Goal: Task Accomplishment & Management: Complete application form

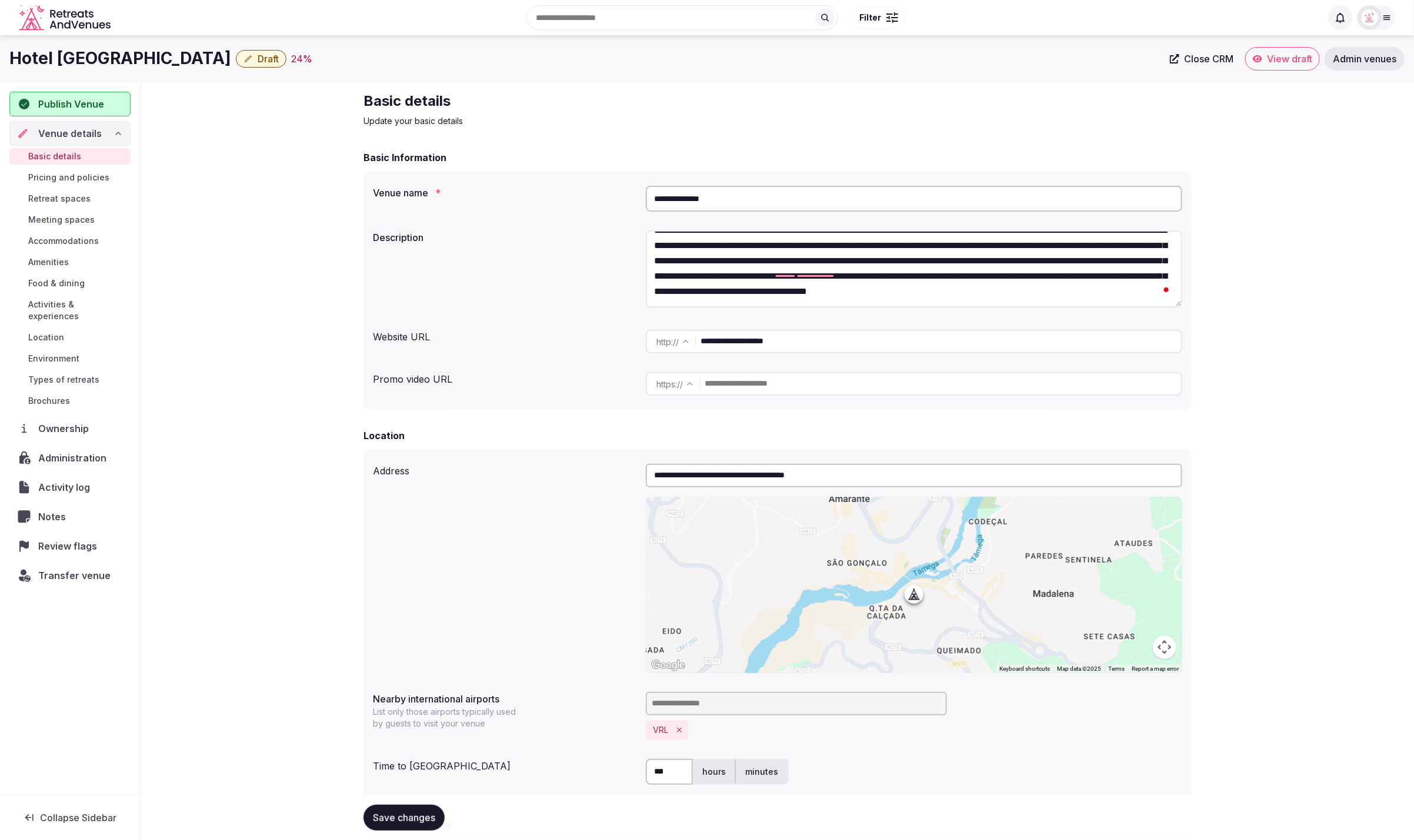
drag, startPoint x: 770, startPoint y: 343, endPoint x: 671, endPoint y: 343, distance: 99.0
click at [673, 343] on div "**********" at bounding box center [915, 342] width 537 height 24
drag, startPoint x: 749, startPoint y: 201, endPoint x: 602, endPoint y: 187, distance: 147.7
click at [600, 186] on div "**********" at bounding box center [777, 199] width 809 height 35
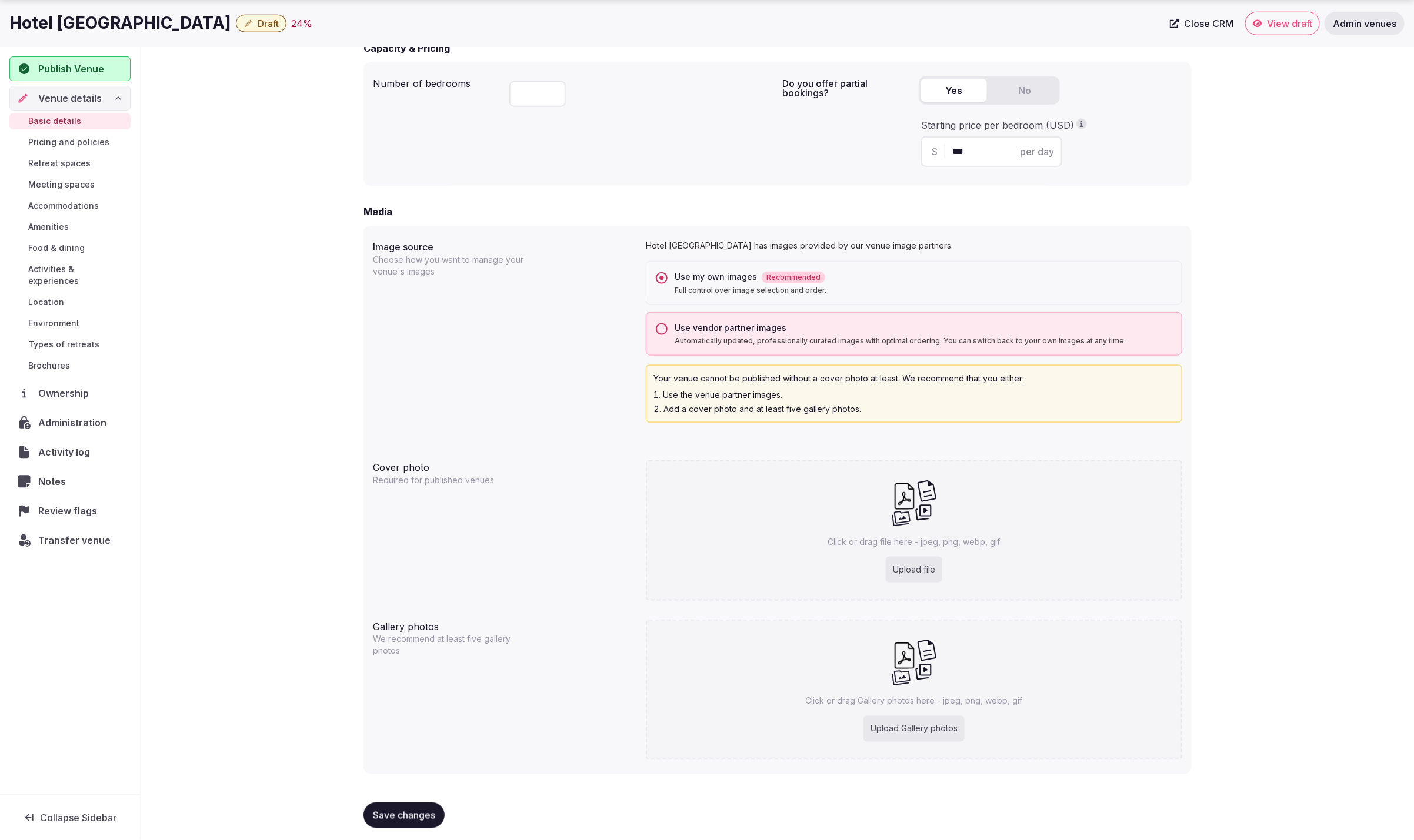
scroll to position [782, 0]
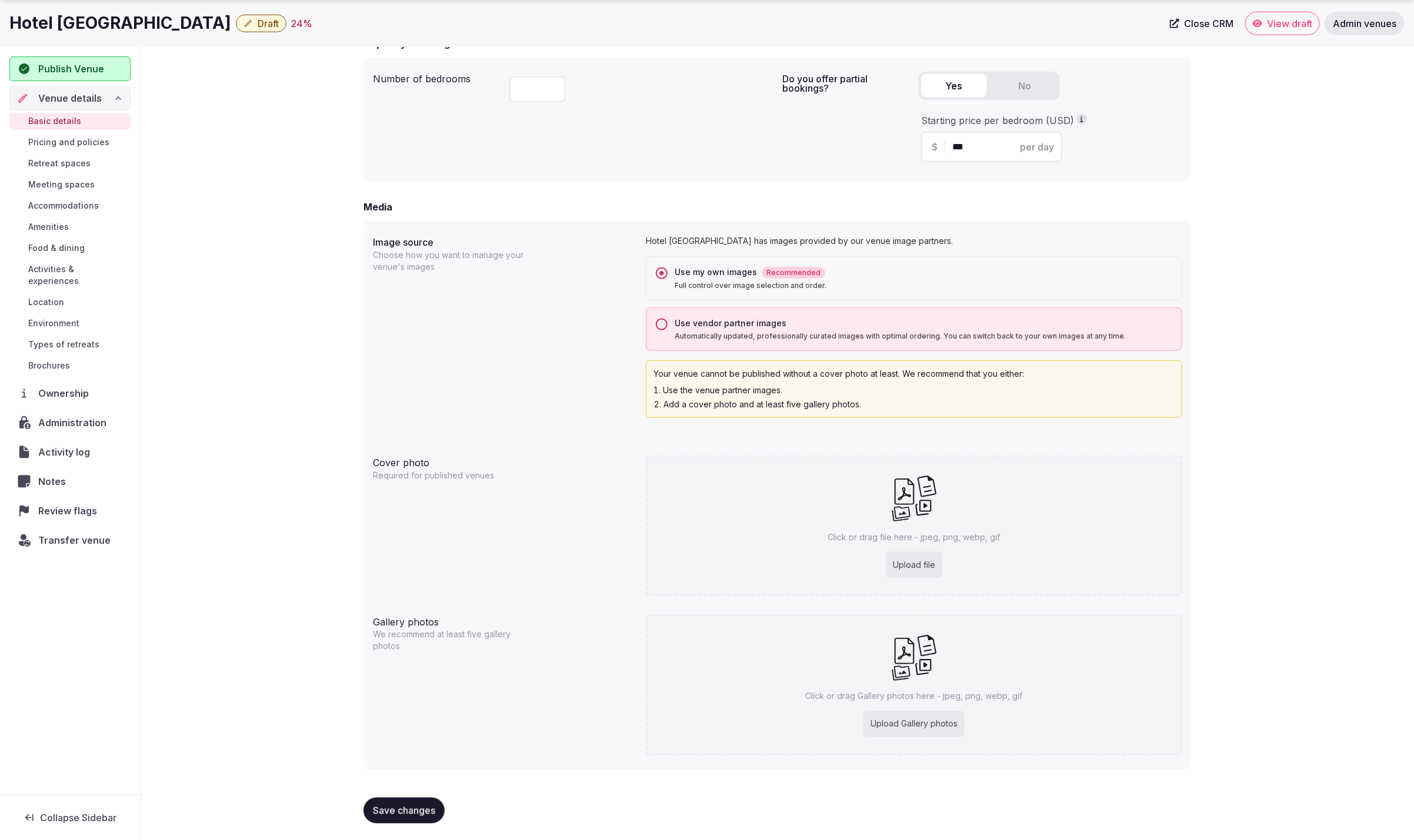
click at [658, 321] on button "Use vendor partner images Automatically updated, professionally curated images …" at bounding box center [661, 324] width 12 height 12
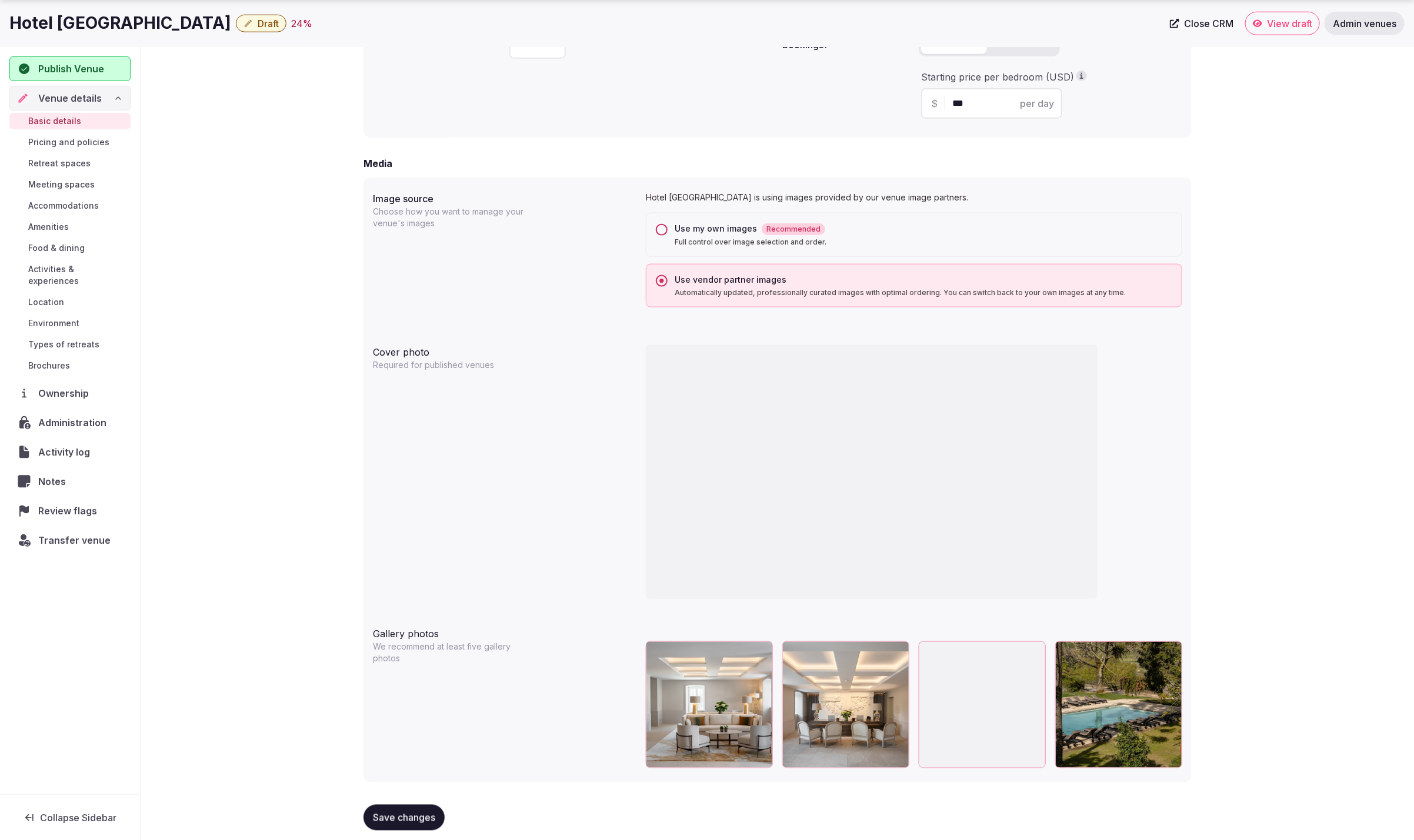
scroll to position [838, 0]
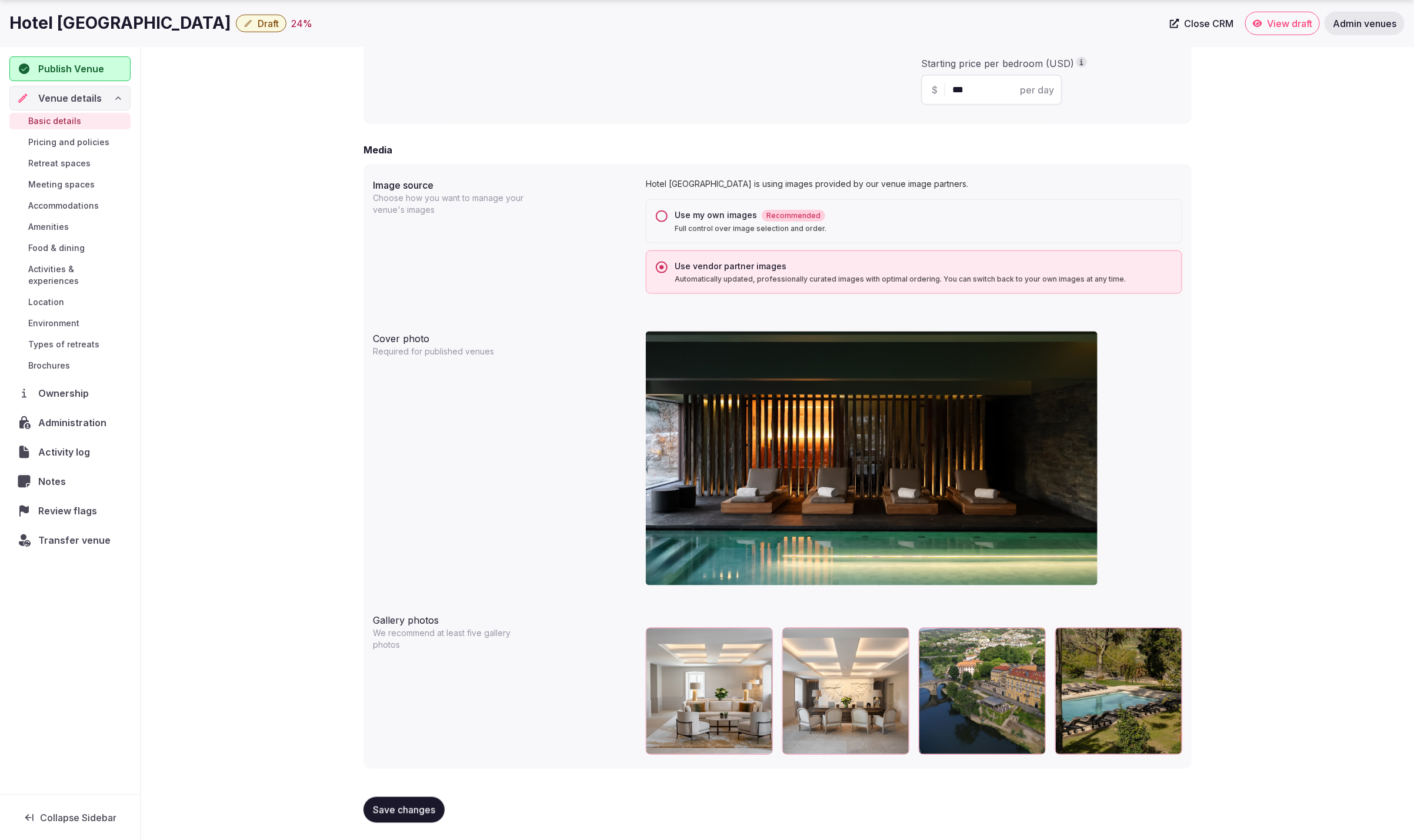
click at [1012, 673] on div at bounding box center [983, 692] width 127 height 127
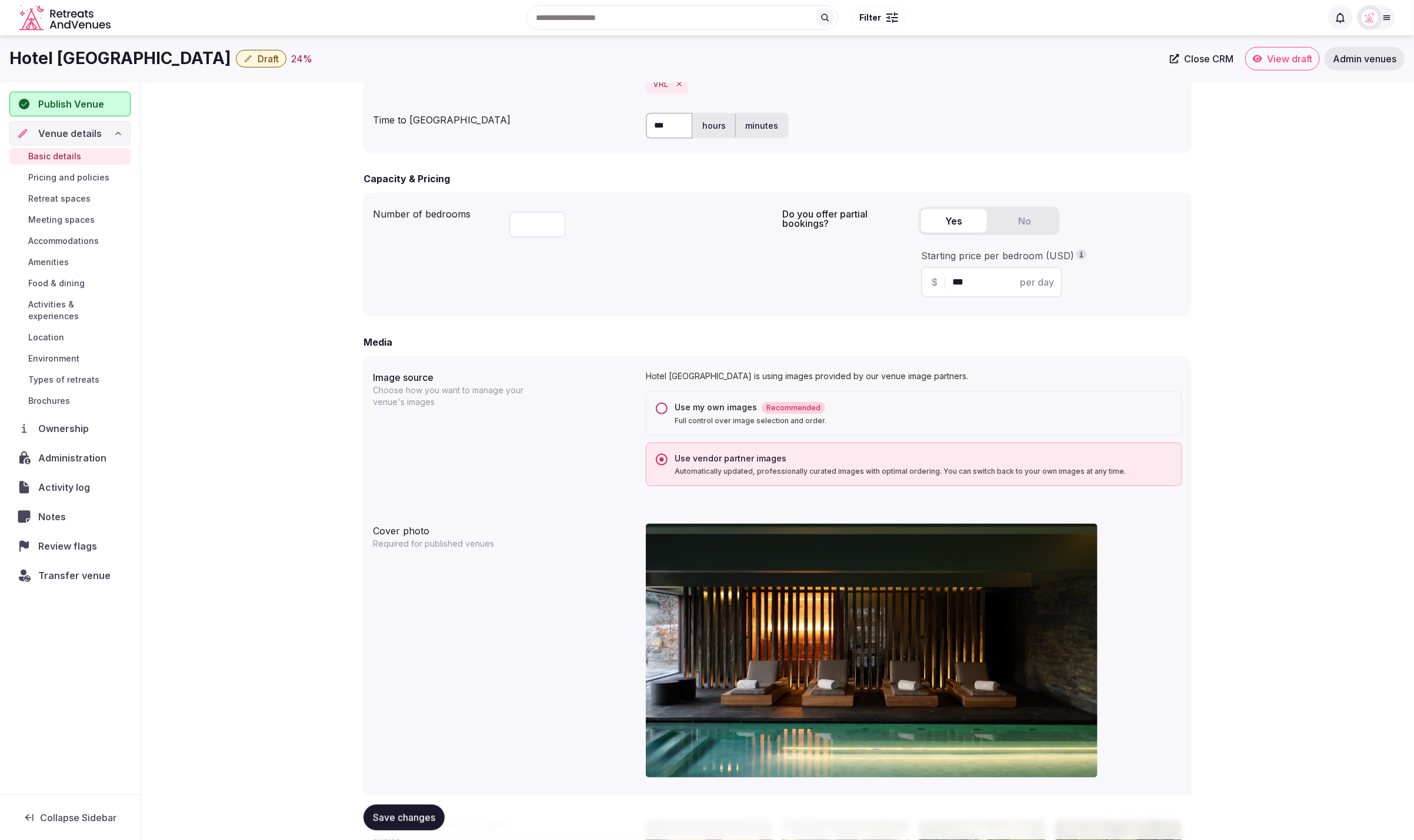
scroll to position [614, 0]
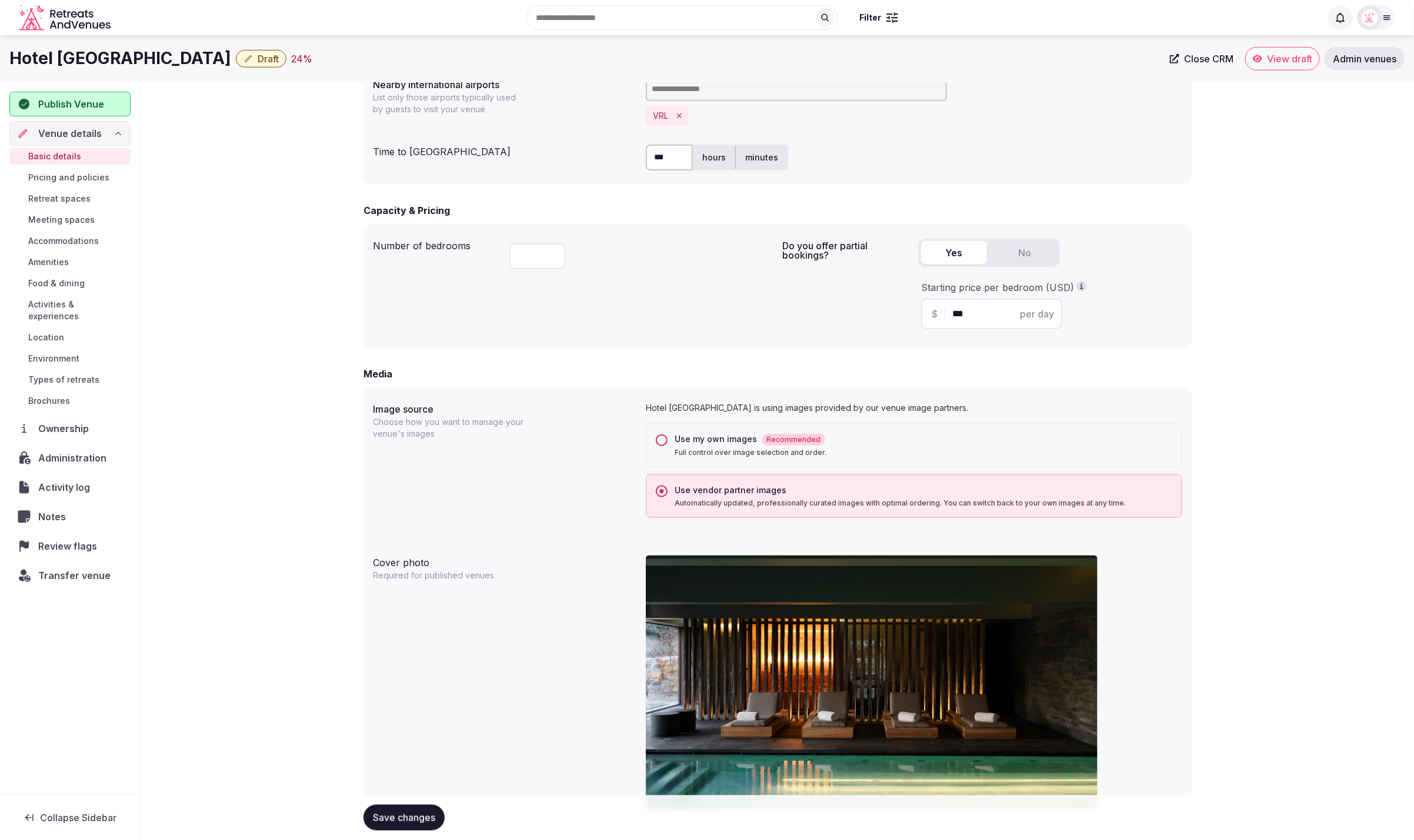
click at [662, 437] on button "Use my own images Recommended Full control over image selection and order." at bounding box center [661, 440] width 12 height 12
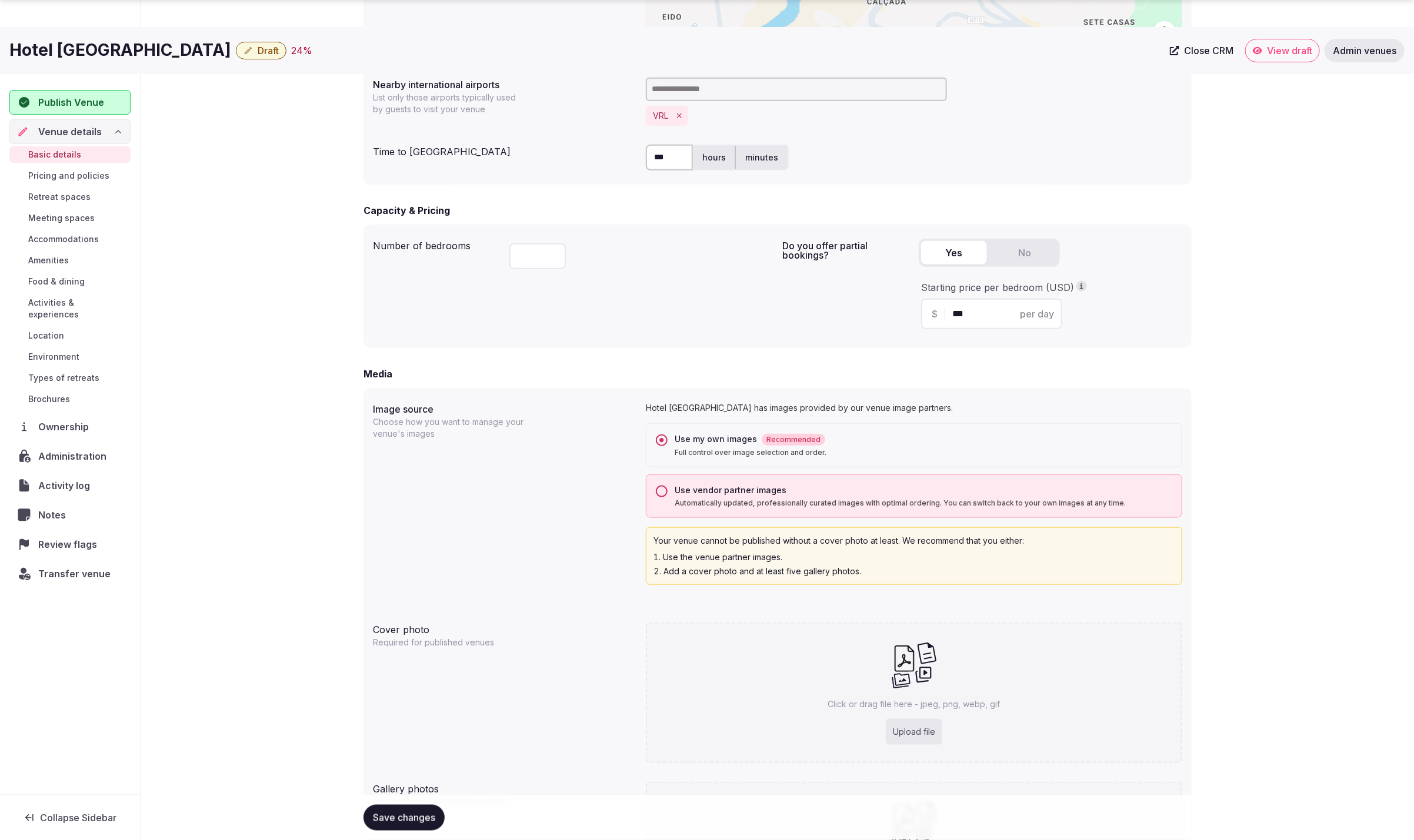
scroll to position [782, 0]
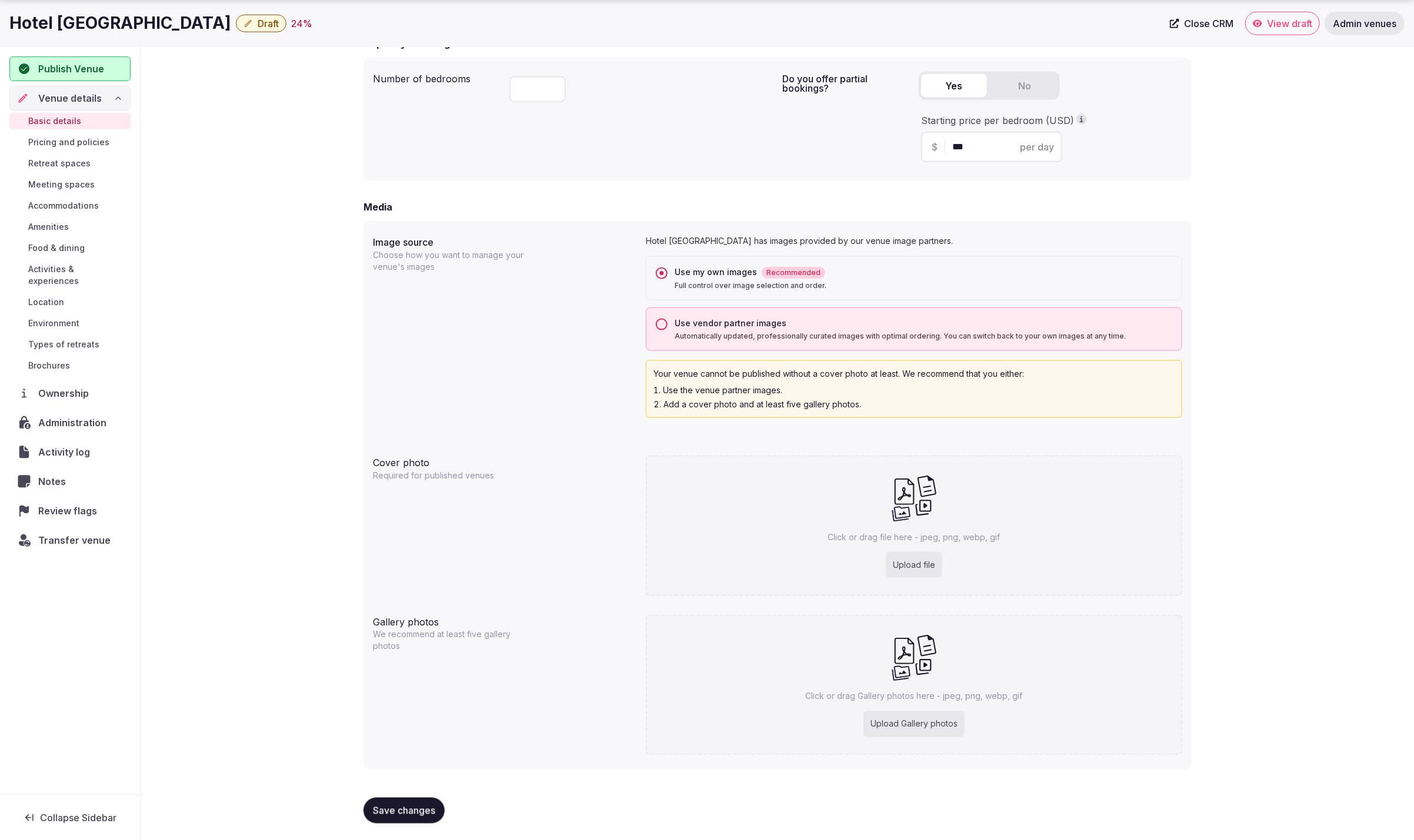
click at [909, 565] on div "Upload file" at bounding box center [915, 565] width 57 height 26
type input "**********"
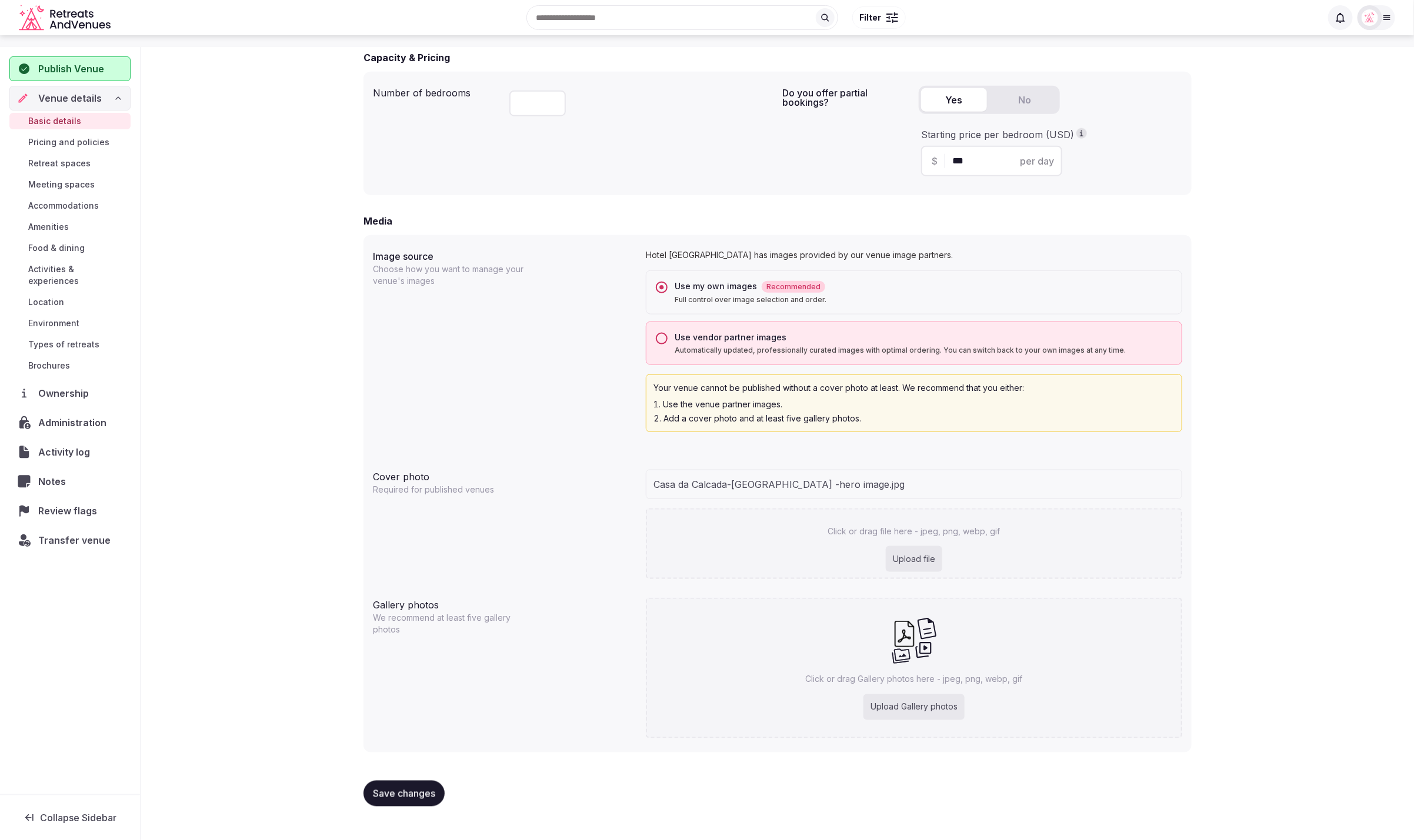
scroll to position [751, 0]
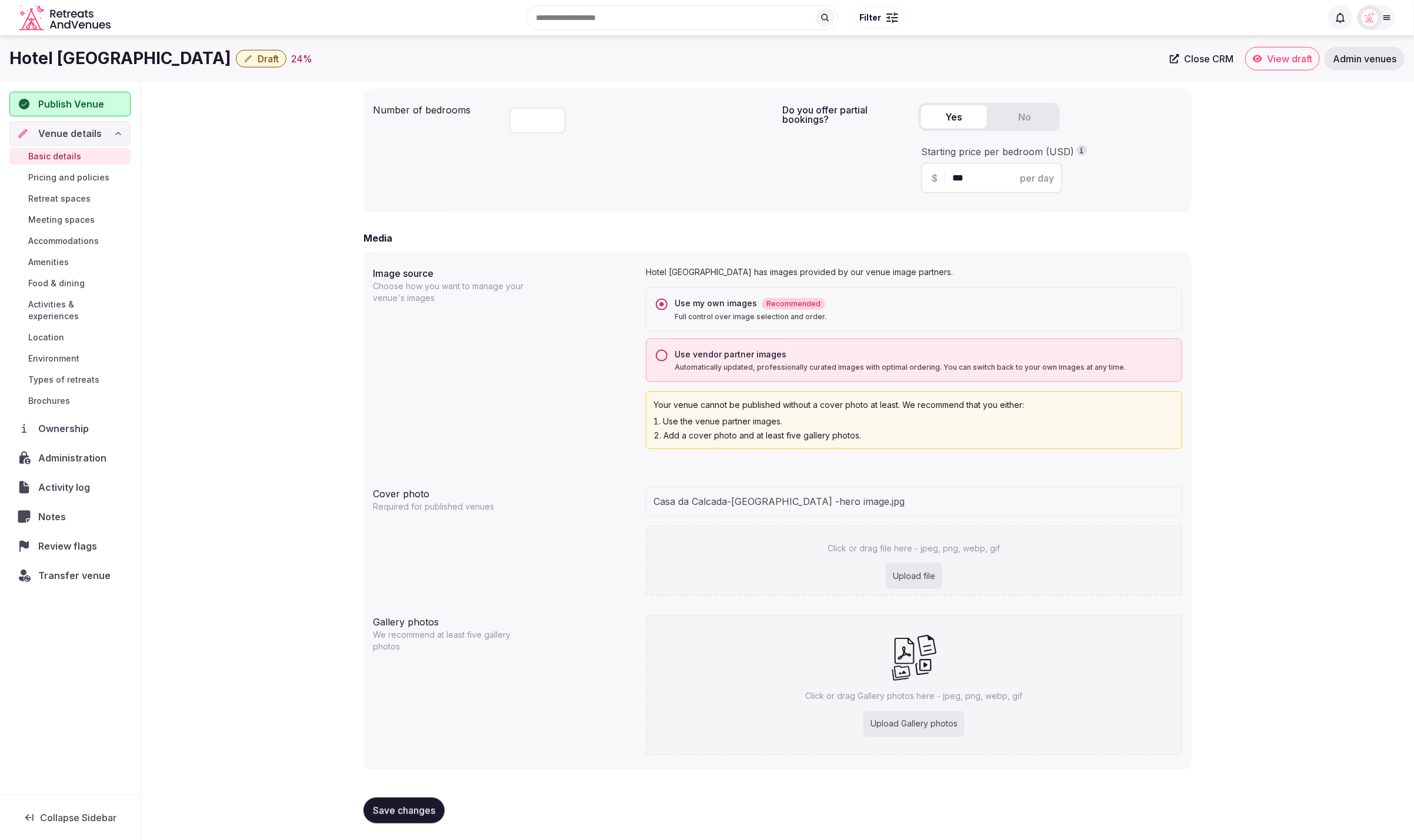
click at [318, 786] on div "**********" at bounding box center [777, 87] width 1273 height 1511
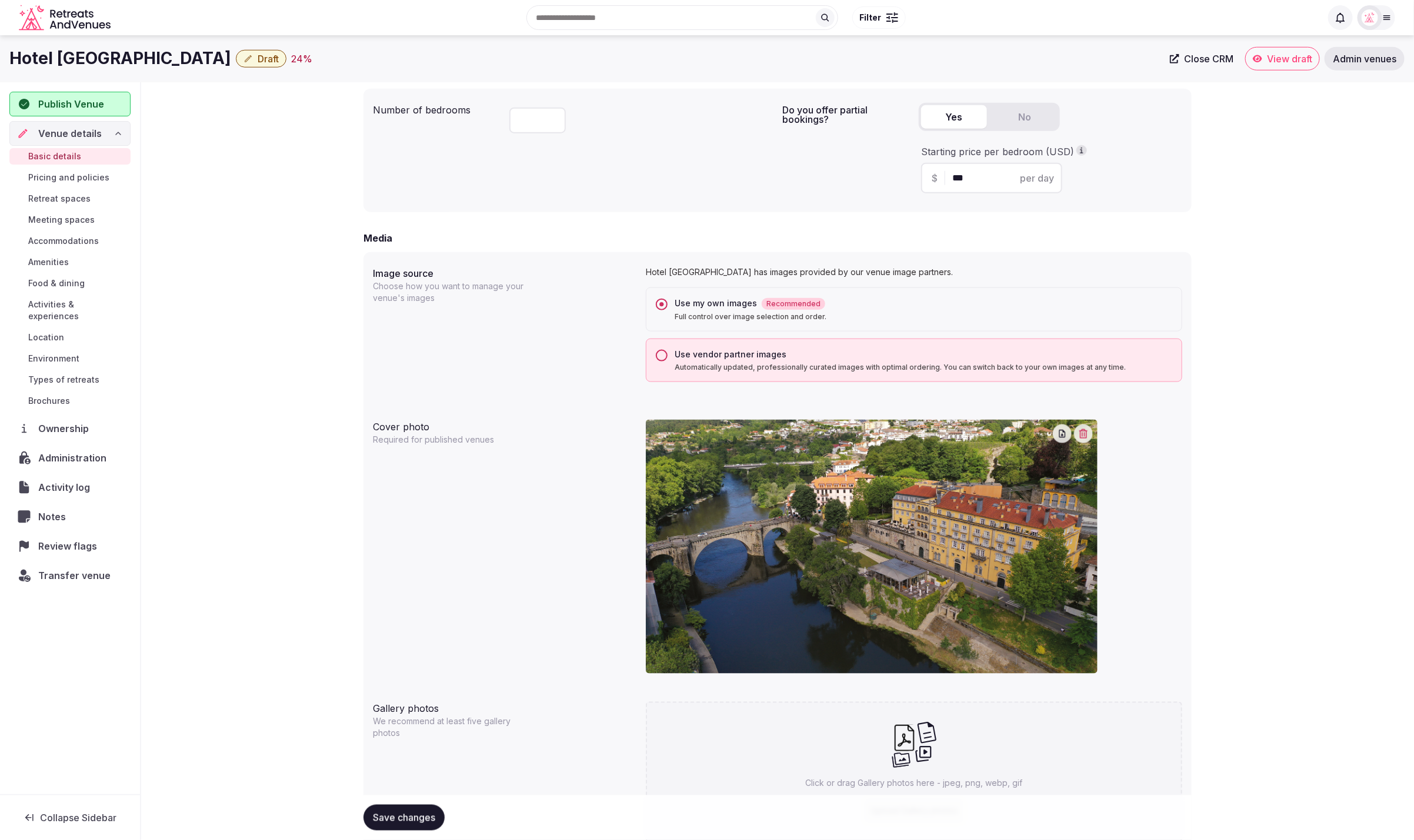
click at [1230, 257] on div "**********" at bounding box center [777, 130] width 1273 height 1598
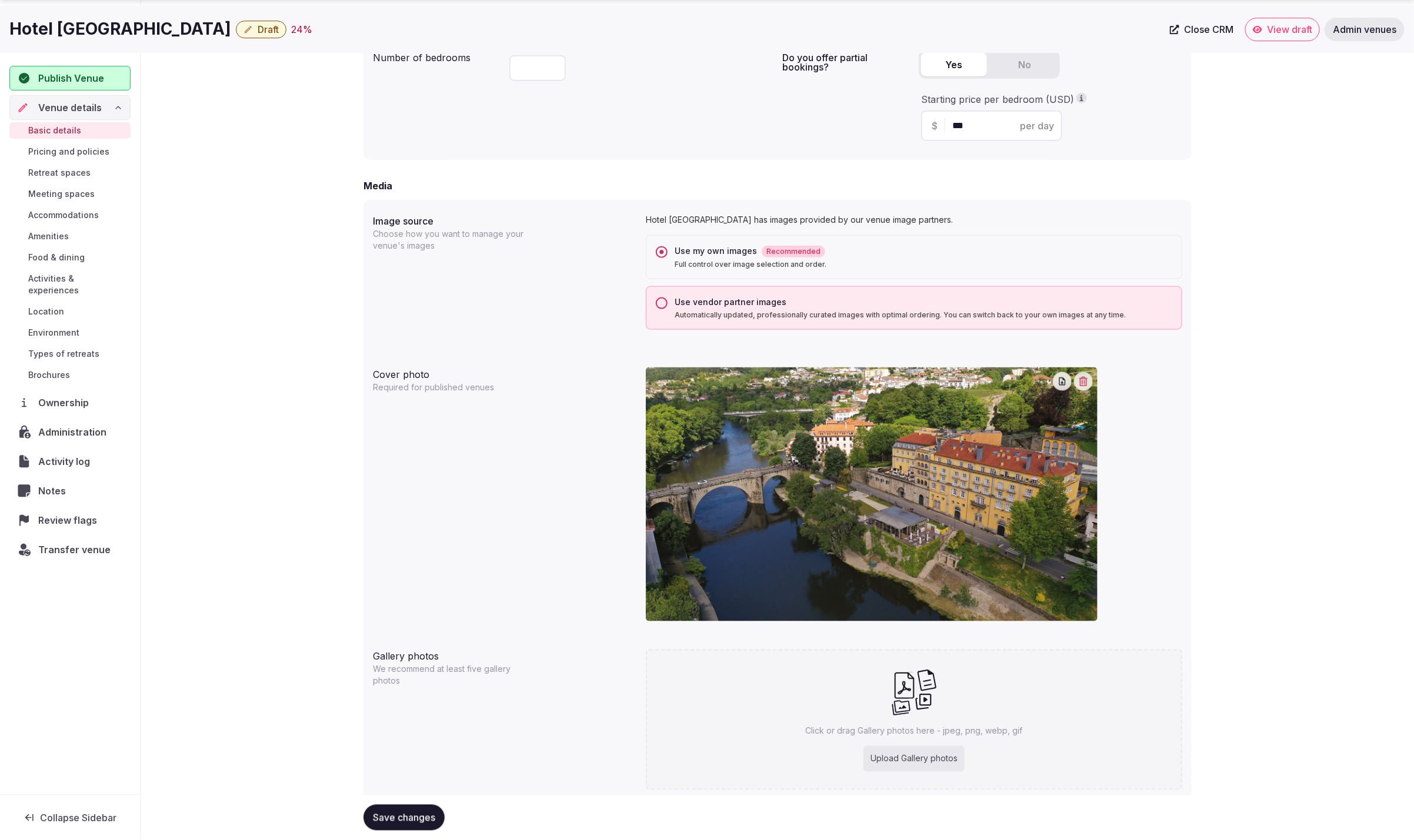
scroll to position [838, 0]
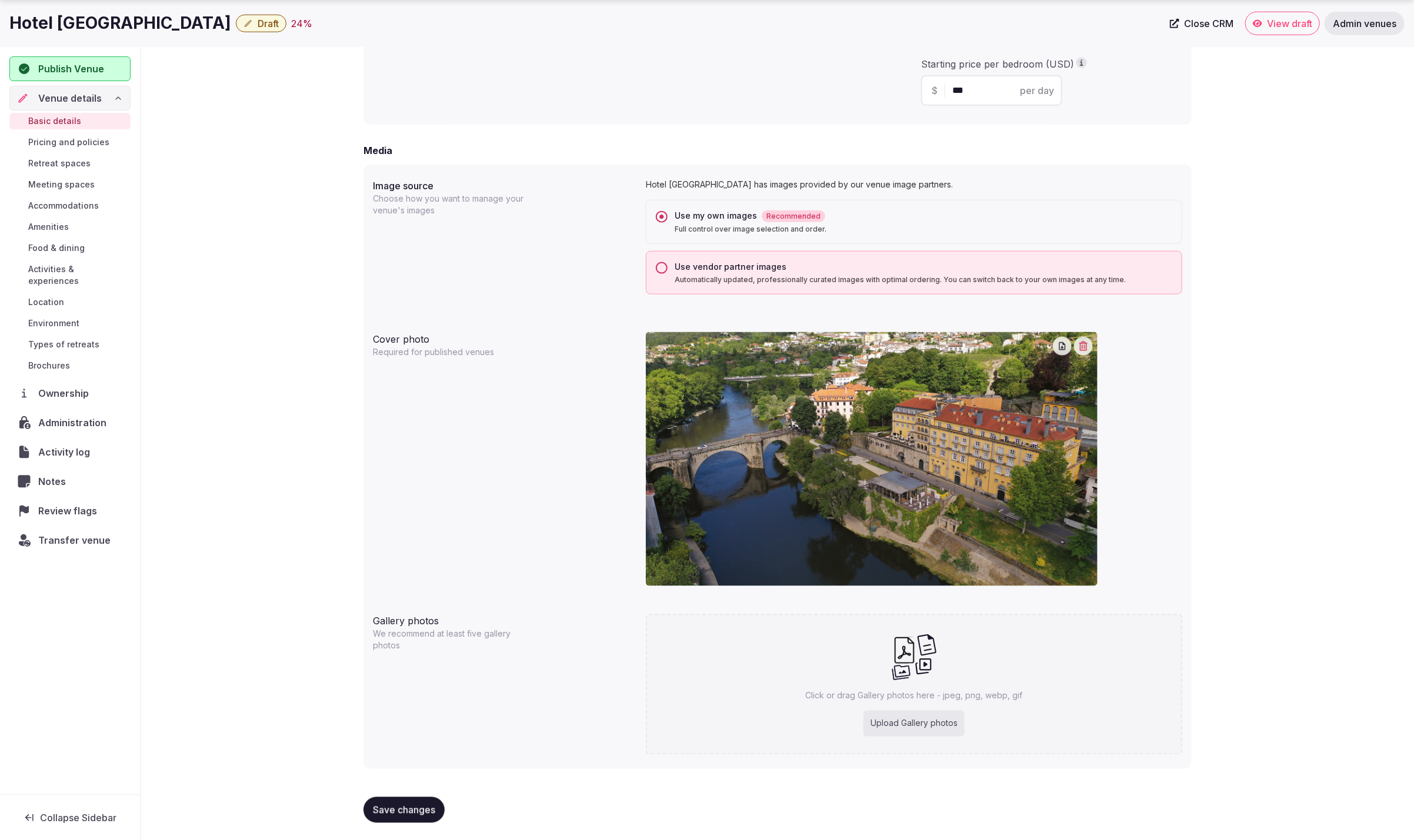
click at [400, 811] on span "Save changes" at bounding box center [404, 810] width 62 height 12
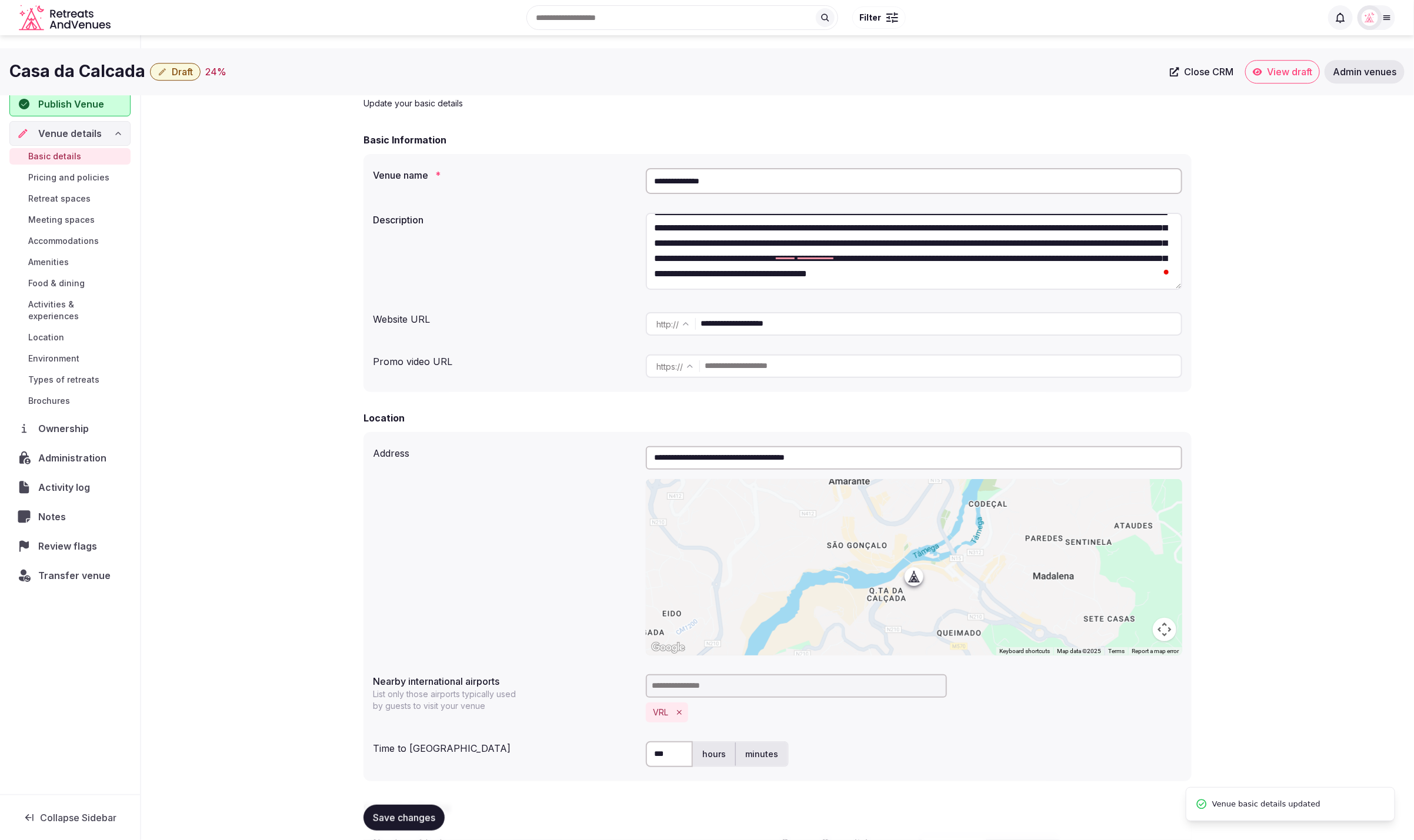
scroll to position [0, 0]
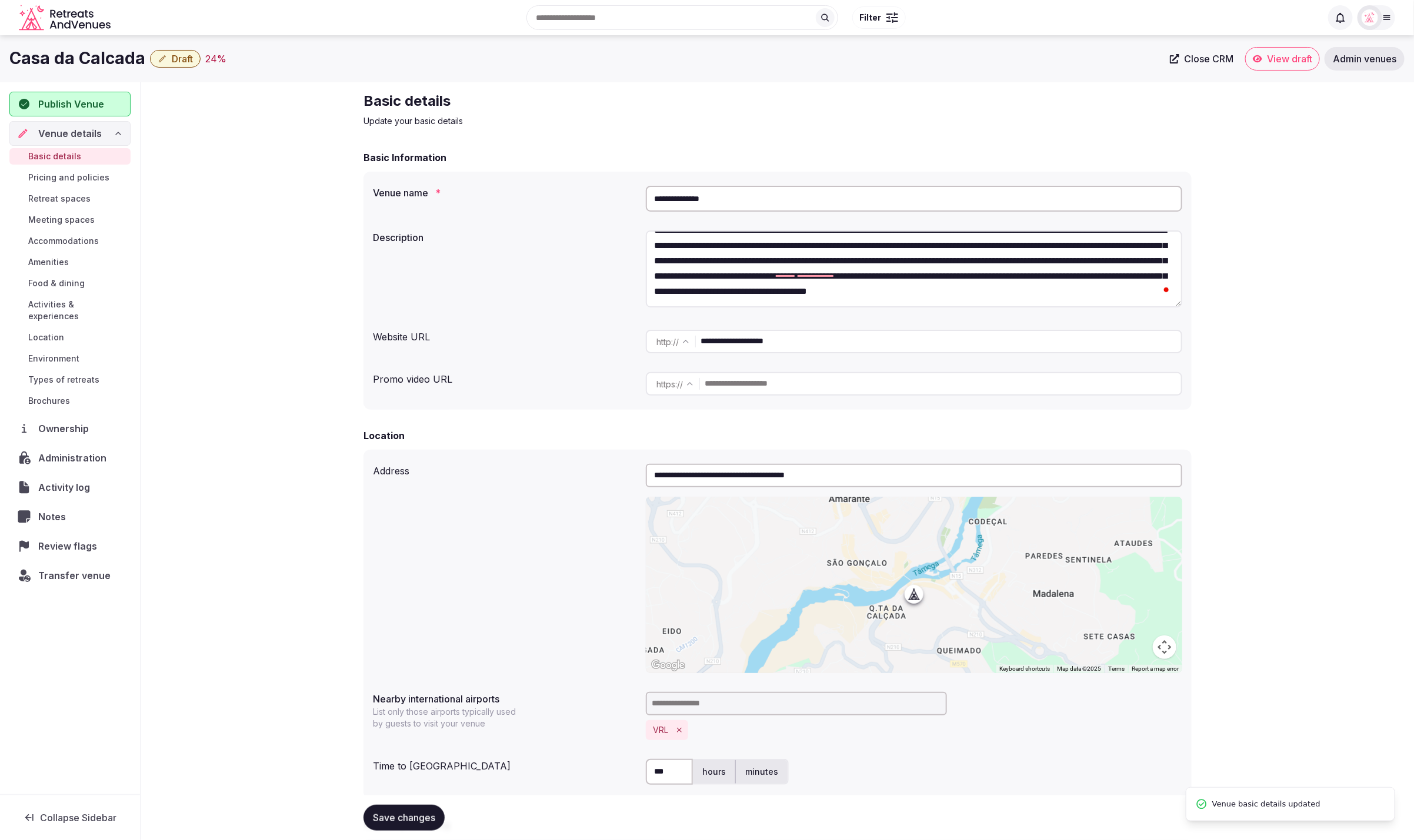
click at [58, 220] on span "Meeting spaces" at bounding box center [61, 220] width 66 height 12
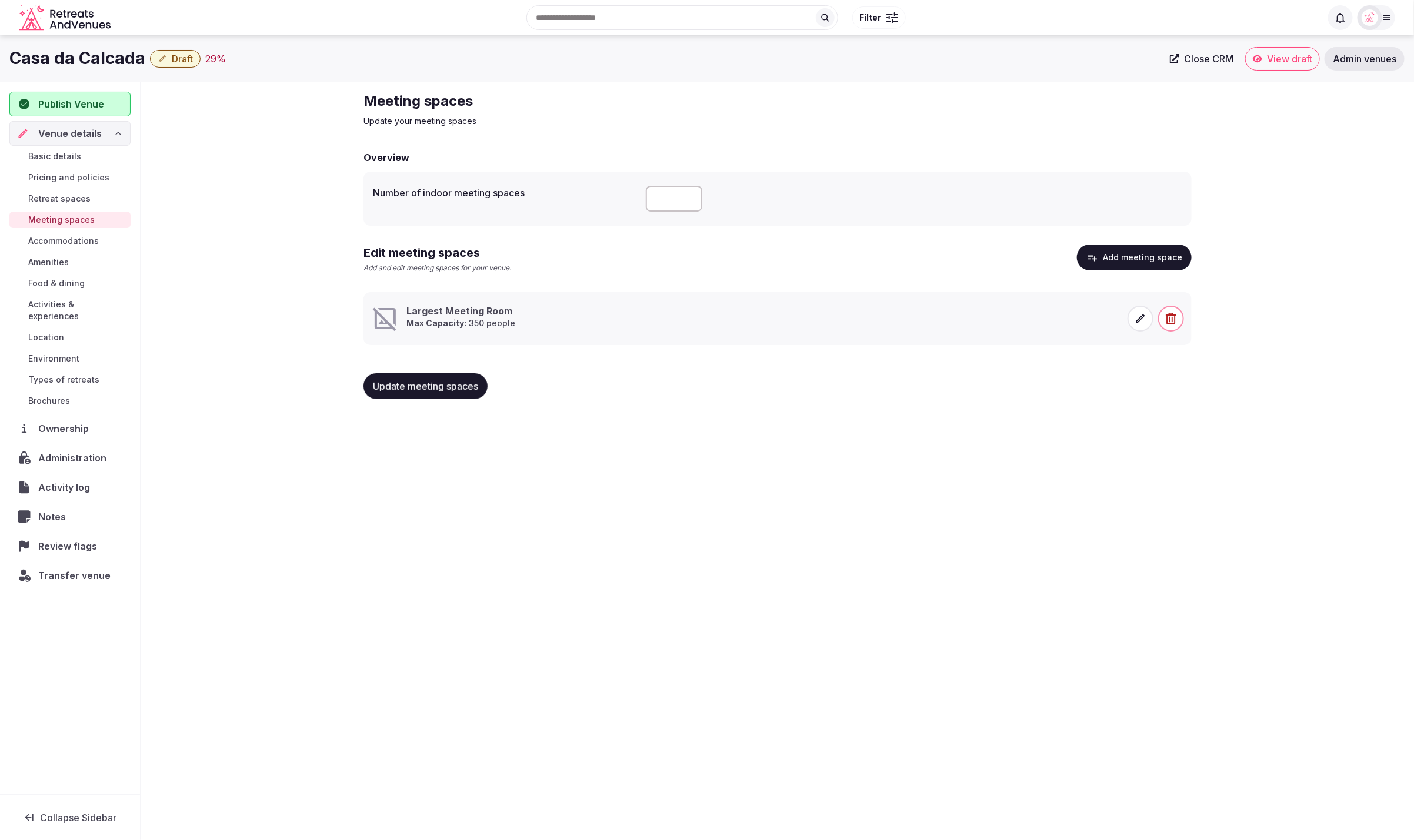
click at [275, 238] on div "Meeting spaces Update your meeting spaces Overview Number of indoor meeting spa…" at bounding box center [777, 250] width 1273 height 335
click at [1147, 321] on span at bounding box center [1140, 318] width 26 height 26
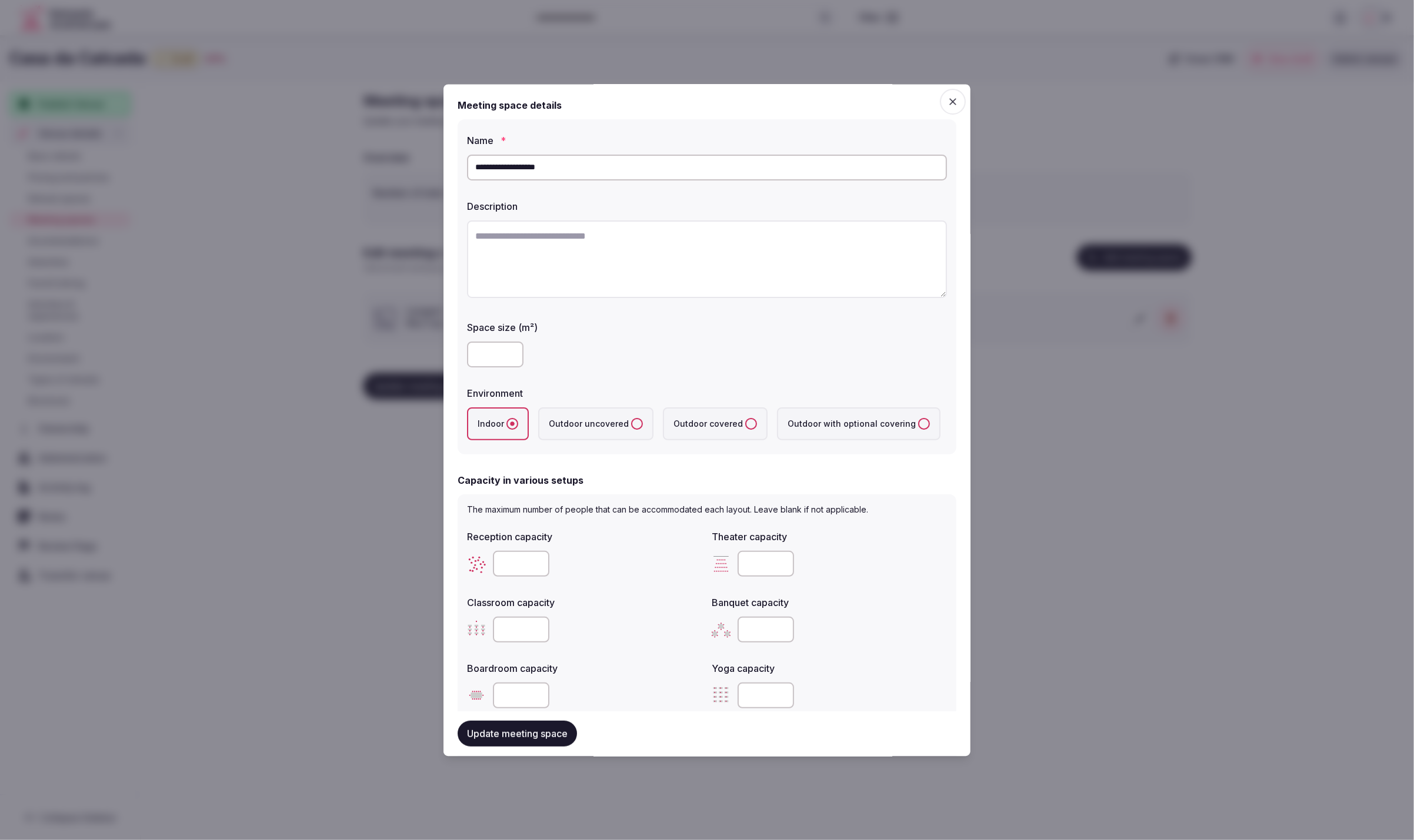
click at [960, 100] on span "button" at bounding box center [953, 101] width 26 height 26
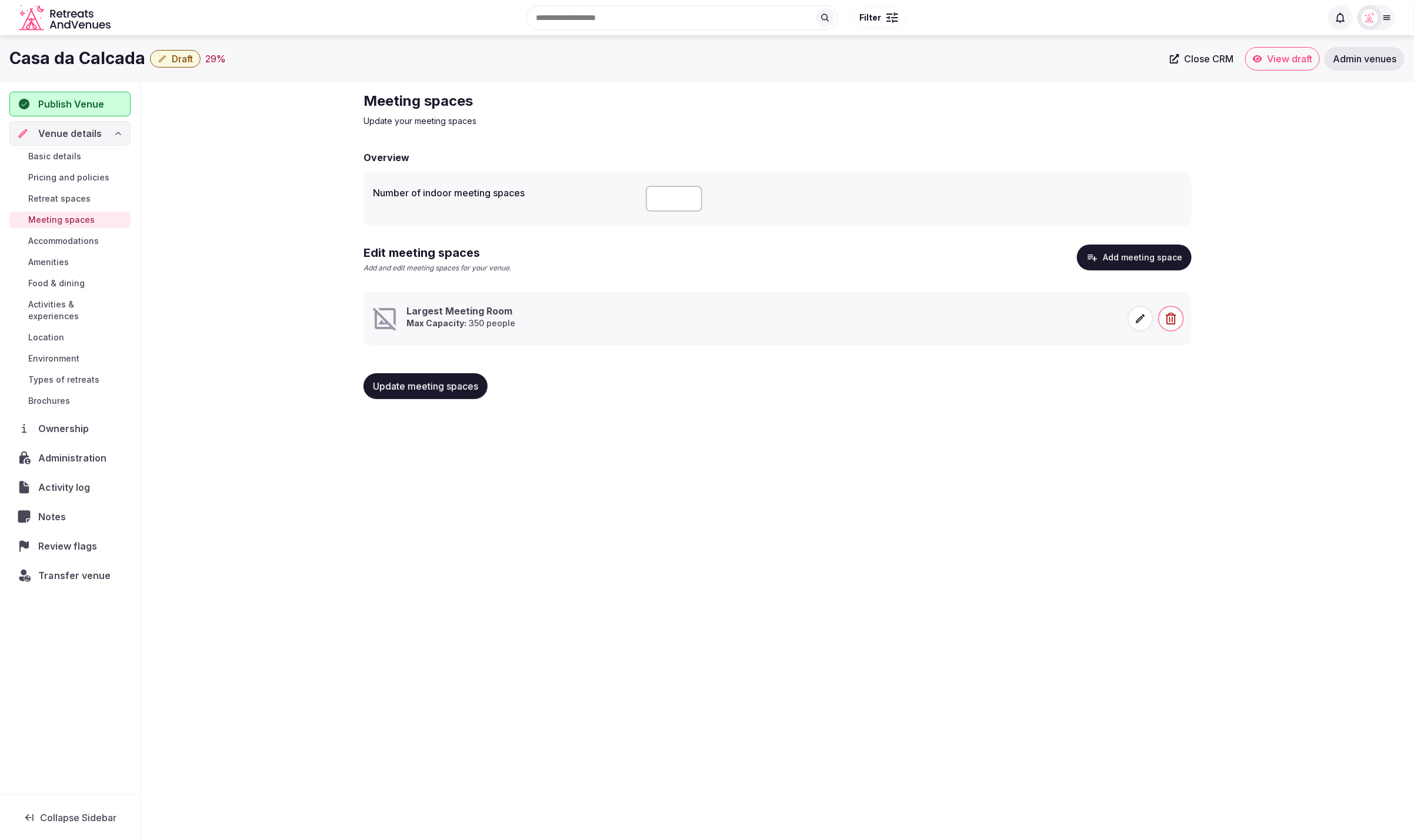
click at [70, 568] on span "Transfer venue" at bounding box center [74, 575] width 73 height 14
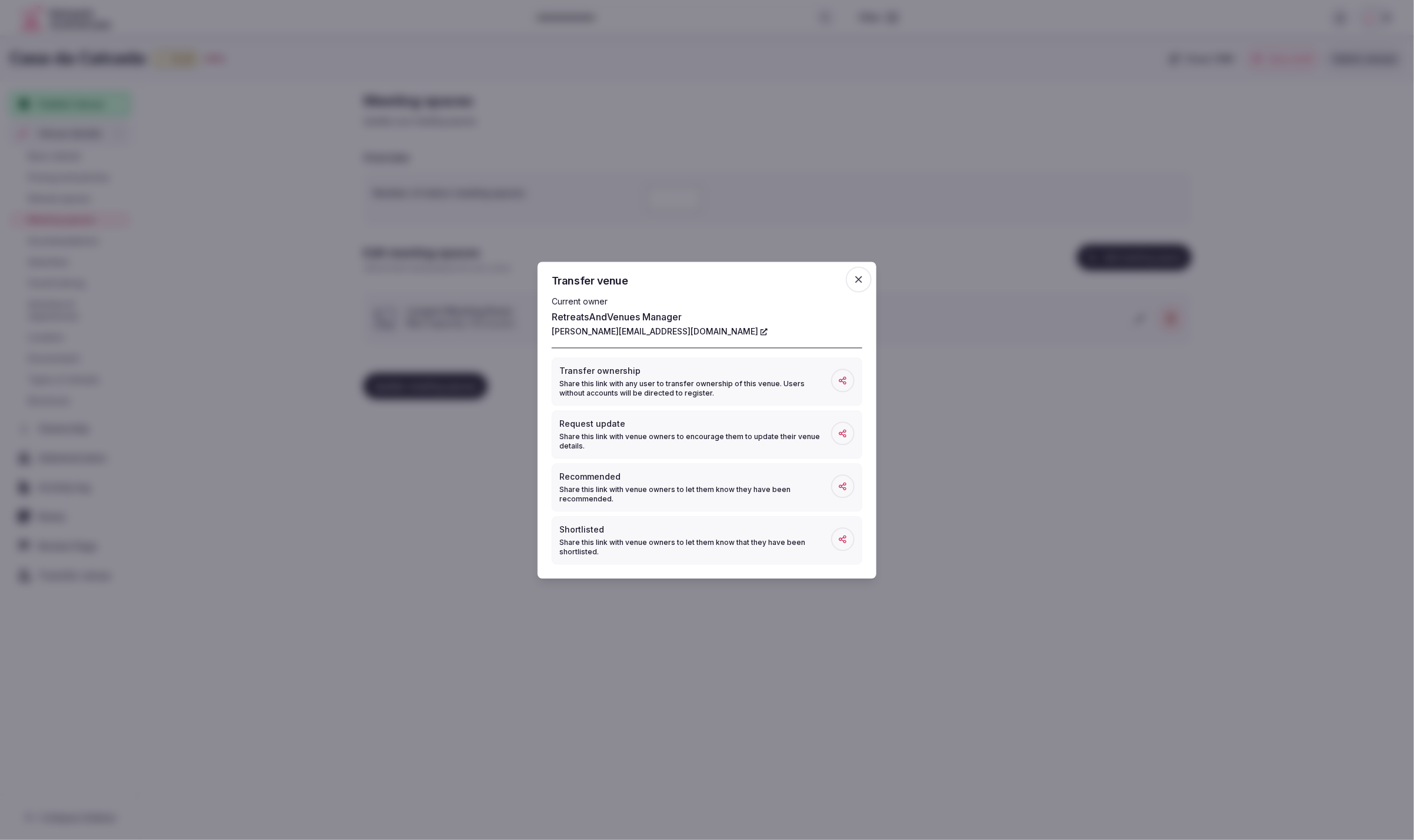
drag, startPoint x: 800, startPoint y: 730, endPoint x: 753, endPoint y: 724, distance: 47.4
click at [800, 730] on div at bounding box center [707, 420] width 1414 height 840
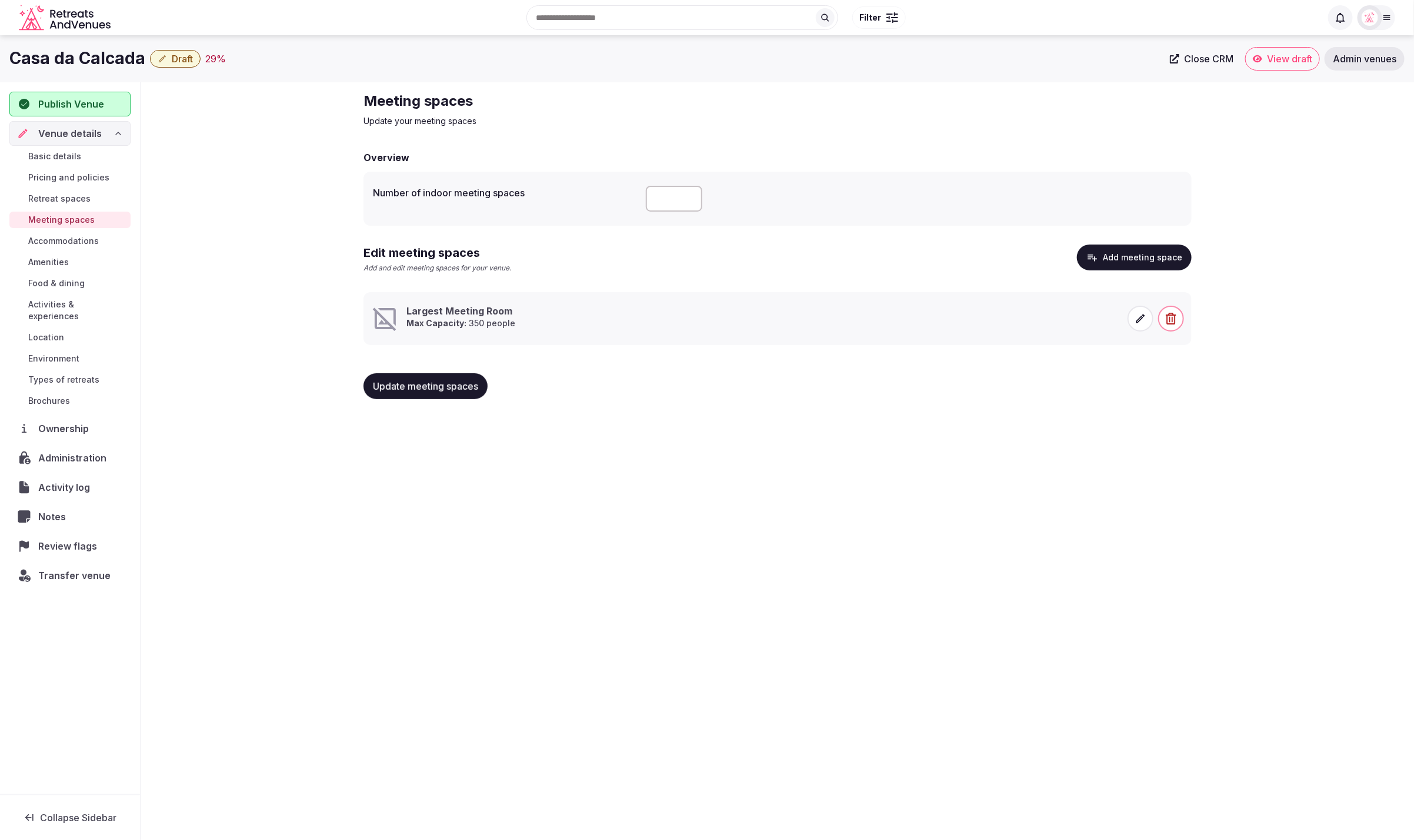
click at [53, 243] on span "Accommodations" at bounding box center [64, 241] width 71 height 12
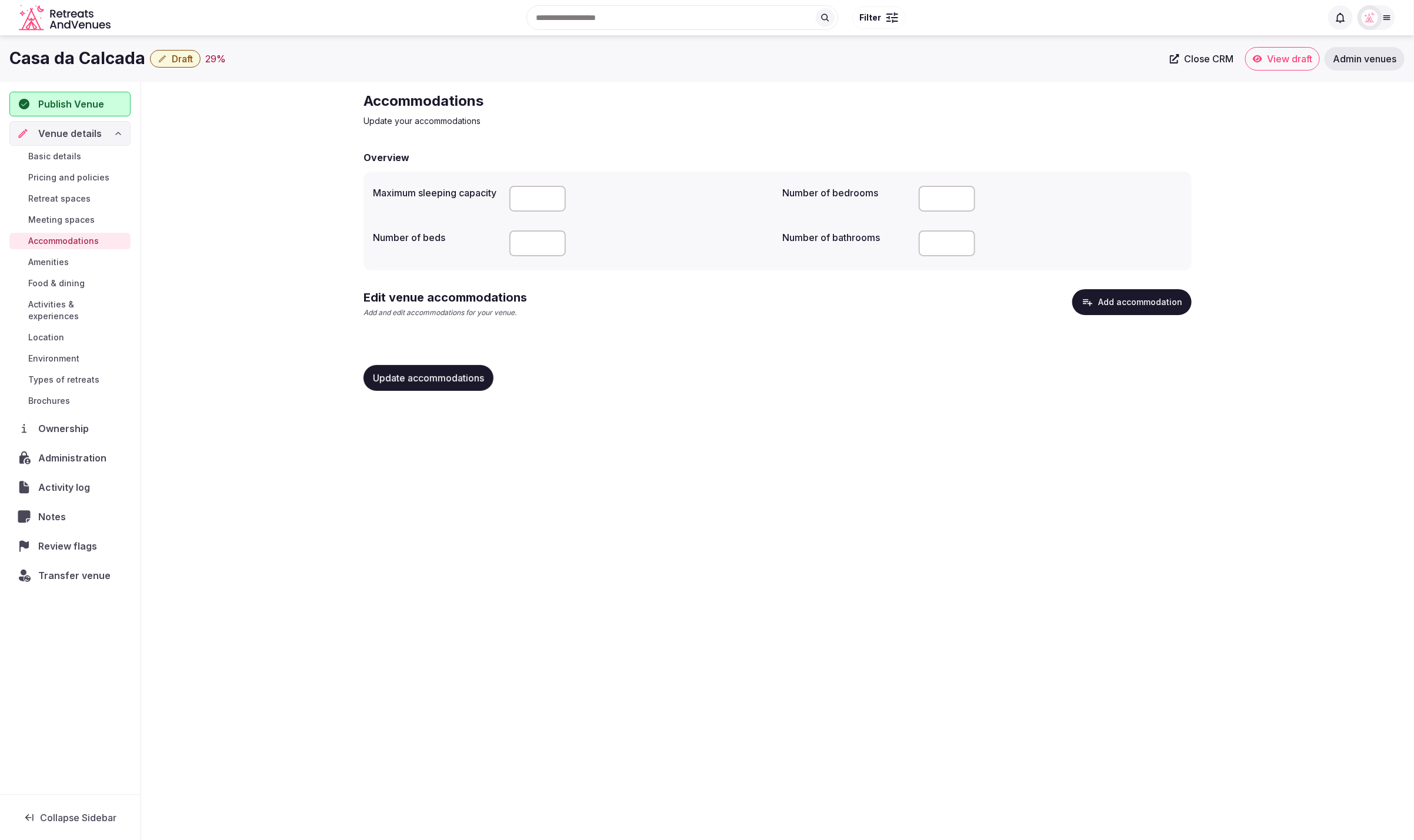
click at [50, 282] on span "Food & dining" at bounding box center [57, 283] width 57 height 12
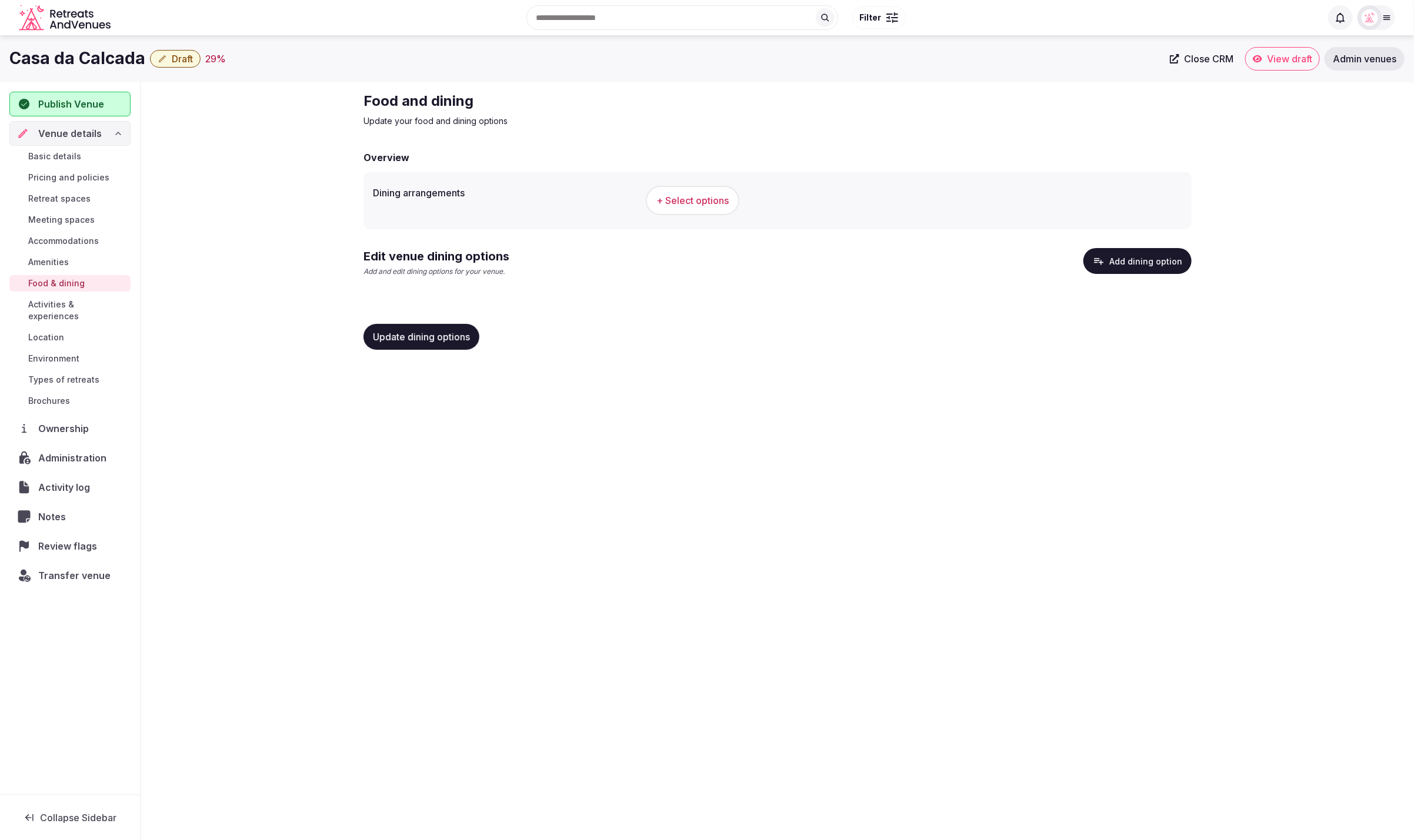
click at [62, 216] on span "Meeting spaces" at bounding box center [61, 220] width 66 height 12
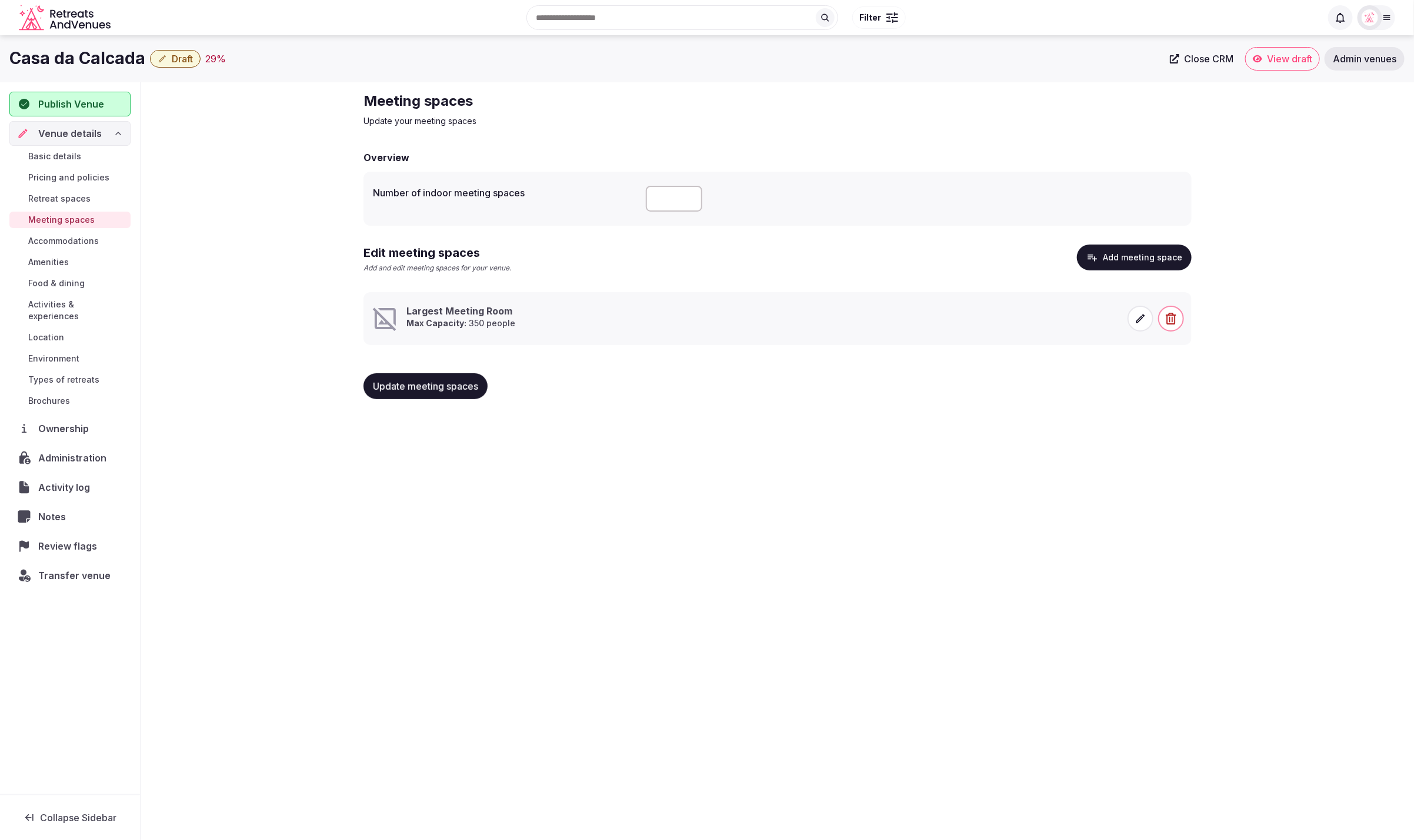
click at [734, 327] on div "Largest Meeting Room Max Capacity: 350 people" at bounding box center [556, 319] width 371 height 28
click at [1137, 320] on icon at bounding box center [1141, 319] width 9 height 9
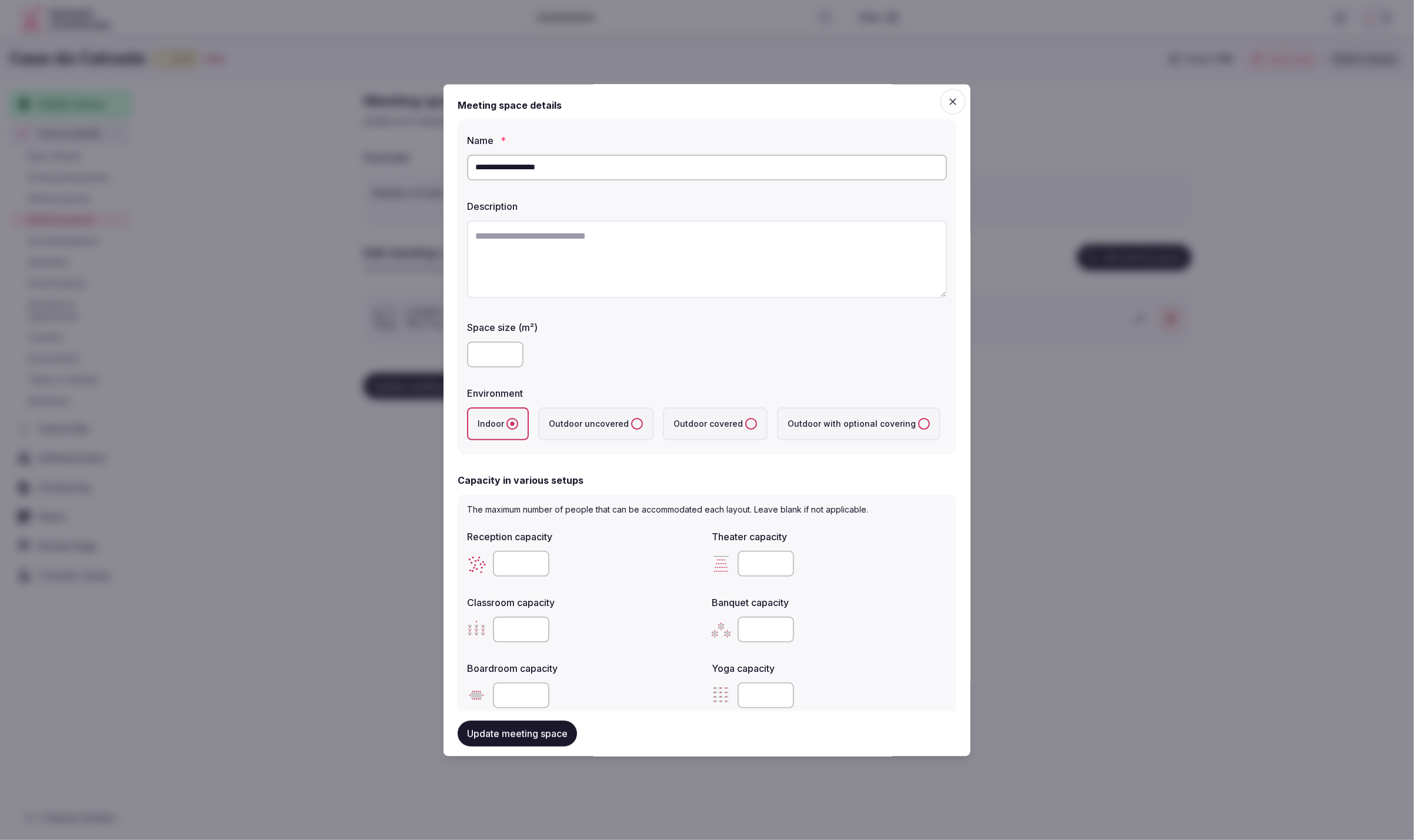
click at [950, 97] on icon "button" at bounding box center [953, 101] width 12 height 12
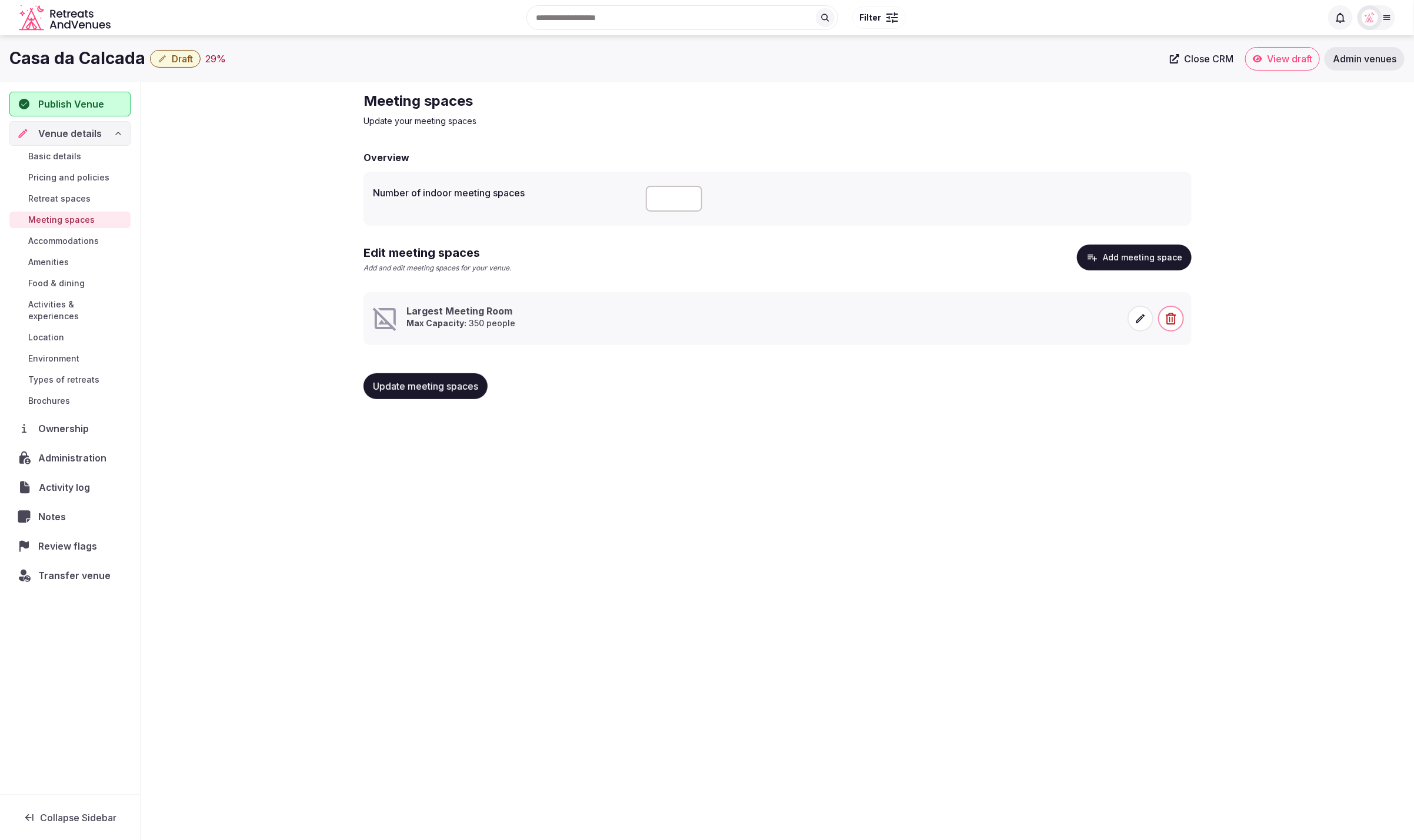
click at [81, 481] on span "Activity log" at bounding box center [66, 488] width 56 height 14
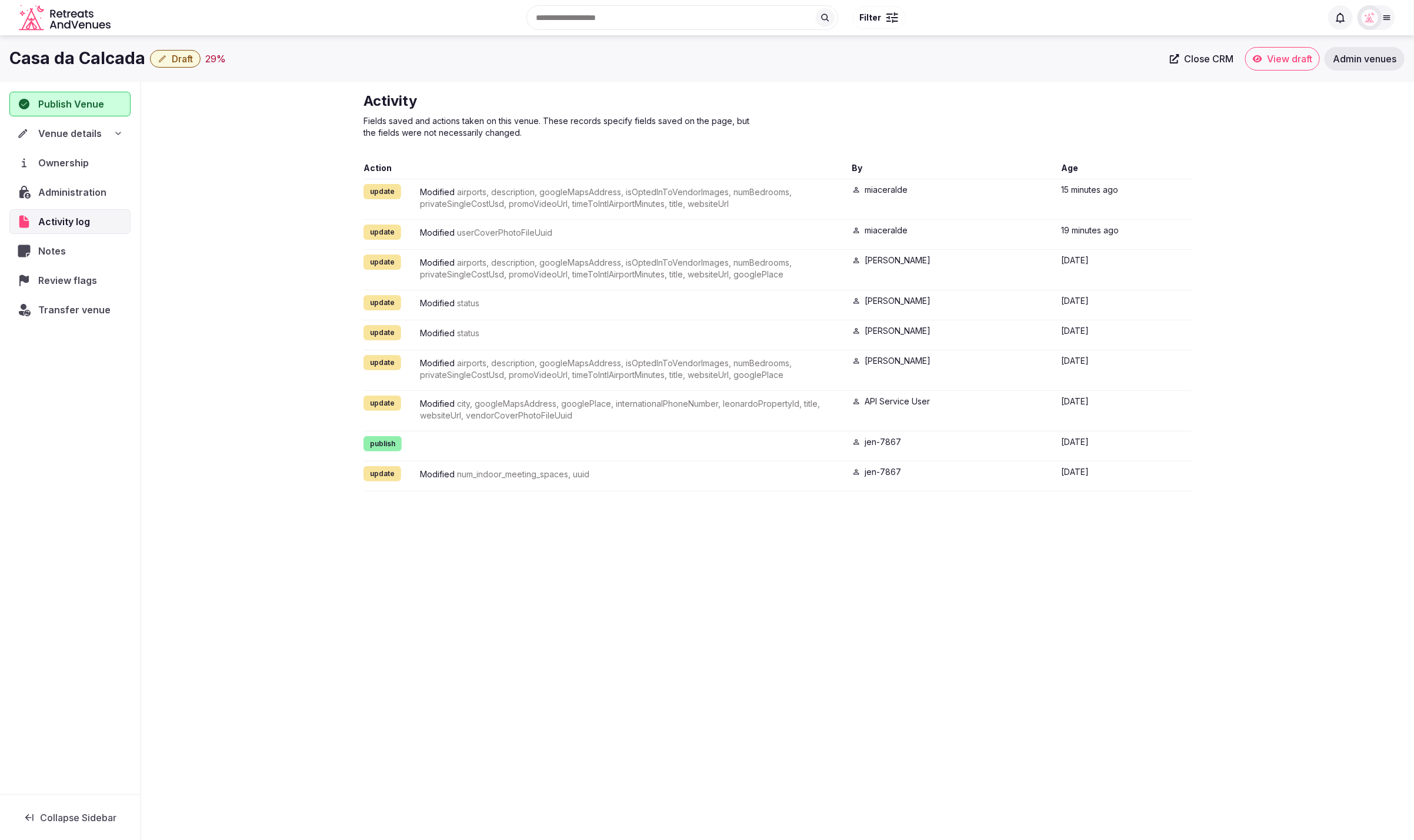
click at [86, 135] on span "Venue details" at bounding box center [70, 134] width 64 height 14
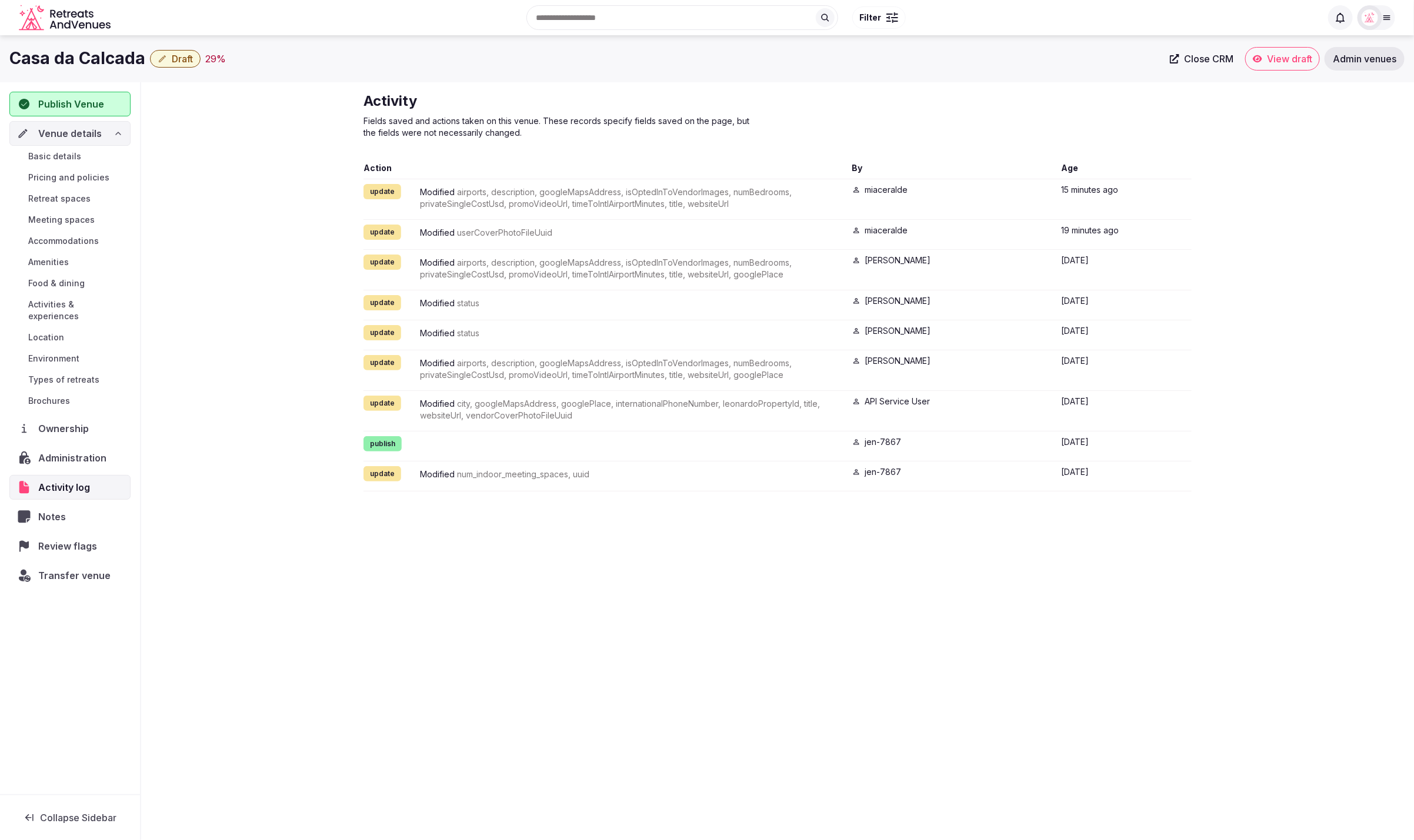
click at [67, 220] on span "Meeting spaces" at bounding box center [61, 220] width 66 height 12
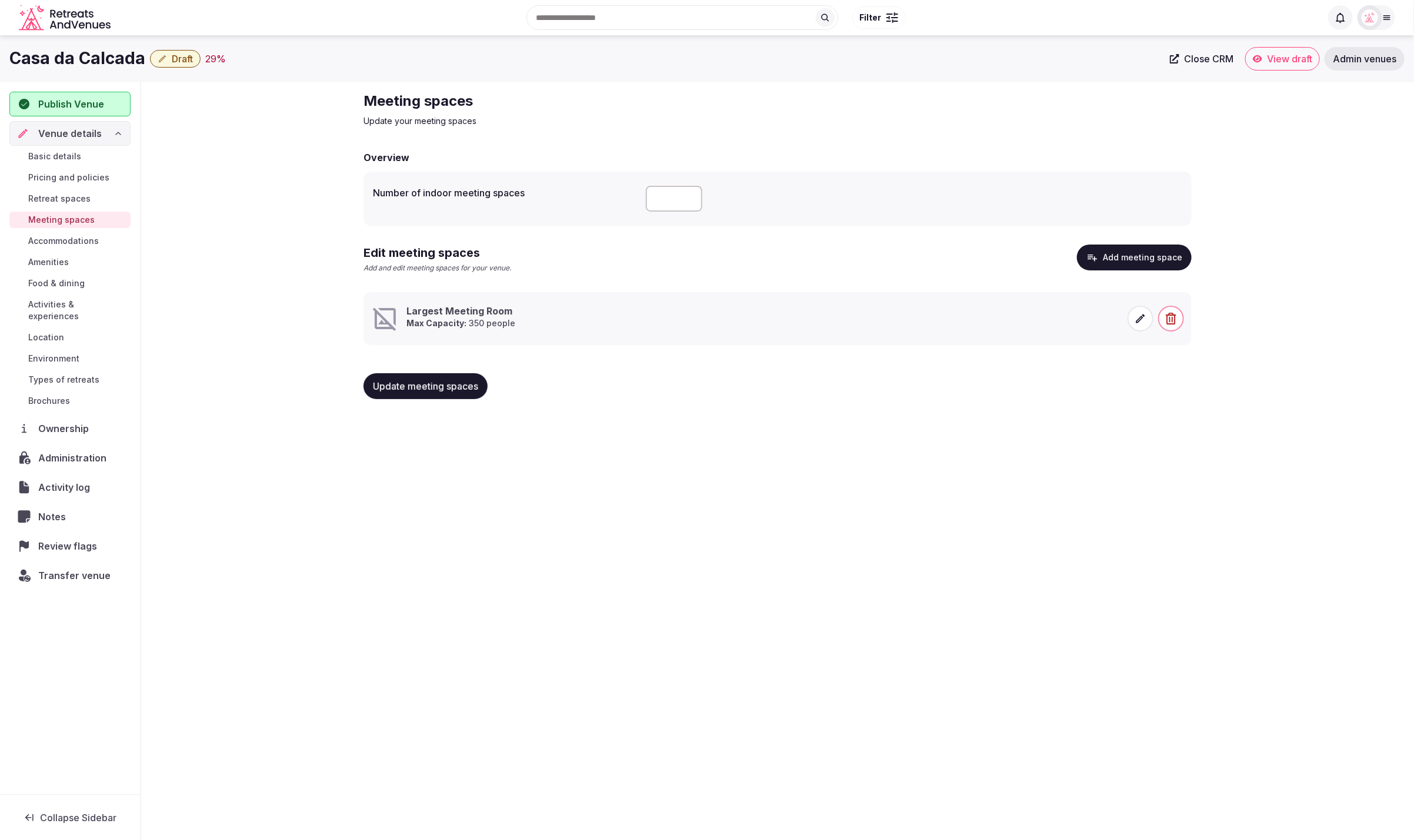
click at [1139, 321] on icon at bounding box center [1141, 319] width 9 height 9
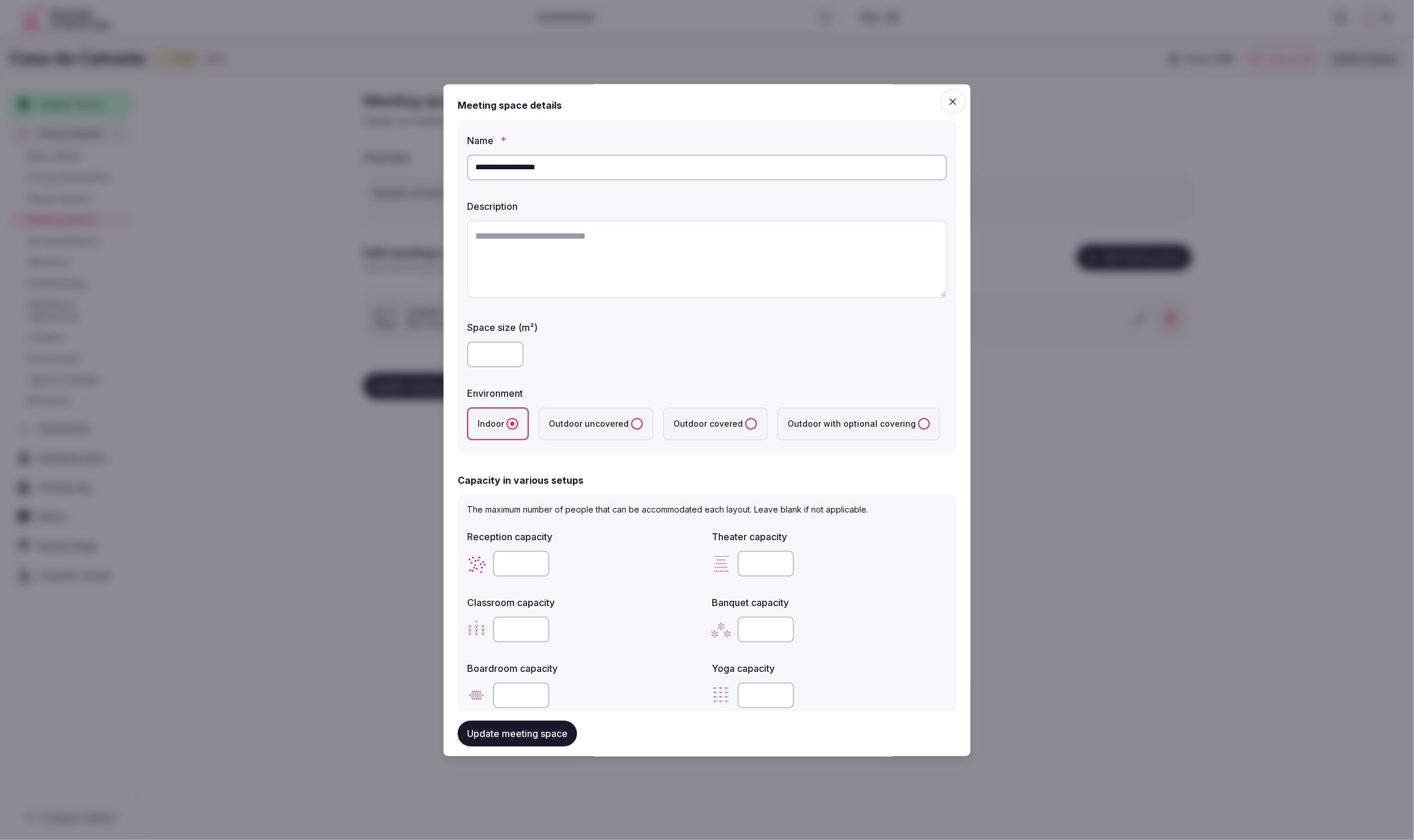
scroll to position [6, 0]
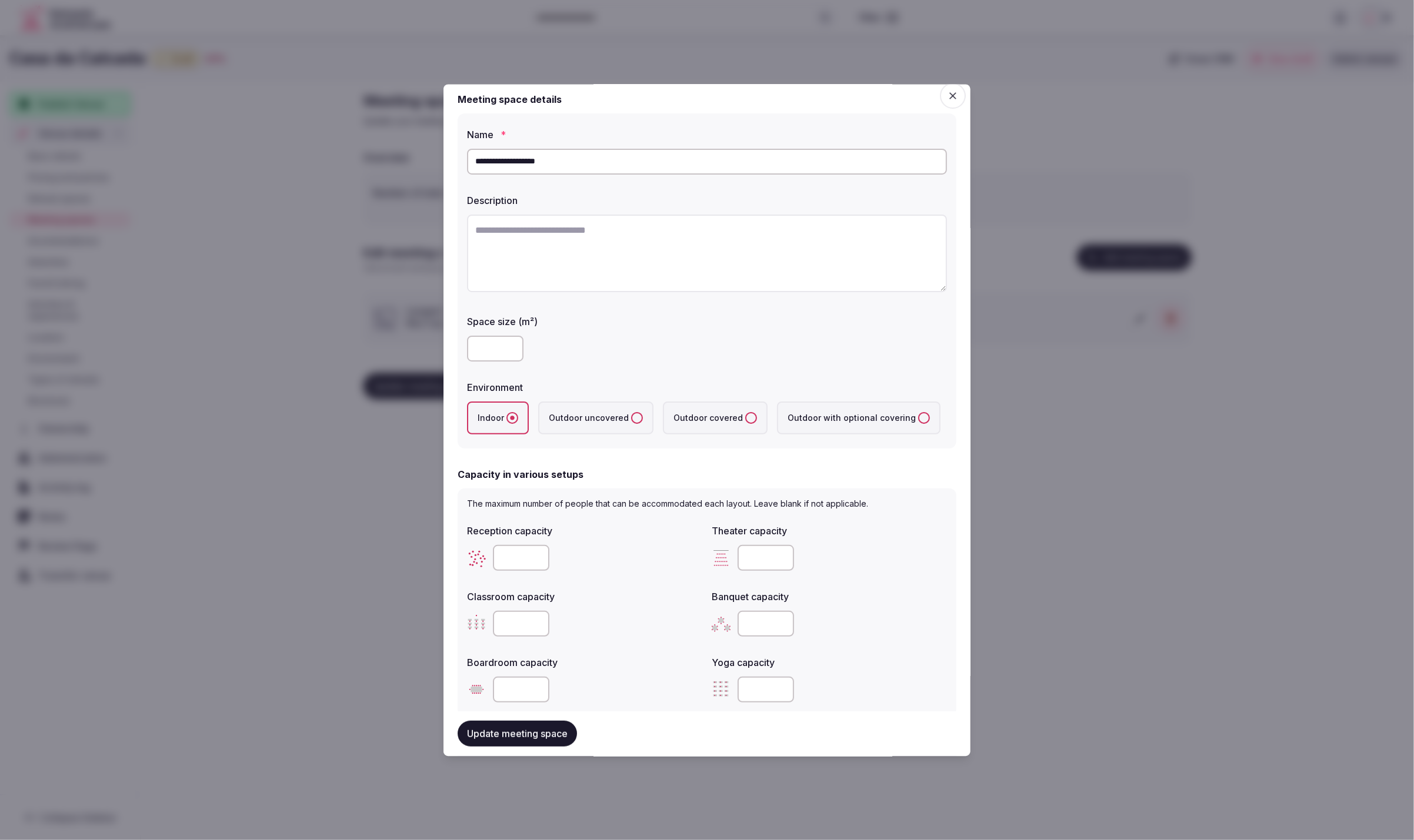
drag, startPoint x: 579, startPoint y: 168, endPoint x: 471, endPoint y: 160, distance: 108.3
click at [471, 160] on input "**********" at bounding box center [707, 161] width 480 height 26
paste input "text"
type input "**********"
click at [588, 230] on textarea at bounding box center [707, 254] width 480 height 78
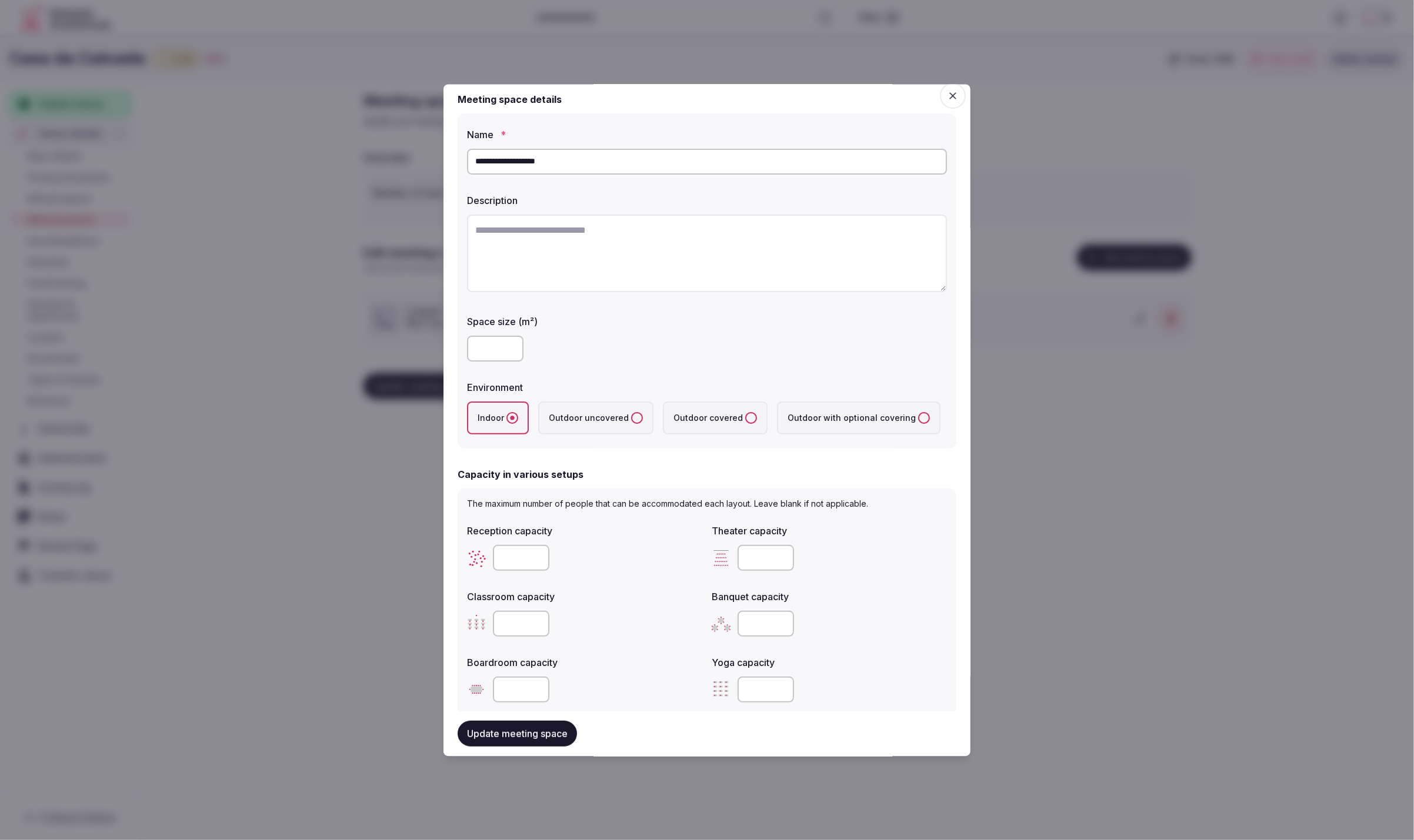
click at [683, 272] on textarea at bounding box center [707, 254] width 480 height 78
paste textarea "**********"
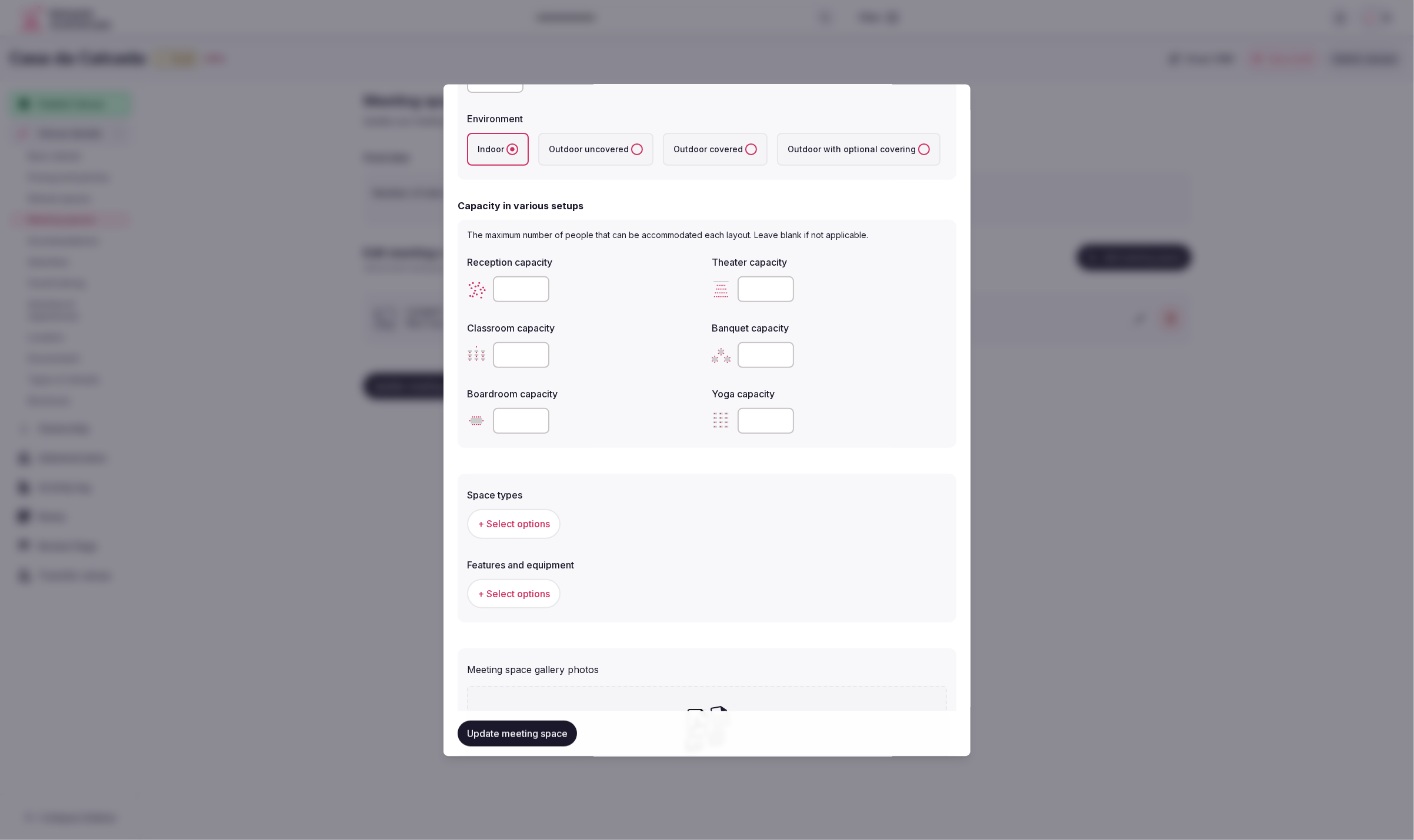
scroll to position [424, 0]
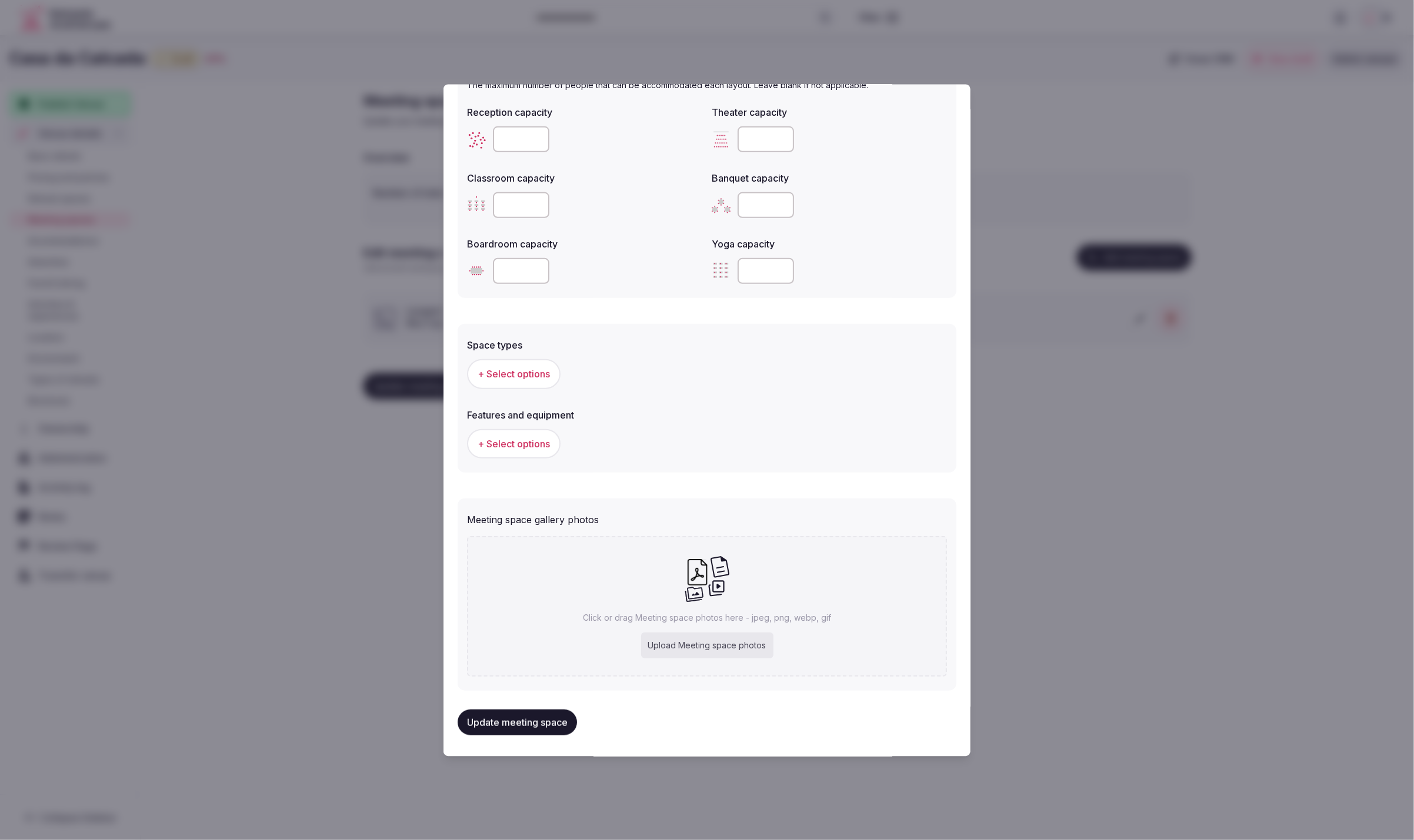
type textarea "**********"
click at [505, 375] on span "+ Select options" at bounding box center [514, 374] width 73 height 13
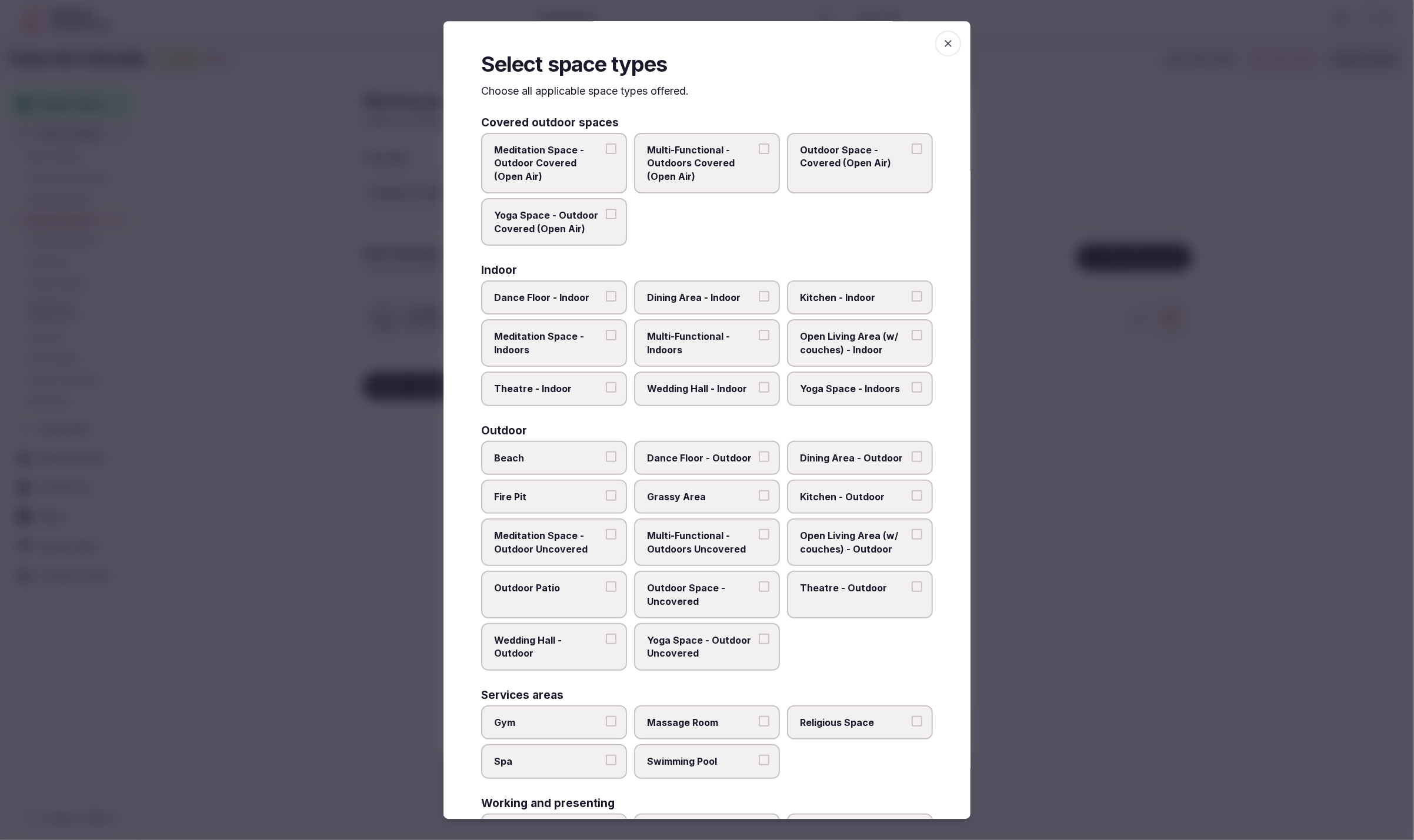
click at [730, 291] on span "Dining Area - Indoor" at bounding box center [701, 297] width 108 height 13
click at [759, 291] on button "Dining Area - Indoor" at bounding box center [764, 297] width 11 height 11
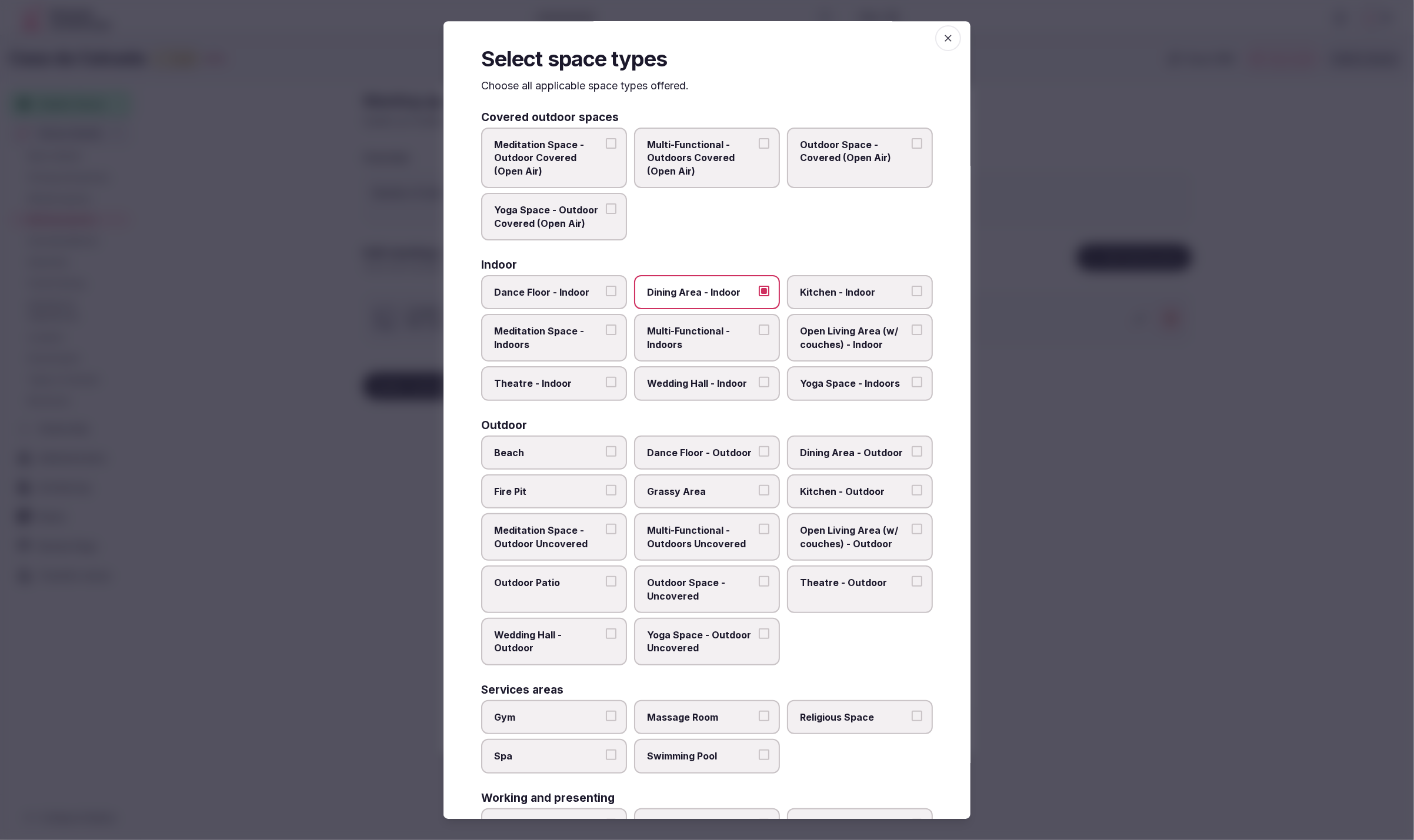
click at [722, 342] on span "Multi-Functional - Indoors" at bounding box center [701, 338] width 108 height 27
click at [759, 335] on button "Multi-Functional - Indoors" at bounding box center [764, 330] width 11 height 11
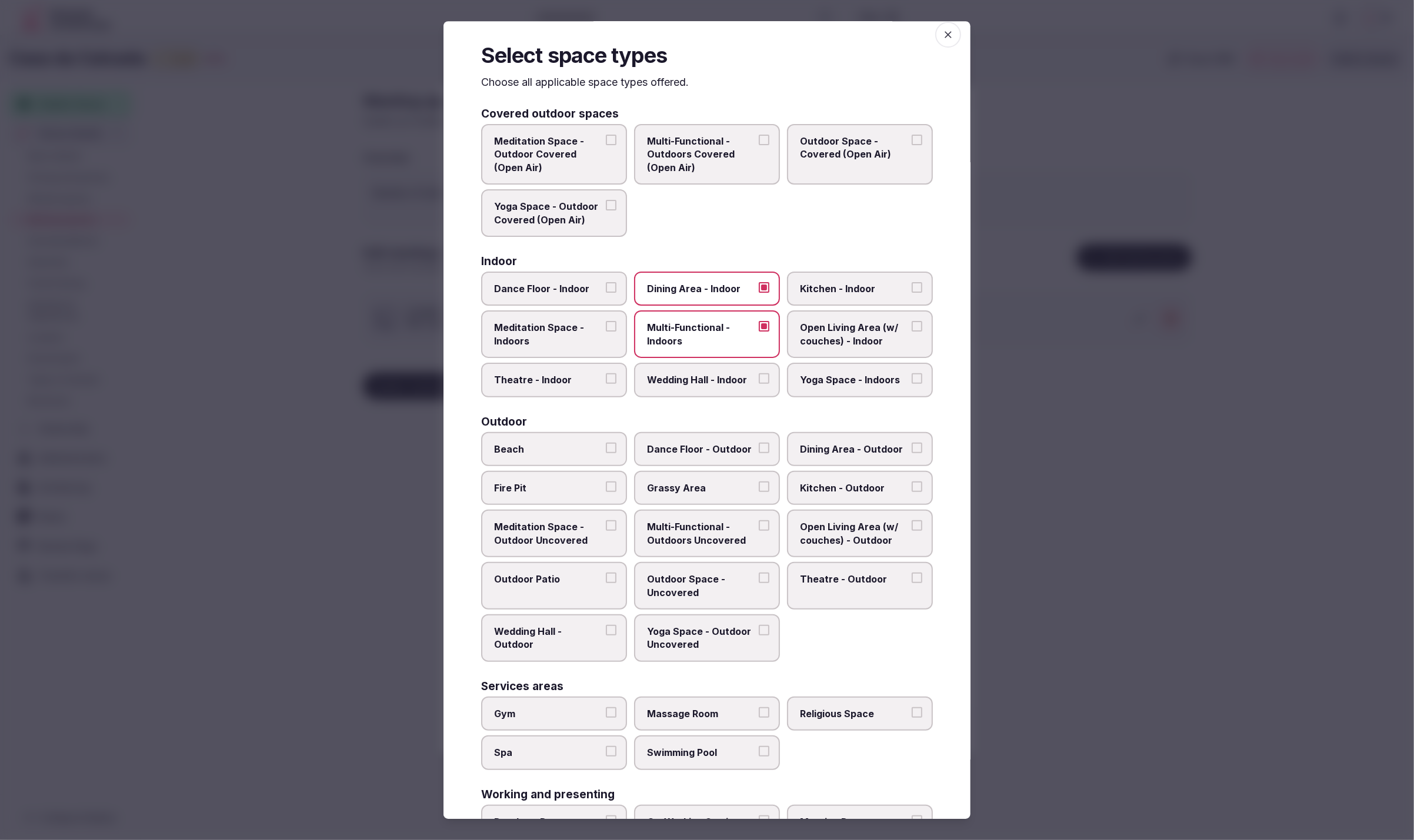
scroll to position [87, 0]
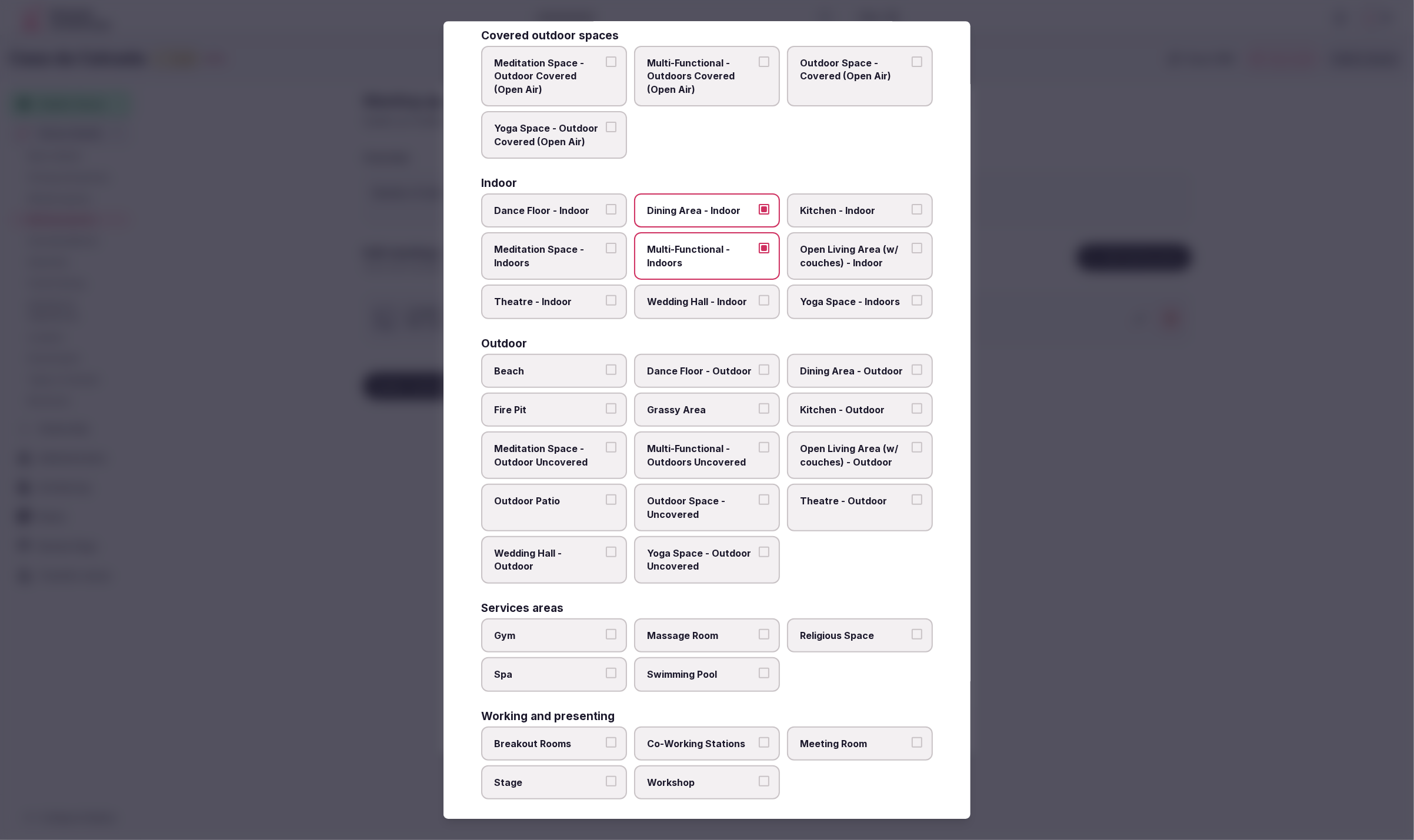
click at [893, 745] on label "Meeting Room" at bounding box center [860, 744] width 146 height 35
click at [912, 745] on button "Meeting Room" at bounding box center [917, 743] width 11 height 11
click at [1122, 693] on div at bounding box center [707, 420] width 1414 height 840
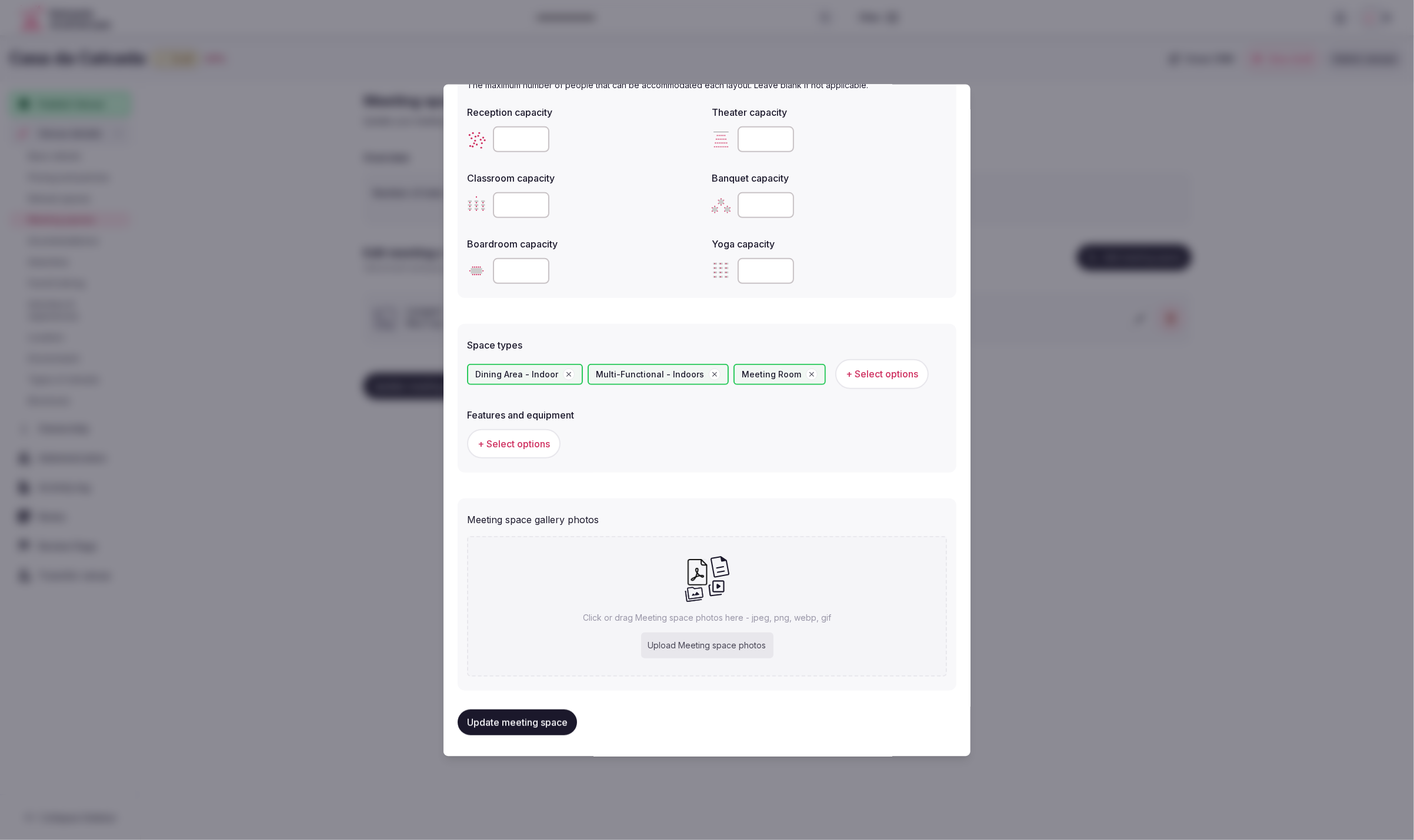
click at [683, 641] on div "Upload Meeting space photos" at bounding box center [707, 645] width 132 height 26
type input "**********"
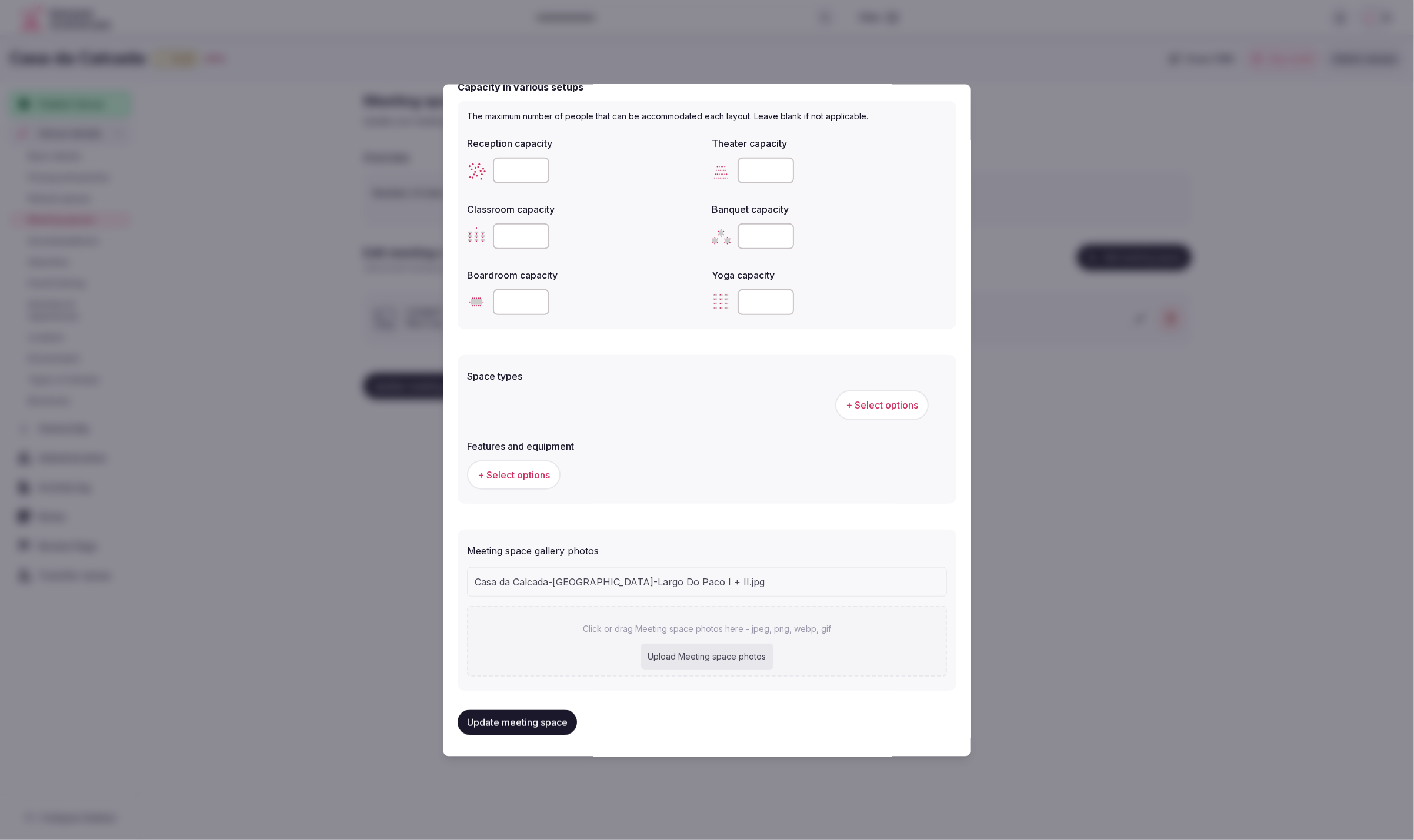
type input "**********"
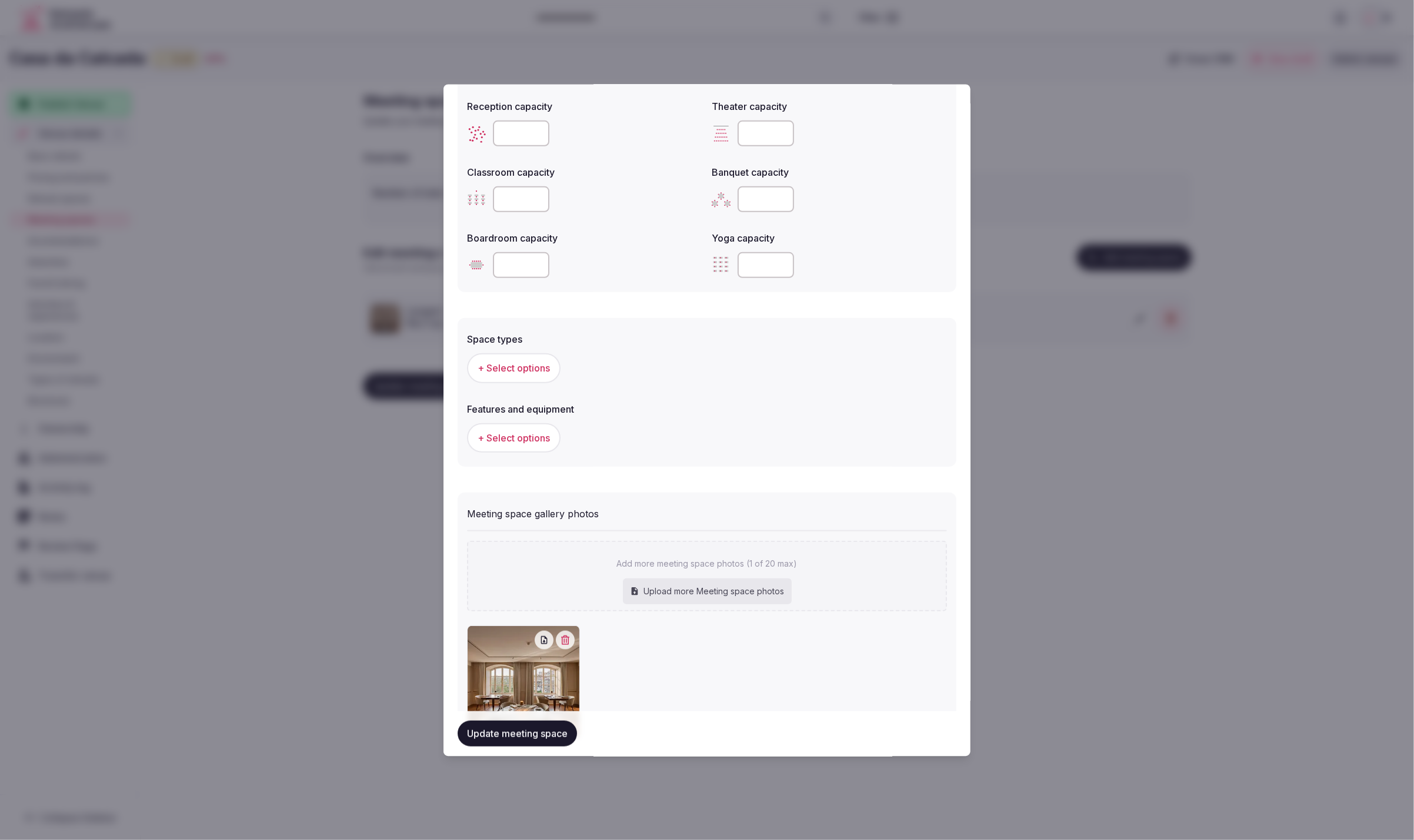
scroll to position [476, 0]
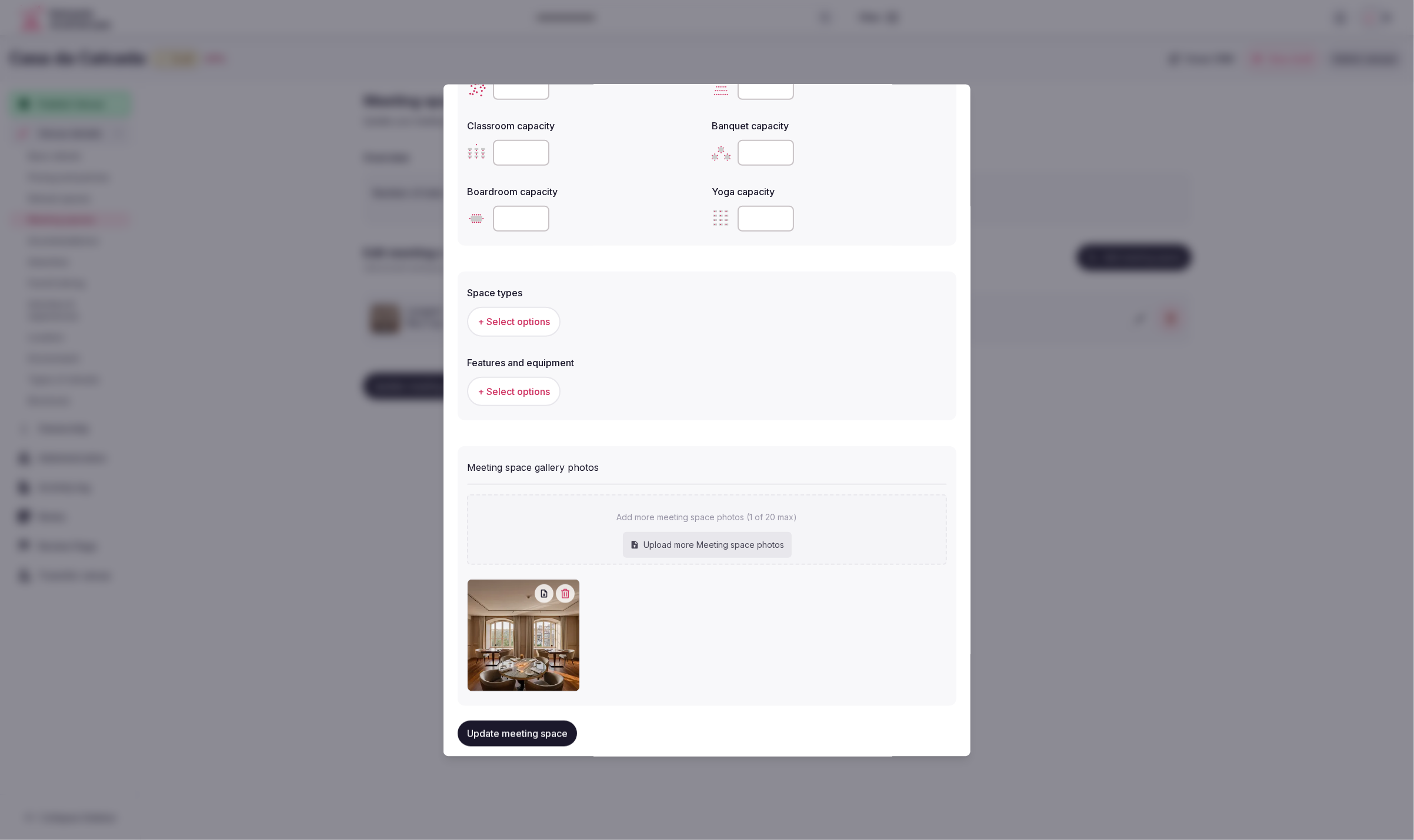
click at [533, 742] on button "Update meeting space" at bounding box center [517, 734] width 120 height 26
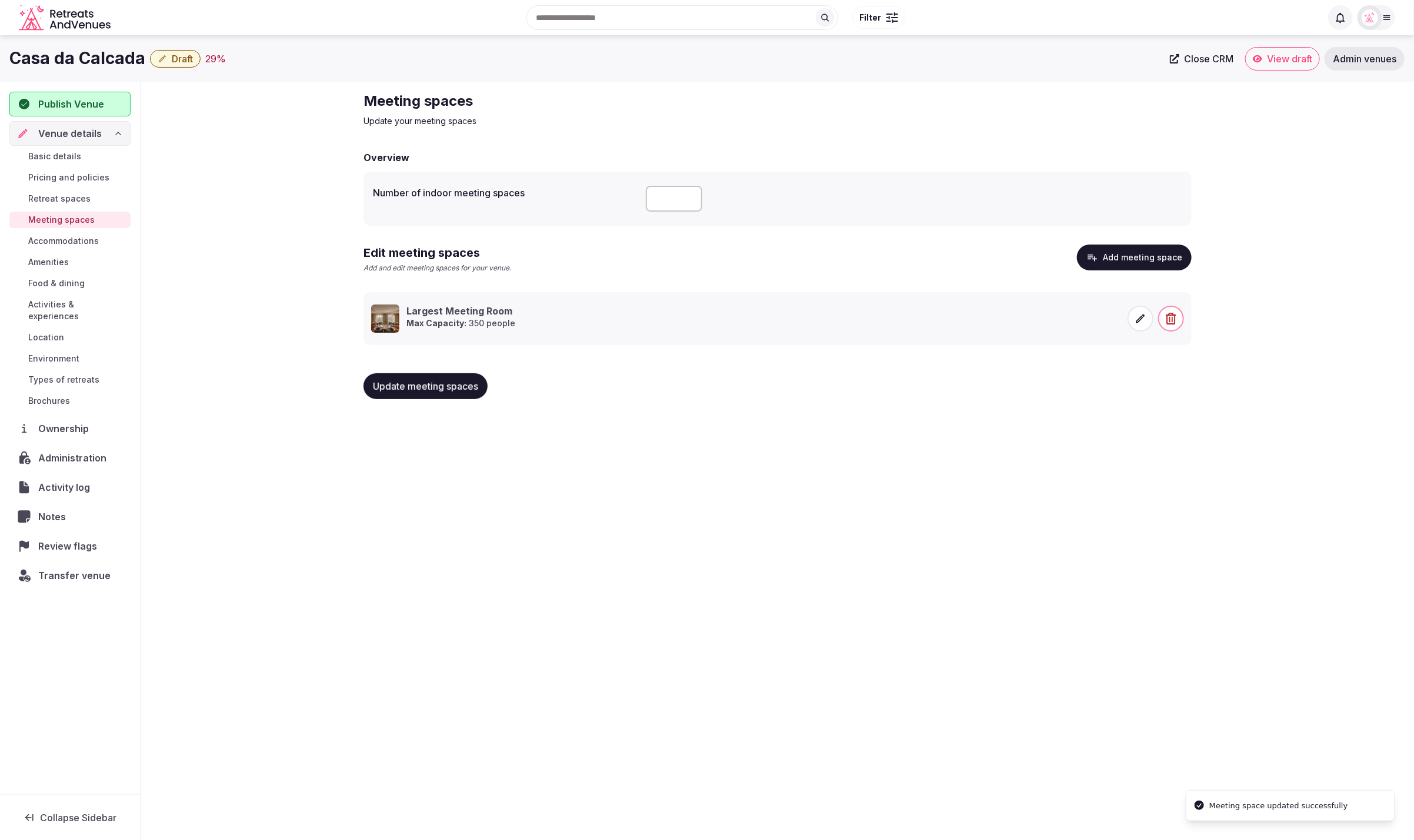
click at [623, 455] on div "Casa da Calcada Draft 29 % Close CRM View draft Admin venues Publish Venue Venu…" at bounding box center [707, 435] width 1414 height 798
click at [58, 243] on span "Accommodations" at bounding box center [64, 241] width 71 height 12
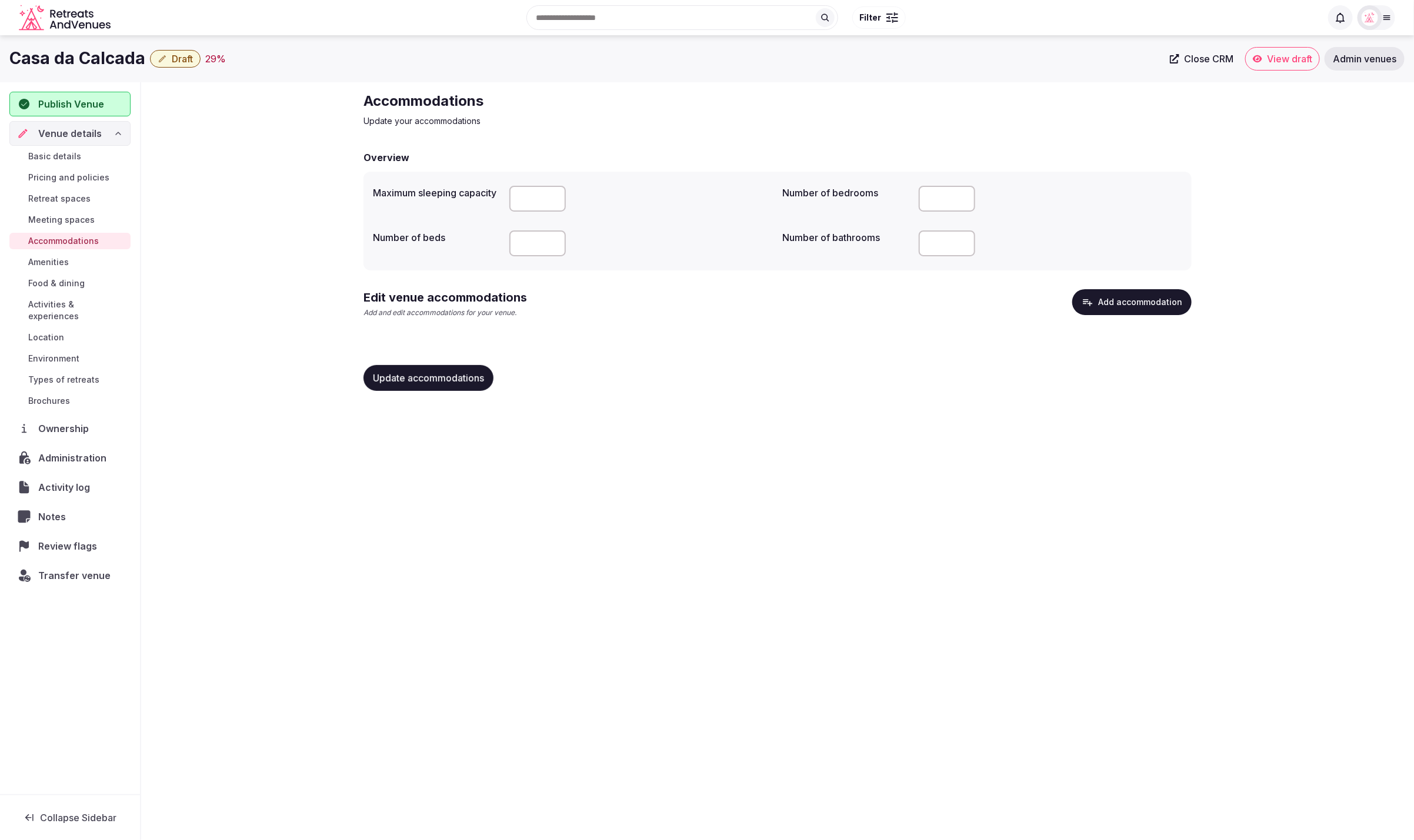
click at [1109, 299] on button "Add accommodation" at bounding box center [1132, 302] width 120 height 26
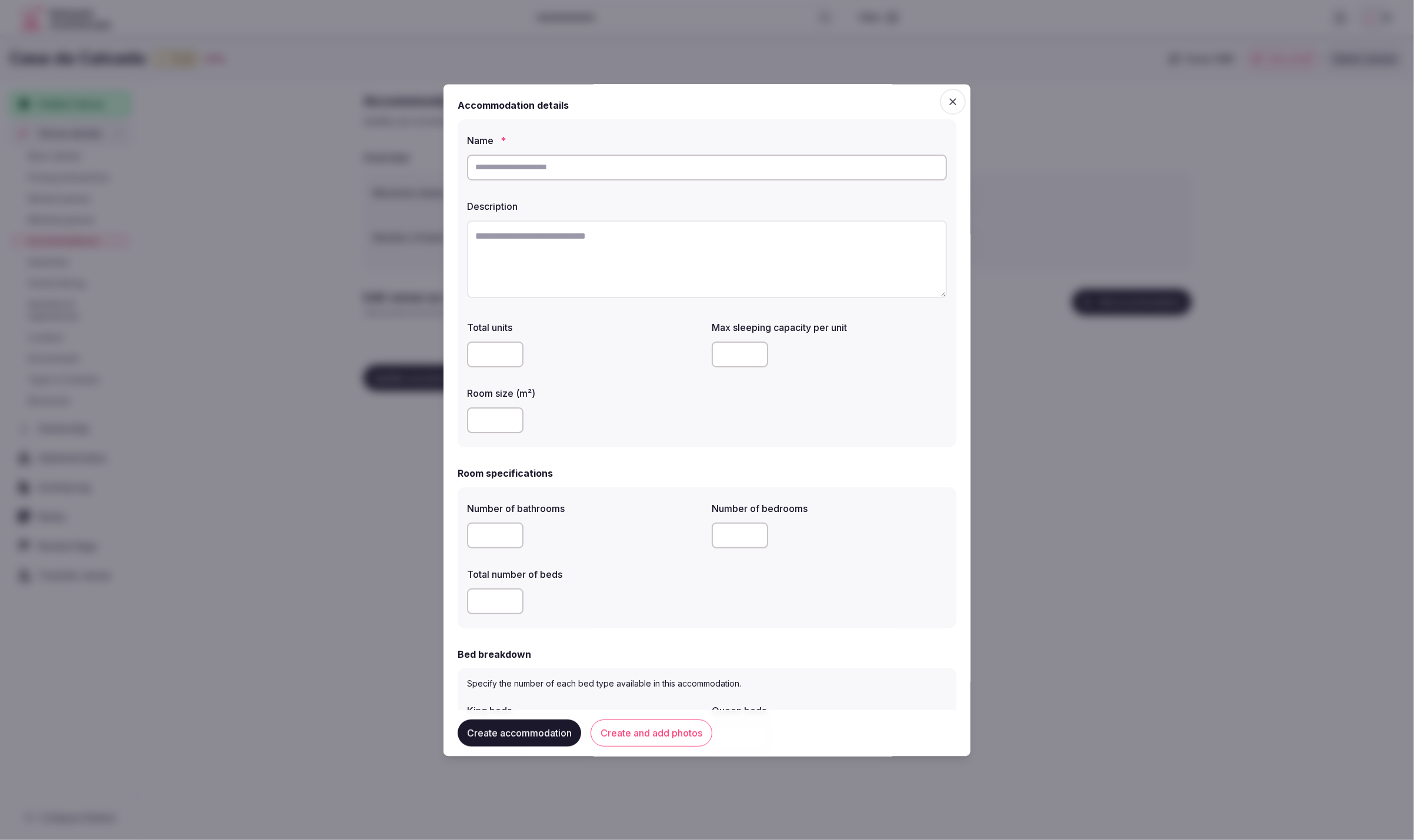
click at [551, 166] on input "text" at bounding box center [707, 167] width 480 height 26
type input "**********"
drag, startPoint x: 513, startPoint y: 258, endPoint x: 505, endPoint y: 259, distance: 8.1
click at [513, 258] on textarea "To enrich screen reader interactions, please activate Accessibility in Grammarl…" at bounding box center [707, 259] width 480 height 78
click at [668, 241] on textarea "To enrich screen reader interactions, please activate Accessibility in Grammarl…" at bounding box center [707, 259] width 480 height 78
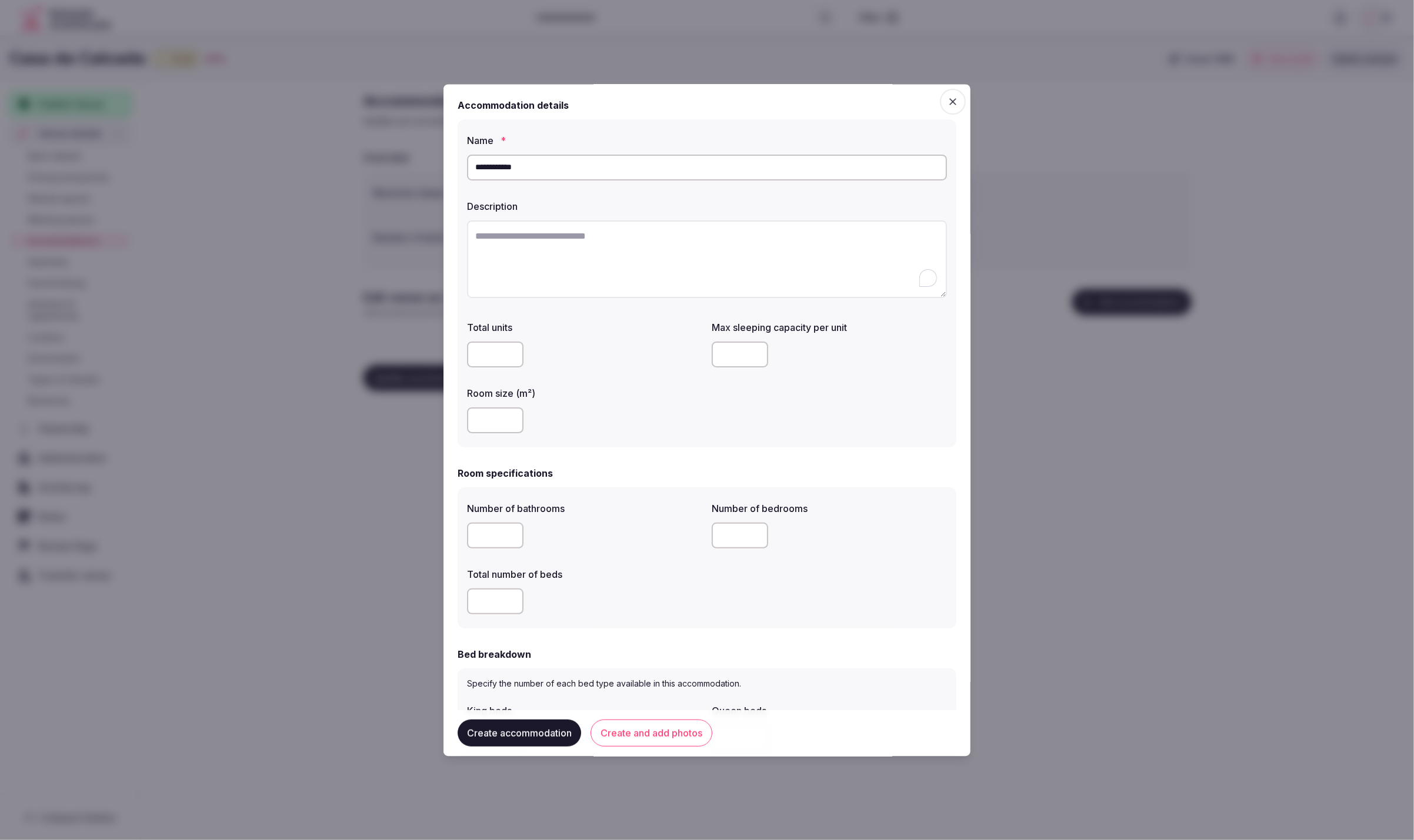
paste textarea "**********"
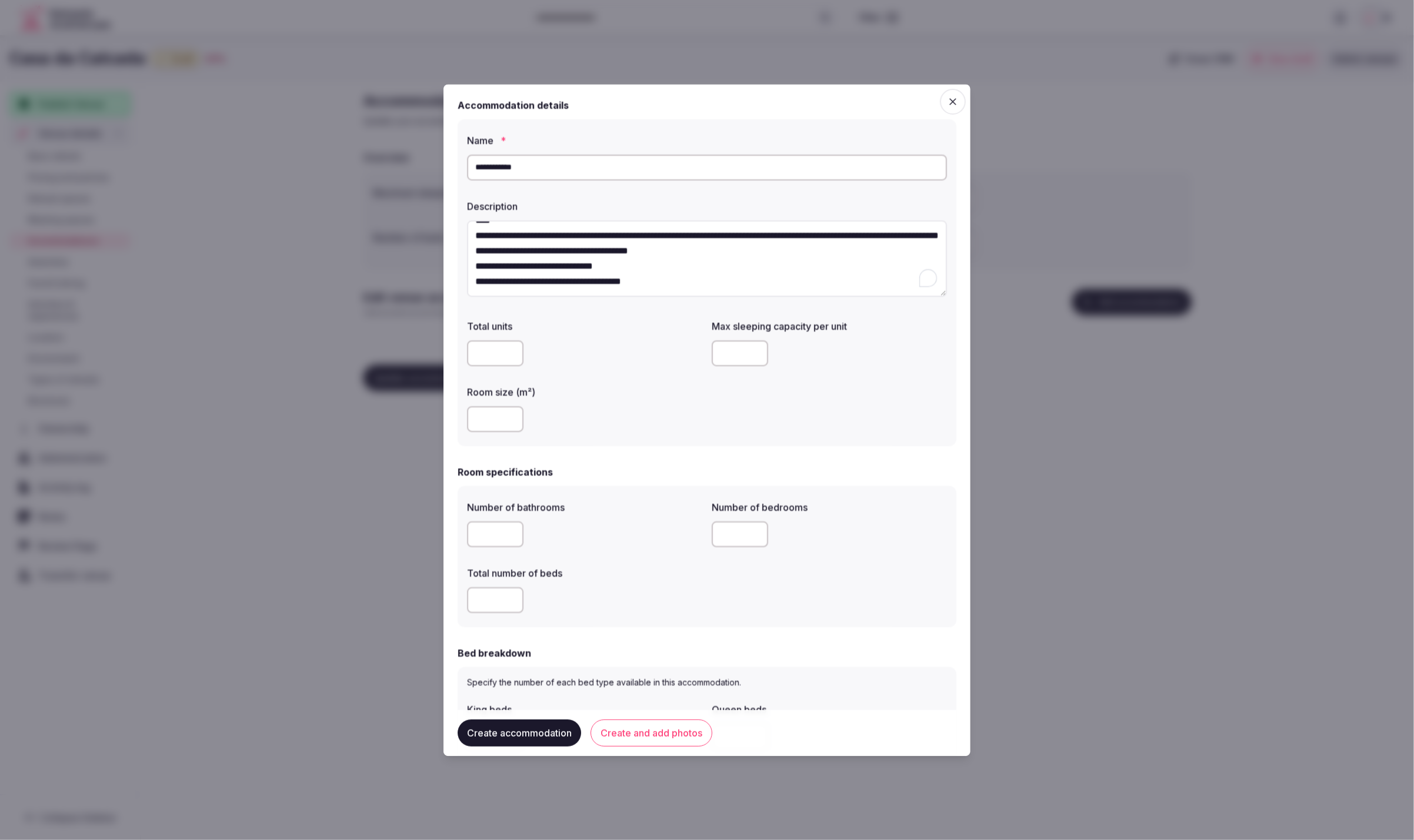
scroll to position [50, 0]
click at [473, 227] on textarea "**********" at bounding box center [707, 258] width 480 height 77
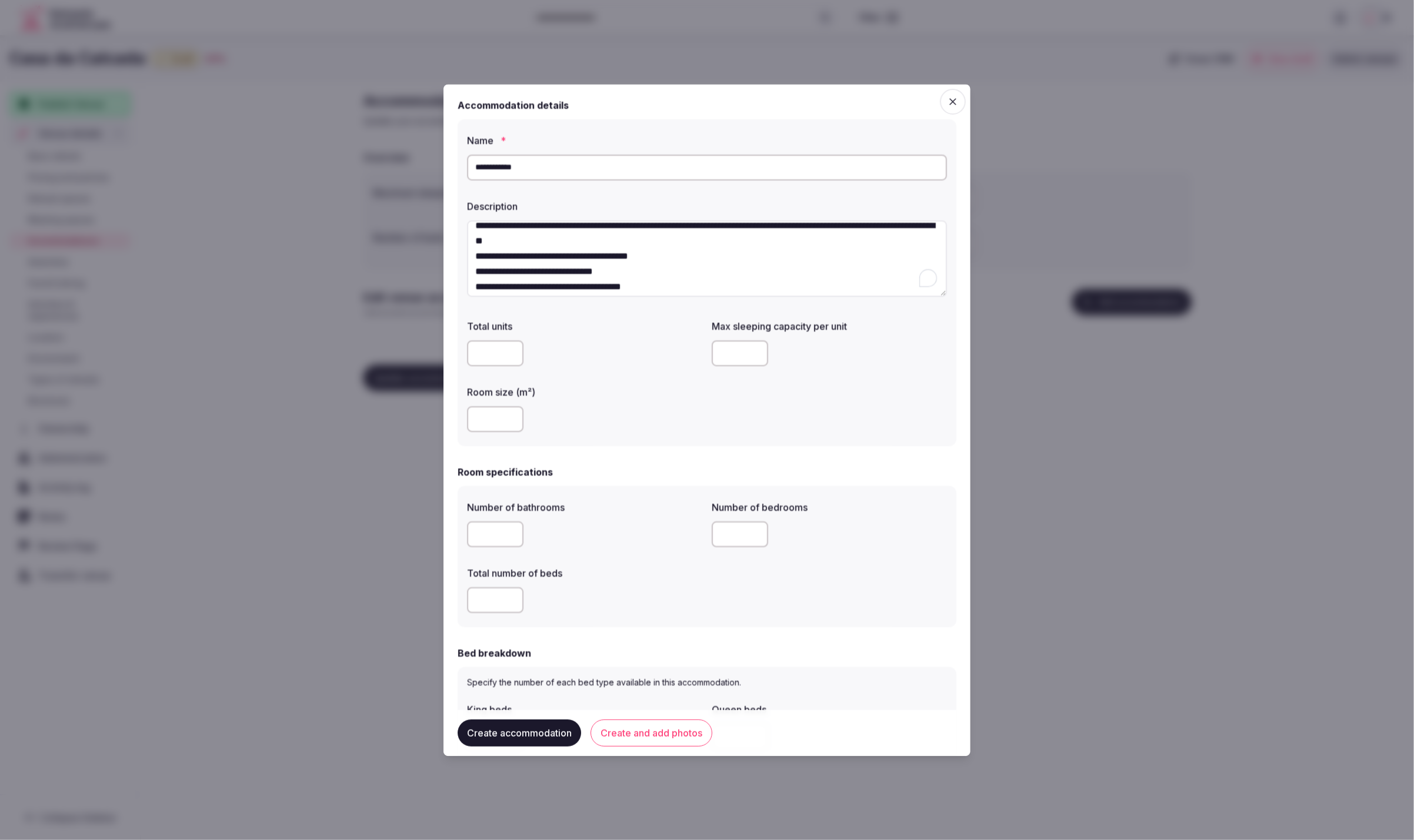
scroll to position [54, 0]
click at [476, 252] on textarea "**********" at bounding box center [707, 258] width 480 height 77
click at [475, 273] on textarea "**********" at bounding box center [707, 258] width 480 height 77
click at [475, 289] on textarea "**********" at bounding box center [707, 258] width 480 height 77
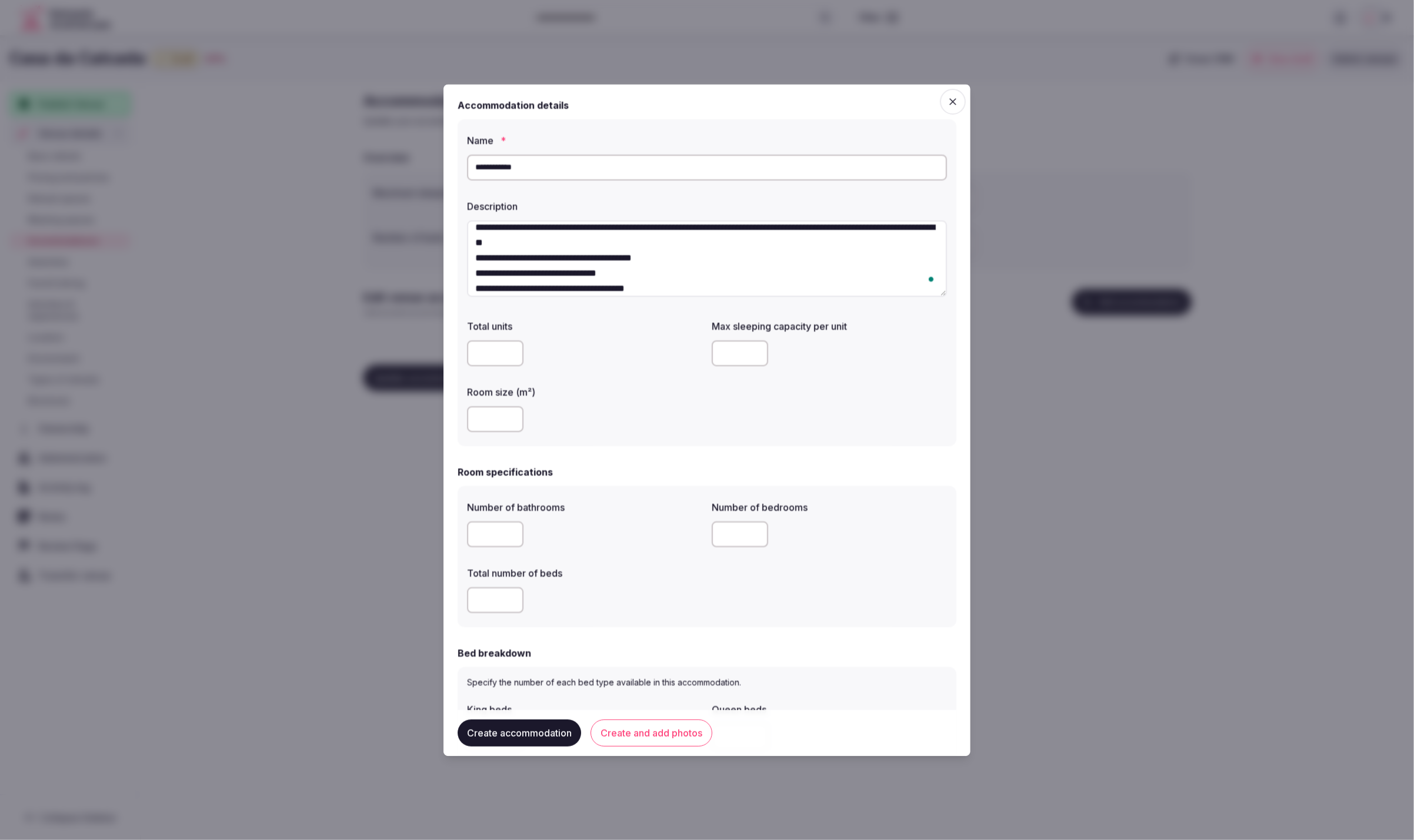
scroll to position [60, 0]
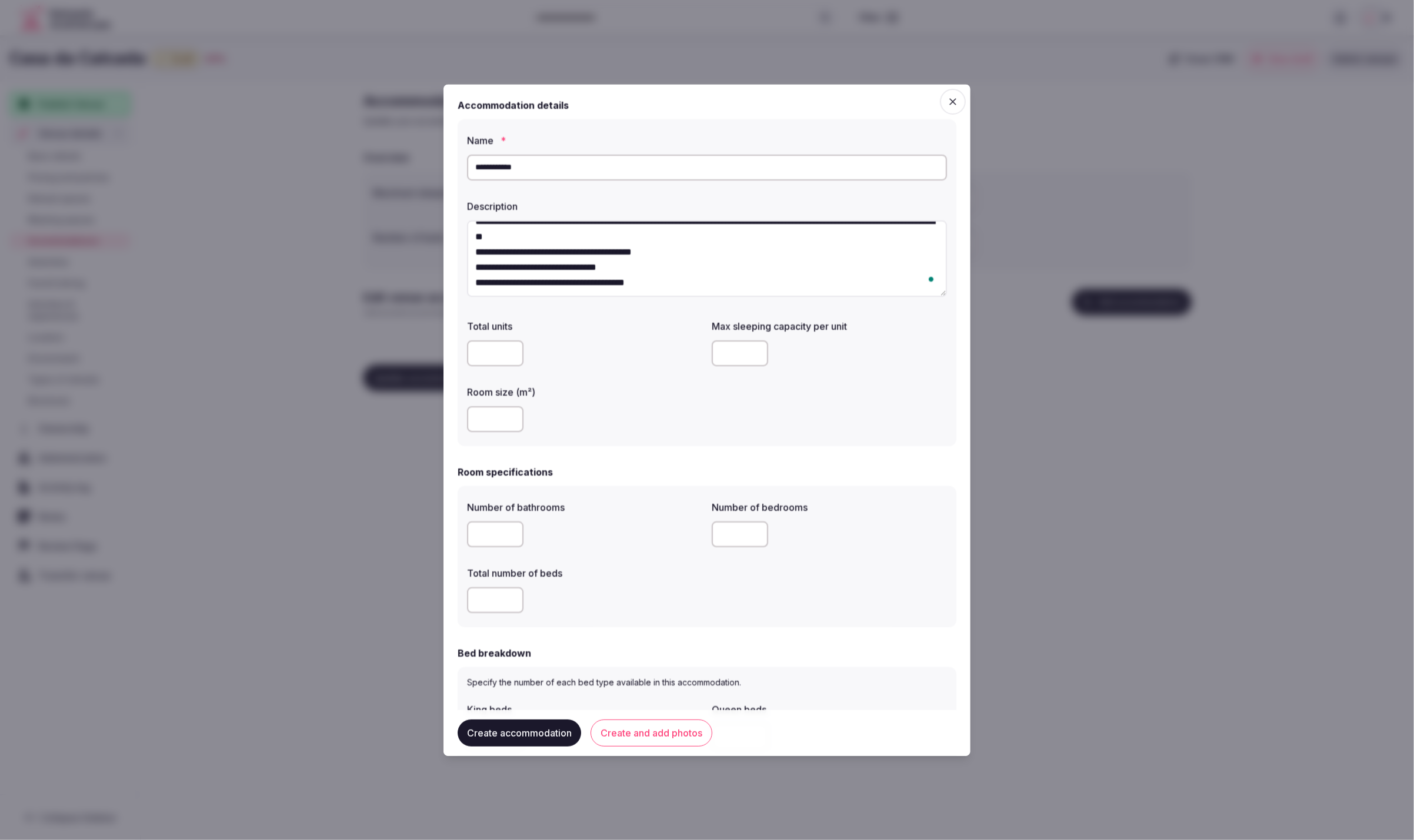
type textarea "**********"
click at [634, 404] on div at bounding box center [585, 420] width 236 height 35
click at [480, 419] on input "number" at bounding box center [496, 420] width 57 height 26
type input "**"
click at [628, 429] on div "**" at bounding box center [585, 420] width 236 height 26
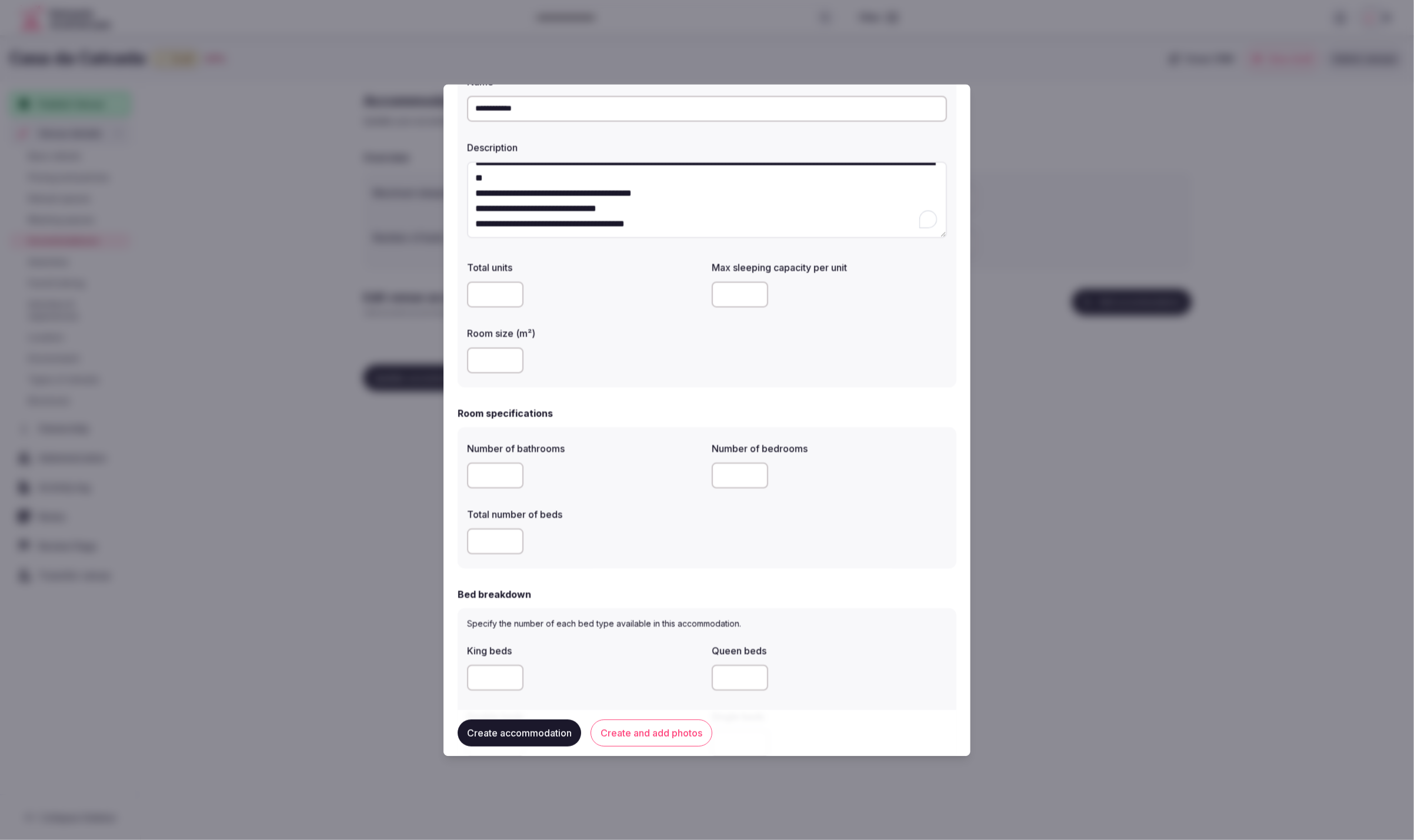
scroll to position [96, 0]
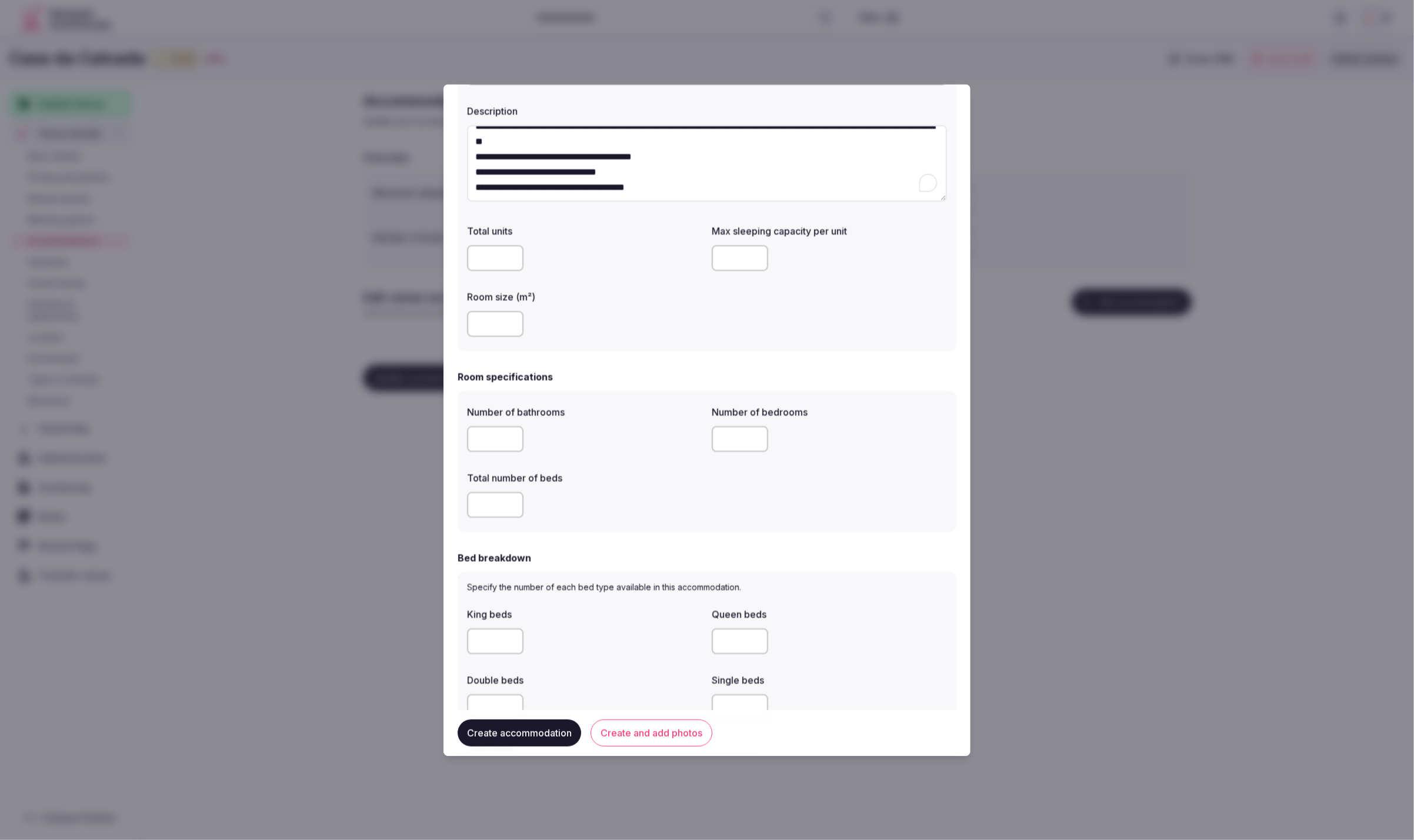
click at [483, 439] on input "number" at bounding box center [496, 439] width 57 height 26
type input "*"
click at [500, 504] on input "number" at bounding box center [496, 505] width 57 height 26
type input "*"
click at [730, 434] on input "number" at bounding box center [740, 439] width 57 height 26
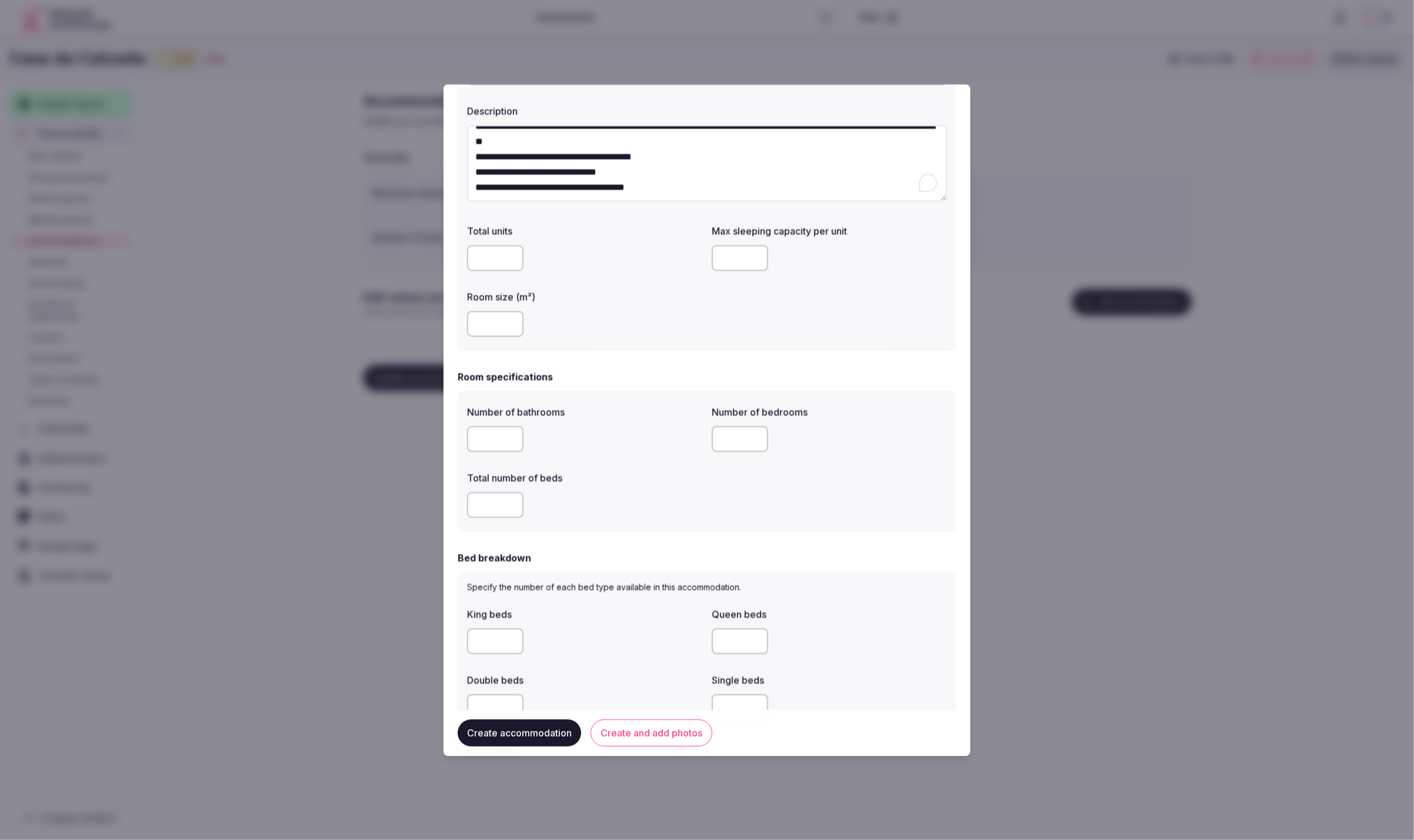
type input "*"
click at [709, 540] on form "**********" at bounding box center [707, 667] width 498 height 1329
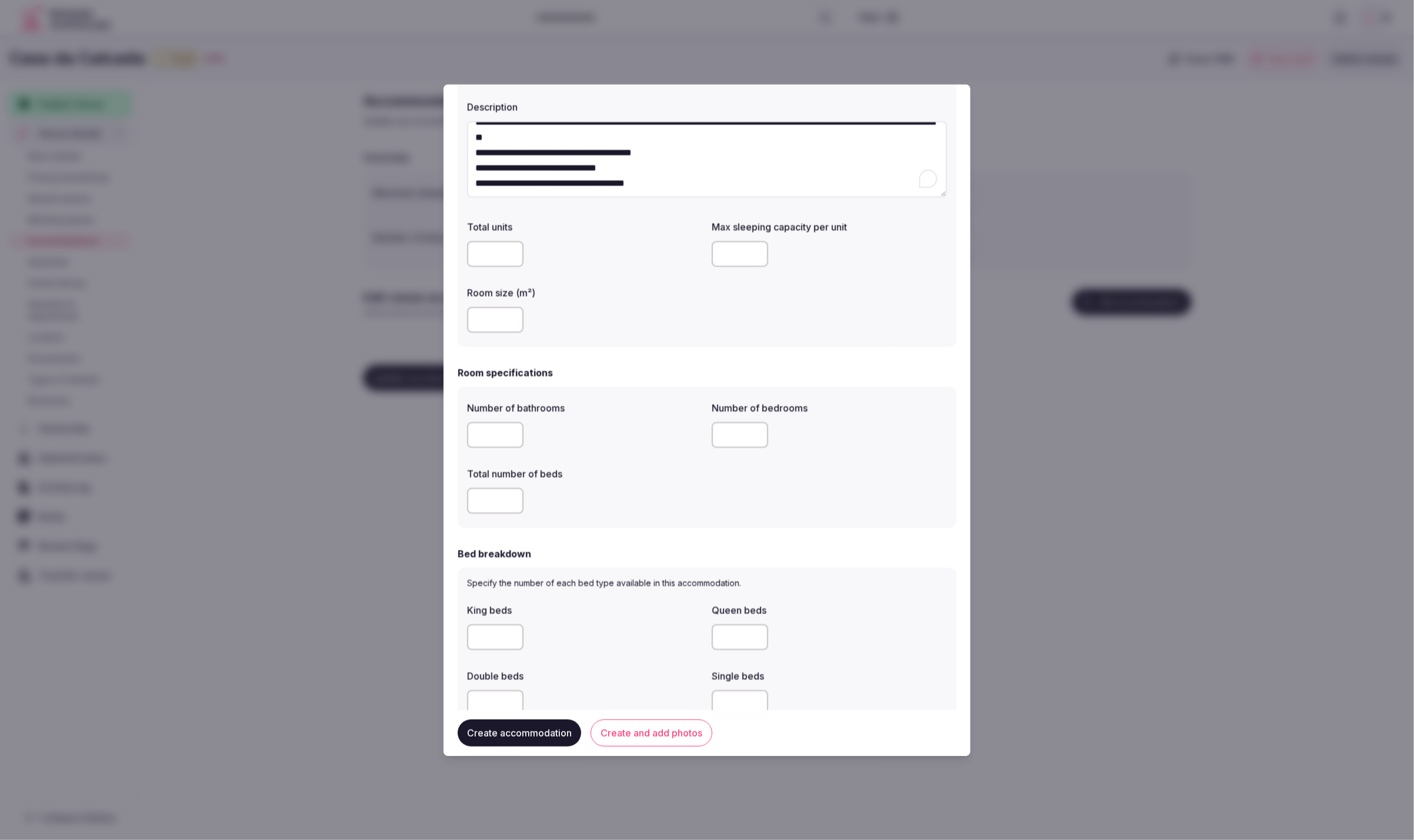
click at [488, 503] on input "*" at bounding box center [496, 501] width 57 height 26
drag, startPoint x: 488, startPoint y: 503, endPoint x: 471, endPoint y: 502, distance: 17.0
click at [471, 502] on input "*" at bounding box center [496, 501] width 57 height 26
type input "*"
click at [656, 525] on div "Number of bathrooms * Number of bedrooms * Total number of beds *" at bounding box center [707, 458] width 498 height 141
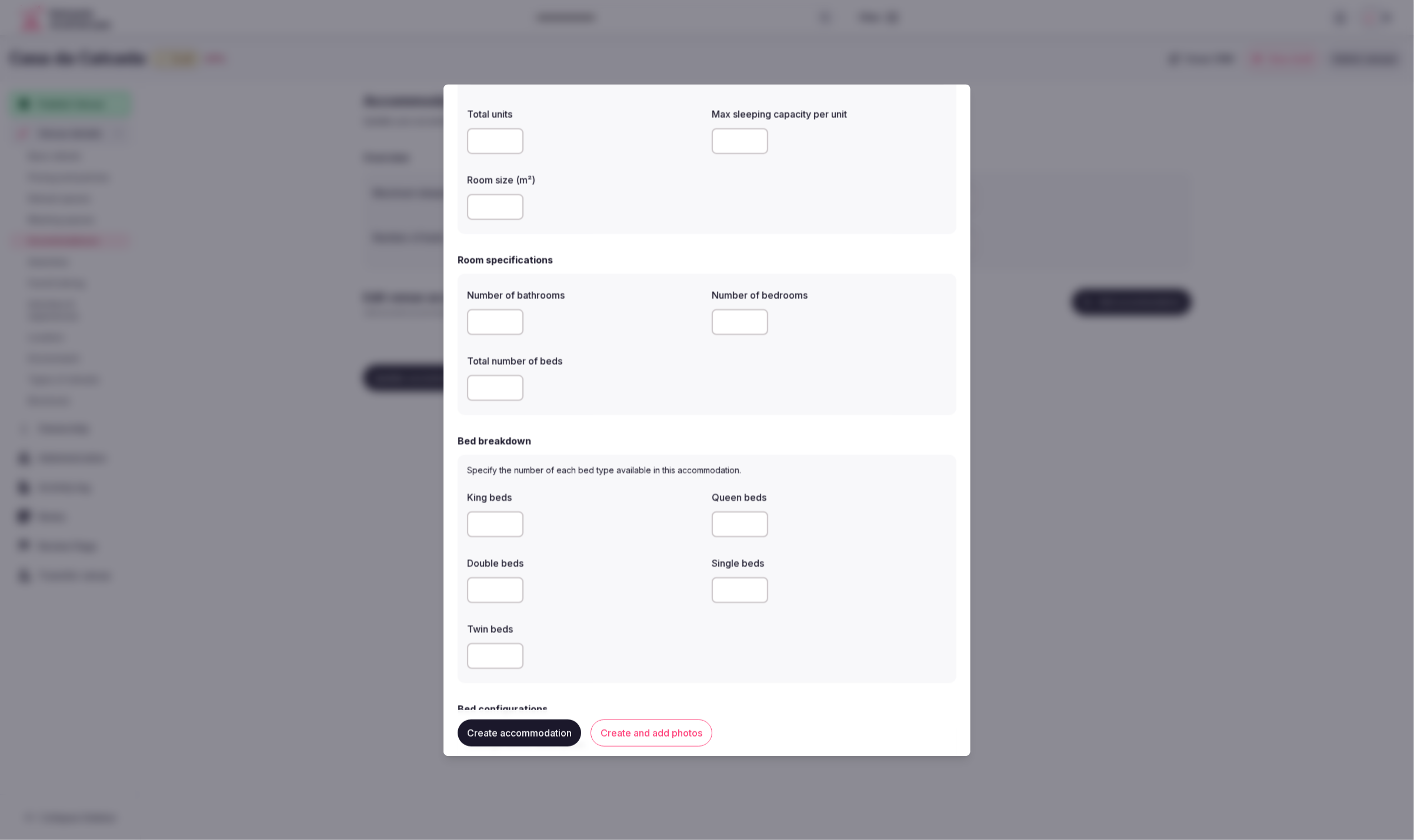
scroll to position [277, 0]
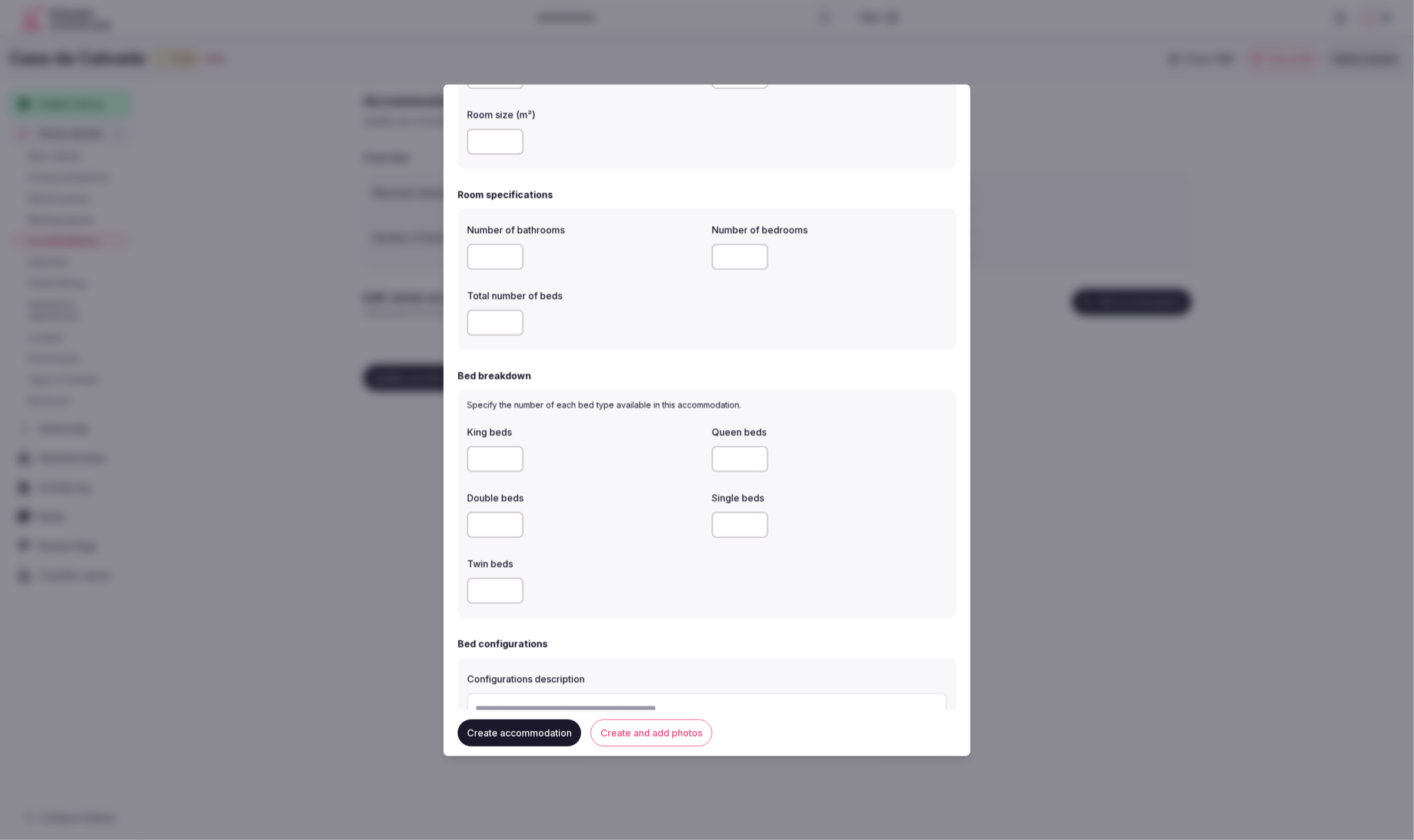
click at [490, 592] on input "number" at bounding box center [496, 591] width 57 height 26
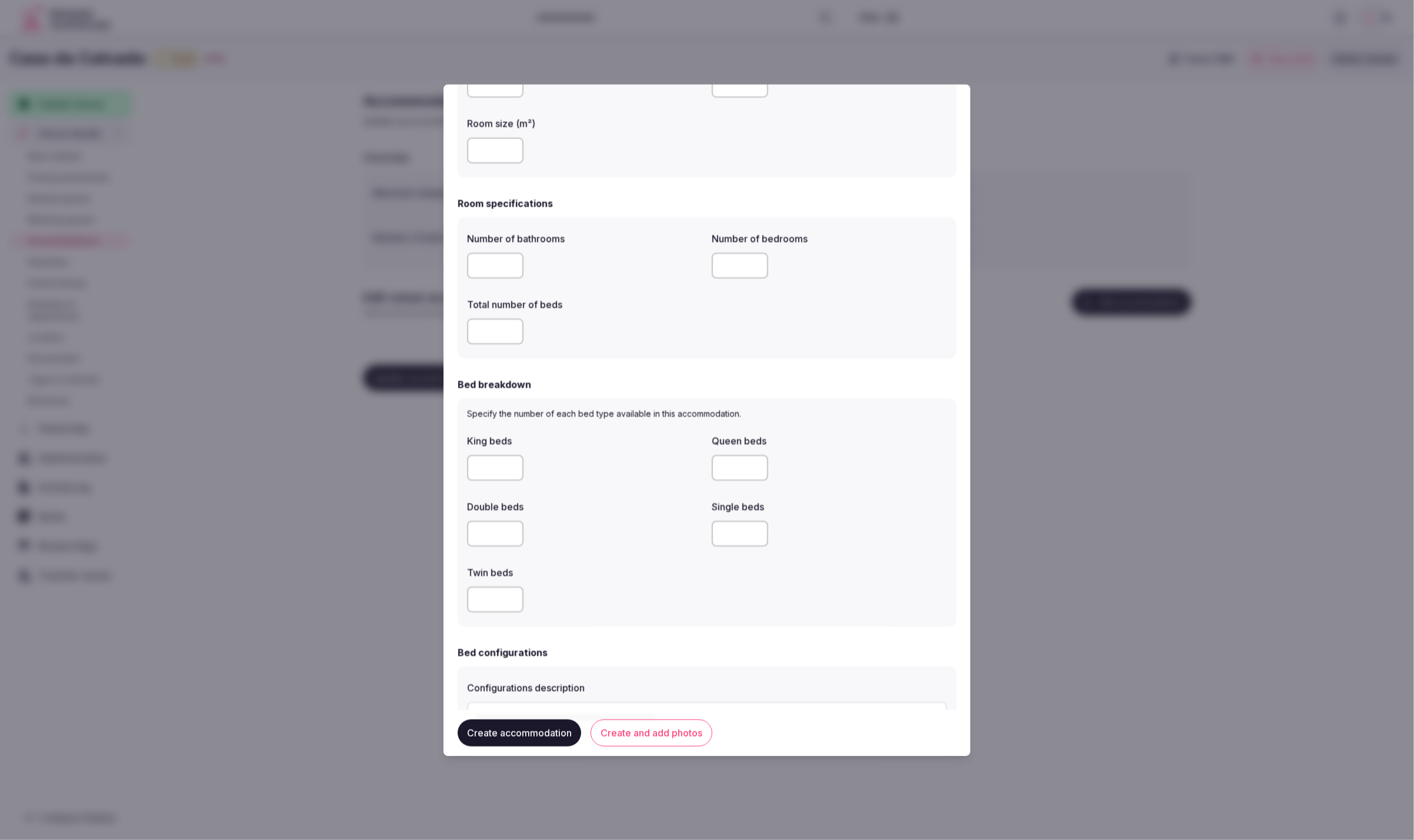
click at [464, 600] on div "Specify the number of each bed type available in this accommodation. King beds …" at bounding box center [707, 513] width 498 height 228
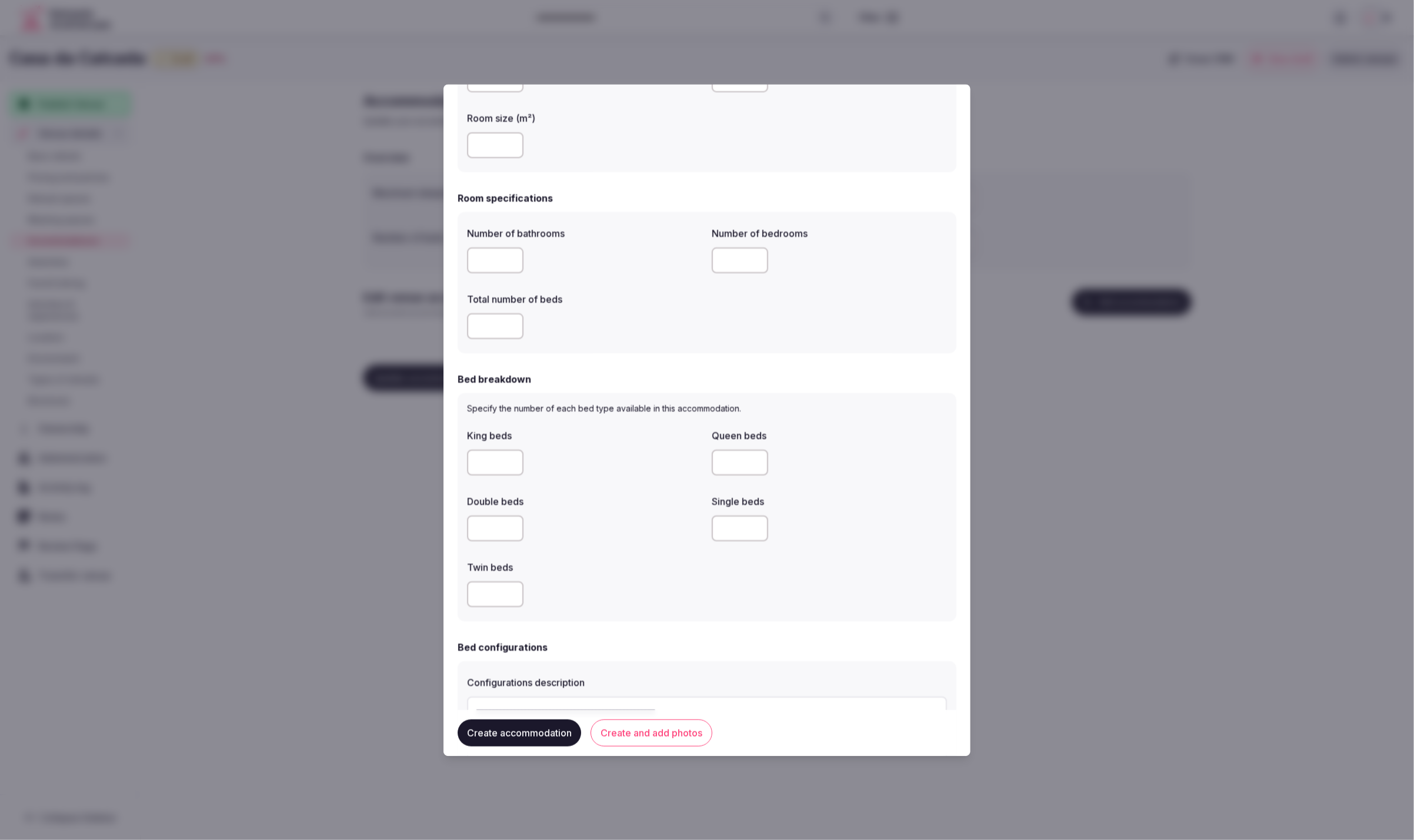
scroll to position [277, 0]
type input "*"
click at [653, 620] on form "**********" at bounding box center [707, 485] width 498 height 1329
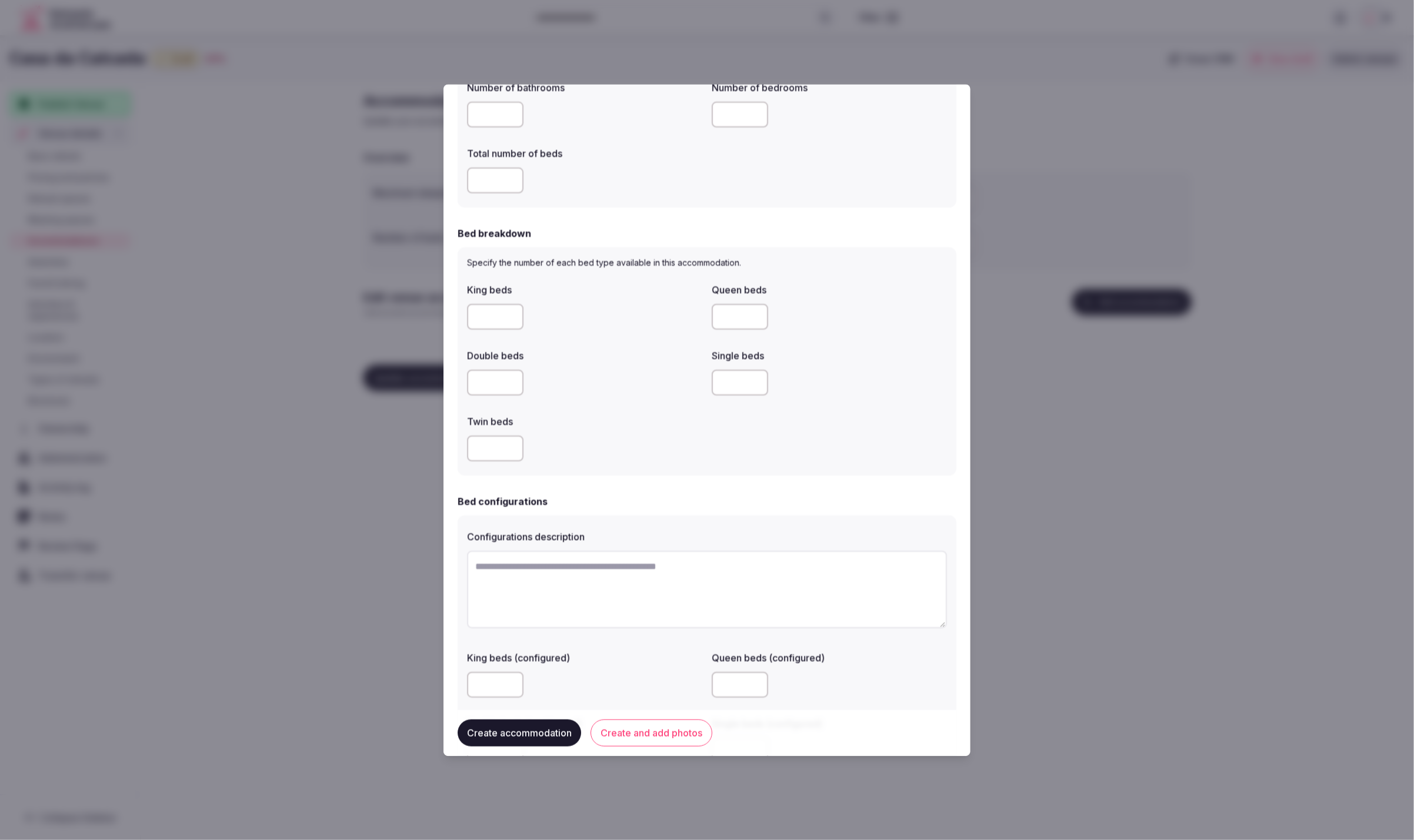
scroll to position [428, 0]
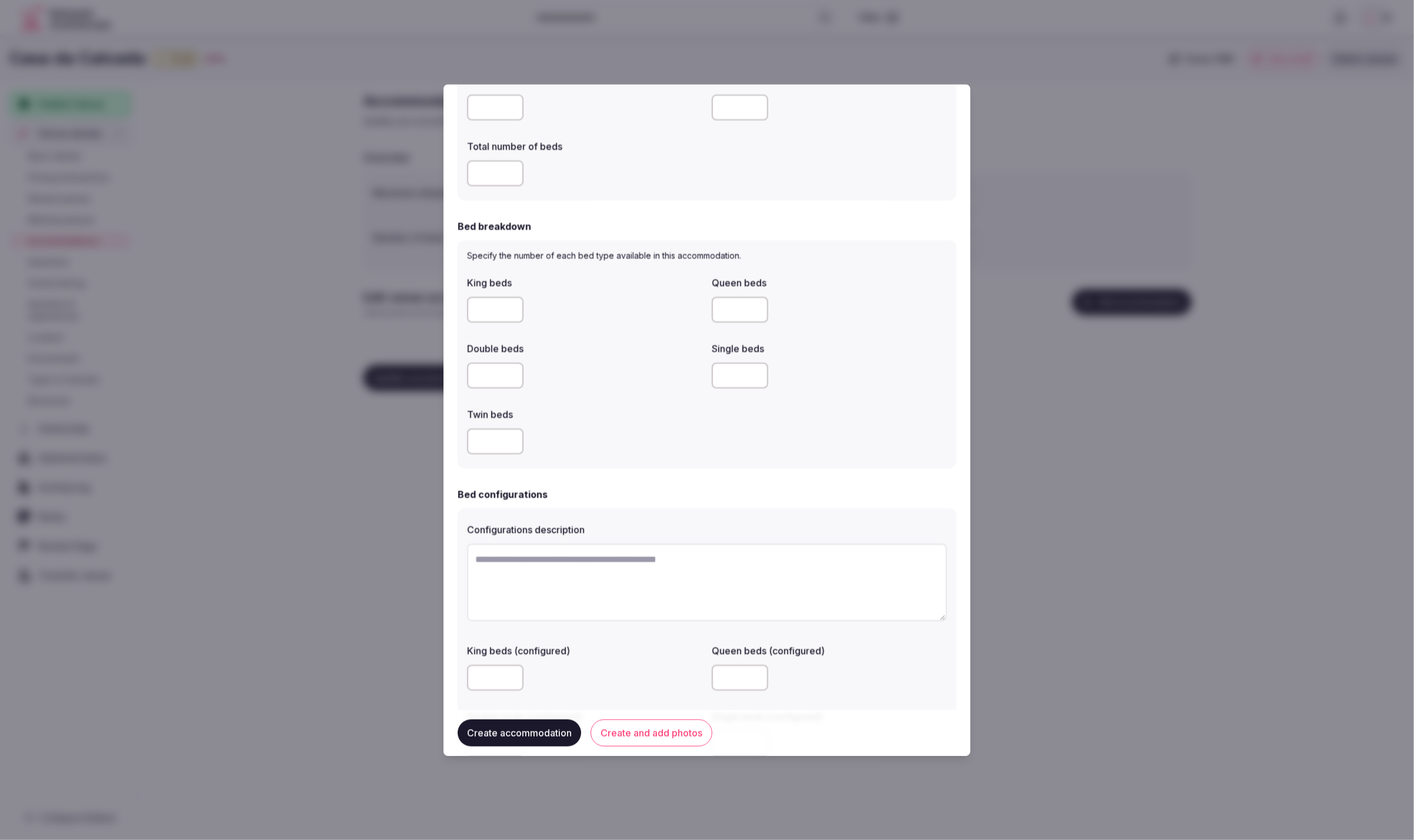
drag, startPoint x: 490, startPoint y: 444, endPoint x: 518, endPoint y: 444, distance: 28.0
click at [484, 443] on input "*" at bounding box center [496, 441] width 57 height 26
click at [700, 454] on div "*" at bounding box center [585, 442] width 236 height 35
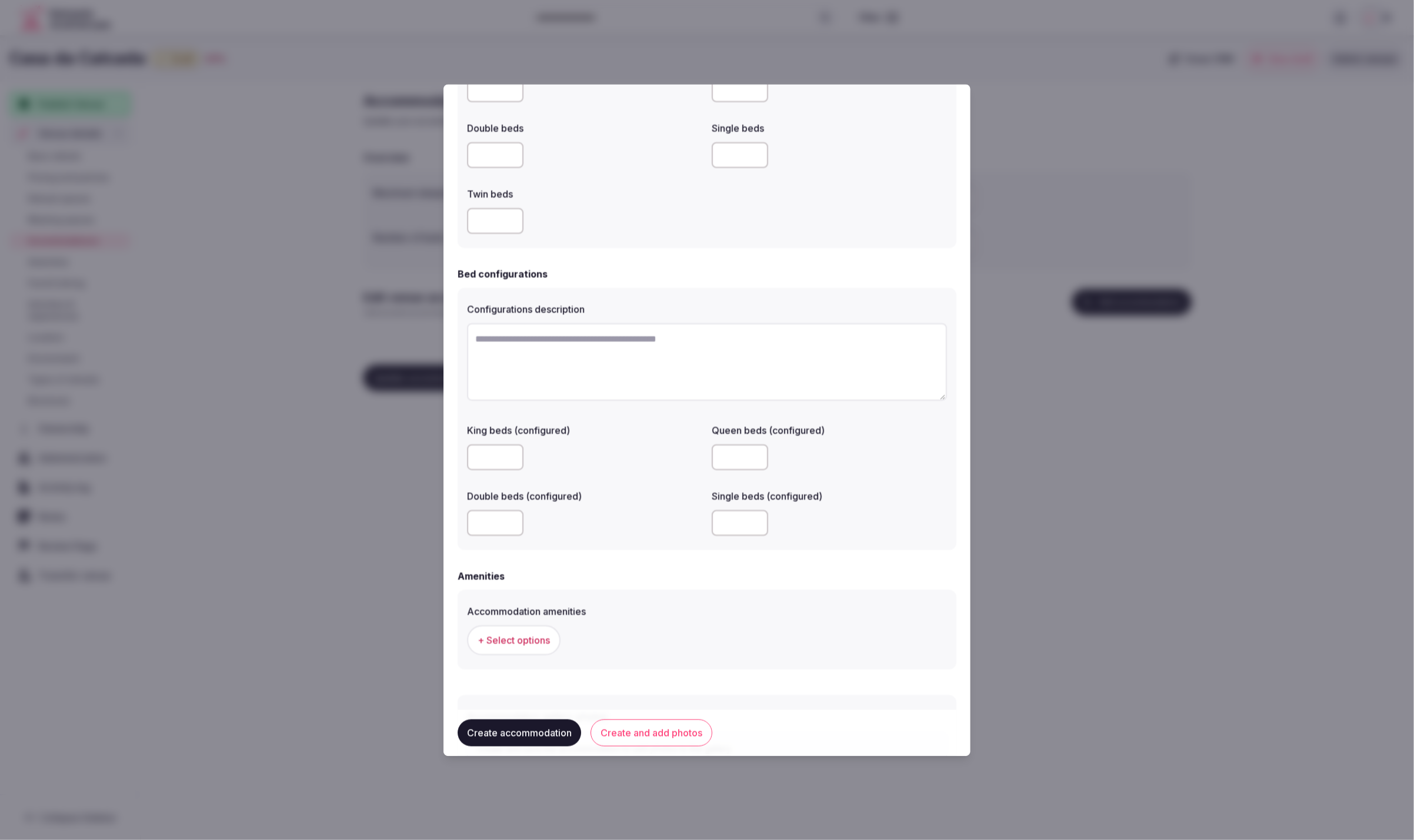
scroll to position [736, 0]
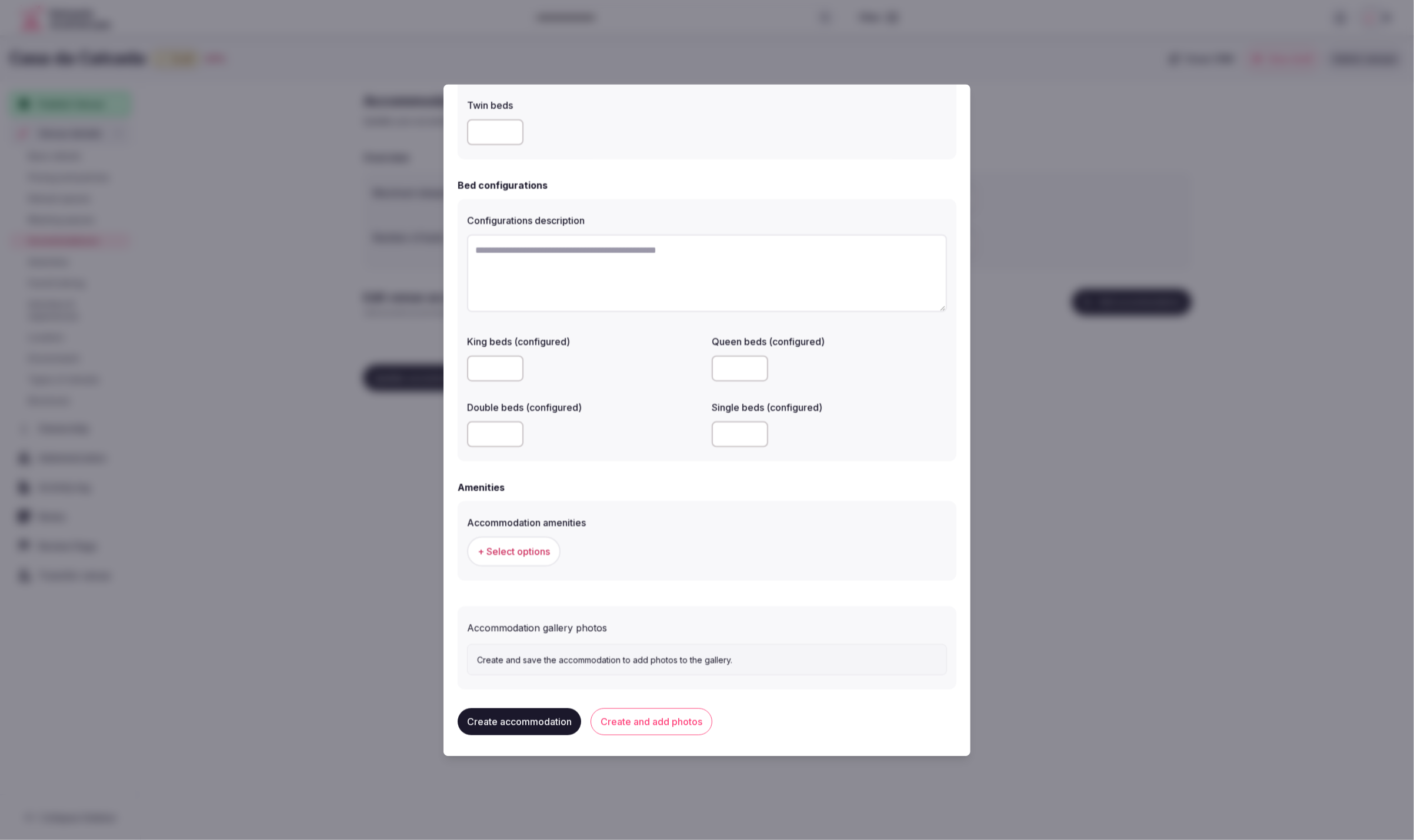
click at [534, 552] on span "+ Select options" at bounding box center [514, 551] width 73 height 13
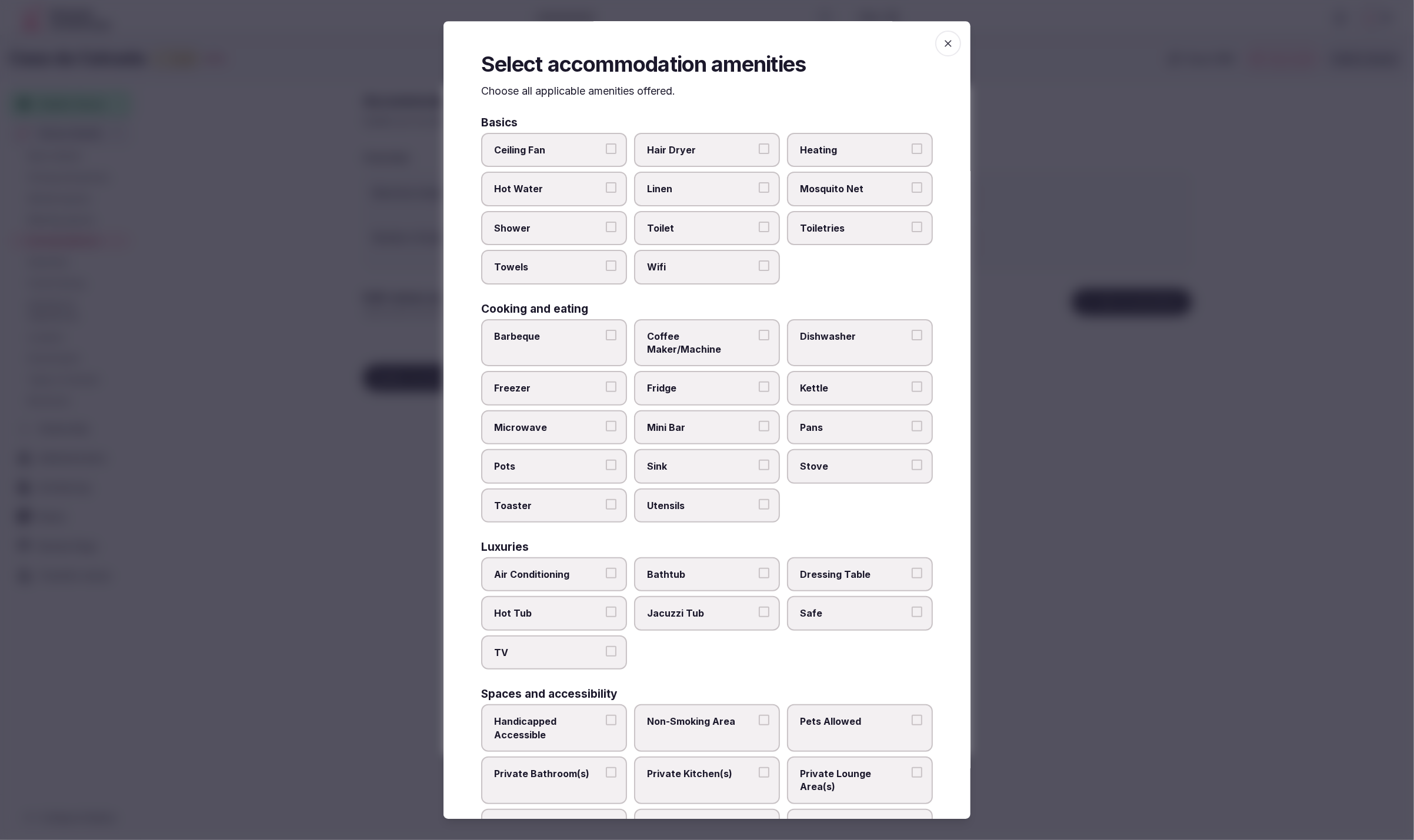
click at [949, 42] on icon "button" at bounding box center [948, 43] width 7 height 7
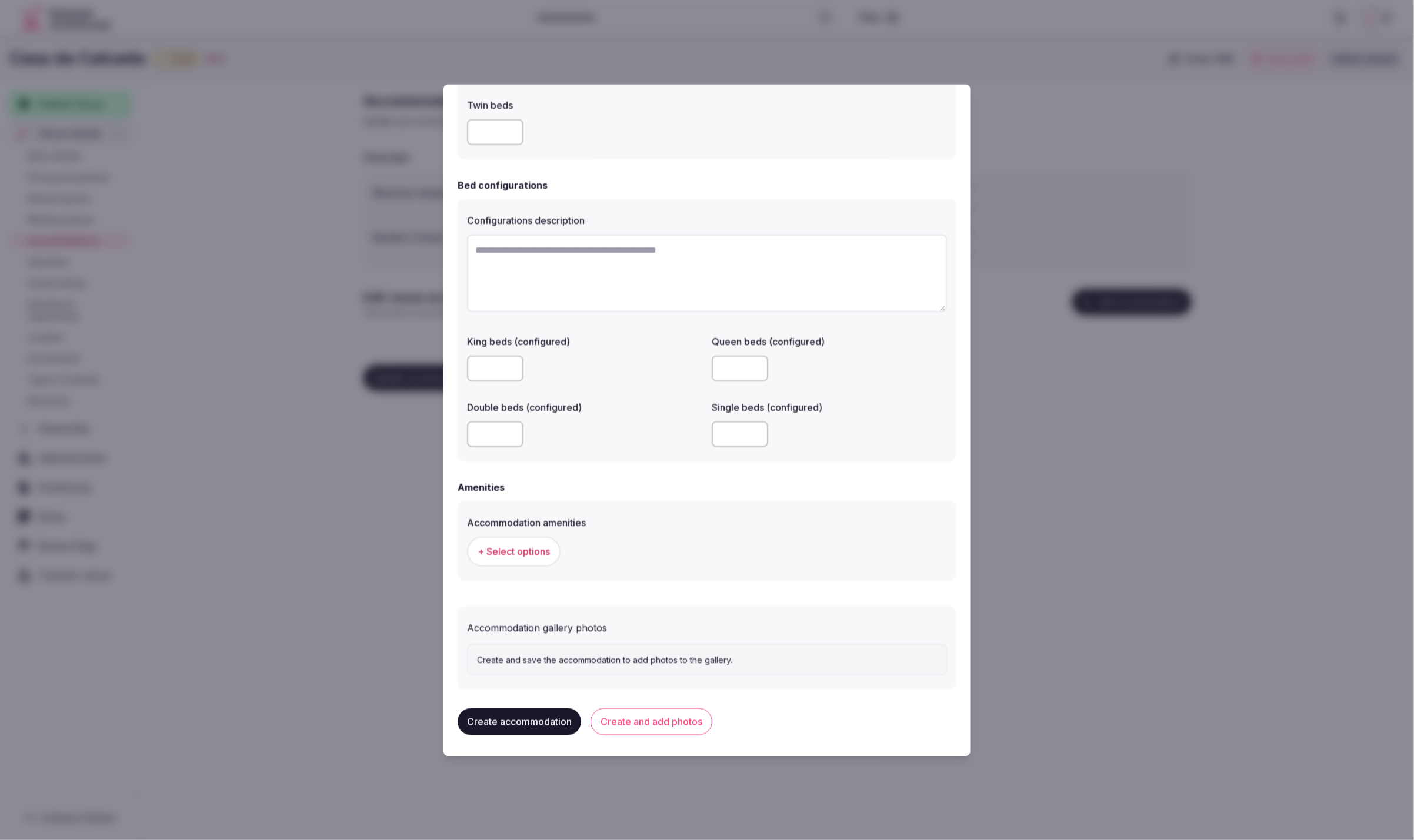
click at [523, 550] on span "+ Select options" at bounding box center [514, 551] width 73 height 13
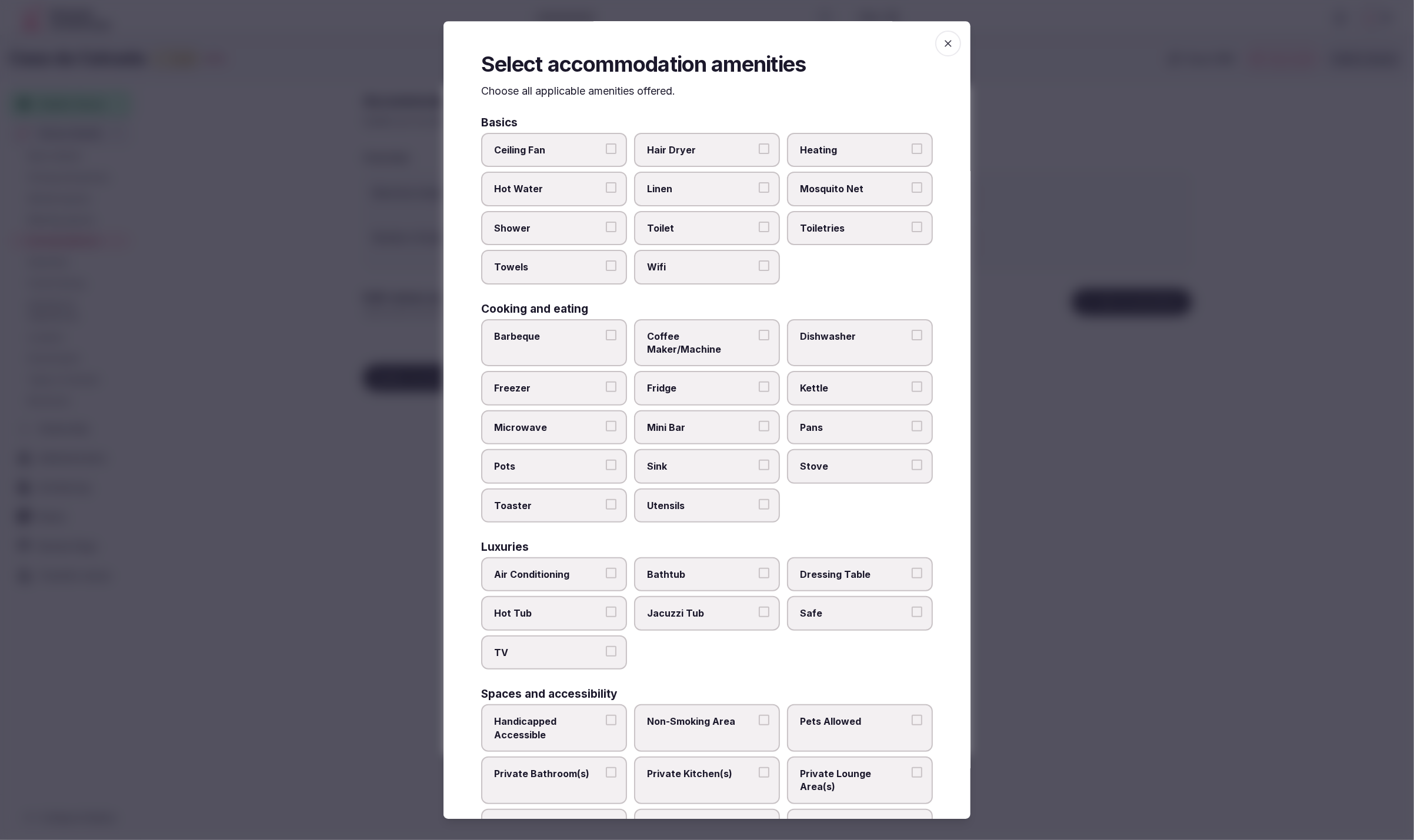
click at [670, 150] on span "Hair Dryer" at bounding box center [701, 150] width 108 height 13
click at [759, 150] on button "Hair Dryer" at bounding box center [764, 149] width 11 height 11
click at [705, 137] on label "Hair Dryer" at bounding box center [707, 150] width 146 height 35
click at [759, 143] on button "Hair Dryer" at bounding box center [764, 149] width 11 height 11
click at [700, 192] on span "Linen" at bounding box center [701, 189] width 108 height 13
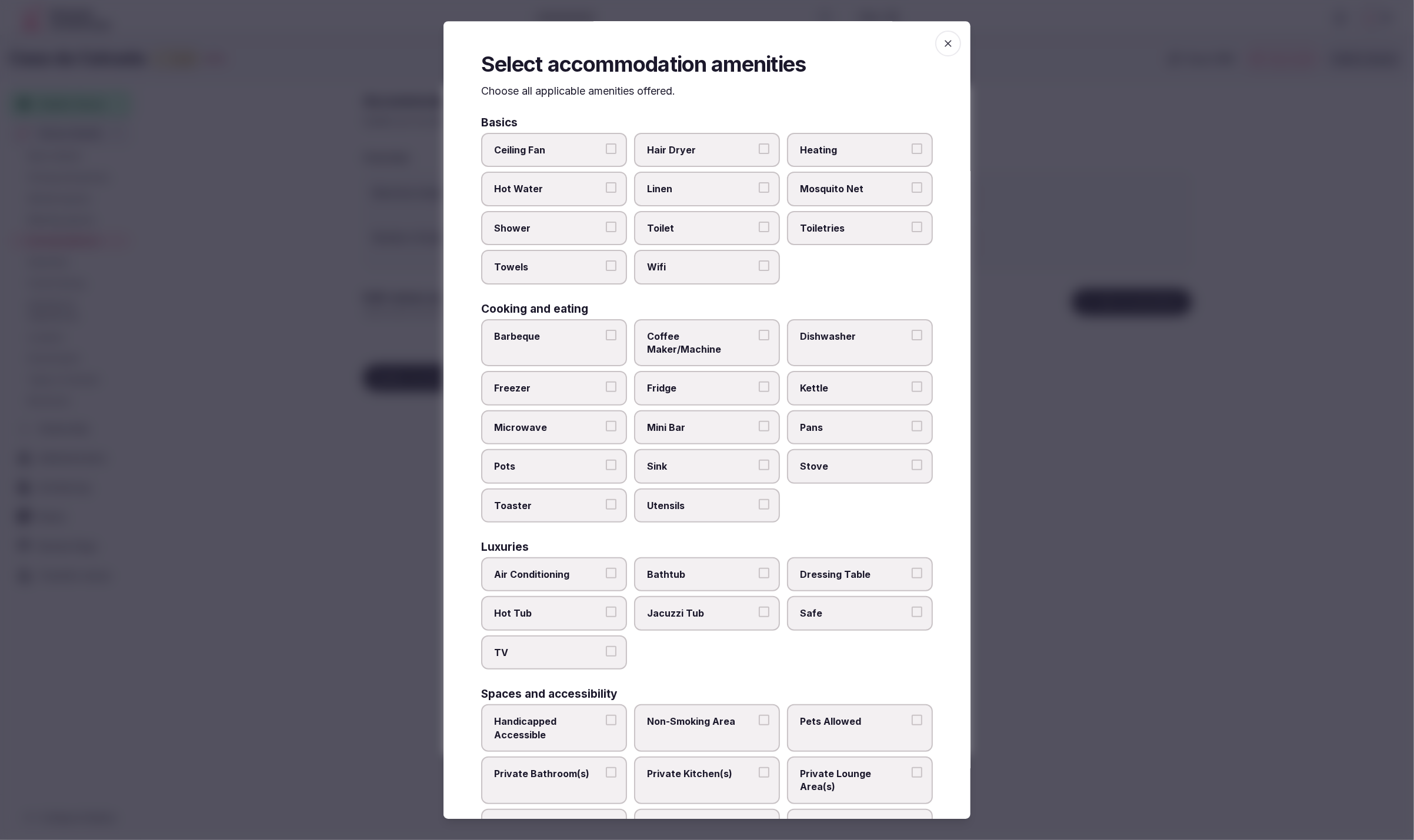
click at [759, 192] on button "Linen" at bounding box center [764, 189] width 11 height 11
drag, startPoint x: 695, startPoint y: 236, endPoint x: 693, endPoint y: 262, distance: 26.1
click at [695, 237] on label "Toilet" at bounding box center [707, 228] width 146 height 35
click at [759, 232] on button "Toilet" at bounding box center [764, 227] width 11 height 11
click at [693, 264] on span "Wifi" at bounding box center [701, 266] width 108 height 13
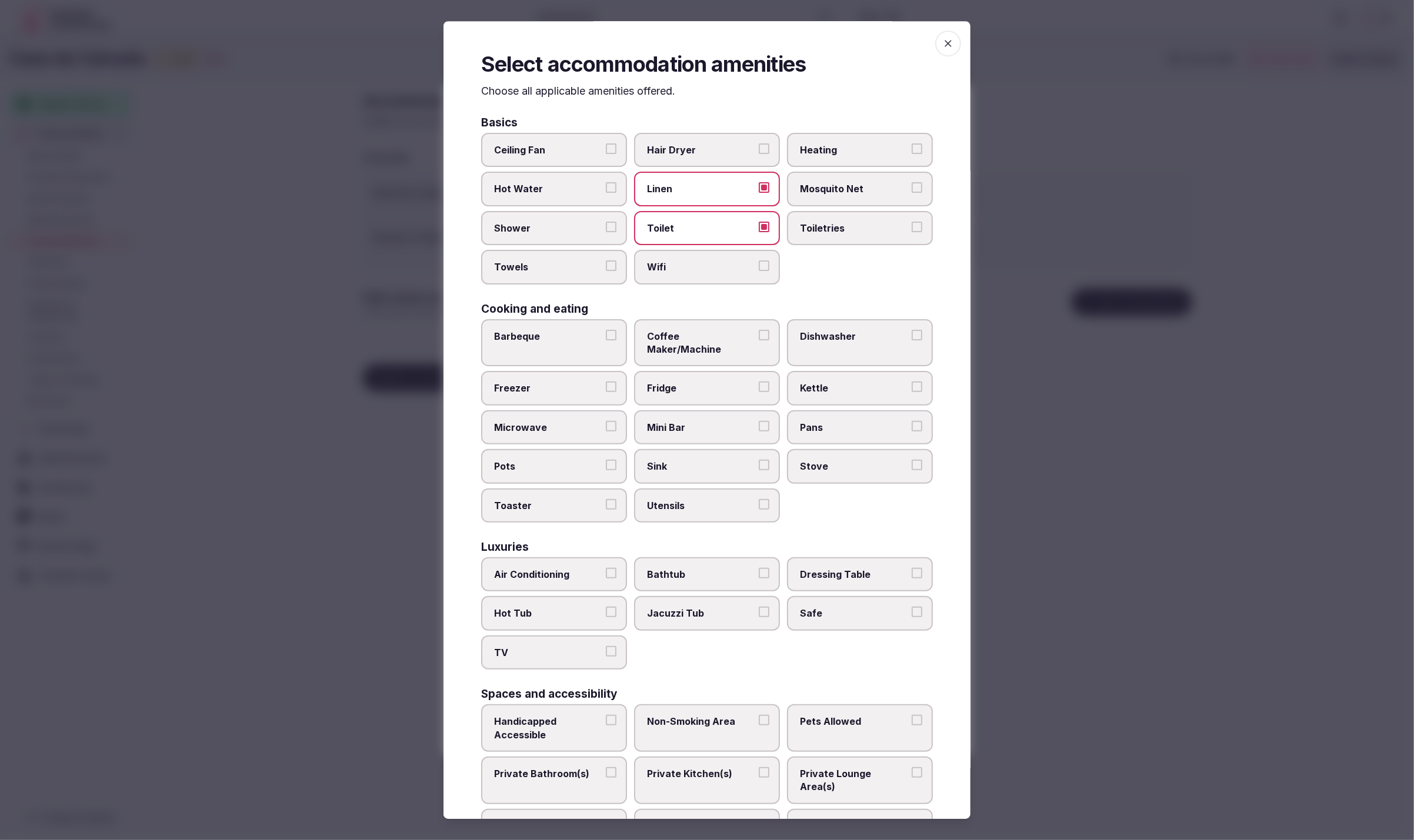
click at [759, 264] on button "Wifi" at bounding box center [764, 266] width 11 height 11
click at [826, 235] on label "Toiletries" at bounding box center [860, 228] width 146 height 35
click at [912, 232] on button "Toiletries" at bounding box center [917, 227] width 11 height 11
click at [514, 232] on span "Shower" at bounding box center [548, 227] width 108 height 13
click at [606, 232] on button "Shower" at bounding box center [611, 227] width 11 height 11
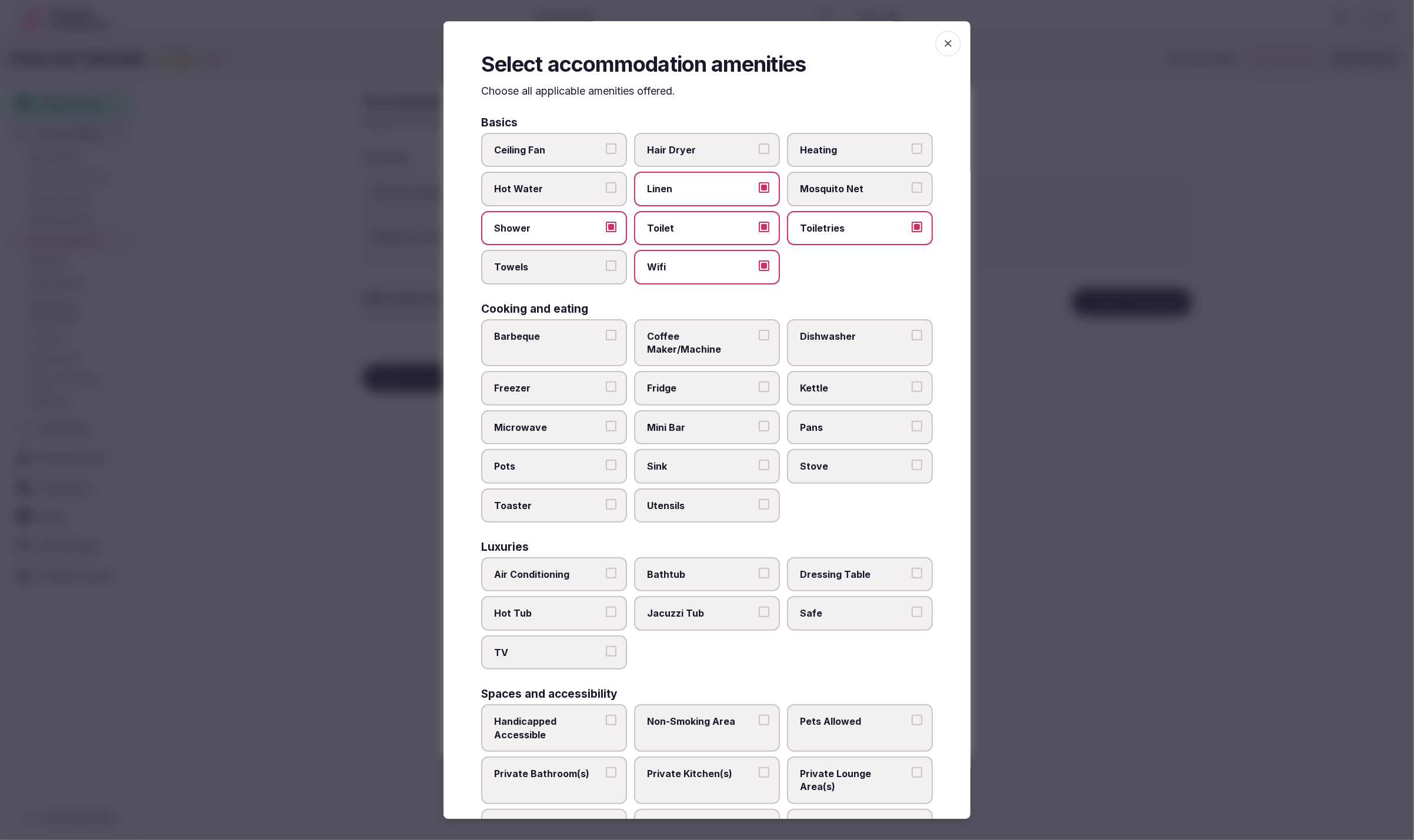
click at [529, 262] on span "Towels" at bounding box center [548, 266] width 108 height 13
click at [606, 262] on button "Towels" at bounding box center [611, 266] width 11 height 11
click at [693, 421] on span "Mini Bar" at bounding box center [701, 428] width 108 height 13
click at [759, 421] on button "Mini Bar" at bounding box center [764, 427] width 11 height 11
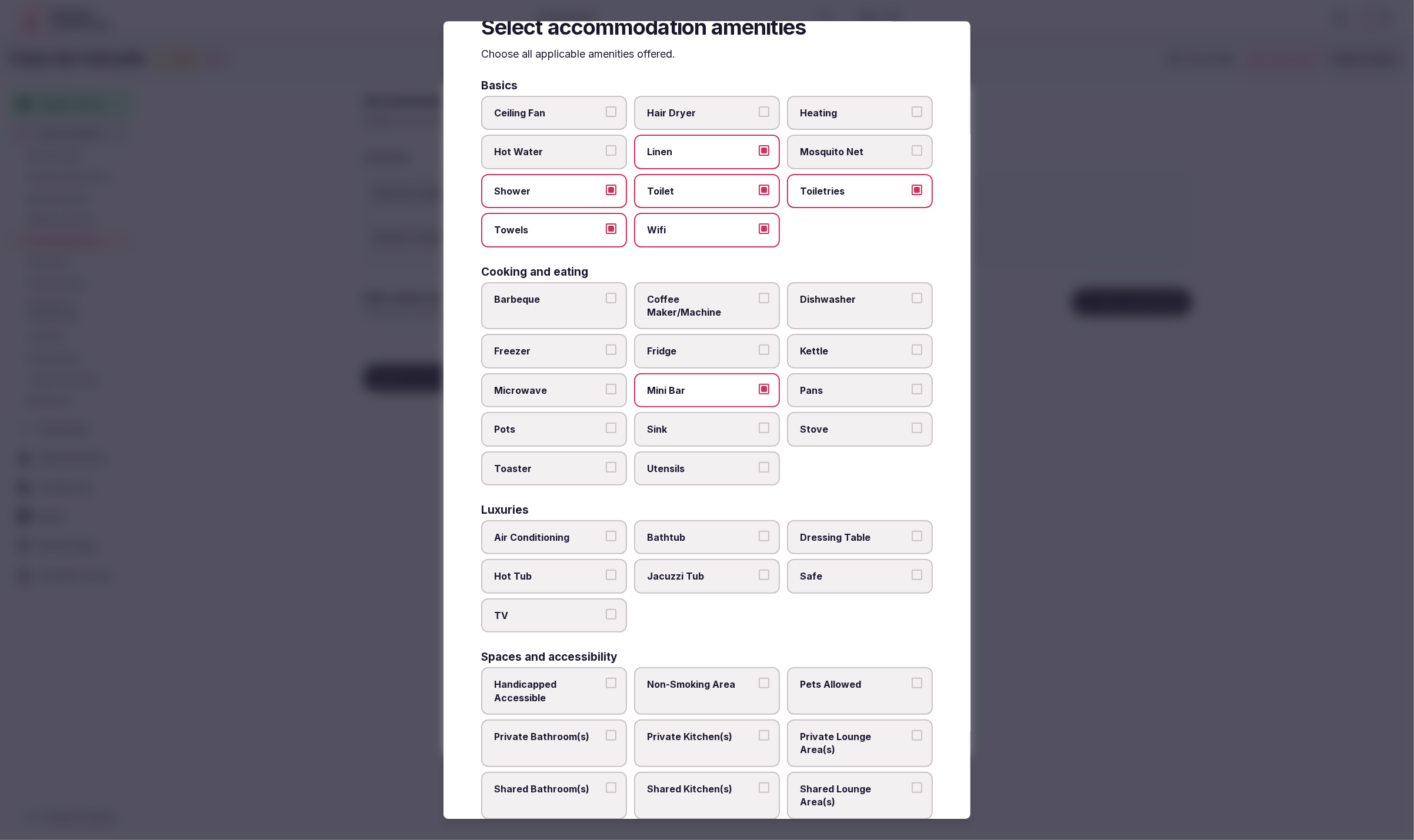
scroll to position [35, 0]
click at [725, 108] on span "Hair Dryer" at bounding box center [701, 114] width 108 height 13
click at [759, 108] on button "Hair Dryer" at bounding box center [764, 113] width 11 height 11
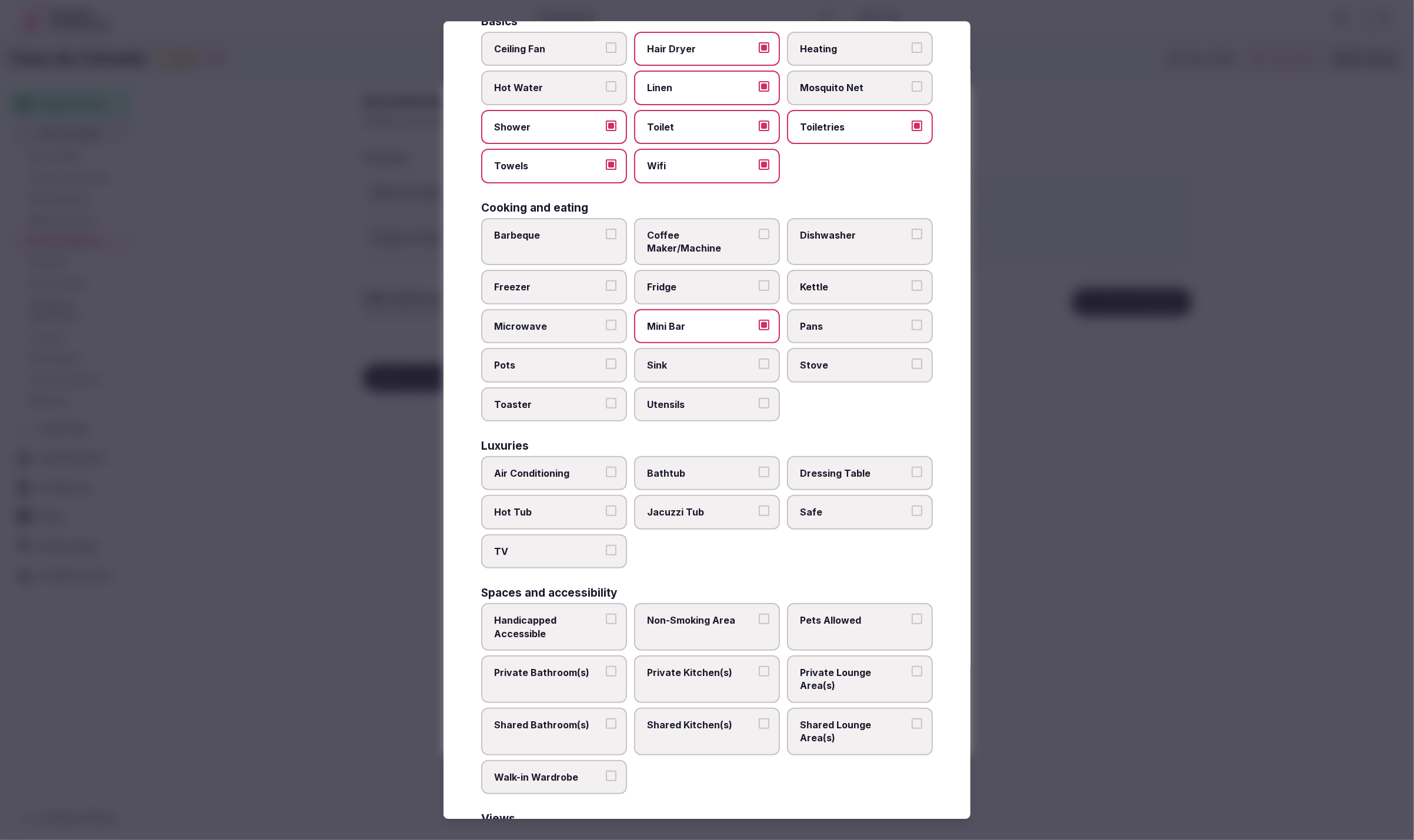
scroll to position [119, 0]
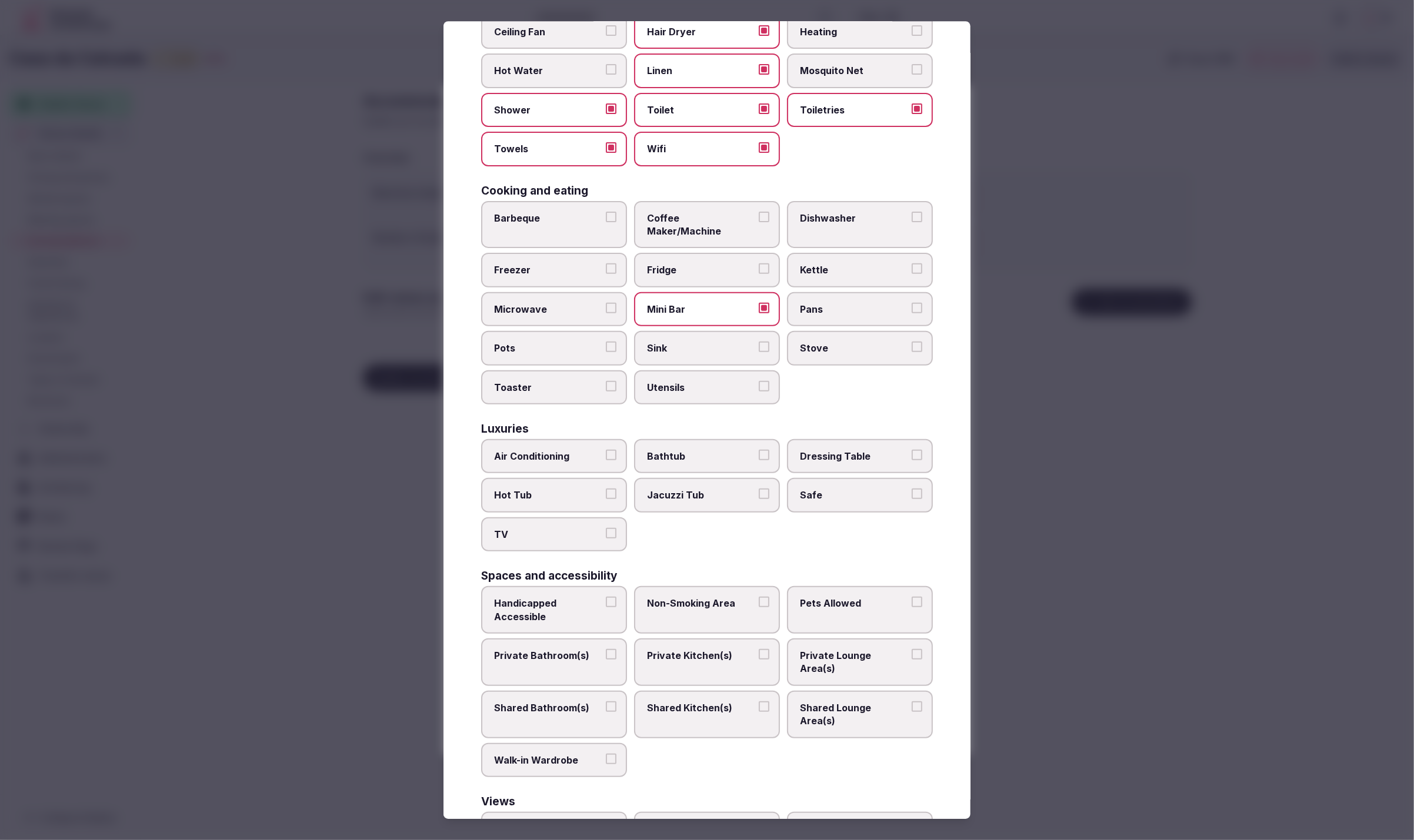
click at [545, 450] on span "Air Conditioning" at bounding box center [548, 456] width 108 height 13
click at [606, 450] on button "Air Conditioning" at bounding box center [611, 455] width 11 height 11
click at [560, 528] on span "TV" at bounding box center [548, 535] width 108 height 13
click at [606, 528] on button "TV" at bounding box center [611, 534] width 11 height 11
click at [831, 483] on label "Safe" at bounding box center [860, 496] width 146 height 35
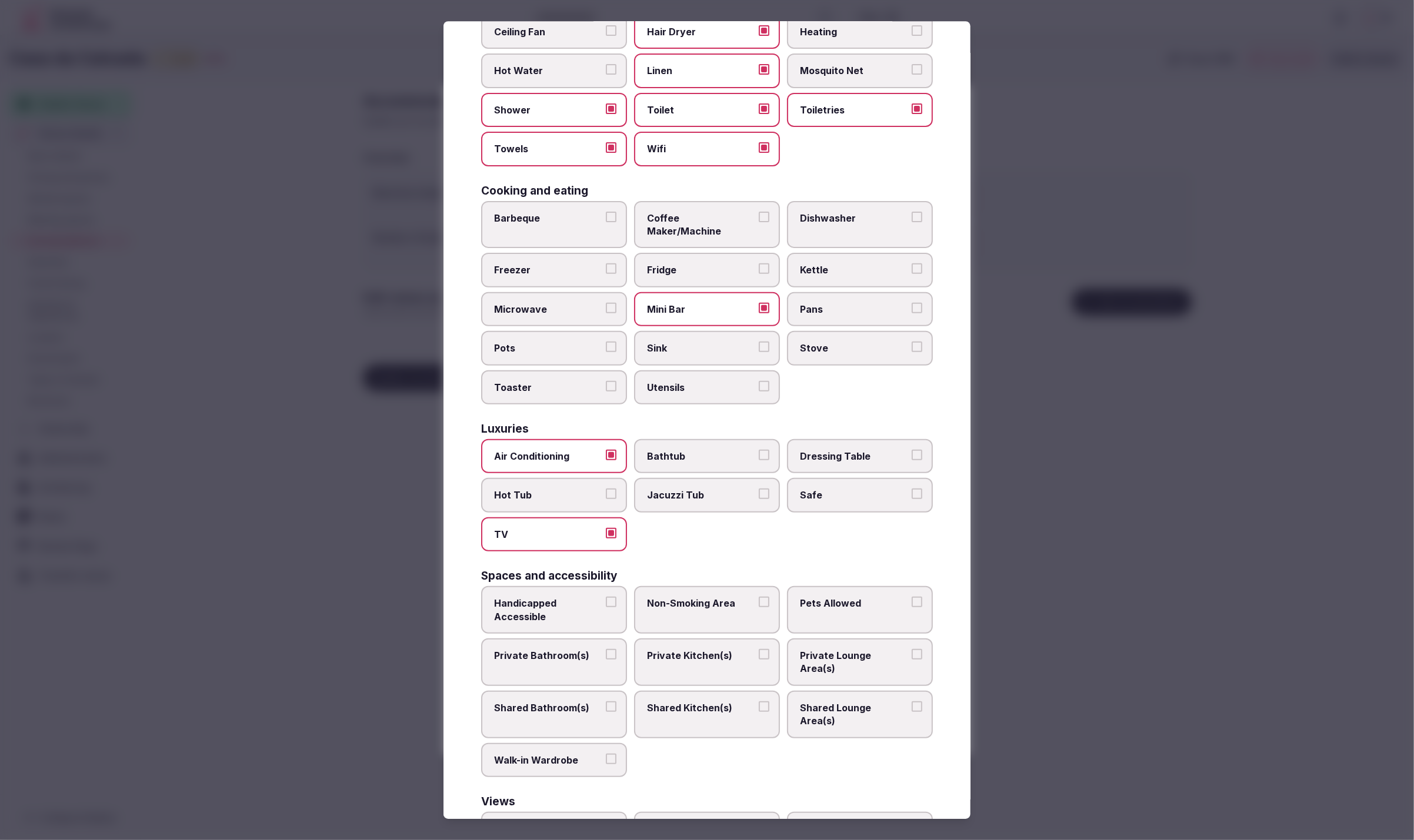
click at [912, 489] on button "Safe" at bounding box center [917, 495] width 11 height 11
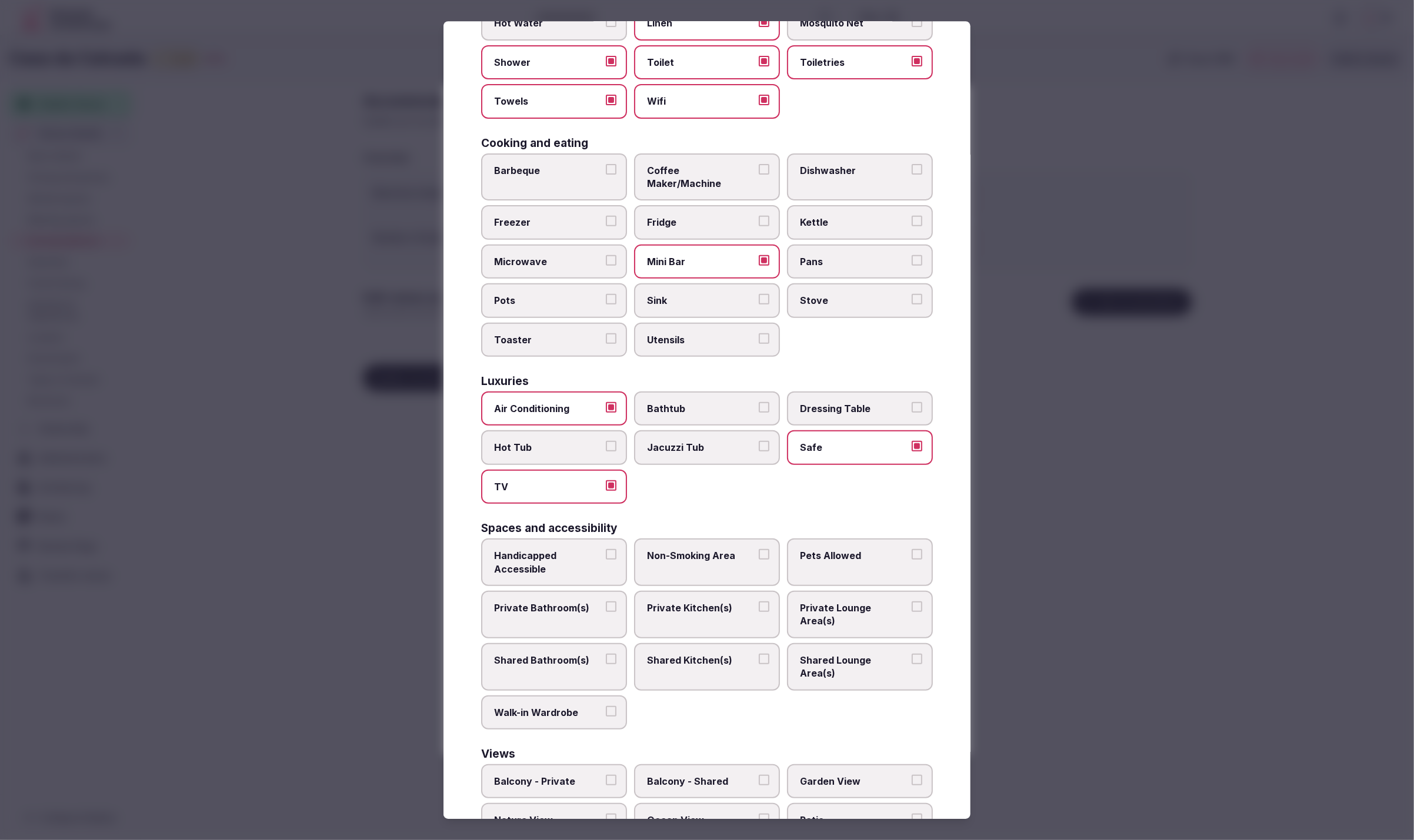
scroll to position [200, 0]
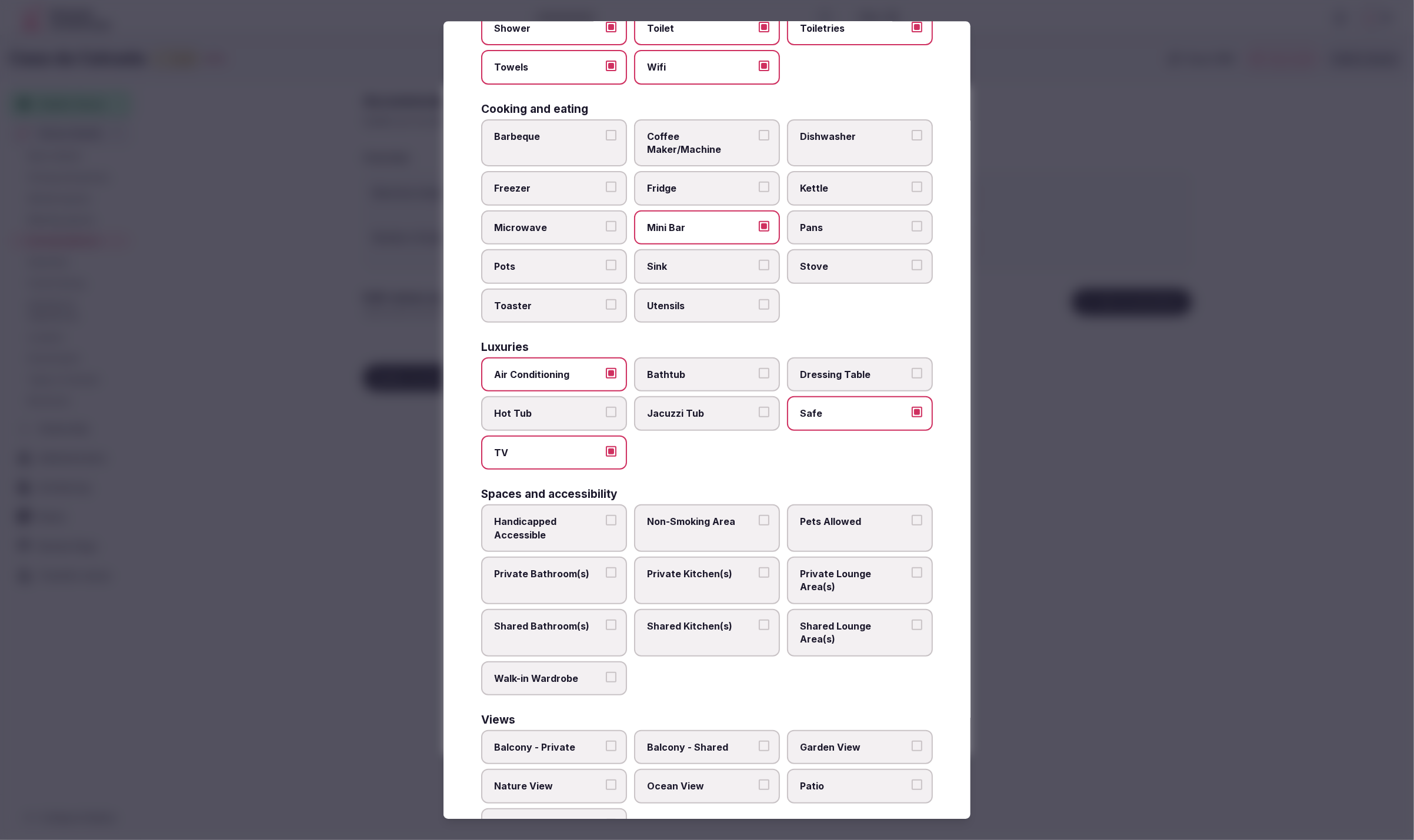
click at [568, 567] on span "Private Bathroom(s)" at bounding box center [548, 574] width 108 height 13
click at [606, 567] on button "Private Bathroom(s)" at bounding box center [611, 573] width 11 height 11
click at [877, 567] on span "Private Lounge Area(s)" at bounding box center [854, 581] width 108 height 27
click at [912, 567] on button "Private Lounge Area(s)" at bounding box center [917, 573] width 11 height 11
click at [1191, 782] on div at bounding box center [707, 420] width 1414 height 840
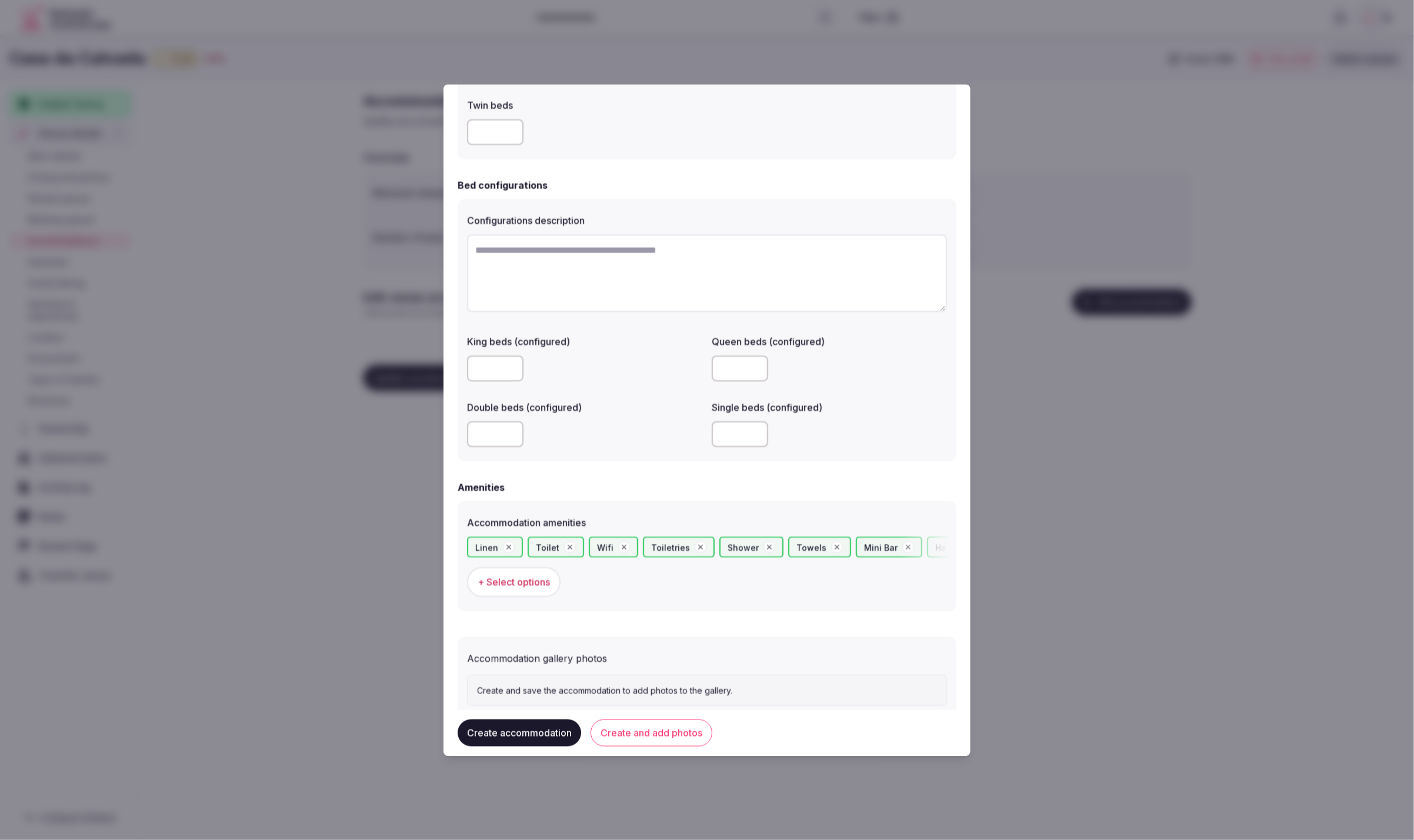
scroll to position [767, 0]
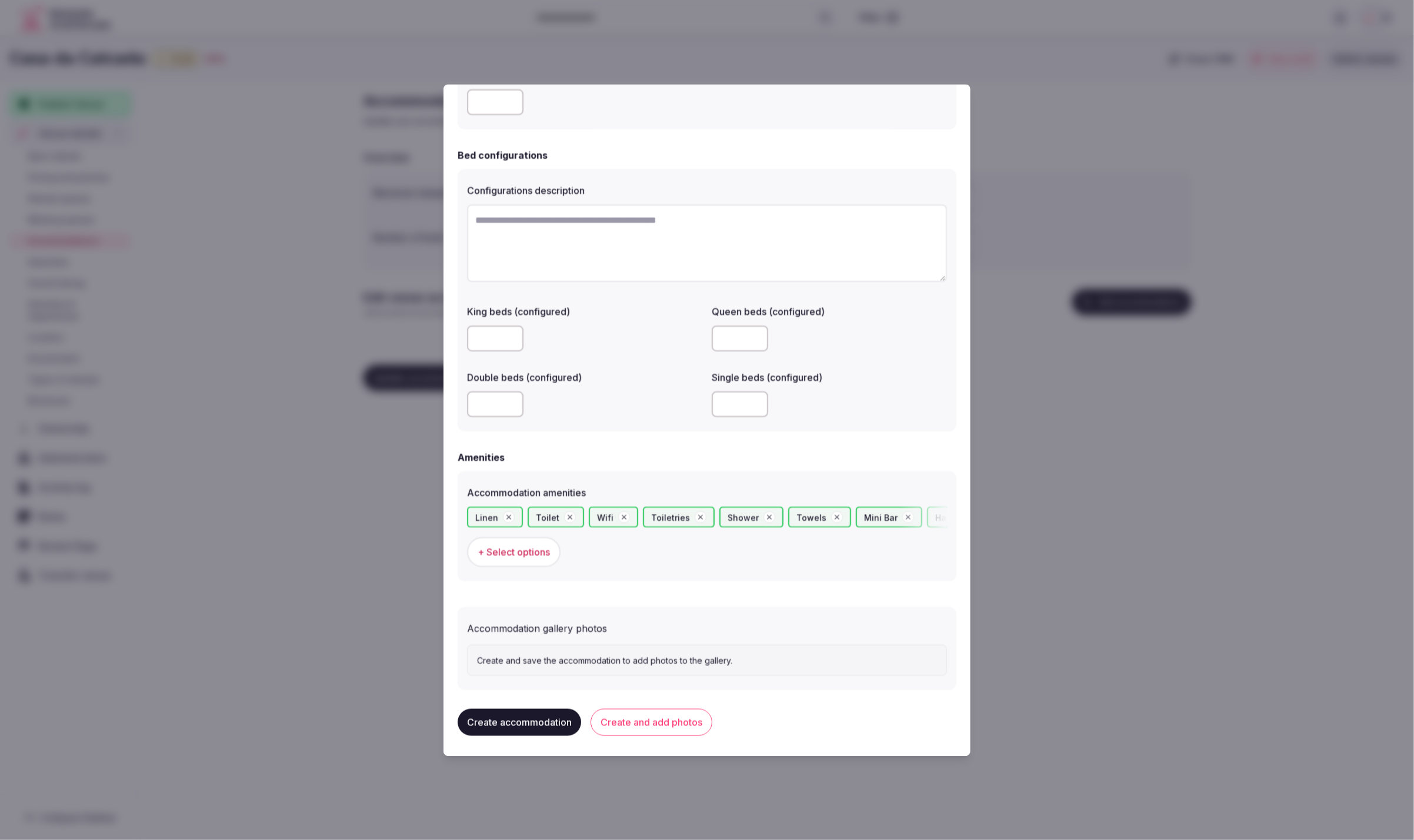
click at [652, 721] on button "Create and add photos" at bounding box center [652, 722] width 122 height 27
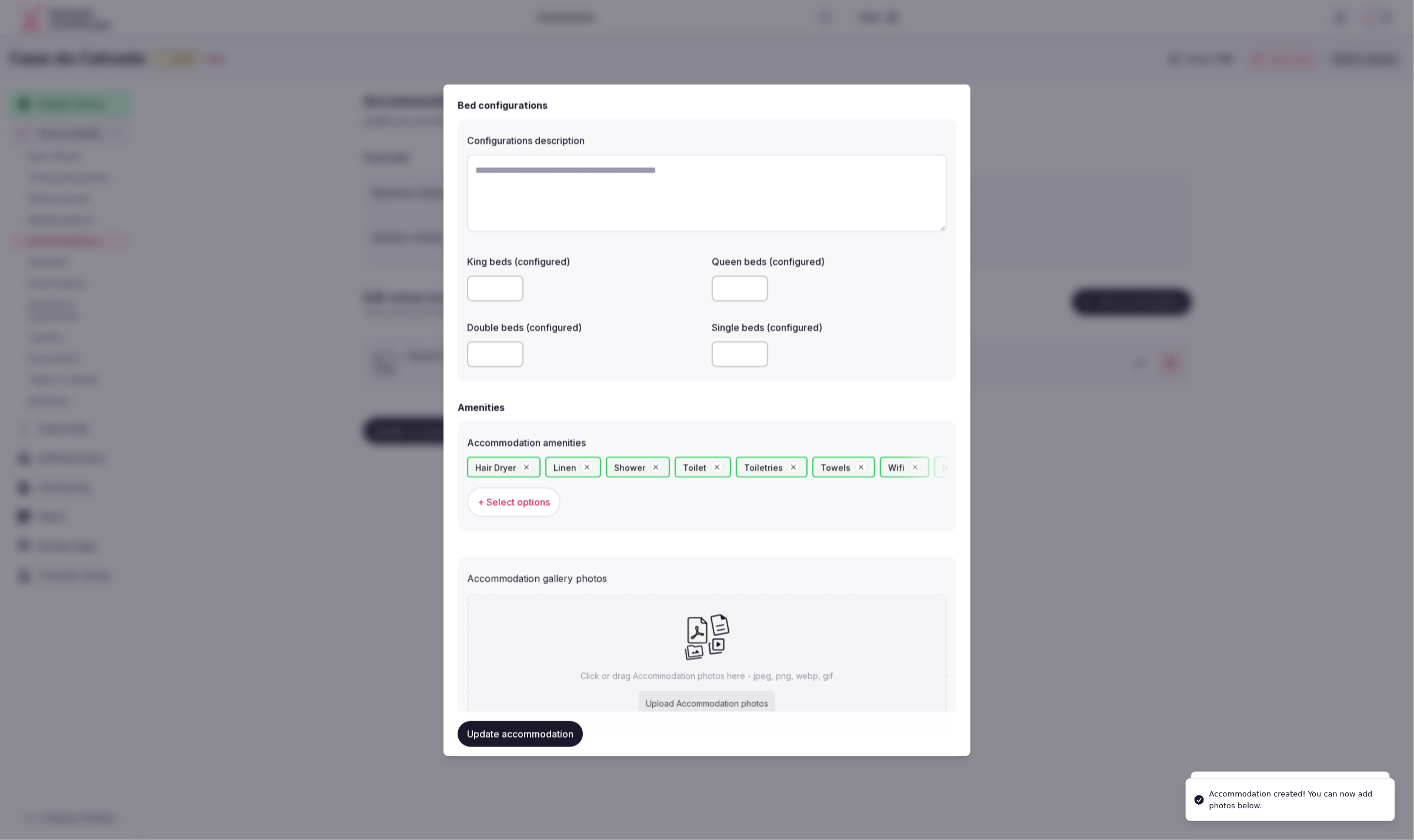
scroll to position [875, 0]
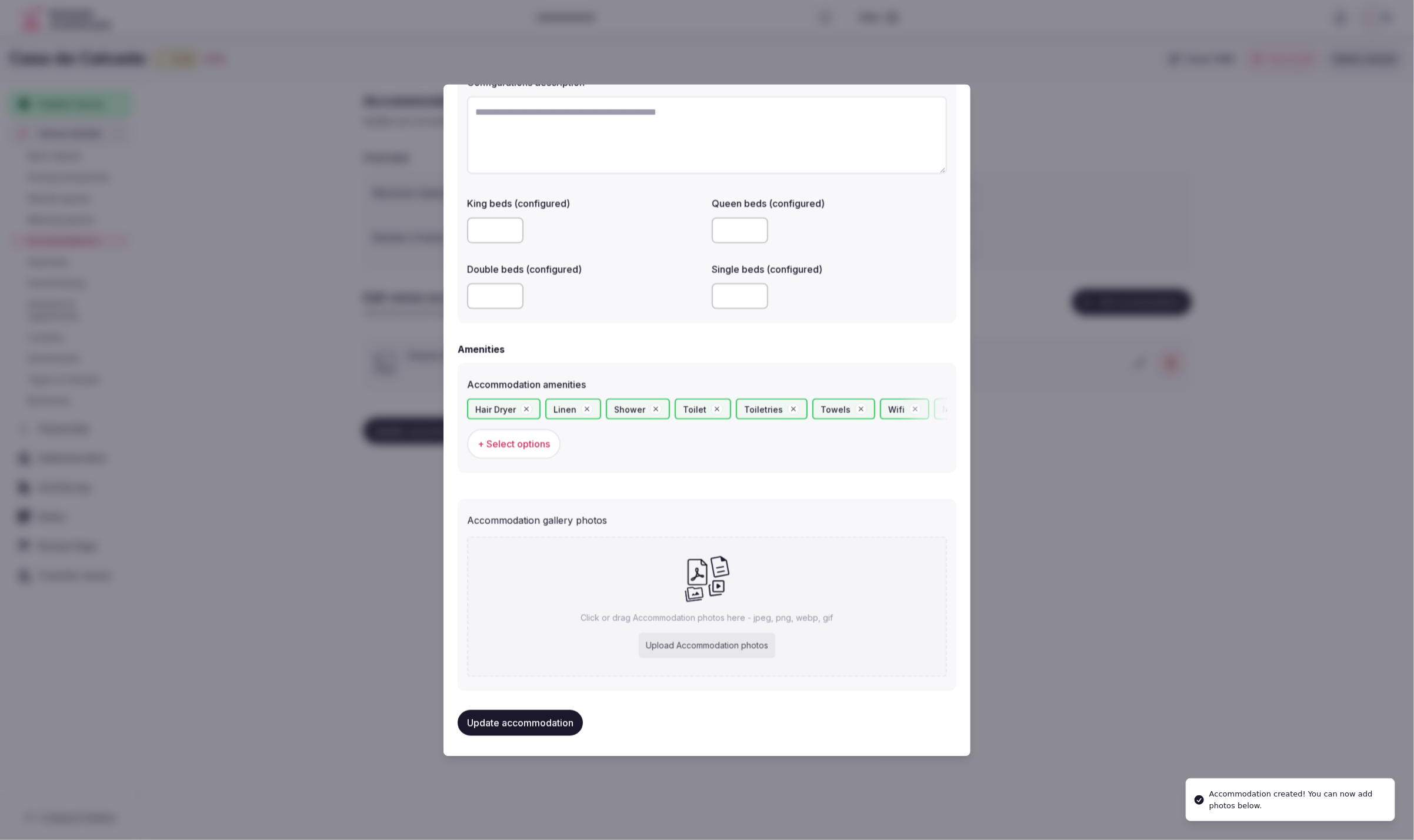
click at [713, 649] on div "Upload Accommodation photos" at bounding box center [707, 645] width 136 height 26
type input "**********"
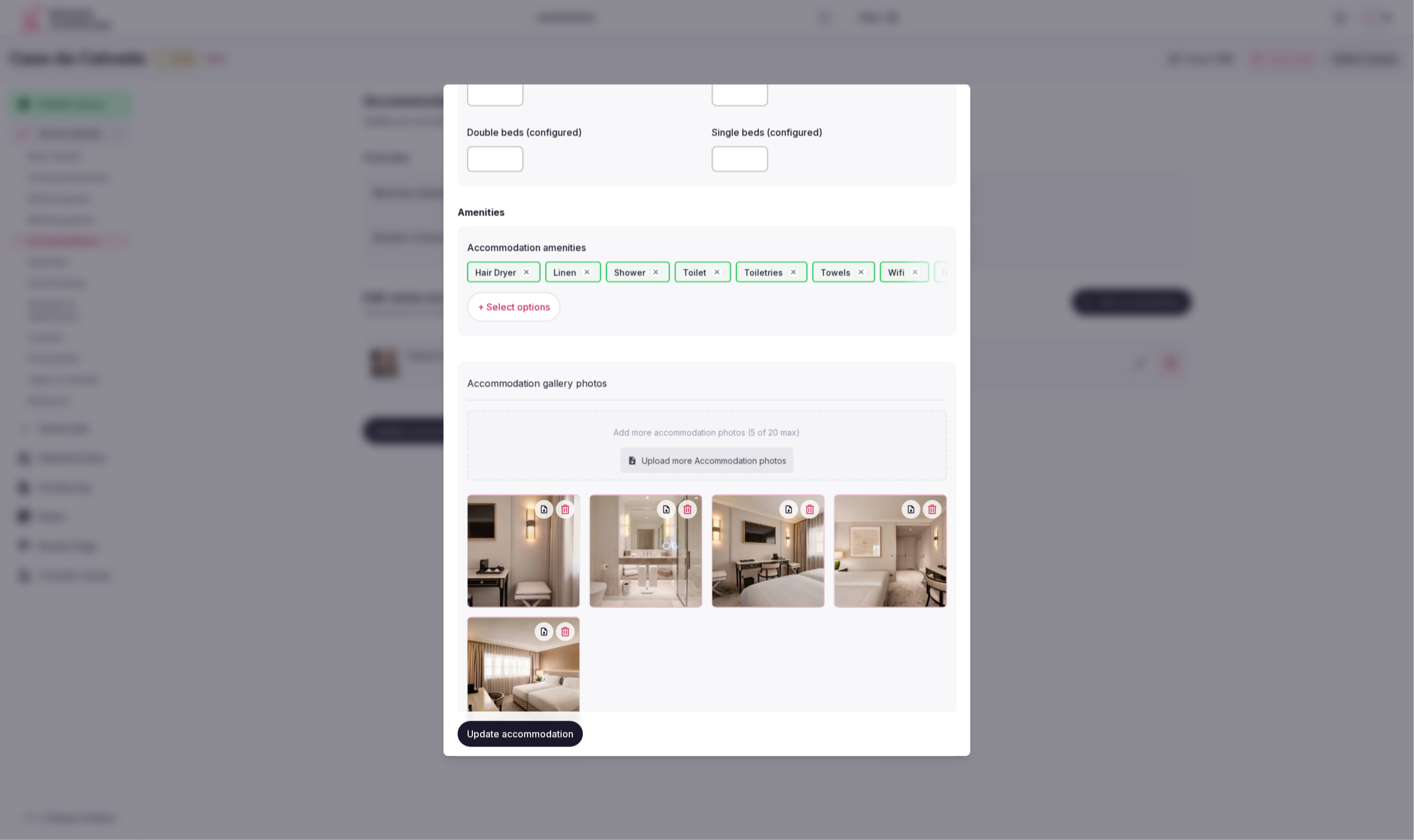
scroll to position [1065, 0]
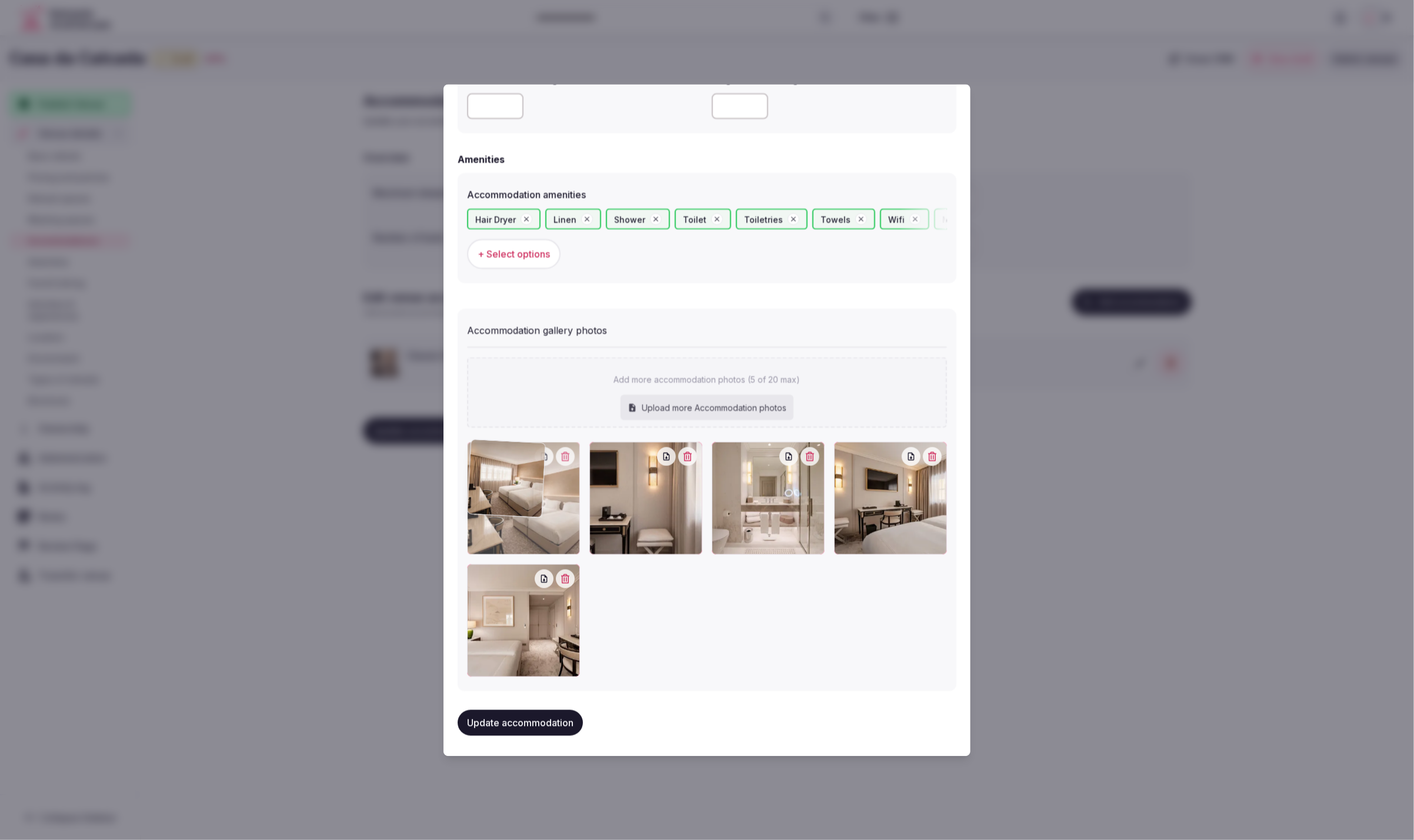
drag, startPoint x: 529, startPoint y: 613, endPoint x: 521, endPoint y: 509, distance: 104.3
click at [521, 509] on div at bounding box center [524, 498] width 113 height 113
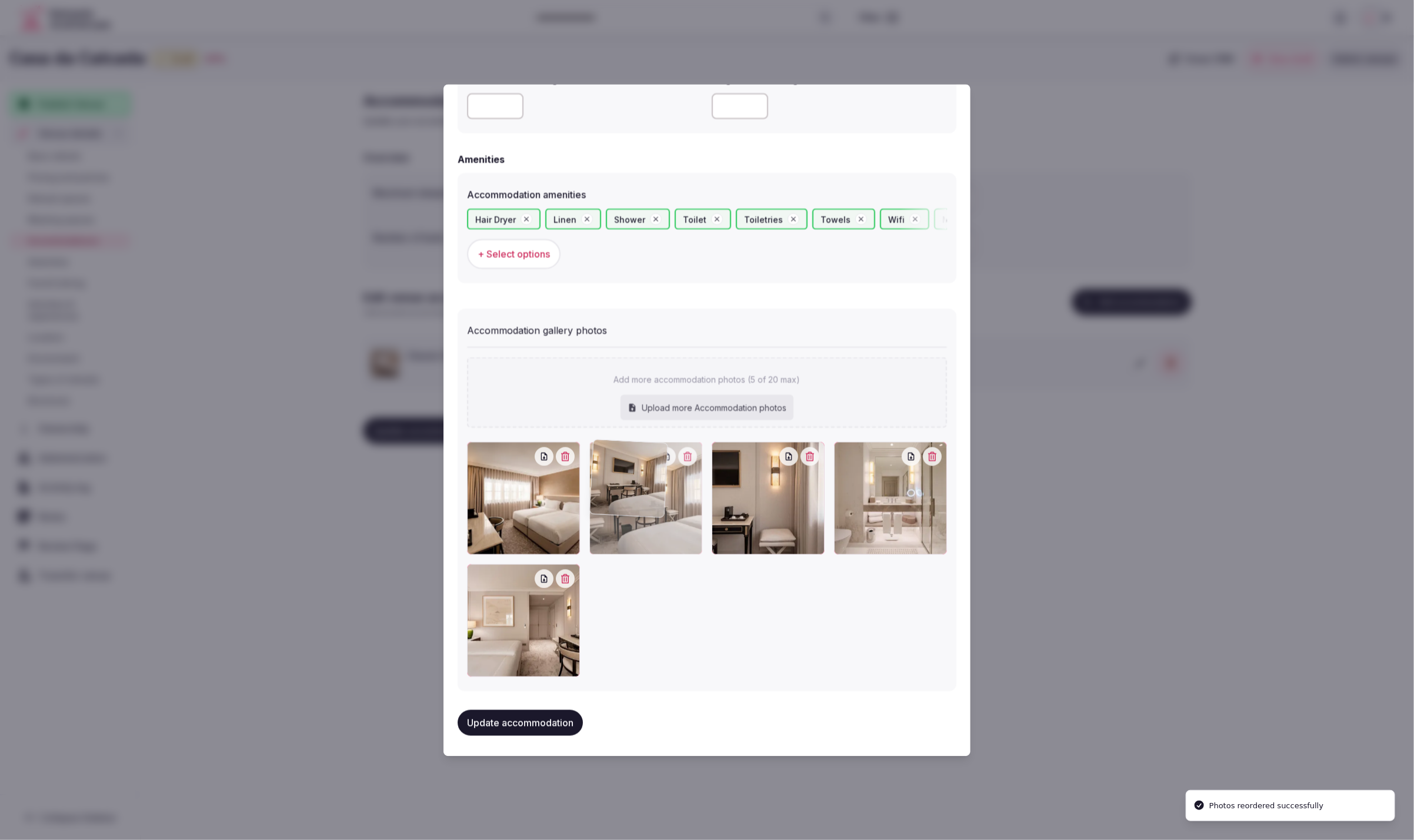
drag, startPoint x: 857, startPoint y: 519, endPoint x: 676, endPoint y: 522, distance: 181.0
click at [676, 522] on div at bounding box center [646, 498] width 113 height 113
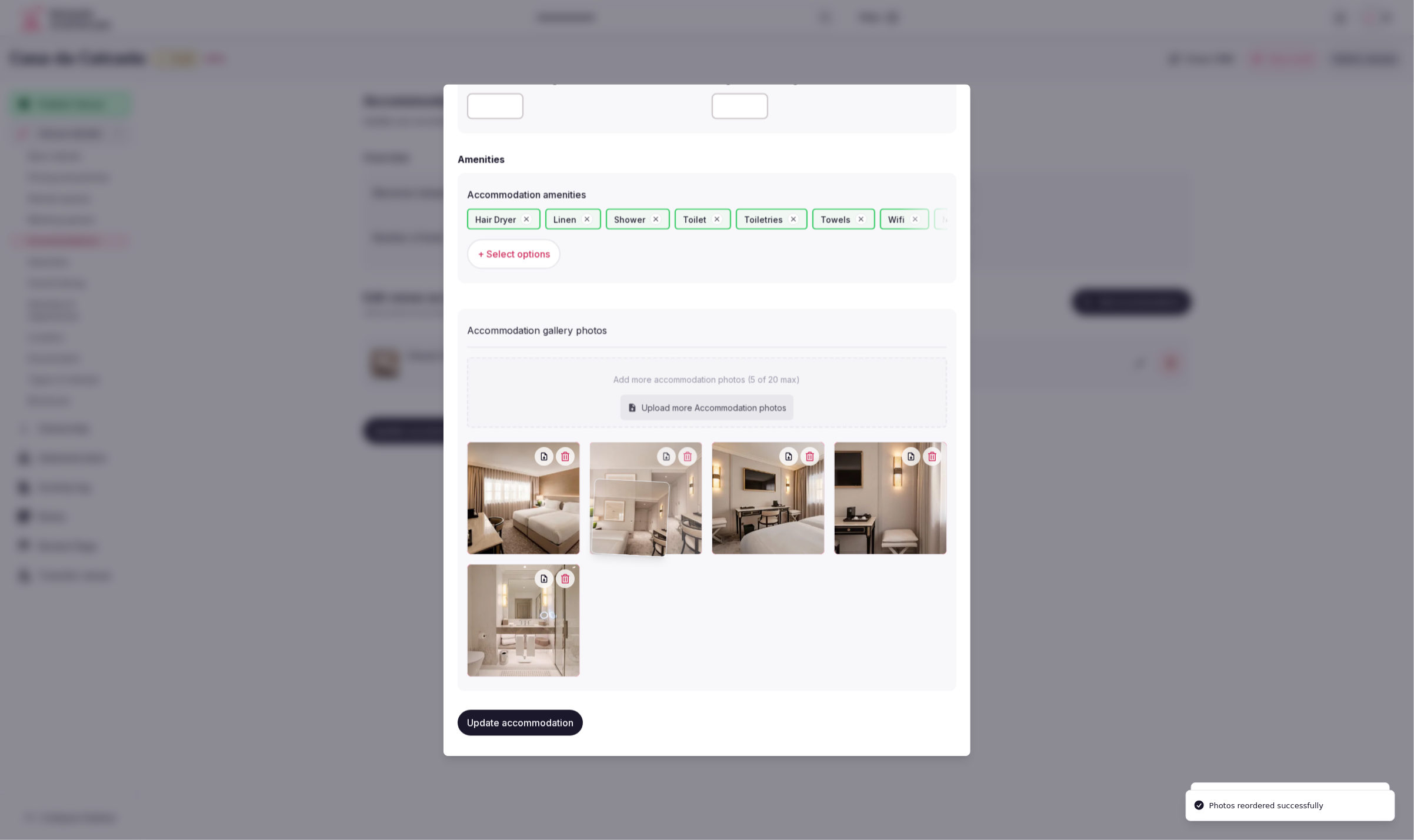
drag, startPoint x: 545, startPoint y: 645, endPoint x: 670, endPoint y: 564, distance: 148.9
click at [670, 564] on div at bounding box center [707, 559] width 480 height 235
click at [543, 715] on button "Update accommodation" at bounding box center [521, 722] width 126 height 26
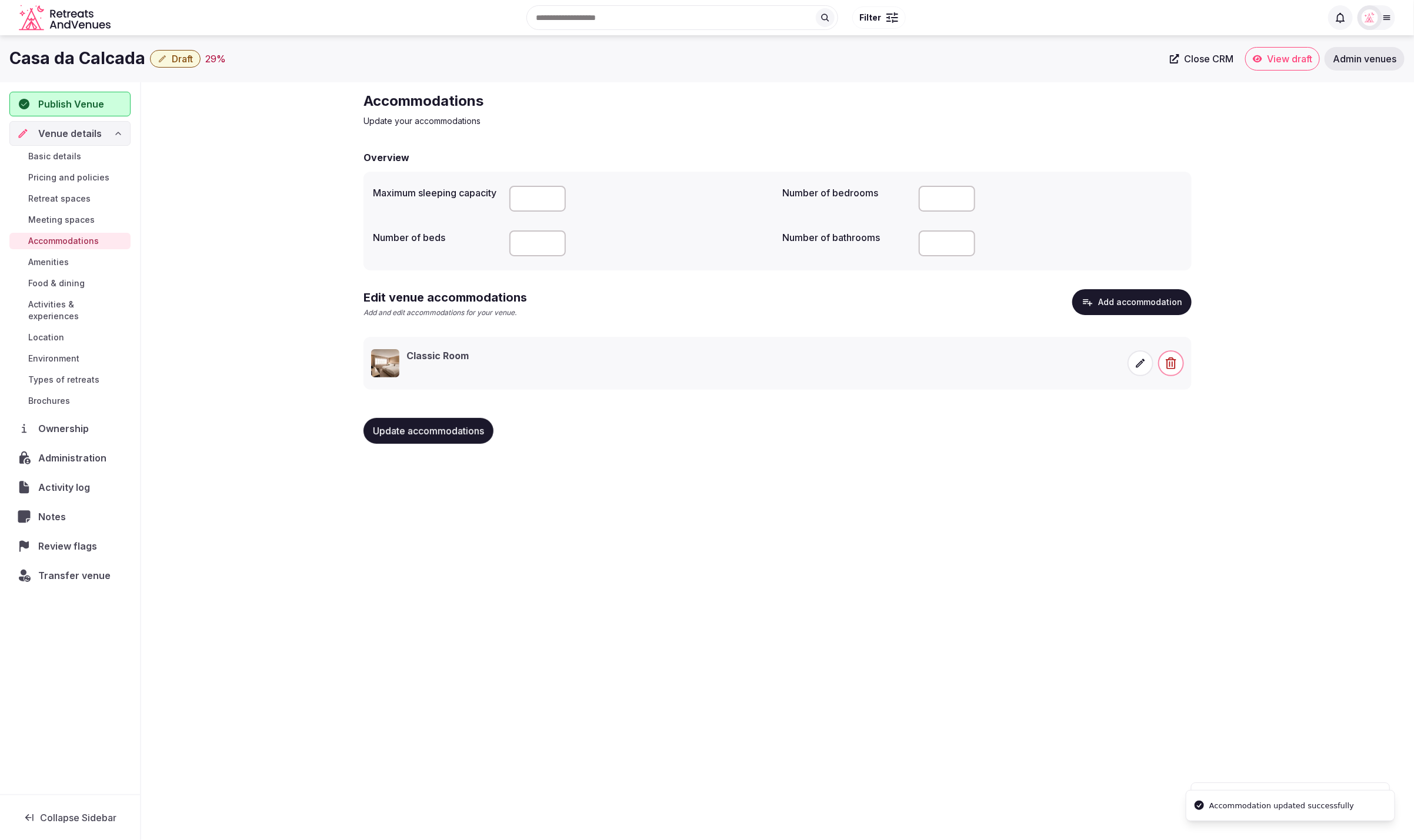
click at [763, 593] on div "Casa da Calcada Draft 29 % Close CRM View draft Admin venues Publish Venue Venu…" at bounding box center [707, 435] width 1414 height 798
click at [58, 278] on span "Food & dining" at bounding box center [57, 283] width 57 height 12
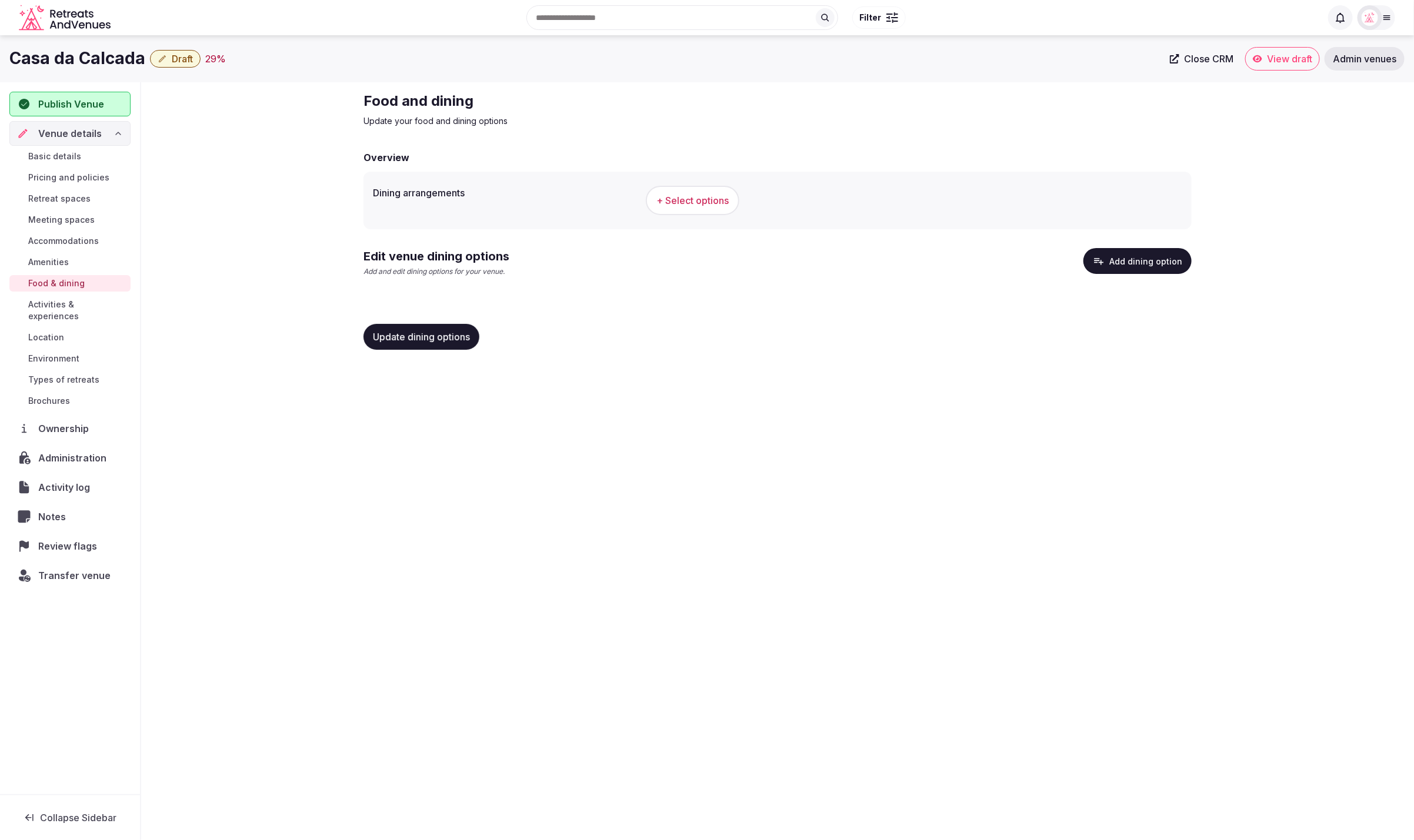
click at [1155, 257] on button "Add dining option" at bounding box center [1138, 260] width 108 height 26
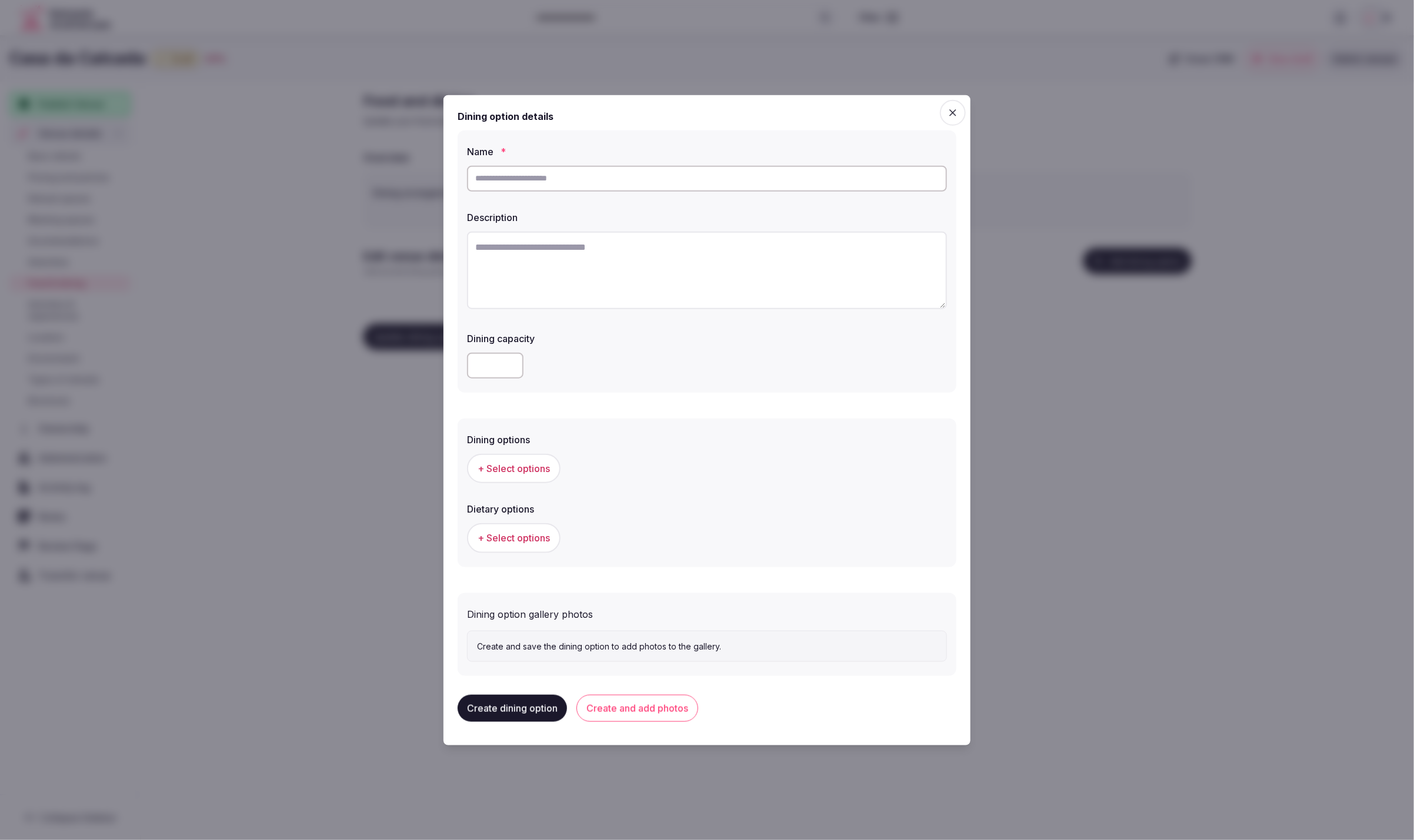
click at [640, 274] on textarea at bounding box center [707, 270] width 480 height 78
paste textarea "**********"
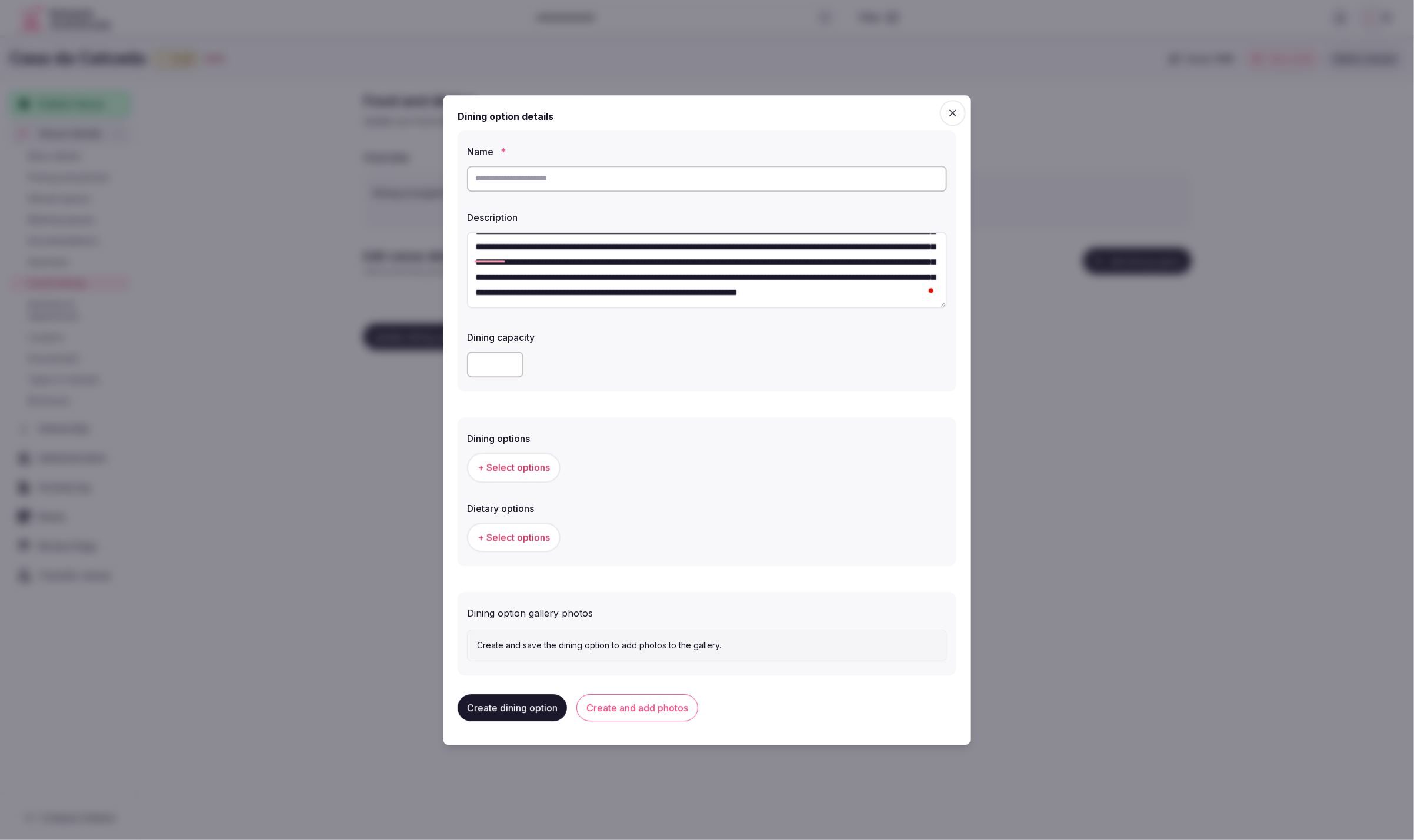
scroll to position [52, 0]
type textarea "**********"
click at [700, 378] on div at bounding box center [707, 365] width 480 height 26
click at [634, 704] on button "Create and add photos" at bounding box center [637, 708] width 122 height 27
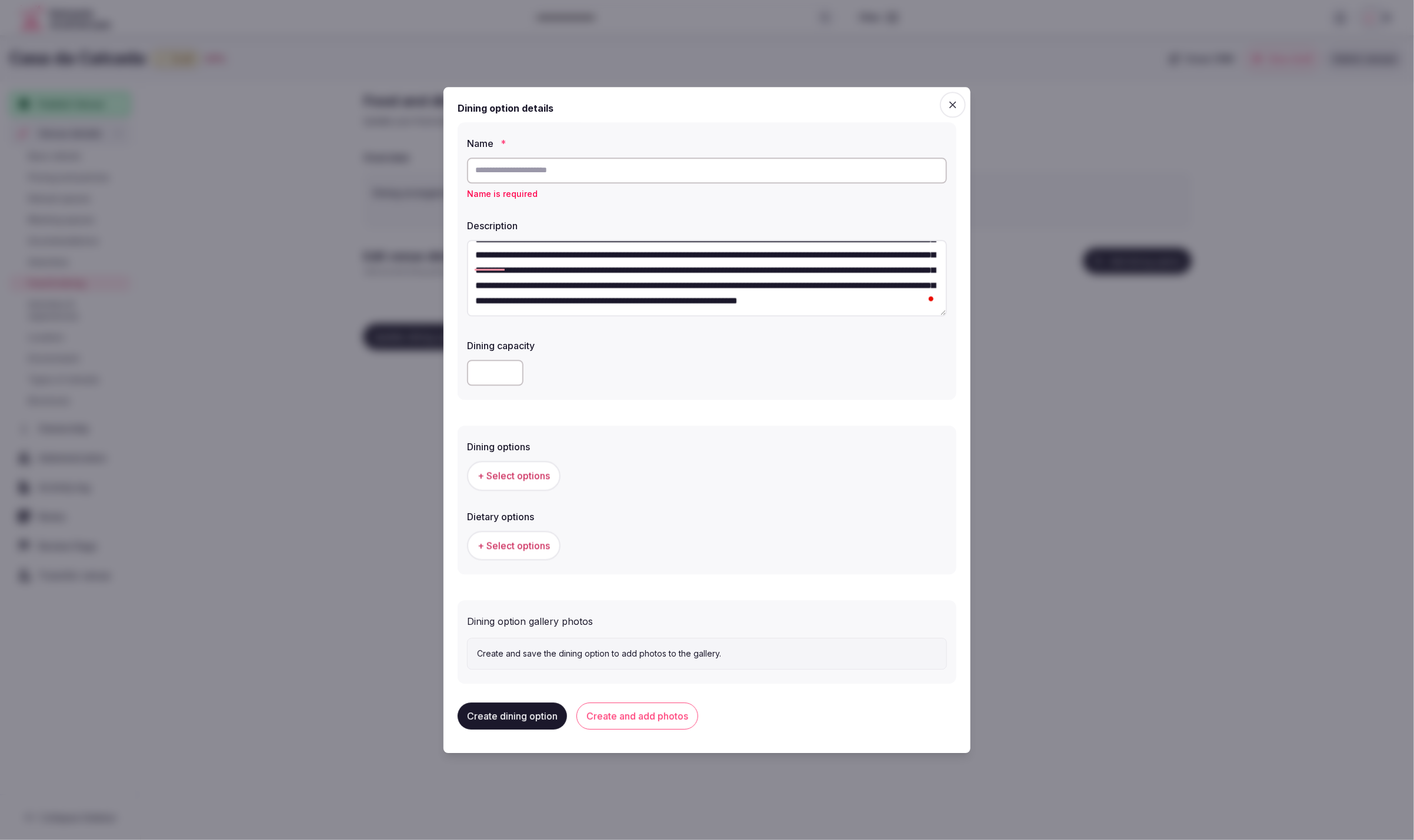
click at [756, 586] on form "**********" at bounding box center [707, 392] width 498 height 582
click at [530, 173] on input "text" at bounding box center [707, 170] width 480 height 26
click at [776, 288] on textarea "**********" at bounding box center [707, 278] width 480 height 77
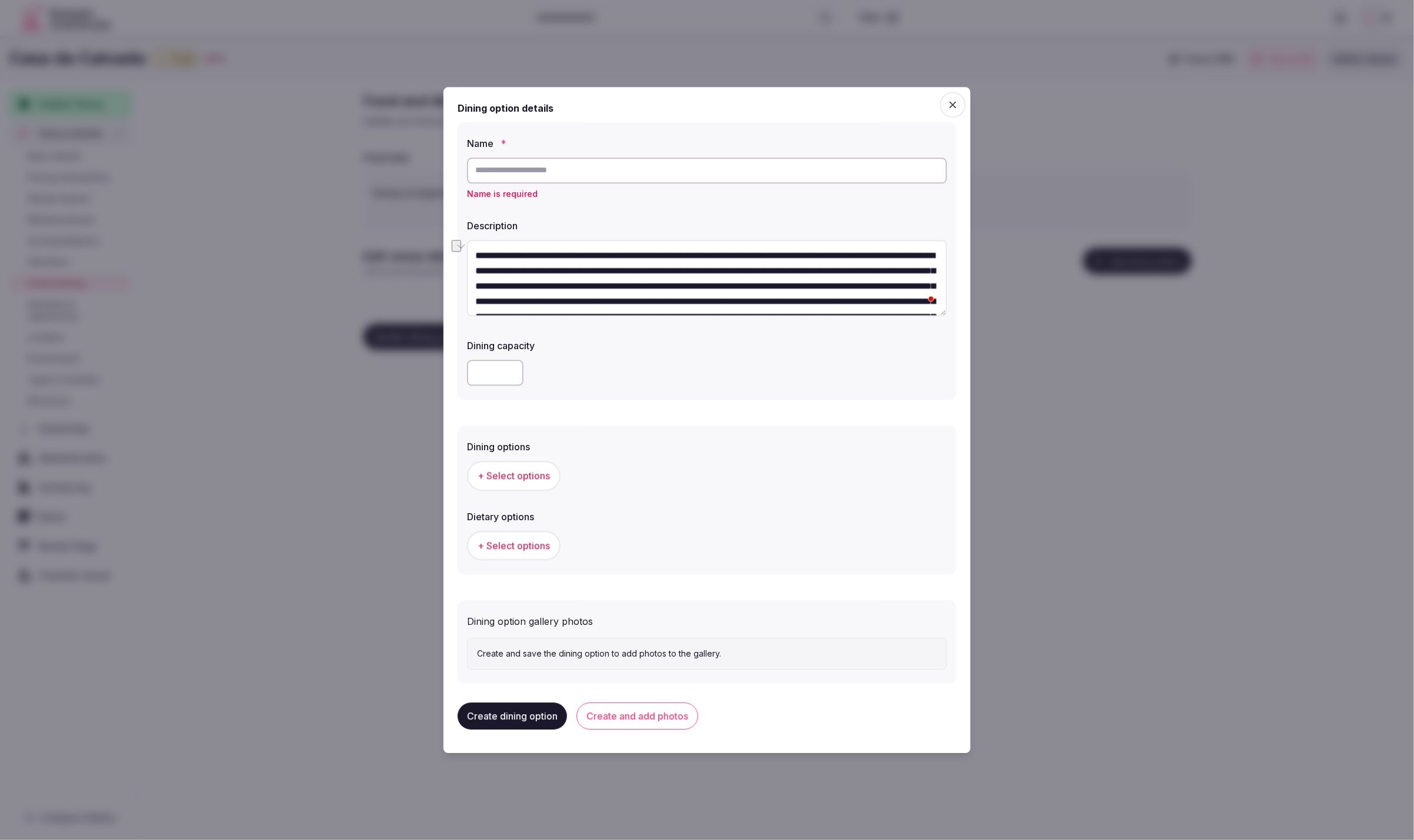
drag, startPoint x: 704, startPoint y: 287, endPoint x: 641, endPoint y: 289, distance: 63.0
click at [641, 289] on textarea "**********" at bounding box center [707, 278] width 480 height 77
click at [576, 179] on input "text" at bounding box center [707, 170] width 480 height 26
paste input "**********"
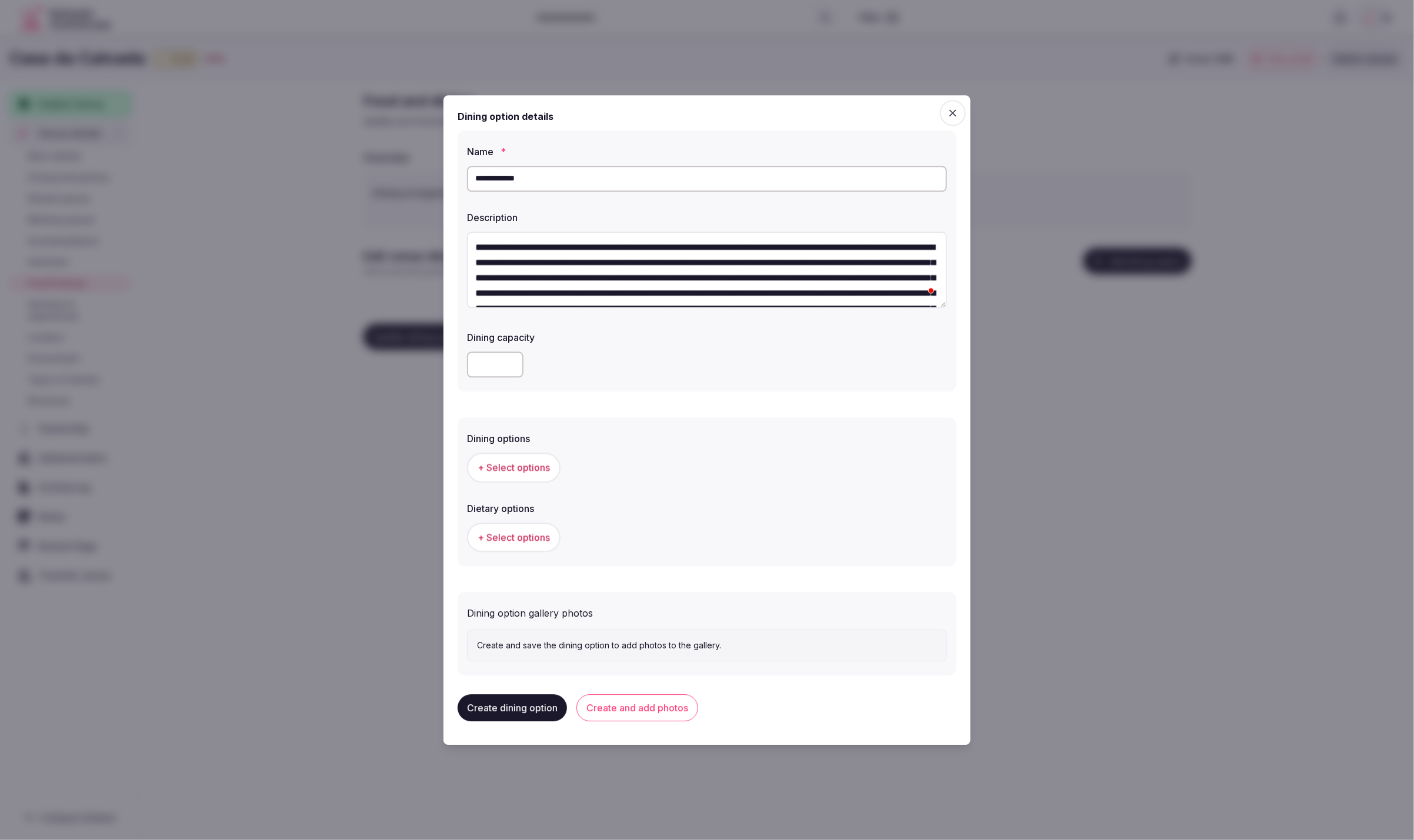
type input "**********"
click at [862, 510] on label "Dietary options" at bounding box center [707, 508] width 480 height 10
click at [489, 464] on span "+ Select options" at bounding box center [514, 468] width 73 height 13
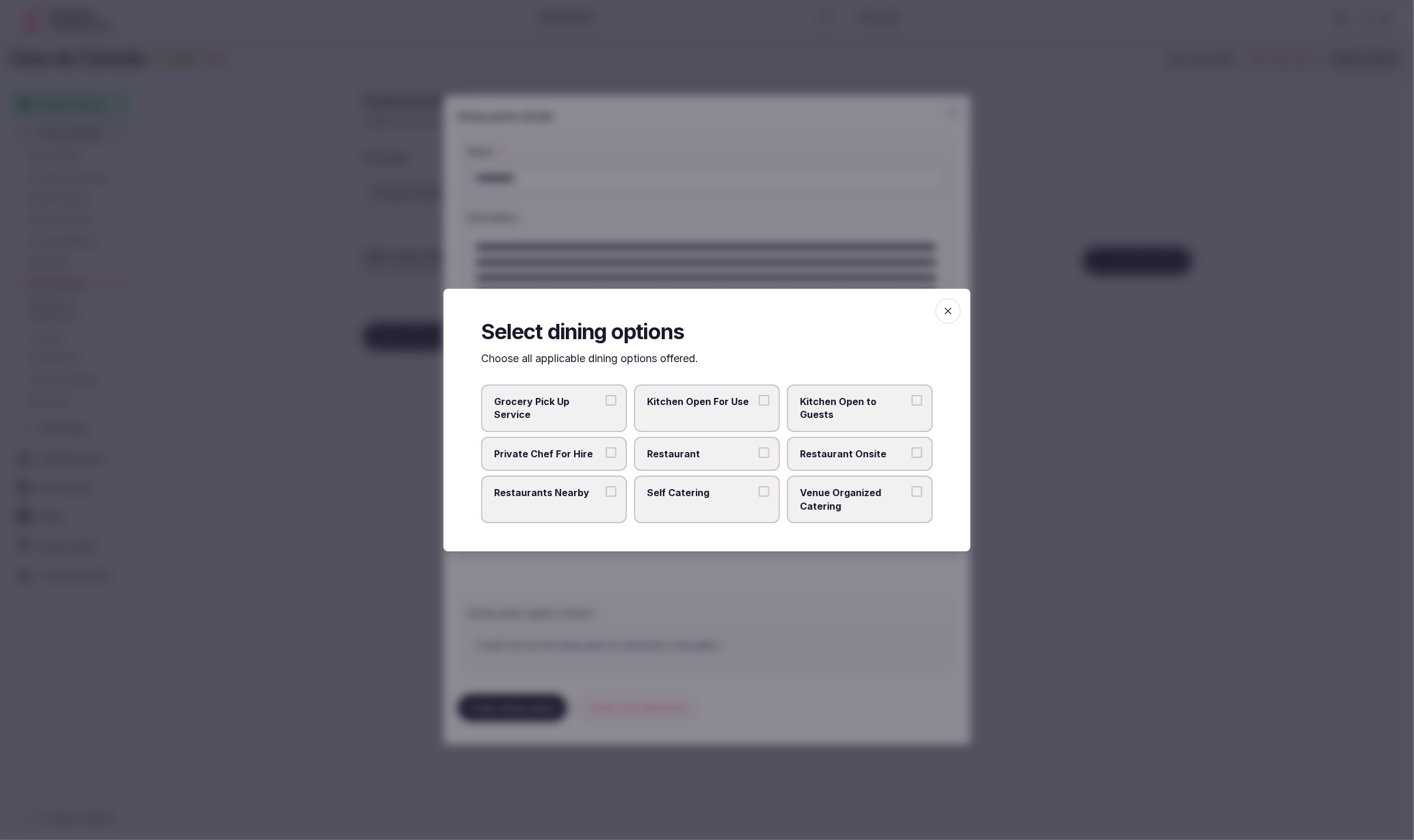
click at [831, 452] on span "Restaurant Onsite" at bounding box center [854, 454] width 108 height 13
click at [912, 452] on button "Restaurant Onsite" at bounding box center [917, 453] width 11 height 11
click at [740, 450] on span "Restaurant" at bounding box center [701, 454] width 108 height 13
click at [759, 450] on button "Restaurant" at bounding box center [764, 453] width 11 height 11
click at [769, 575] on div at bounding box center [707, 420] width 1414 height 840
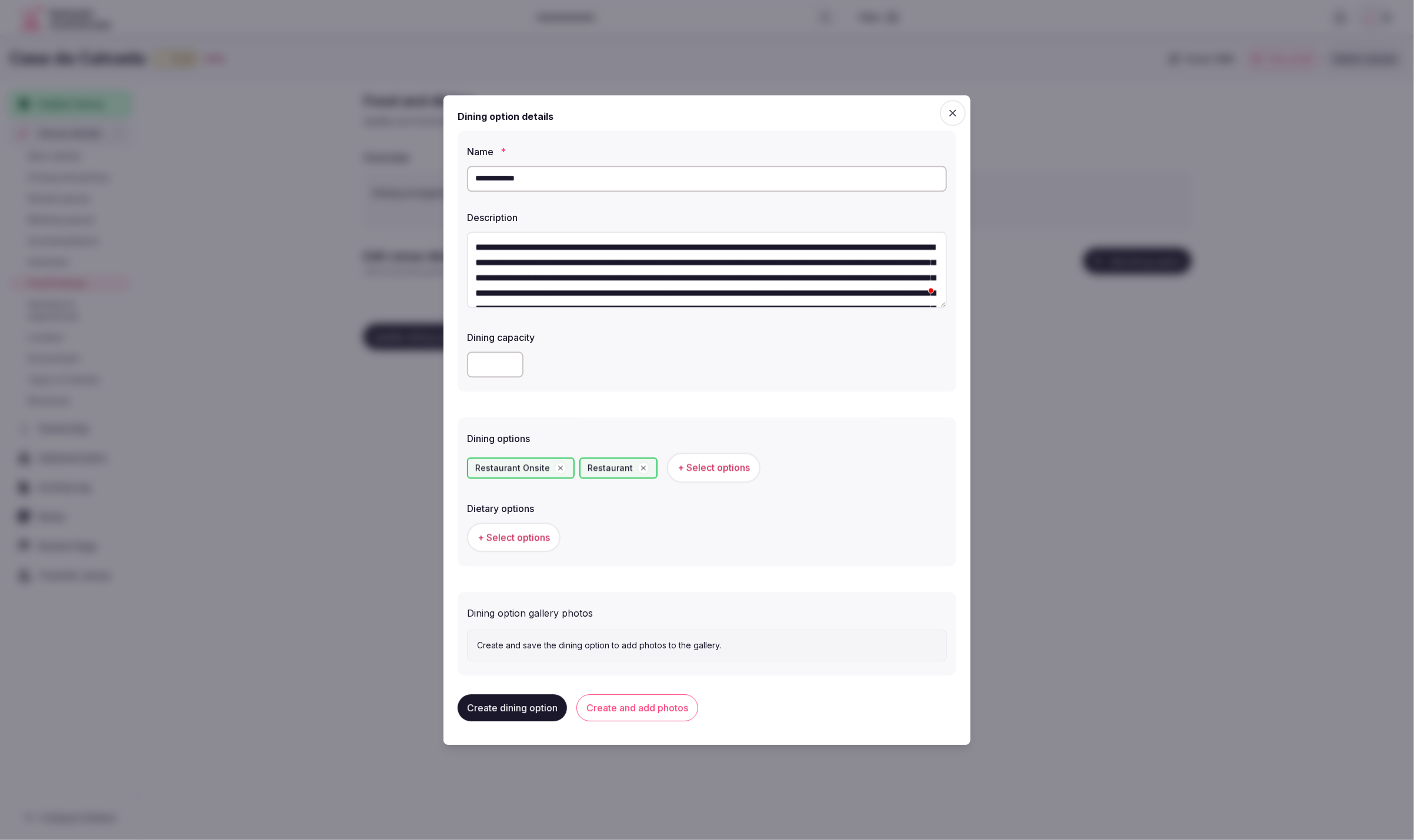
click at [490, 539] on span "+ Select options" at bounding box center [514, 537] width 73 height 13
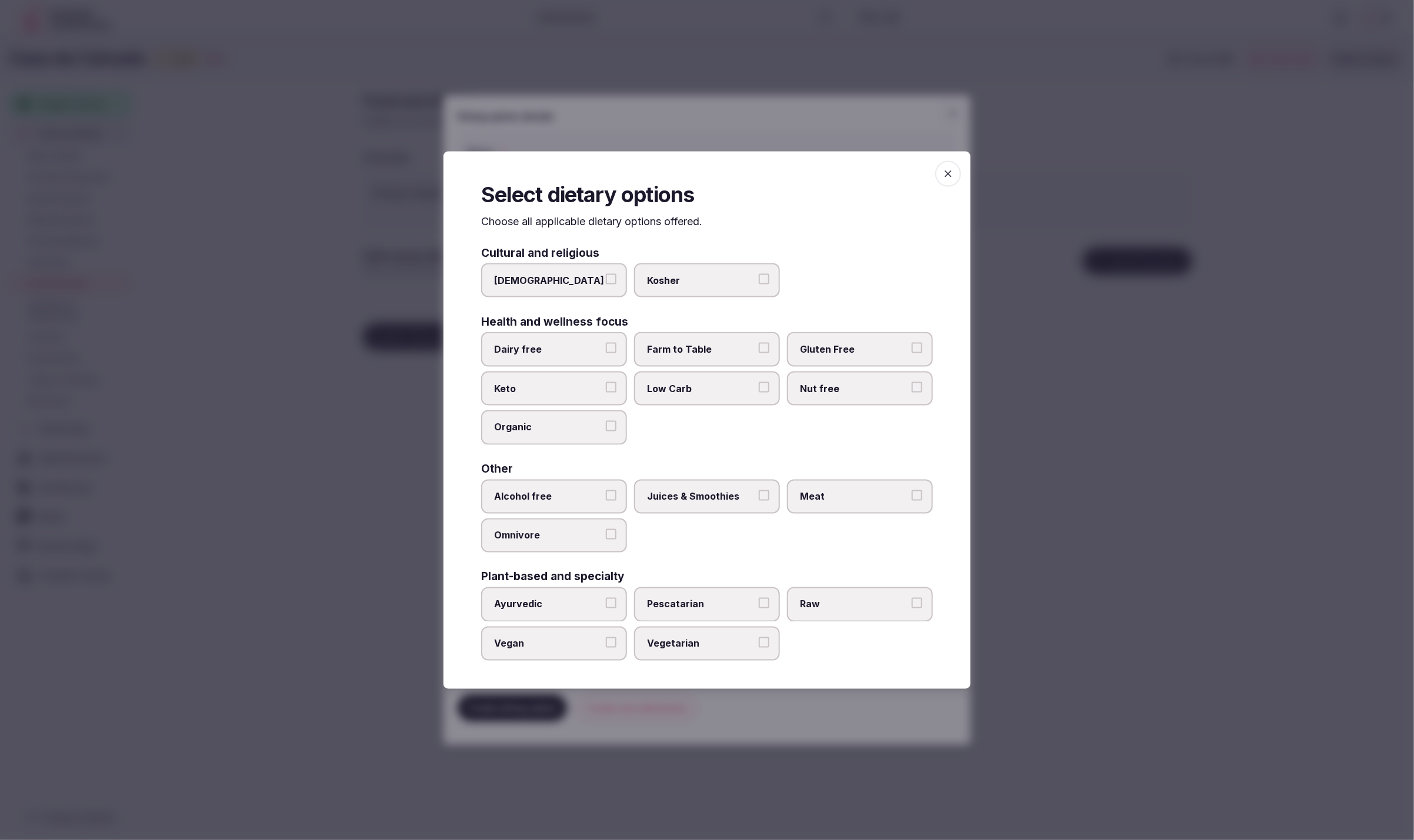
click at [724, 501] on span "Juices & Smoothies" at bounding box center [701, 496] width 108 height 13
click at [759, 500] on button "Juices & Smoothies" at bounding box center [764, 495] width 11 height 11
click at [908, 498] on span "Meat" at bounding box center [854, 496] width 108 height 13
click at [912, 498] on button "Meat" at bounding box center [917, 495] width 11 height 11
click at [689, 392] on span "Low Carb" at bounding box center [701, 389] width 108 height 13
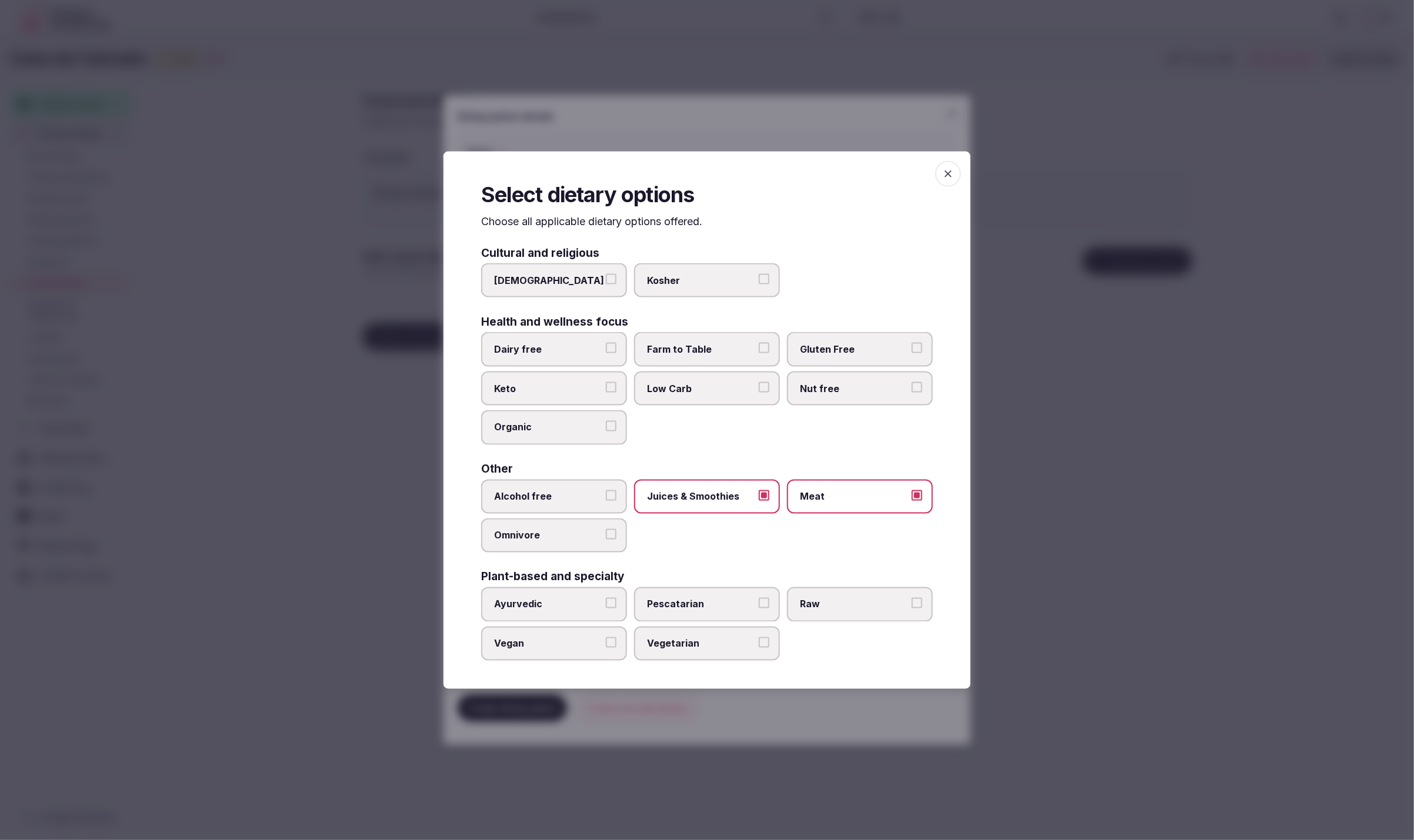
click at [759, 392] on button "Low Carb" at bounding box center [764, 388] width 11 height 11
click at [755, 340] on label "Farm to Table" at bounding box center [707, 349] width 146 height 35
click at [759, 343] on button "Farm to Table" at bounding box center [764, 348] width 11 height 11
click at [755, 340] on label "Farm to Table" at bounding box center [707, 349] width 146 height 35
click at [759, 343] on button "Farm to Table" at bounding box center [764, 348] width 11 height 11
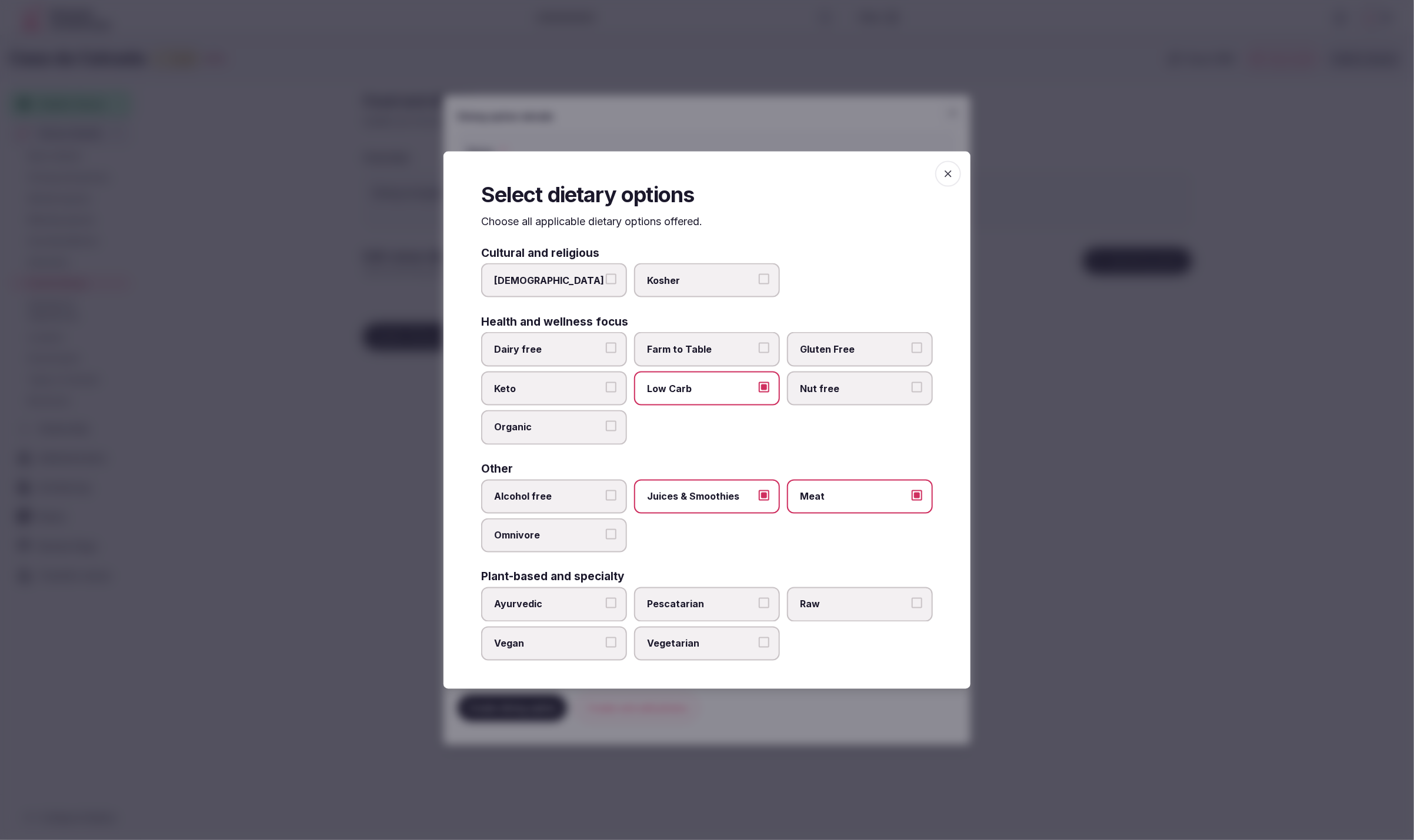
click at [707, 637] on span "Vegetarian" at bounding box center [701, 643] width 108 height 13
click at [759, 637] on button "Vegetarian" at bounding box center [764, 643] width 11 height 11
click at [1062, 700] on div at bounding box center [707, 420] width 1414 height 840
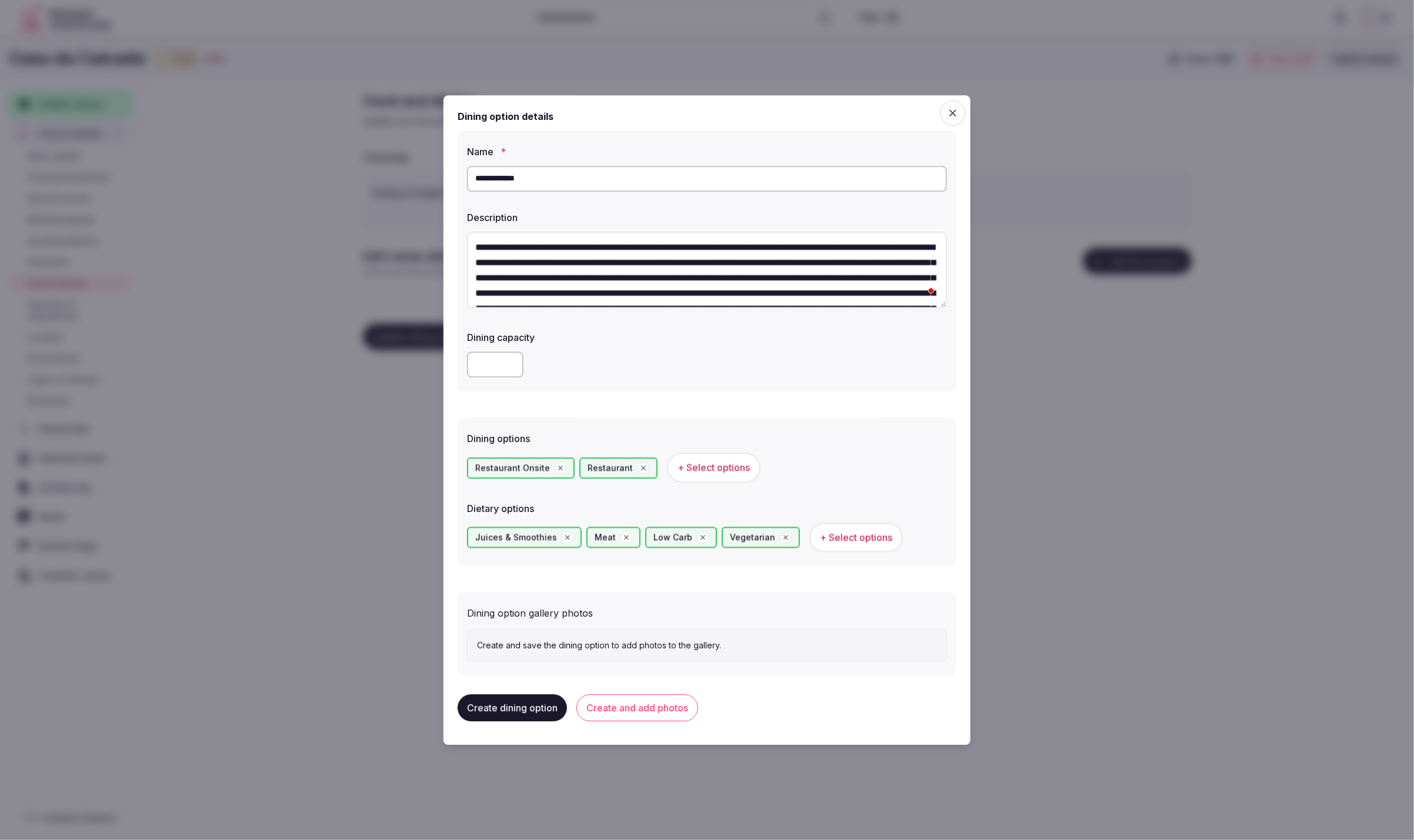
click at [658, 711] on button "Create and add photos" at bounding box center [637, 708] width 122 height 27
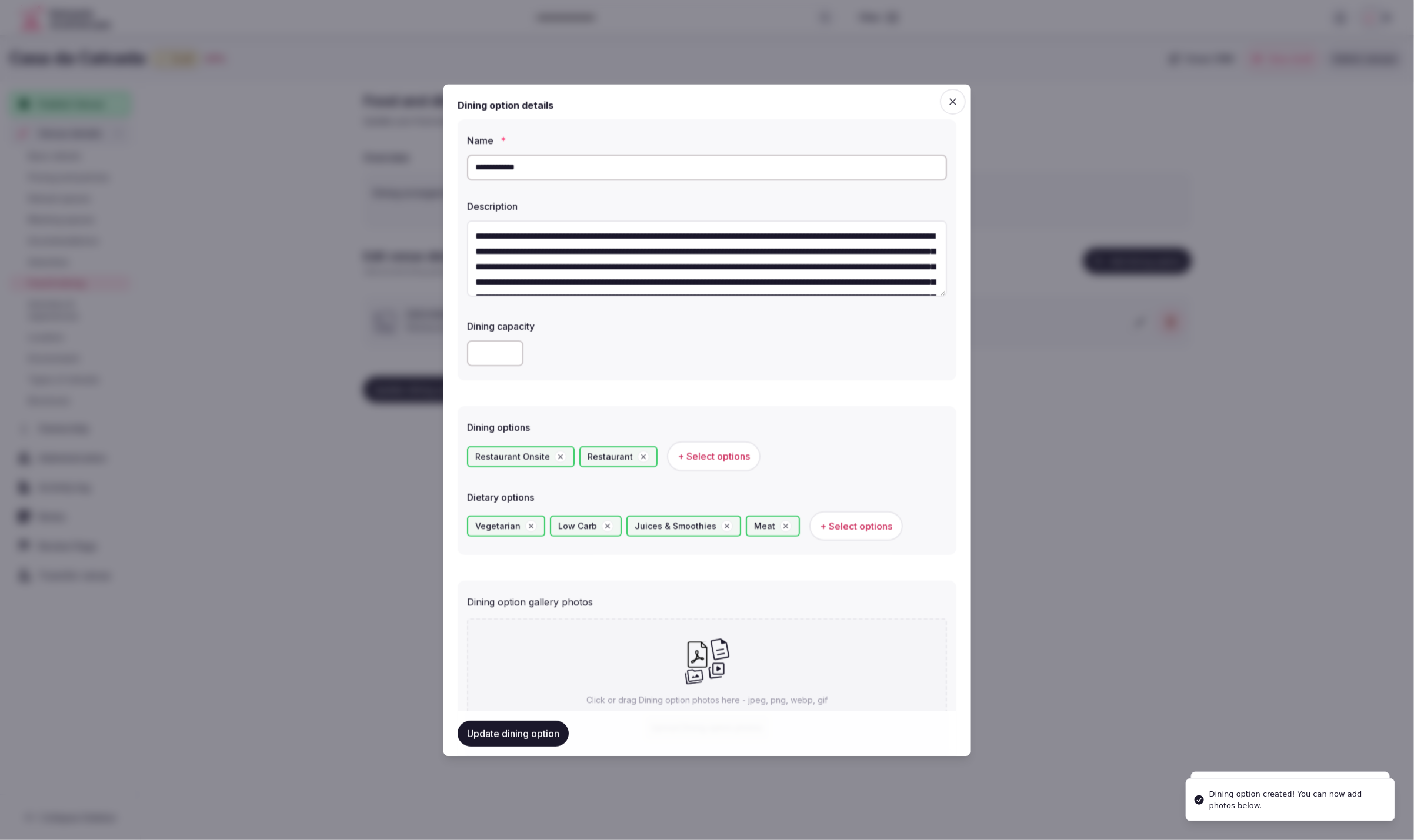
click at [702, 659] on icon at bounding box center [698, 655] width 27 height 27
type input "**********"
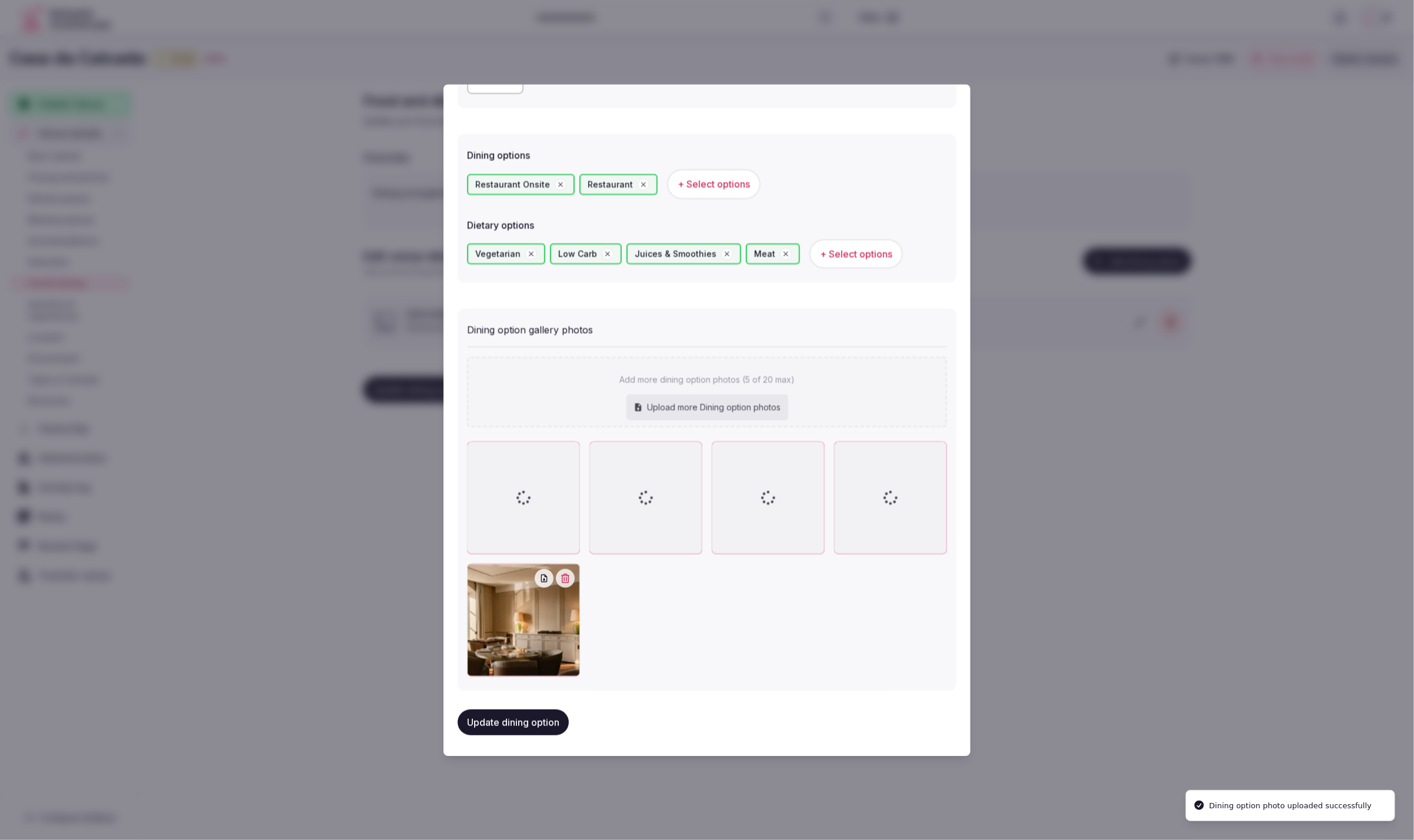
scroll to position [274, 0]
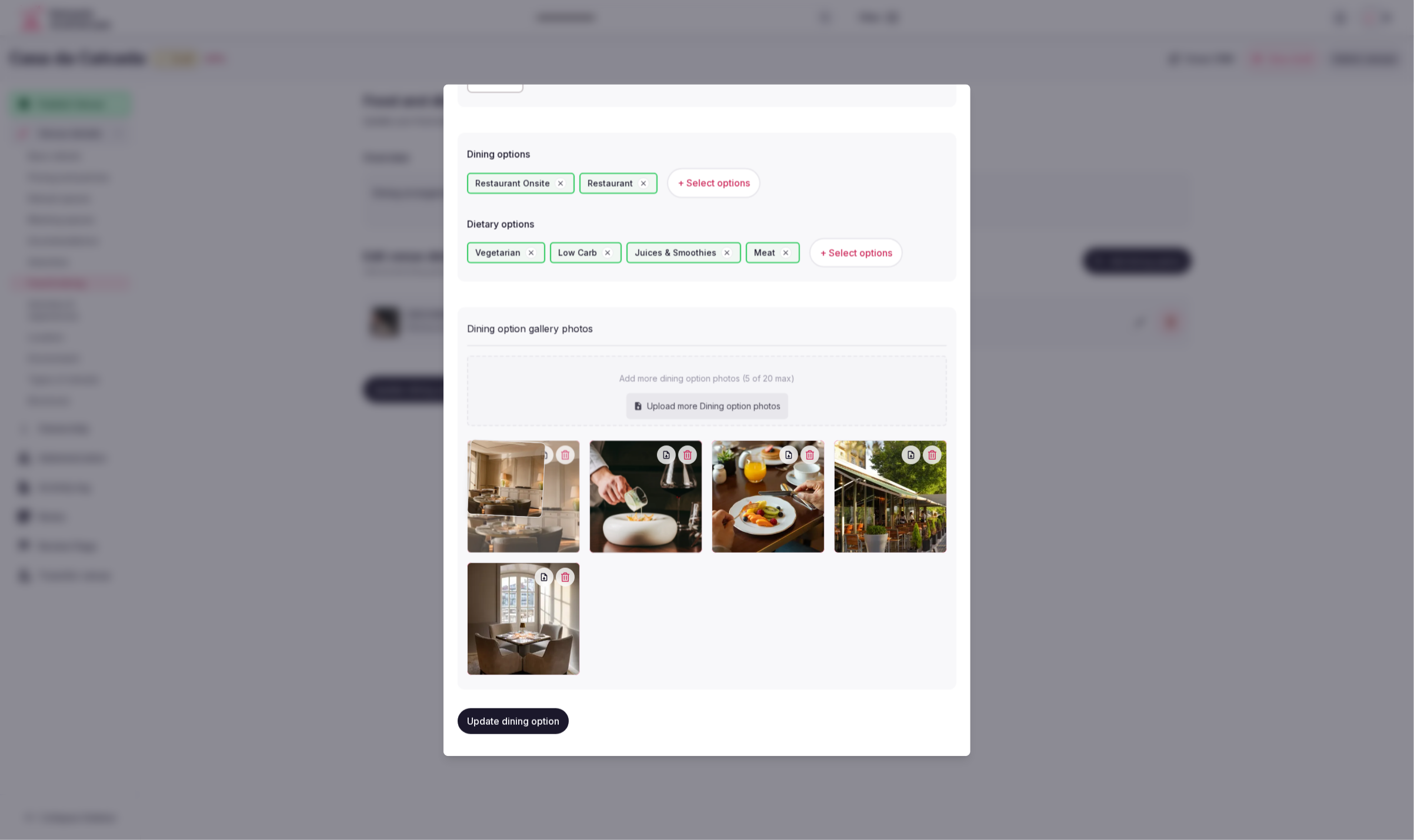
drag, startPoint x: 526, startPoint y: 632, endPoint x: 516, endPoint y: 528, distance: 104.5
click at [516, 528] on div at bounding box center [524, 497] width 113 height 113
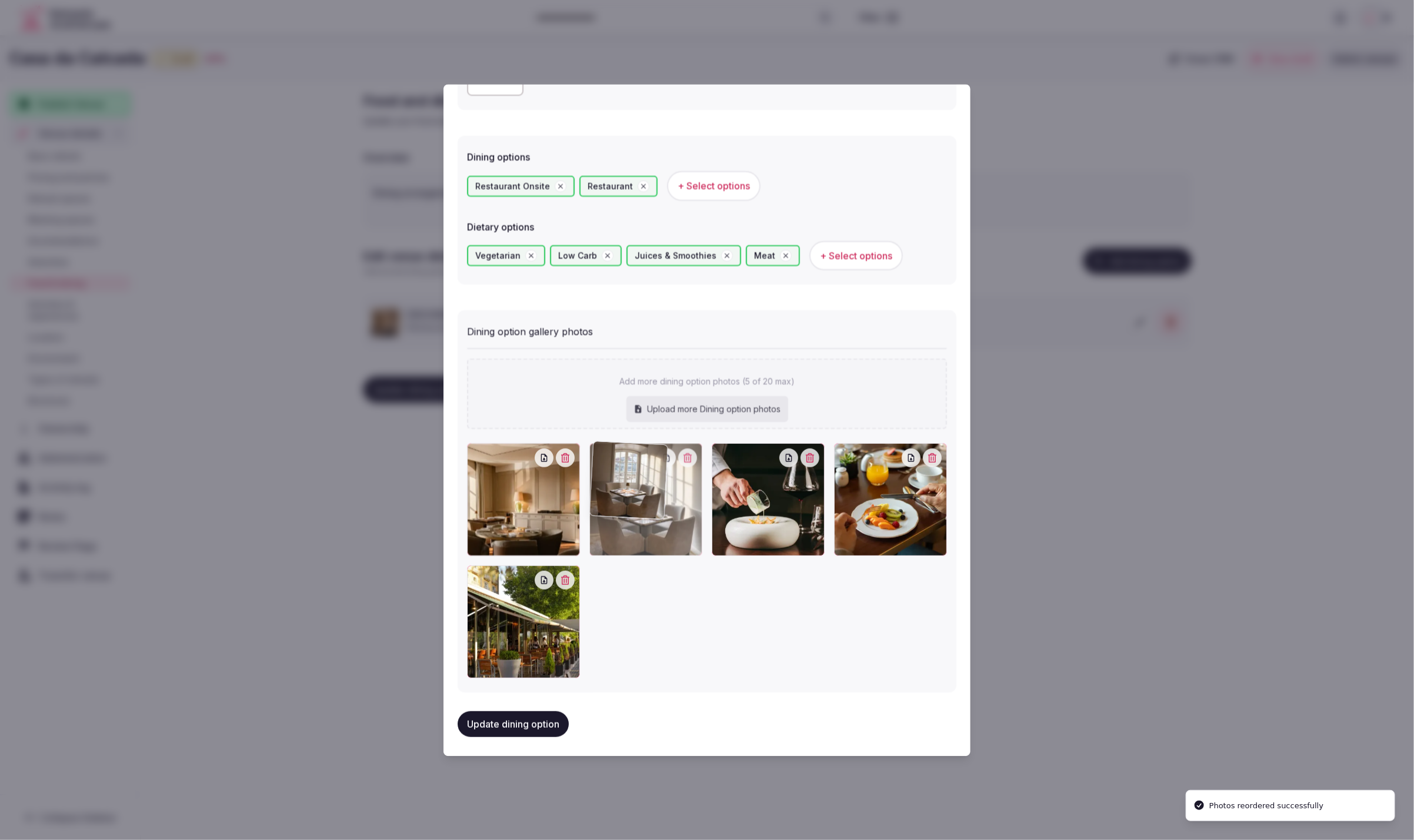
drag, startPoint x: 531, startPoint y: 643, endPoint x: 689, endPoint y: 540, distance: 188.6
click at [689, 540] on div at bounding box center [646, 501] width 113 height 113
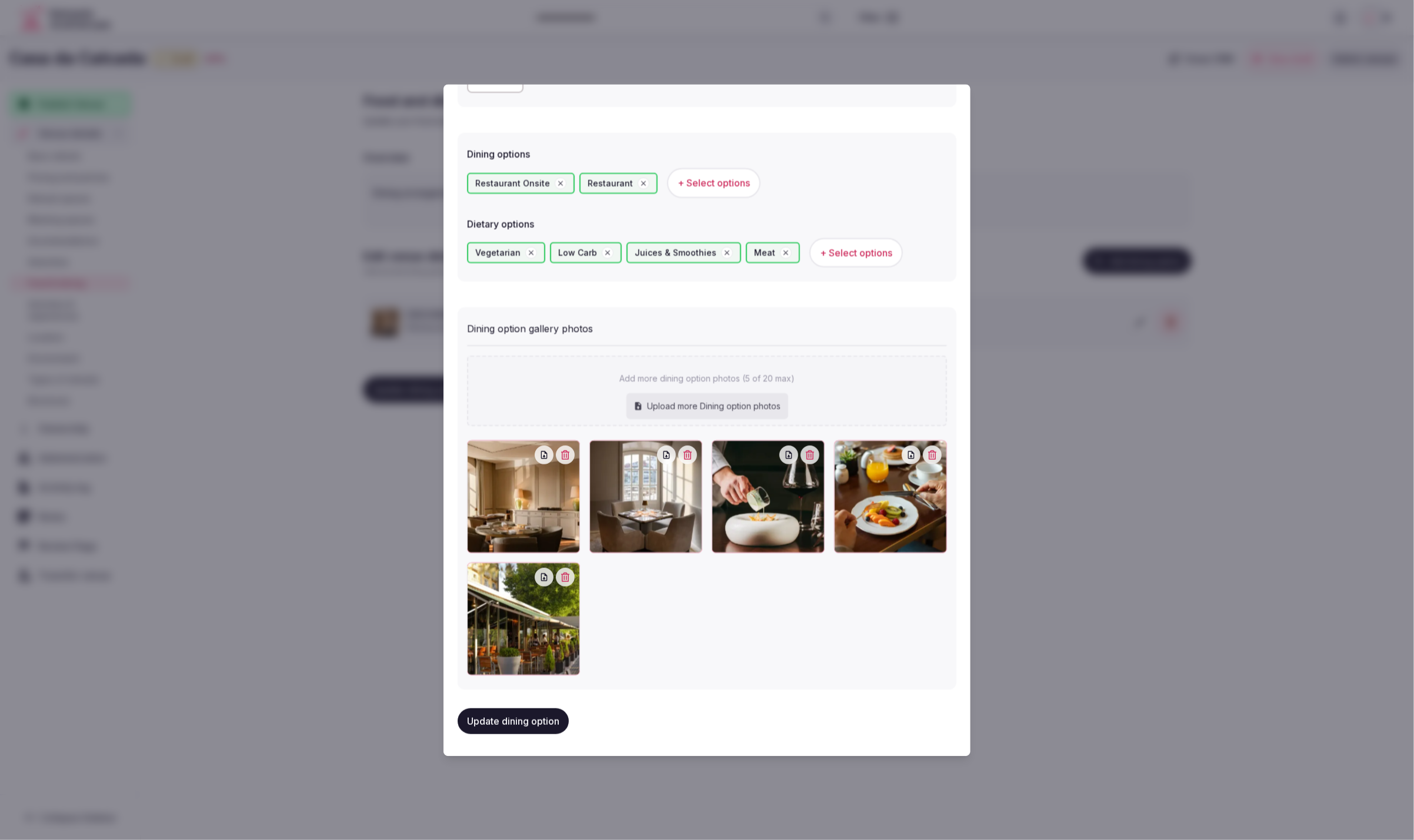
click at [511, 721] on button "Update dining option" at bounding box center [514, 721] width 112 height 26
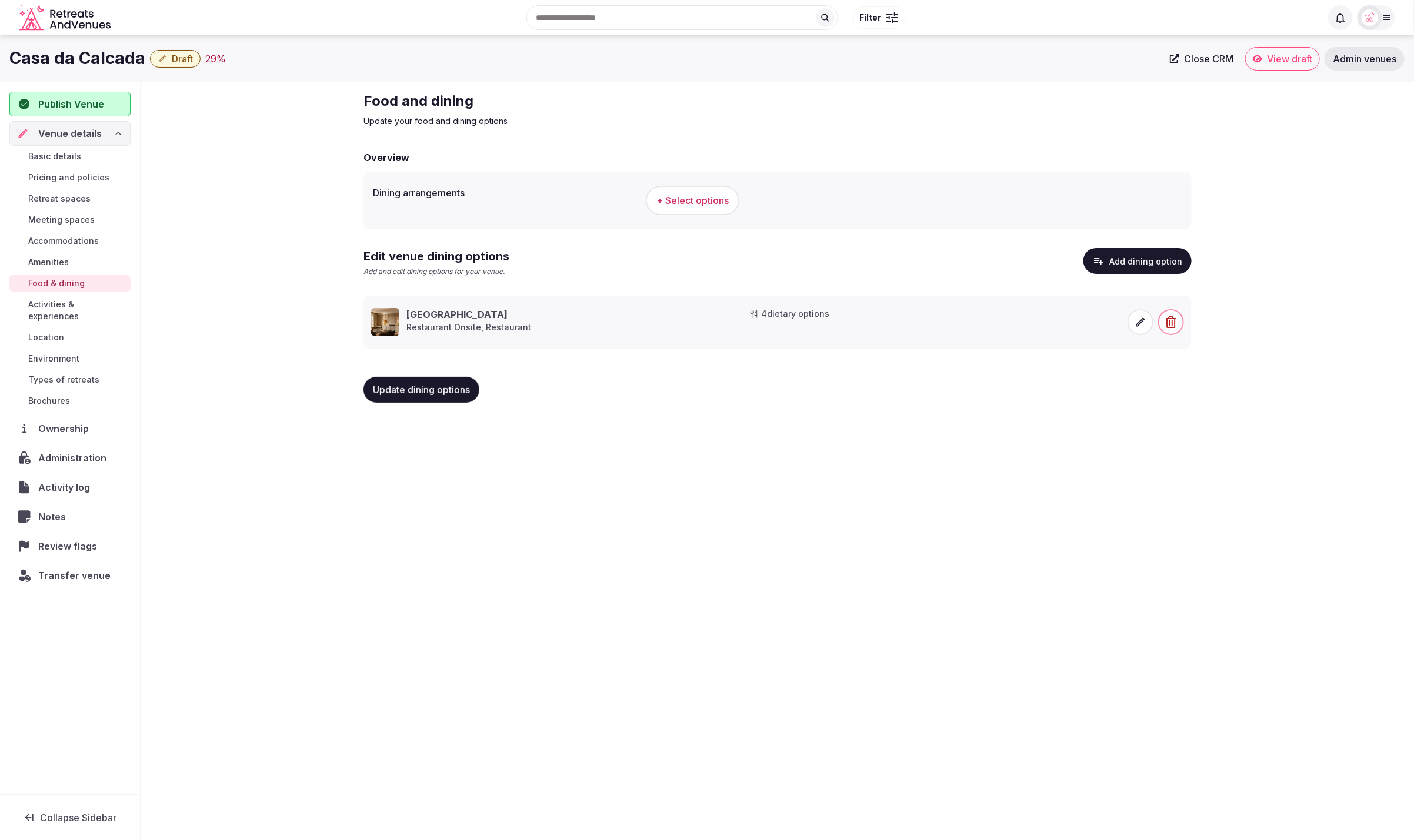
click at [56, 305] on span "Activities & experiences" at bounding box center [77, 311] width 97 height 24
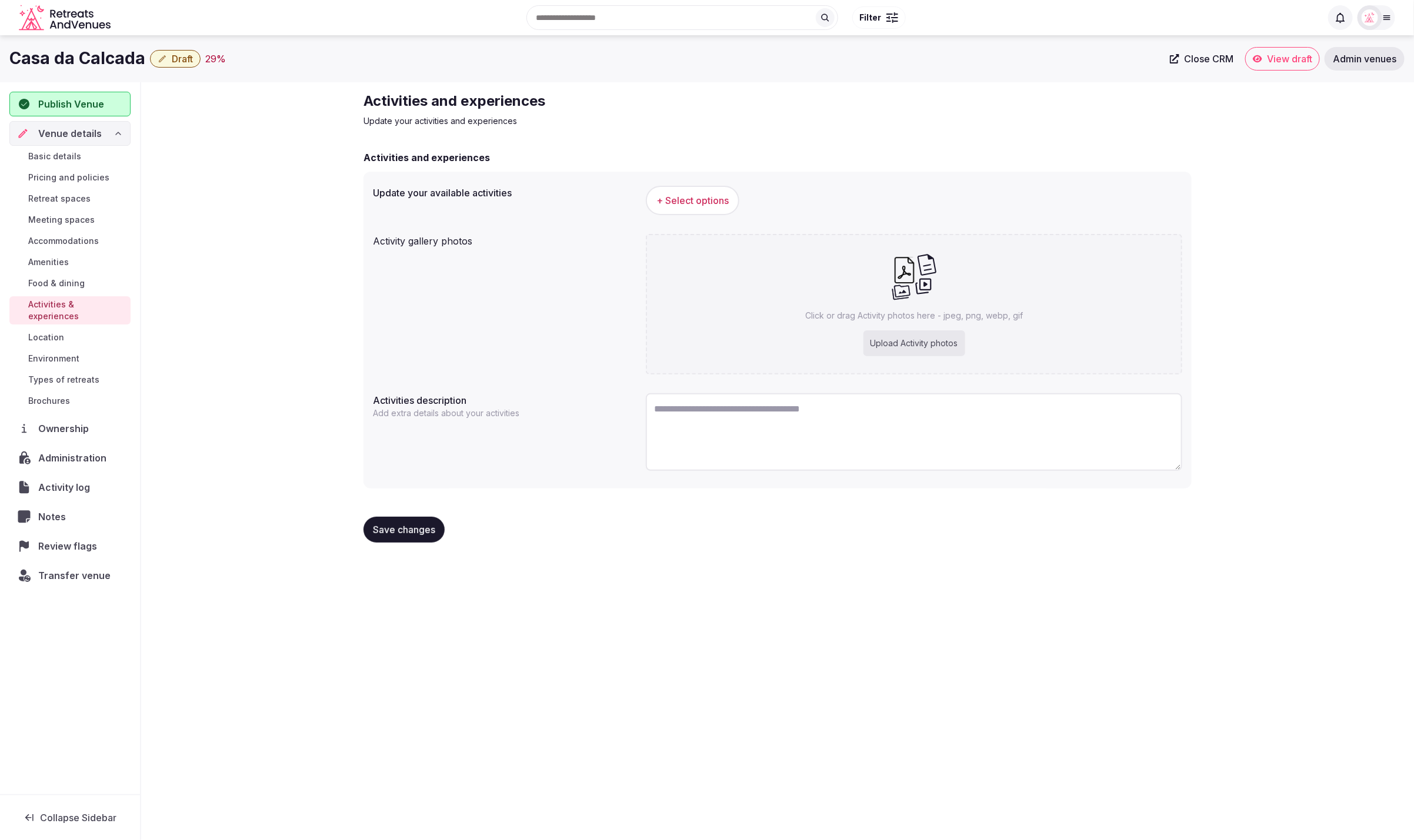
click at [946, 638] on div "Casa da Calcada Draft 29 % Close CRM View draft Admin venues Publish Venue Venu…" at bounding box center [707, 435] width 1414 height 798
click at [896, 432] on textarea at bounding box center [915, 432] width 537 height 78
paste textarea "**********"
type textarea "**********"
click at [590, 366] on div "Activity gallery photos Click or drag Activity photos here - jpeg, png, webp, g…" at bounding box center [777, 304] width 809 height 150
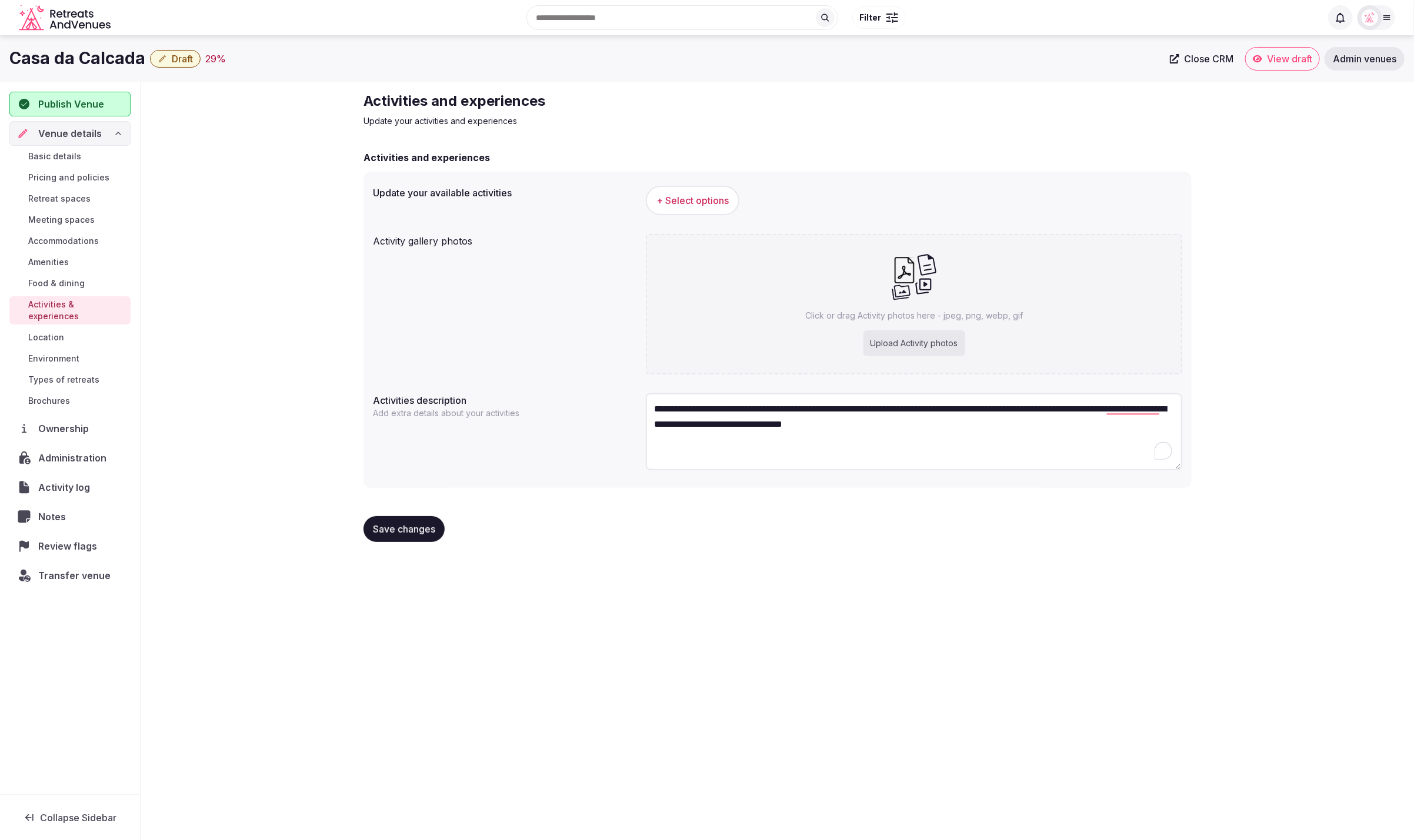
click at [581, 335] on div "Activity gallery photos Click or drag Activity photos here - jpeg, png, webp, g…" at bounding box center [777, 304] width 809 height 150
click at [919, 211] on div "+ Select options" at bounding box center [915, 200] width 537 height 29
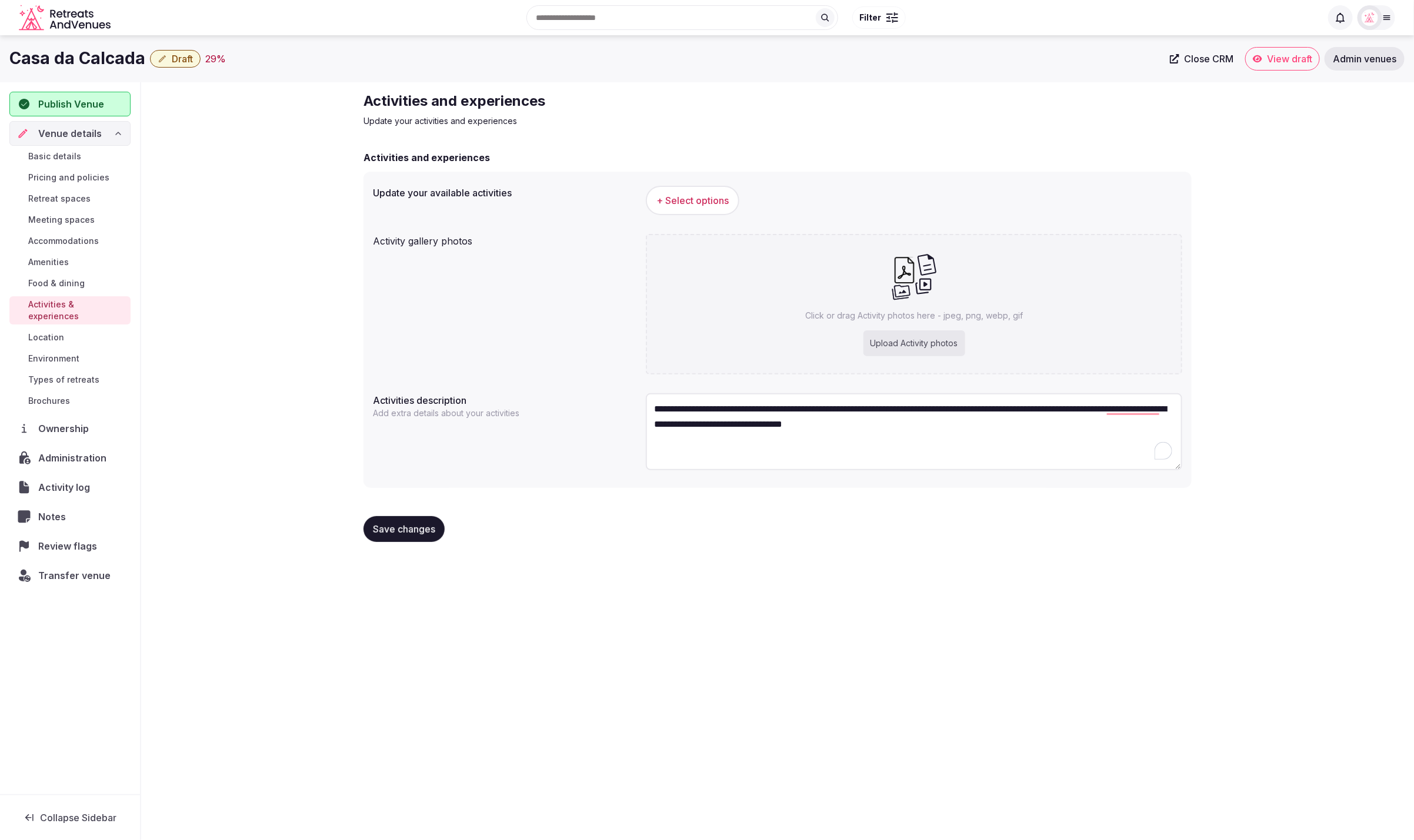
click at [908, 340] on div "Upload Activity photos" at bounding box center [914, 343] width 102 height 26
type input "**********"
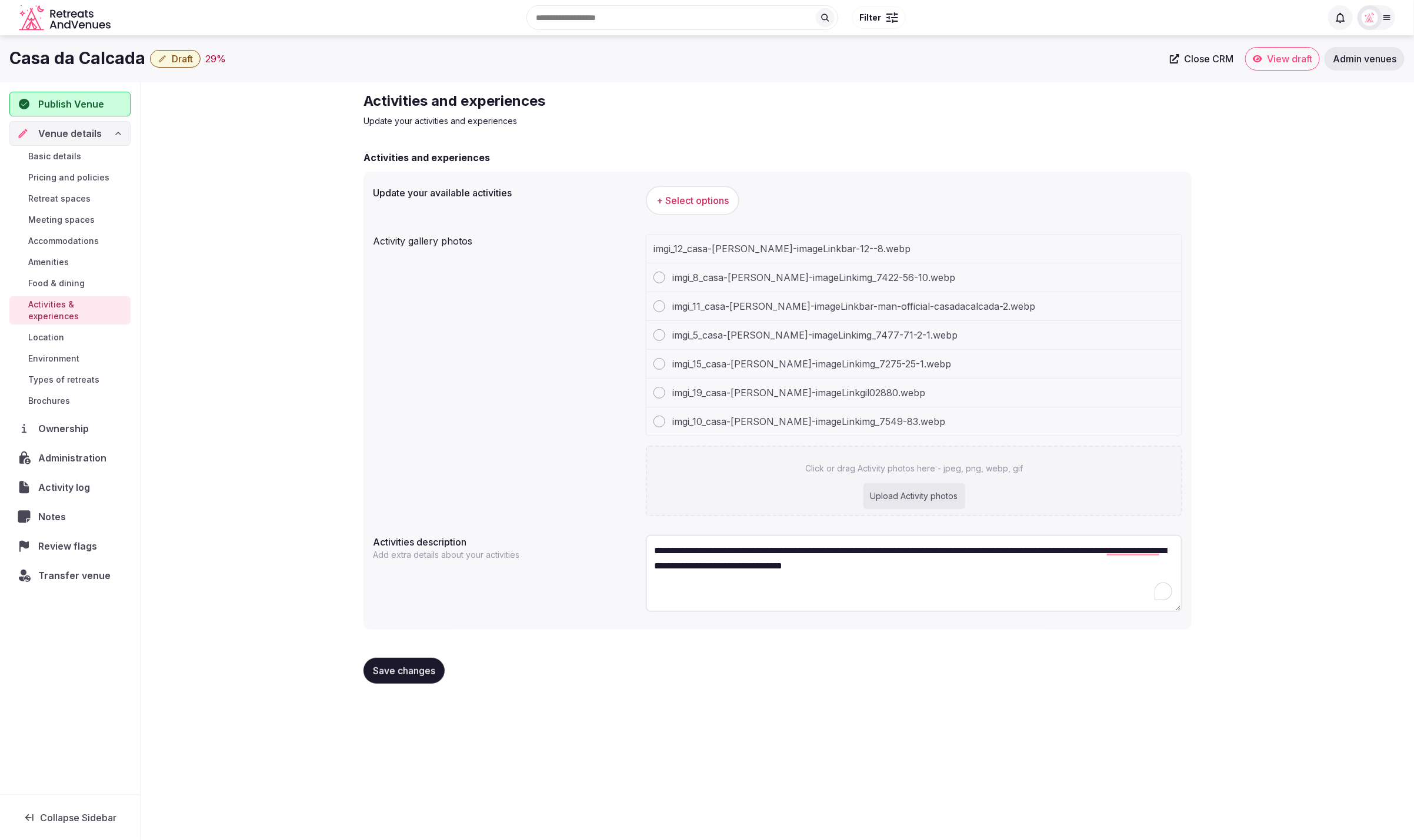
click at [708, 203] on span "+ Select options" at bounding box center [692, 200] width 73 height 13
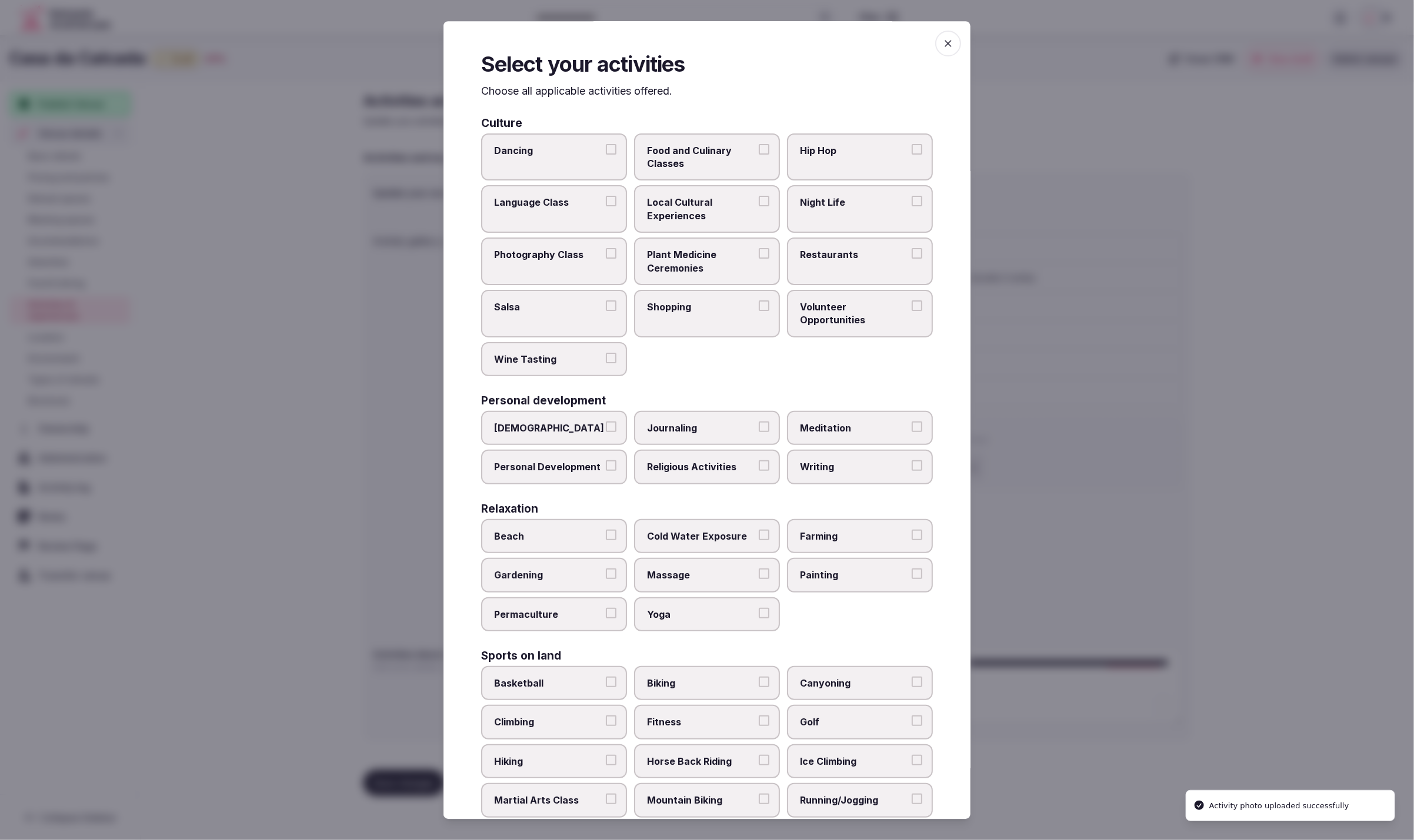
click at [876, 264] on label "Restaurants" at bounding box center [860, 261] width 146 height 48
click at [912, 258] on button "Restaurants" at bounding box center [917, 253] width 11 height 11
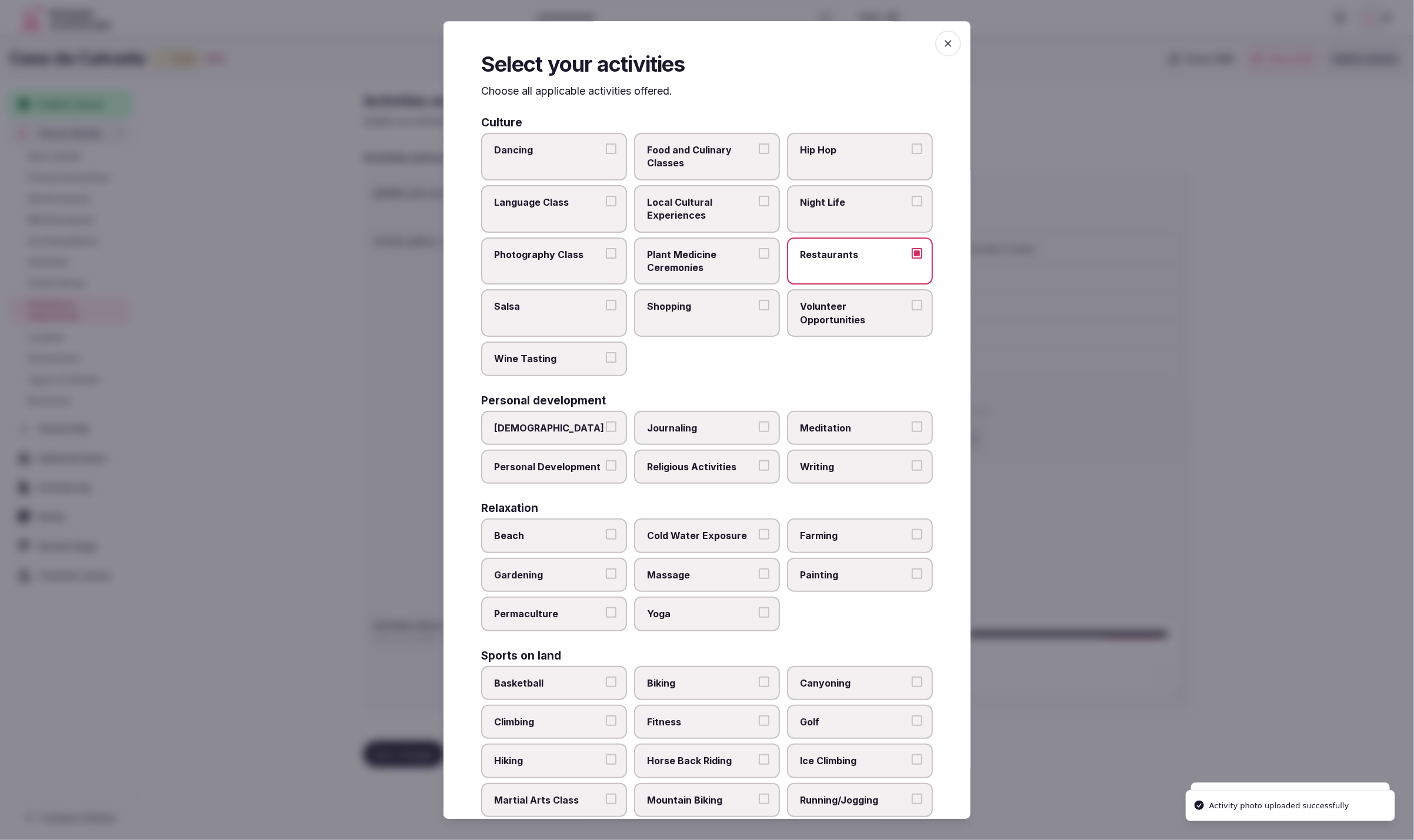
click at [705, 157] on span "Food and Culinary Classes" at bounding box center [701, 157] width 108 height 27
click at [759, 154] on button "Food and Culinary Classes" at bounding box center [764, 149] width 11 height 11
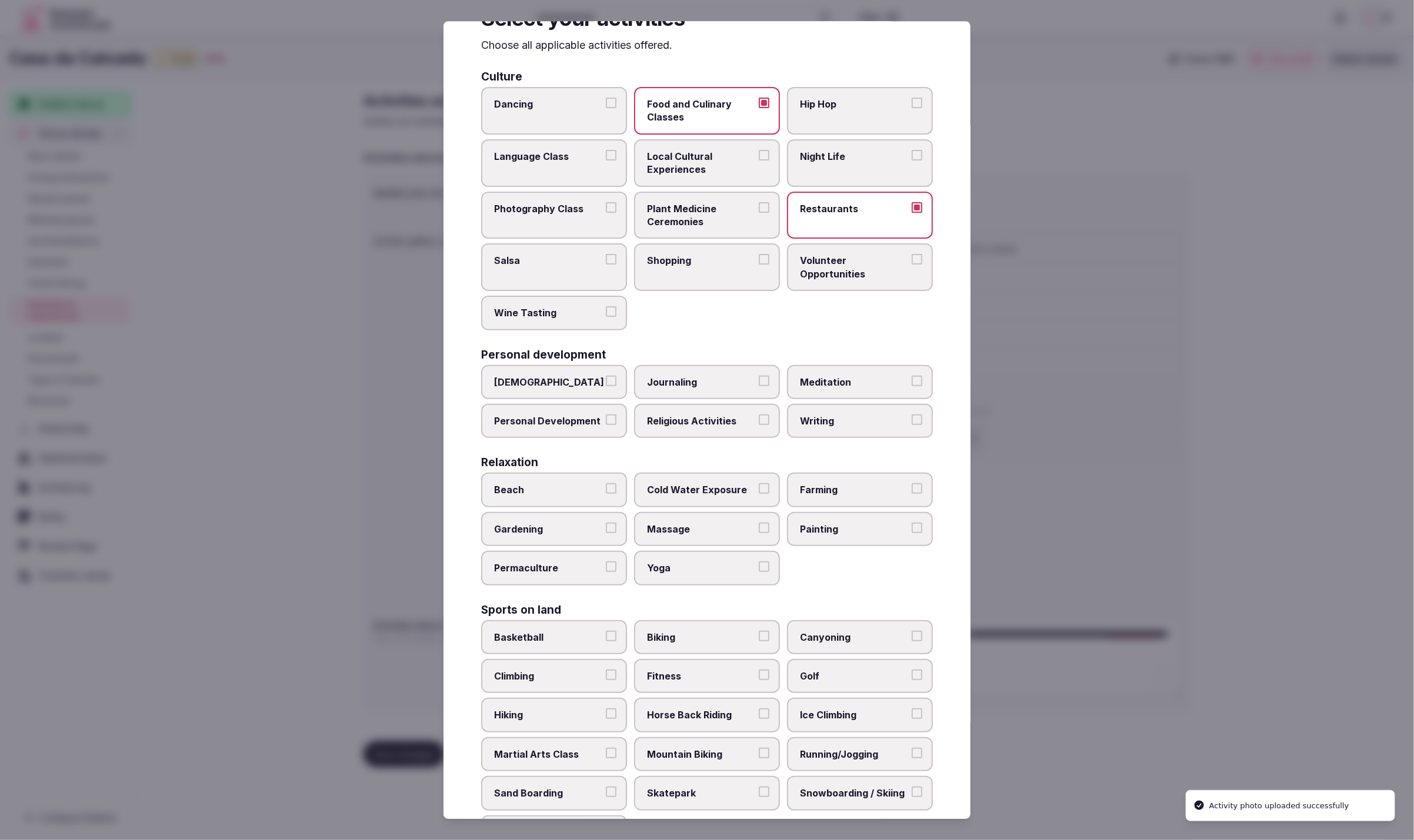
scroll to position [55, 0]
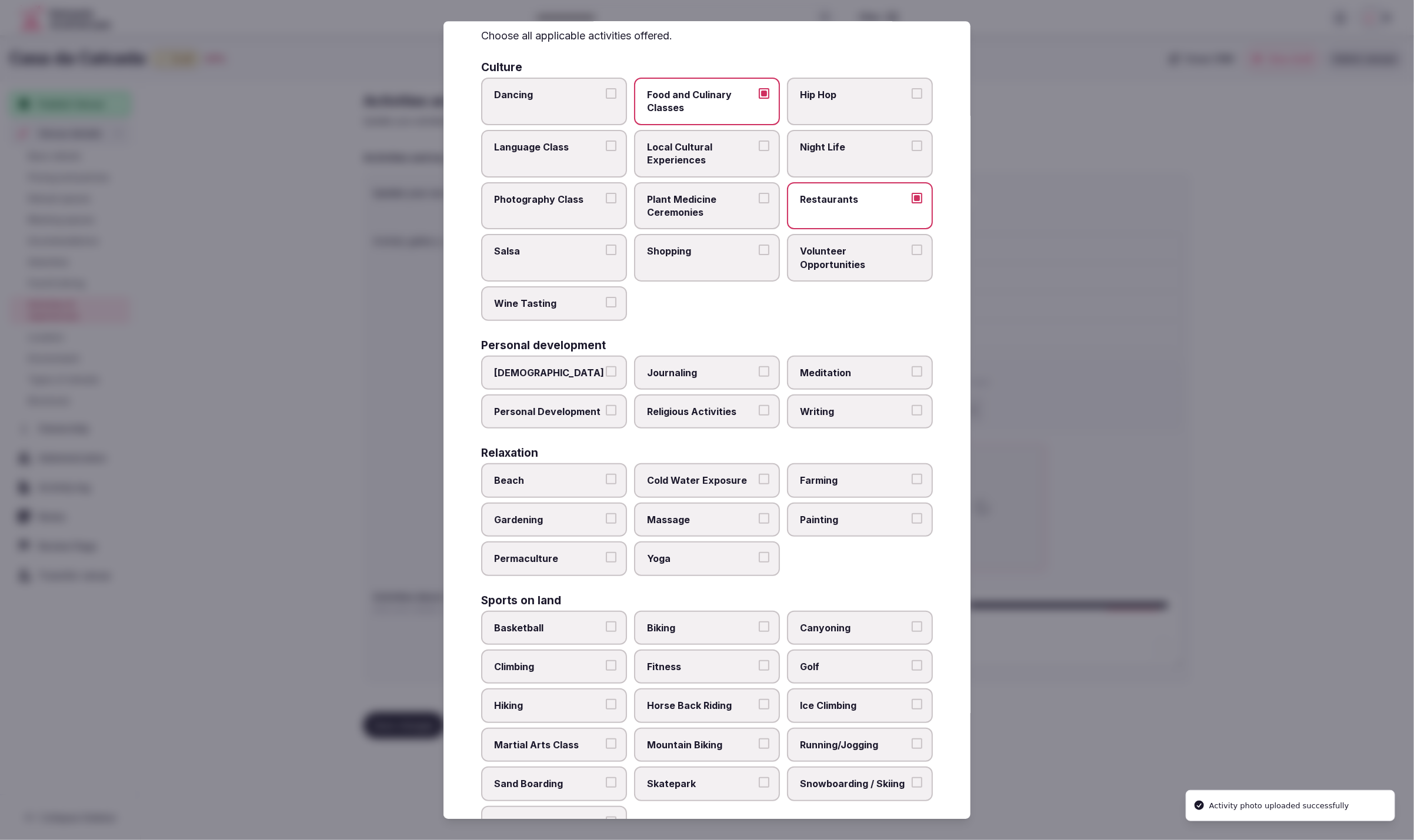
click at [725, 257] on label "Shopping" at bounding box center [707, 258] width 146 height 48
click at [759, 256] on button "Shopping" at bounding box center [764, 250] width 11 height 11
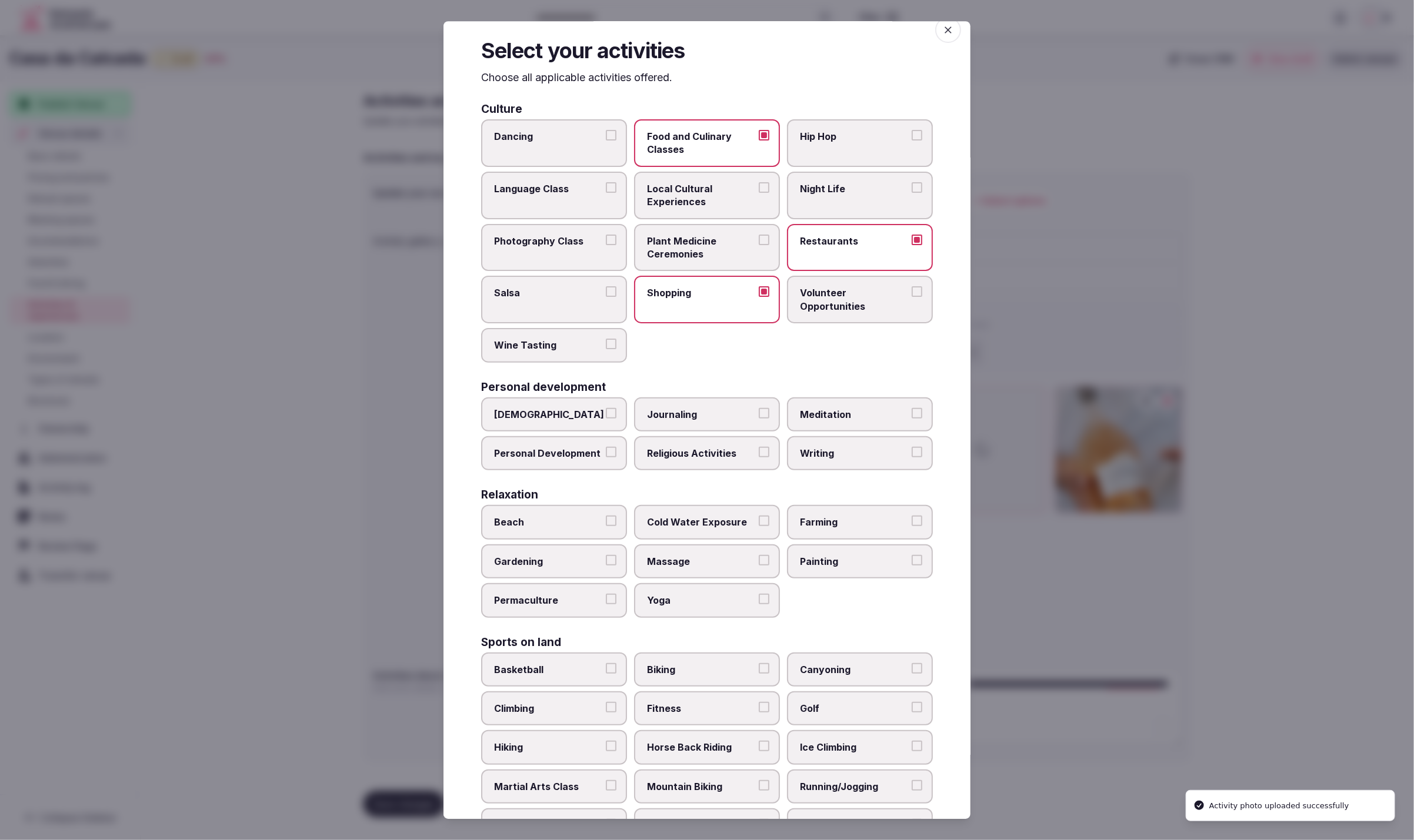
scroll to position [0, 0]
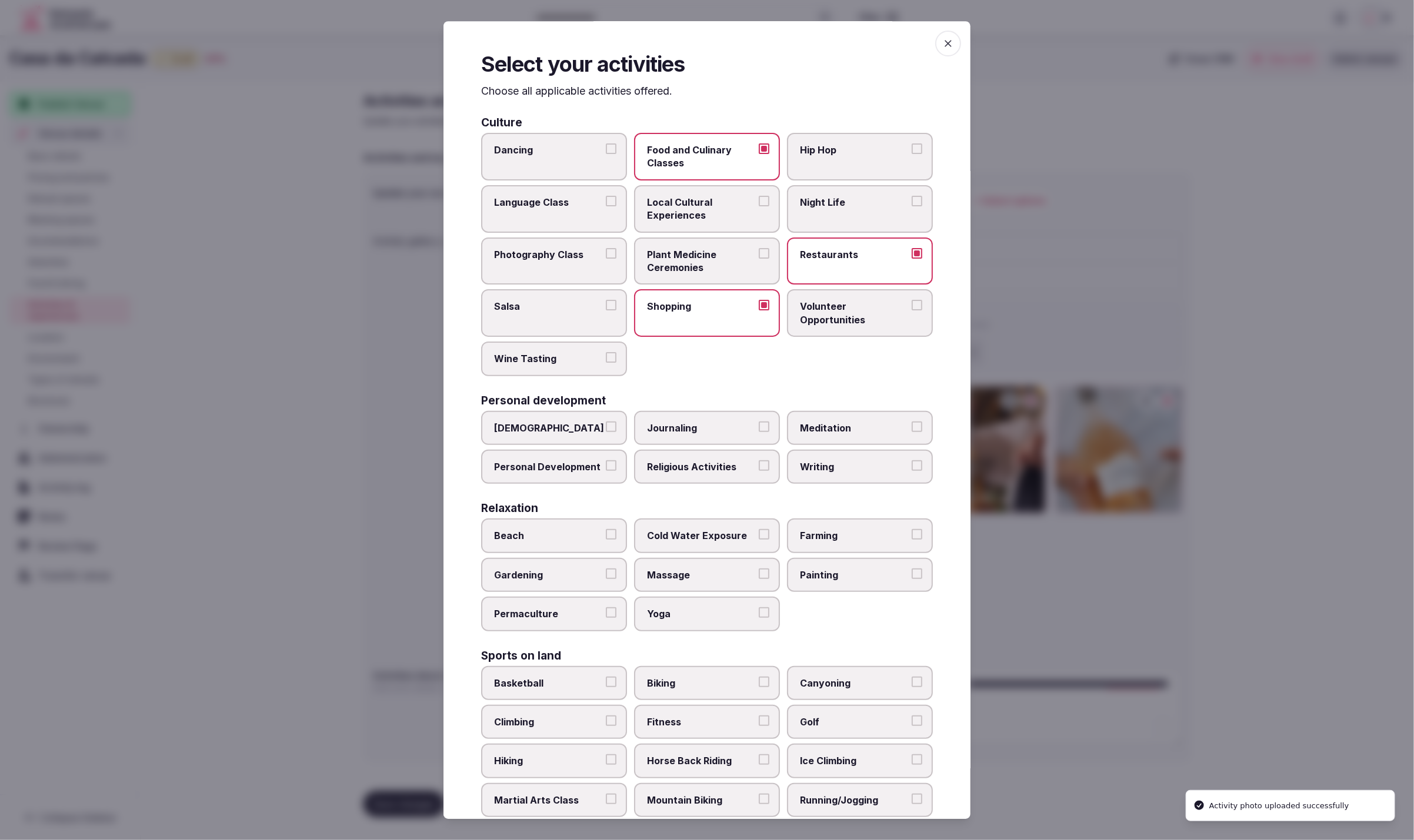
click at [532, 366] on label "Wine Tasting" at bounding box center [553, 358] width 146 height 35
click at [606, 363] on button "Wine Tasting" at bounding box center [611, 358] width 11 height 11
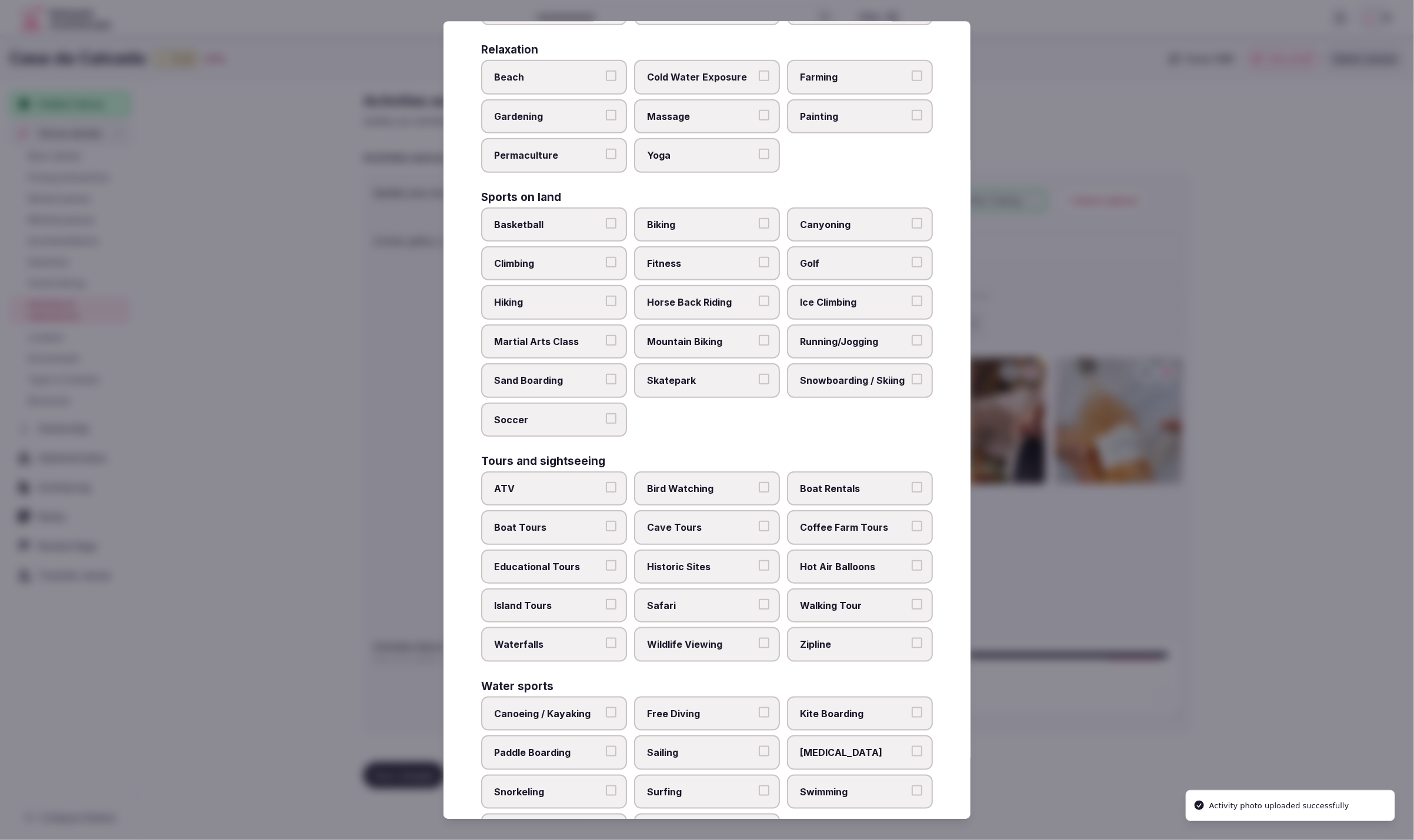
scroll to position [513, 0]
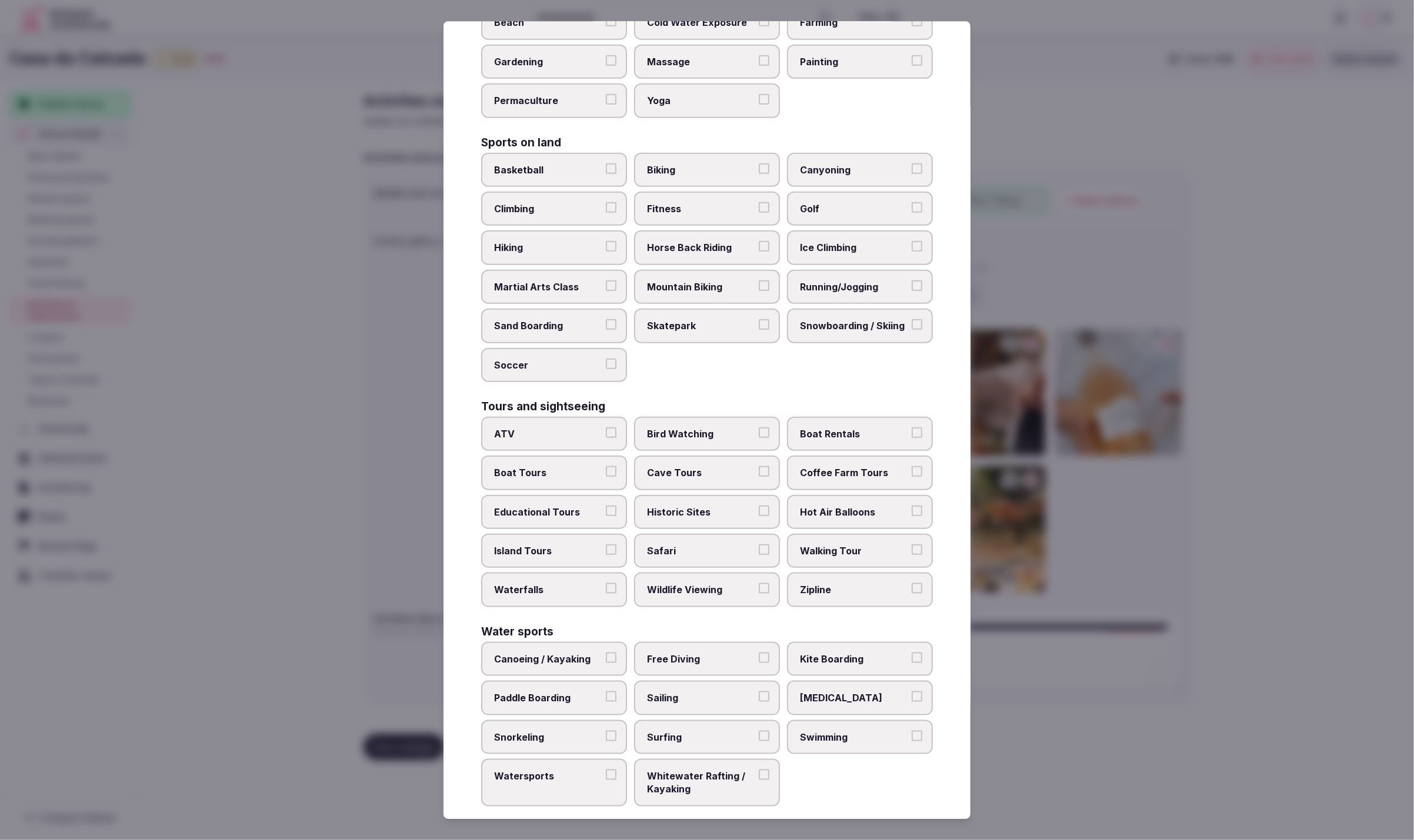
click at [883, 731] on span "Swimming" at bounding box center [854, 737] width 108 height 13
click at [912, 731] on button "Swimming" at bounding box center [917, 736] width 11 height 11
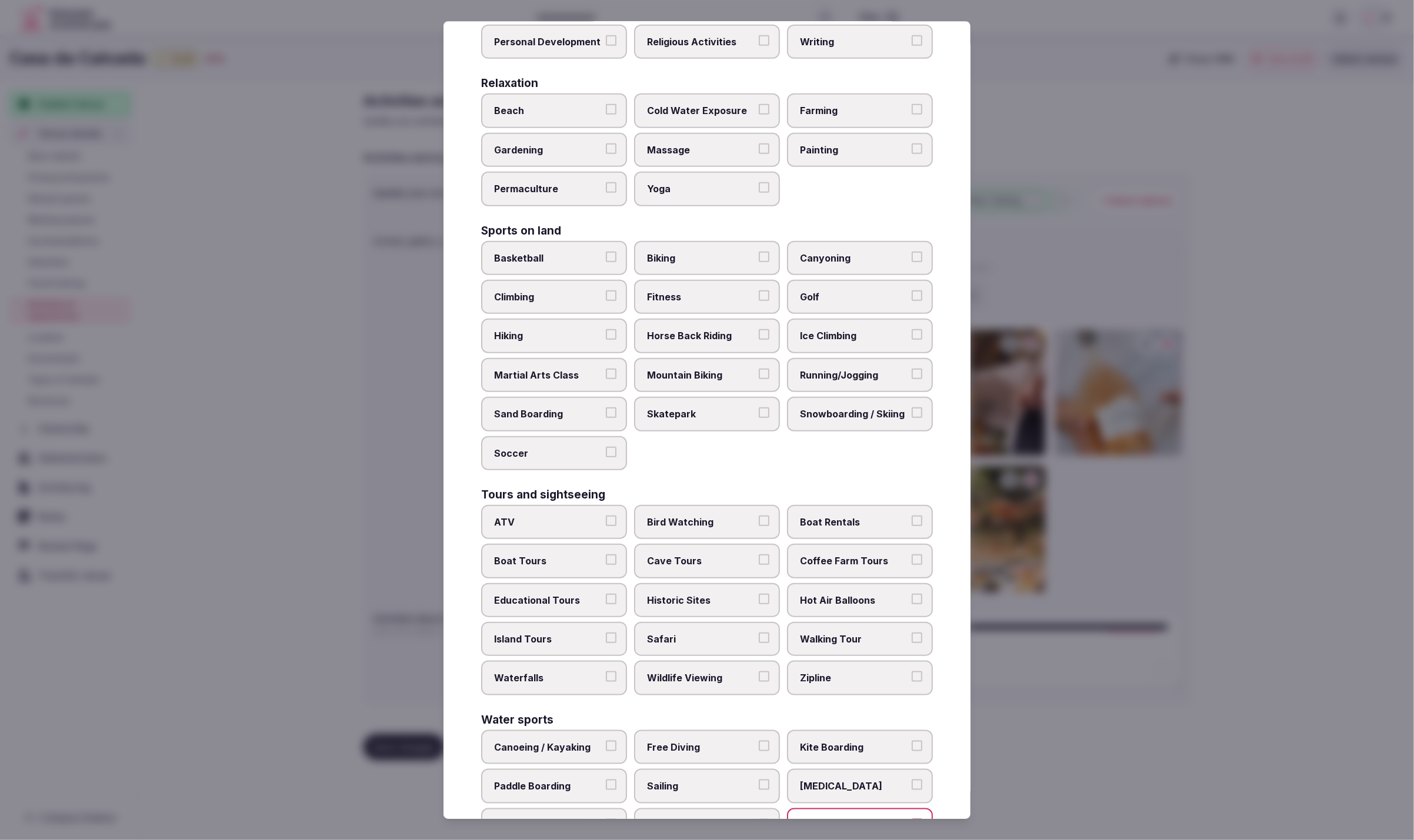
scroll to position [420, 0]
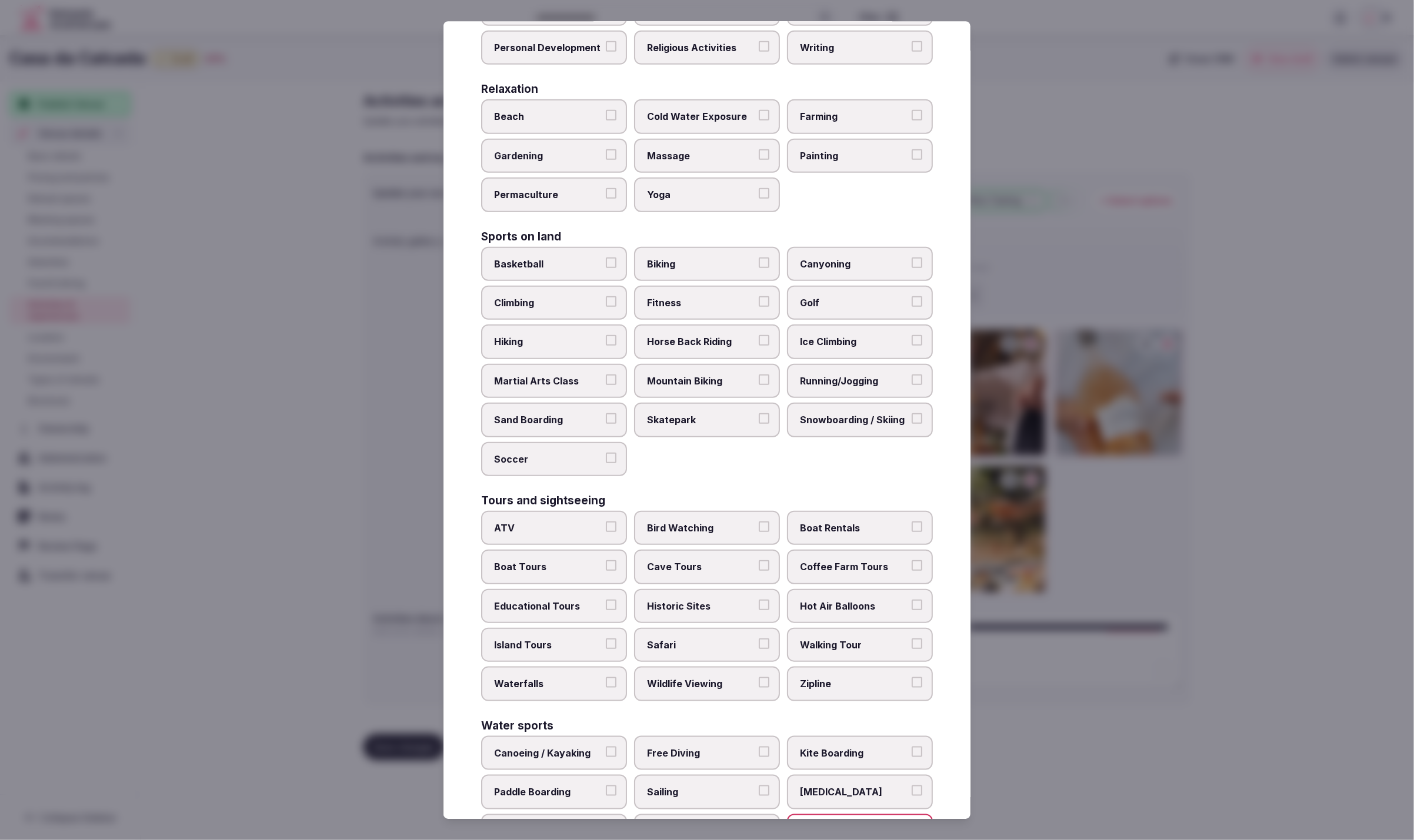
click at [777, 460] on div "Basketball Biking Canyoning Climbing Fitness Golf Hiking Horse Back Riding Ice …" at bounding box center [707, 361] width 452 height 229
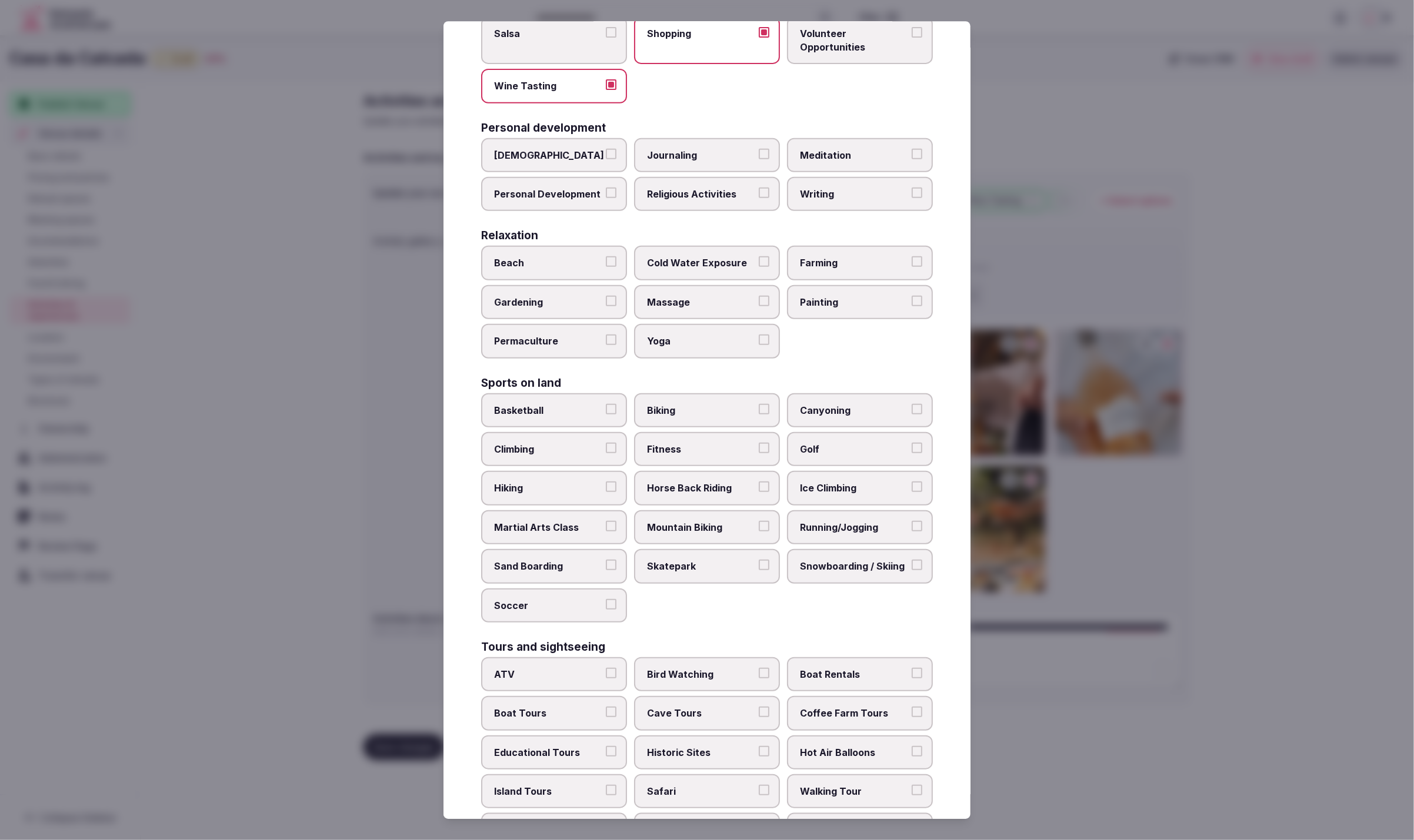
scroll to position [271, 0]
click at [658, 405] on span "Biking" at bounding box center [701, 412] width 108 height 13
click at [759, 405] on button "Biking" at bounding box center [764, 411] width 11 height 11
click at [703, 444] on span "Fitness" at bounding box center [701, 451] width 108 height 13
click at [759, 444] on button "Fitness" at bounding box center [764, 450] width 11 height 11
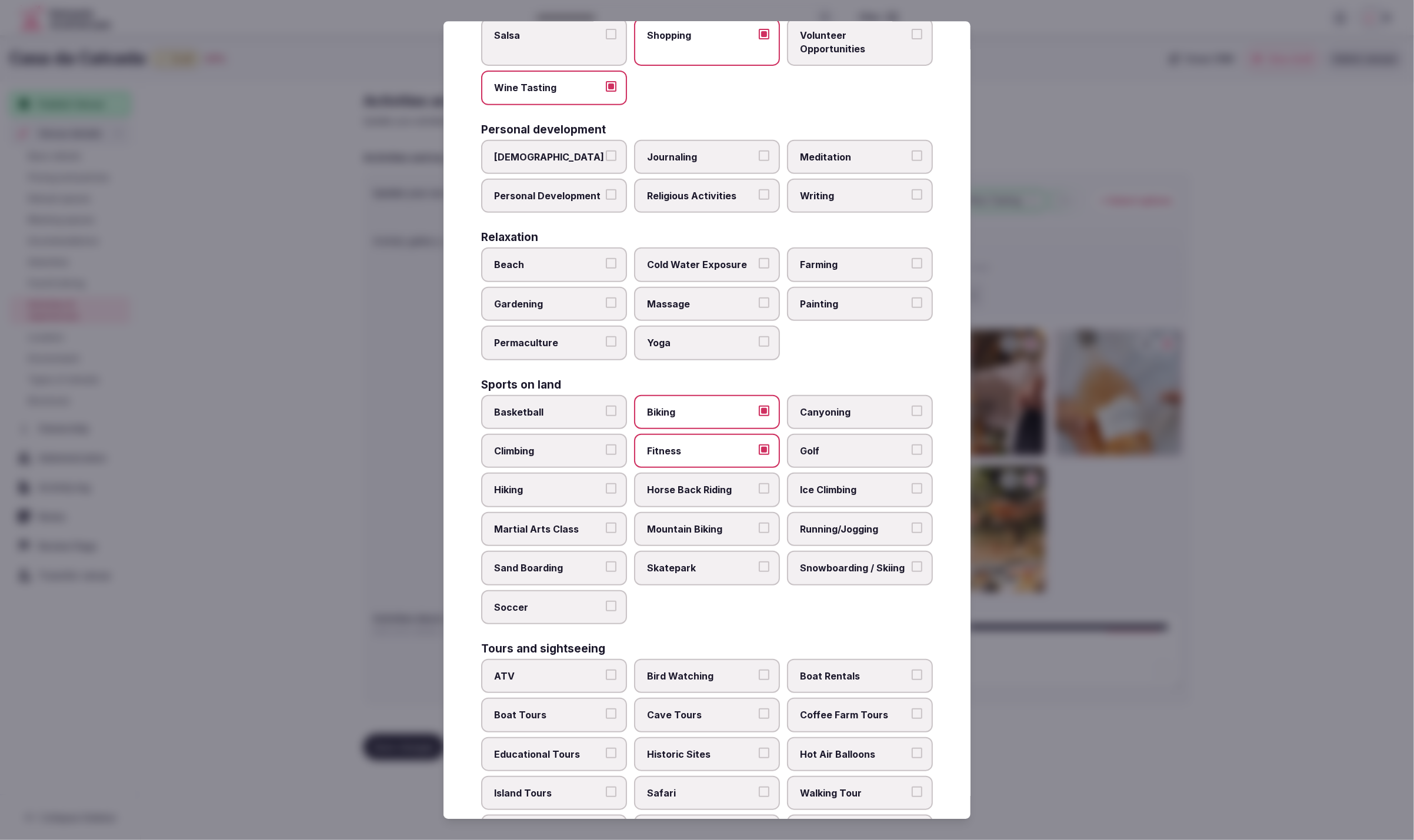
click at [872, 453] on label "Golf" at bounding box center [860, 451] width 146 height 35
click at [912, 453] on button "Golf" at bounding box center [917, 450] width 11 height 11
click at [878, 528] on label "Running/Jogging" at bounding box center [860, 529] width 146 height 35
click at [912, 528] on button "Running/Jogging" at bounding box center [917, 528] width 11 height 11
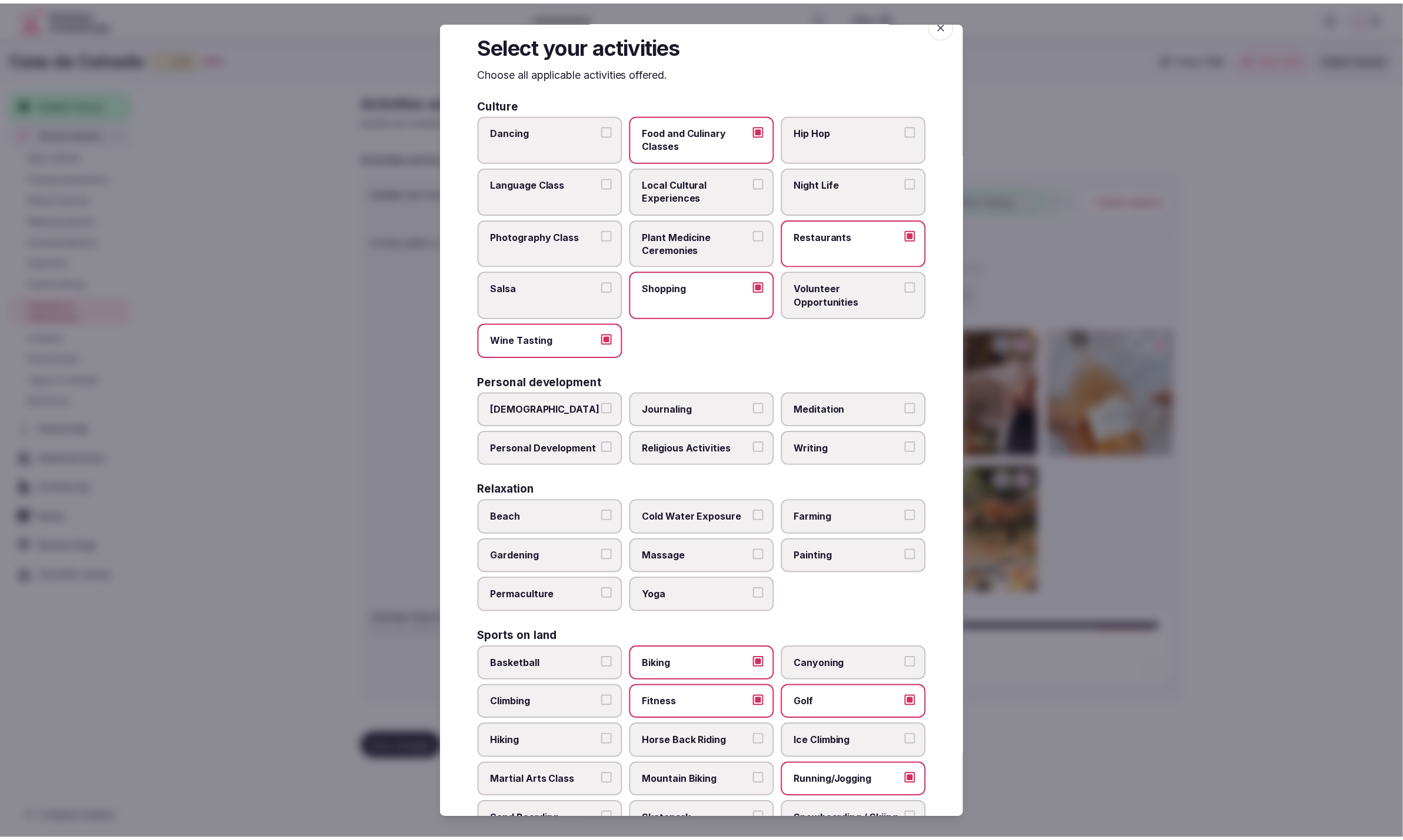
scroll to position [0, 0]
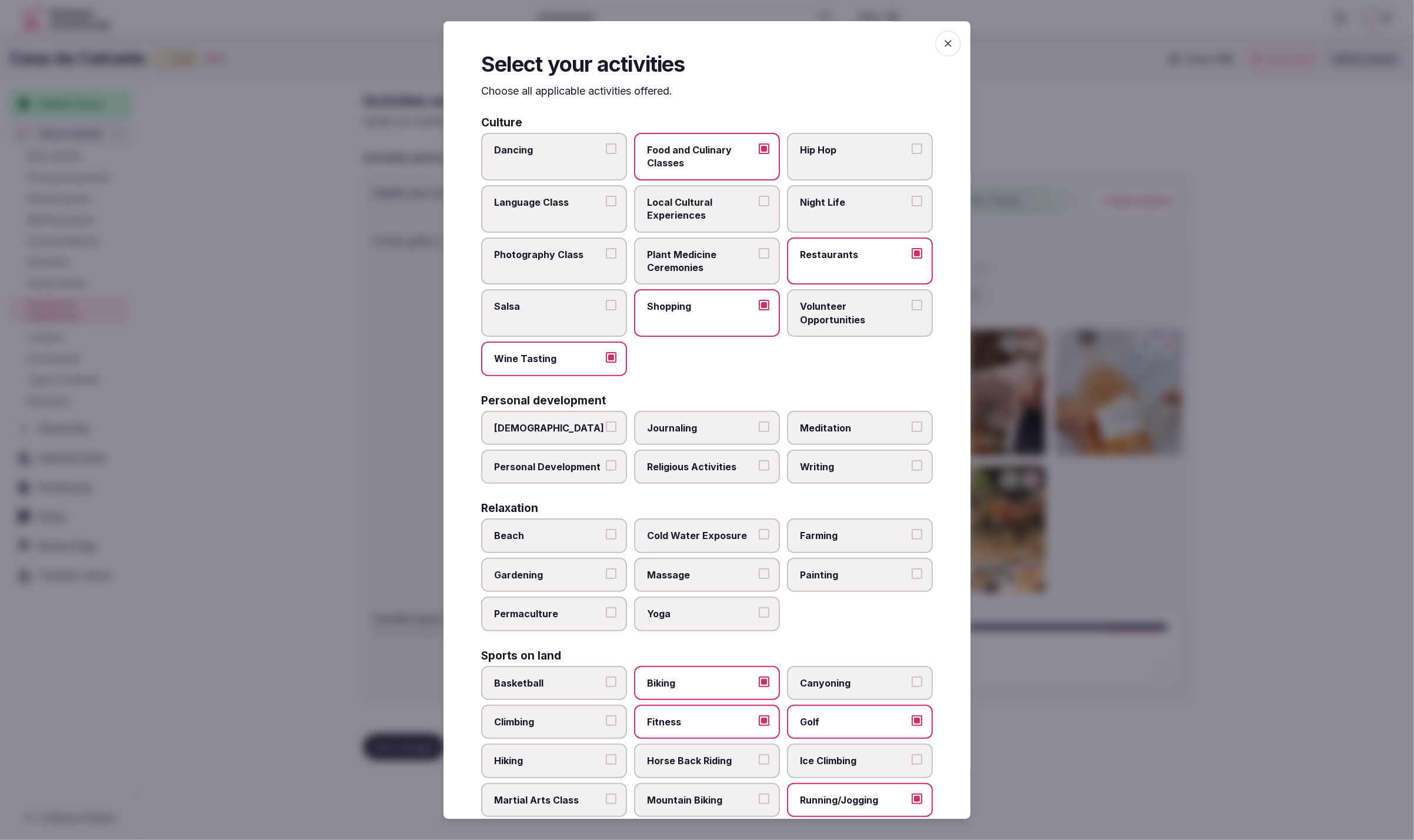
click at [1239, 665] on div at bounding box center [707, 420] width 1414 height 840
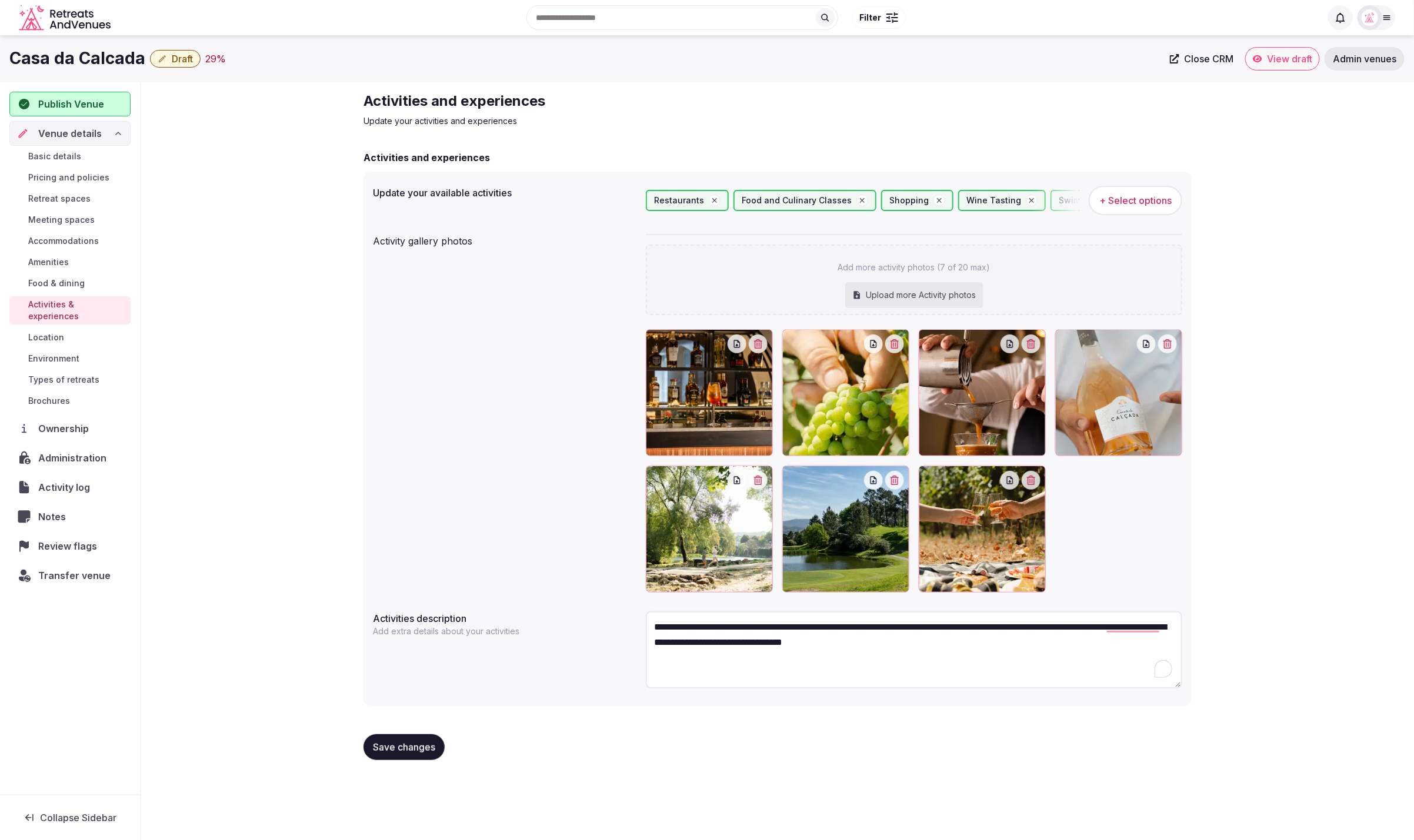
click at [407, 747] on span "Save changes" at bounding box center [404, 747] width 62 height 12
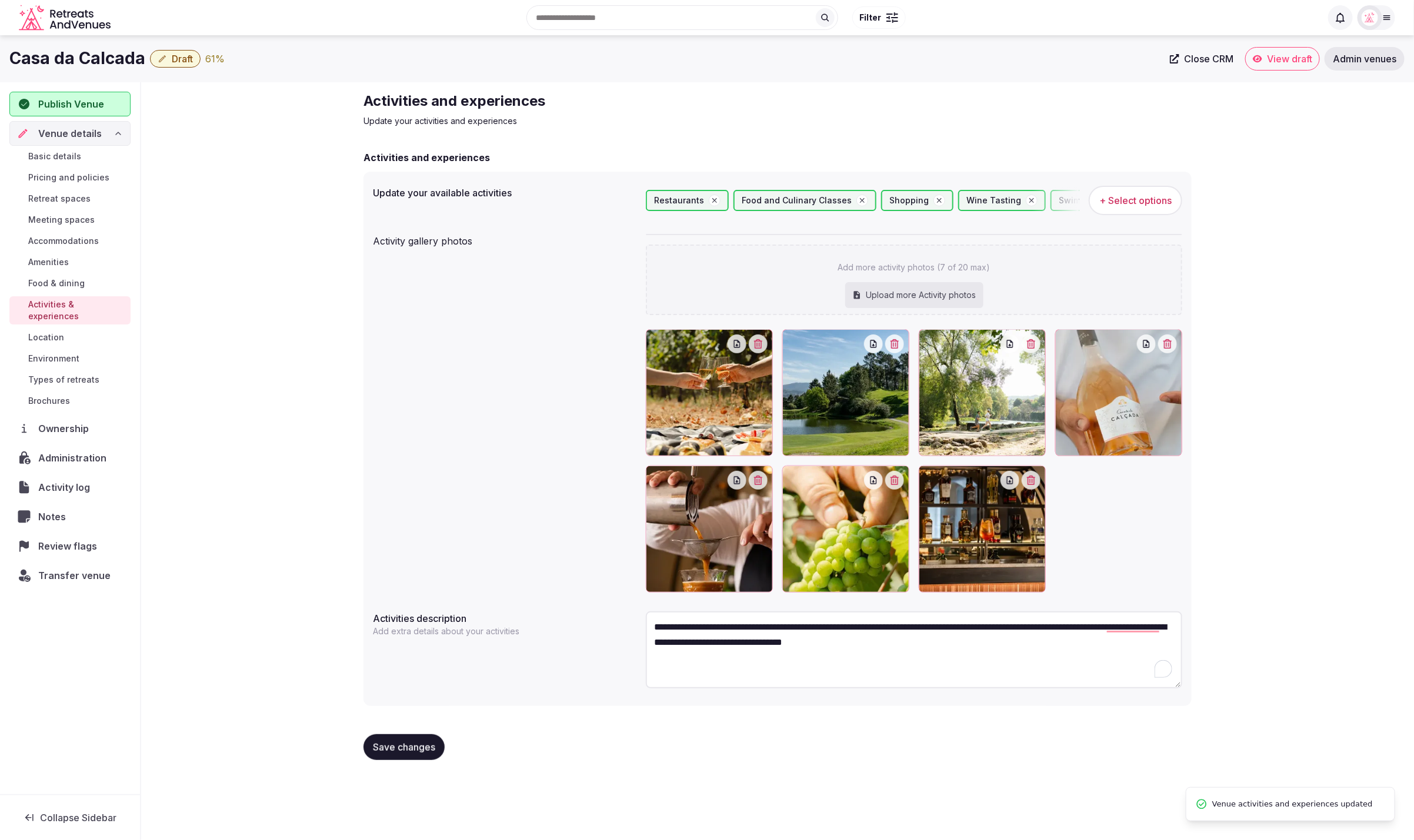
click at [47, 332] on span "Location" at bounding box center [46, 337] width 36 height 12
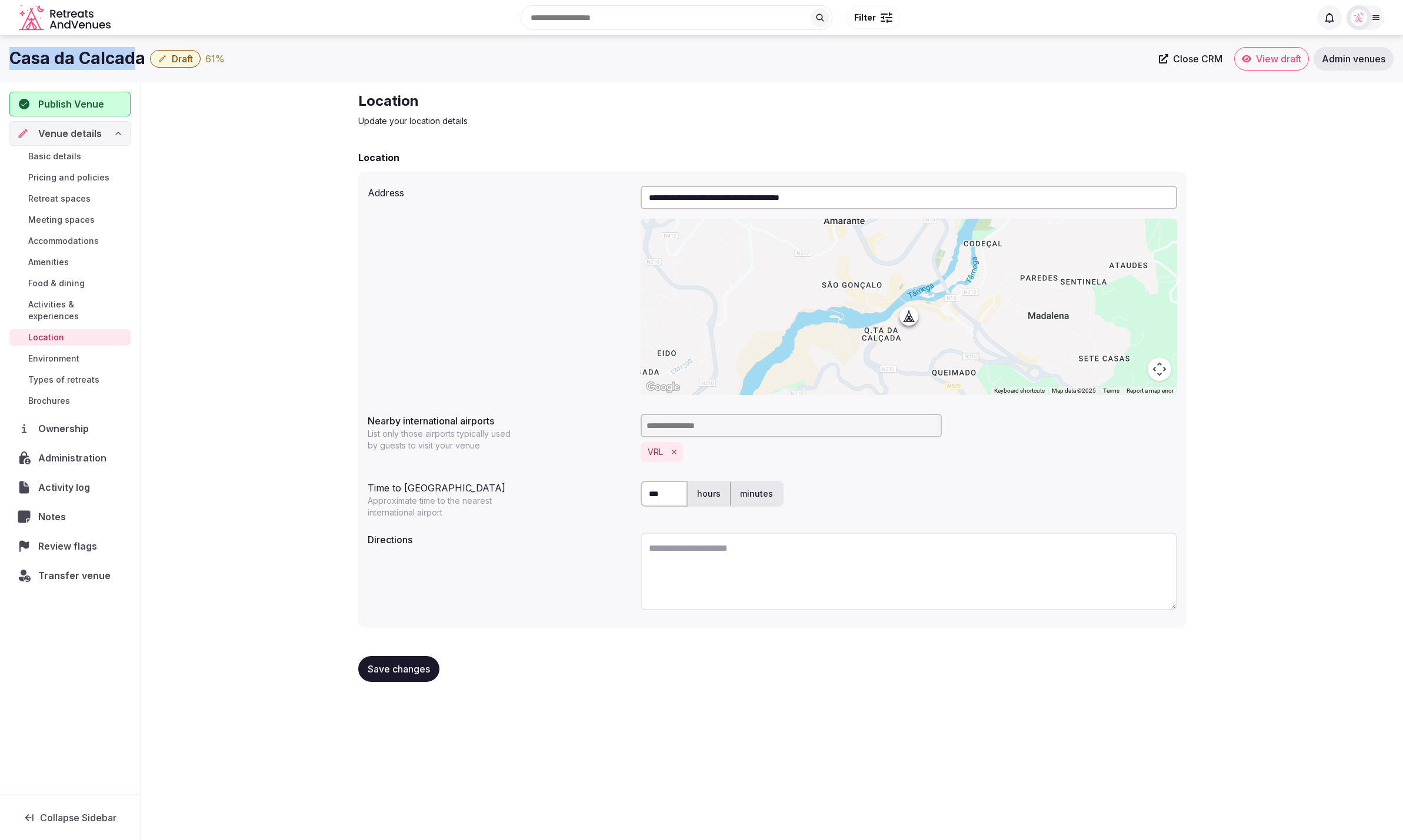
drag, startPoint x: 138, startPoint y: 58, endPoint x: -12, endPoint y: 58, distance: 150.0
click at [0, 58] on html "**********" at bounding box center [701, 420] width 1403 height 840
copy h1 "Casa da Calcad"
click at [749, 560] on textarea at bounding box center [909, 572] width 536 height 78
paste textarea "**********"
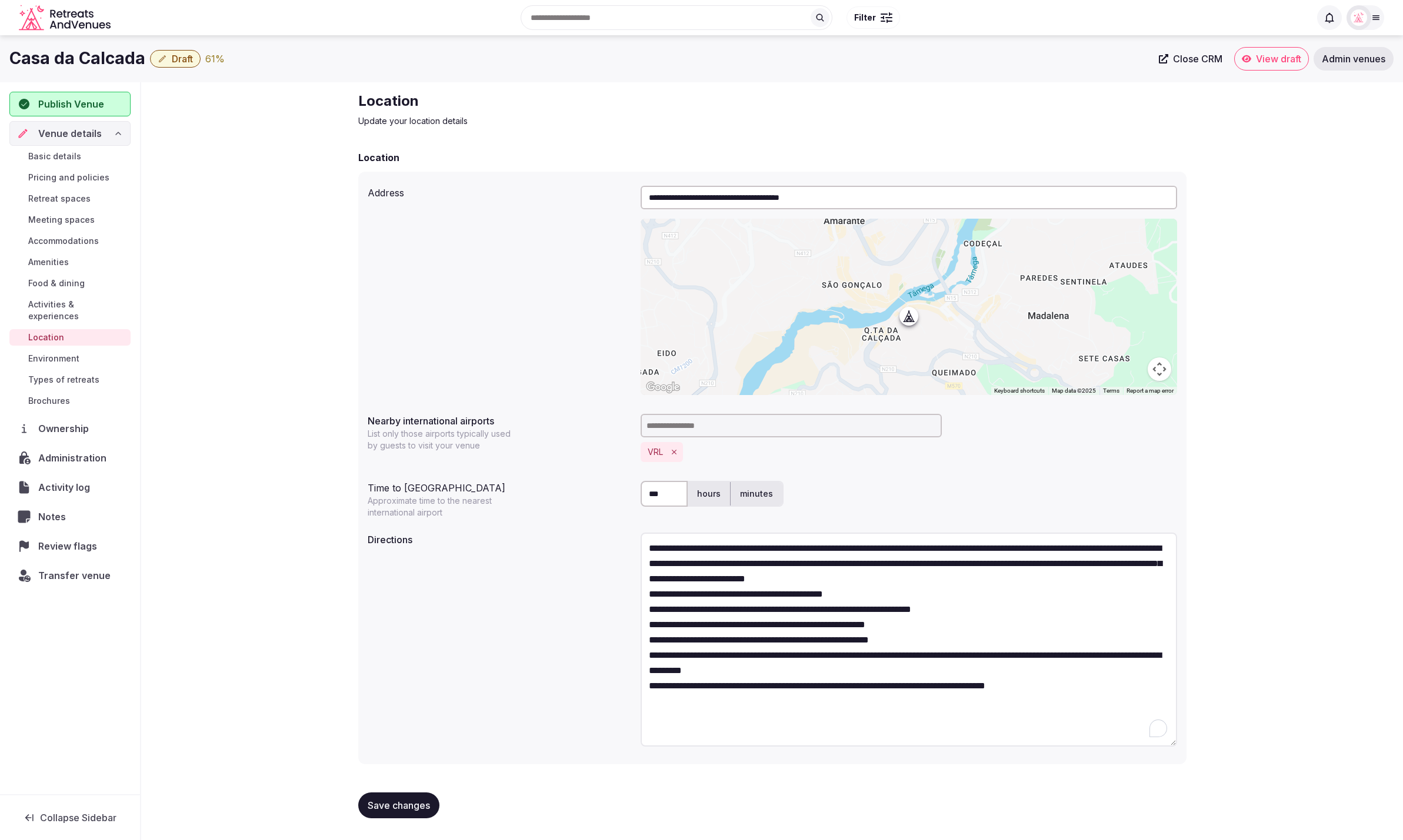
drag, startPoint x: 1170, startPoint y: 604, endPoint x: 1175, endPoint y: 742, distance: 138.1
click at [1175, 742] on textarea "**********" at bounding box center [909, 640] width 536 height 214
click at [1024, 582] on textarea "**********" at bounding box center [909, 640] width 536 height 215
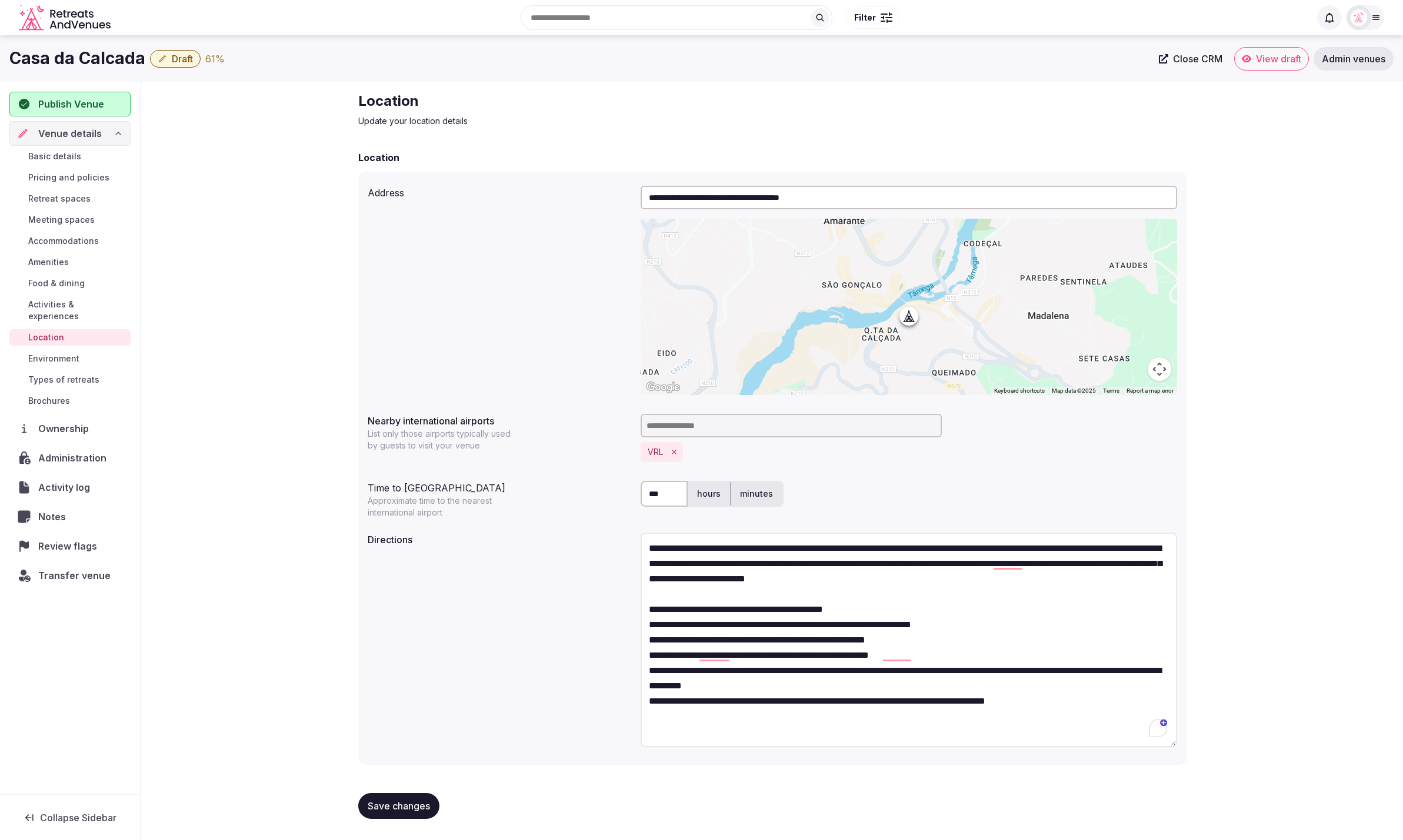
click at [881, 613] on textarea "**********" at bounding box center [909, 640] width 536 height 215
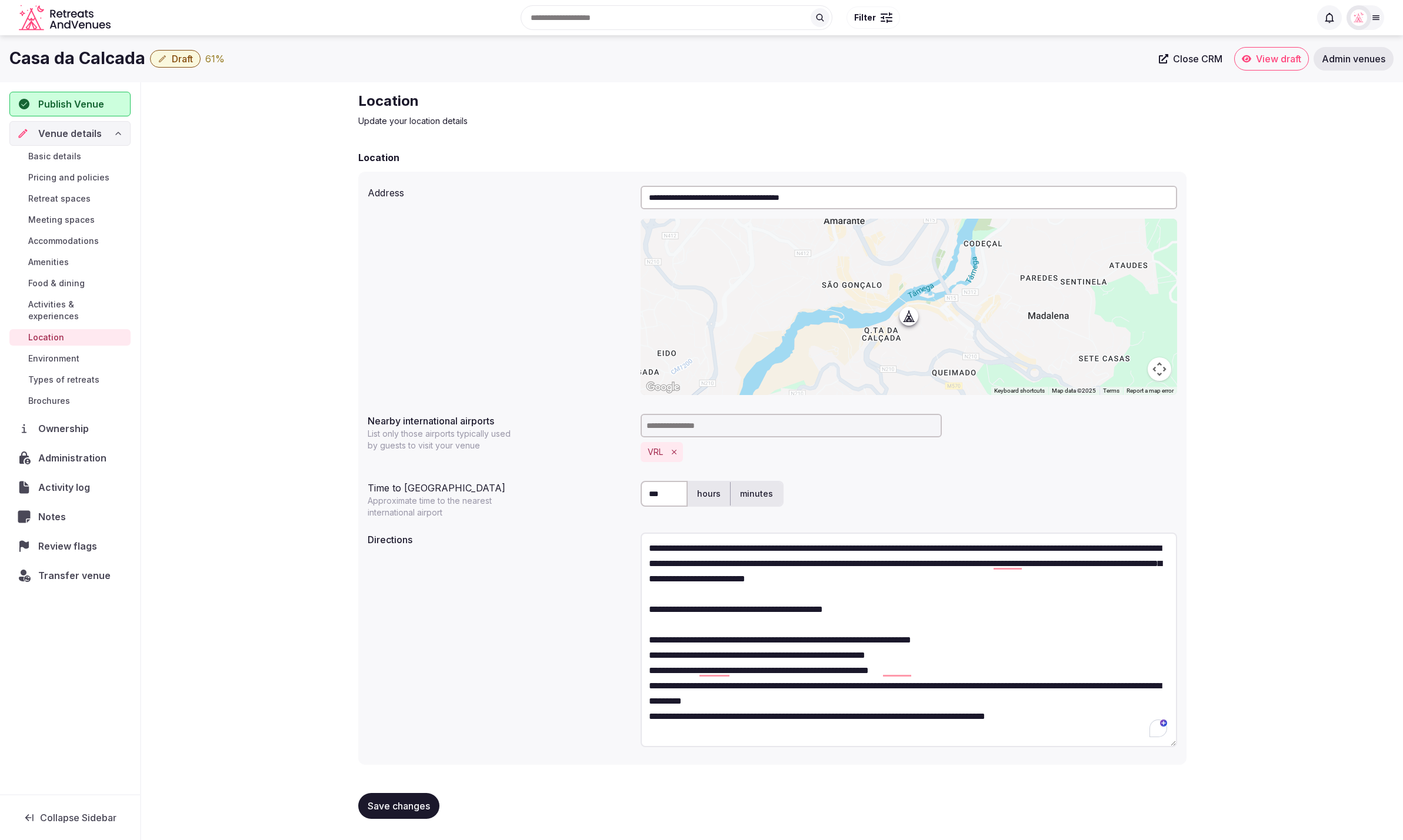
click at [1014, 641] on textarea "**********" at bounding box center [909, 640] width 536 height 215
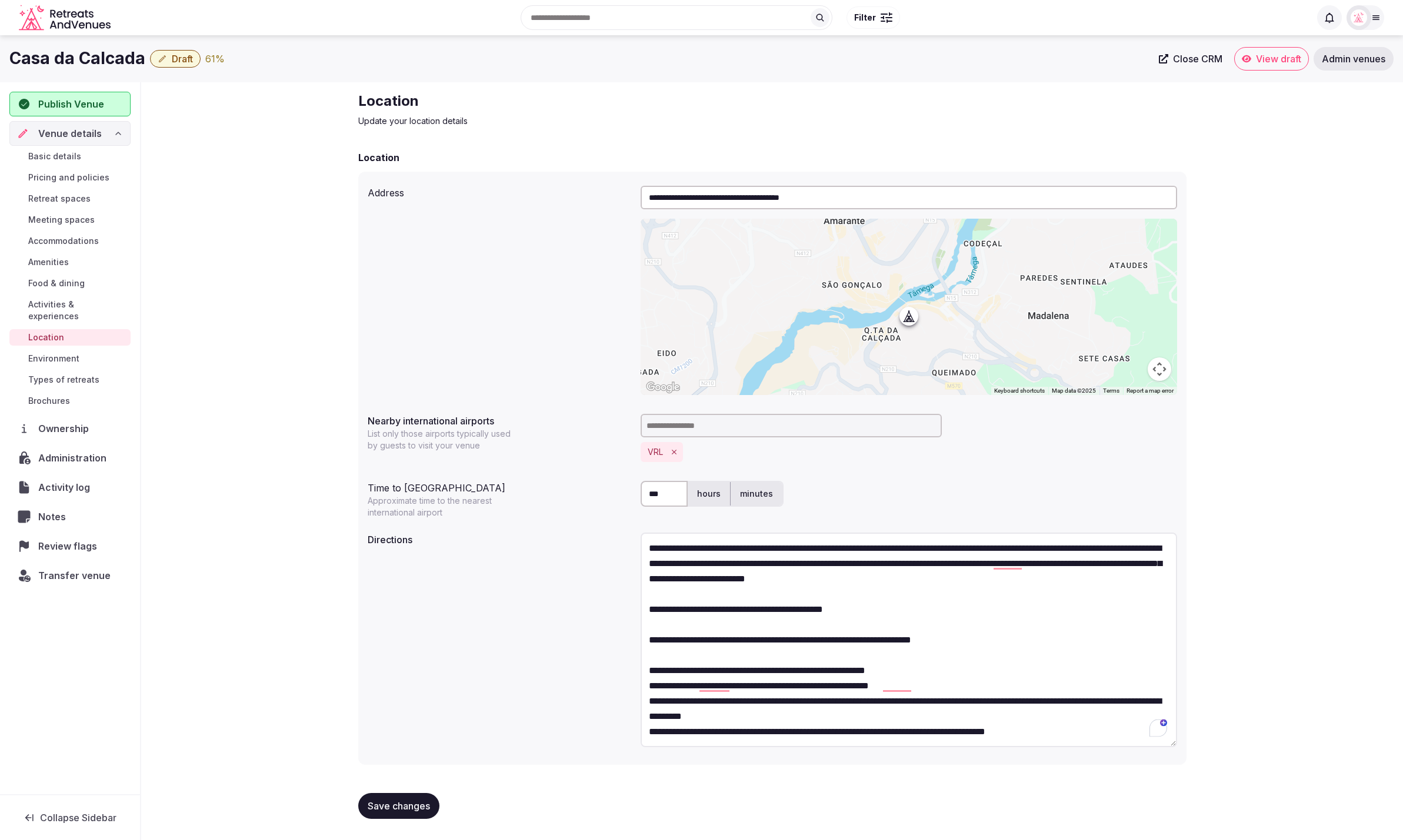
click at [943, 675] on textarea "**********" at bounding box center [909, 640] width 536 height 215
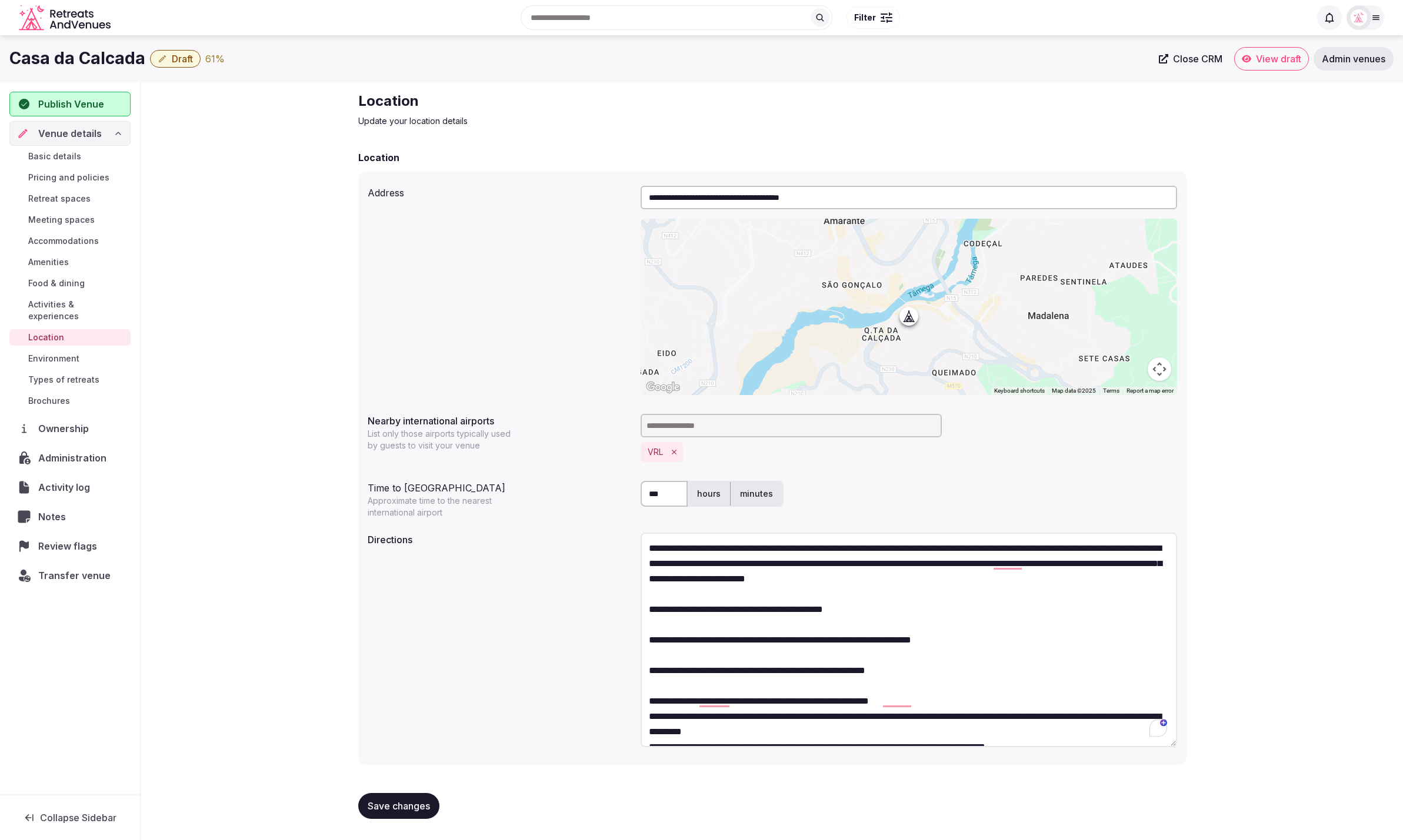
scroll to position [15, 0]
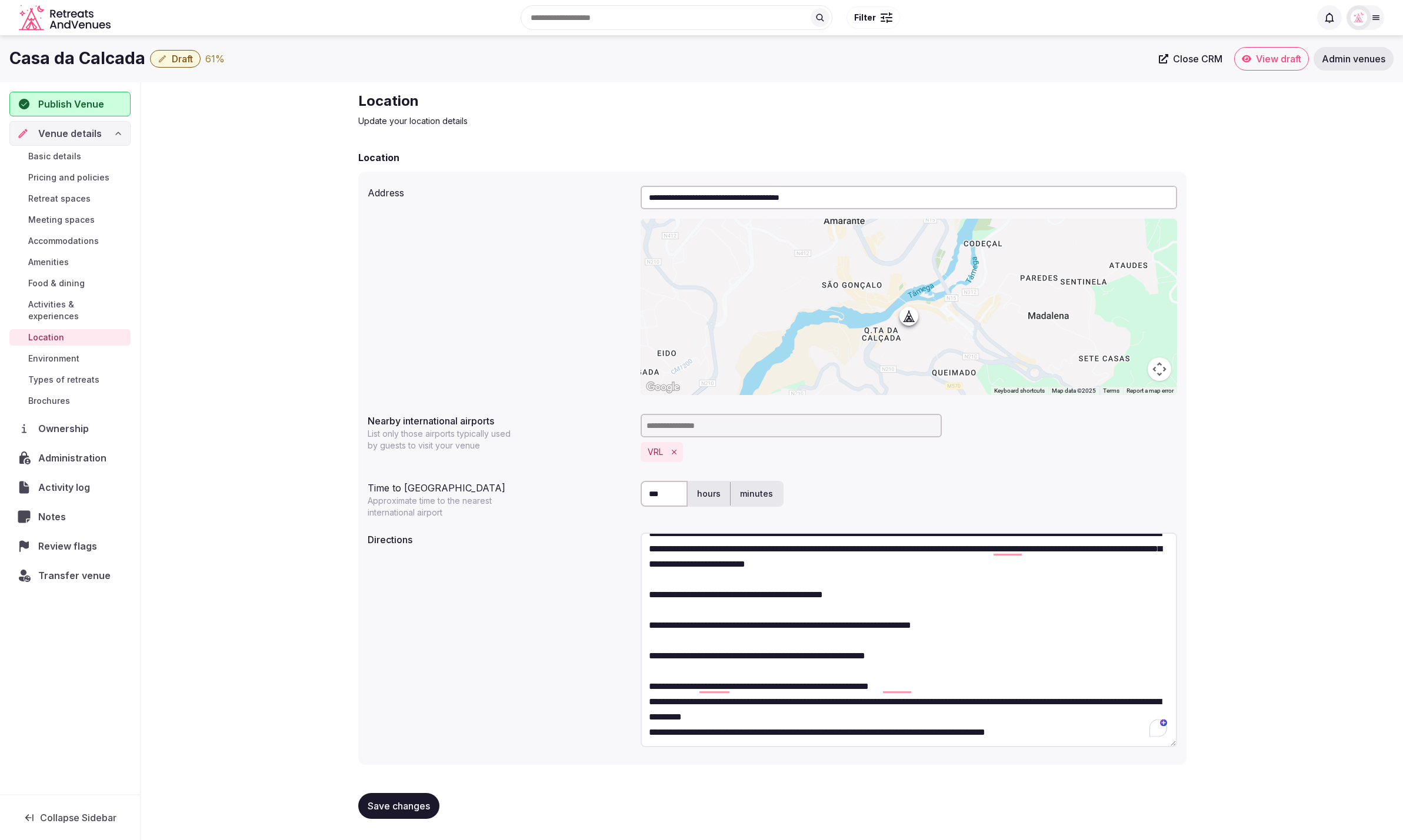
click at [925, 688] on textarea "**********" at bounding box center [909, 640] width 536 height 215
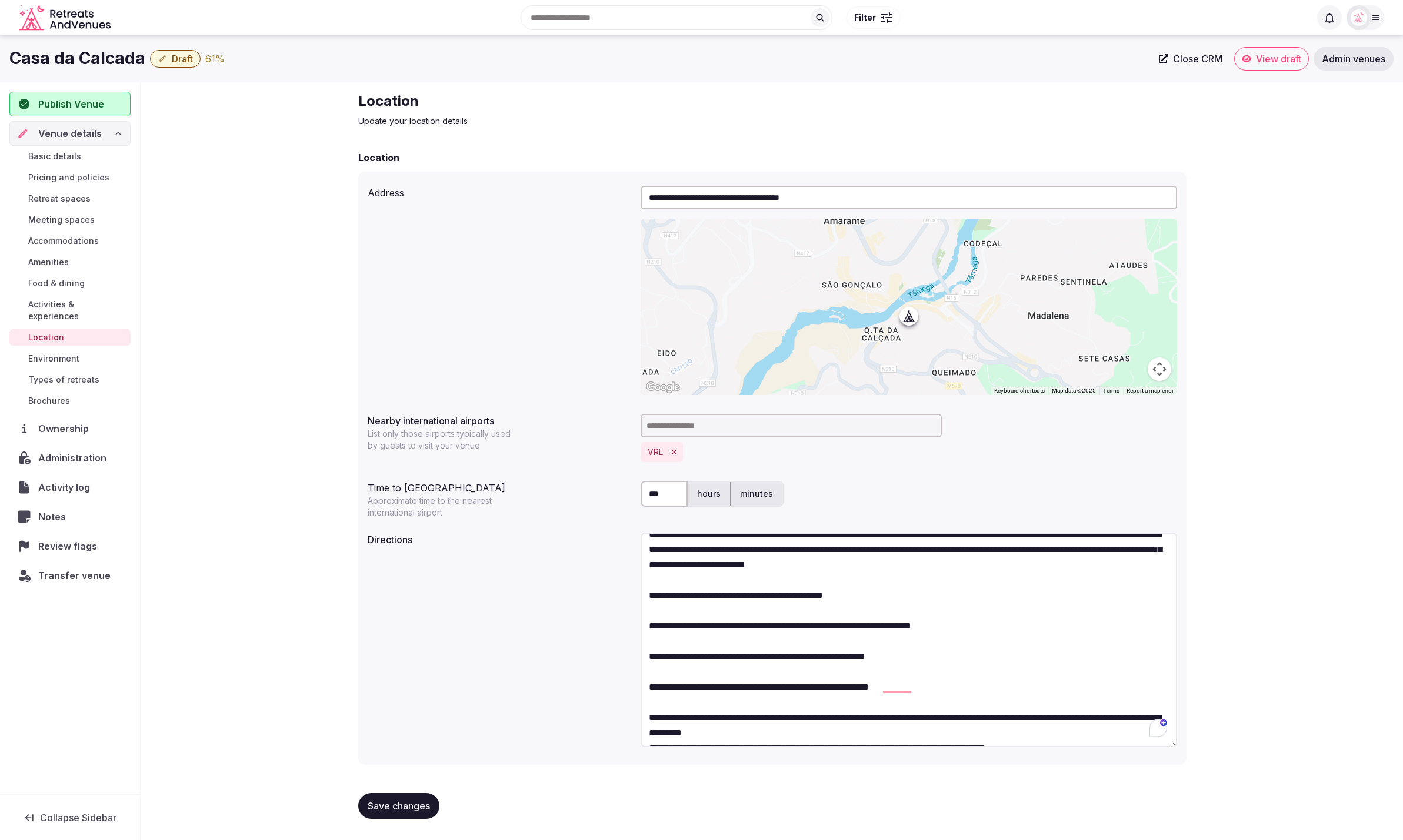
scroll to position [30, 0]
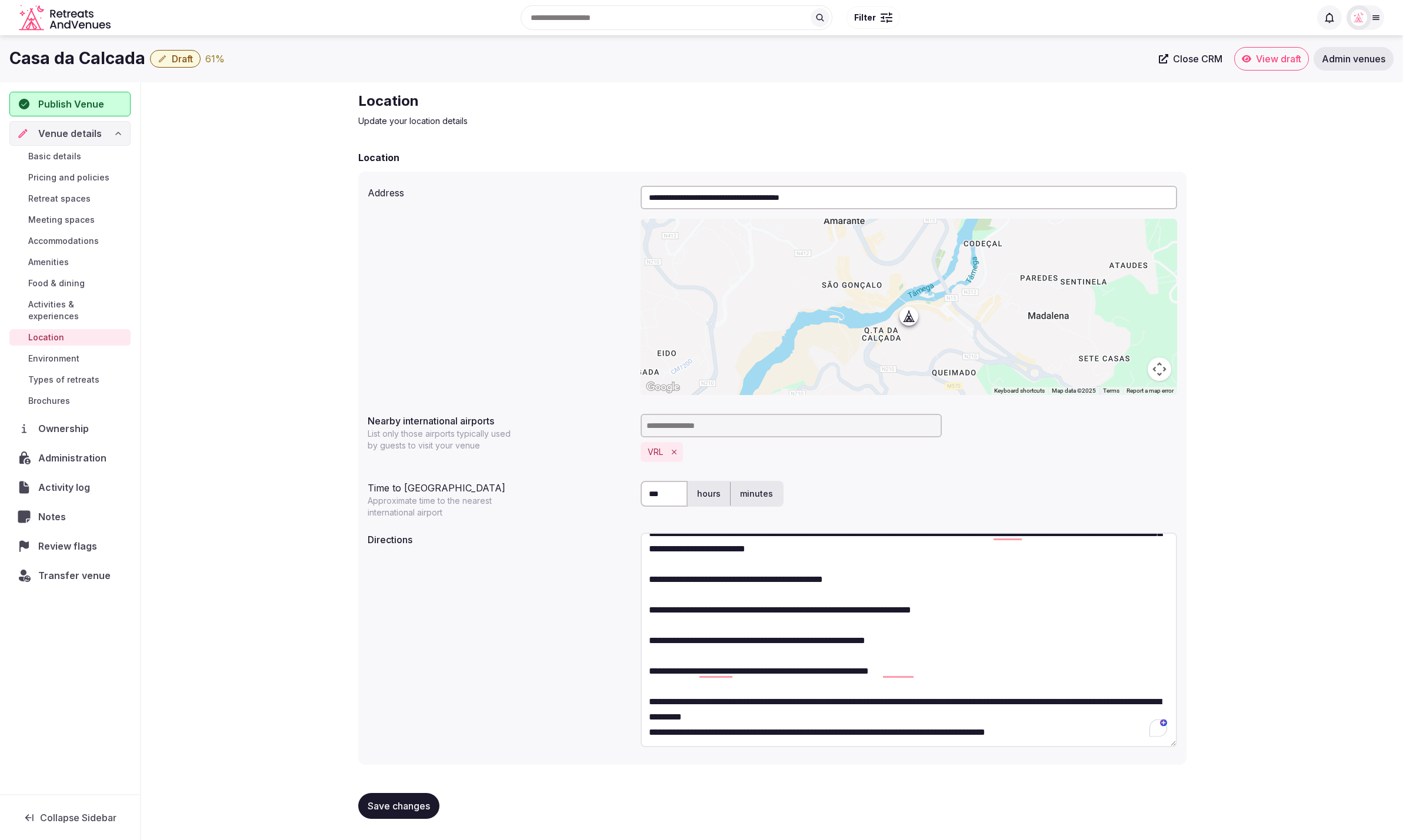
click at [878, 718] on textarea "**********" at bounding box center [909, 640] width 536 height 215
click at [998, 668] on textarea "**********" at bounding box center [909, 640] width 536 height 215
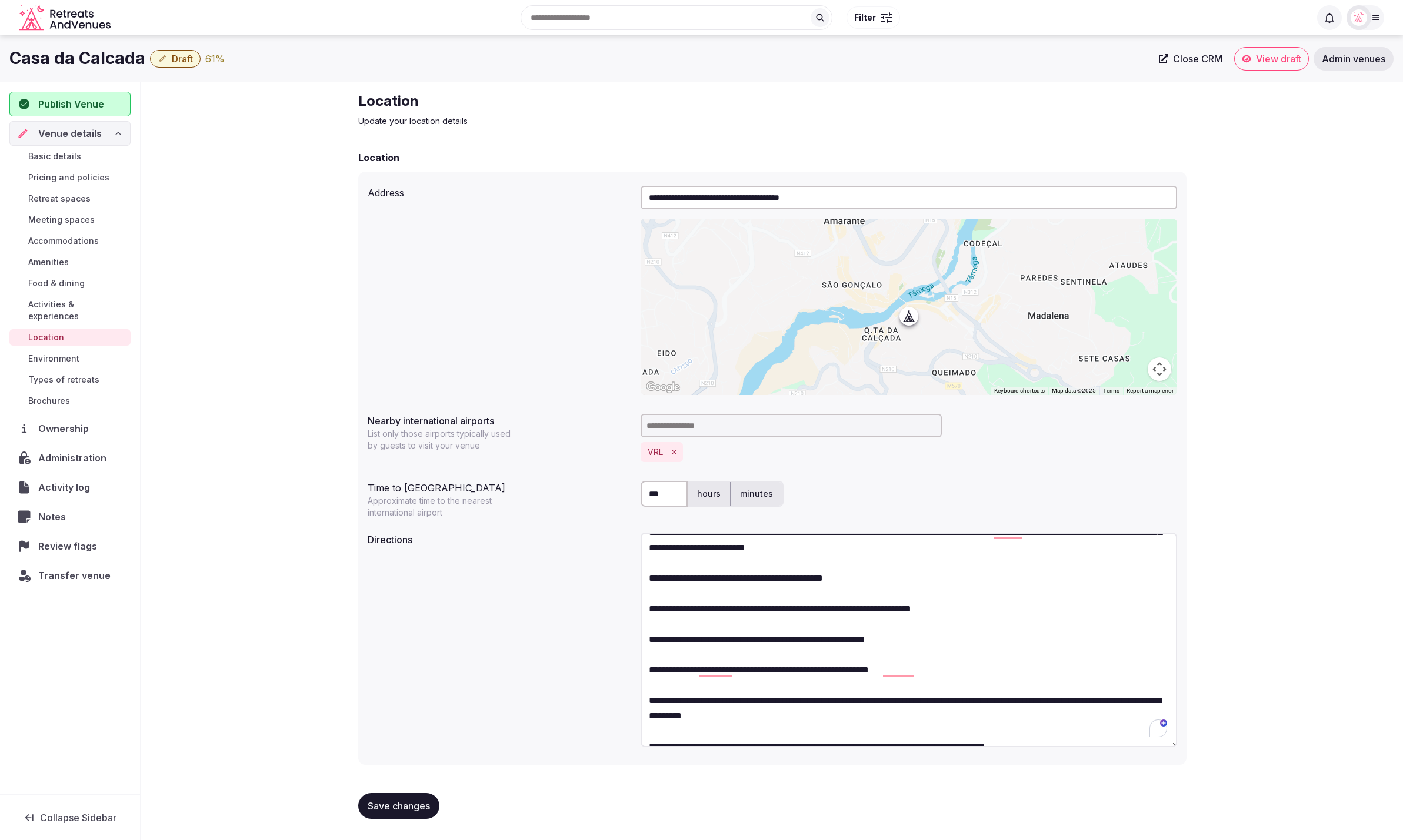
scroll to position [0, 0]
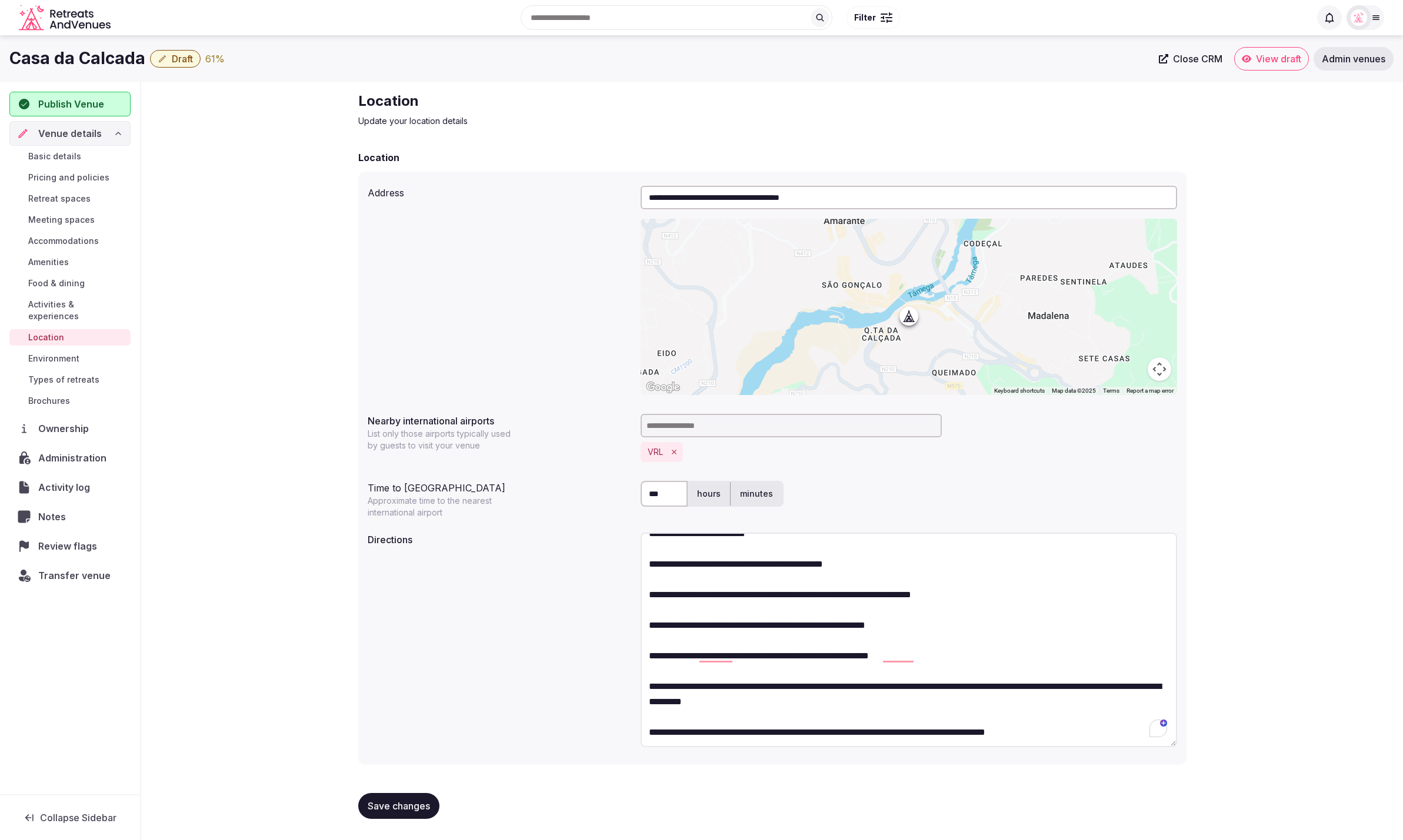
type textarea "**********"
click at [393, 813] on button "Save changes" at bounding box center [399, 805] width 81 height 26
click at [391, 802] on span "Save changes" at bounding box center [398, 805] width 62 height 12
click at [203, 482] on div "**********" at bounding box center [771, 460] width 1261 height 756
click at [71, 353] on span "Environment" at bounding box center [54, 358] width 51 height 12
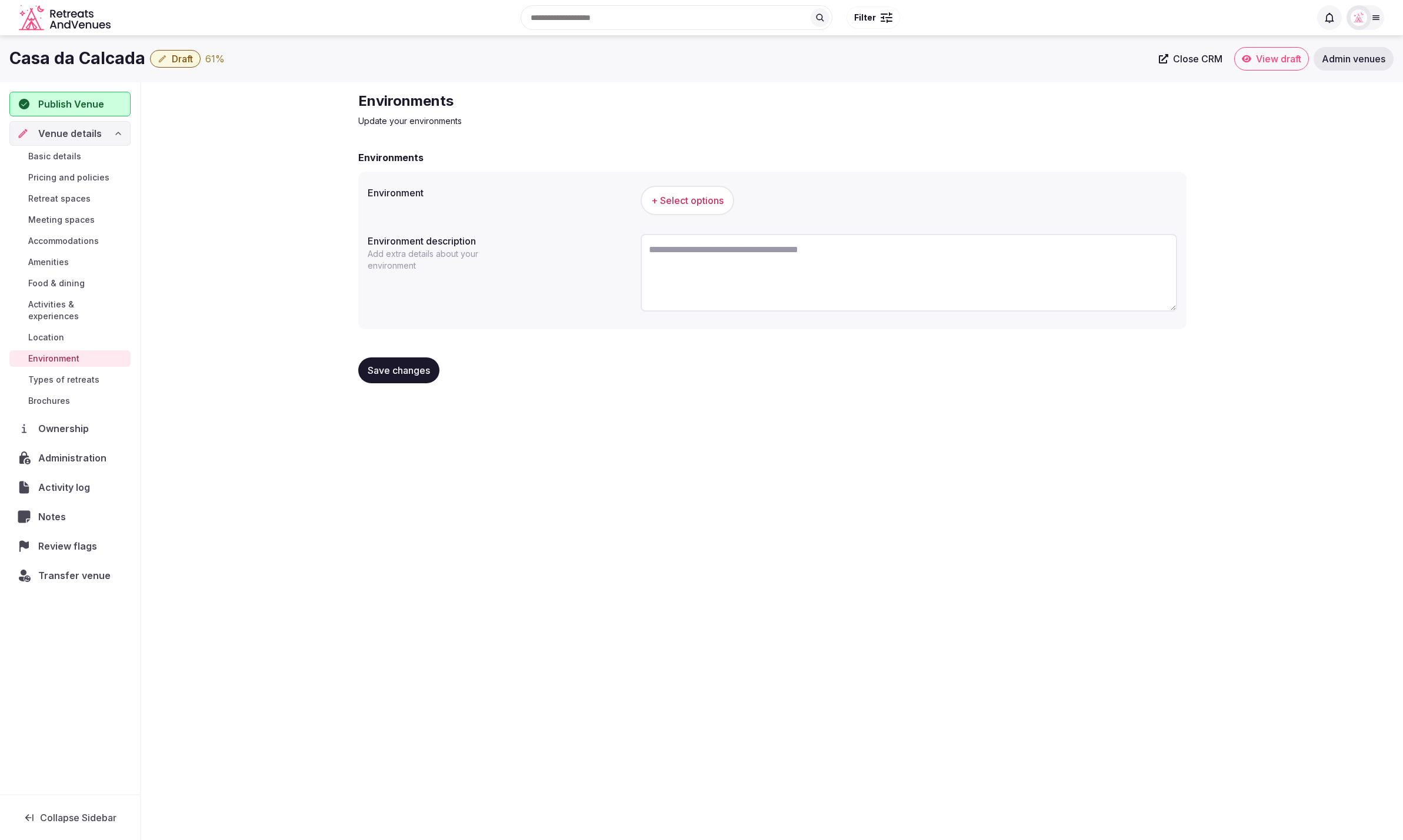
click at [1302, 493] on div "Casa da Calcada Draft 61 % Close CRM View draft Admin venues Publish Venue Venu…" at bounding box center [701, 435] width 1403 height 798
click at [1235, 196] on div "Environments Update your environments Environments Environment + Select options…" at bounding box center [771, 242] width 1261 height 320
click at [797, 262] on textarea "To enrich screen reader interactions, please activate Accessibility in Grammarl…" at bounding box center [909, 273] width 536 height 78
paste textarea "**********"
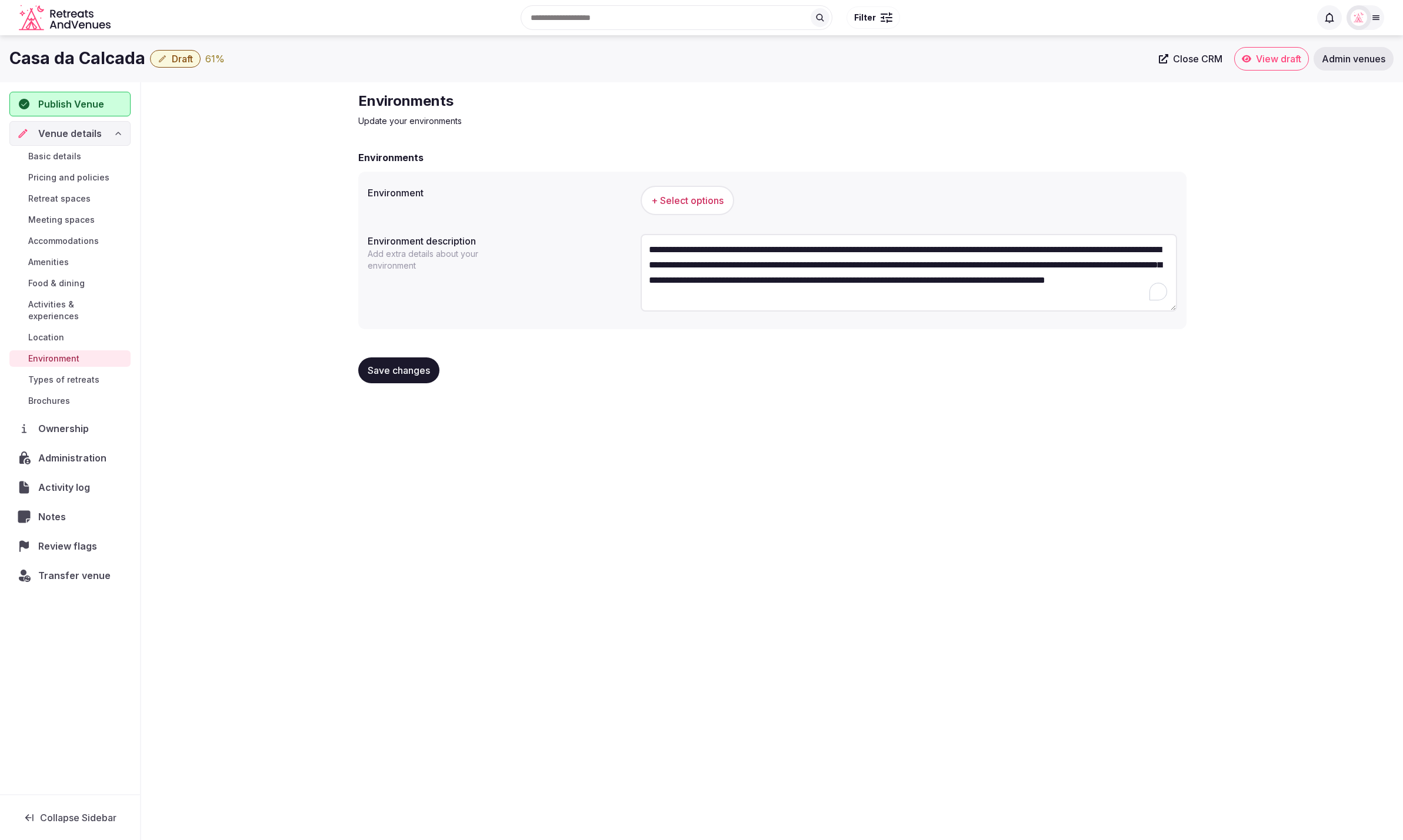
scroll to position [6, 0]
type textarea "**********"
click at [670, 194] on span "+ Select options" at bounding box center [687, 200] width 73 height 13
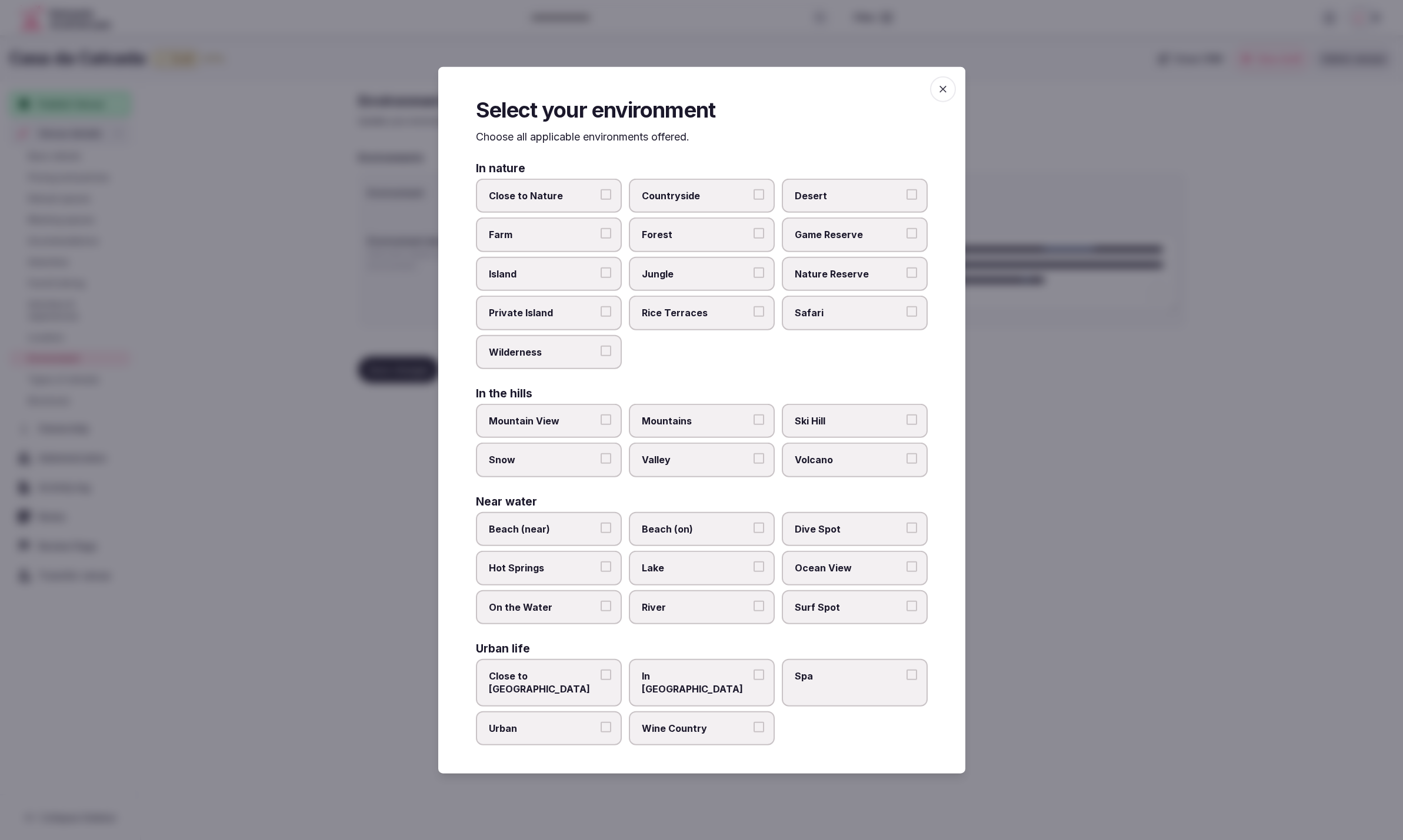
click at [670, 194] on label "Countryside" at bounding box center [701, 196] width 146 height 35
click at [753, 194] on button "Countryside" at bounding box center [759, 195] width 11 height 11
click at [944, 95] on icon "button" at bounding box center [942, 89] width 12 height 12
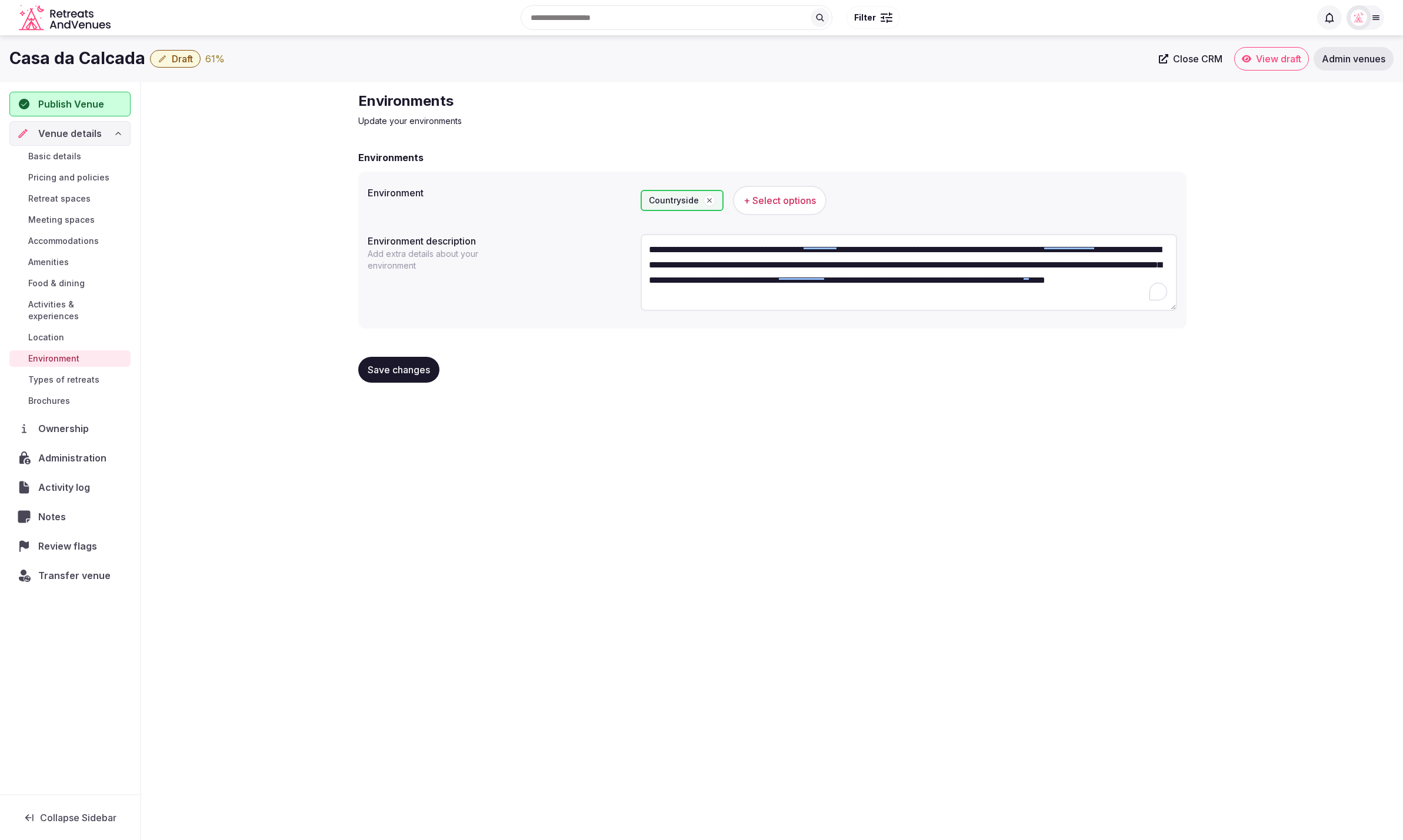
click at [57, 332] on span "Location" at bounding box center [46, 337] width 36 height 12
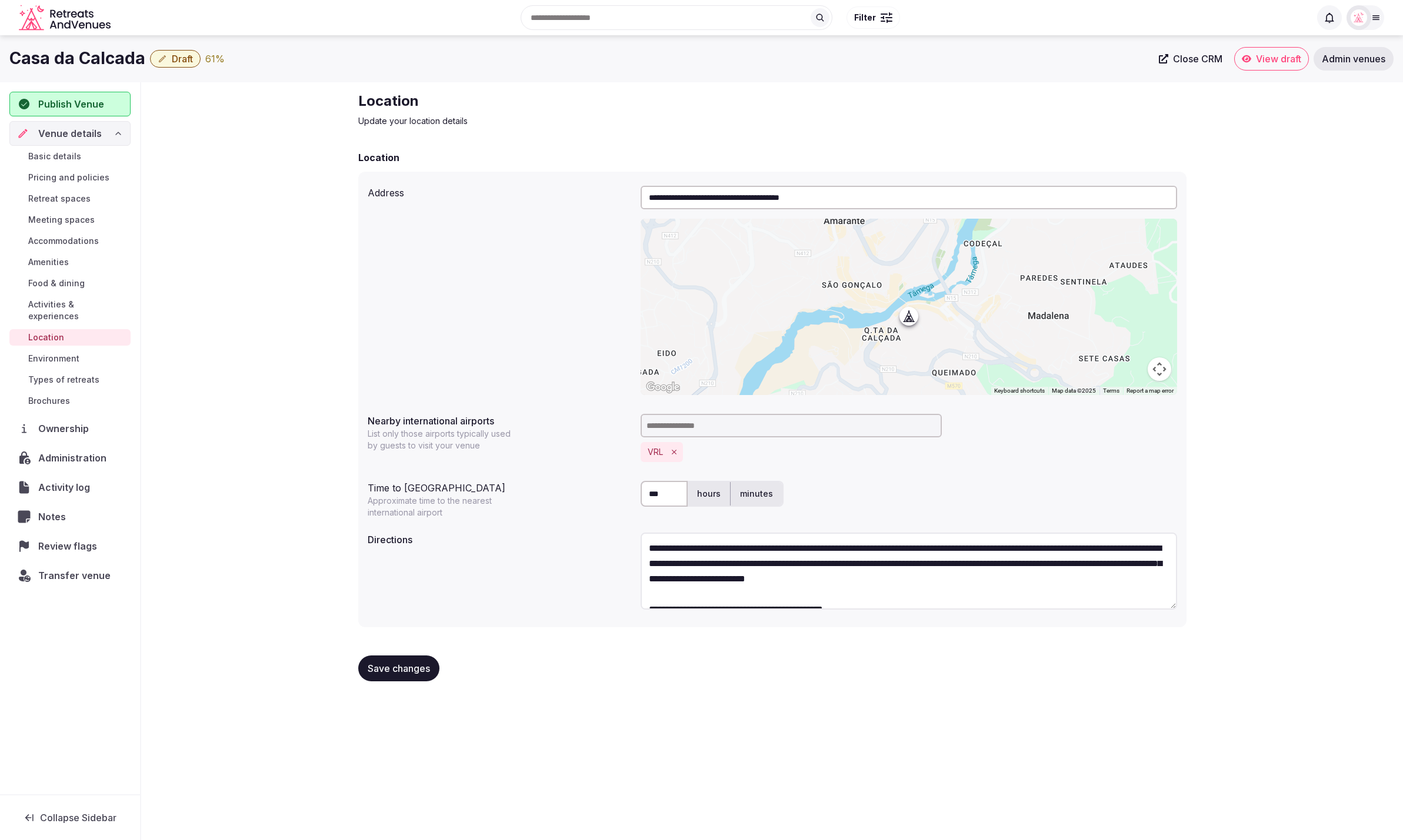
click at [69, 353] on span "Environment" at bounding box center [54, 358] width 51 height 12
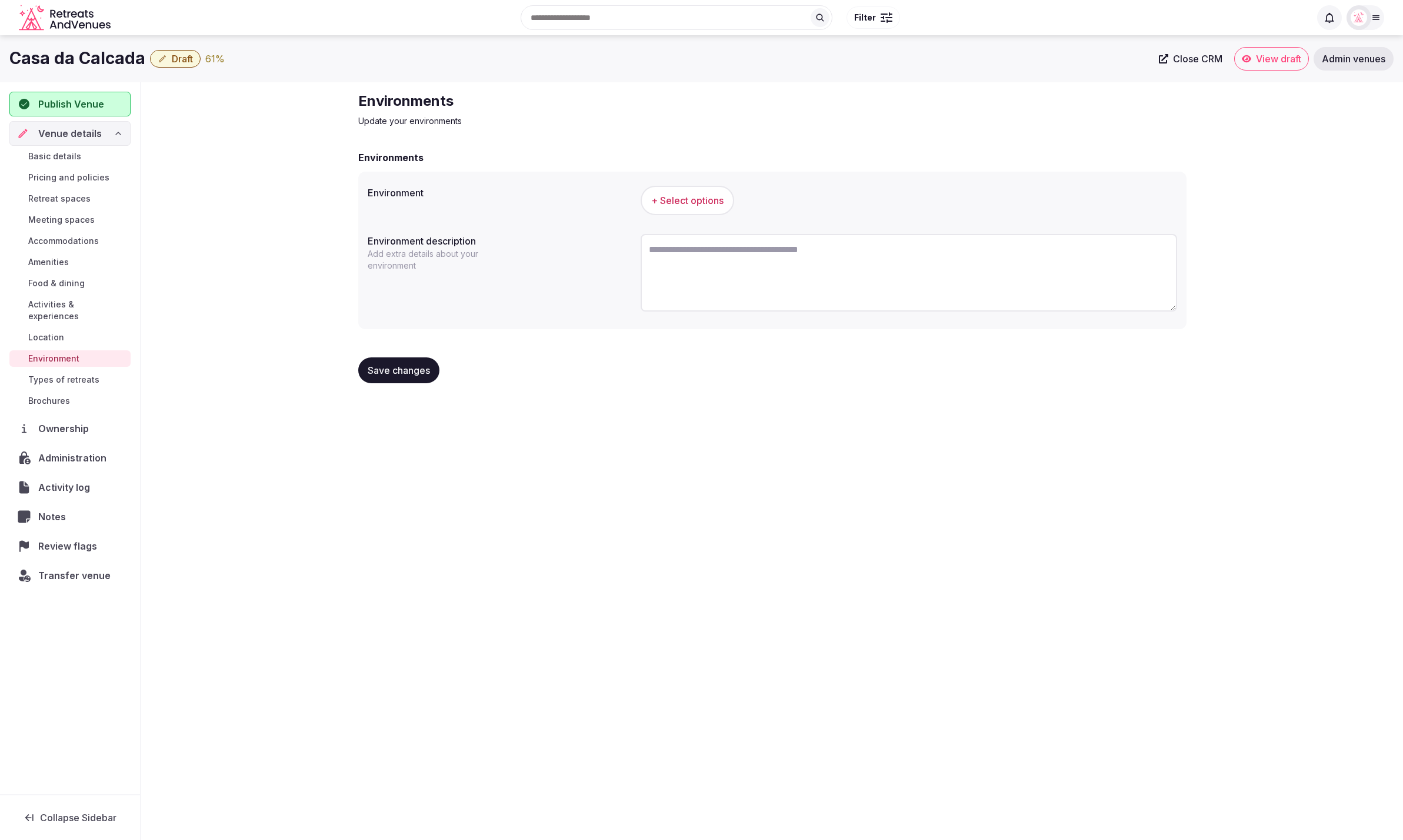
click at [67, 155] on span "Basic details" at bounding box center [55, 156] width 53 height 12
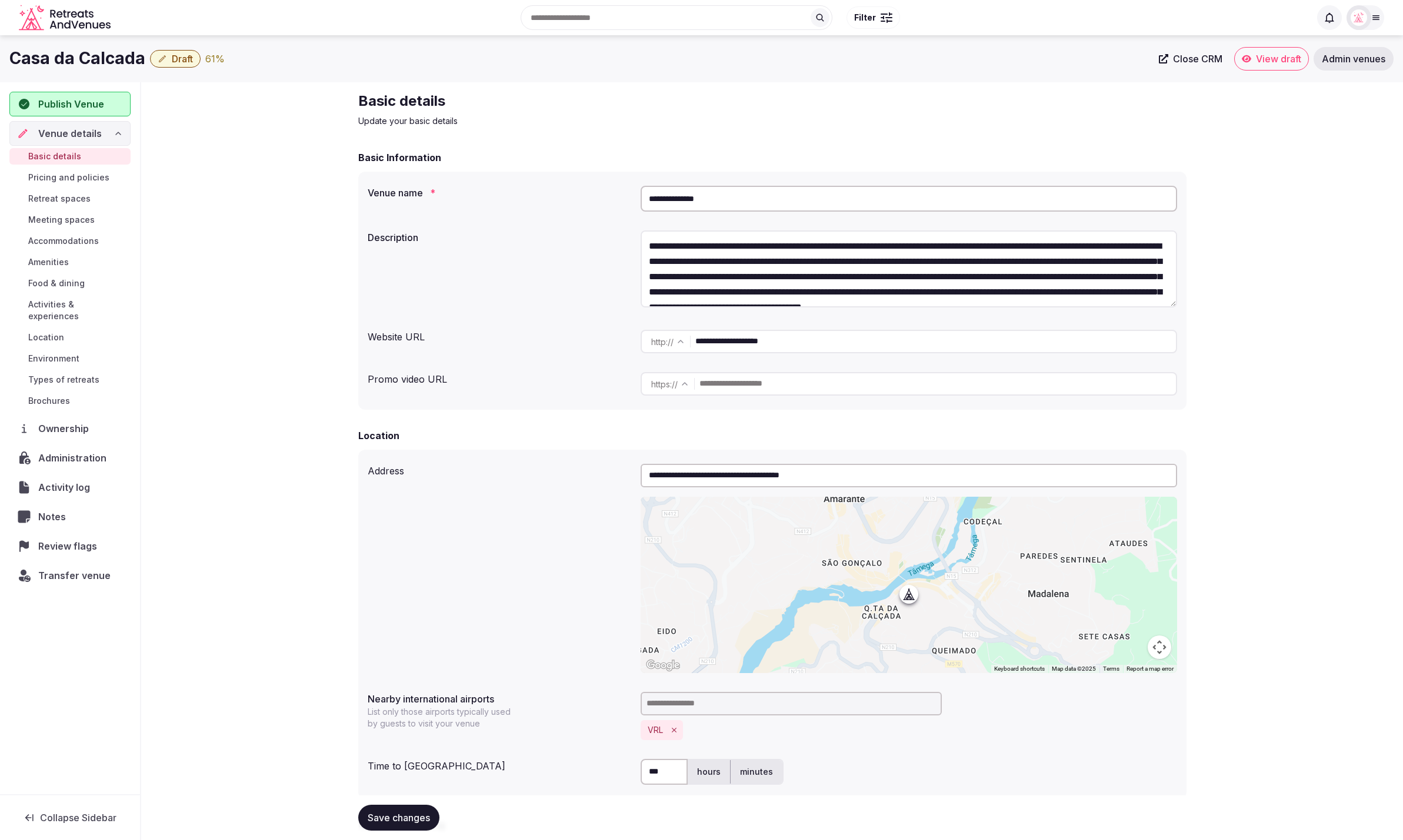
drag, startPoint x: 713, startPoint y: 204, endPoint x: 608, endPoint y: 201, distance: 105.0
click at [608, 201] on div "**********" at bounding box center [772, 199] width 809 height 35
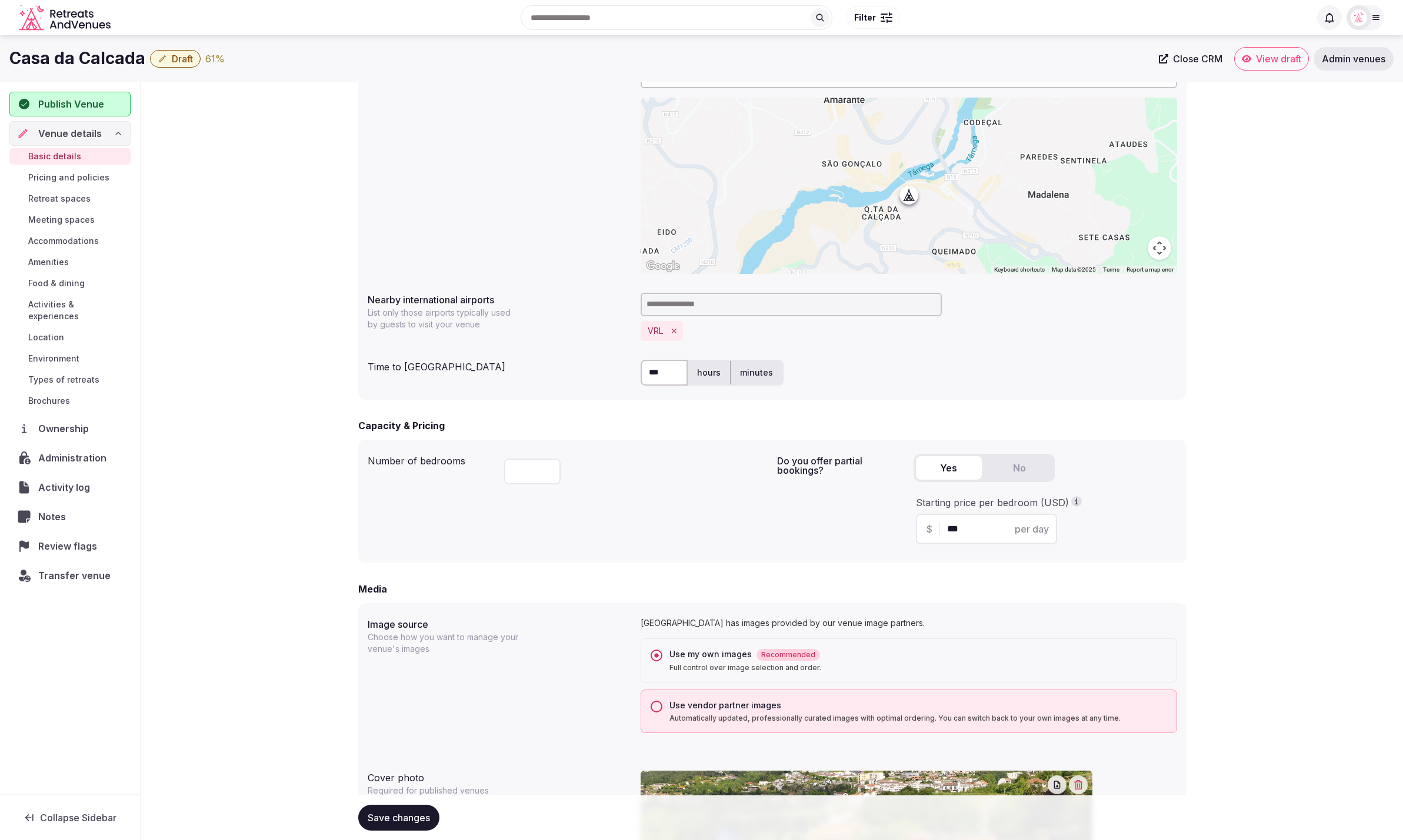
scroll to position [397, 0]
click at [708, 307] on input at bounding box center [791, 307] width 301 height 24
click at [672, 330] on icon "Remove VRL" at bounding box center [674, 333] width 8 height 8
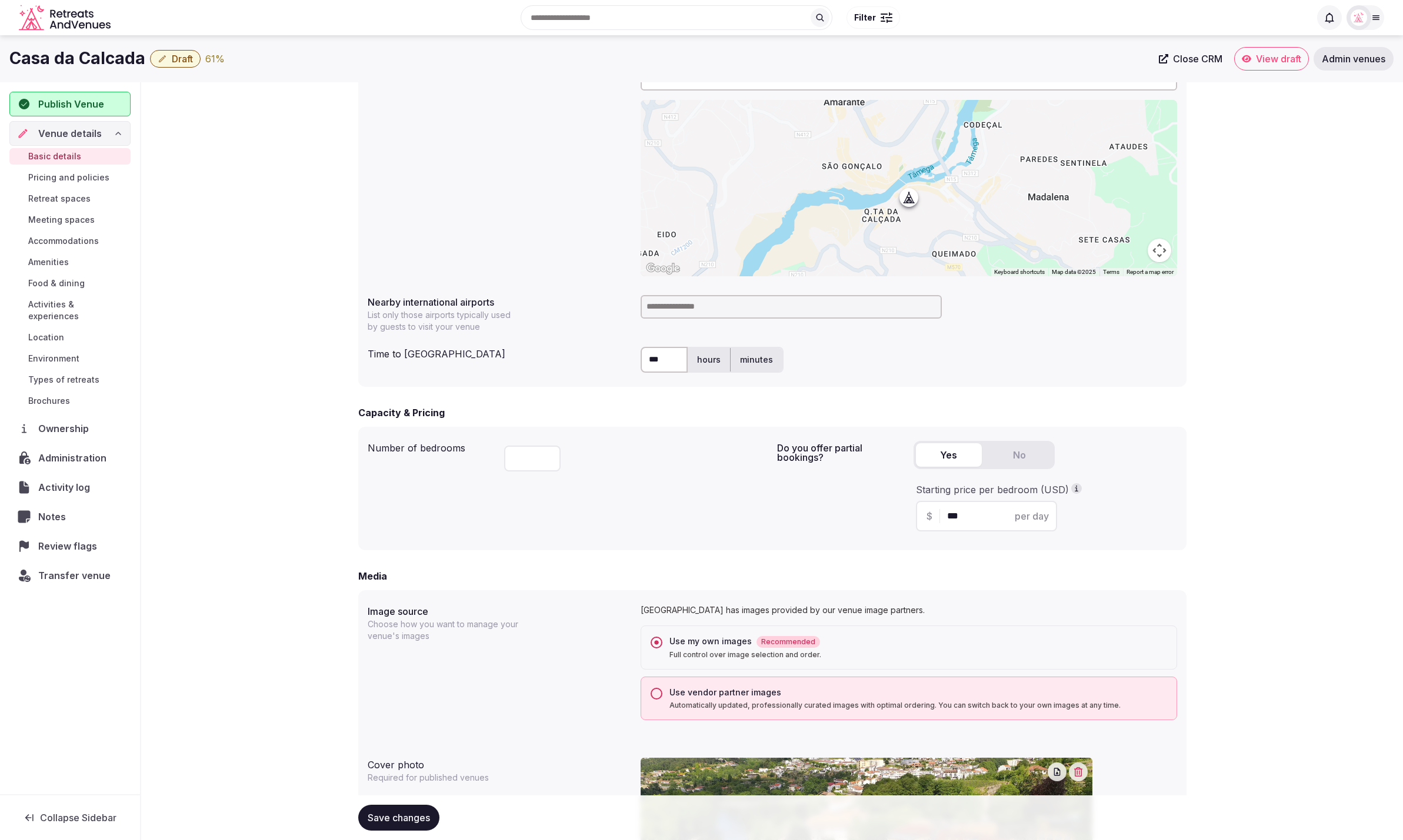
click at [689, 306] on input at bounding box center [791, 307] width 301 height 24
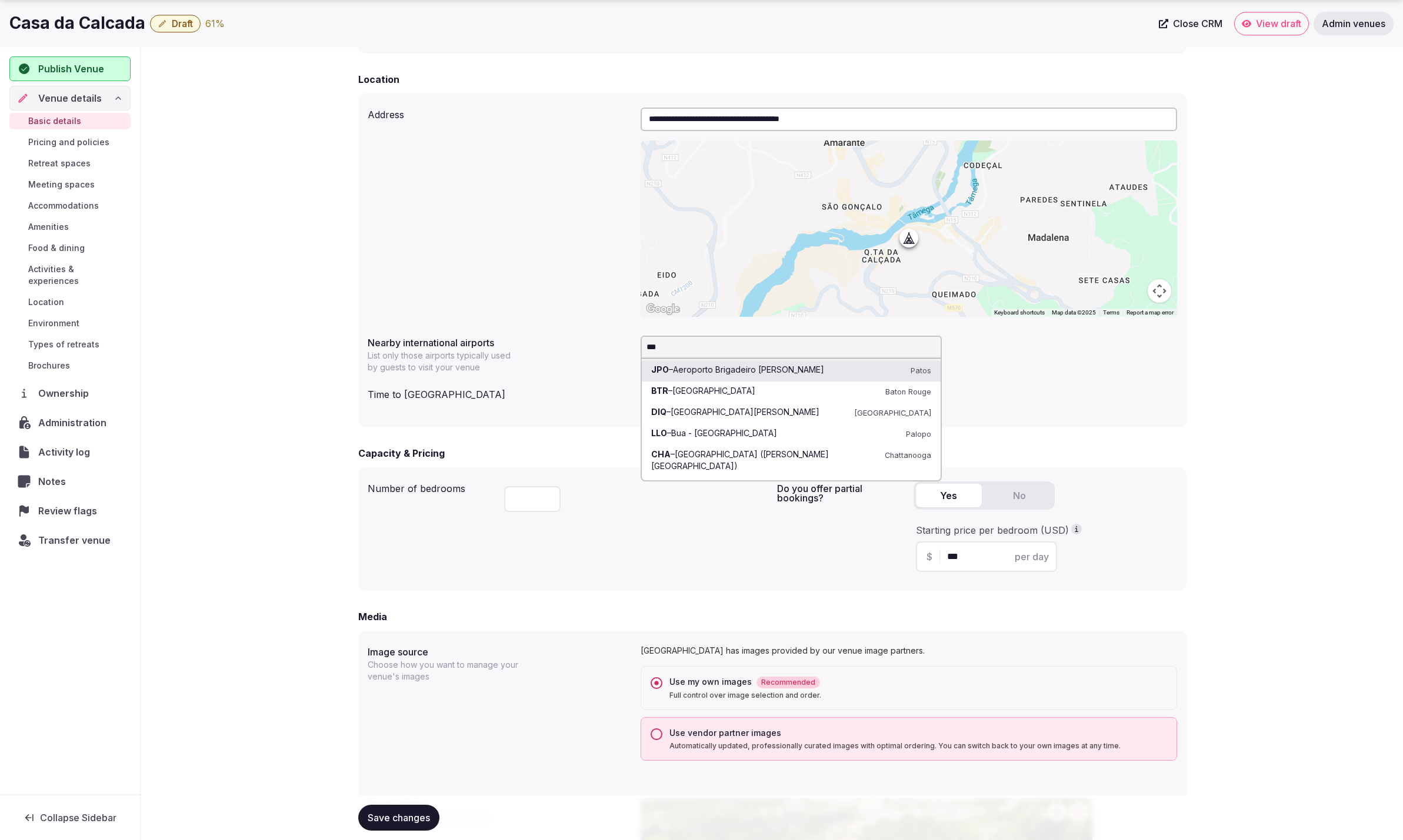
scroll to position [367, 0]
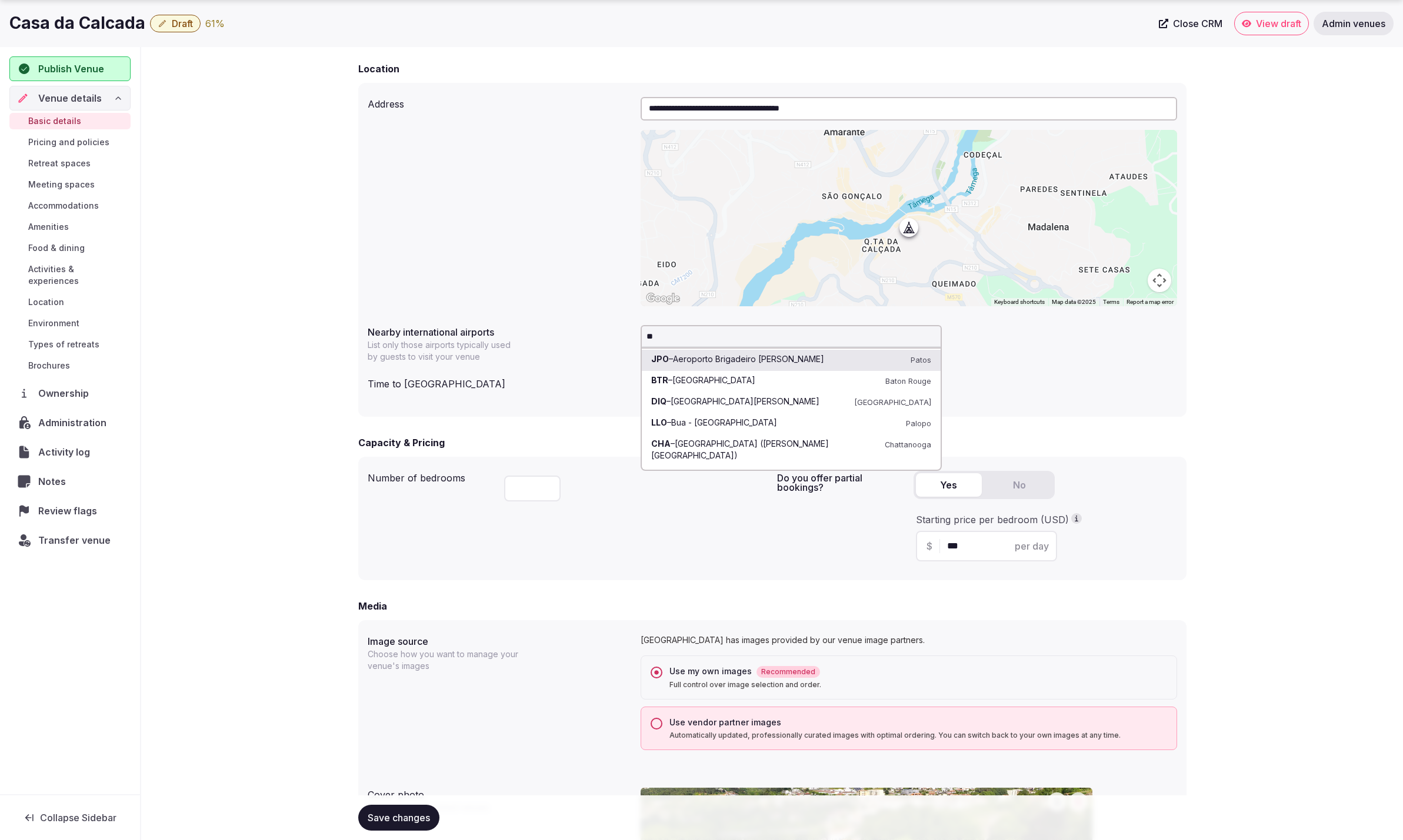
type input "*"
type input "*****"
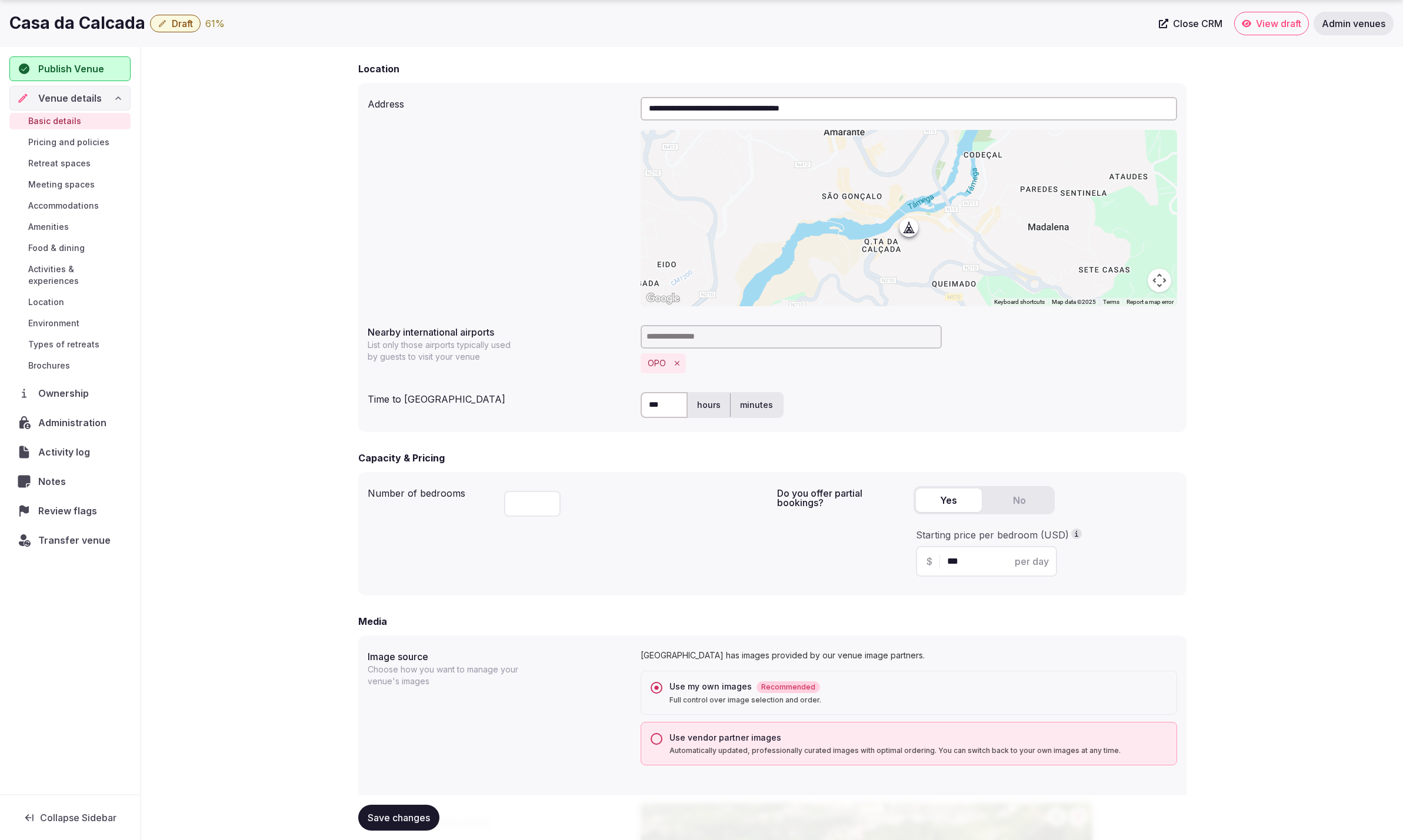
click at [1079, 400] on div "*** hours minutes" at bounding box center [909, 405] width 536 height 26
drag, startPoint x: 664, startPoint y: 402, endPoint x: 646, endPoint y: 402, distance: 18.0
click at [646, 402] on input "***" at bounding box center [664, 405] width 47 height 26
type input "**"
click at [606, 530] on div "Number of bedrooms **" at bounding box center [567, 534] width 400 height 104
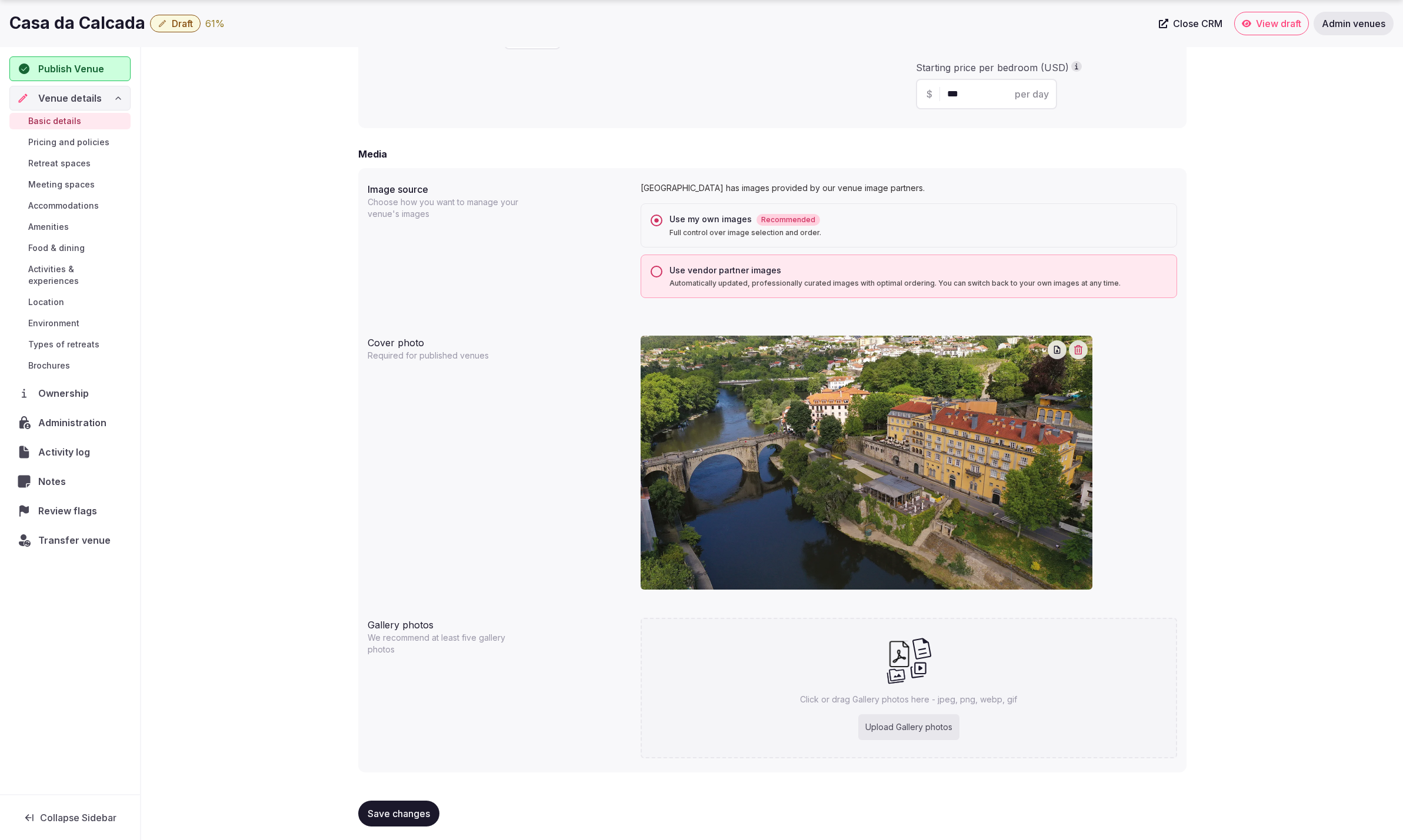
scroll to position [838, 0]
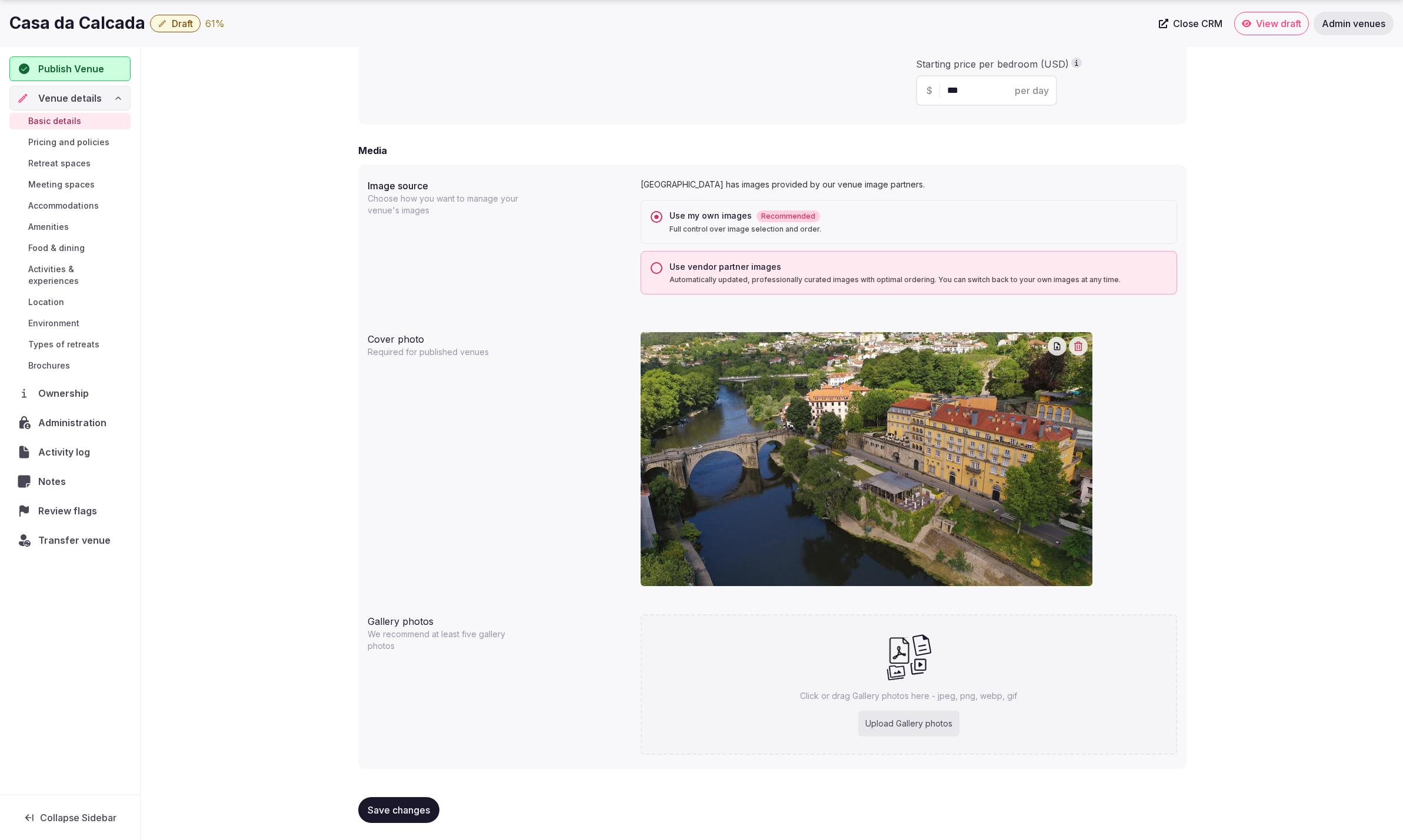
click at [392, 804] on button "Save changes" at bounding box center [399, 810] width 81 height 26
click at [400, 813] on span "Save changes" at bounding box center [398, 810] width 62 height 12
click at [68, 140] on span "Pricing and policies" at bounding box center [69, 142] width 81 height 12
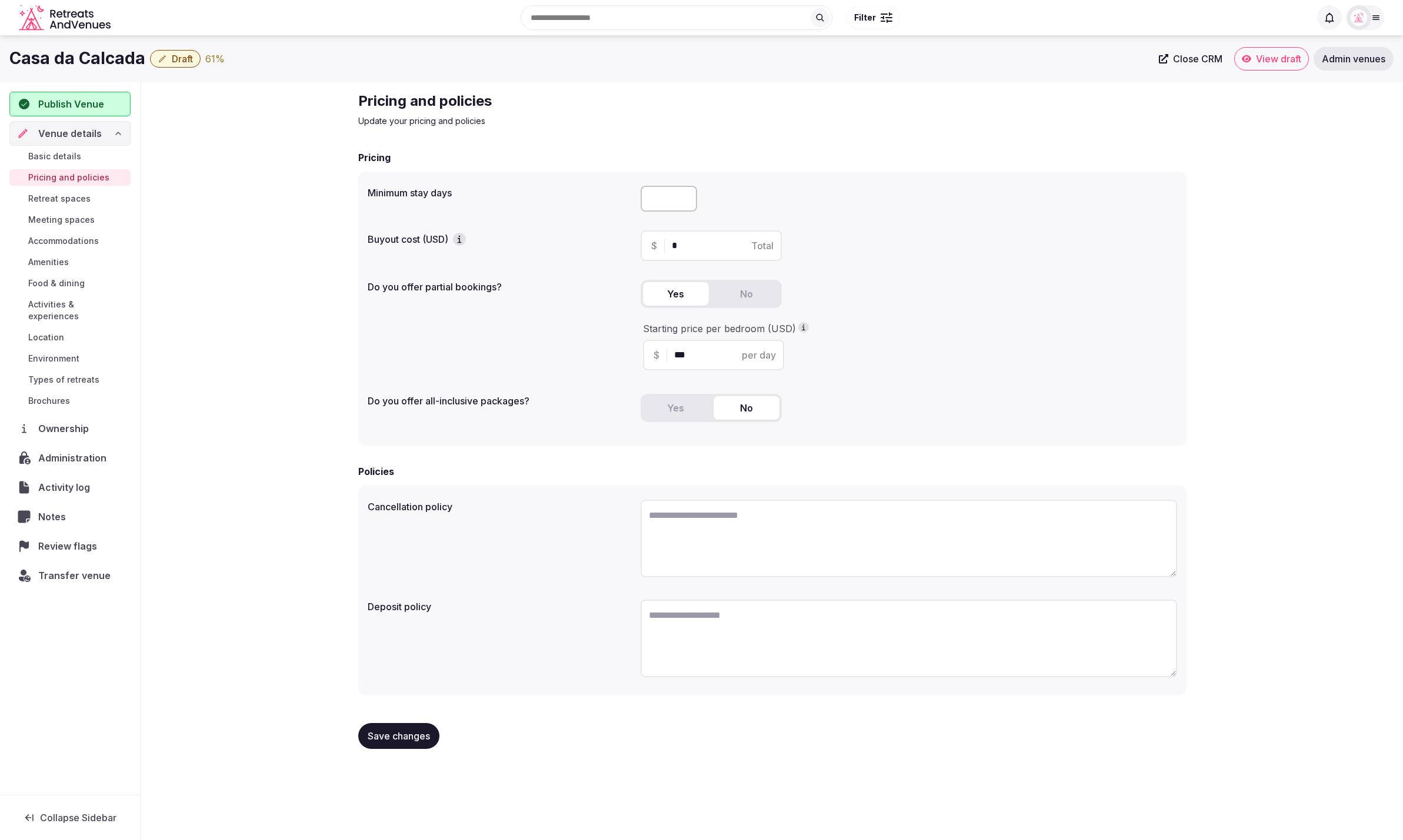
click at [220, 243] on div "Pricing and policies Update your pricing and policies Pricing Minimum stay days…" at bounding box center [771, 425] width 1261 height 686
click at [658, 201] on input "number" at bounding box center [669, 198] width 57 height 26
type input "*"
click at [397, 733] on span "Save changes" at bounding box center [398, 736] width 62 height 12
drag, startPoint x: 412, startPoint y: 736, endPoint x: 460, endPoint y: 744, distance: 48.7
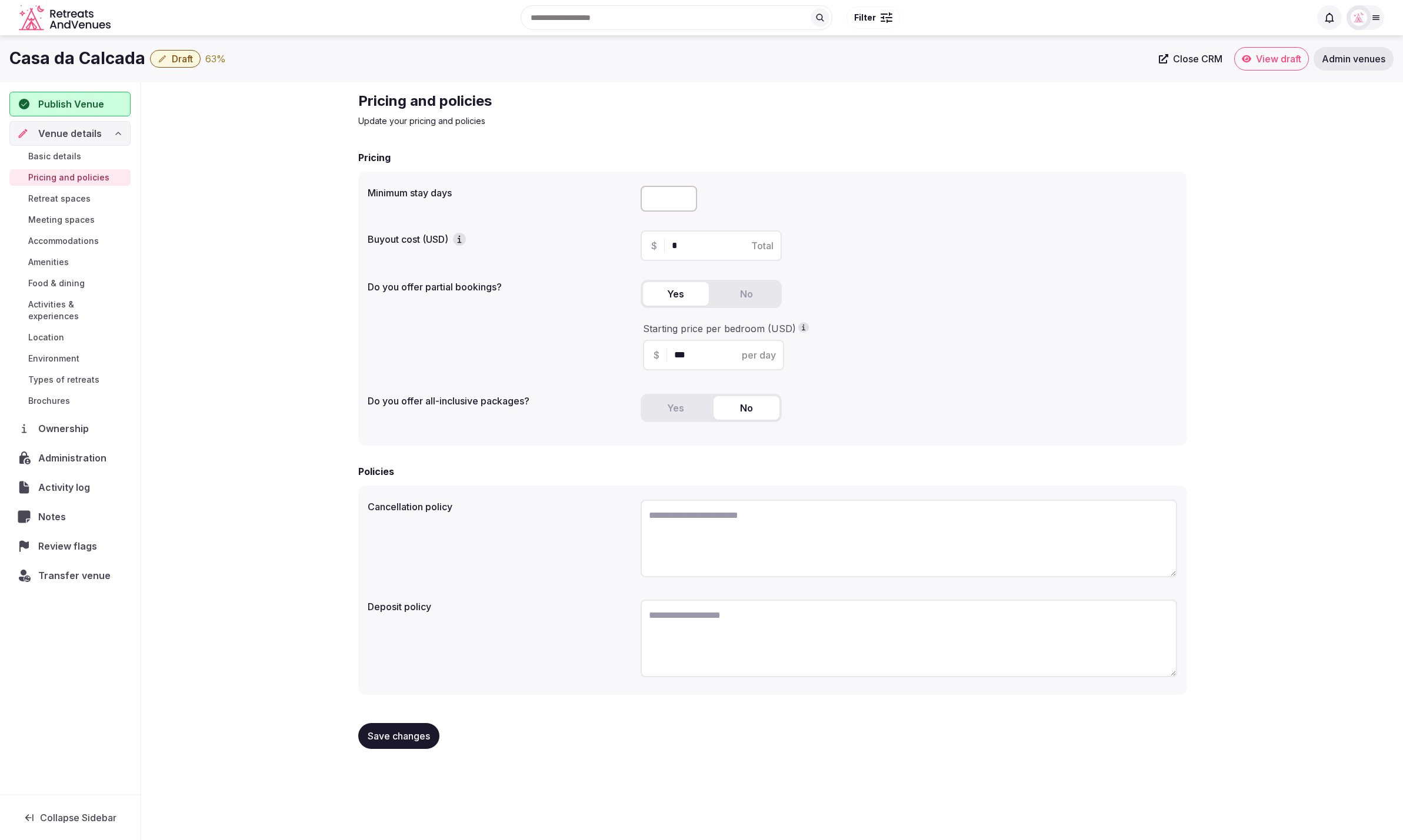
click at [412, 736] on span "Save changes" at bounding box center [398, 736] width 62 height 12
click at [206, 381] on div "Pricing and policies Update your pricing and policies Pricing Minimum stay days…" at bounding box center [771, 425] width 1261 height 686
click at [44, 199] on span "Retreat spaces" at bounding box center [59, 198] width 62 height 12
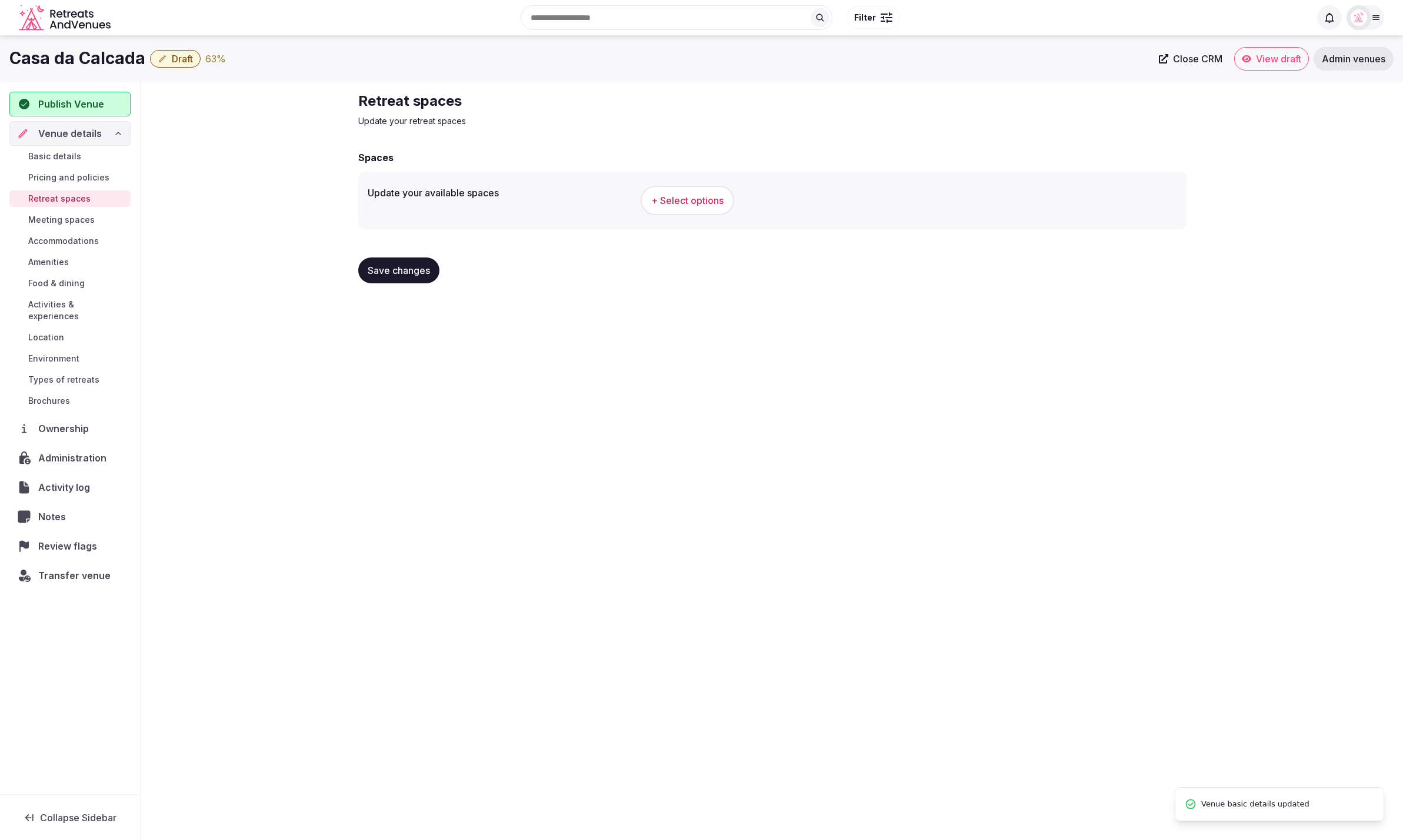
click at [677, 203] on span "+ Select options" at bounding box center [687, 200] width 73 height 13
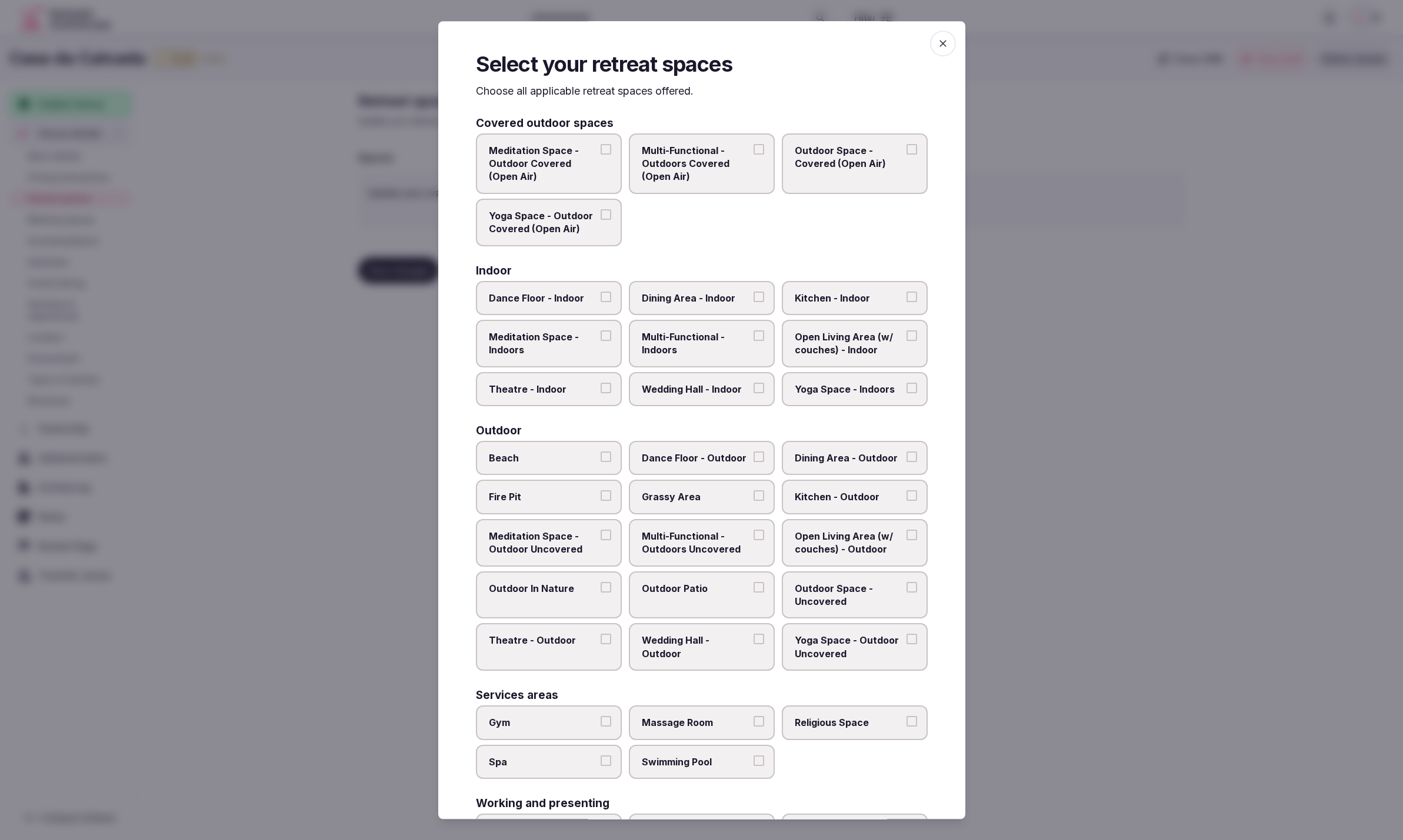
click at [692, 339] on span "Multi-Functional - Indoors" at bounding box center [696, 343] width 108 height 27
click at [753, 339] on button "Multi-Functional - Indoors" at bounding box center [759, 335] width 11 height 11
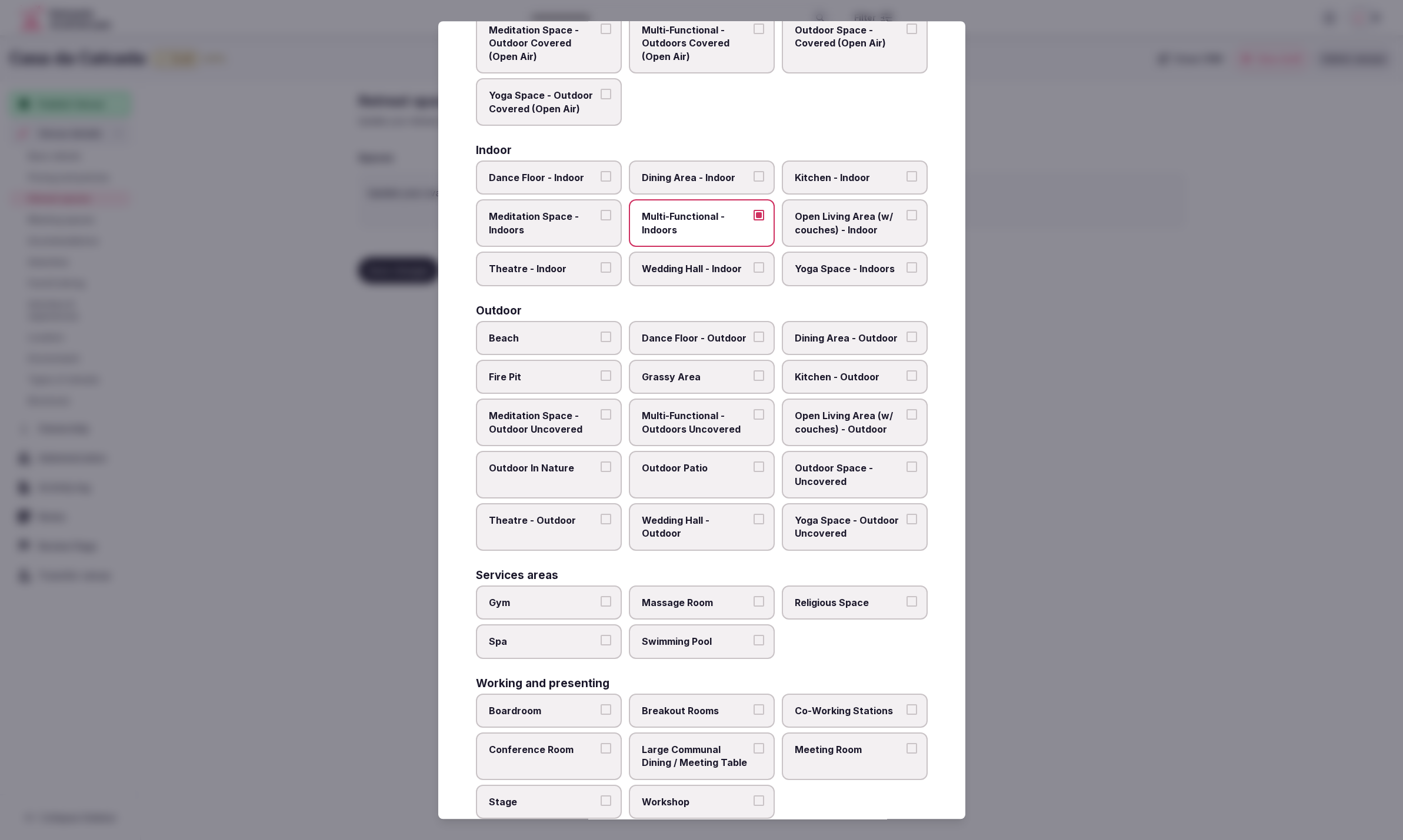
scroll to position [135, 0]
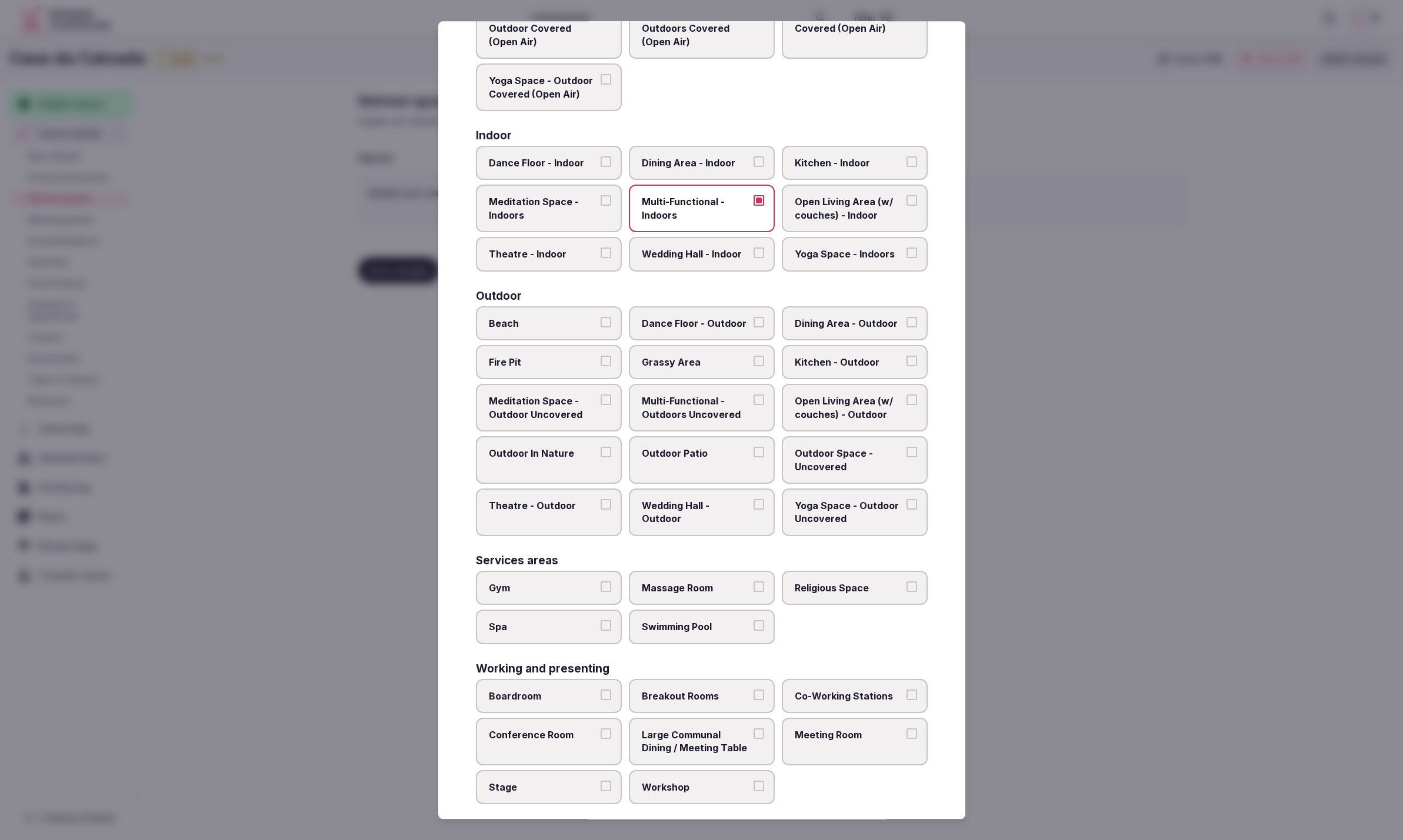
click at [528, 260] on label "Theatre - Indoor" at bounding box center [549, 254] width 146 height 35
click at [600, 258] on button "Theatre - Indoor" at bounding box center [605, 253] width 11 height 11
click at [740, 159] on span "Dining Area - Indoor" at bounding box center [696, 163] width 108 height 13
click at [753, 159] on button "Dining Area - Indoor" at bounding box center [759, 162] width 11 height 11
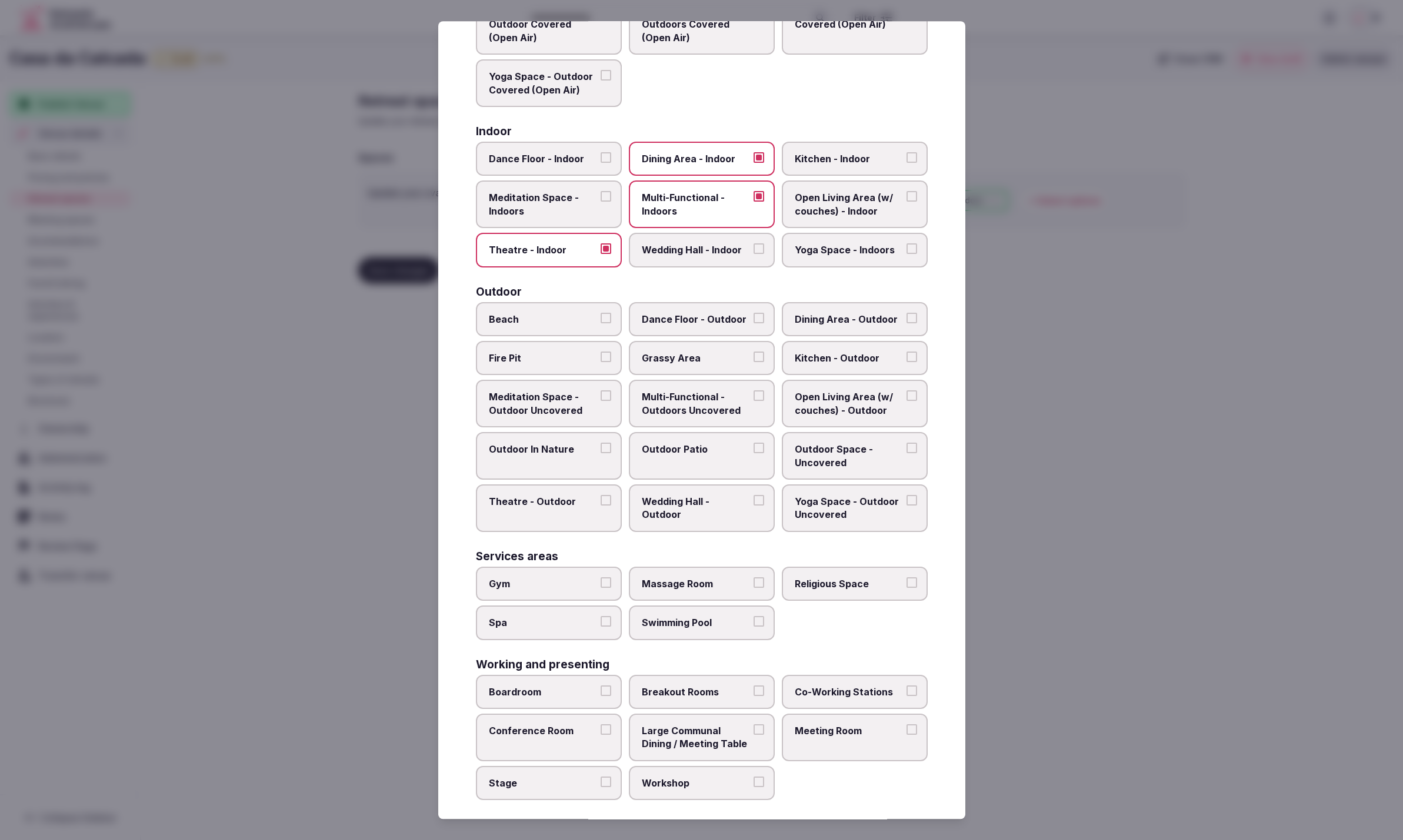
drag, startPoint x: 1119, startPoint y: 476, endPoint x: 1119, endPoint y: 455, distance: 21.0
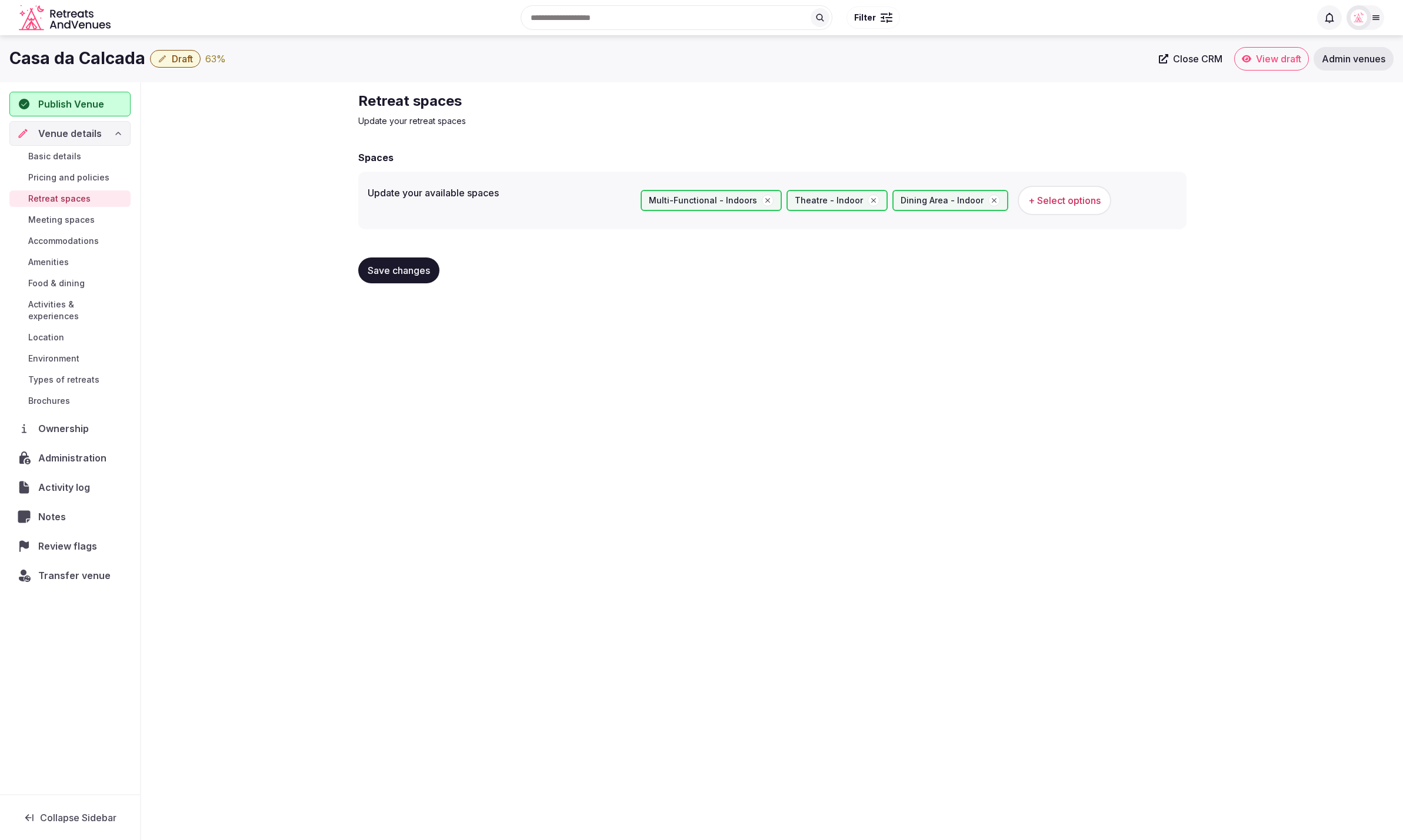
click at [57, 257] on span "Amenities" at bounding box center [49, 262] width 41 height 12
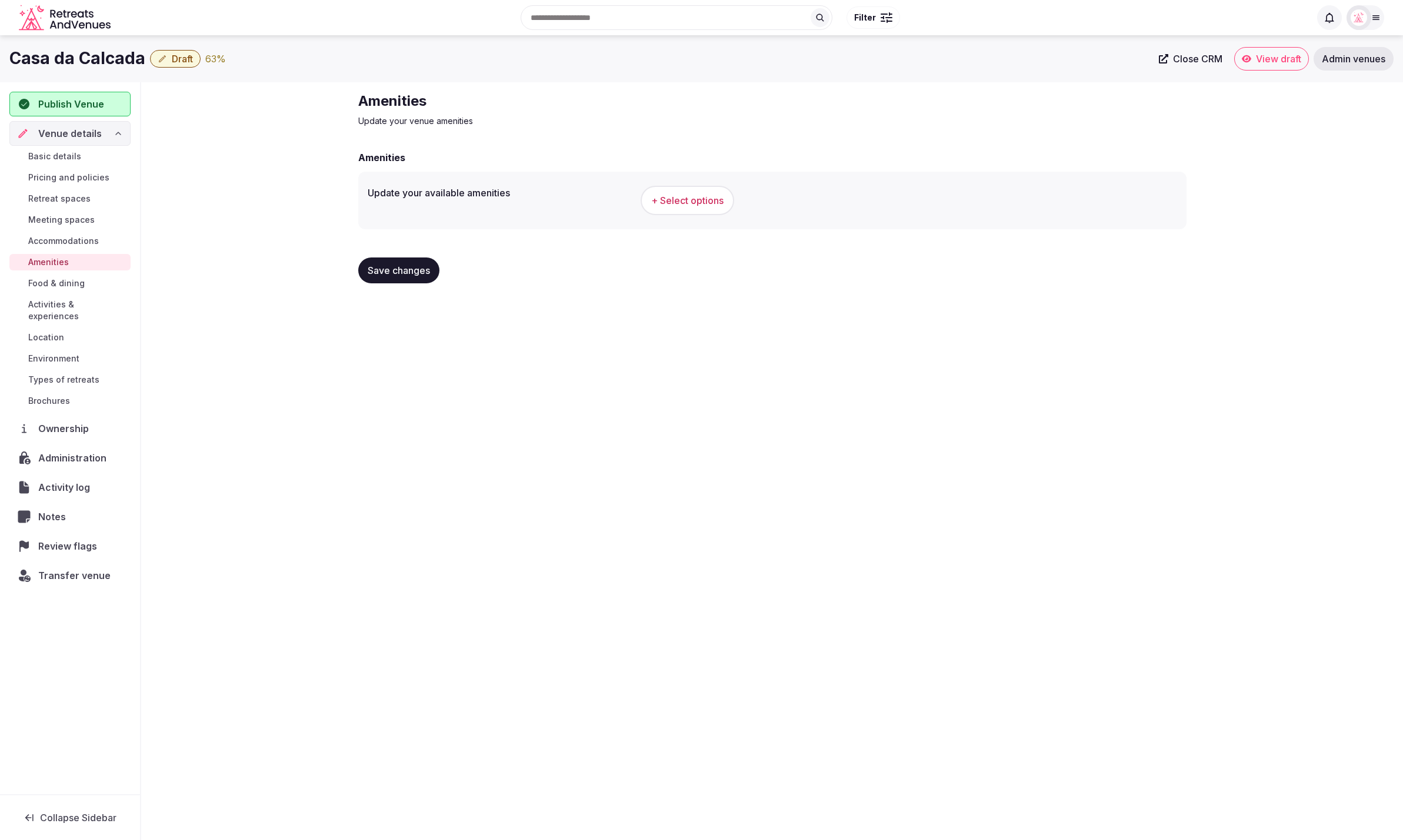
click at [699, 202] on span "+ Select options" at bounding box center [687, 200] width 73 height 13
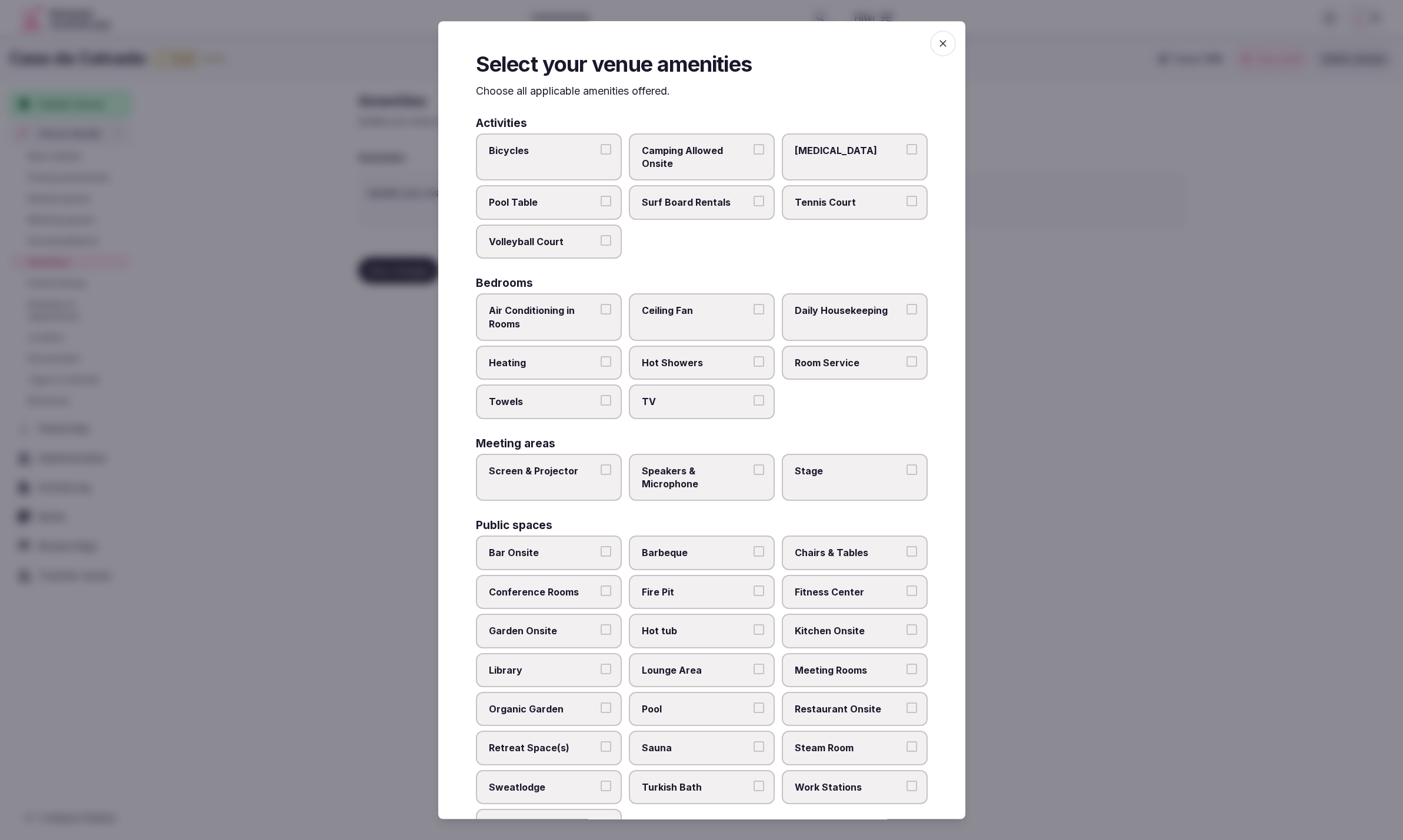
click at [747, 258] on div "Activities Bicycles Camping Allowed Onsite Ice Bath Pool Table Surf Board Renta…" at bounding box center [702, 580] width 451 height 926
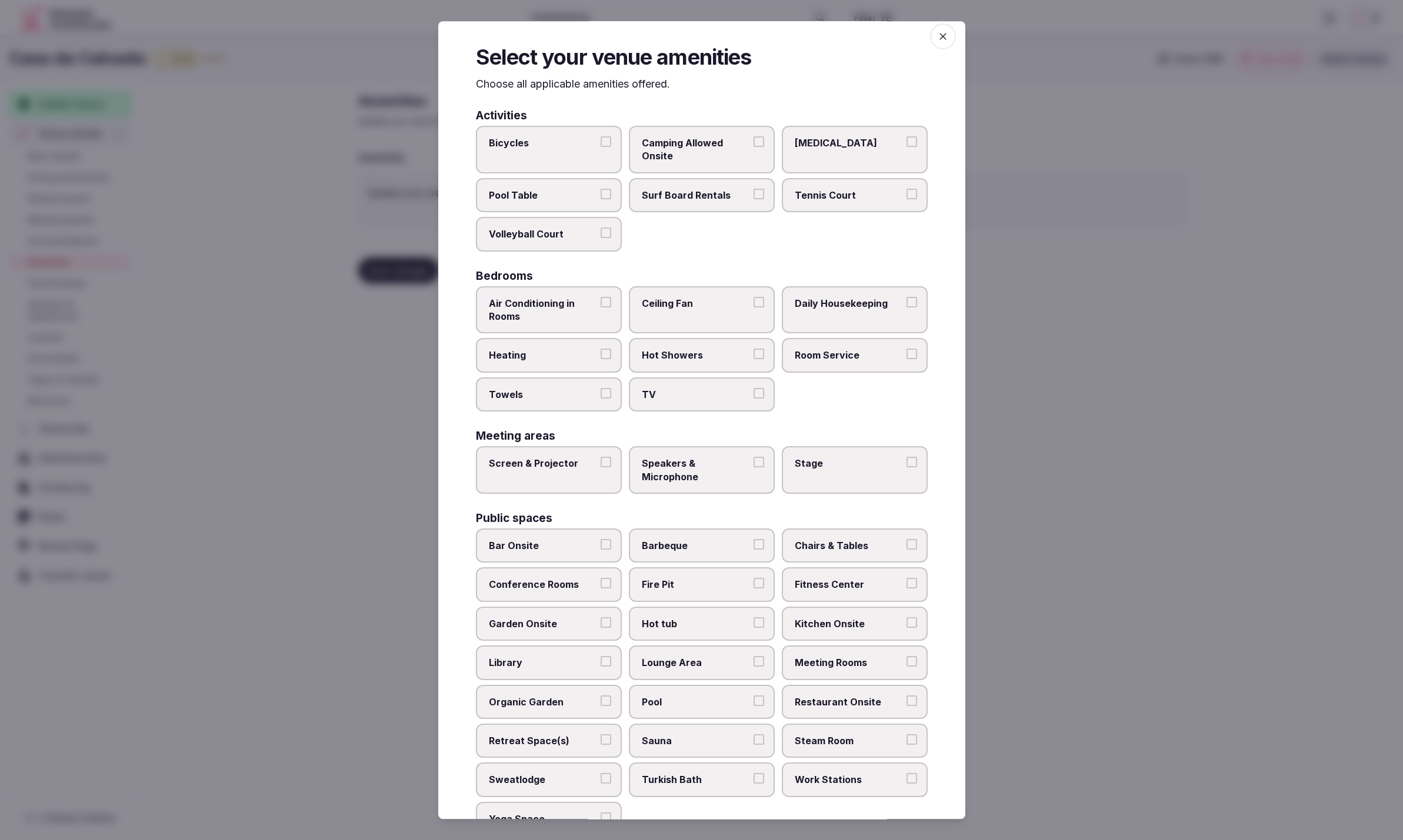
click at [559, 301] on span "Air Conditioning in Rooms" at bounding box center [543, 311] width 108 height 27
click at [600, 301] on button "Air Conditioning in Rooms" at bounding box center [605, 303] width 11 height 11
click at [545, 389] on span "Towels" at bounding box center [543, 395] width 108 height 13
click at [600, 389] on button "Towels" at bounding box center [605, 394] width 11 height 11
click at [672, 397] on span "TV" at bounding box center [696, 395] width 108 height 13
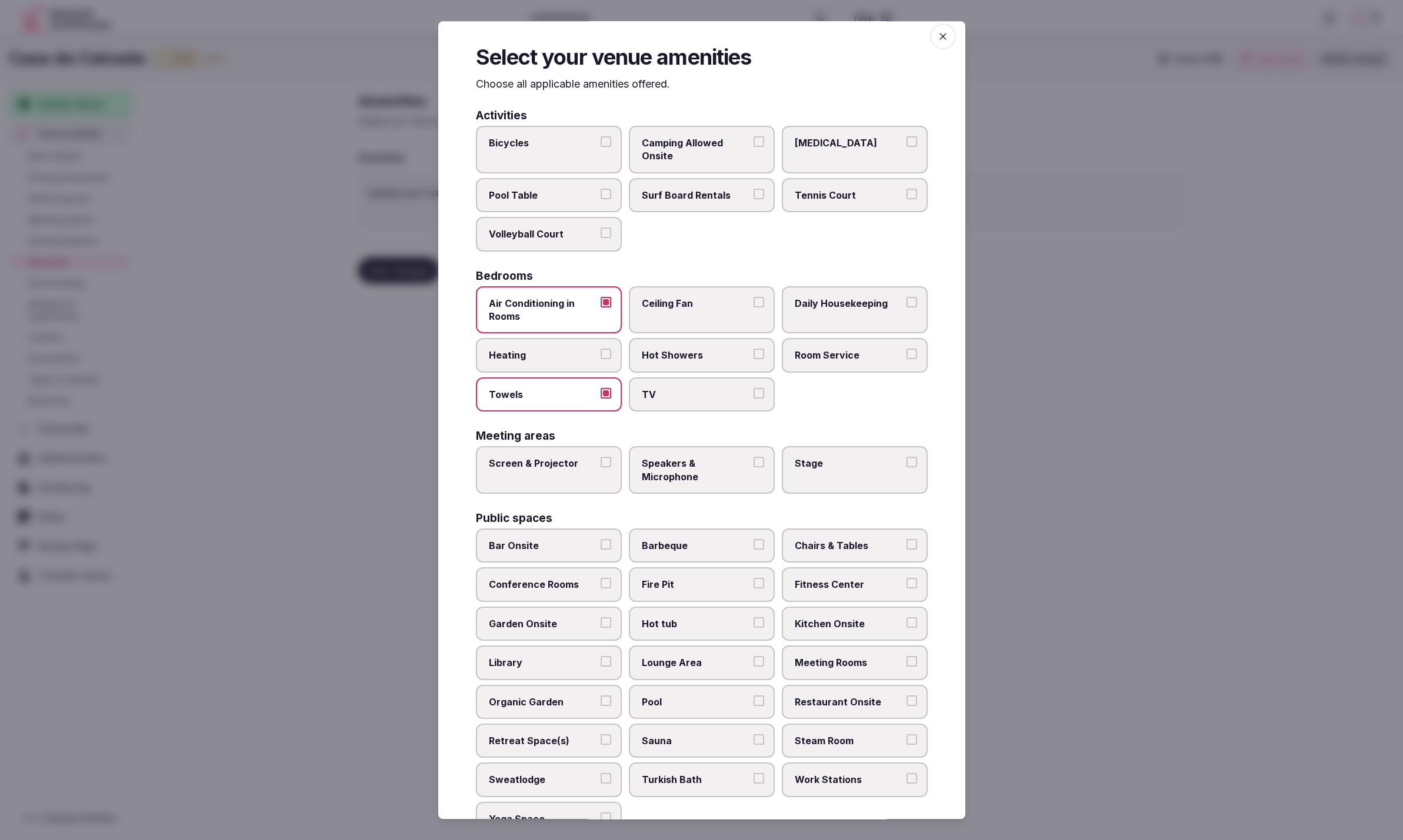
click at [753, 397] on button "TV" at bounding box center [759, 394] width 11 height 11
click at [539, 361] on label "Heating" at bounding box center [549, 356] width 146 height 35
click at [600, 360] on button "Heating" at bounding box center [605, 355] width 11 height 11
click at [840, 310] on label "Daily Housekeeping" at bounding box center [854, 311] width 146 height 48
click at [906, 307] on button "Daily Housekeeping" at bounding box center [912, 303] width 11 height 11
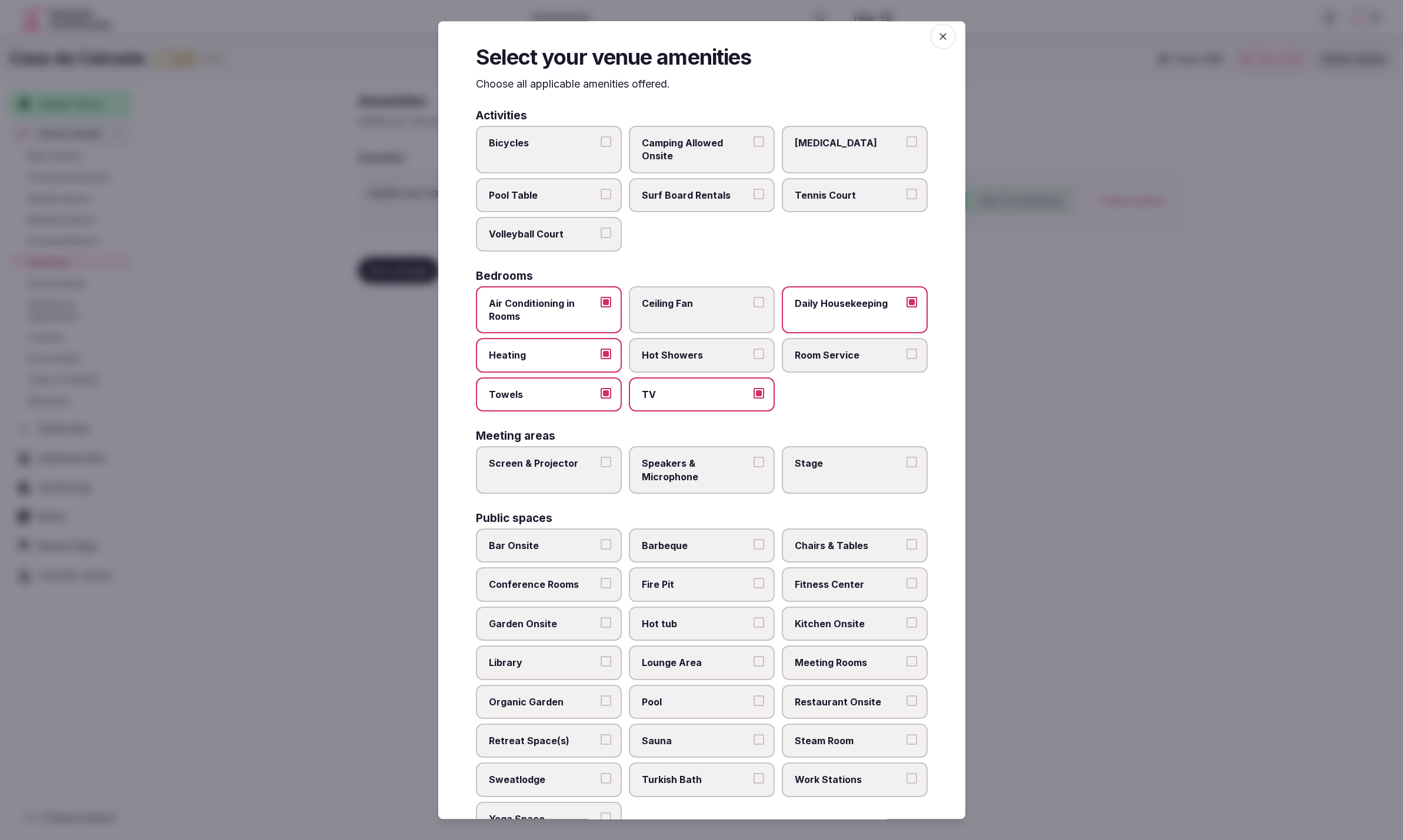
click at [835, 355] on span "Room Service" at bounding box center [849, 356] width 108 height 13
click at [906, 355] on button "Room Service" at bounding box center [912, 355] width 11 height 11
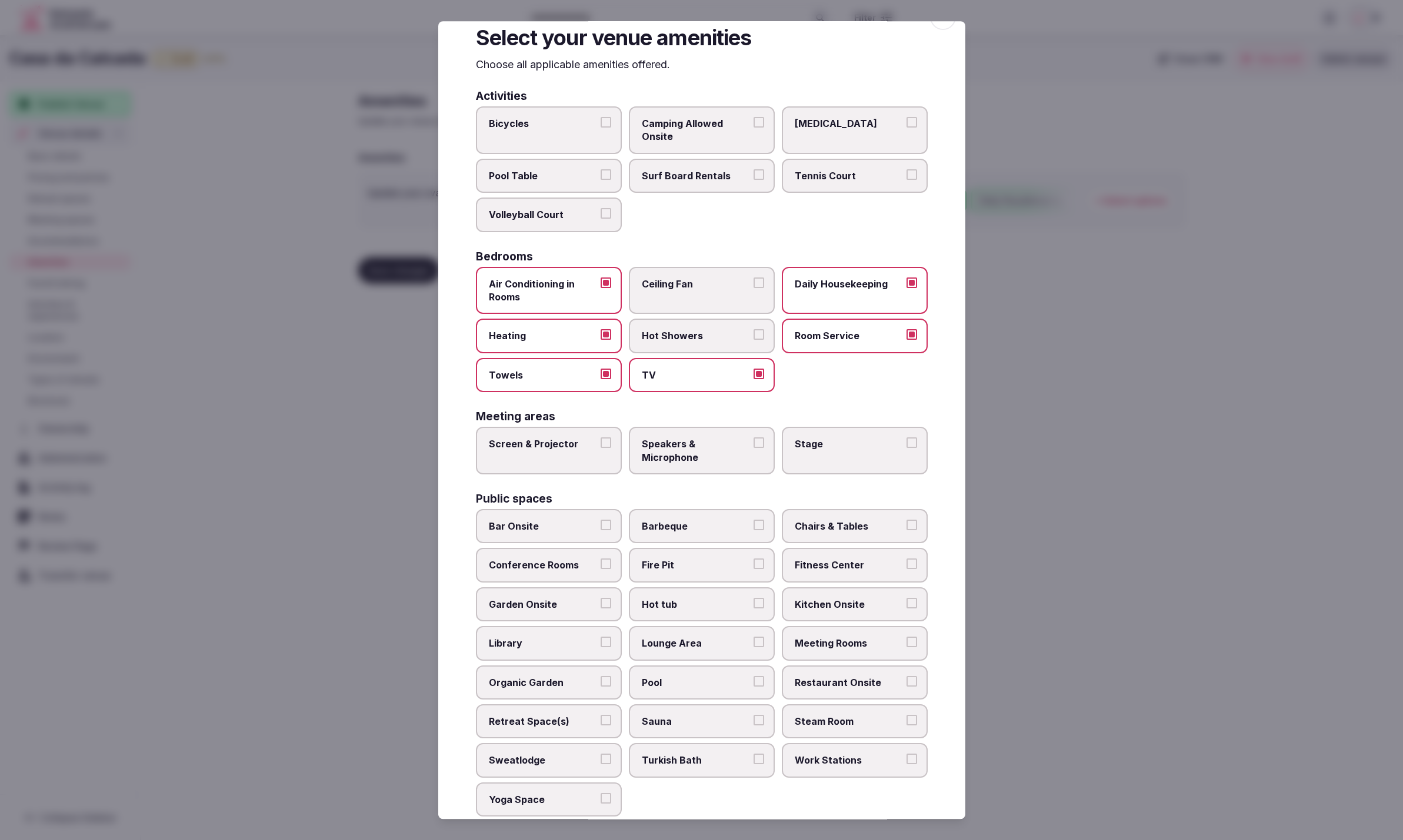
click at [711, 337] on span "Hot Showers" at bounding box center [696, 336] width 108 height 13
click at [753, 337] on button "Hot Showers" at bounding box center [759, 335] width 11 height 11
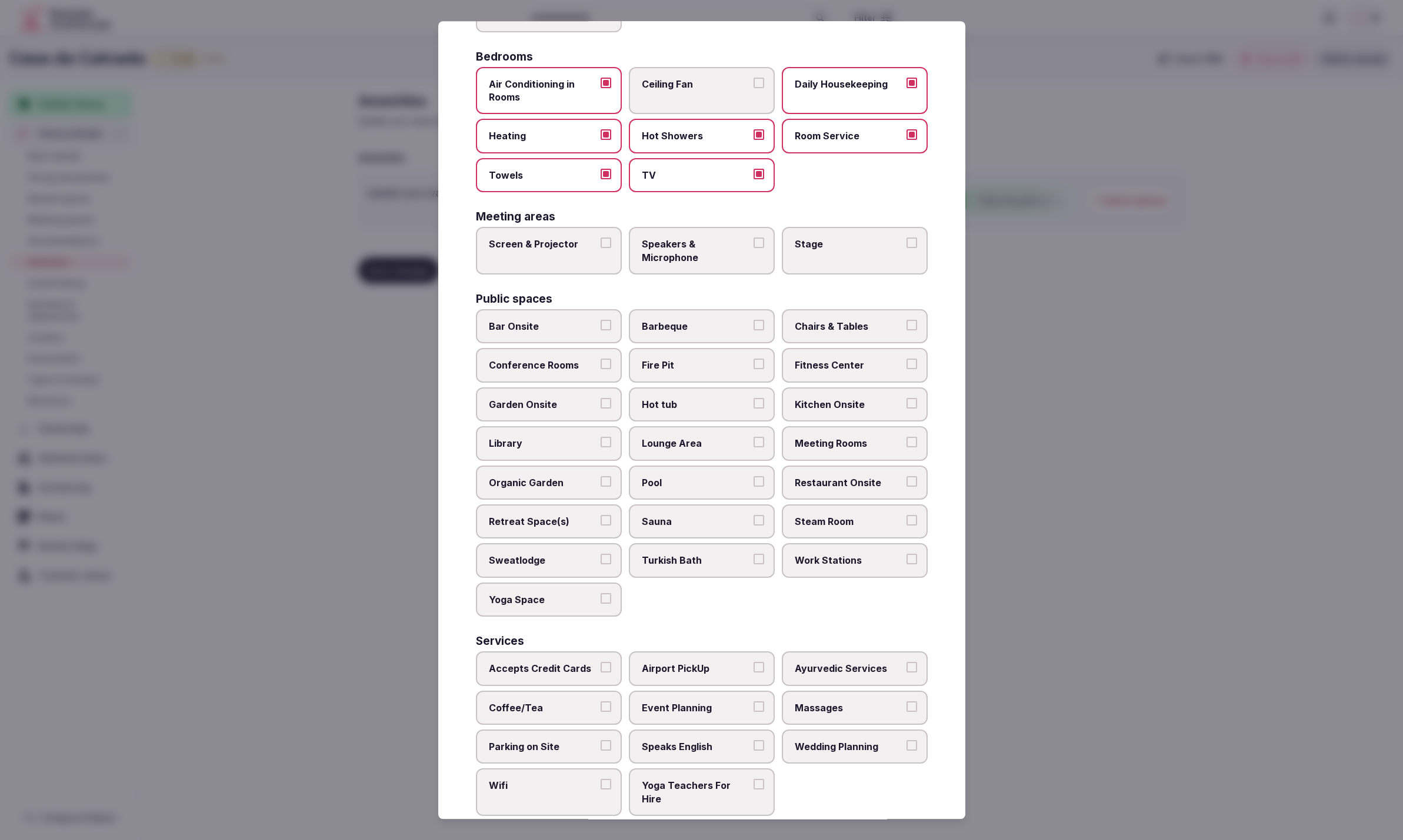
scroll to position [227, 0]
drag, startPoint x: 534, startPoint y: 660, endPoint x: 531, endPoint y: 679, distance: 19.2
click at [534, 662] on span "Accepts Credit Cards" at bounding box center [543, 668] width 108 height 13
click at [600, 662] on button "Accepts Credit Cards" at bounding box center [605, 667] width 11 height 11
click at [529, 702] on span "Coffee/Tea" at bounding box center [543, 708] width 108 height 13
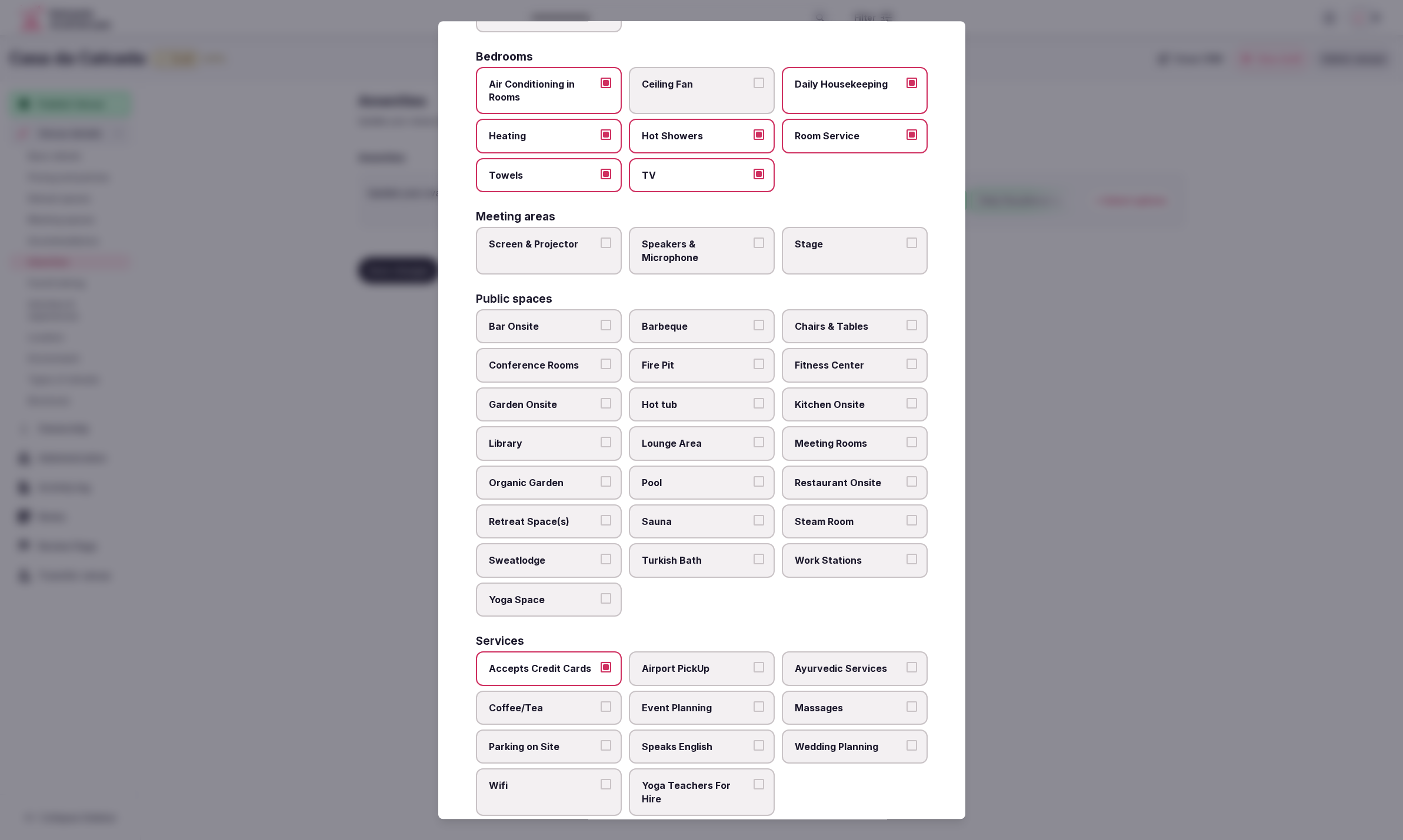
click at [600, 702] on button "Coffee/Tea" at bounding box center [605, 707] width 11 height 11
click at [530, 740] on span "Parking on Site" at bounding box center [543, 746] width 108 height 13
click at [600, 740] on button "Parking on Site" at bounding box center [605, 745] width 11 height 11
click at [548, 769] on label "Wifi" at bounding box center [549, 793] width 146 height 48
click at [600, 780] on button "Wifi" at bounding box center [605, 785] width 11 height 11
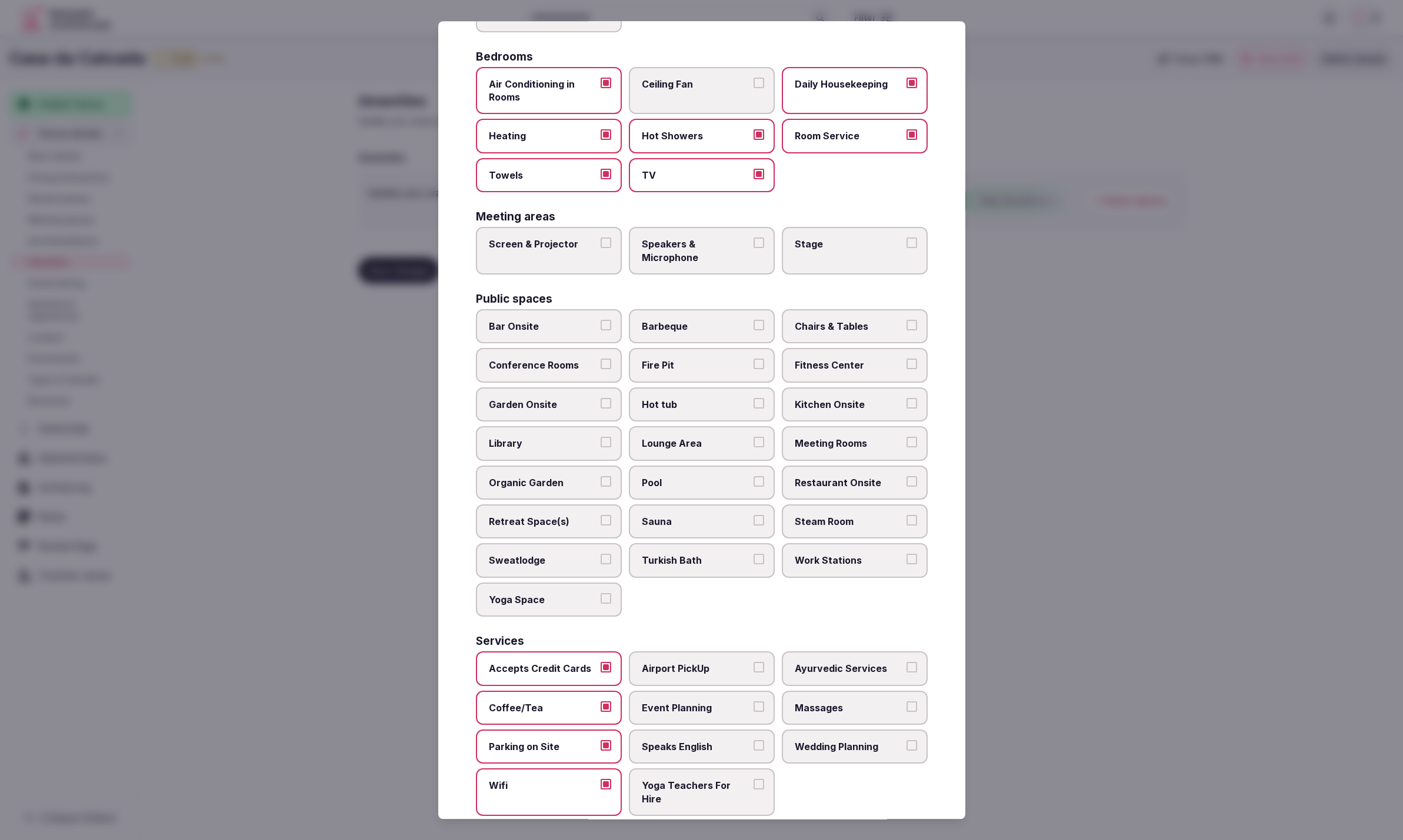
click at [840, 781] on div "Accepts Credit Cards Airport PickUp Ayurvedic Services Coffee/Tea Event Plannin…" at bounding box center [702, 734] width 451 height 165
click at [707, 702] on span "Event Planning" at bounding box center [696, 708] width 108 height 13
click at [753, 702] on button "Event Planning" at bounding box center [759, 707] width 11 height 11
click at [886, 781] on div "Accepts Credit Cards Airport PickUp Ayurvedic Services Coffee/Tea Event Plannin…" at bounding box center [702, 734] width 451 height 165
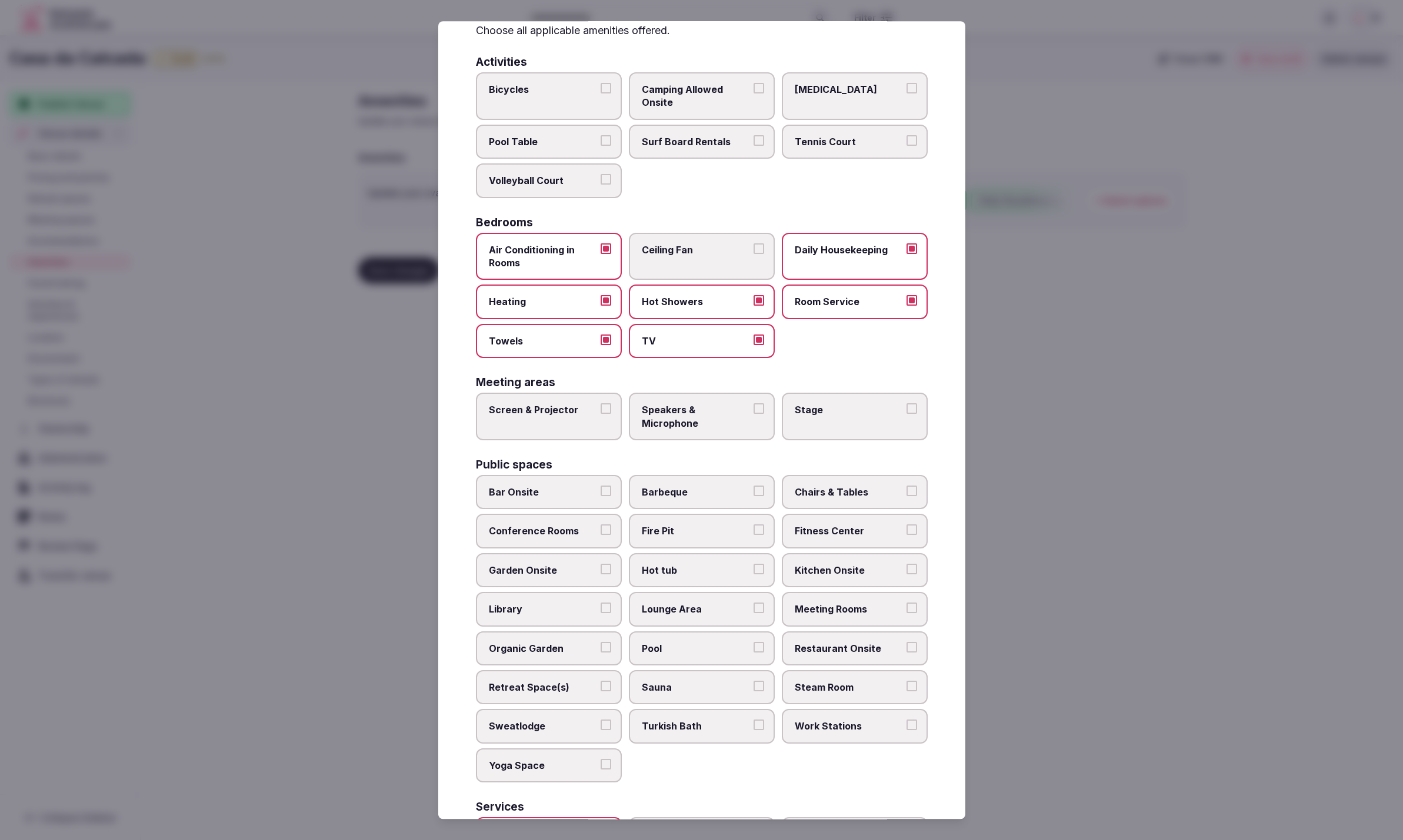
scroll to position [58, 0]
click at [844, 644] on span "Restaurant Onsite" at bounding box center [849, 651] width 108 height 13
click at [906, 644] on button "Restaurant Onsite" at bounding box center [912, 650] width 11 height 11
click at [661, 605] on span "Lounge Area" at bounding box center [696, 611] width 108 height 13
click at [753, 605] on button "Lounge Area" at bounding box center [759, 610] width 11 height 11
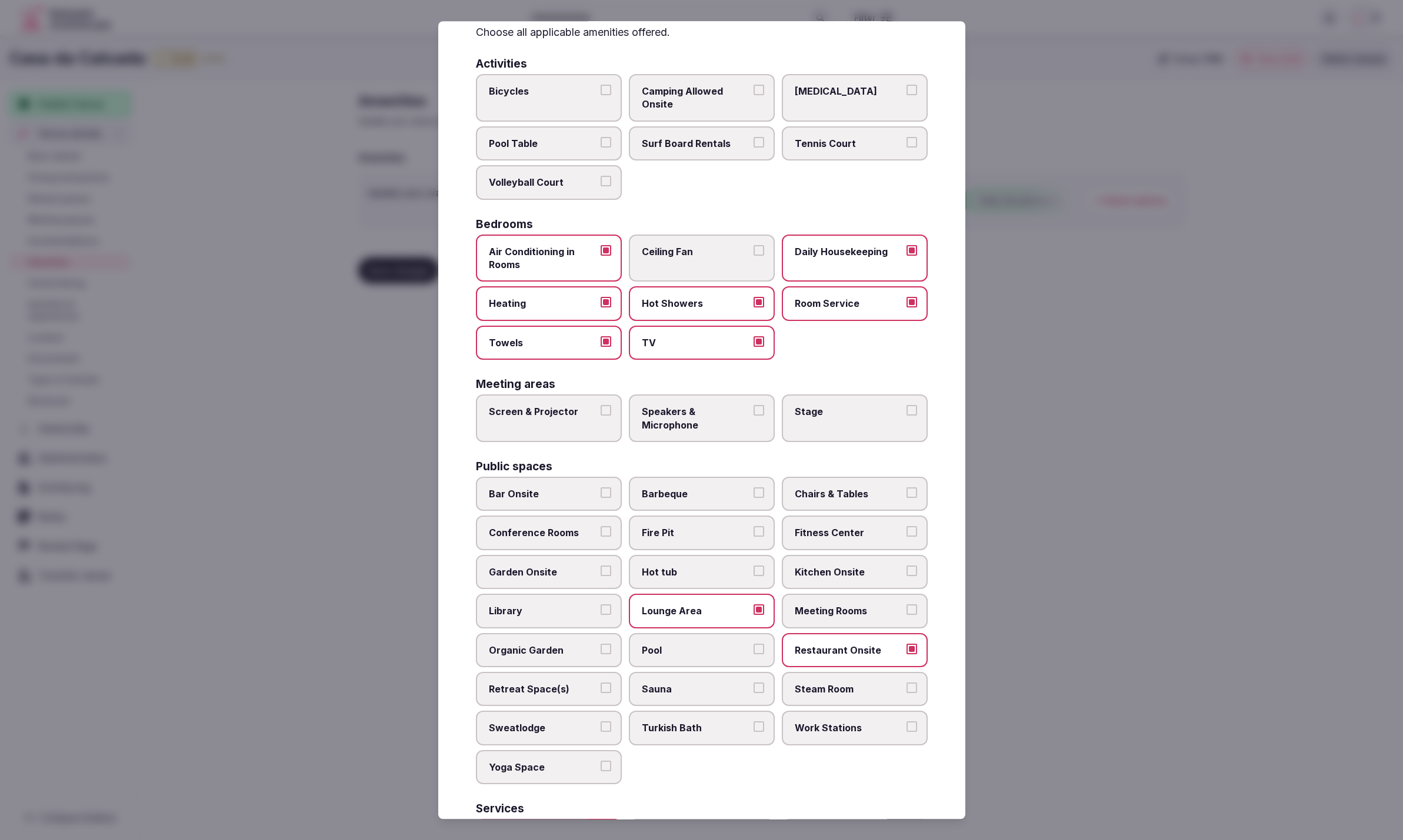
click at [538, 493] on span "Bar Onsite" at bounding box center [543, 494] width 108 height 13
click at [600, 493] on button "Bar Onsite" at bounding box center [605, 493] width 11 height 11
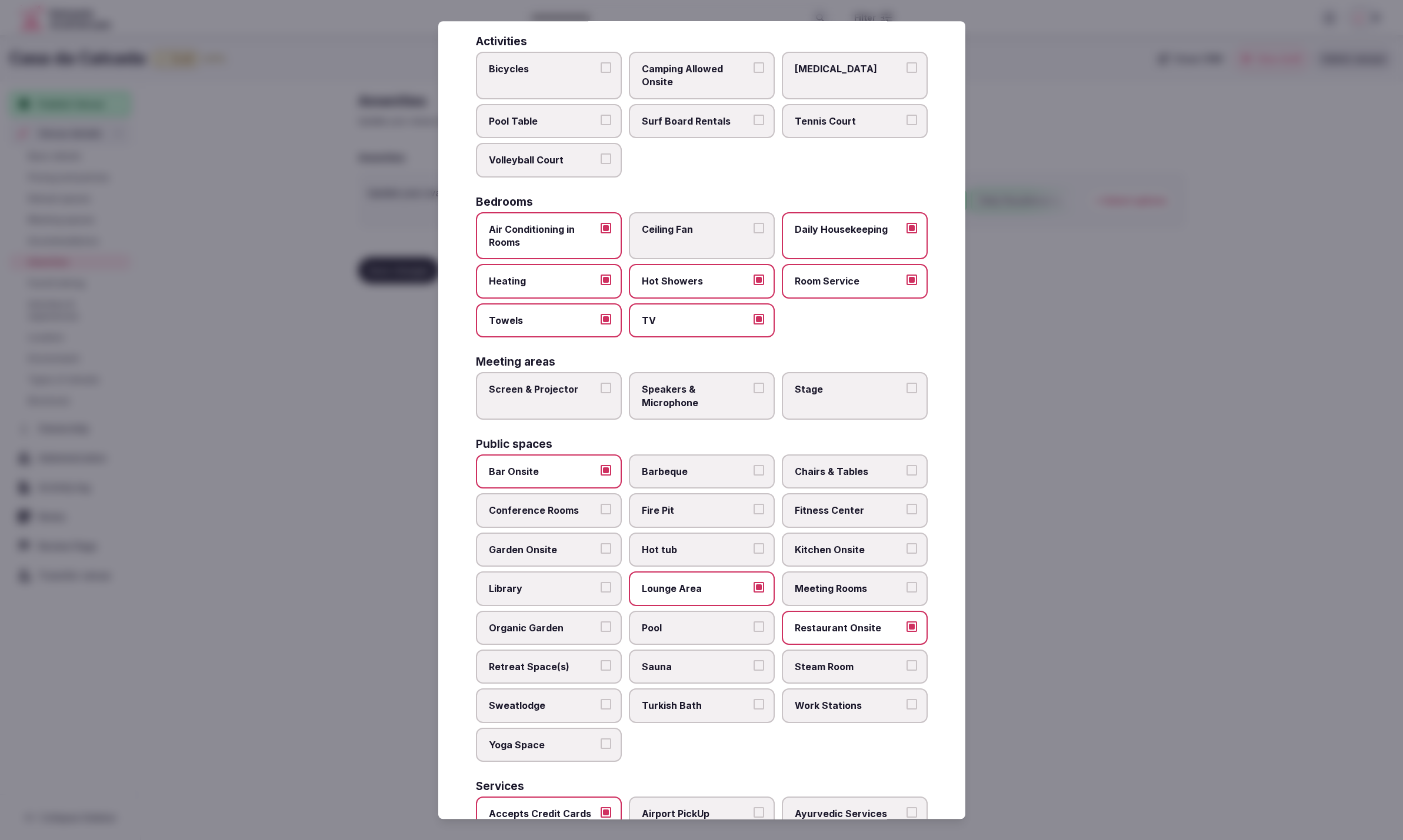
scroll to position [0, 0]
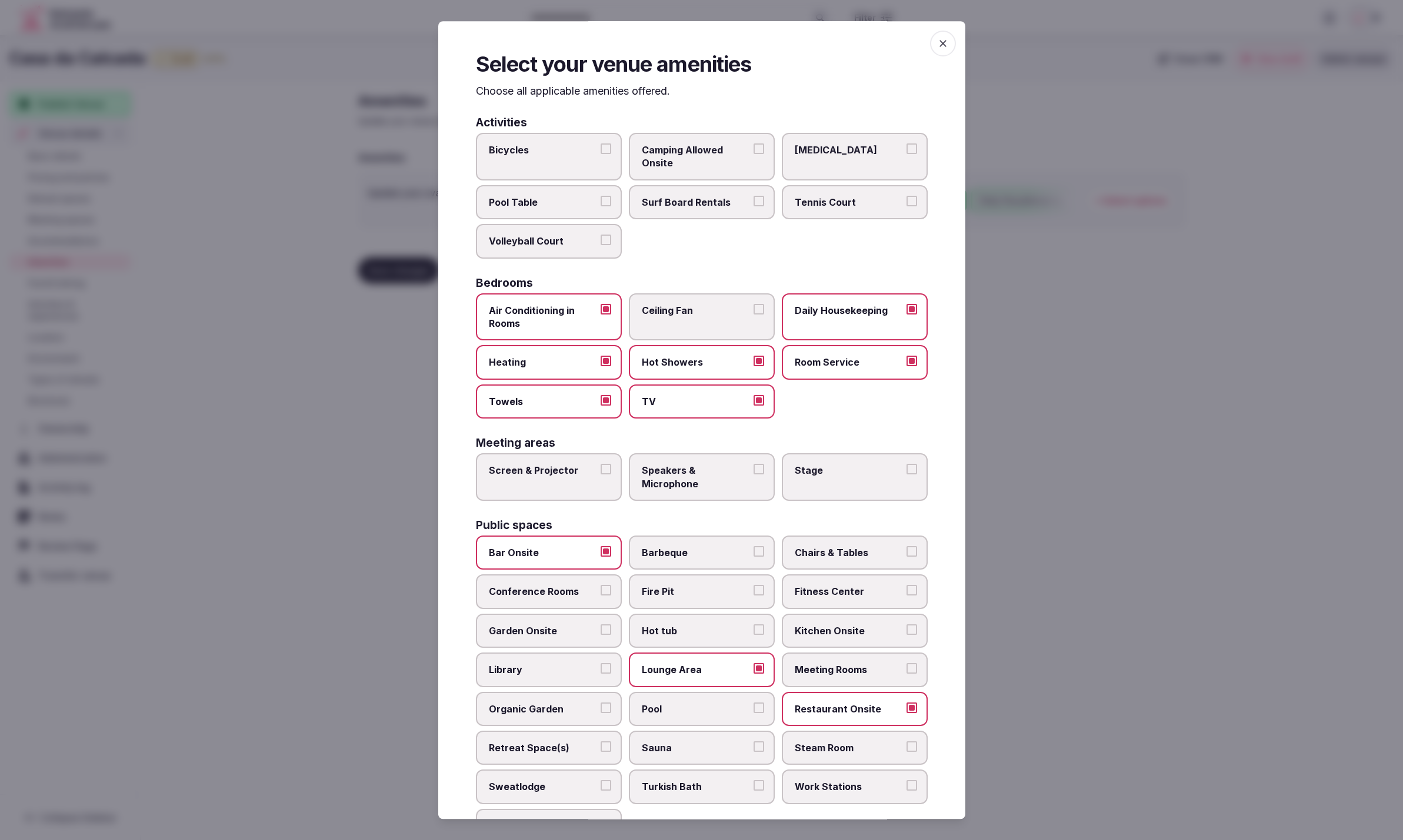
click at [1152, 439] on div at bounding box center [701, 420] width 1403 height 840
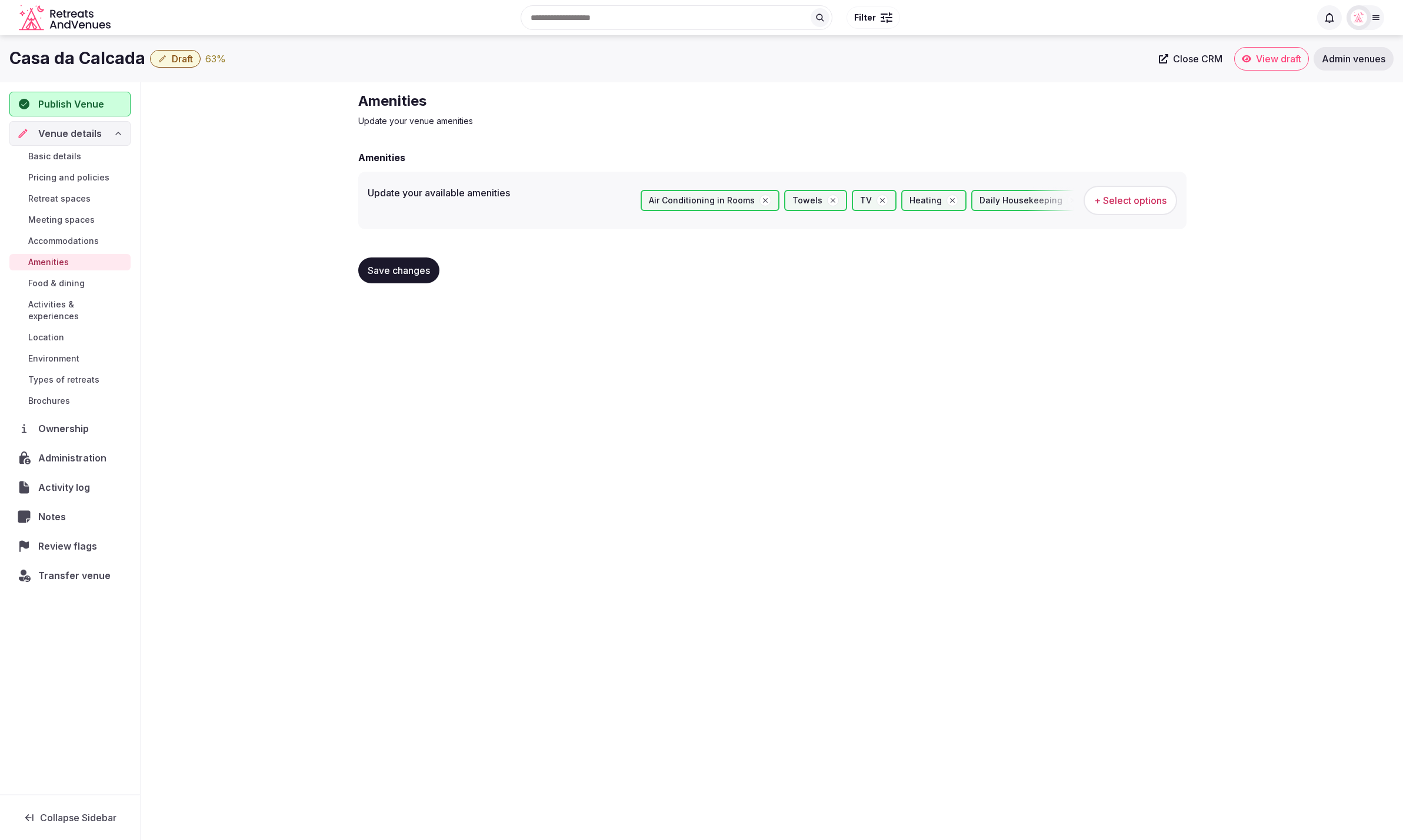
click at [402, 269] on span "Save changes" at bounding box center [398, 270] width 62 height 12
click at [826, 400] on div "Casa da Calcada Draft 63 % Close CRM View draft Admin venues Publish Venue Venu…" at bounding box center [701, 435] width 1403 height 798
click at [62, 284] on span "Food & dining" at bounding box center [57, 283] width 57 height 12
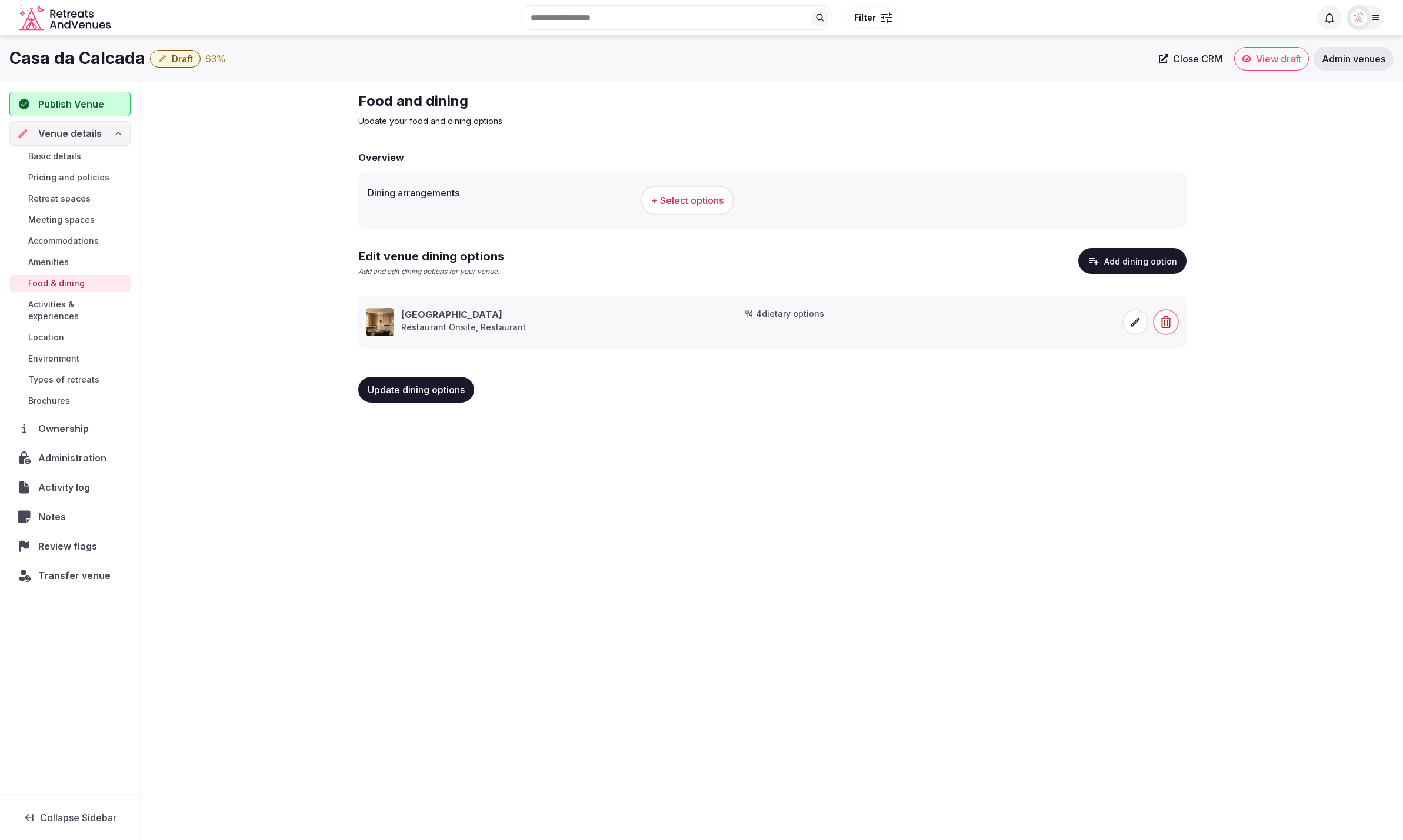
click at [814, 487] on div "Casa da Calcada Draft 63 % Close CRM View draft Admin venues Publish Venue Venu…" at bounding box center [701, 435] width 1403 height 798
click at [682, 197] on span "+ Select options" at bounding box center [687, 200] width 73 height 13
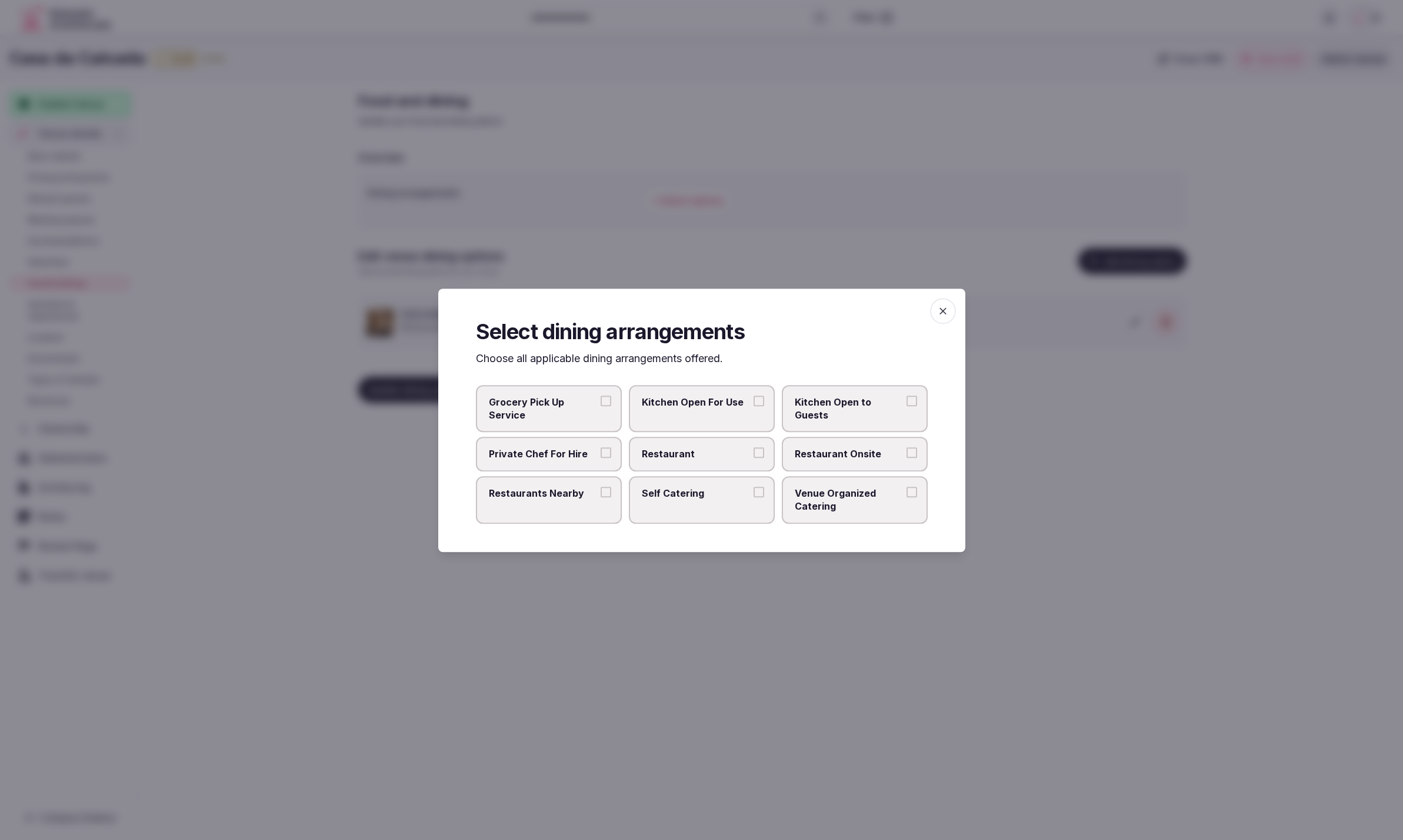
click at [858, 451] on span "Restaurant Onsite" at bounding box center [849, 454] width 108 height 13
click at [906, 451] on button "Restaurant Onsite" at bounding box center [912, 453] width 11 height 11
click at [700, 461] on label "Restaurant" at bounding box center [701, 454] width 146 height 35
click at [753, 459] on button "Restaurant" at bounding box center [759, 453] width 11 height 11
click at [854, 498] on span "Venue Organized Catering" at bounding box center [849, 499] width 108 height 27
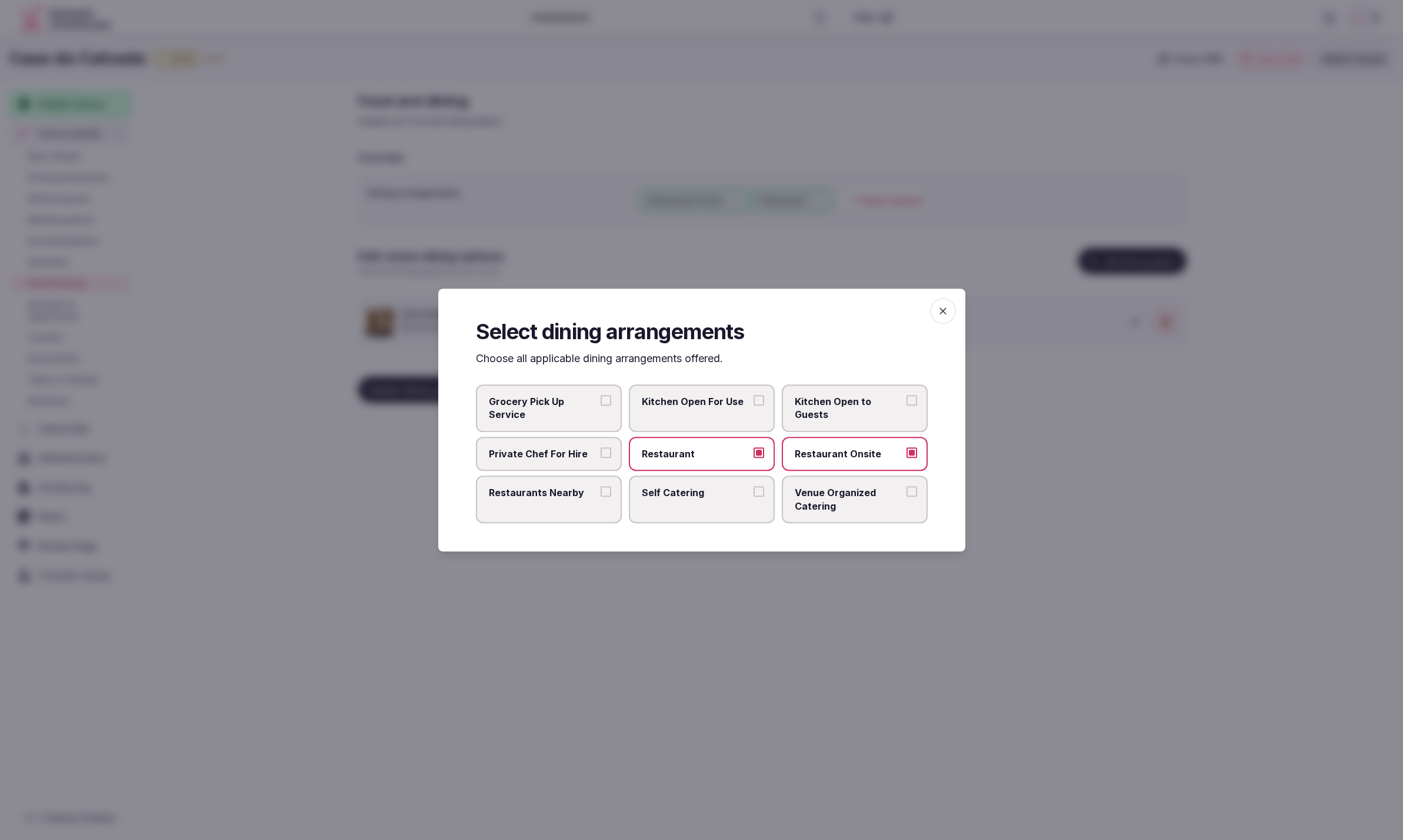
click at [906, 497] on button "Venue Organized Catering" at bounding box center [912, 491] width 11 height 11
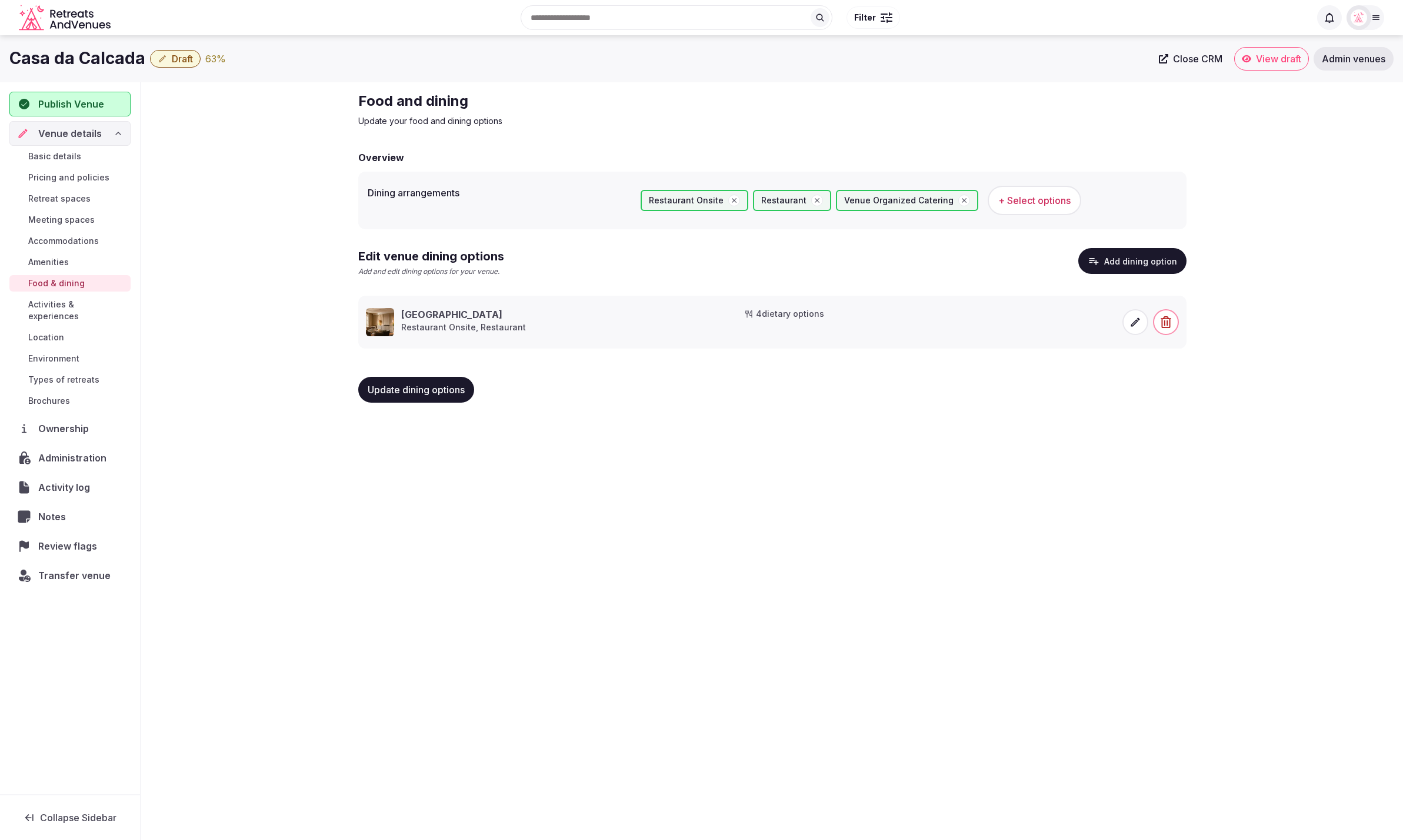
click at [430, 397] on button "Update dining options" at bounding box center [416, 389] width 116 height 26
click at [44, 332] on span "Location" at bounding box center [46, 337] width 36 height 12
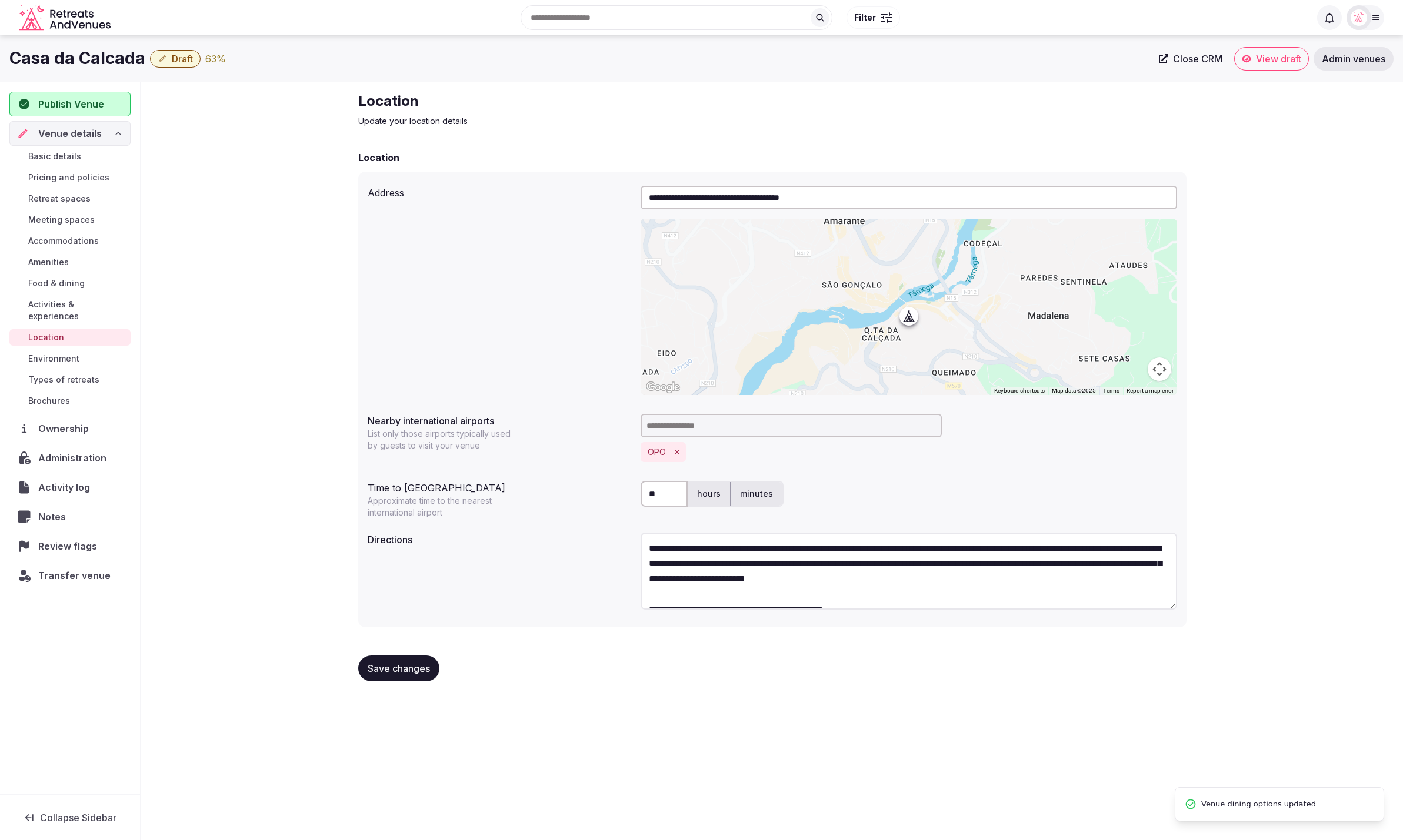
click at [76, 305] on span "Activities & experiences" at bounding box center [77, 311] width 97 height 24
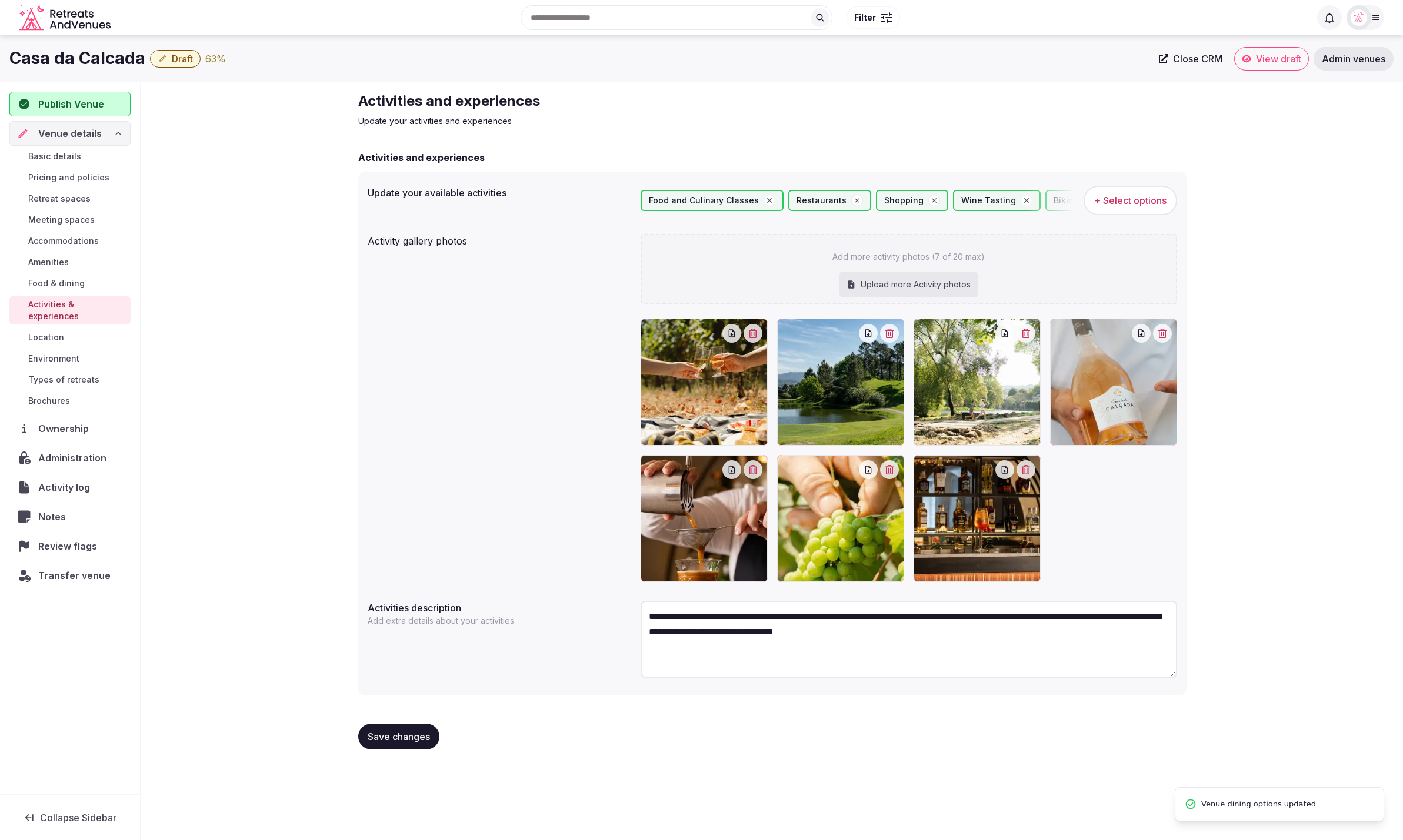
click at [51, 332] on span "Location" at bounding box center [46, 337] width 36 height 12
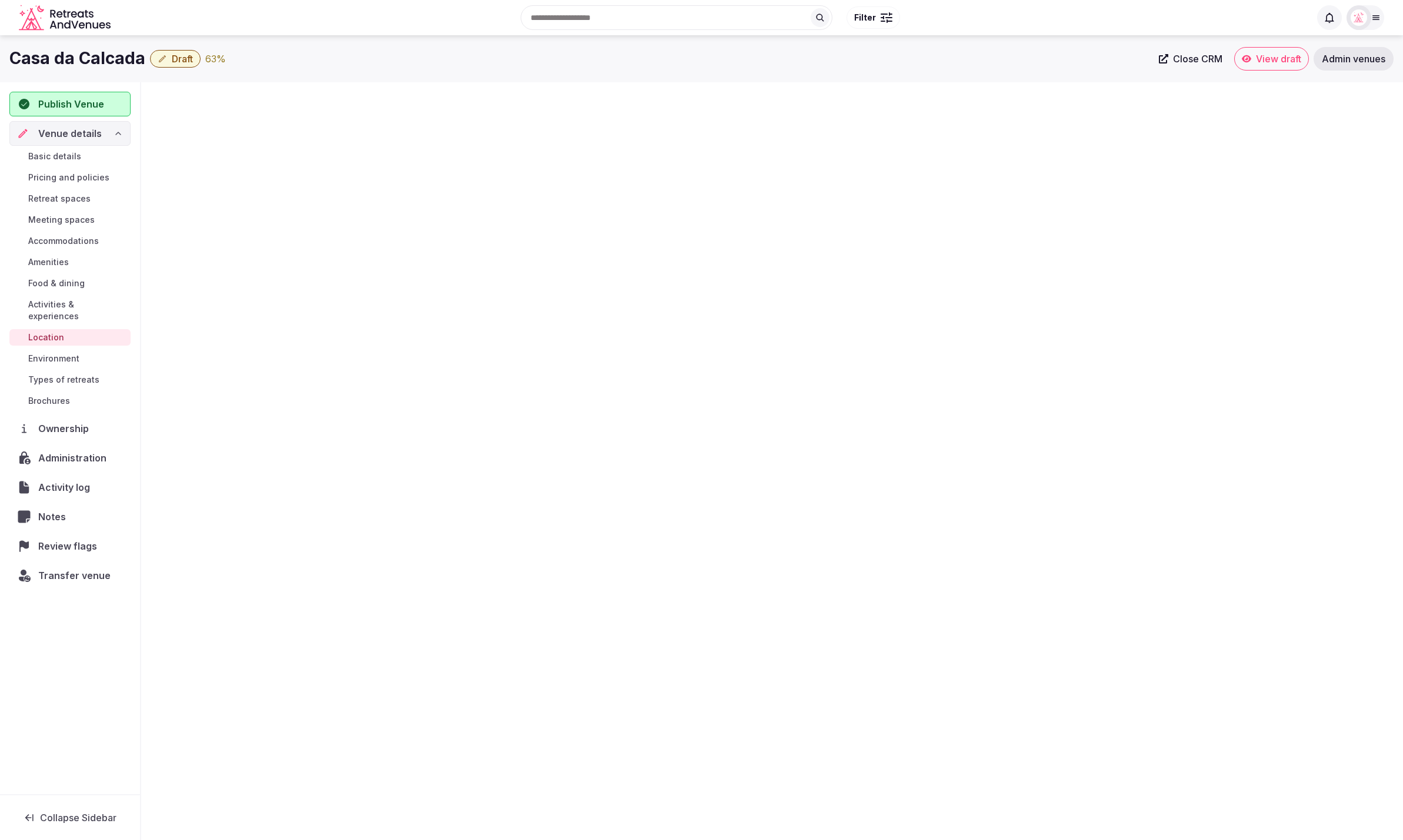
click at [51, 353] on span "Environment" at bounding box center [54, 358] width 51 height 12
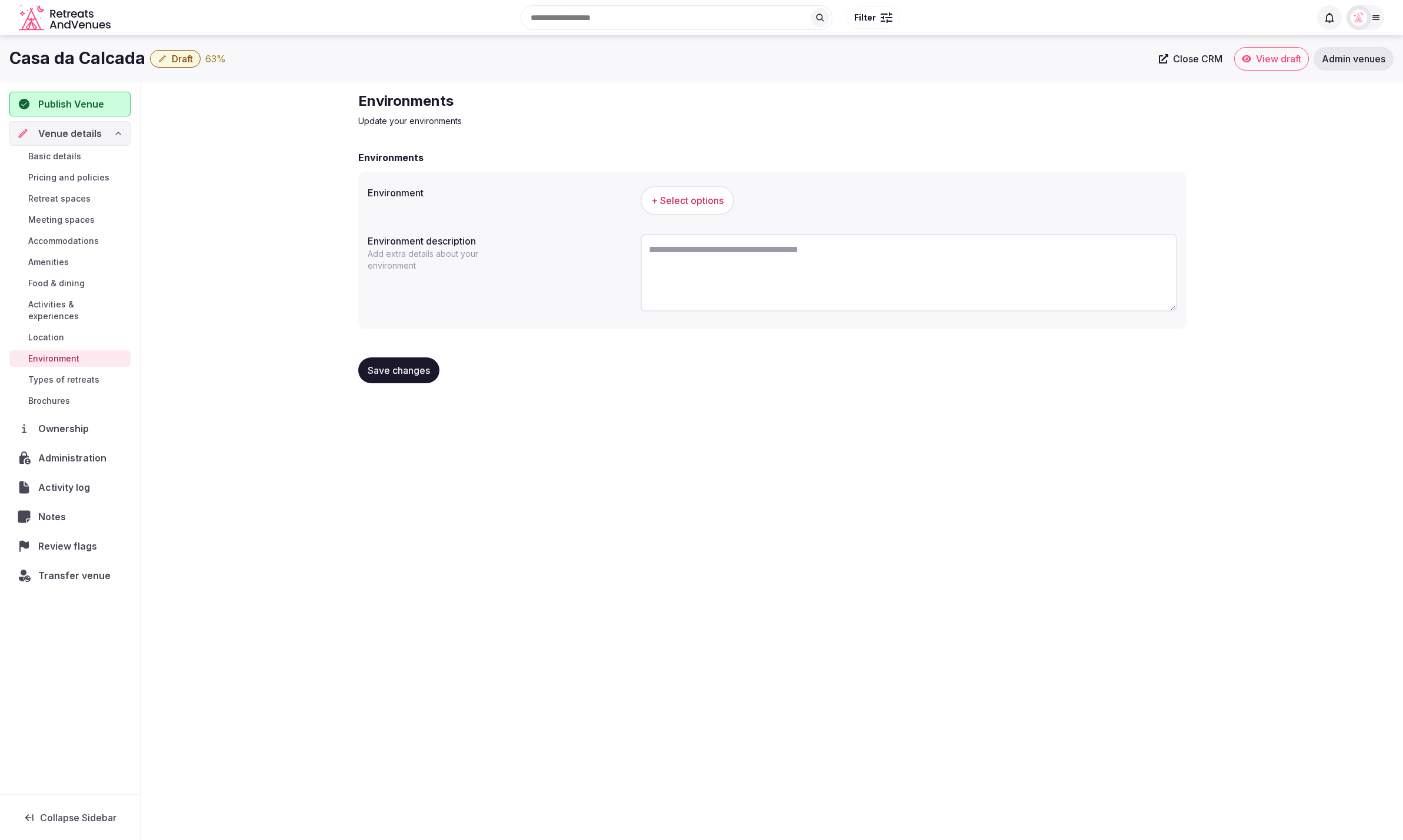
click at [55, 374] on span "Types of retreats" at bounding box center [64, 380] width 71 height 12
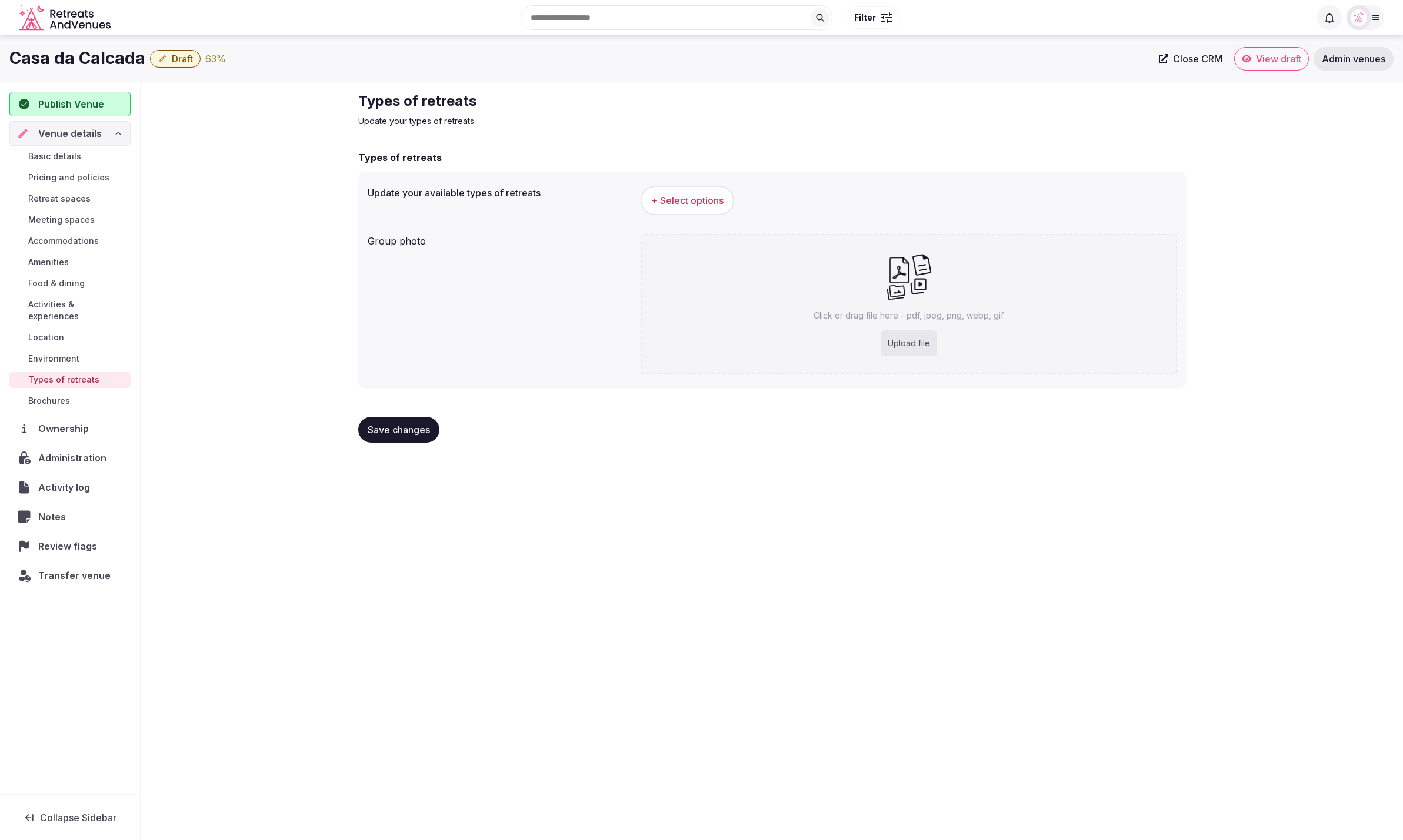
click at [53, 353] on span "Environment" at bounding box center [54, 358] width 51 height 12
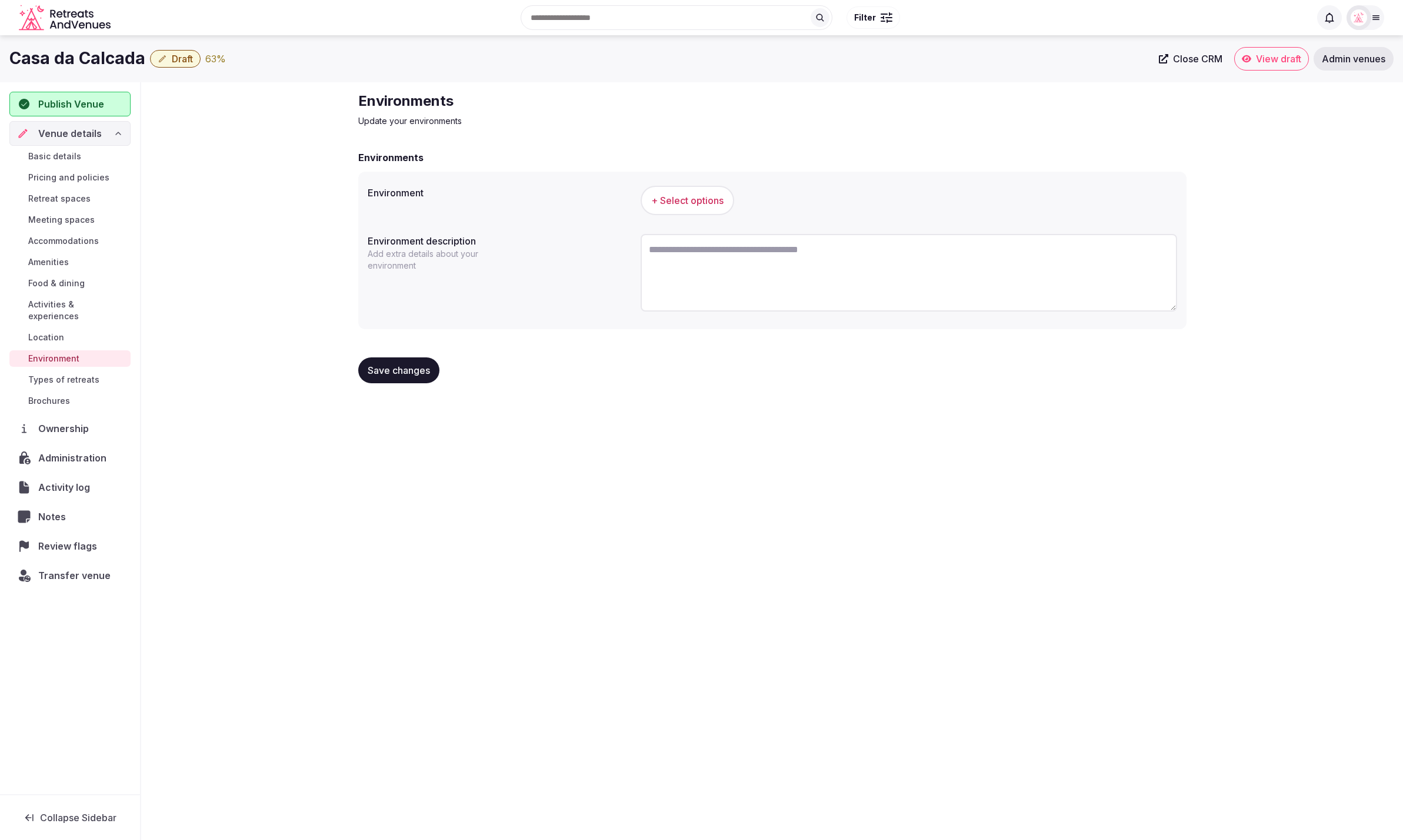
click at [783, 259] on textarea at bounding box center [909, 273] width 536 height 78
paste textarea "**********"
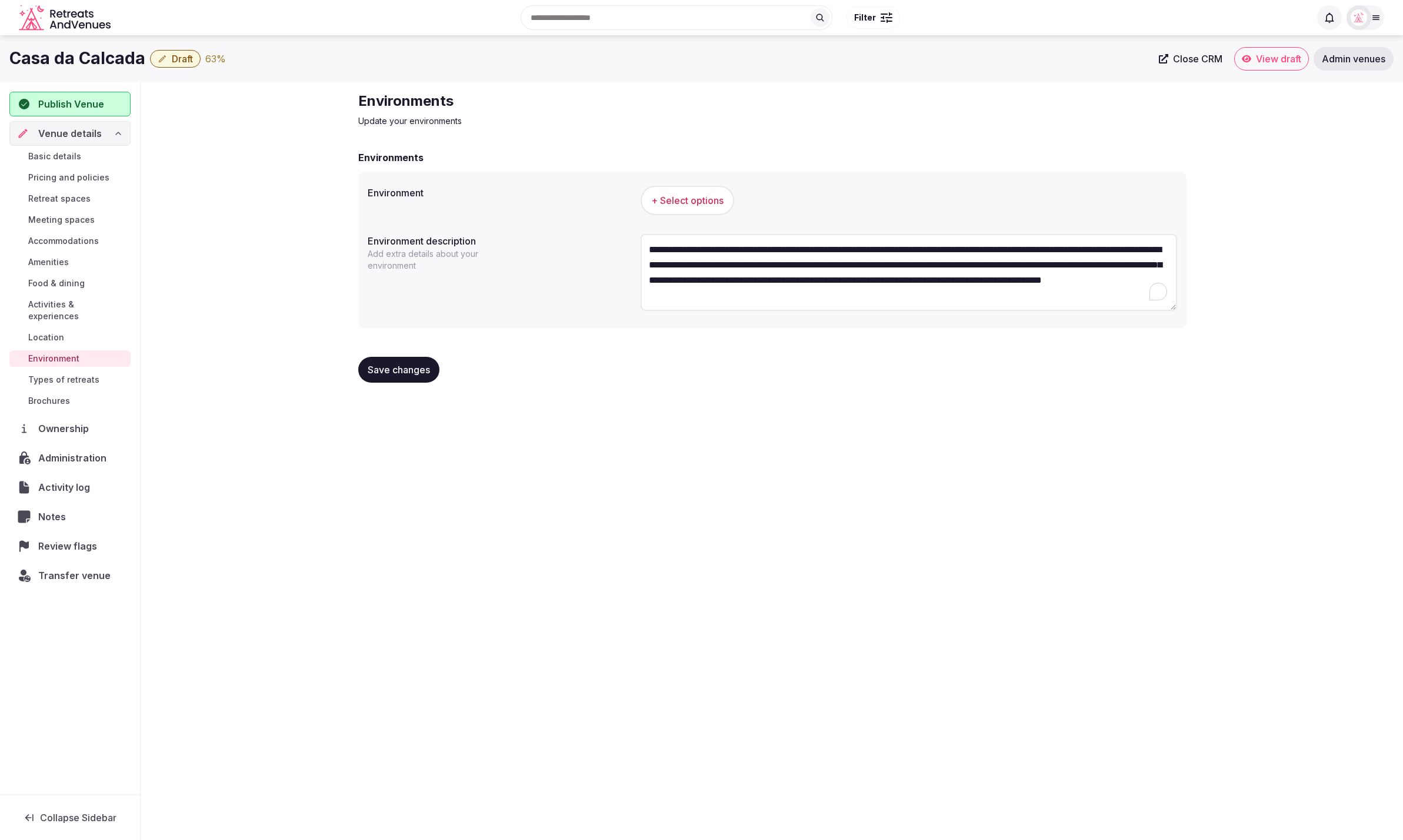
type textarea "**********"
click at [663, 206] on span "+ Select options" at bounding box center [687, 200] width 73 height 13
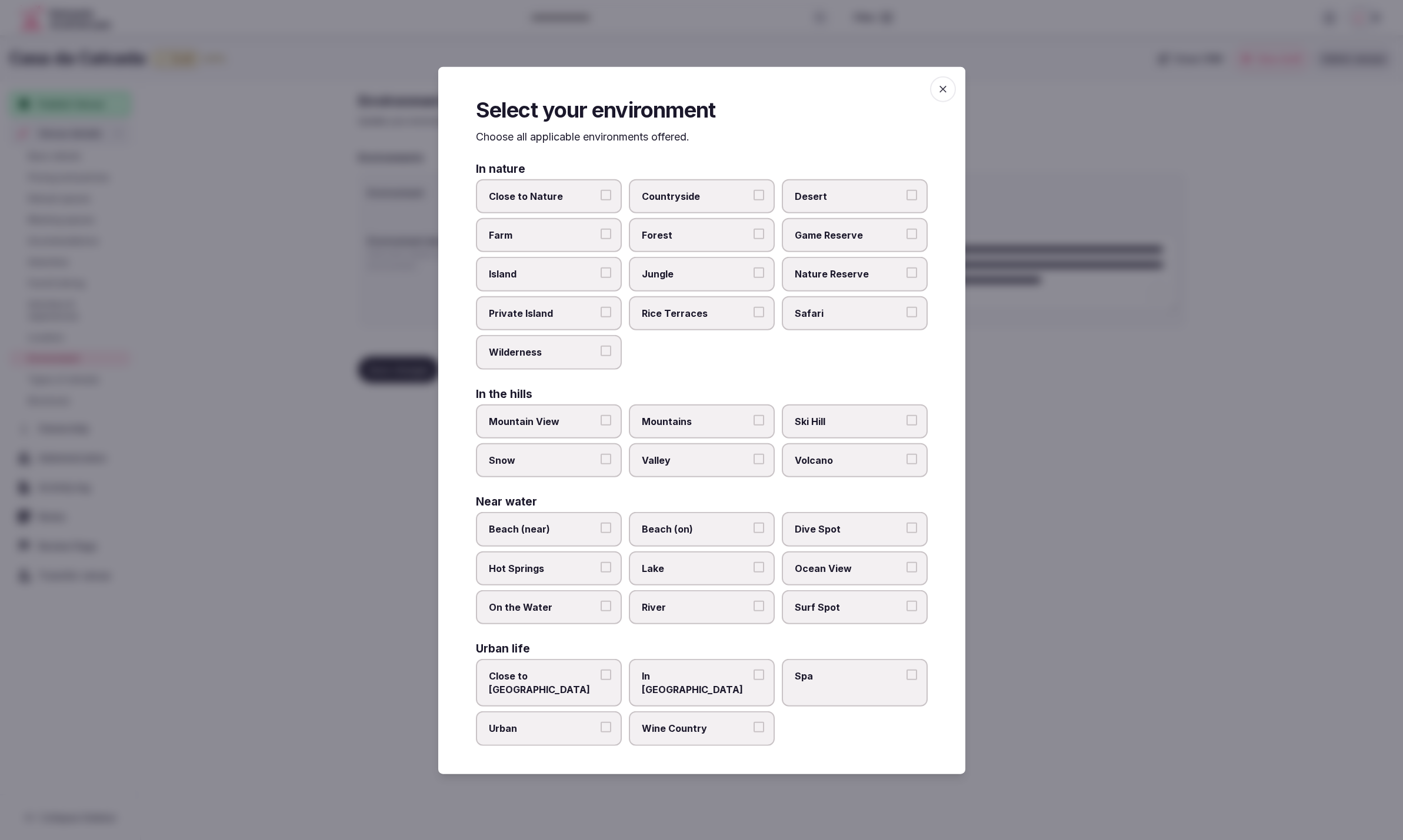
click at [711, 361] on div "Close to Nature Countryside Desert Farm Forest Game Reserve Island Jungle Natur…" at bounding box center [702, 274] width 451 height 190
drag, startPoint x: 559, startPoint y: 668, endPoint x: 563, endPoint y: 680, distance: 12.6
click at [559, 668] on label "Close to City Center" at bounding box center [549, 683] width 146 height 48
click at [600, 670] on button "Close to City Center" at bounding box center [605, 675] width 11 height 11
click at [836, 835] on div at bounding box center [701, 420] width 1403 height 840
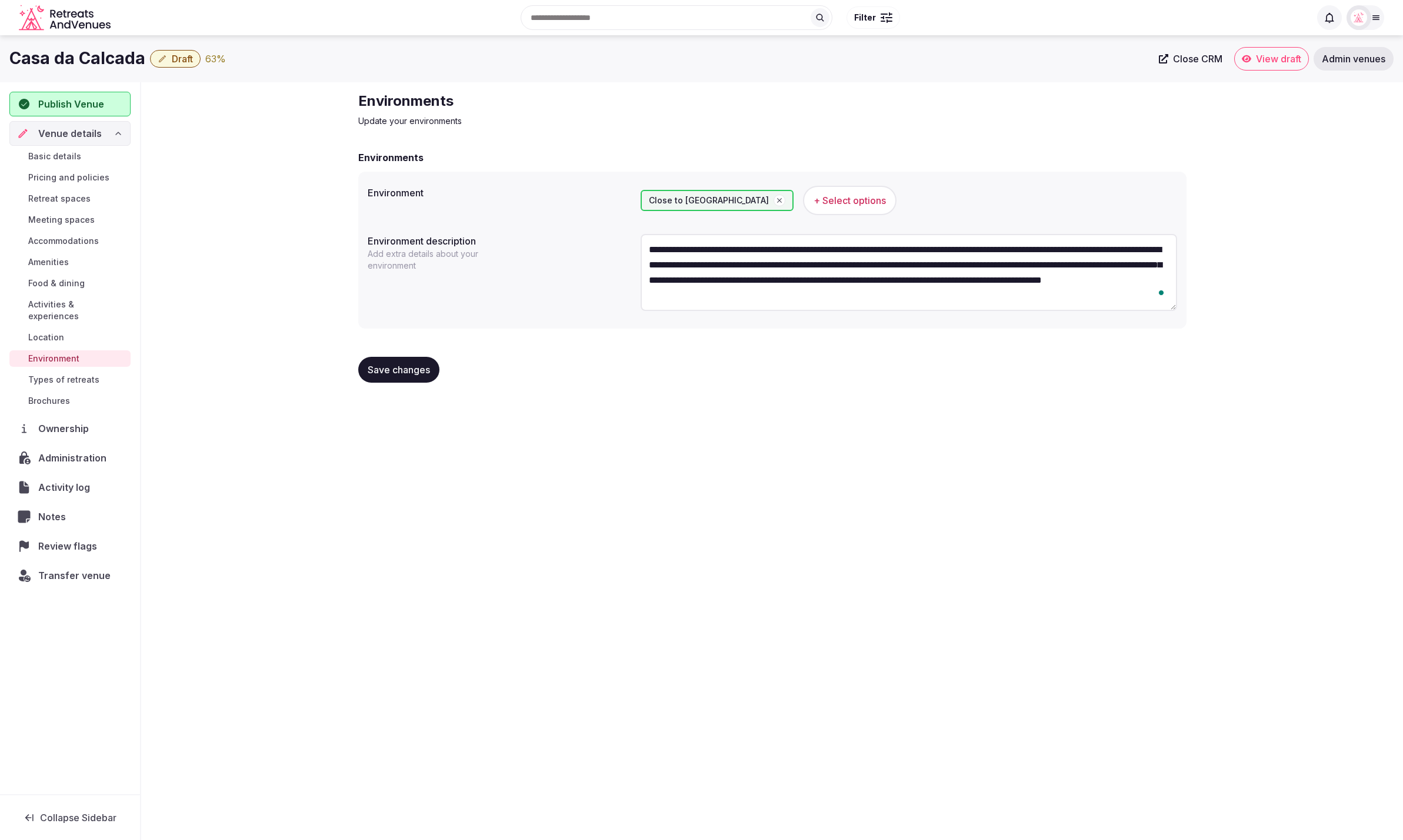
click at [408, 351] on div "Save changes" at bounding box center [772, 370] width 828 height 44
click at [407, 369] on span "Save changes" at bounding box center [398, 369] width 62 height 12
click at [798, 446] on div "**********" at bounding box center [701, 435] width 1403 height 798
click at [389, 371] on span "Save changes" at bounding box center [398, 369] width 62 height 12
click at [744, 420] on div "**********" at bounding box center [701, 435] width 1403 height 798
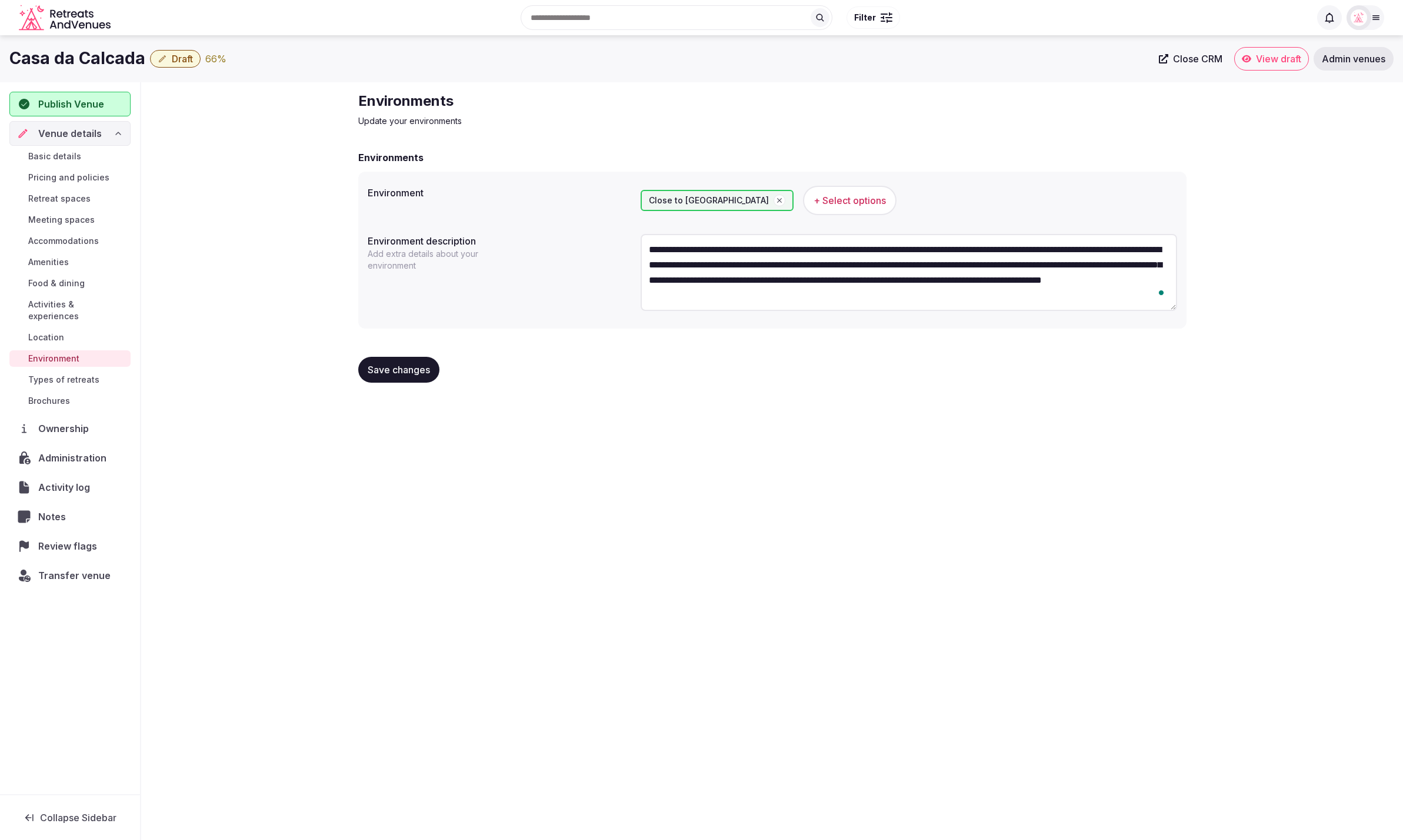
click at [78, 155] on span "Basic details" at bounding box center [55, 156] width 53 height 12
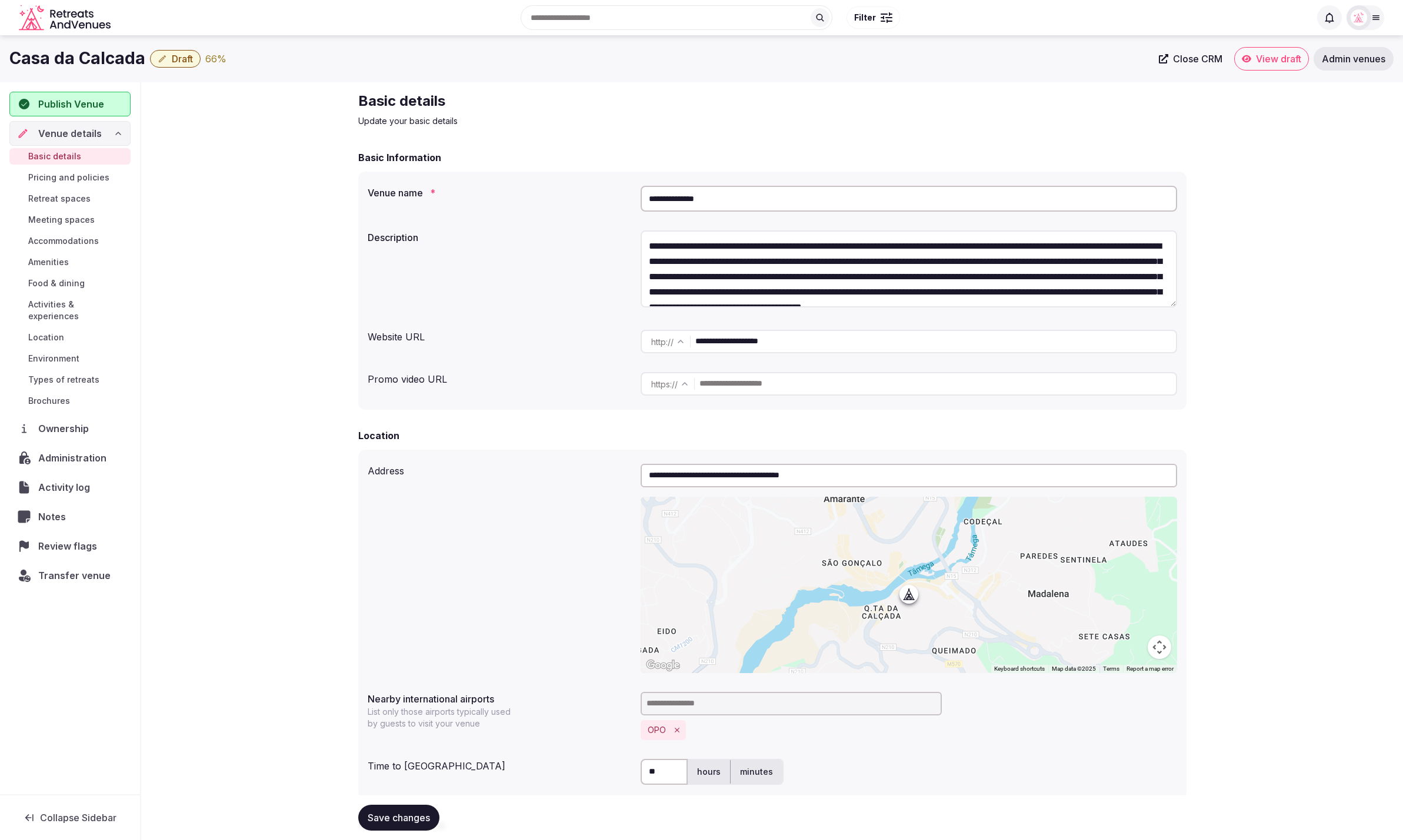
click at [991, 123] on div "Basic details Update your basic details" at bounding box center [772, 110] width 828 height 35
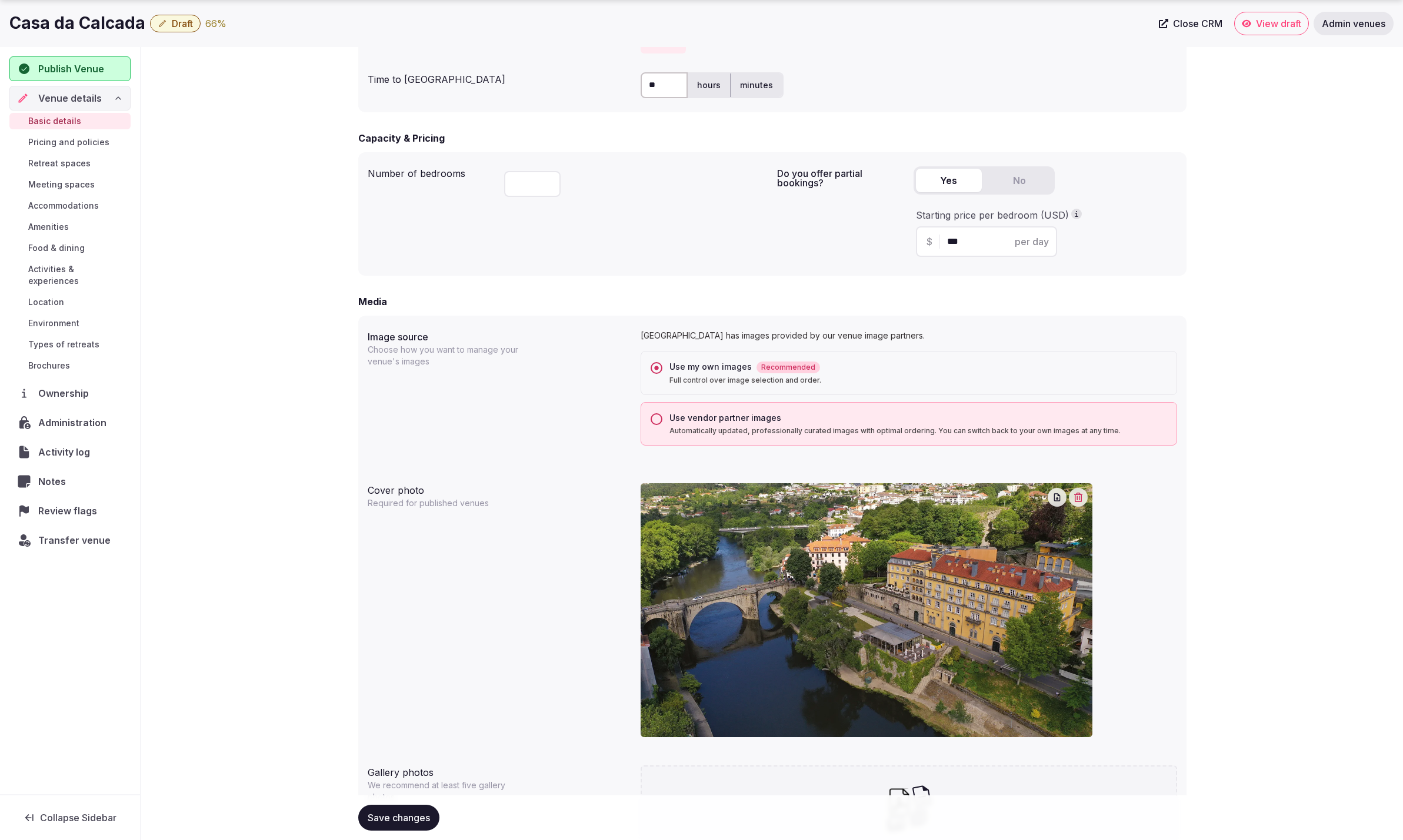
scroll to position [838, 0]
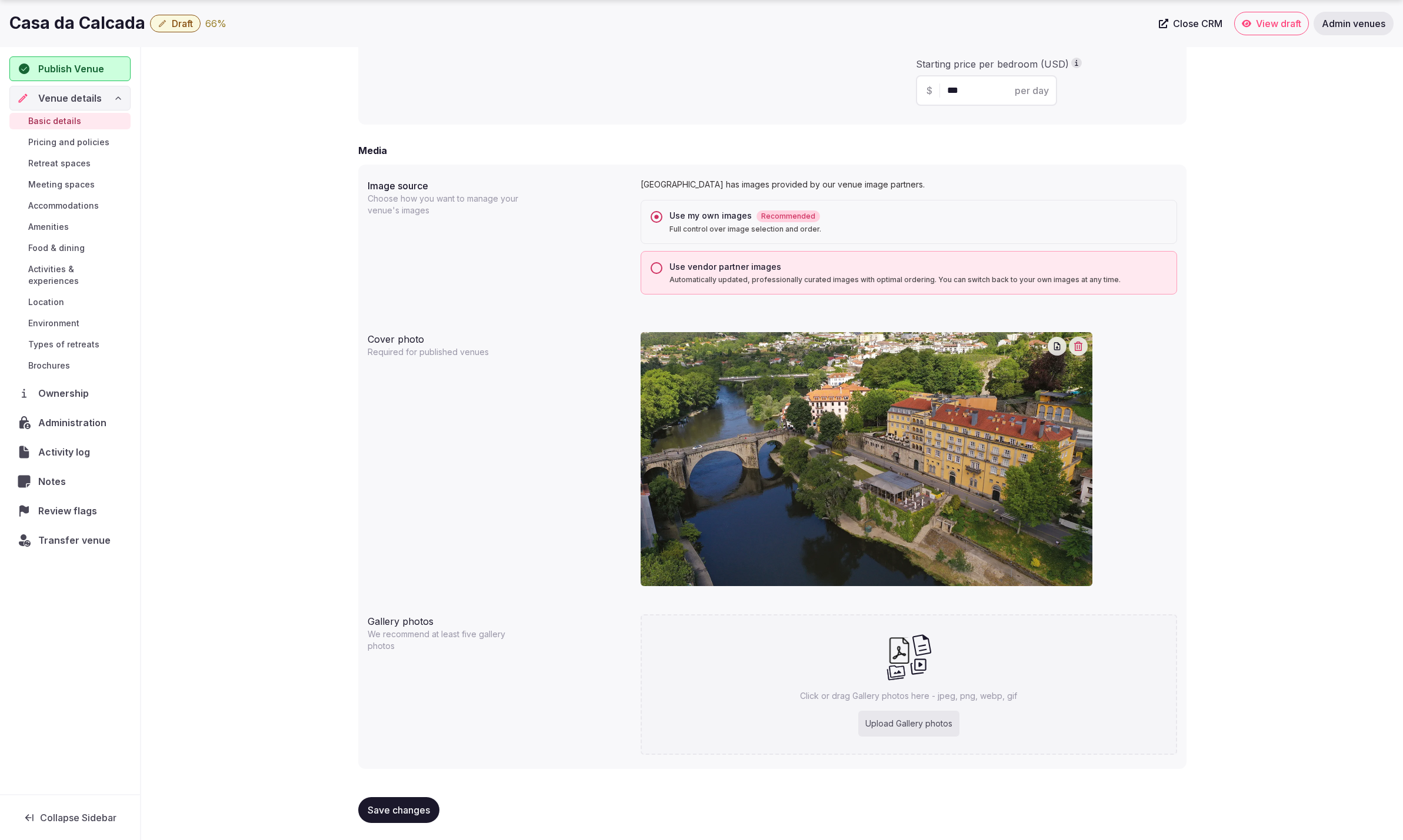
click at [900, 723] on div "Upload Gallery photos" at bounding box center [908, 723] width 101 height 26
type input "**********"
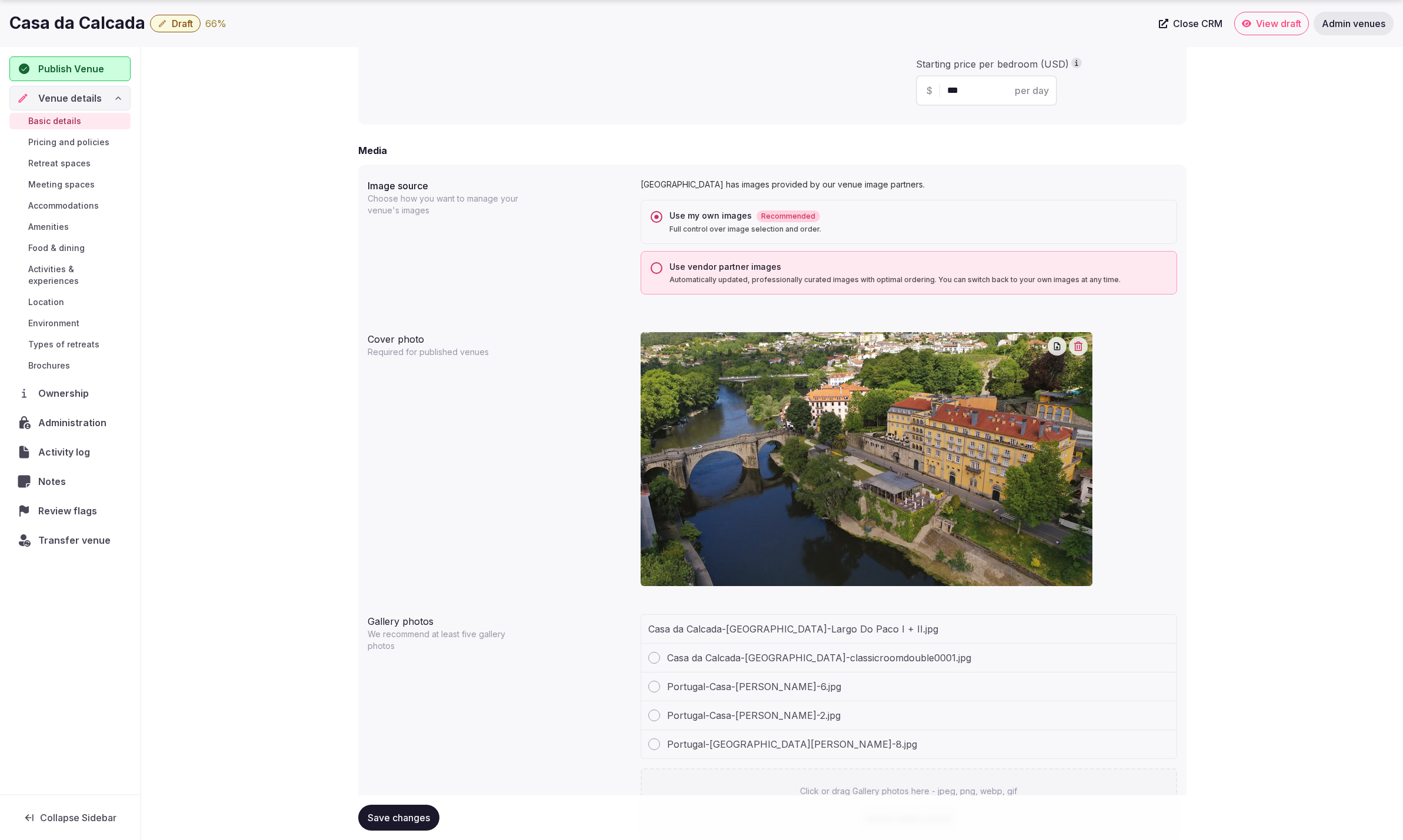
scroll to position [921, 0]
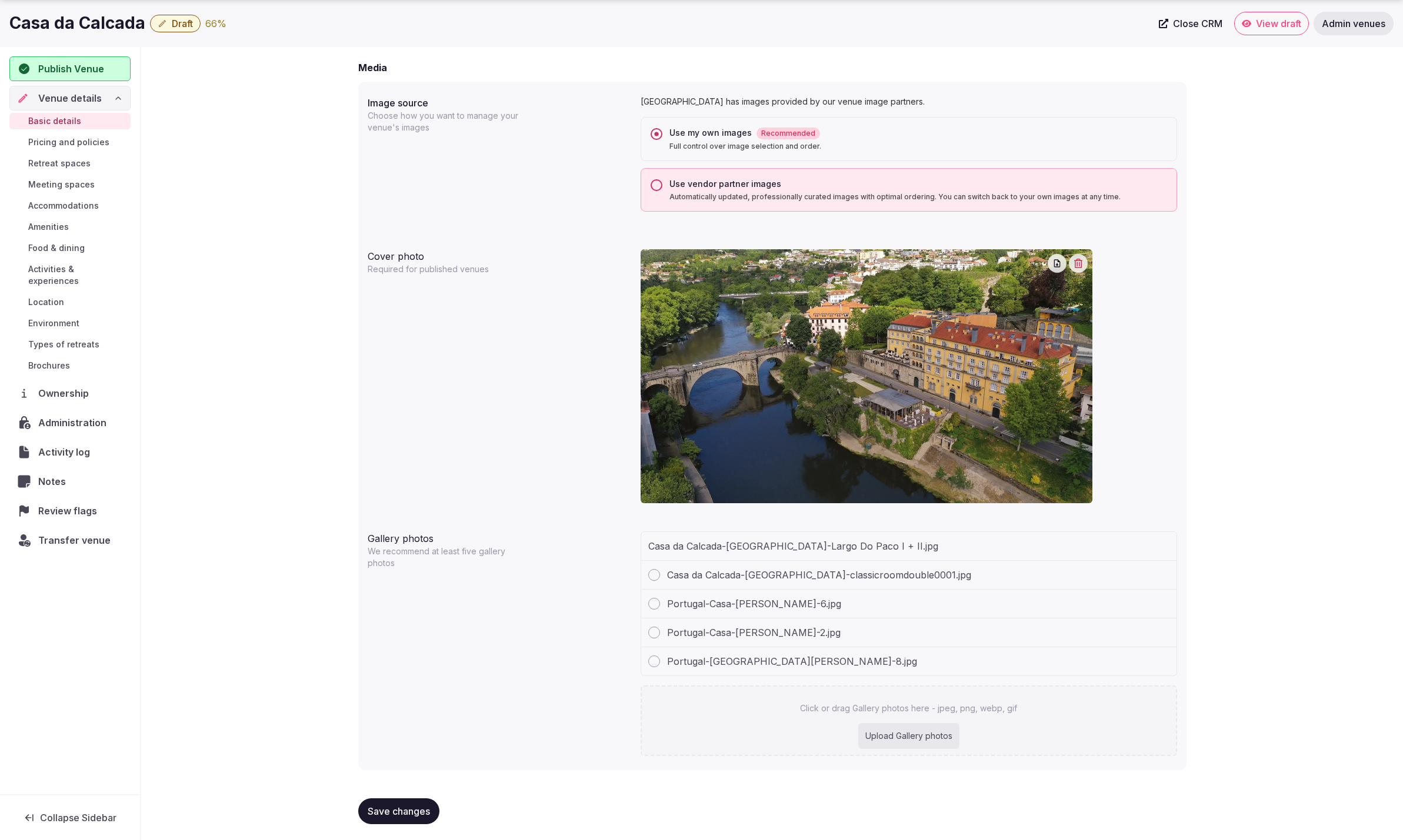
click at [916, 734] on div "Upload Gallery photos" at bounding box center [908, 736] width 101 height 26
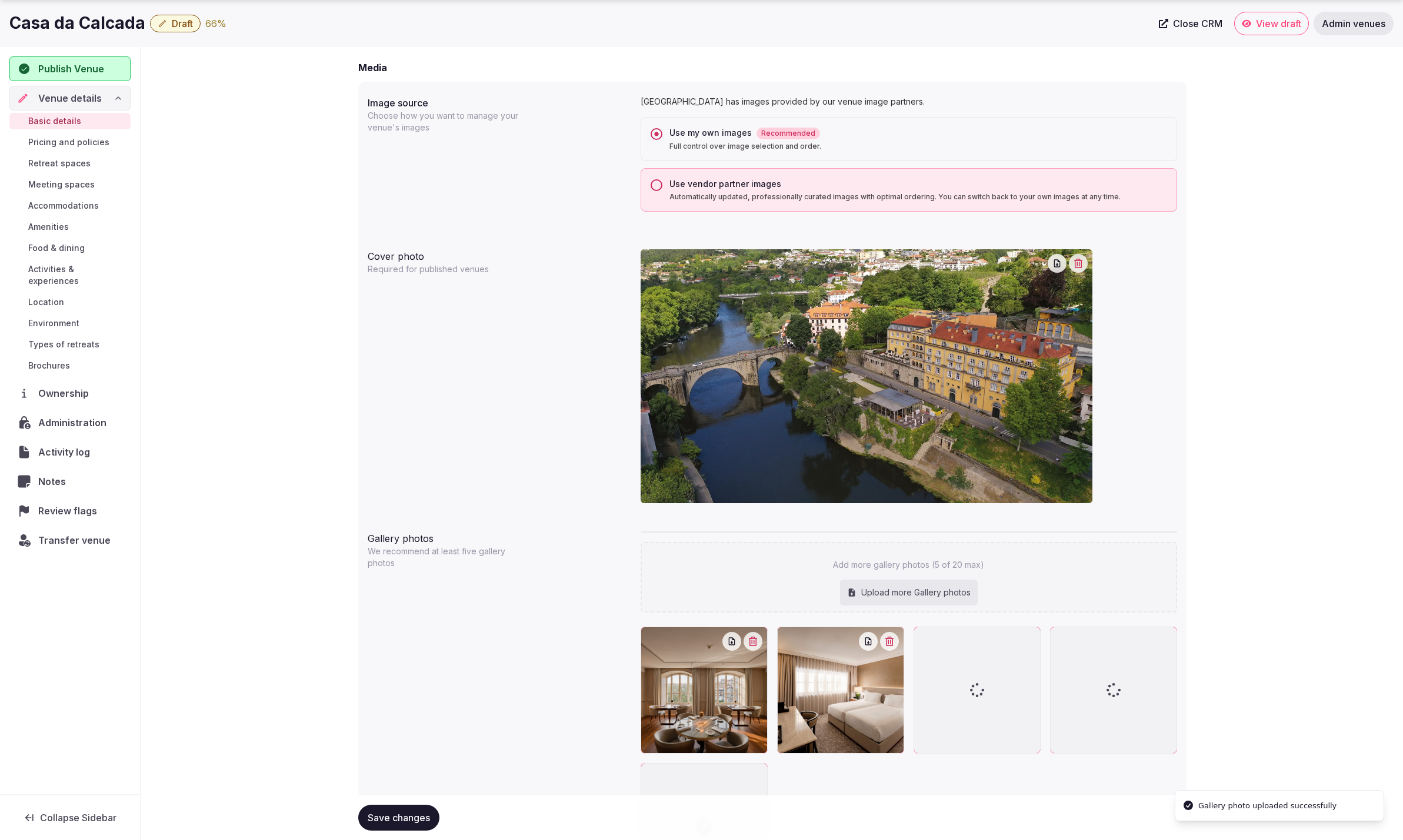
click at [1253, 143] on div "**********" at bounding box center [771, 70] width 1261 height 1816
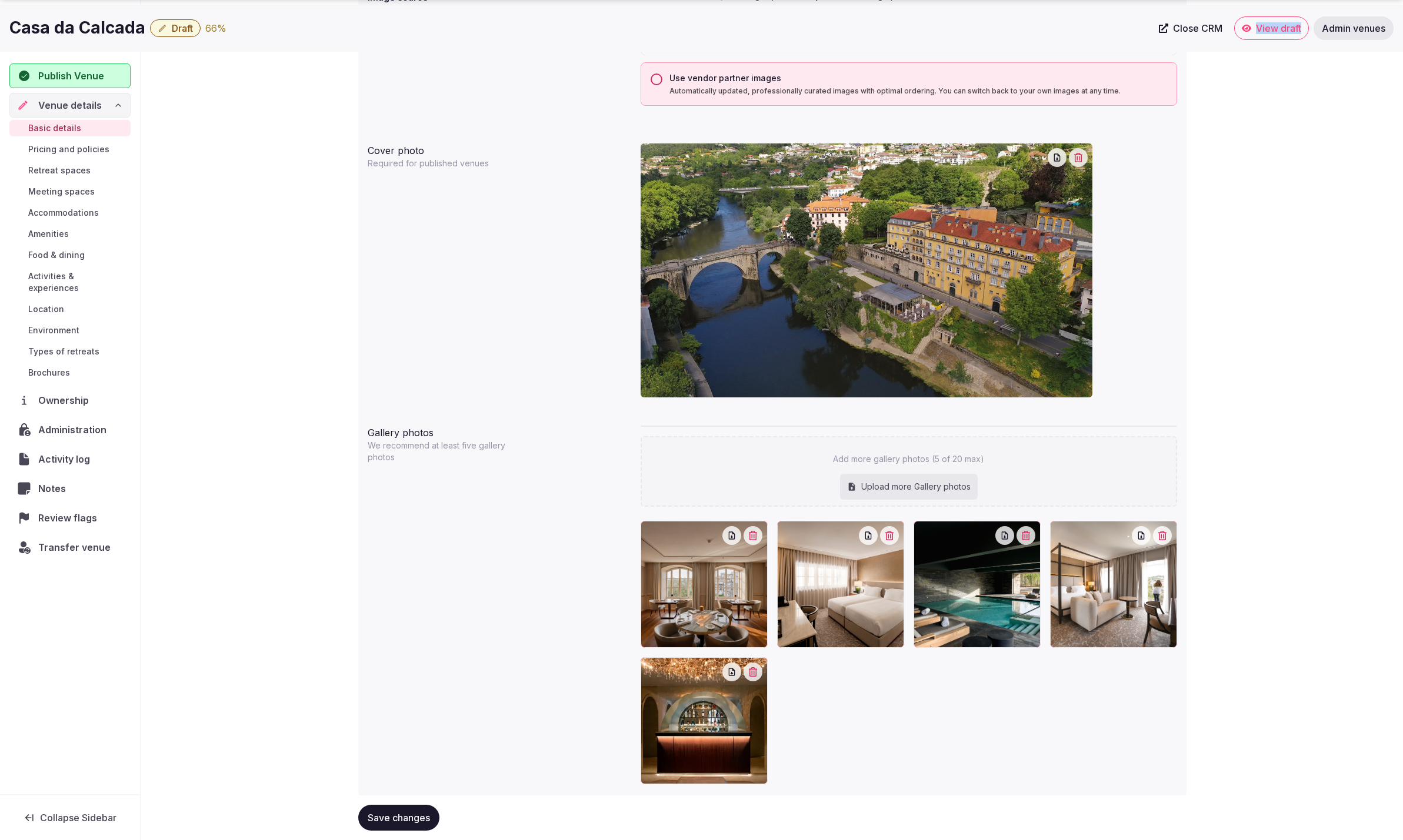
scroll to position [1056, 0]
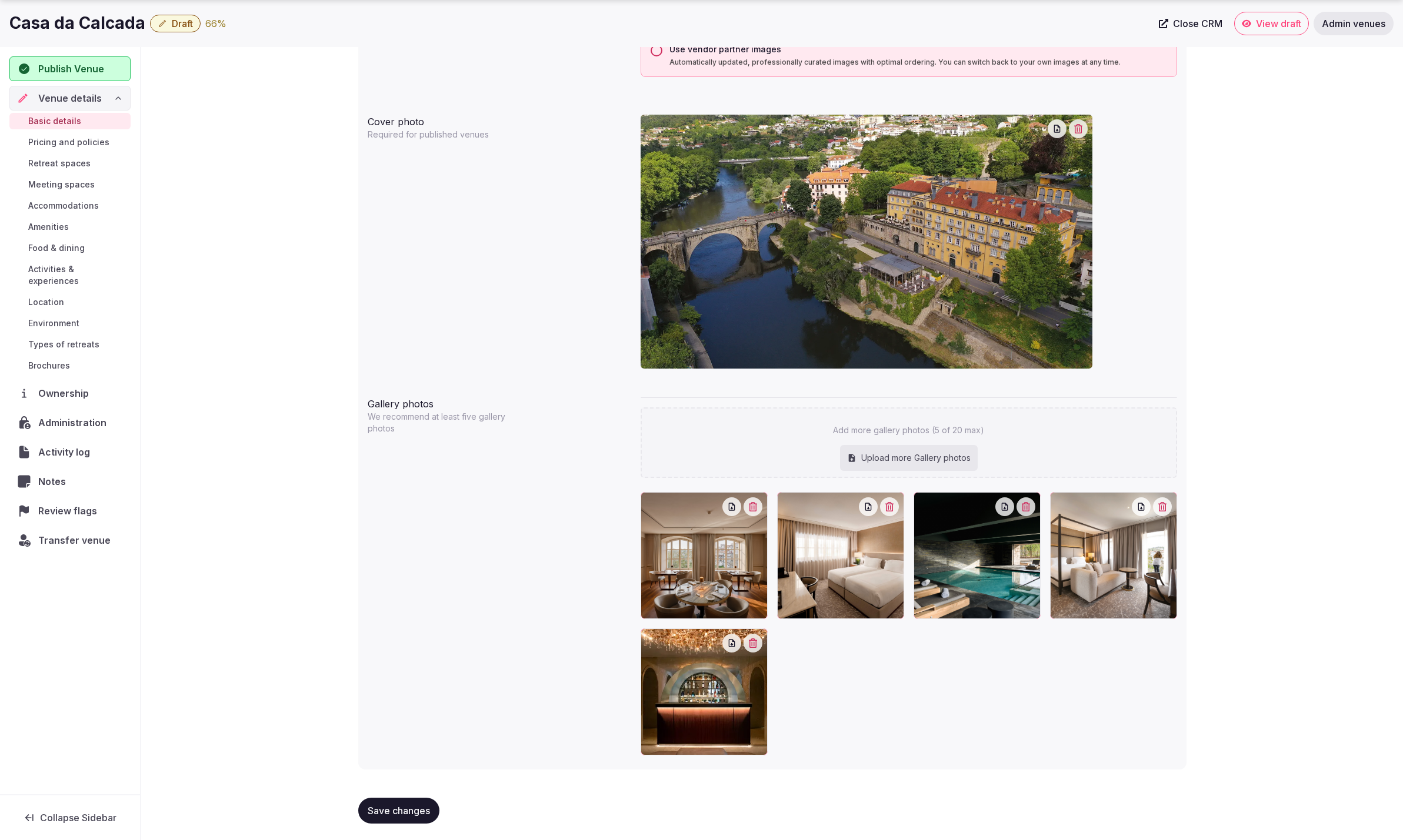
click at [928, 451] on div "Upload more Gallery photos" at bounding box center [908, 458] width 137 height 26
click at [921, 460] on div "Upload more Gallery photos" at bounding box center [908, 458] width 137 height 26
type input "**********"
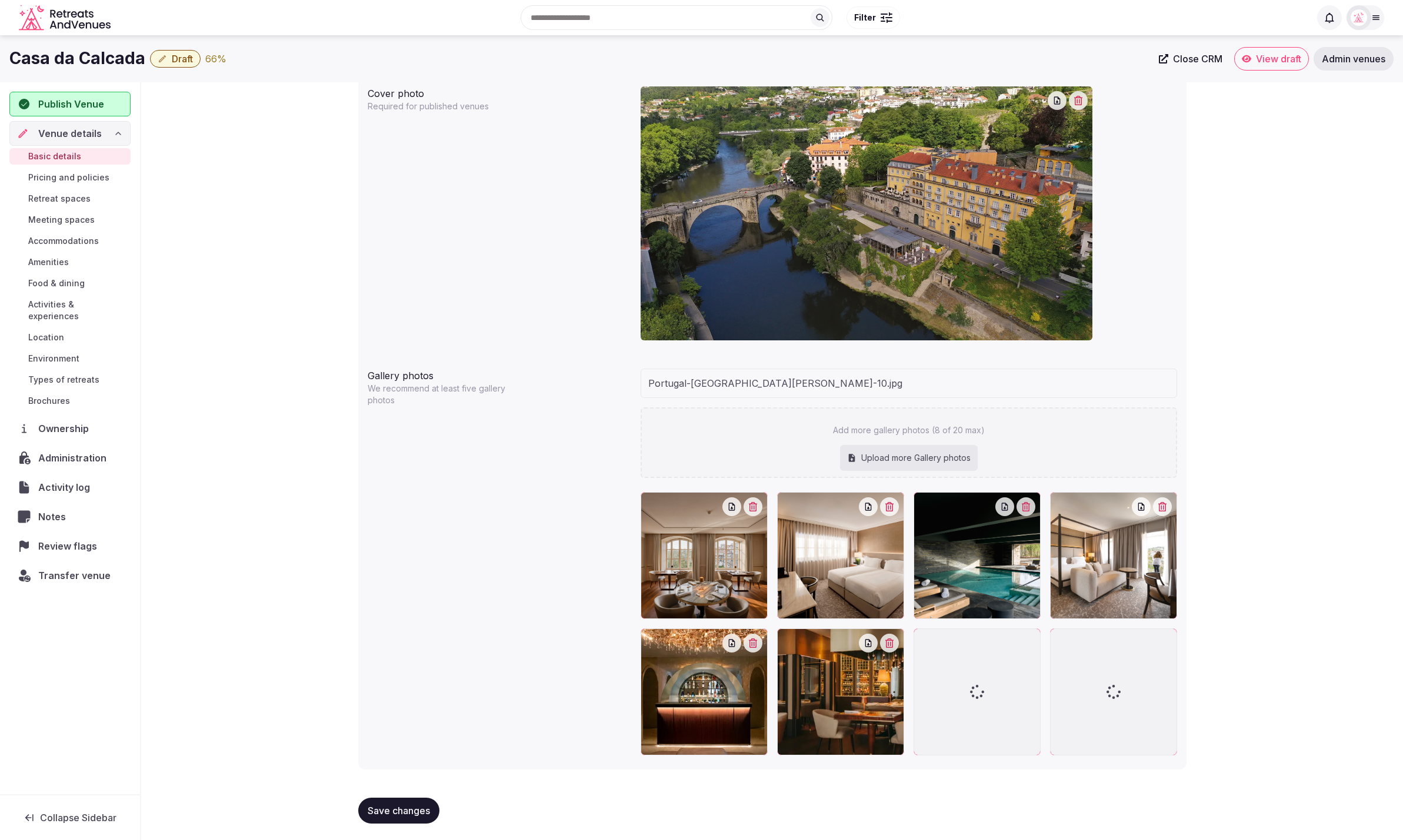
scroll to position [1169, 0]
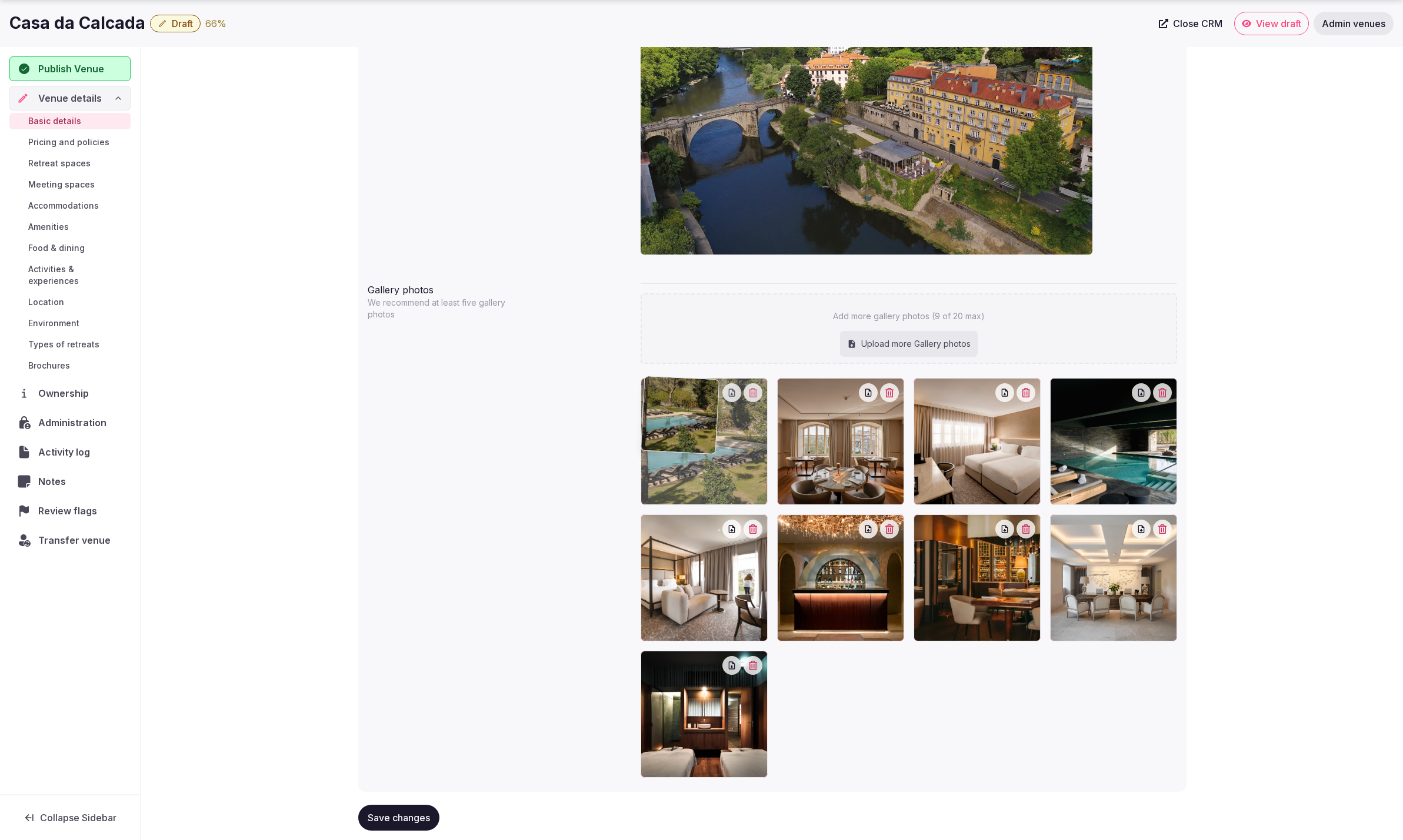
drag, startPoint x: 1097, startPoint y: 621, endPoint x: 742, endPoint y: 500, distance: 375.1
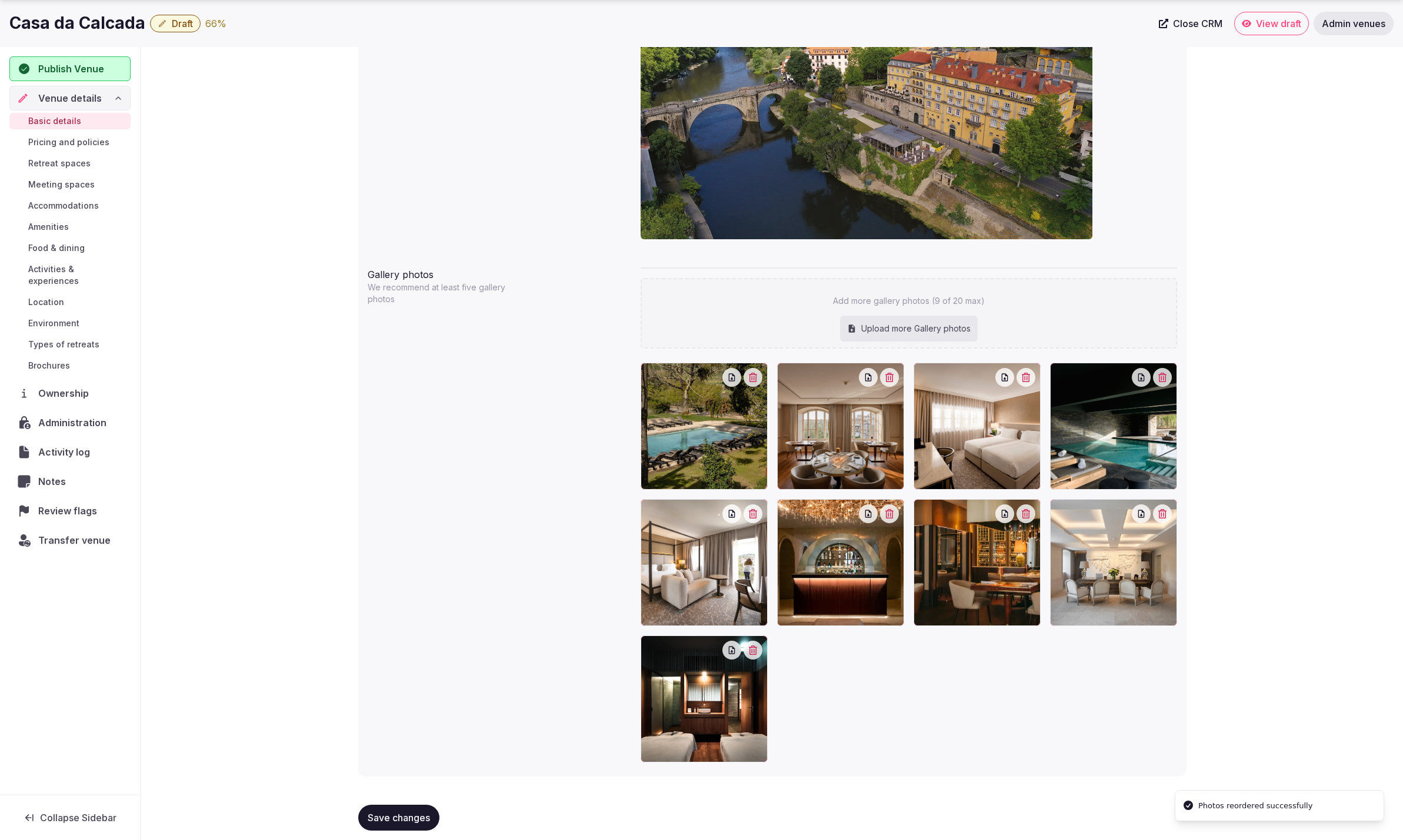
scroll to position [1189, 0]
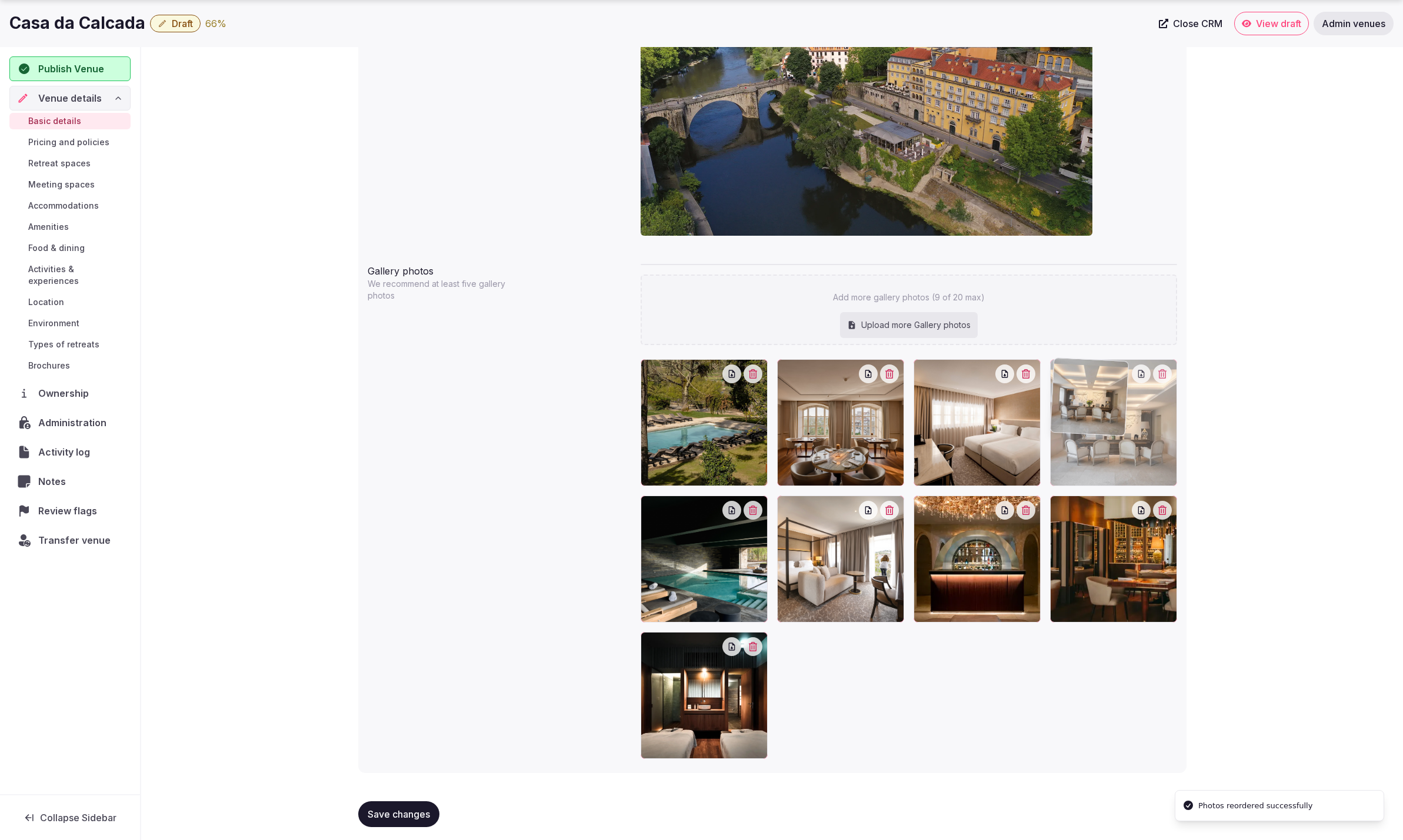
drag, startPoint x: 1120, startPoint y: 575, endPoint x: 1110, endPoint y: 495, distance: 80.6
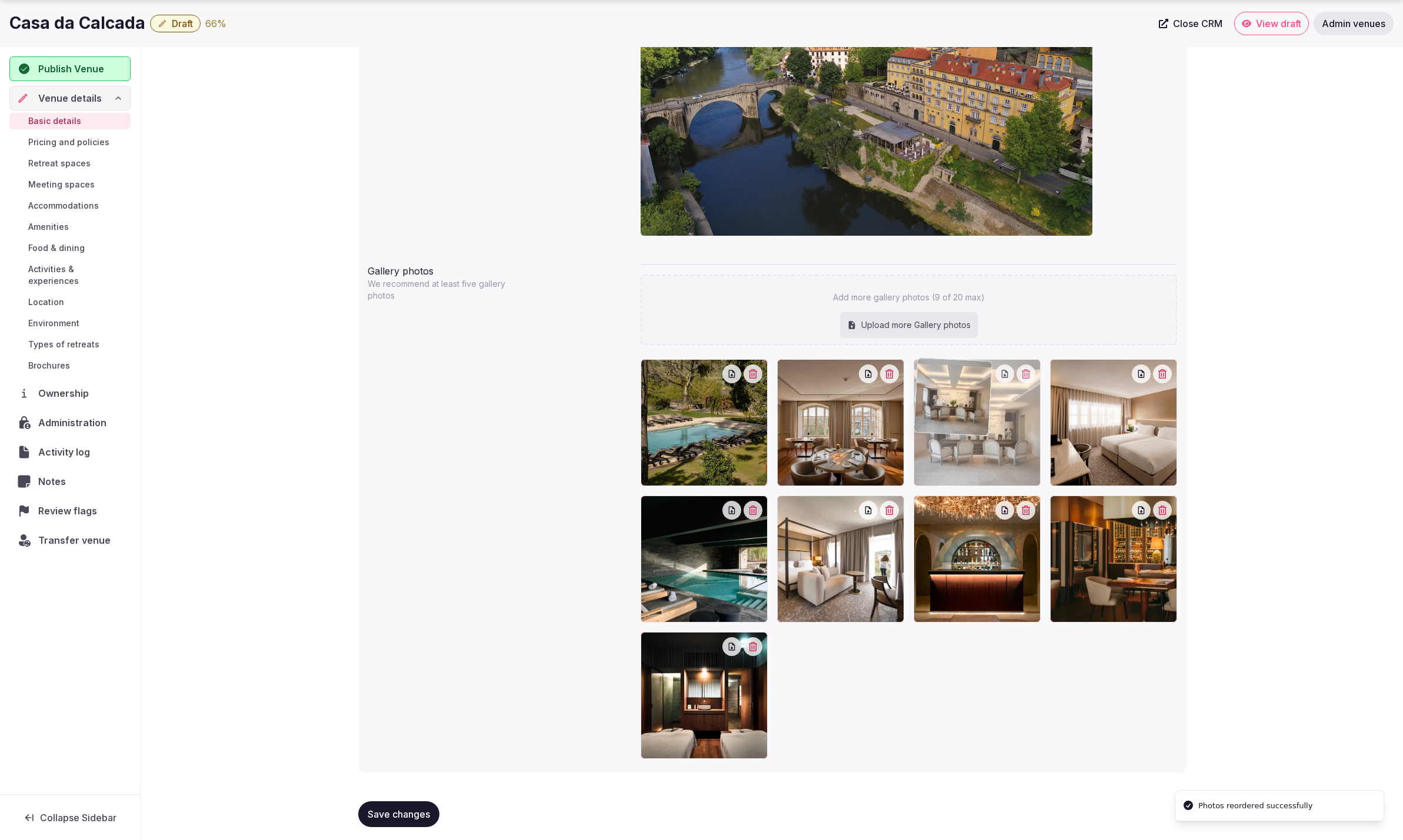
drag, startPoint x: 1114, startPoint y: 451, endPoint x: 1001, endPoint y: 450, distance: 113.0
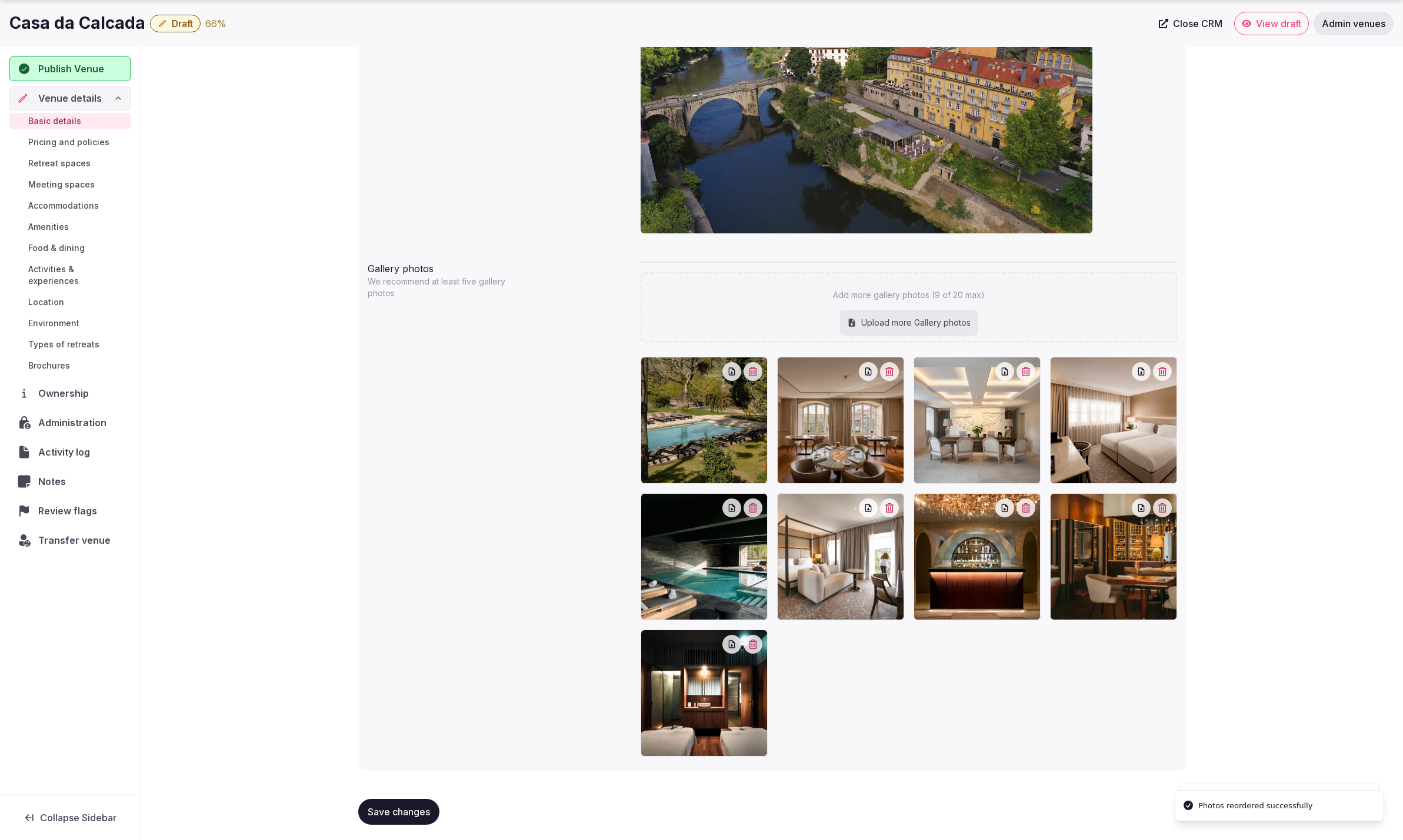
click at [929, 710] on div at bounding box center [909, 557] width 536 height 400
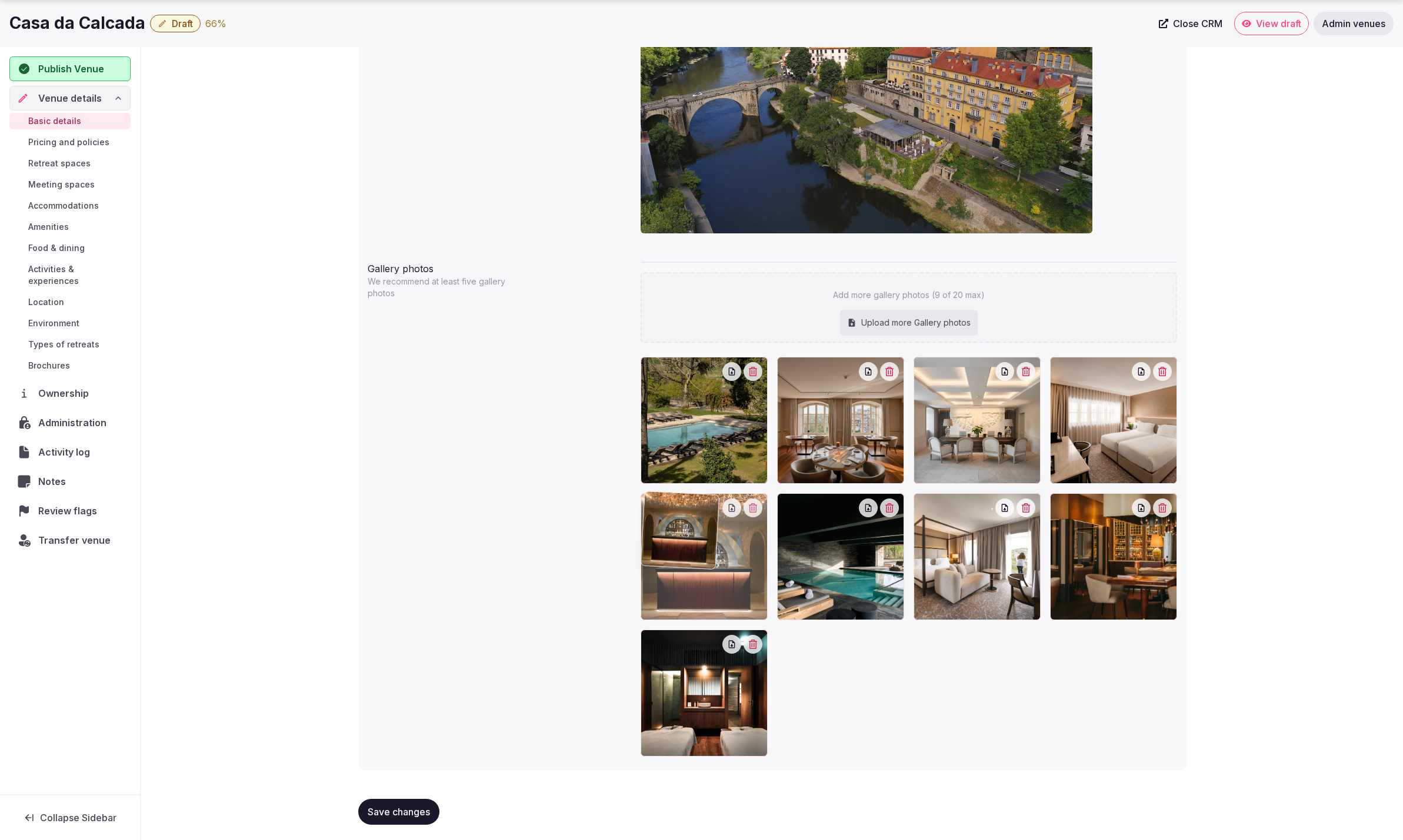
drag, startPoint x: 995, startPoint y: 585, endPoint x: 790, endPoint y: 584, distance: 205.0
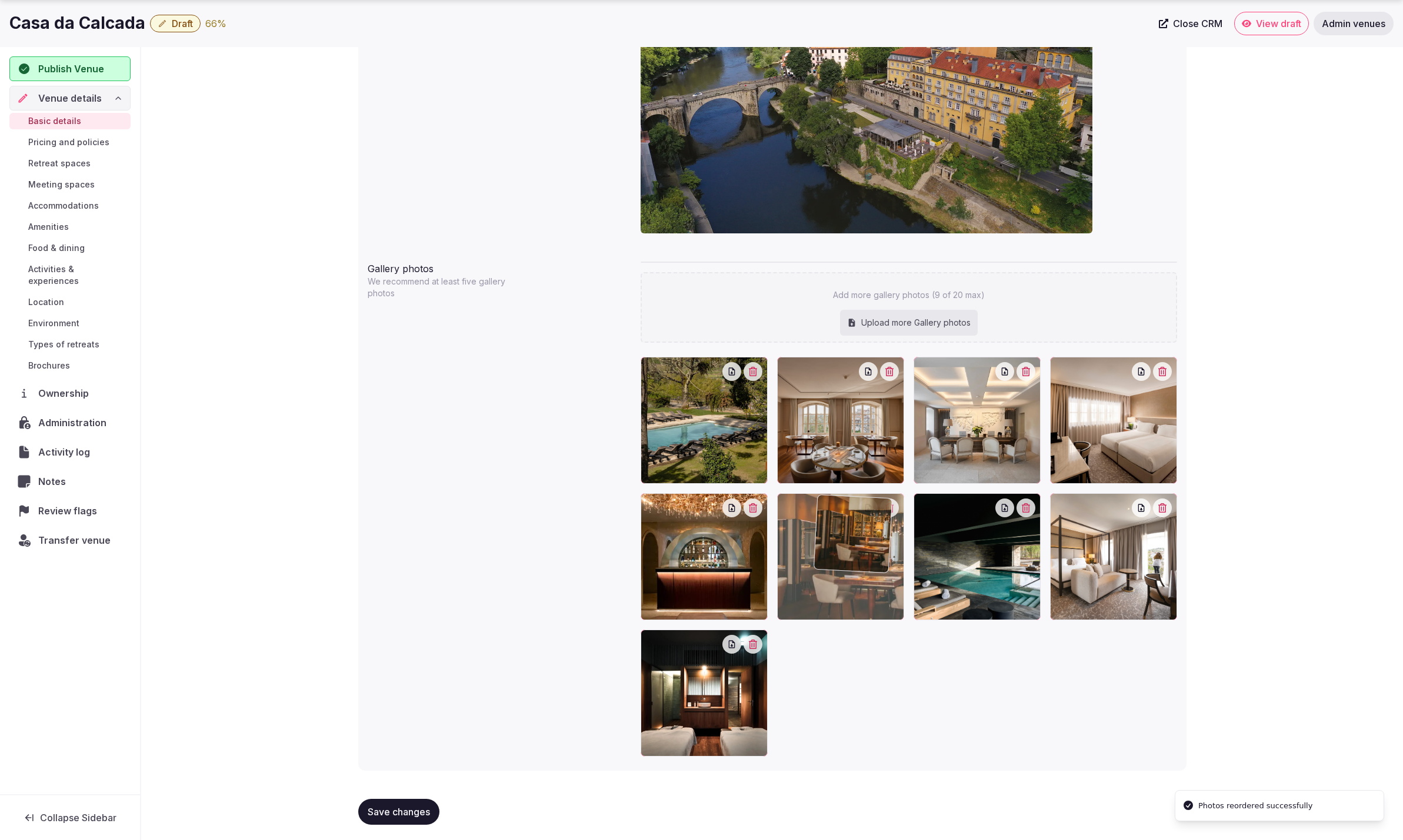
drag, startPoint x: 1126, startPoint y: 575, endPoint x: 889, endPoint y: 584, distance: 237.2
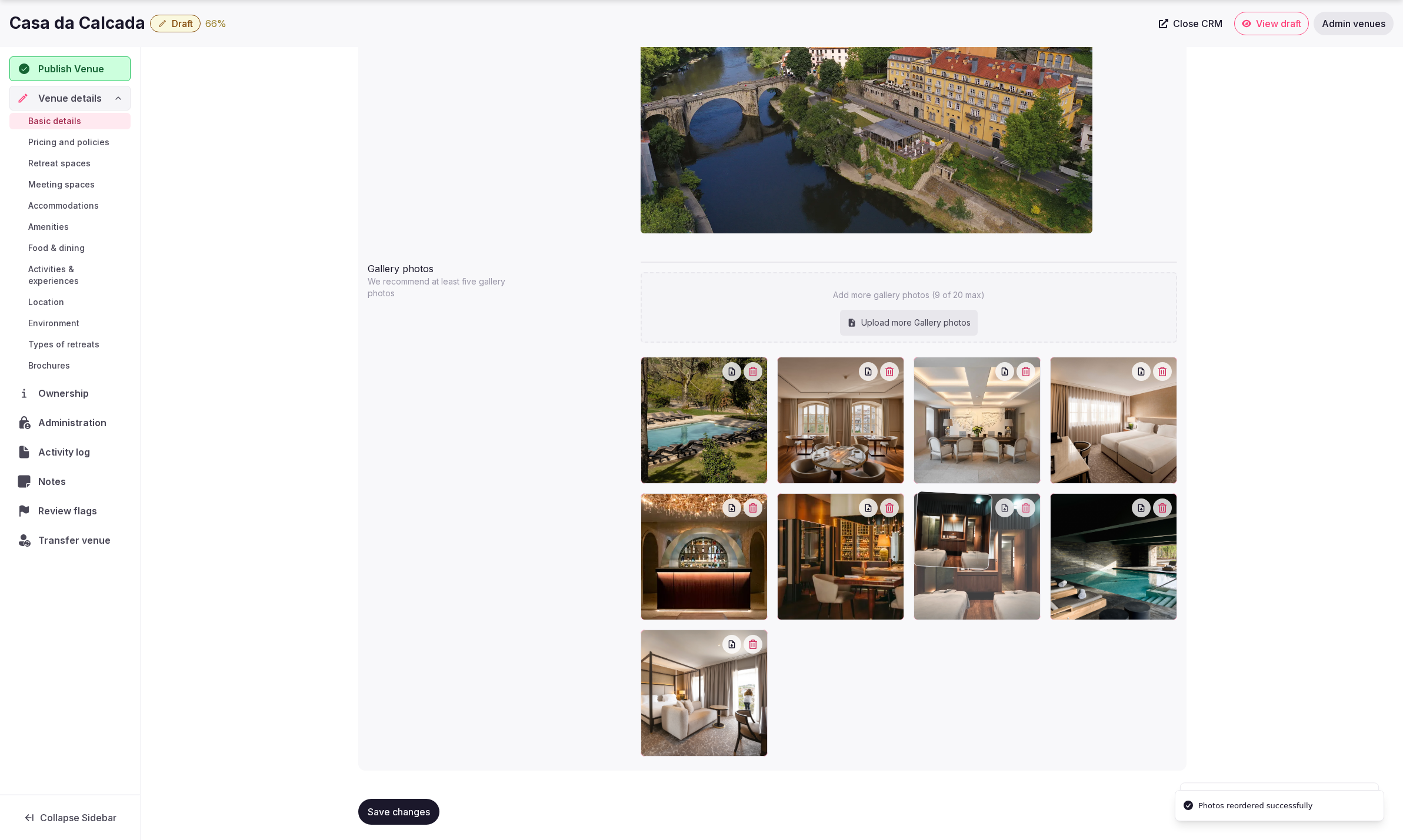
drag, startPoint x: 747, startPoint y: 682, endPoint x: 1064, endPoint y: 602, distance: 326.9
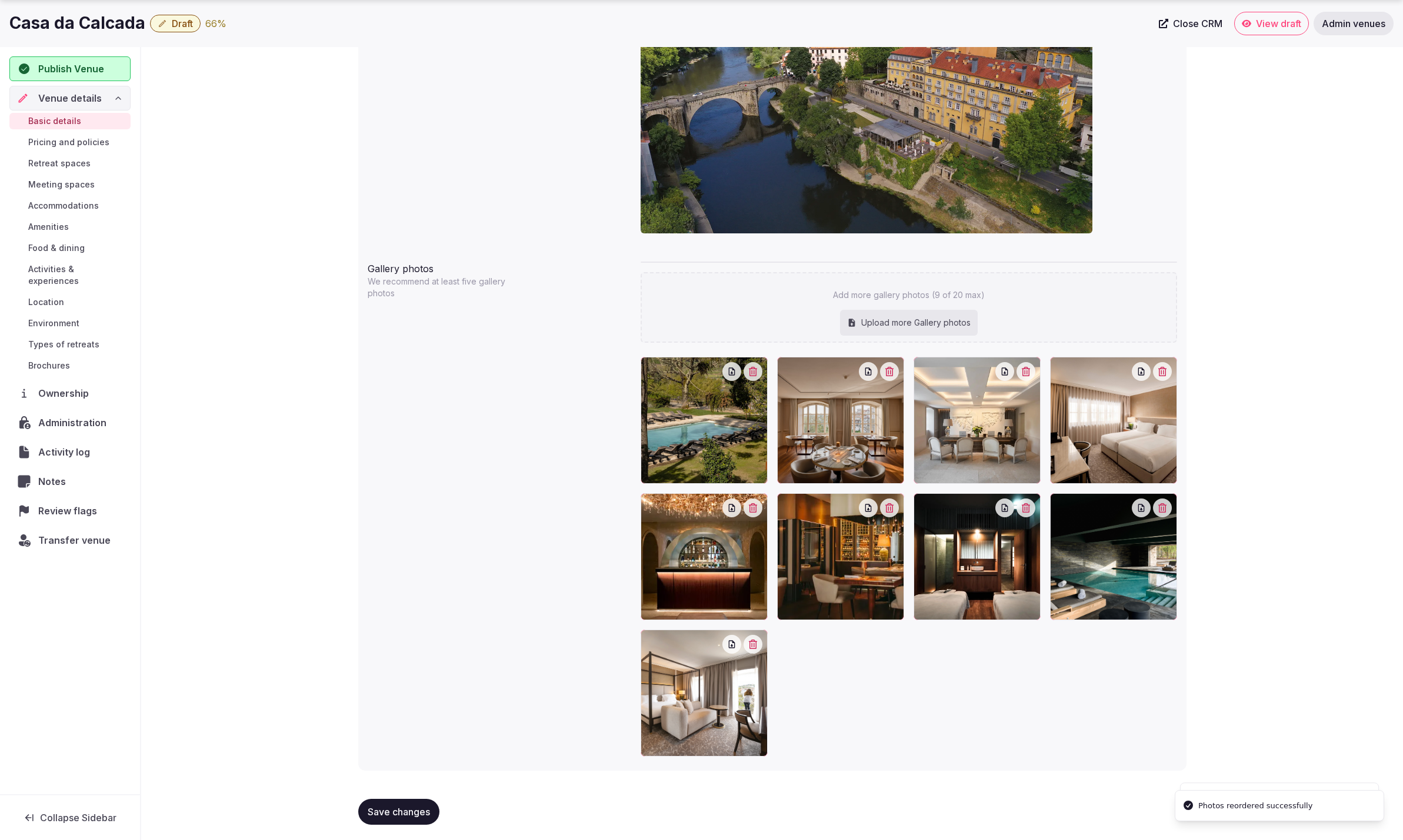
drag, startPoint x: 1068, startPoint y: 673, endPoint x: 1031, endPoint y: 651, distance: 43.0
click at [1068, 671] on div at bounding box center [909, 557] width 536 height 400
click at [390, 807] on span "Save changes" at bounding box center [398, 812] width 62 height 12
click at [908, 321] on div "Upload more Gallery photos" at bounding box center [908, 322] width 137 height 26
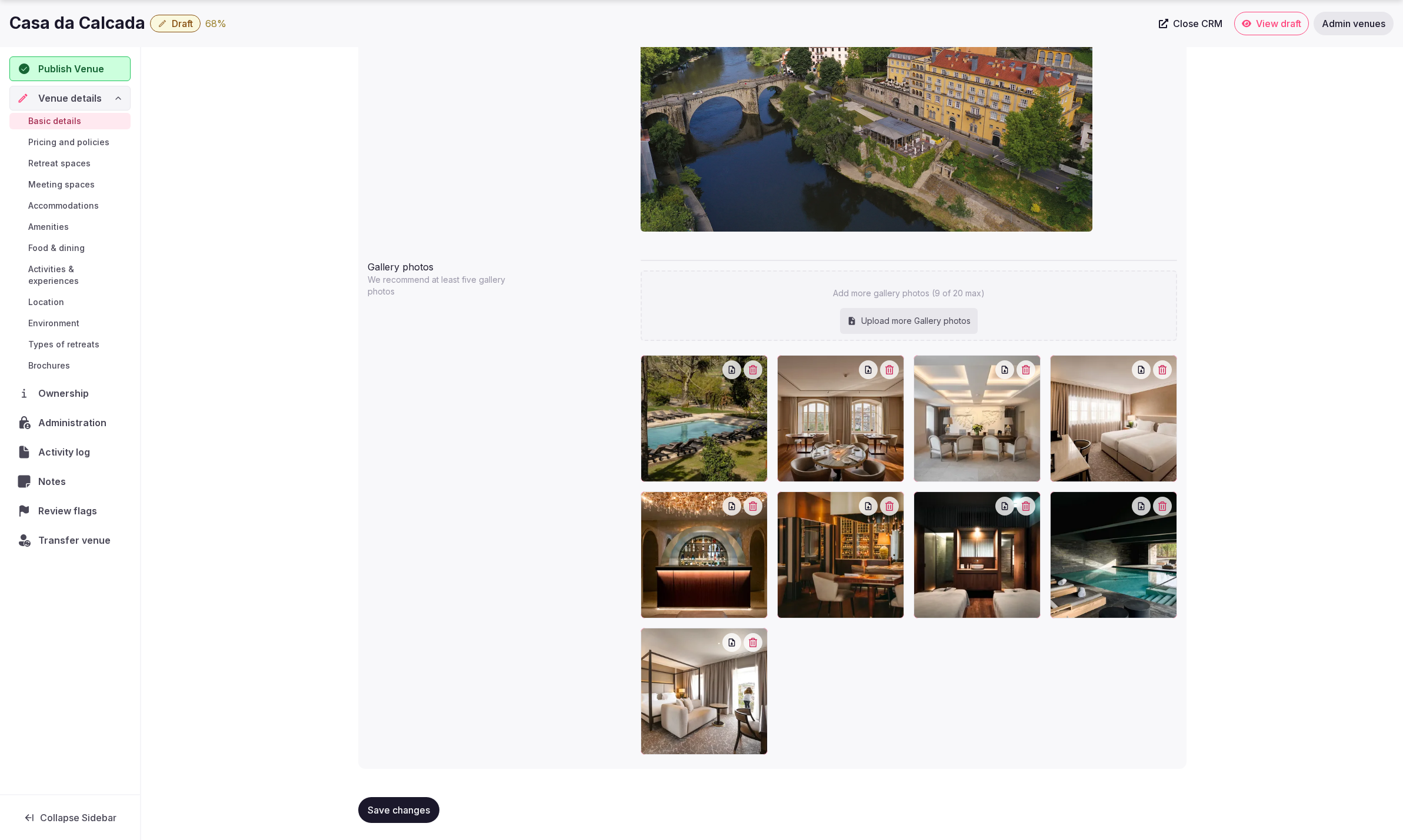
click at [395, 805] on span "Save changes" at bounding box center [398, 810] width 62 height 12
click at [877, 314] on div "Upload more Gallery photos" at bounding box center [908, 320] width 137 height 26
type input "**********"
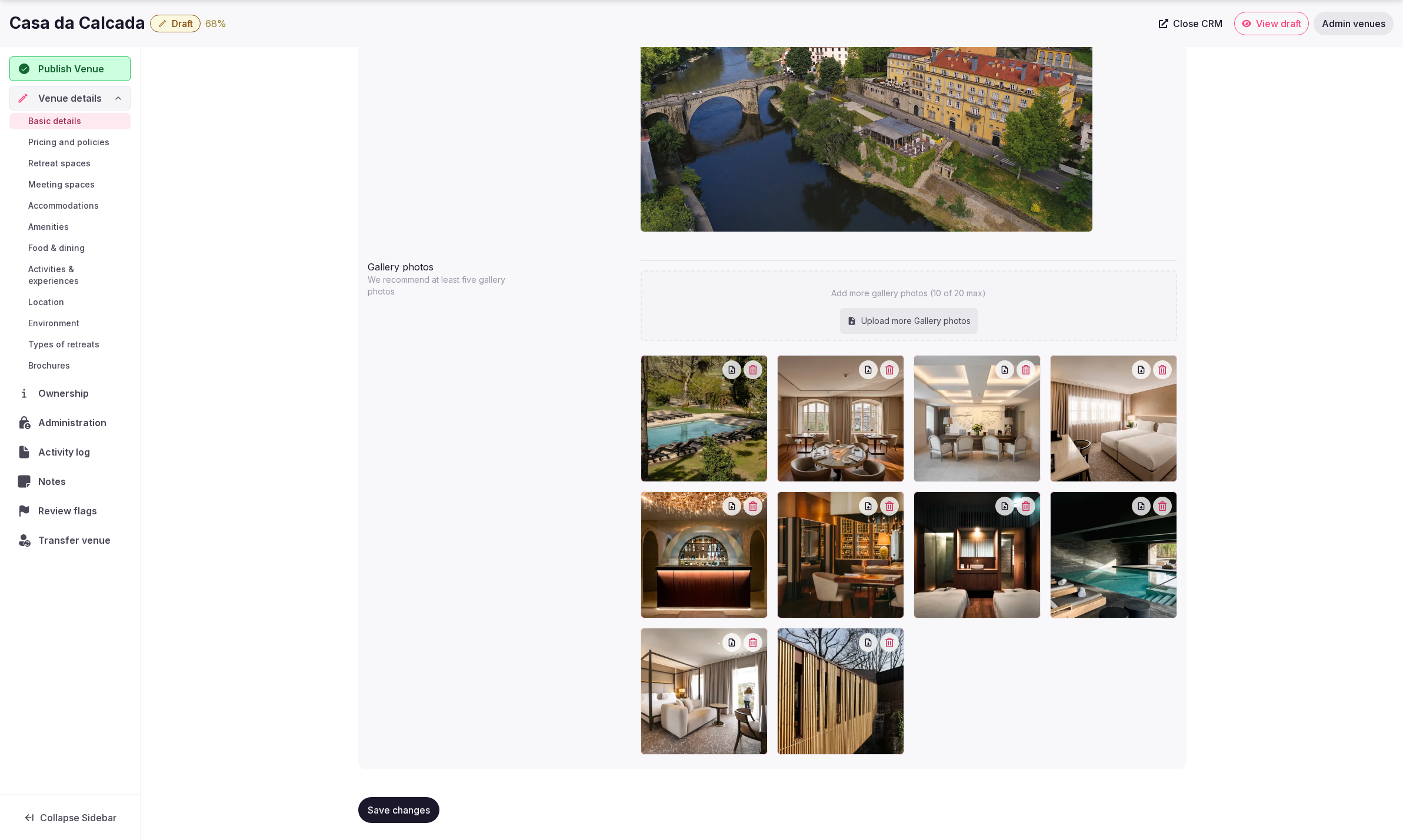
click at [902, 317] on div "Upload more Gallery photos" at bounding box center [908, 320] width 137 height 26
type input "**********"
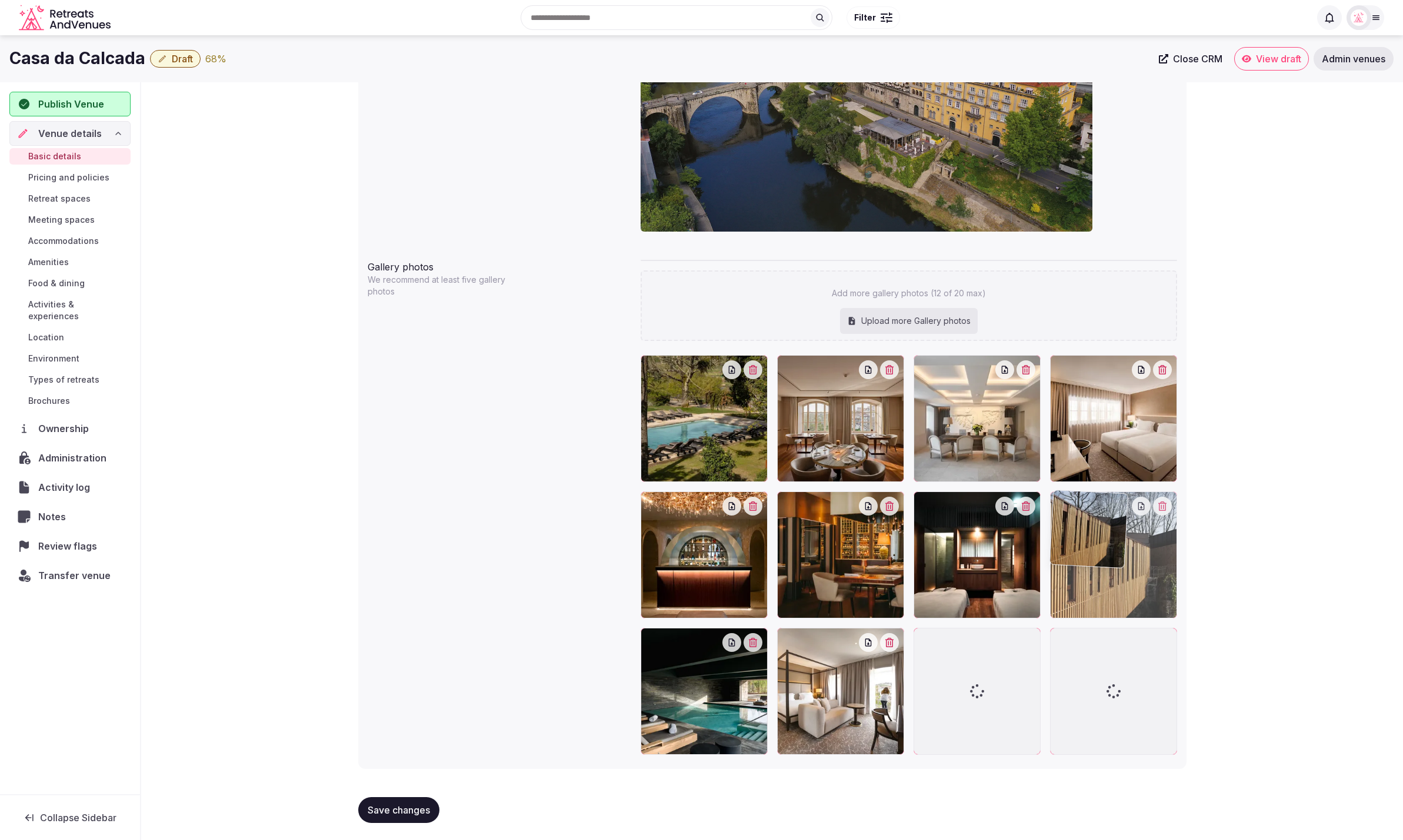
drag, startPoint x: 830, startPoint y: 677, endPoint x: 1123, endPoint y: 574, distance: 310.6
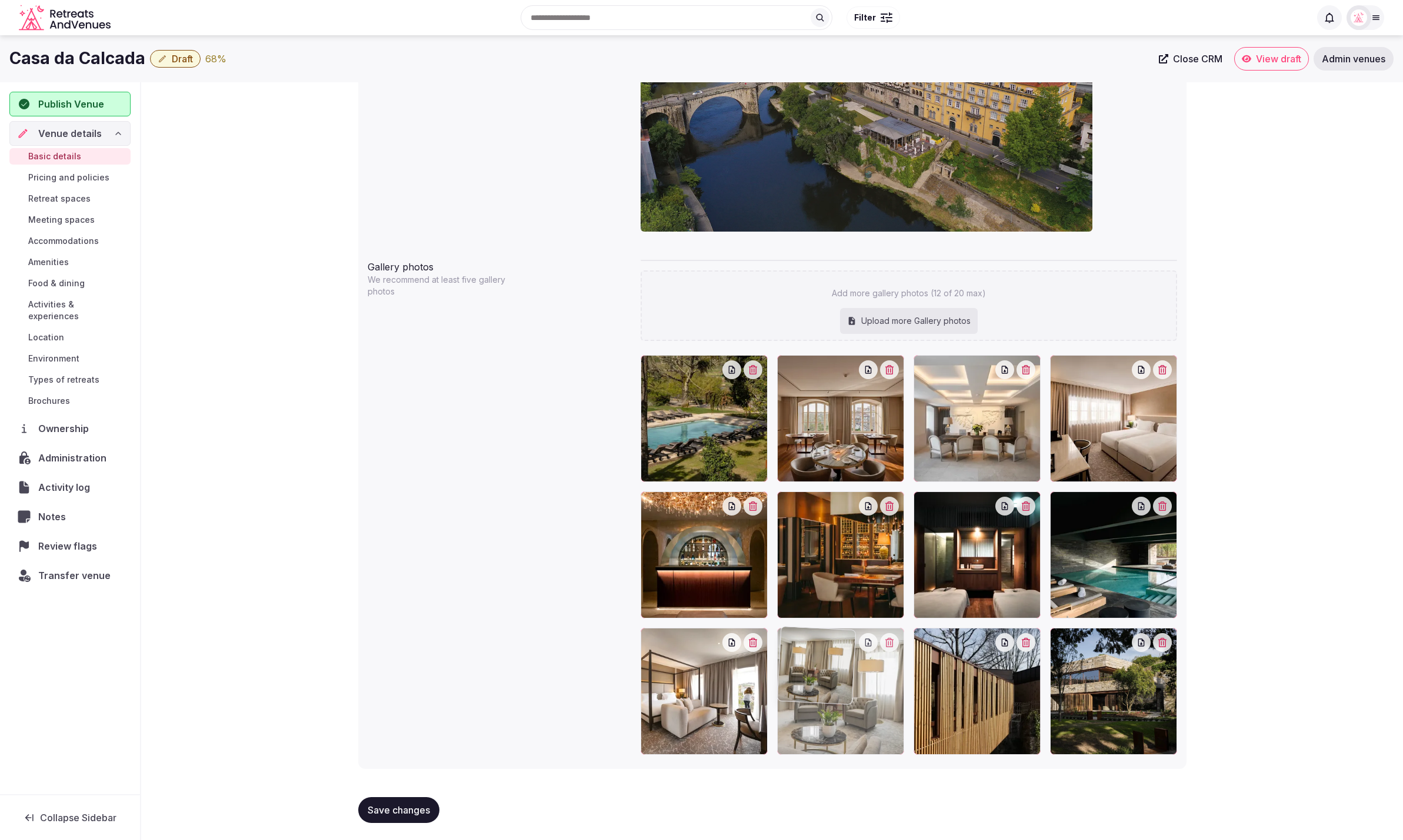
drag, startPoint x: 1098, startPoint y: 695, endPoint x: 860, endPoint y: 690, distance: 238.1
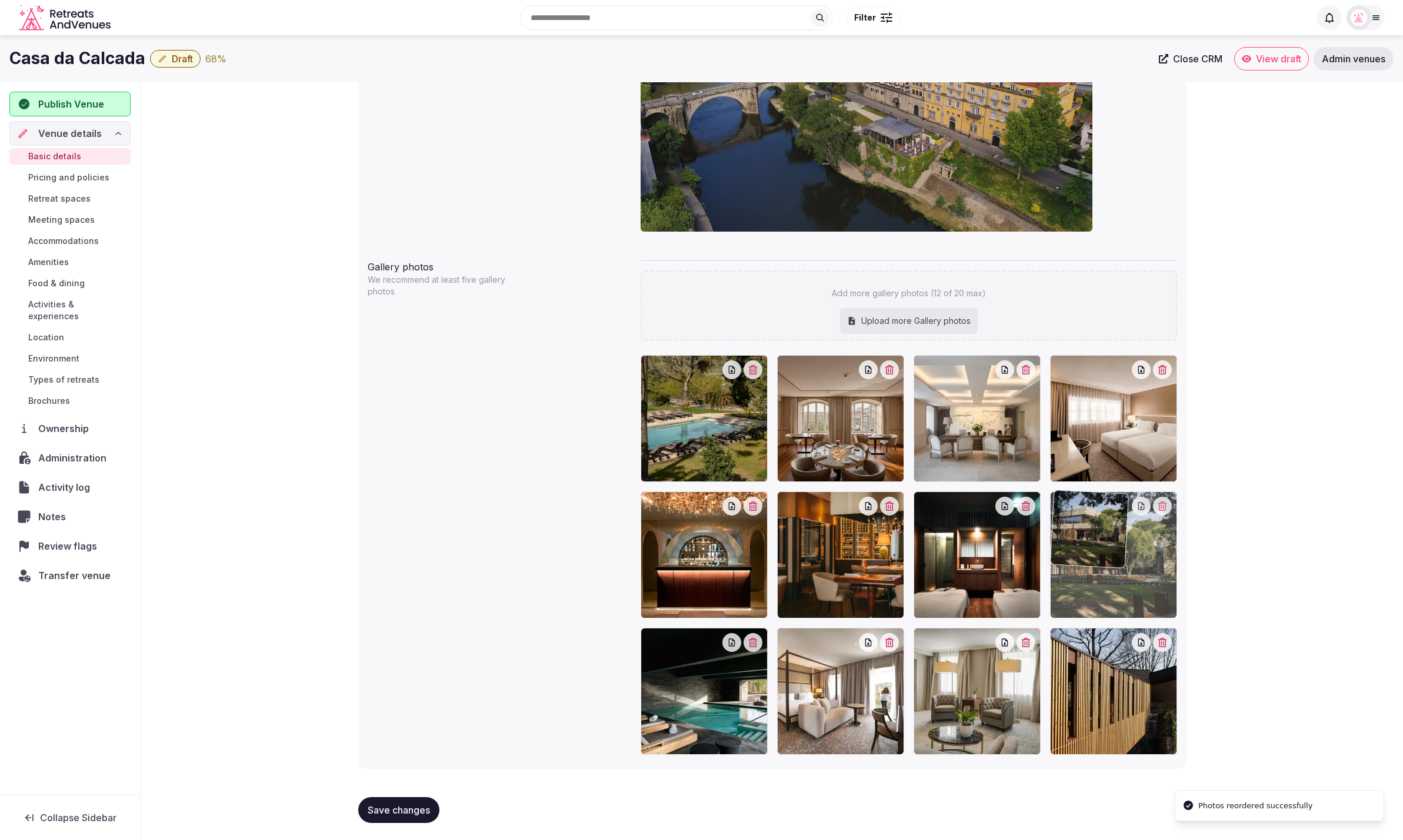
drag, startPoint x: 1109, startPoint y: 698, endPoint x: 1103, endPoint y: 621, distance: 77.2
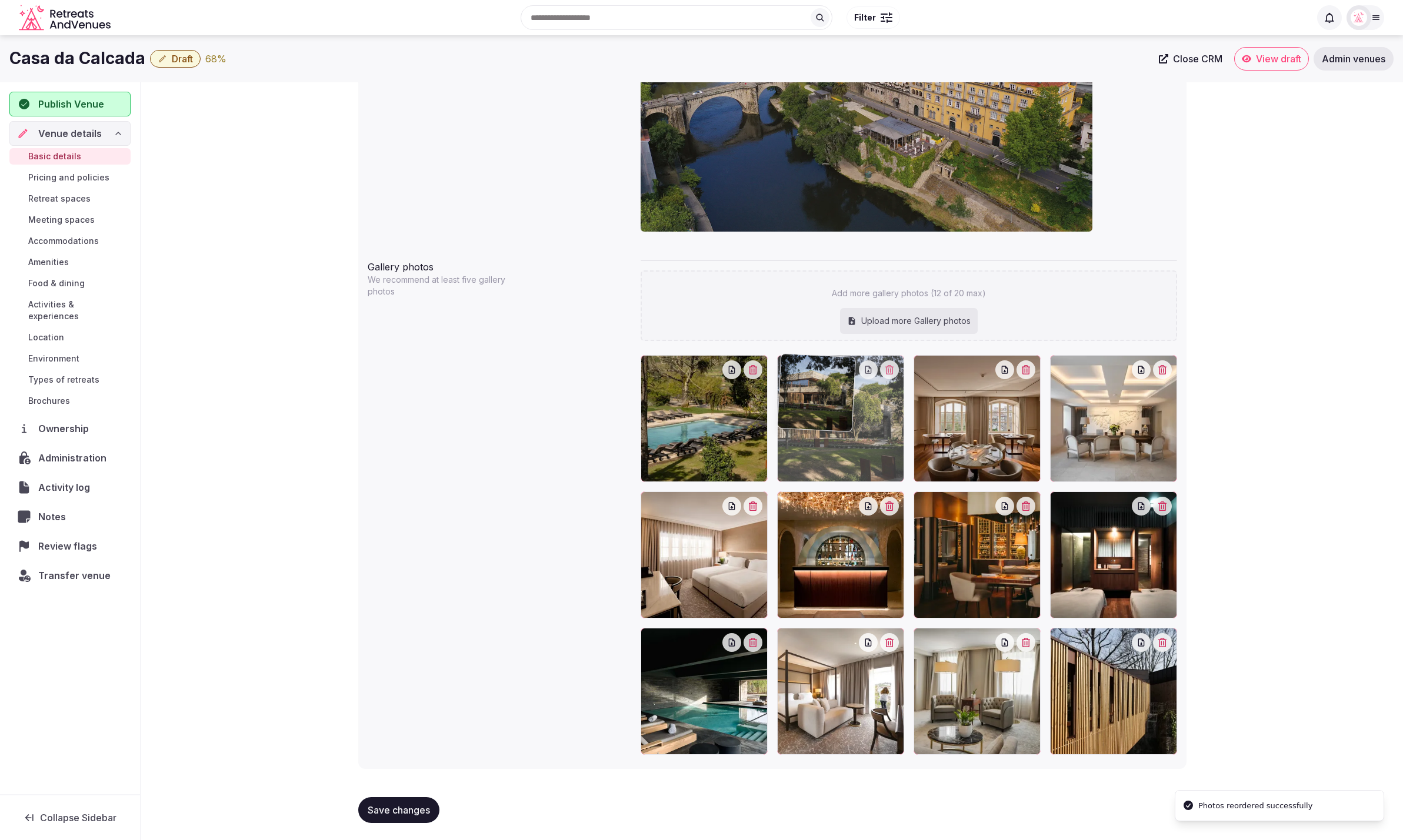
drag, startPoint x: 1087, startPoint y: 565, endPoint x: 860, endPoint y: 473, distance: 244.9
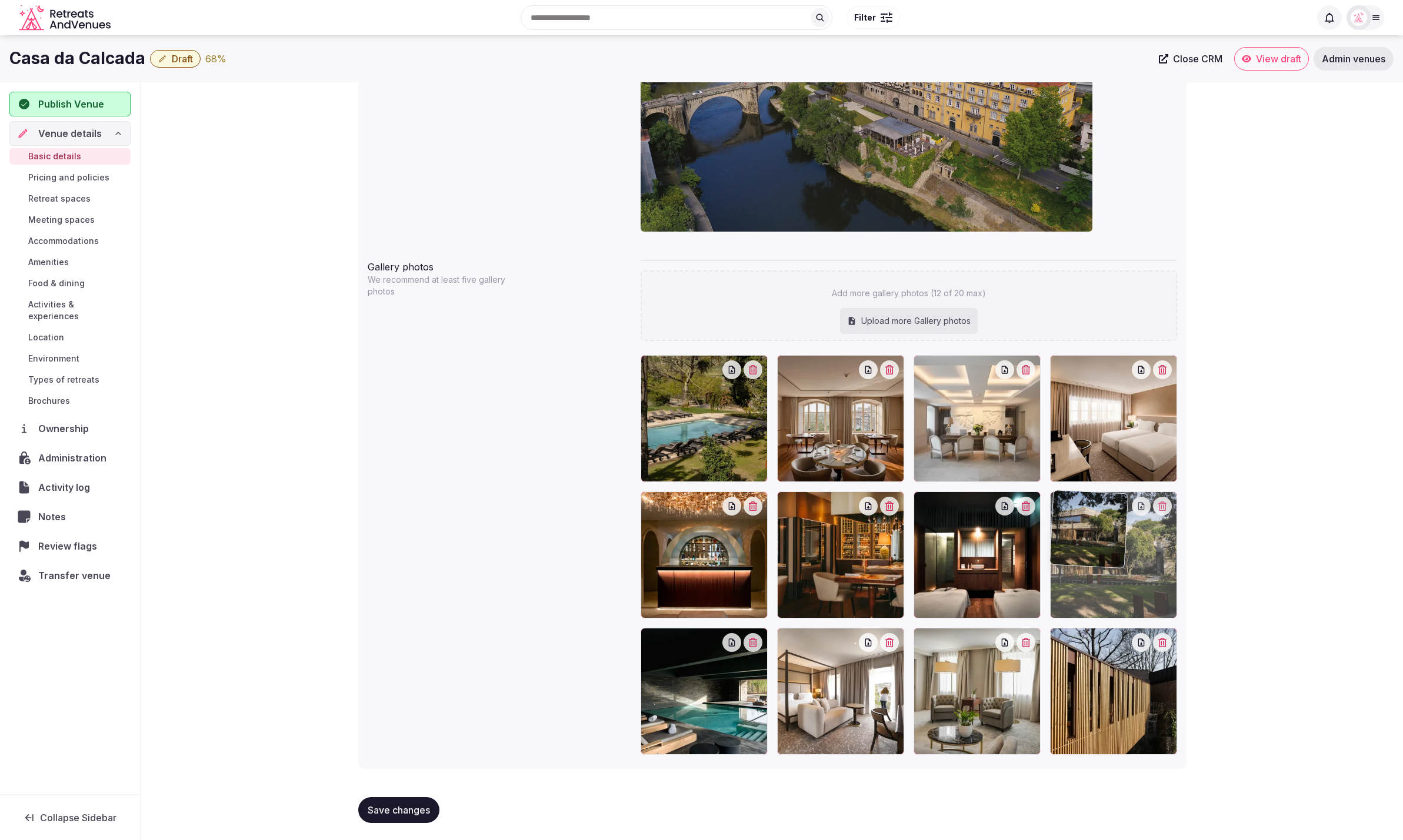
drag, startPoint x: 847, startPoint y: 460, endPoint x: 1115, endPoint y: 637, distance: 321.2
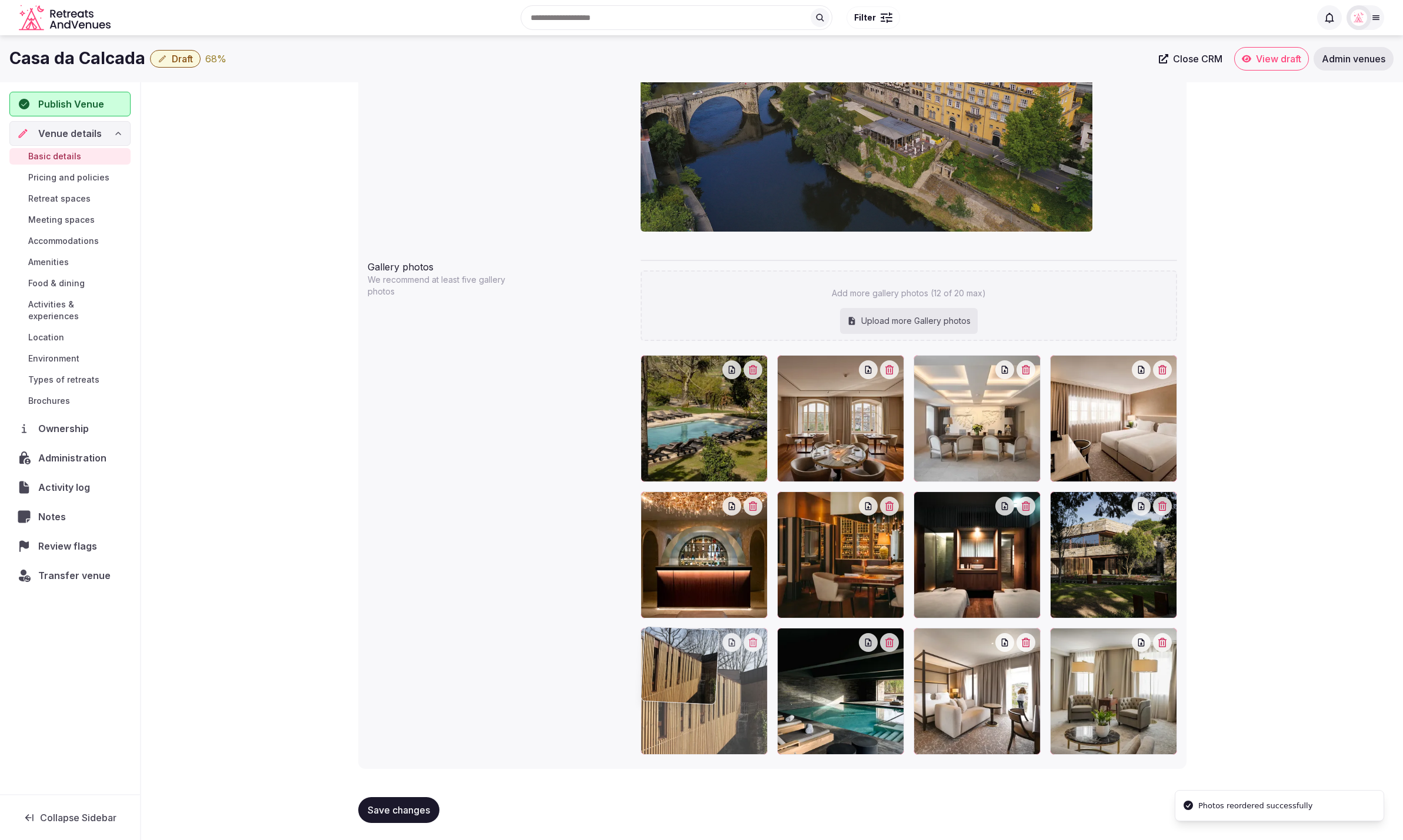
drag, startPoint x: 1114, startPoint y: 672, endPoint x: 730, endPoint y: 680, distance: 384.1
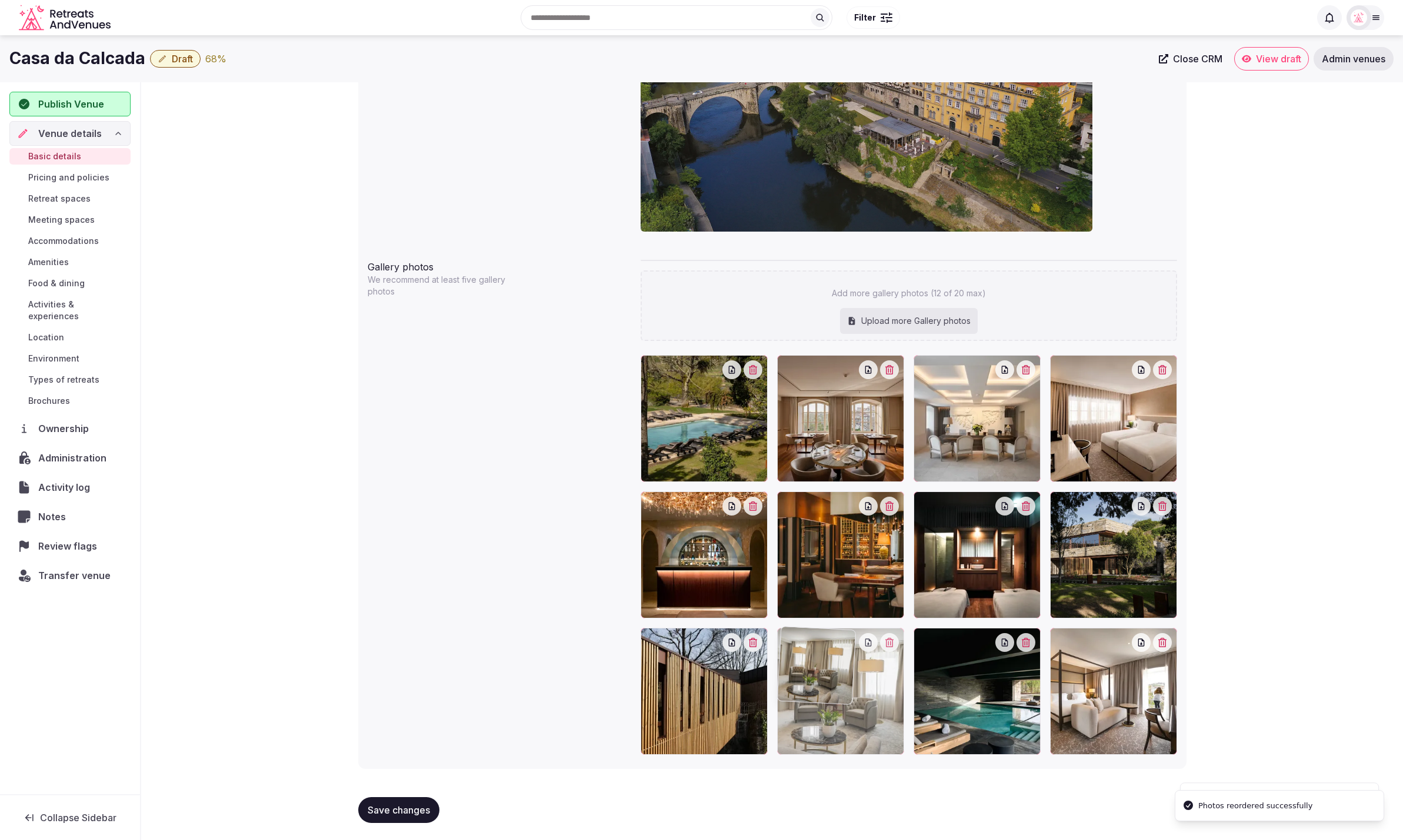
drag, startPoint x: 1129, startPoint y: 697, endPoint x: 866, endPoint y: 696, distance: 263.0
click at [404, 811] on span "Save changes" at bounding box center [398, 810] width 62 height 12
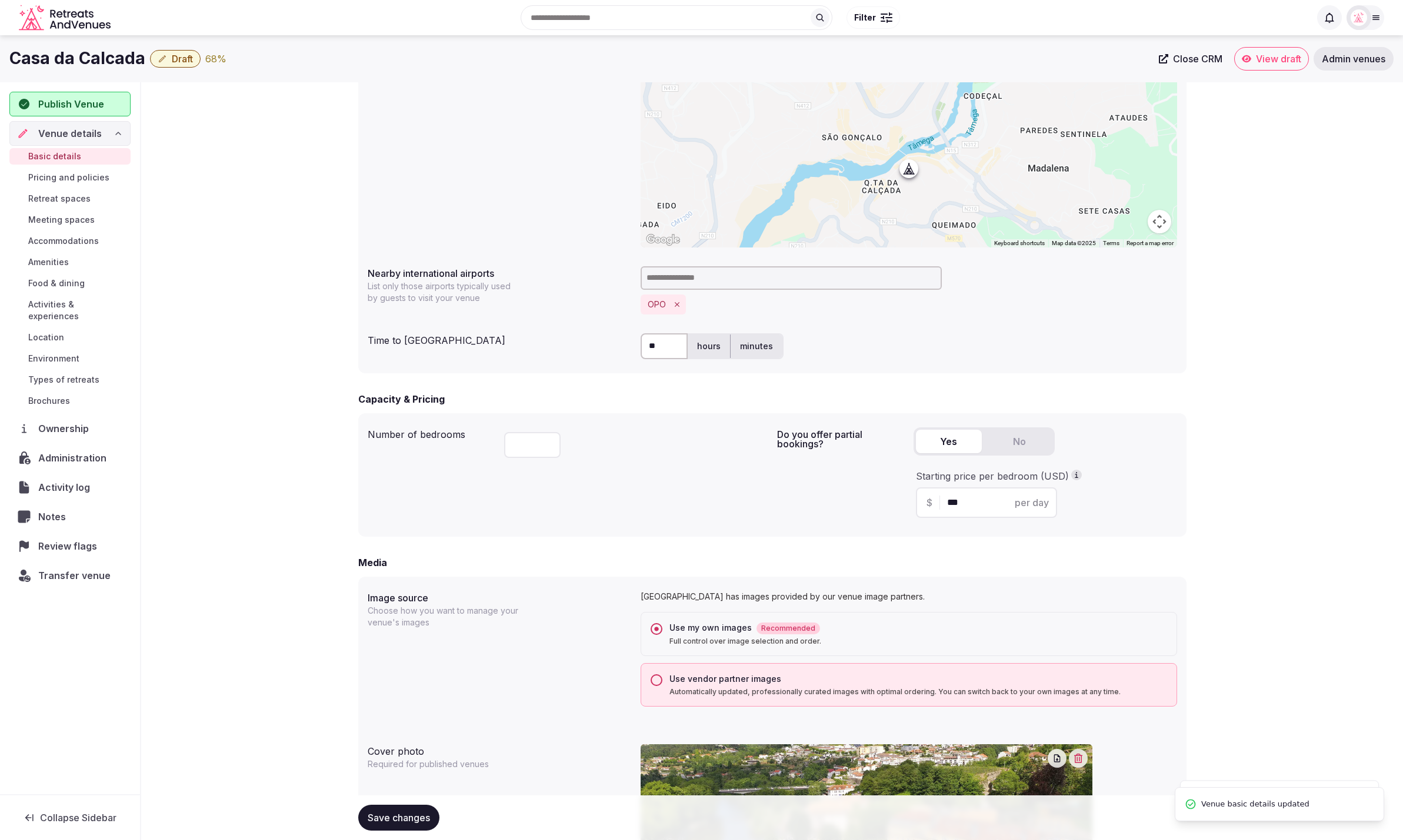
scroll to position [360, 0]
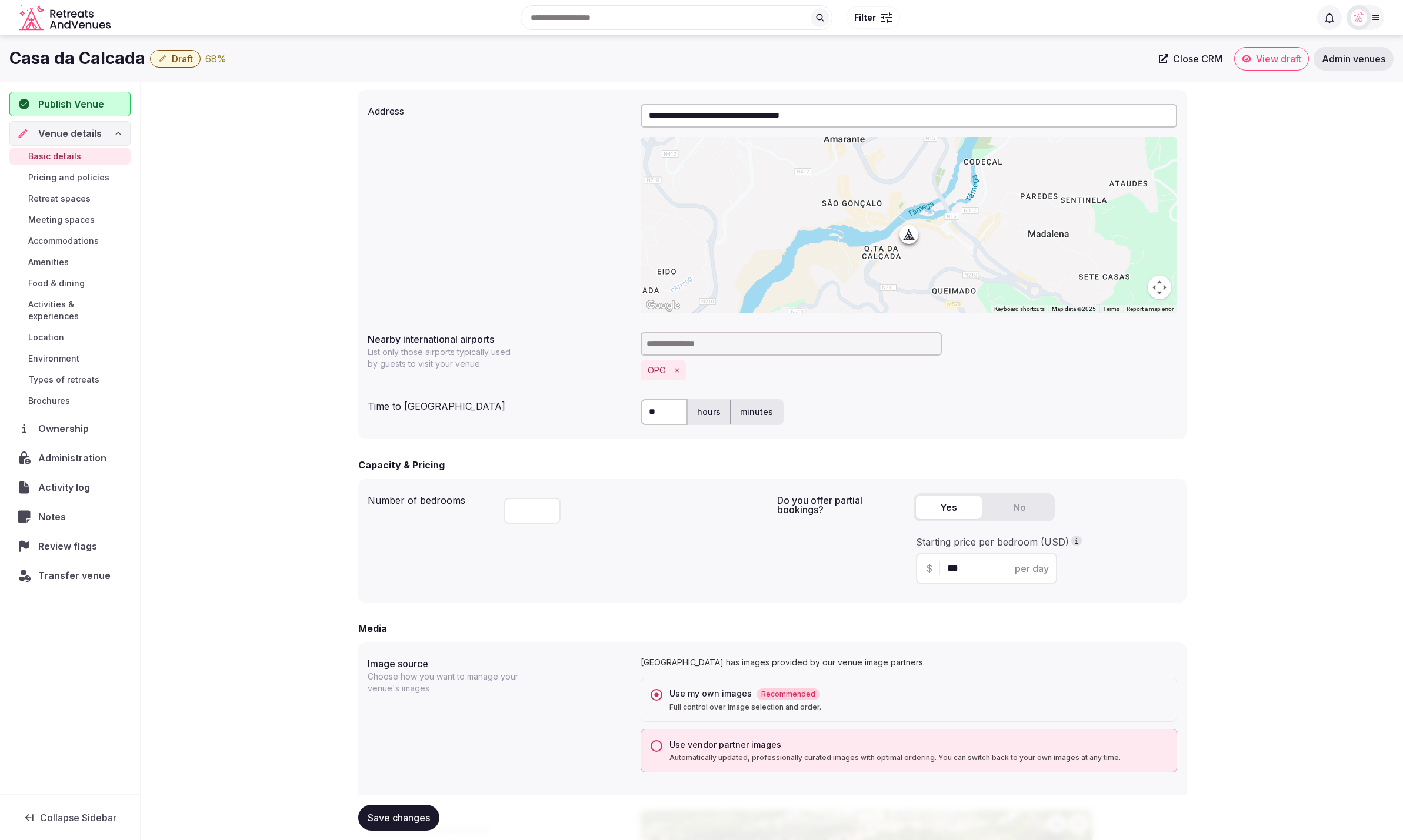
click at [112, 103] on span "Publish Venue" at bounding box center [81, 104] width 85 height 14
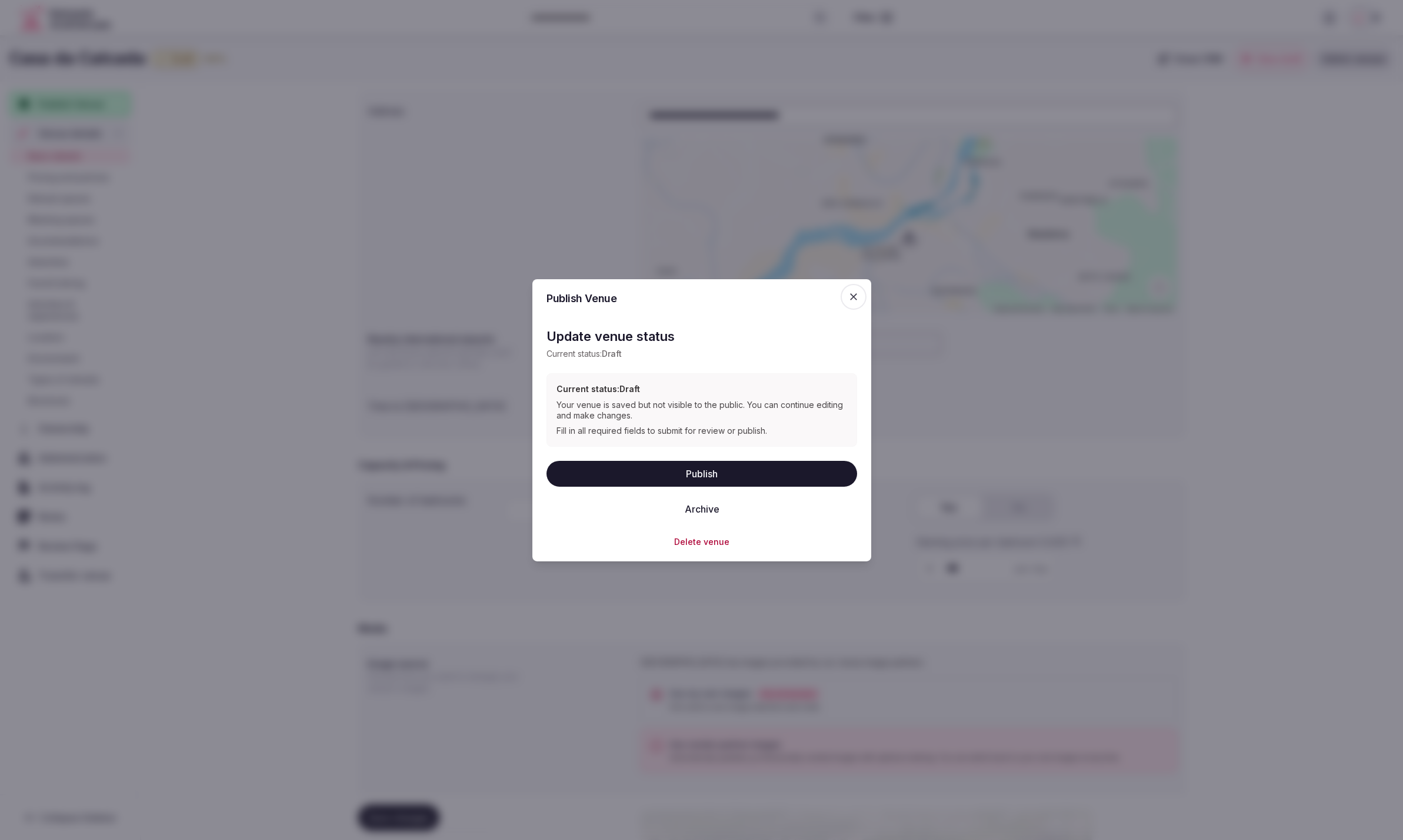
click at [706, 469] on button "Publish" at bounding box center [701, 473] width 311 height 26
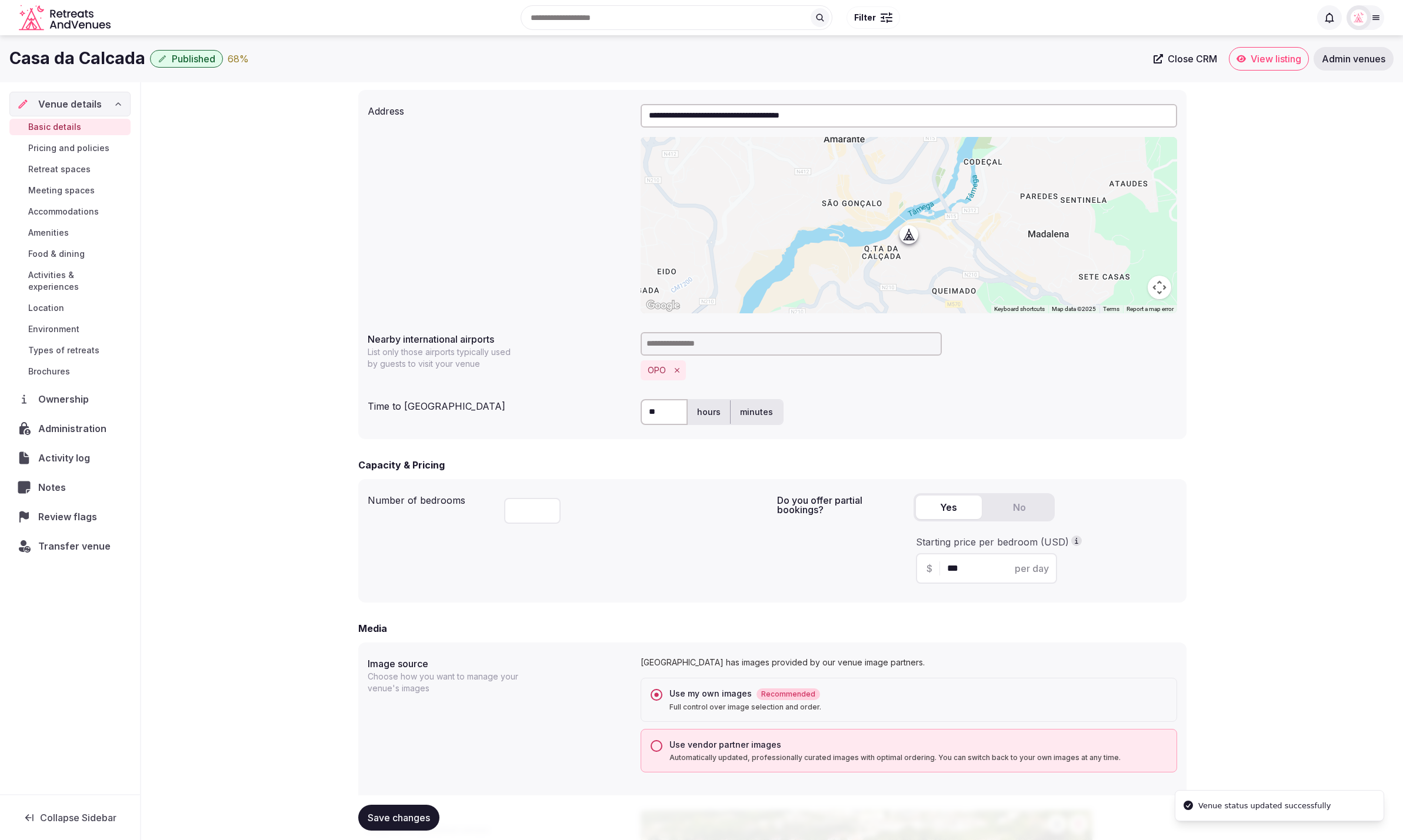
click at [1289, 432] on div "**********" at bounding box center [771, 698] width 1261 height 1953
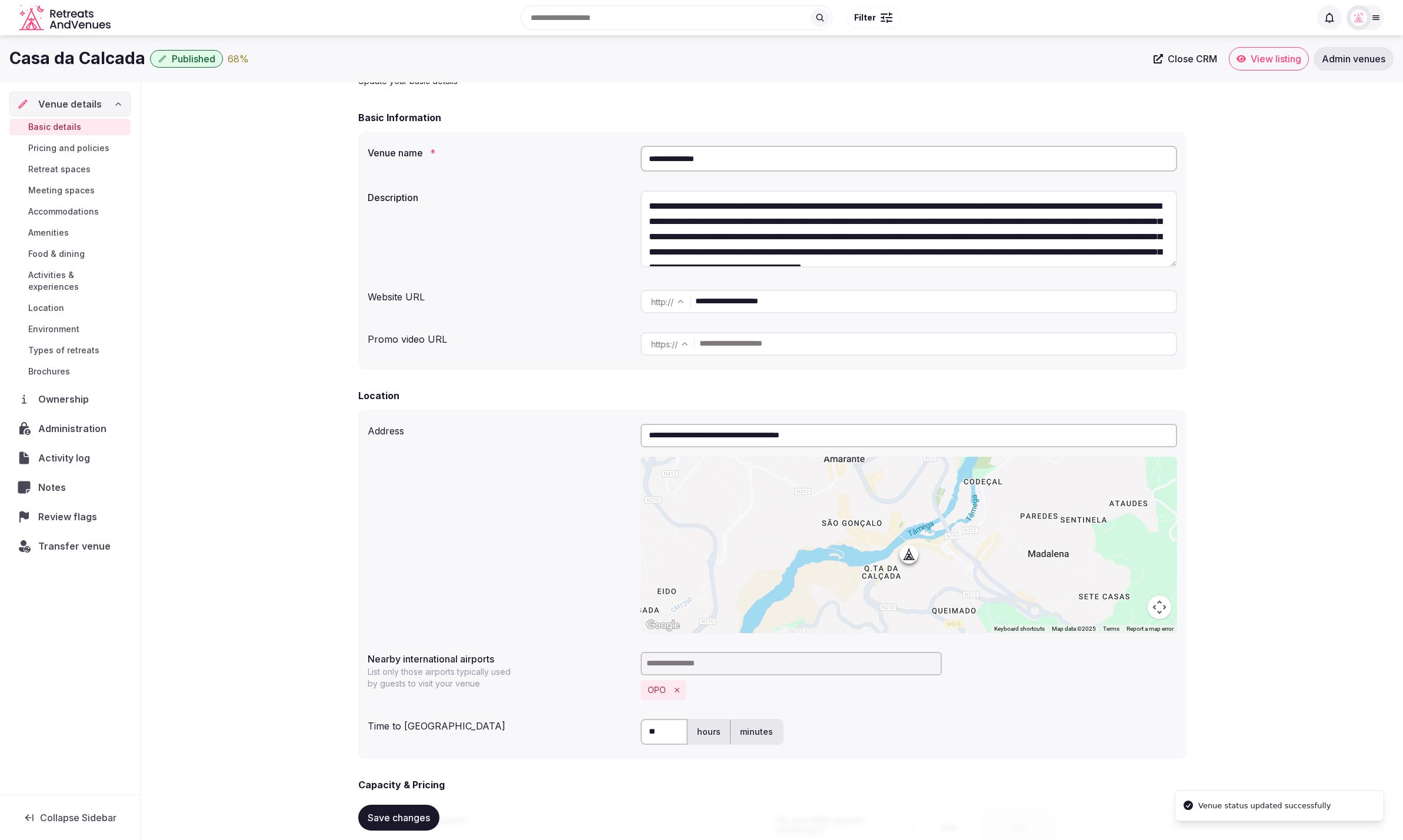
scroll to position [0, 0]
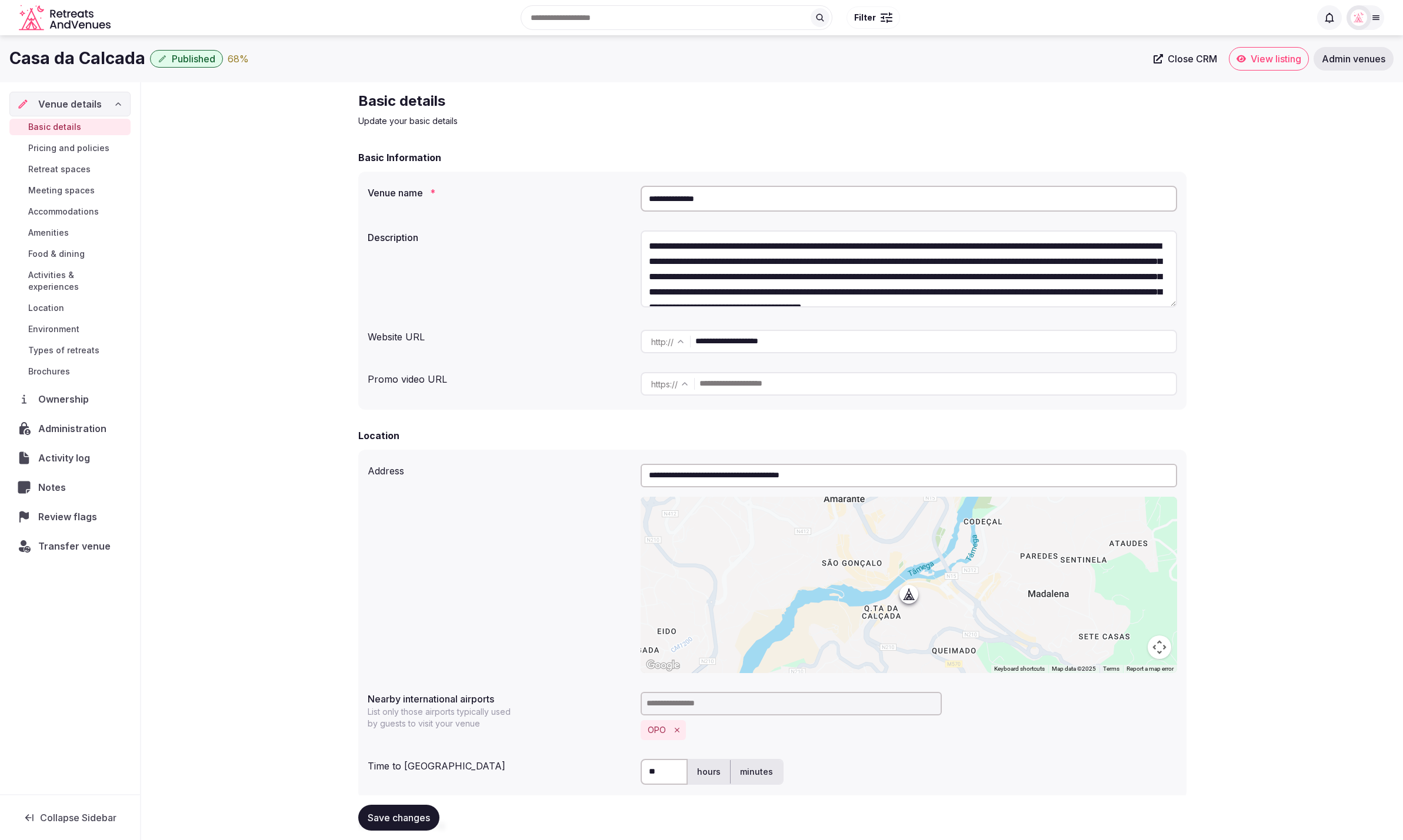
click at [65, 167] on span "Retreat spaces" at bounding box center [59, 169] width 62 height 12
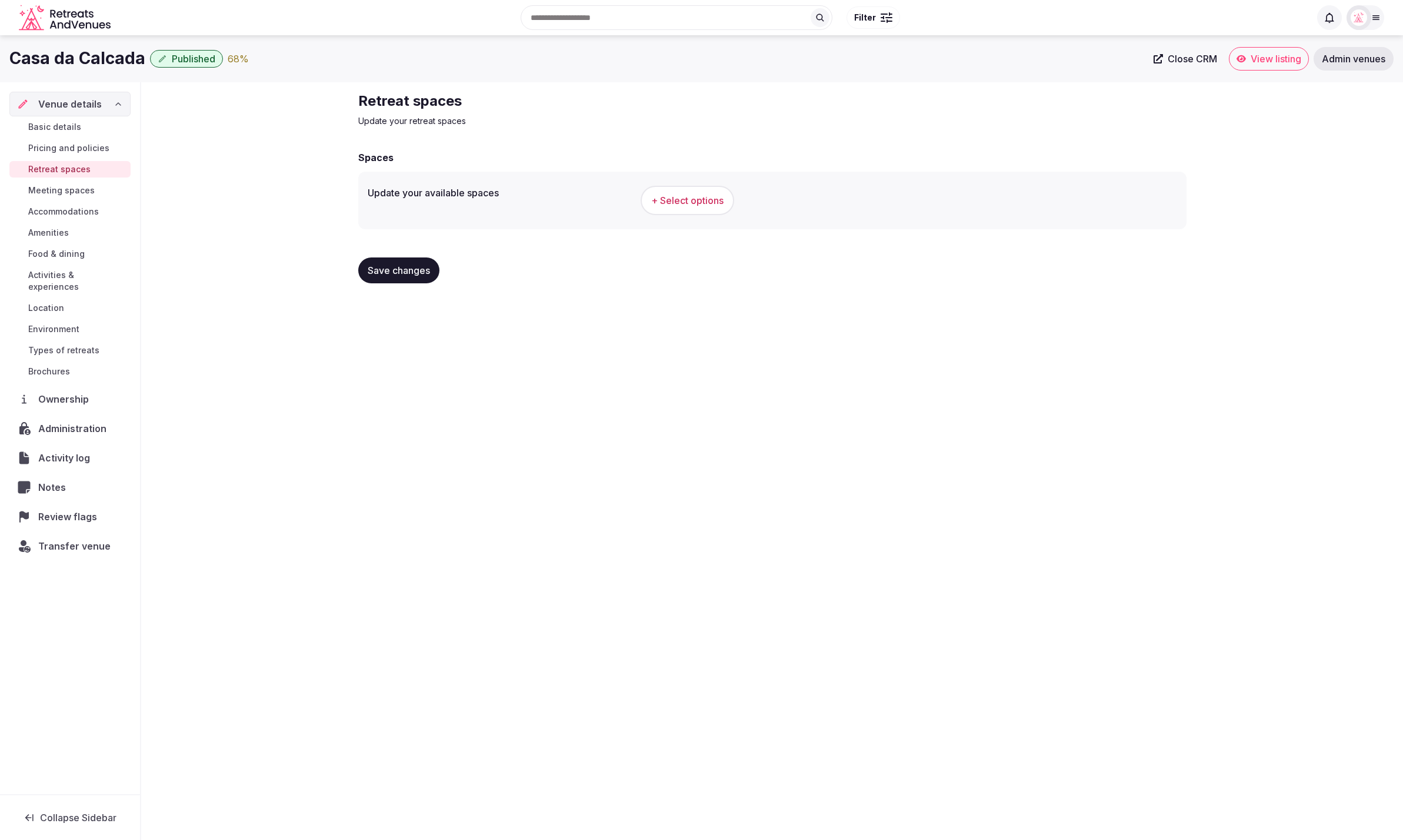
click at [670, 204] on span "+ Select options" at bounding box center [687, 200] width 73 height 13
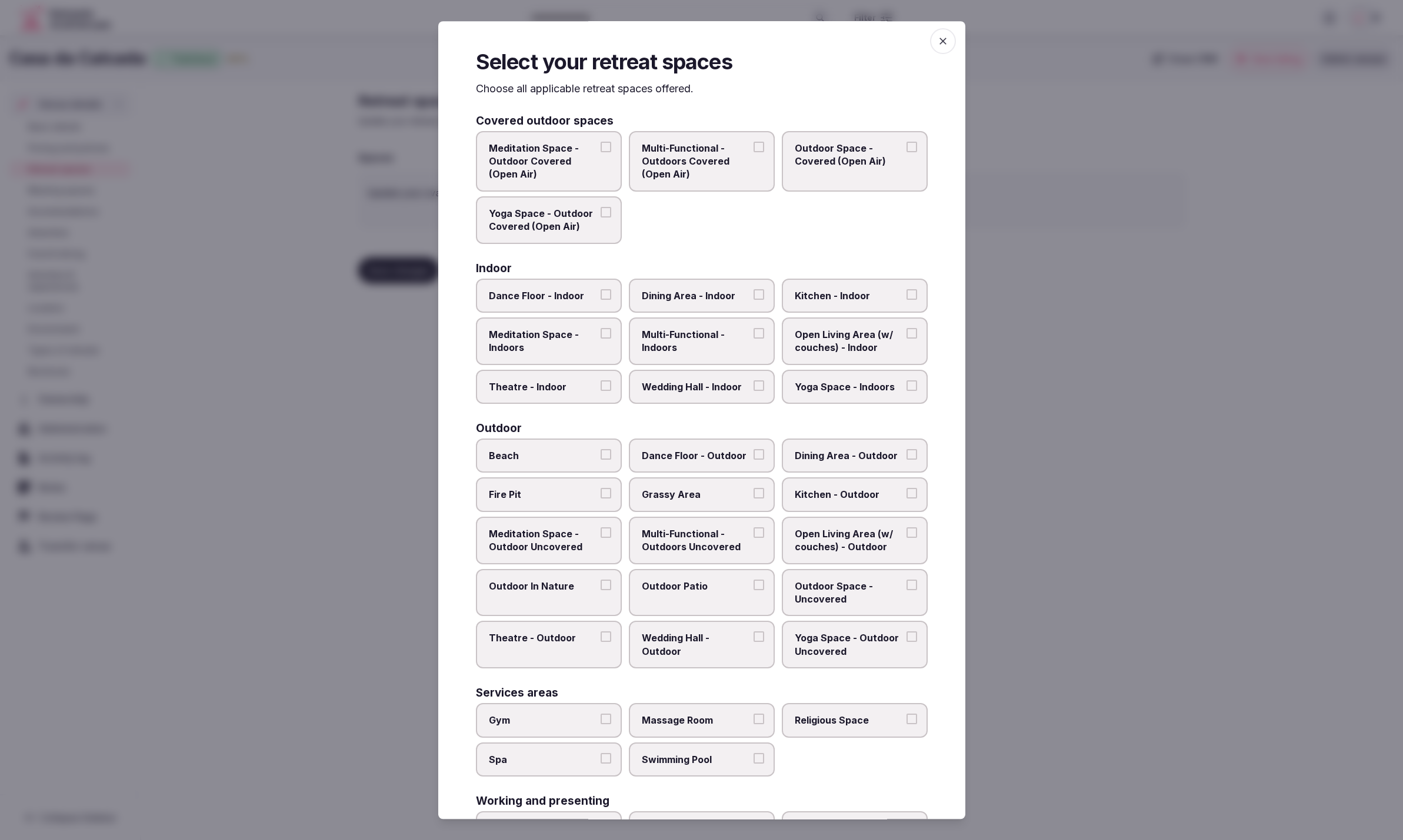
scroll to position [55, 0]
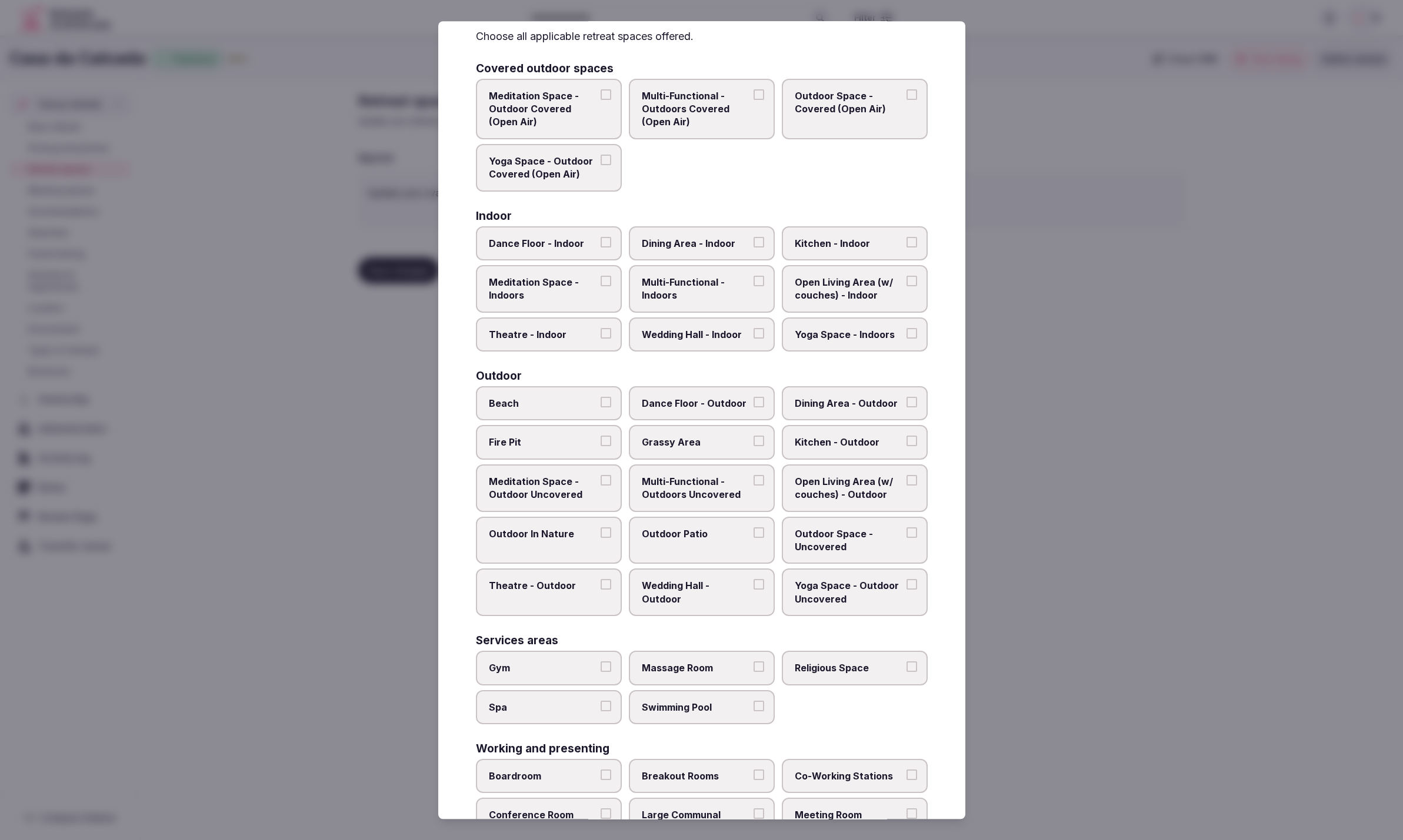
click at [700, 294] on span "Multi-Functional - Indoors" at bounding box center [696, 289] width 108 height 27
click at [753, 287] on button "Multi-Functional - Indoors" at bounding box center [759, 281] width 11 height 11
click at [704, 241] on span "Dining Area - Indoor" at bounding box center [696, 243] width 108 height 13
click at [753, 241] on button "Dining Area - Indoor" at bounding box center [759, 242] width 11 height 11
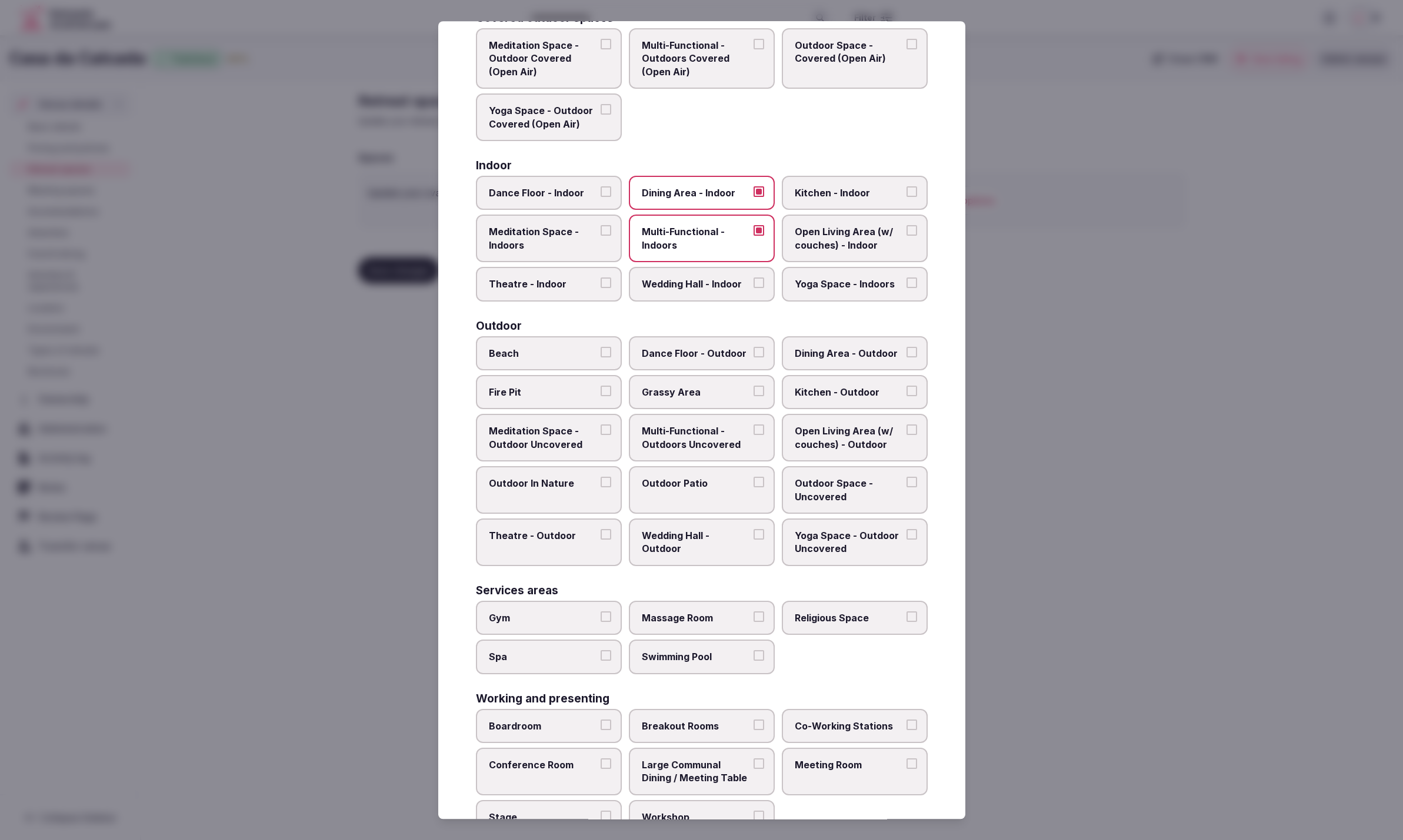
scroll to position [103, 0]
click at [818, 246] on span "Open Living Area (w/ couches) - Indoor" at bounding box center [849, 241] width 108 height 27
click at [906, 238] on button "Open Living Area (w/ couches) - Indoor" at bounding box center [912, 233] width 11 height 11
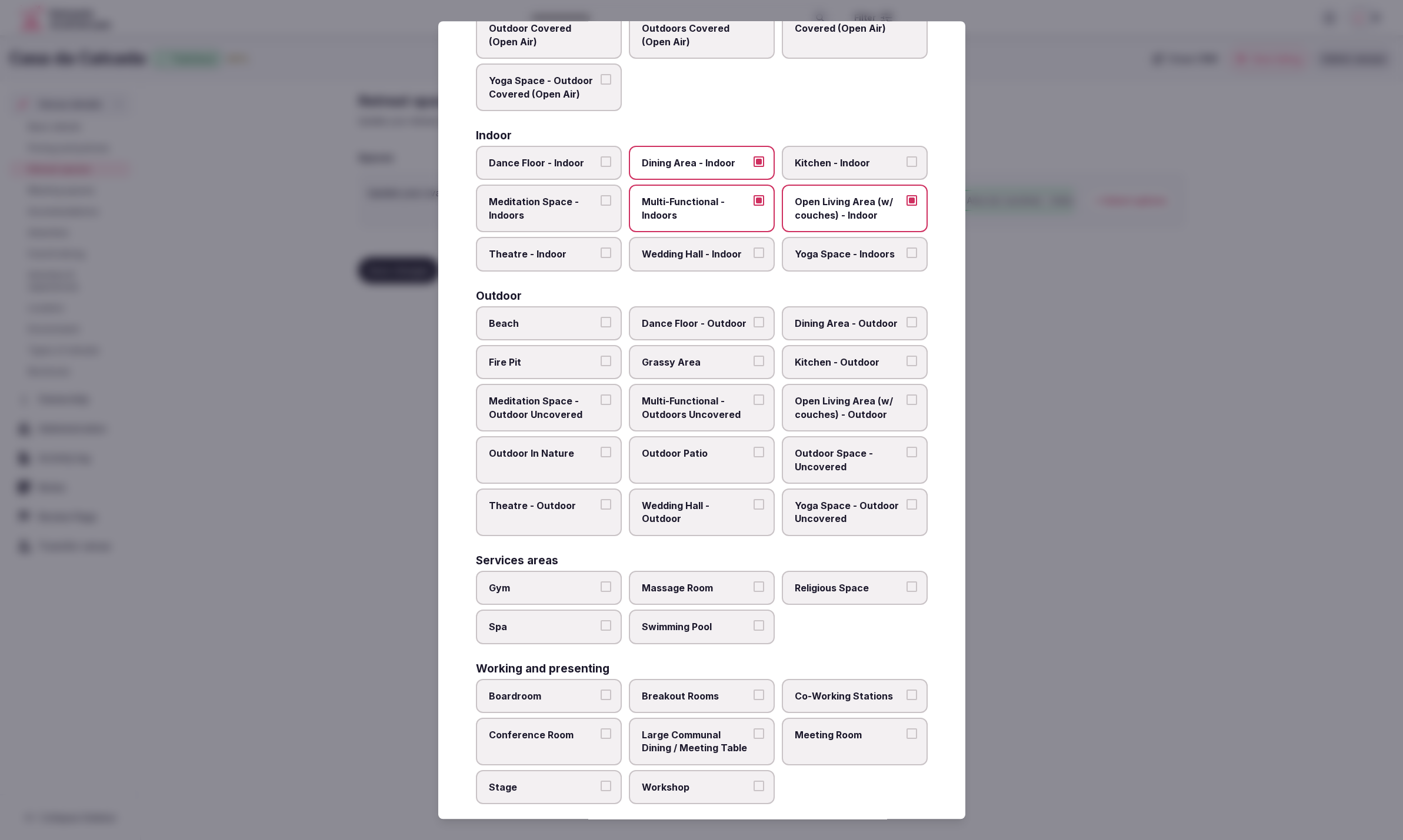
scroll to position [139, 0]
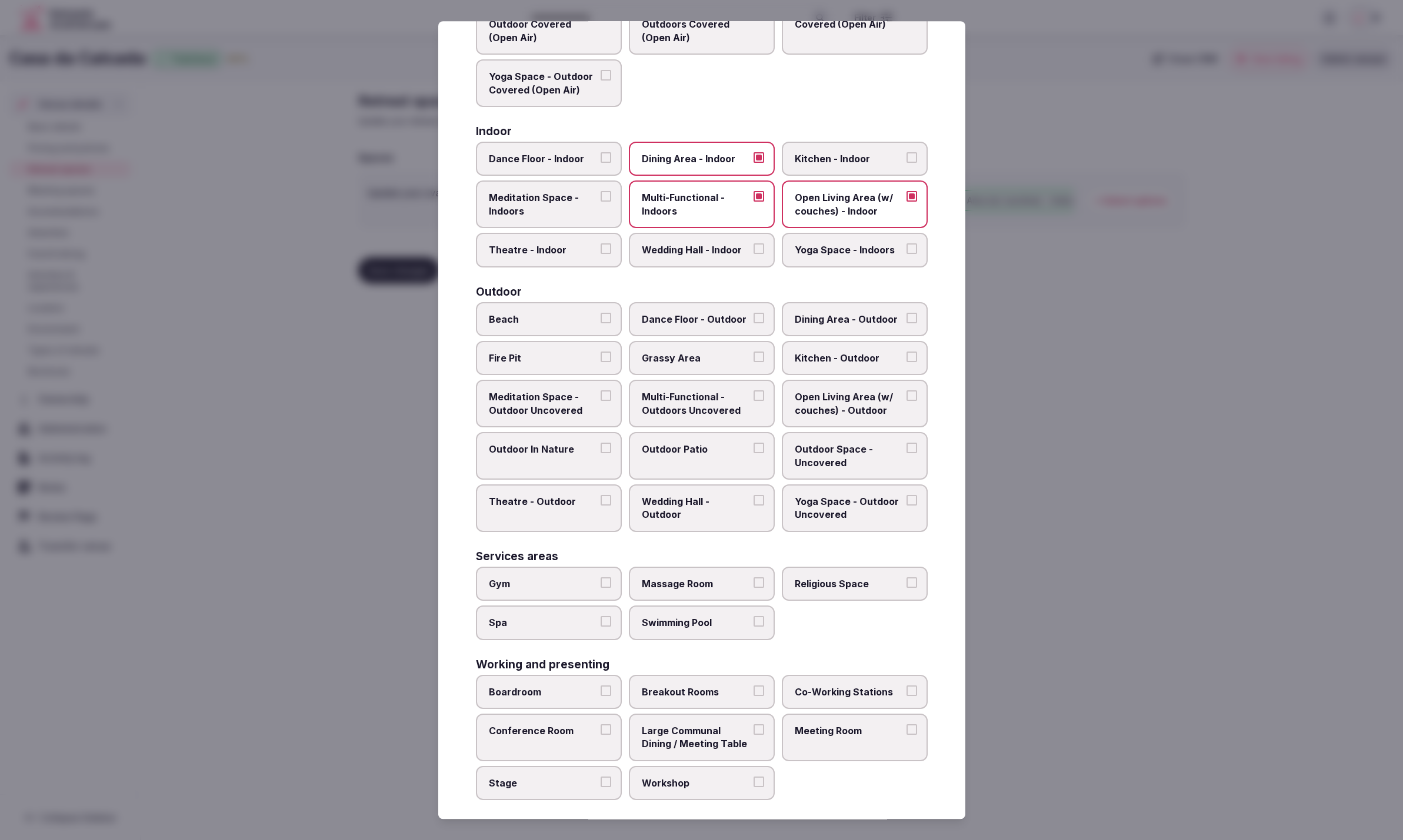
click at [656, 616] on span "Swimming Pool" at bounding box center [696, 622] width 108 height 13
click at [753, 616] on button "Swimming Pool" at bounding box center [759, 621] width 11 height 11
click at [560, 616] on span "Spa" at bounding box center [543, 622] width 108 height 13
click at [600, 616] on button "Spa" at bounding box center [605, 621] width 11 height 11
click at [861, 730] on label "Meeting Room" at bounding box center [854, 738] width 146 height 48
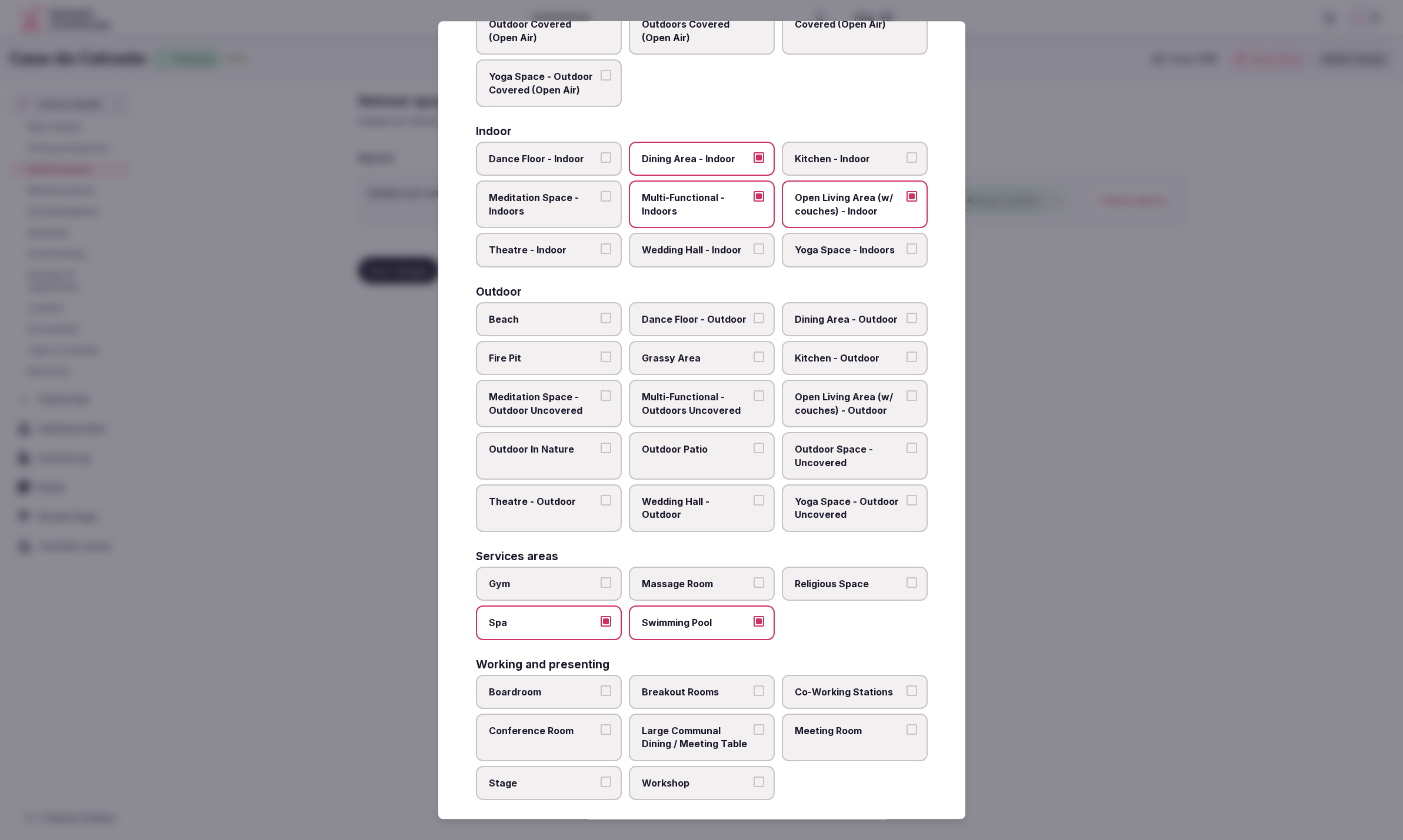
click at [906, 730] on button "Meeting Room" at bounding box center [912, 730] width 11 height 11
click at [690, 727] on span "Large Communal Dining / Meeting Table" at bounding box center [696, 738] width 108 height 27
click at [753, 727] on button "Large Communal Dining / Meeting Table" at bounding box center [759, 730] width 11 height 11
click at [513, 695] on label "Boardroom" at bounding box center [549, 692] width 146 height 35
click at [600, 695] on button "Boardroom" at bounding box center [605, 691] width 11 height 11
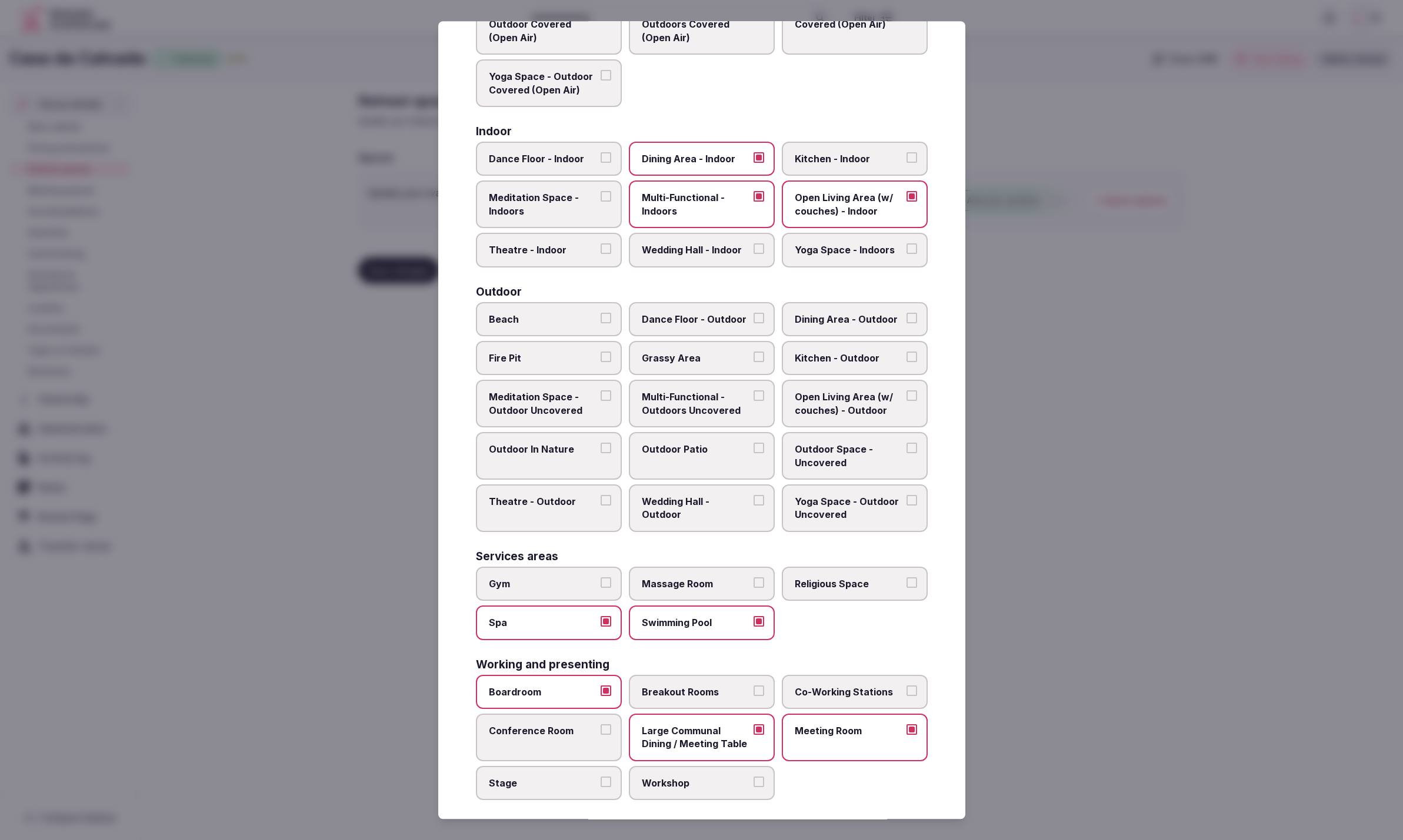
click at [521, 725] on span "Conference Room" at bounding box center [543, 731] width 108 height 13
click at [600, 725] on button "Conference Room" at bounding box center [605, 730] width 11 height 11
click at [1044, 684] on div at bounding box center [701, 420] width 1403 height 840
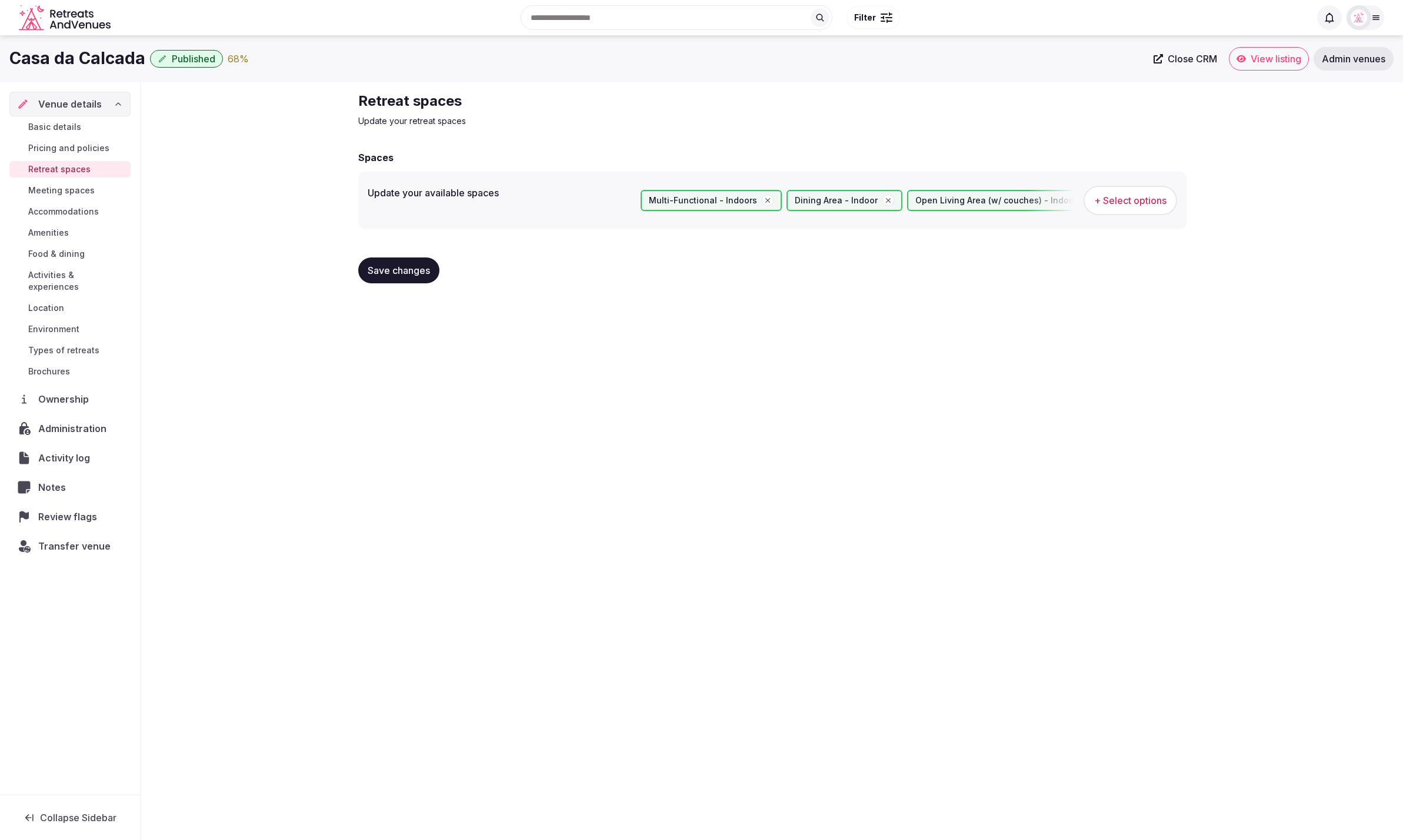
click at [416, 266] on span "Save changes" at bounding box center [398, 270] width 62 height 12
click at [1144, 208] on button "+ Select options" at bounding box center [1130, 200] width 94 height 29
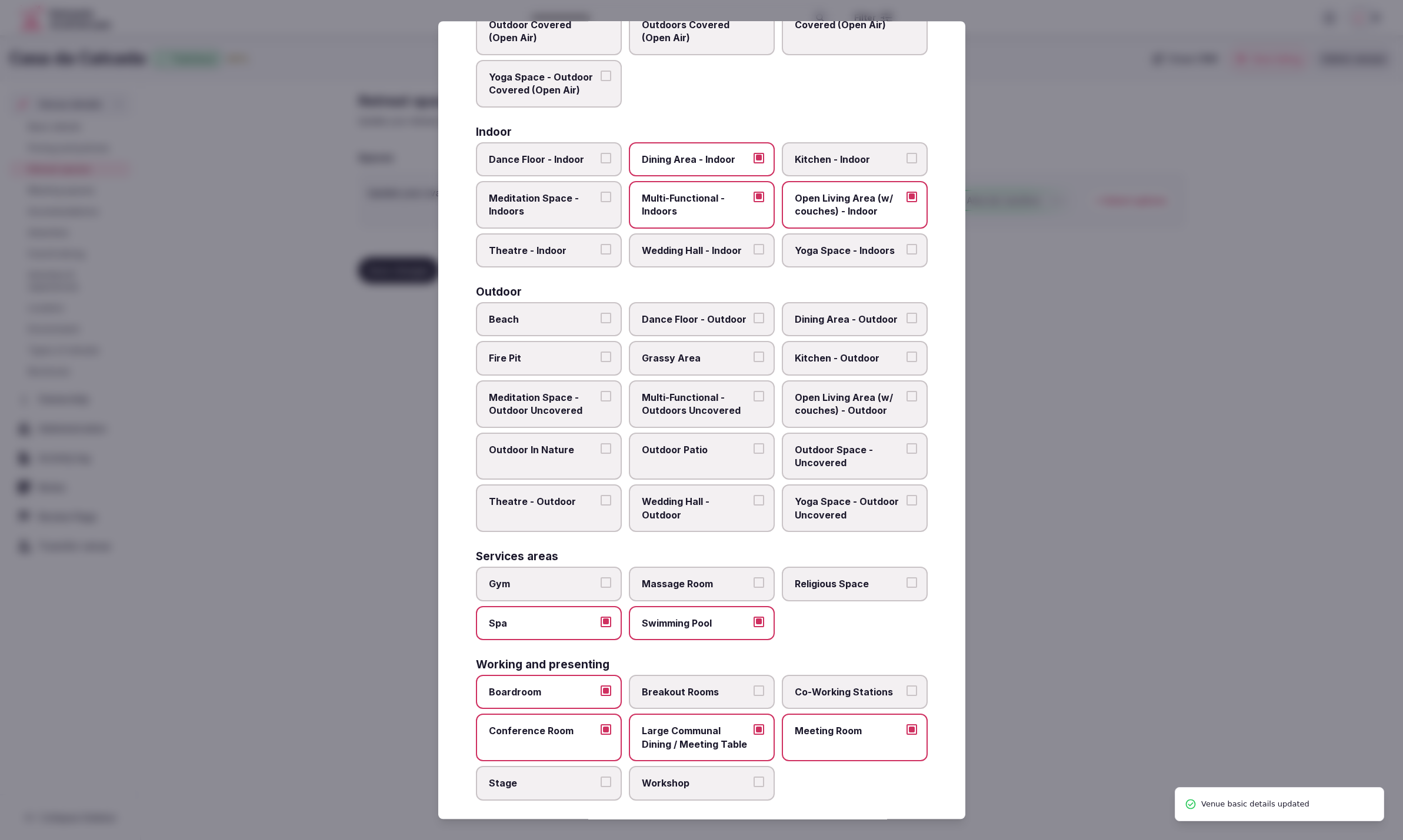
click at [551, 727] on span "Conference Room" at bounding box center [543, 731] width 108 height 13
click at [600, 727] on button "Conference Room" at bounding box center [605, 730] width 11 height 11
click at [1091, 620] on div at bounding box center [701, 420] width 1403 height 840
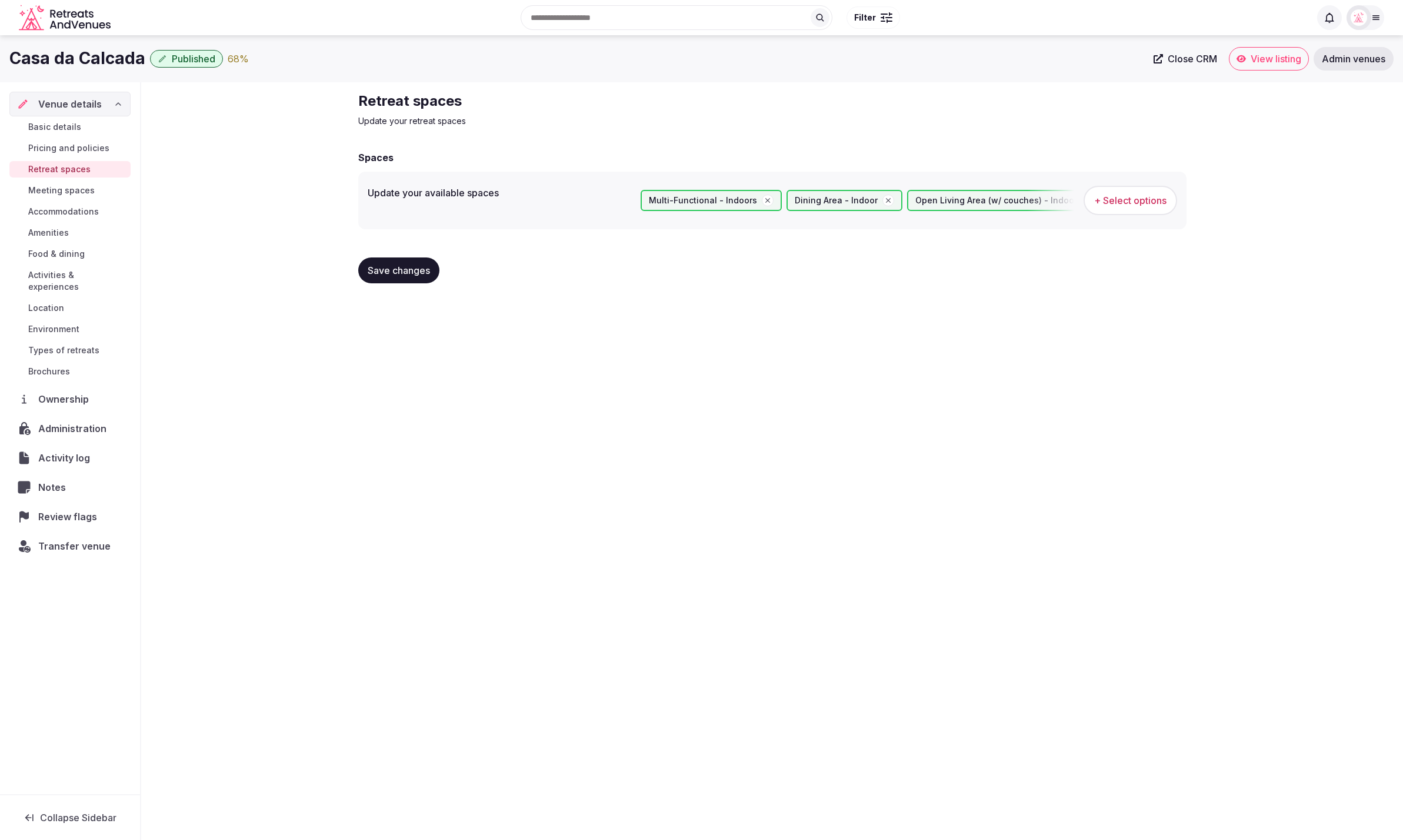
click at [397, 271] on span "Save changes" at bounding box center [398, 270] width 62 height 12
click at [404, 273] on span "Save changes" at bounding box center [398, 270] width 62 height 12
click at [44, 126] on span "Basic details" at bounding box center [55, 127] width 53 height 12
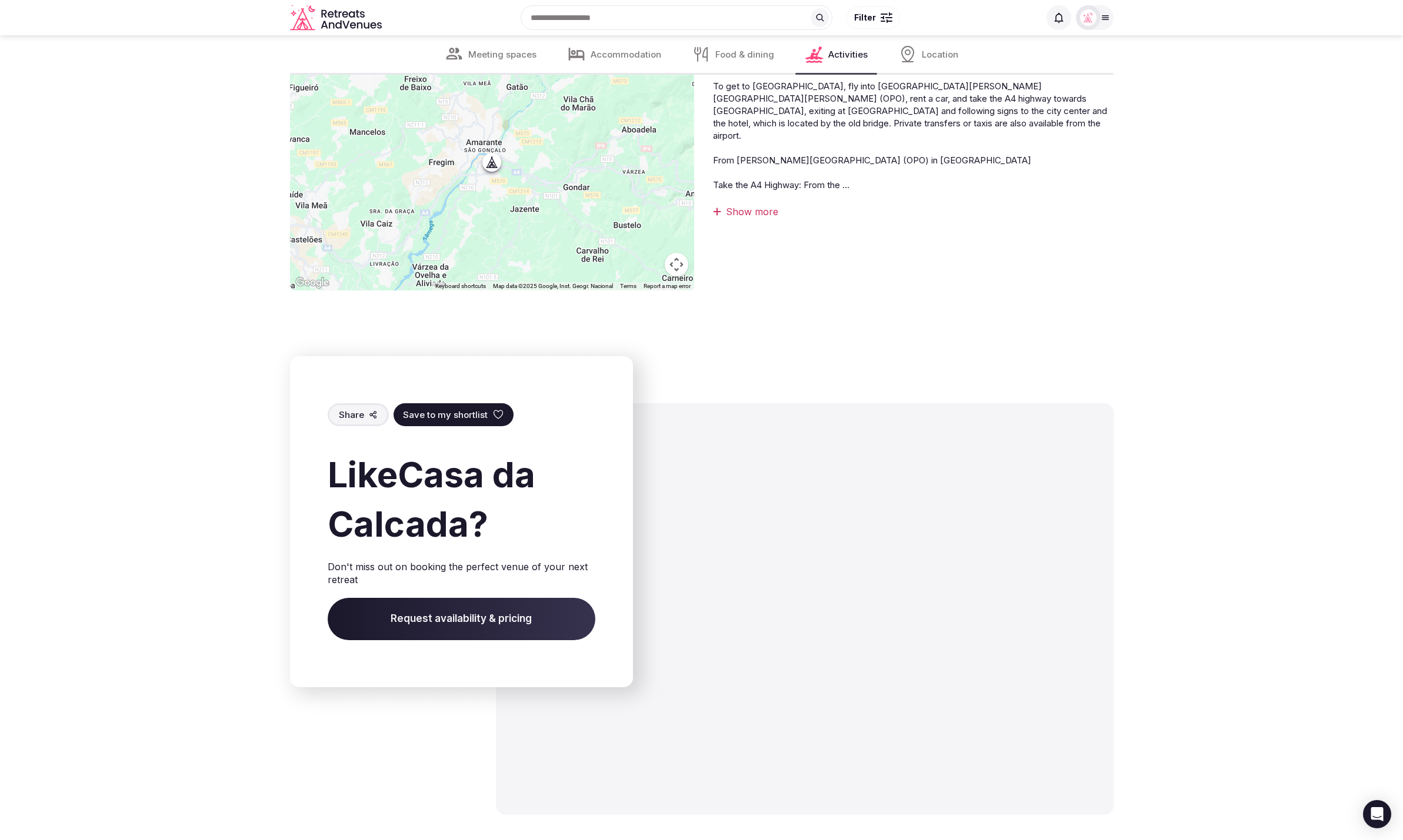
scroll to position [2050, 0]
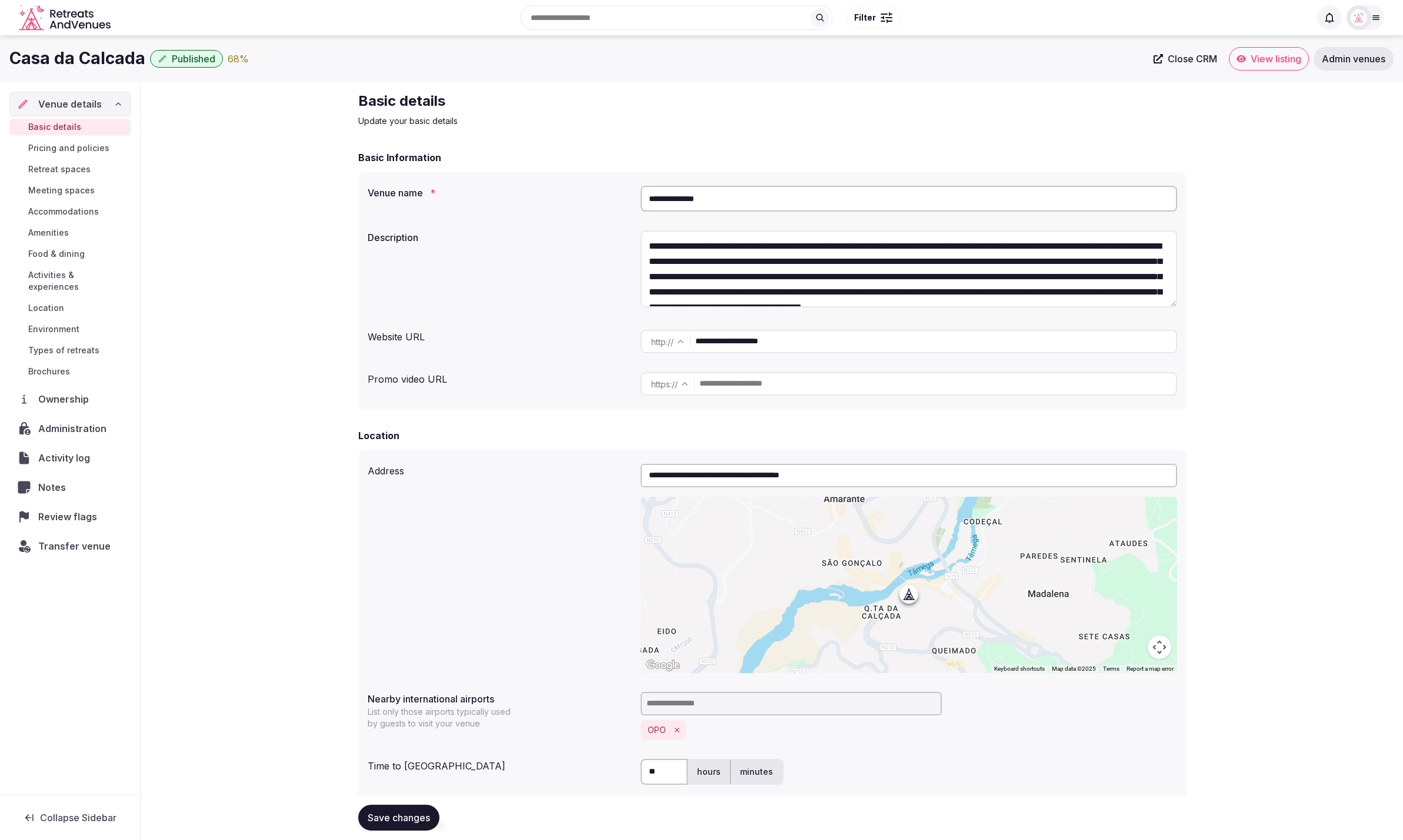
click at [50, 233] on span "Amenities" at bounding box center [49, 232] width 41 height 12
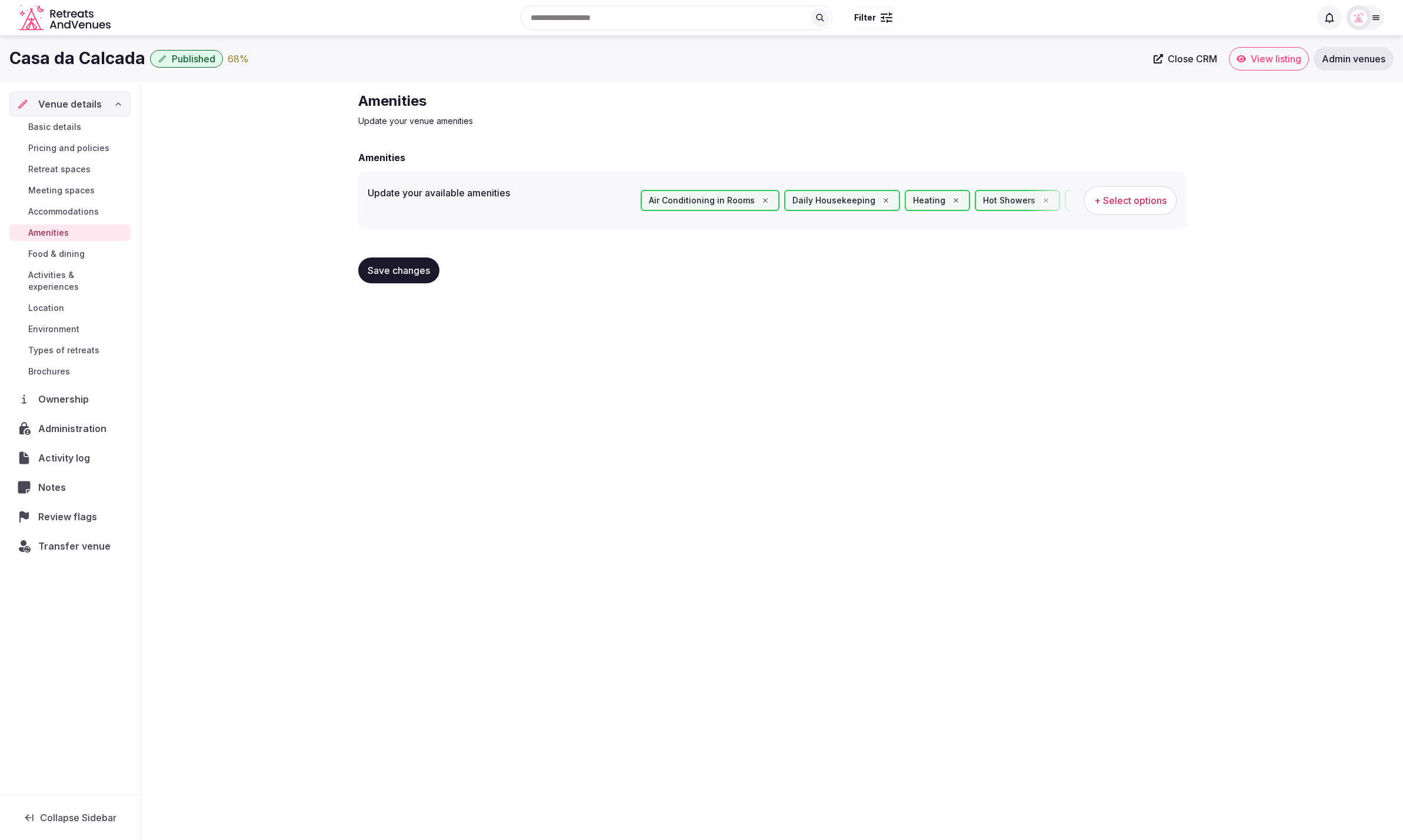
click at [55, 253] on span "Food & dining" at bounding box center [57, 253] width 57 height 12
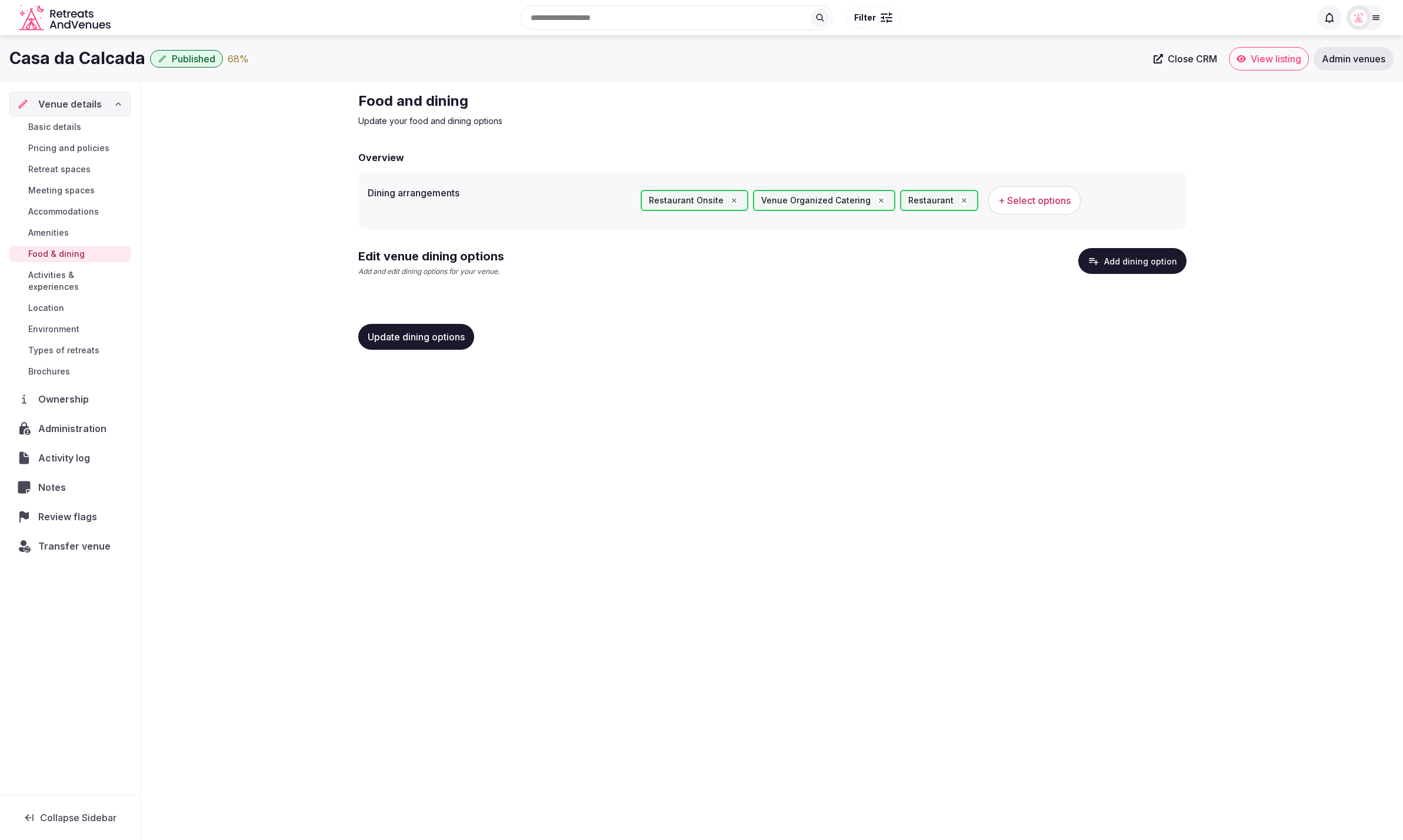
click at [51, 275] on span "Activities & experiences" at bounding box center [77, 281] width 97 height 24
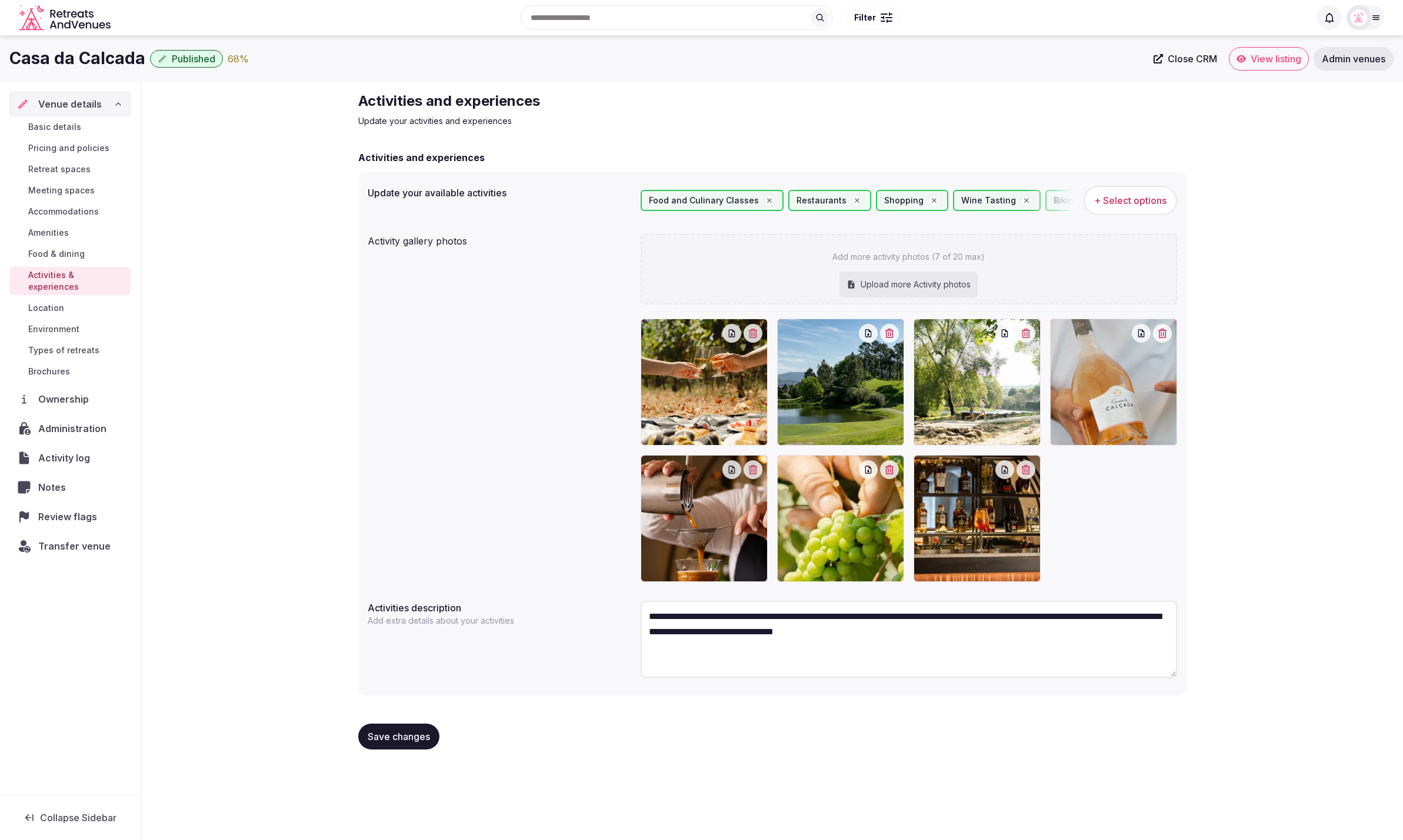
click at [58, 251] on span "Food & dining" at bounding box center [57, 253] width 57 height 12
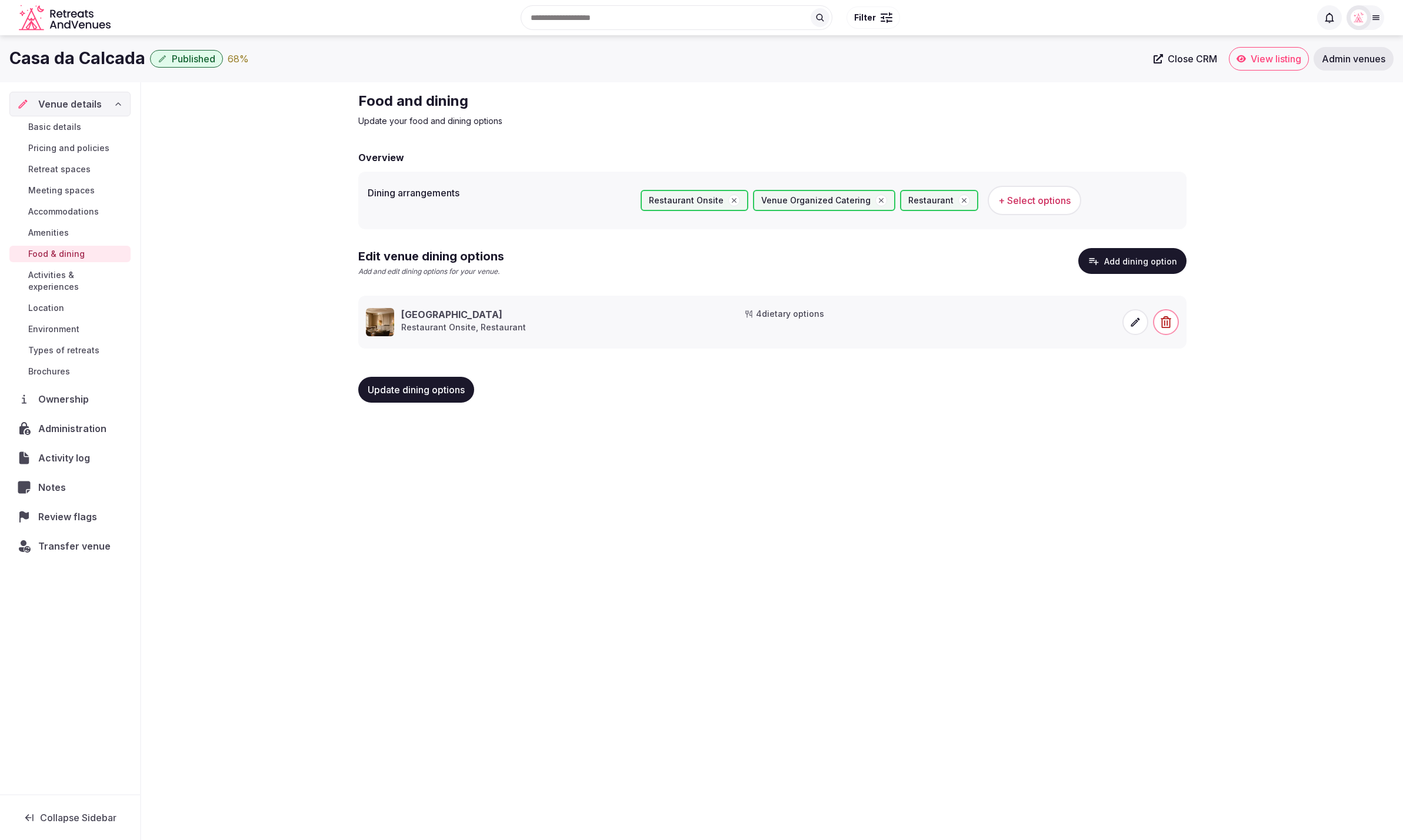
click at [55, 273] on span "Activities & experiences" at bounding box center [77, 281] width 97 height 24
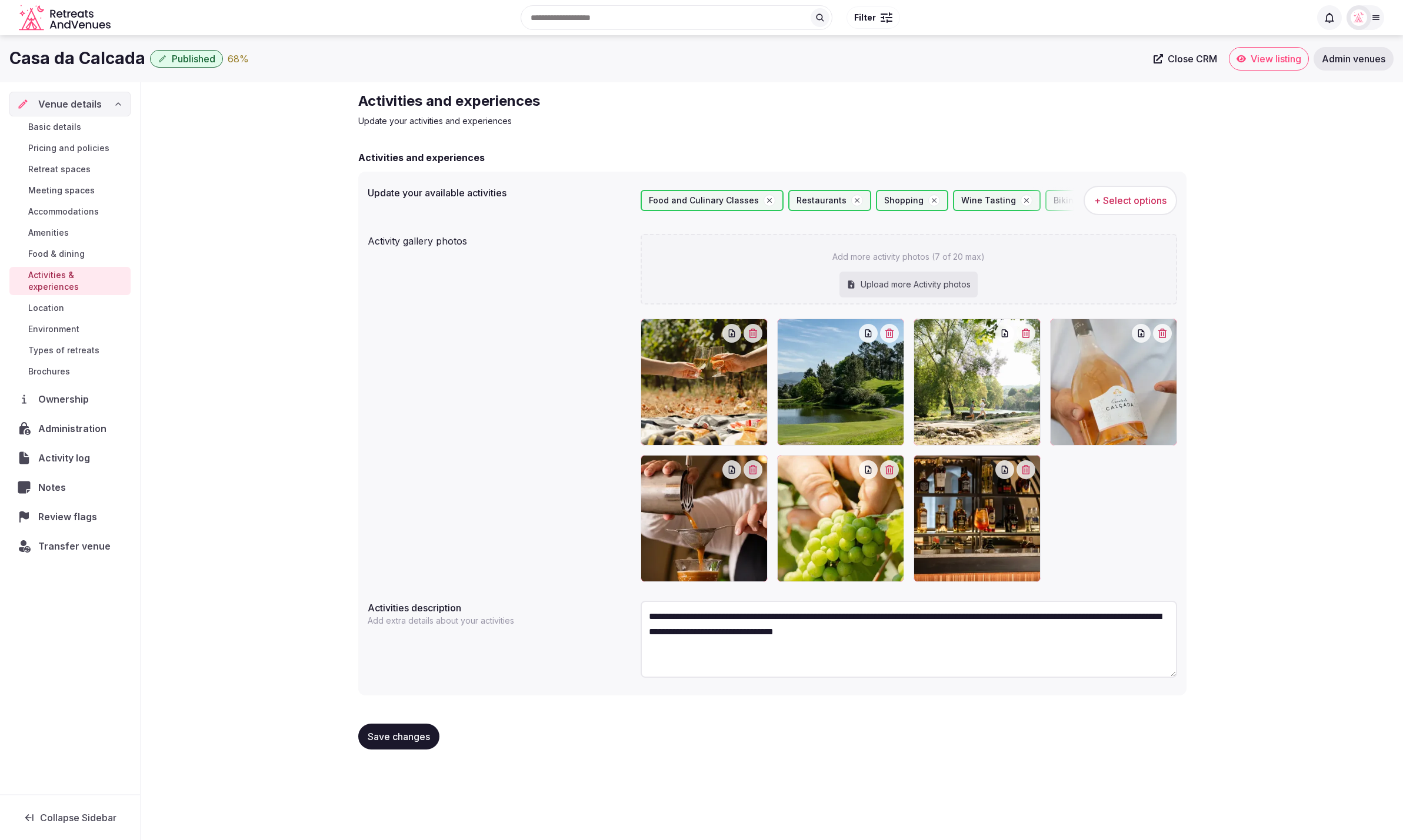
click at [52, 303] on span "Location" at bounding box center [46, 308] width 36 height 12
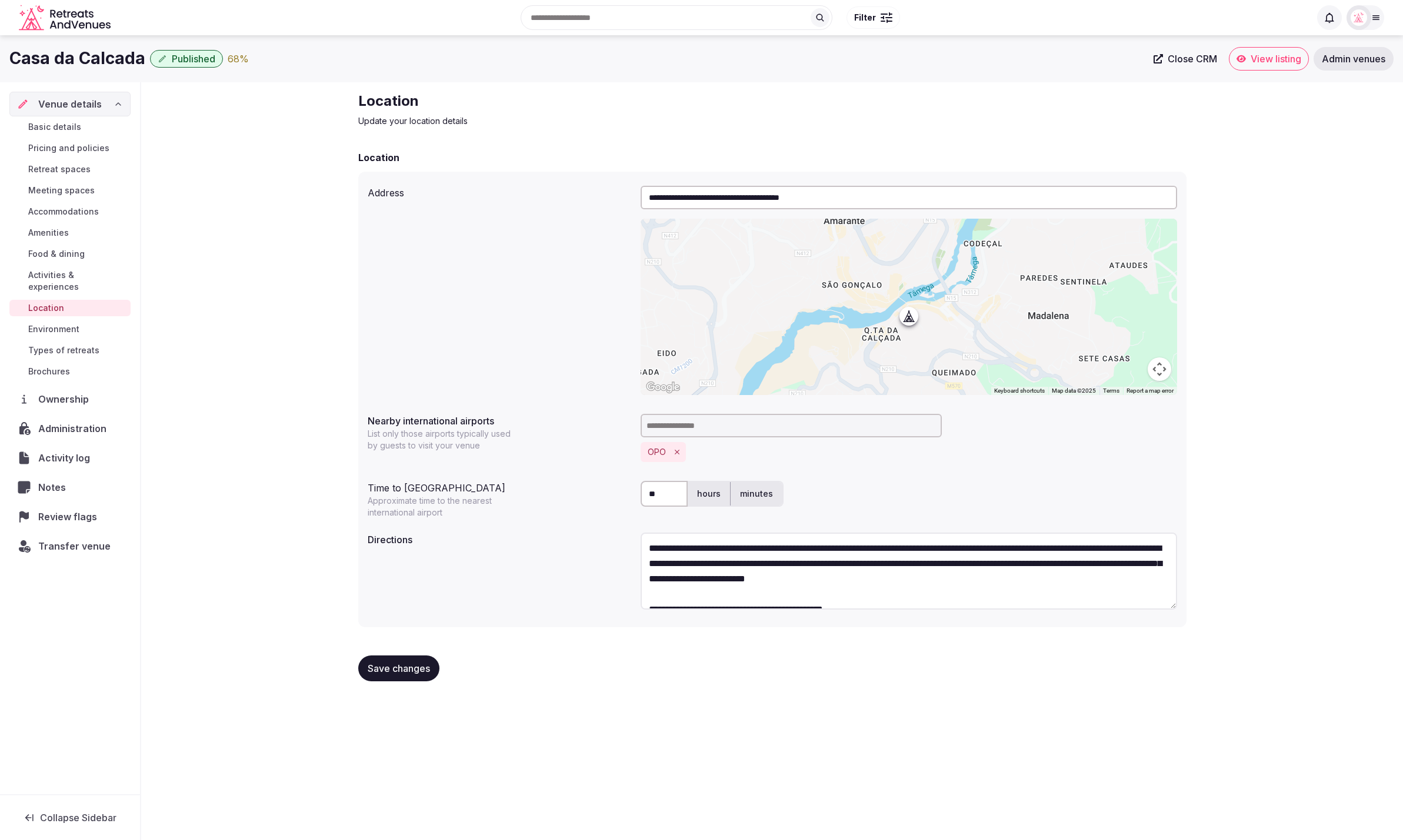
click at [53, 323] on span "Environment" at bounding box center [54, 328] width 51 height 12
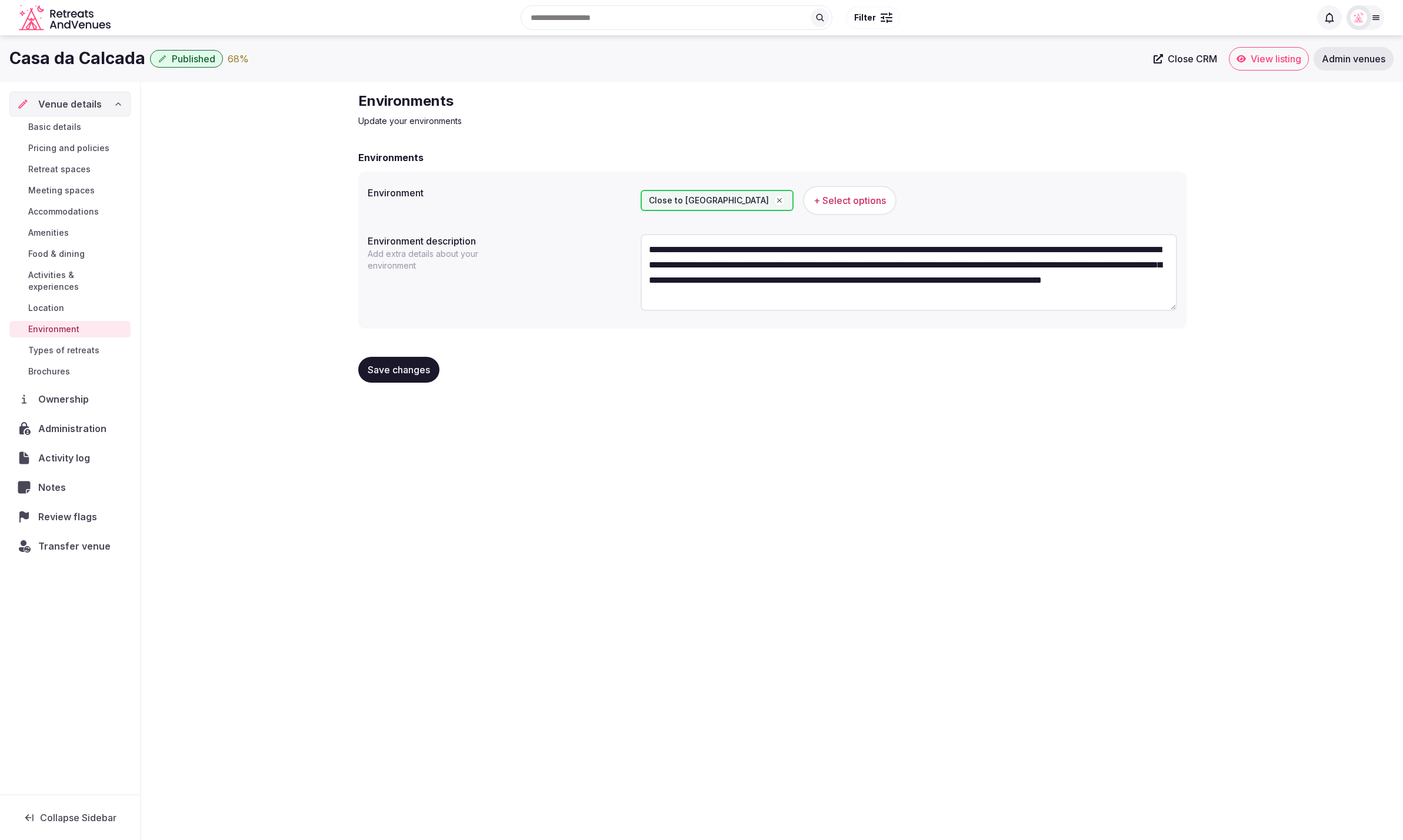
click at [75, 344] on span "Types of retreats" at bounding box center [64, 350] width 71 height 12
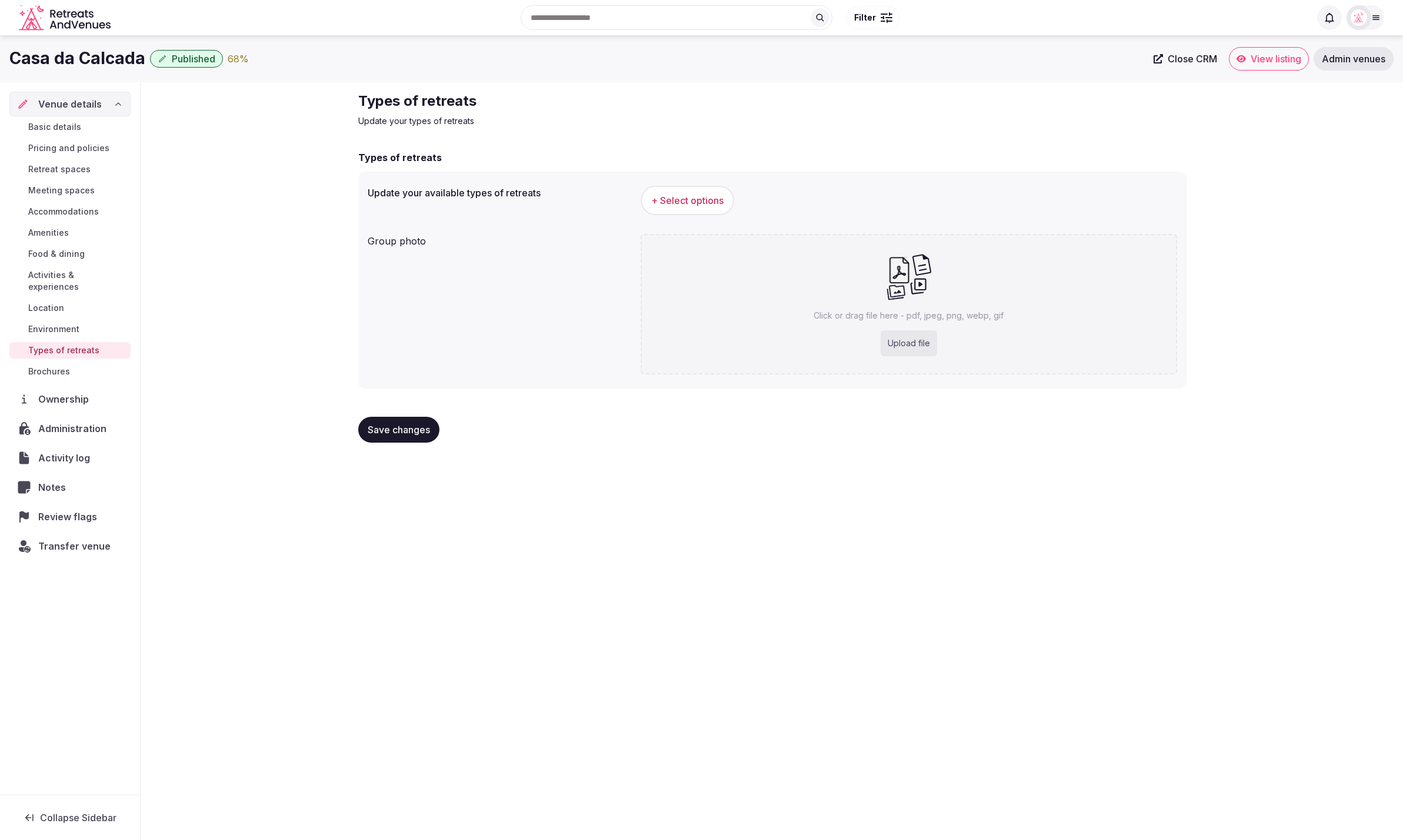
click at [73, 131] on span "Basic details" at bounding box center [55, 127] width 53 height 12
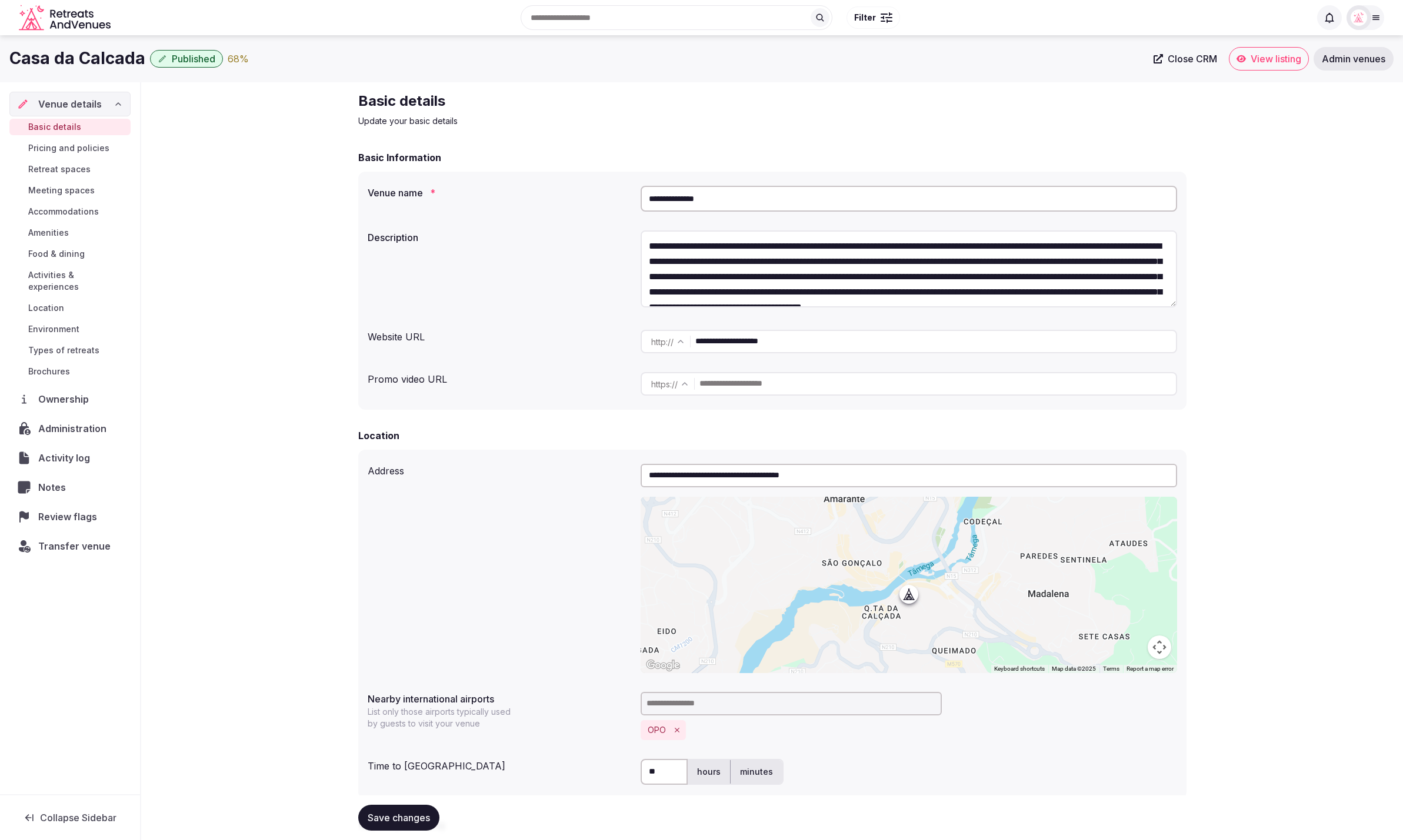
click at [64, 344] on span "Types of retreats" at bounding box center [64, 350] width 71 height 12
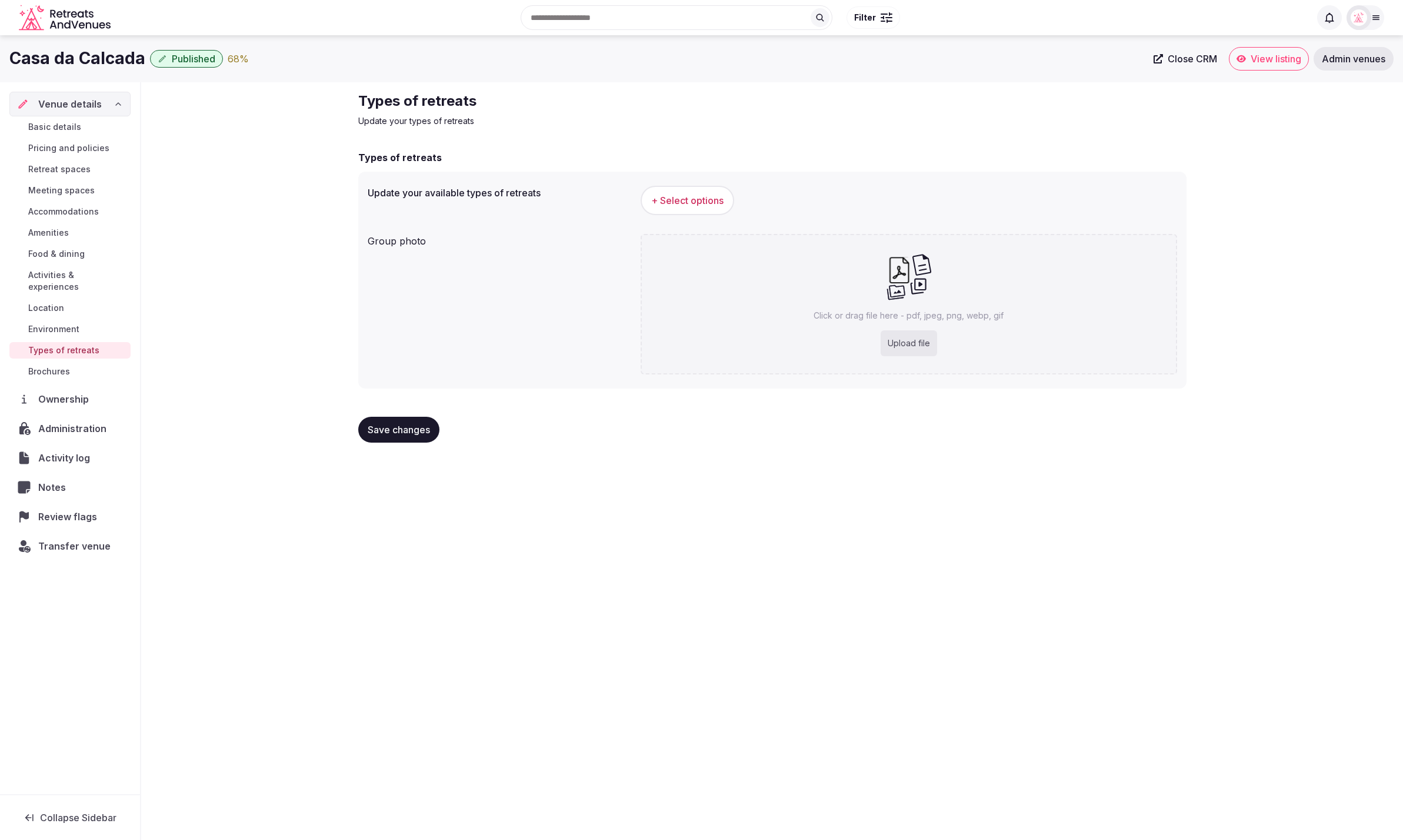
click at [681, 189] on button "+ Select options" at bounding box center [688, 200] width 94 height 29
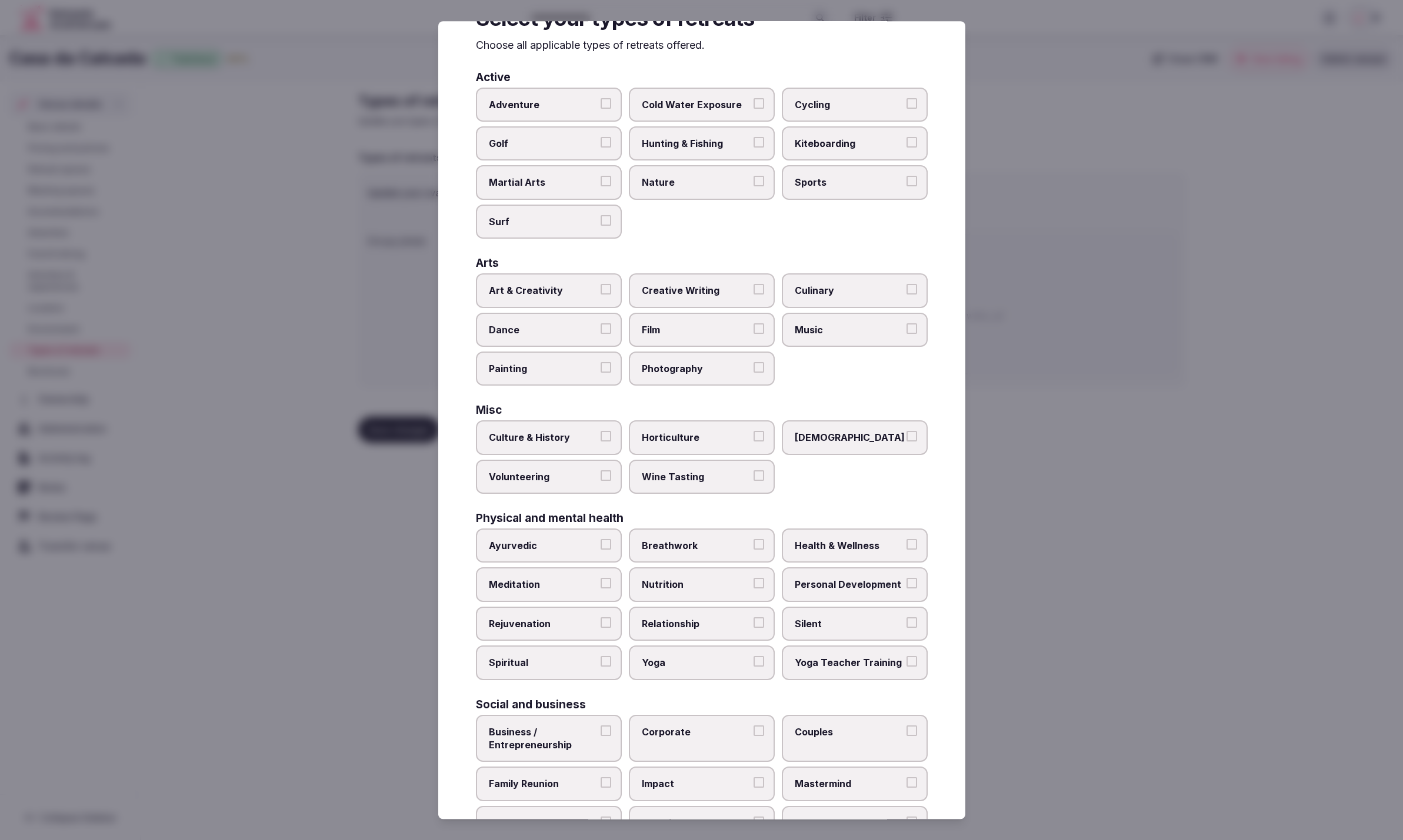
scroll to position [85, 0]
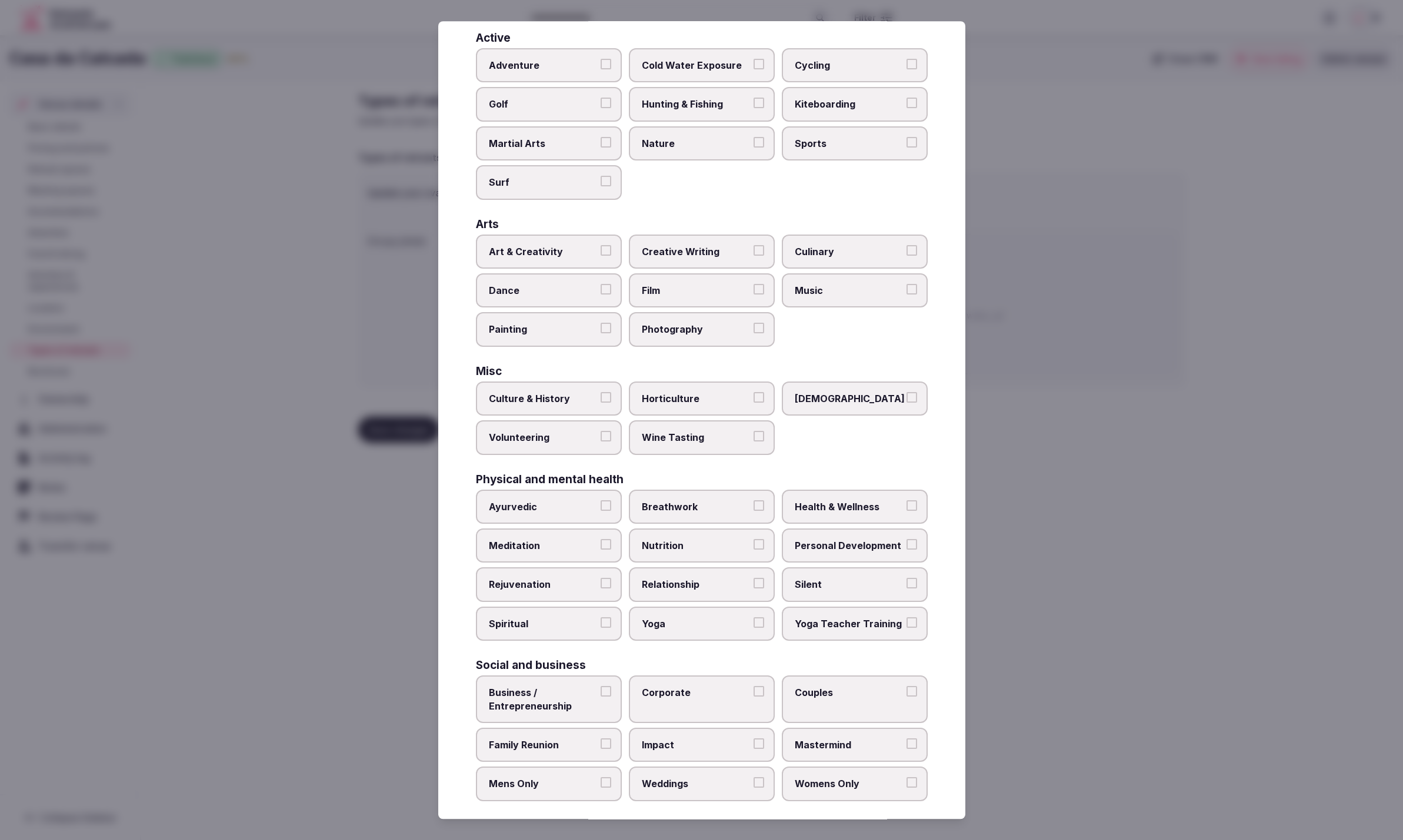
click at [571, 690] on span "Business / Entrepreneurship" at bounding box center [543, 699] width 108 height 27
click at [600, 690] on button "Business / Entrepreneurship" at bounding box center [605, 691] width 11 height 11
click at [701, 767] on label "Weddings" at bounding box center [701, 784] width 146 height 35
click at [753, 778] on button "Weddings" at bounding box center [759, 783] width 11 height 11
click at [703, 695] on label "Corporate" at bounding box center [701, 699] width 146 height 48
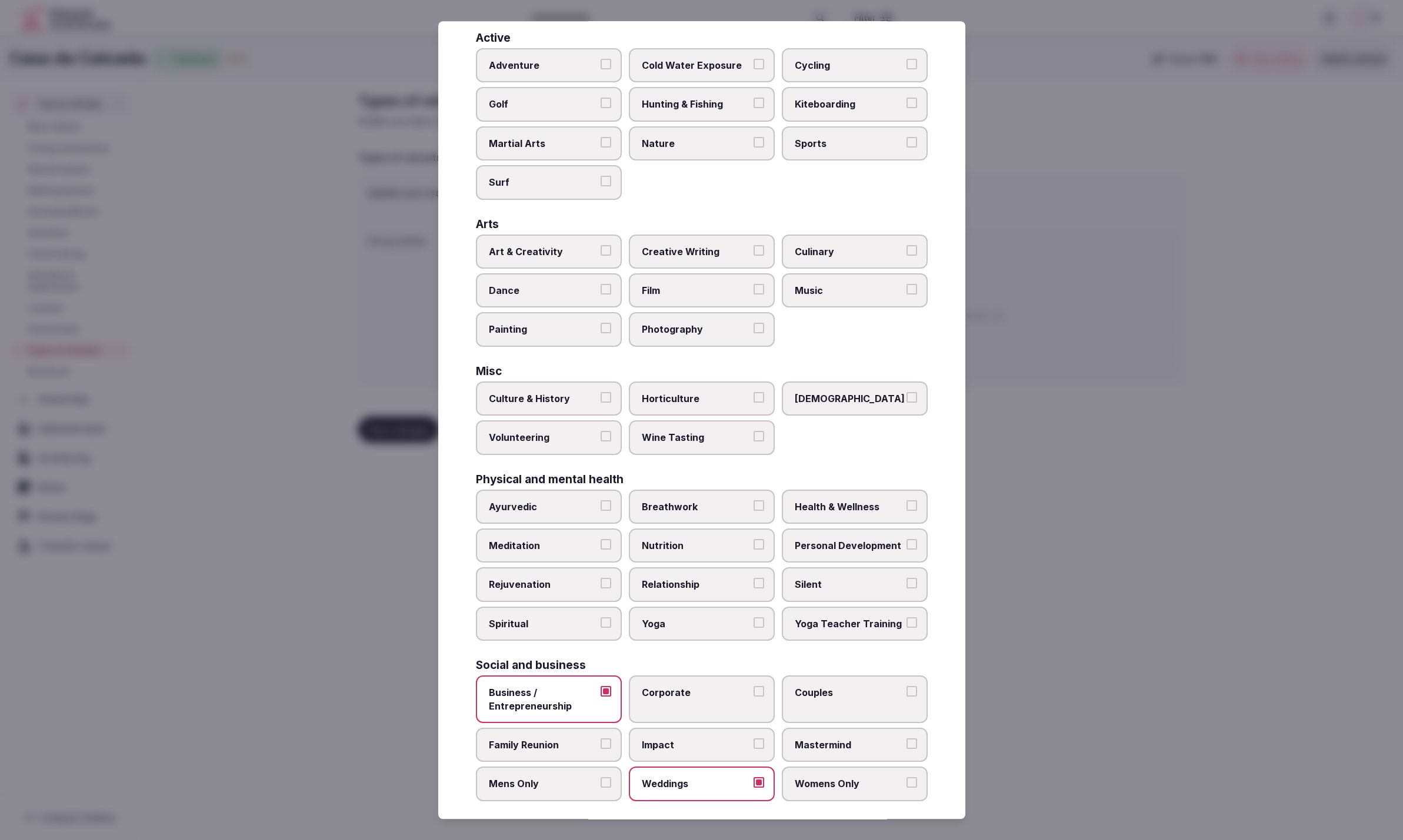
click at [753, 695] on button "Corporate" at bounding box center [759, 691] width 11 height 11
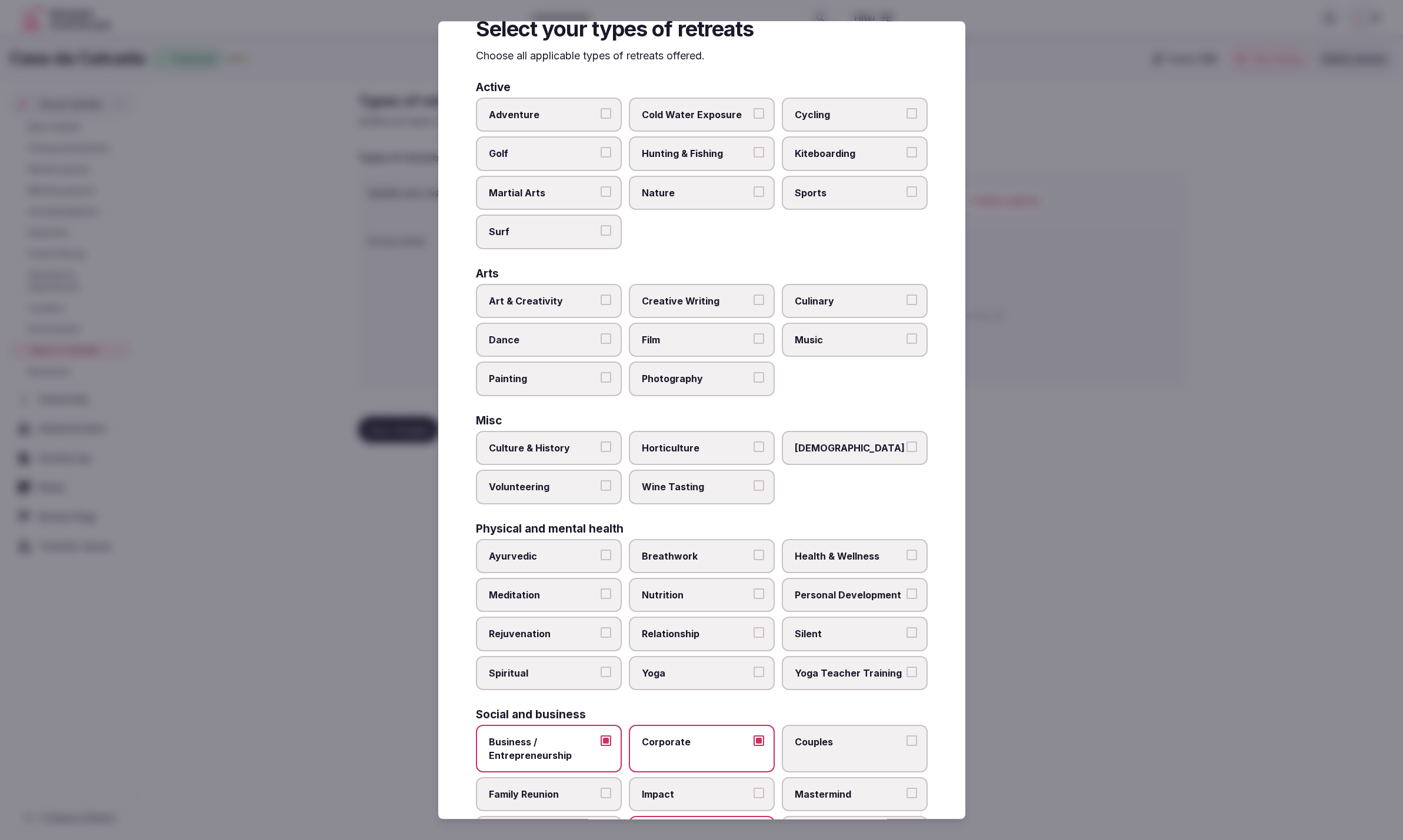
scroll to position [0, 0]
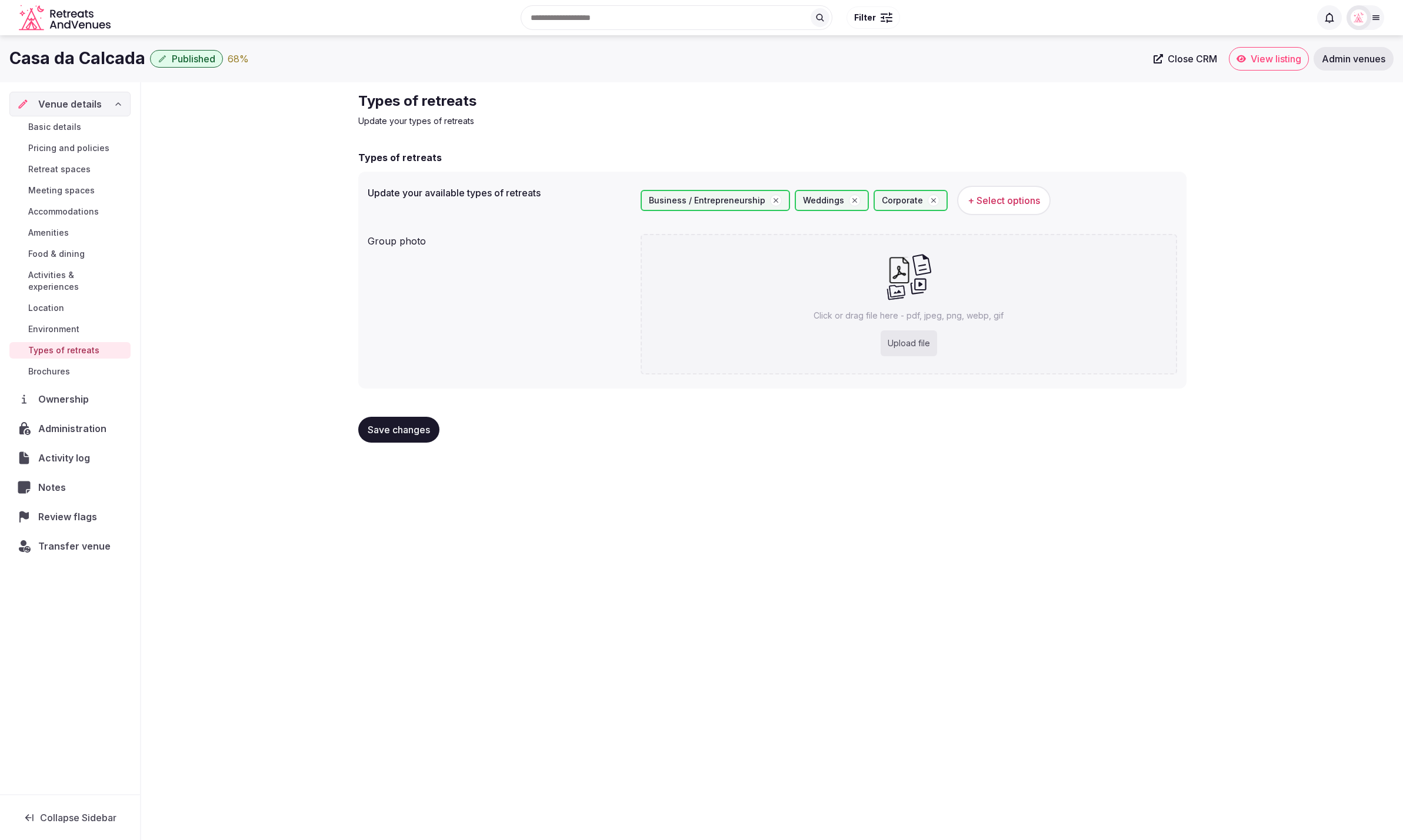
click at [387, 434] on span "Save changes" at bounding box center [398, 429] width 62 height 12
click at [232, 239] on div "Types of retreats Update your types of retreats Types of retreats Update your a…" at bounding box center [771, 272] width 1261 height 380
click at [61, 323] on span "Environment" at bounding box center [54, 328] width 51 height 12
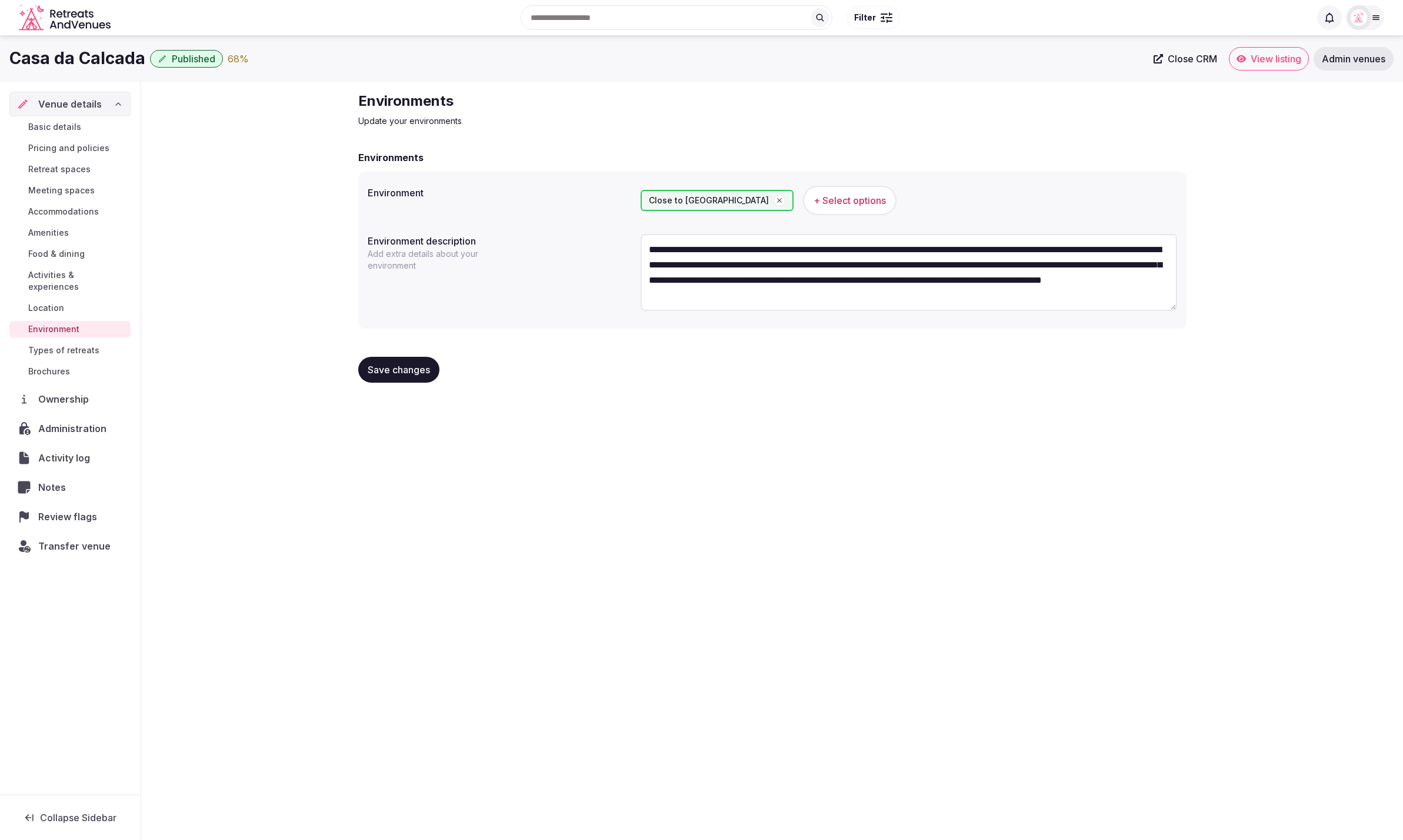
click at [67, 300] on link "Location" at bounding box center [70, 308] width 121 height 17
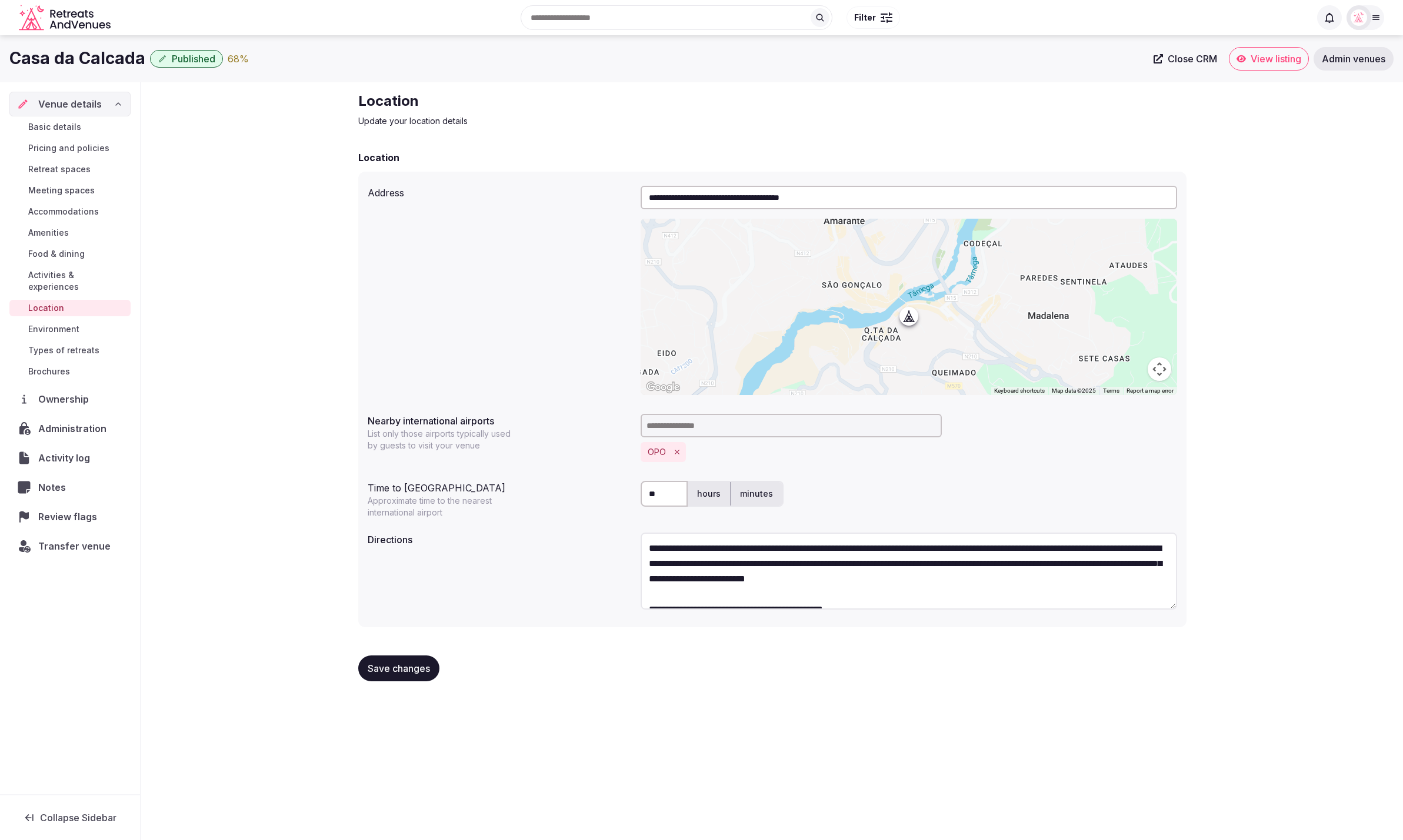
click at [97, 274] on span "Activities & experiences" at bounding box center [77, 281] width 97 height 24
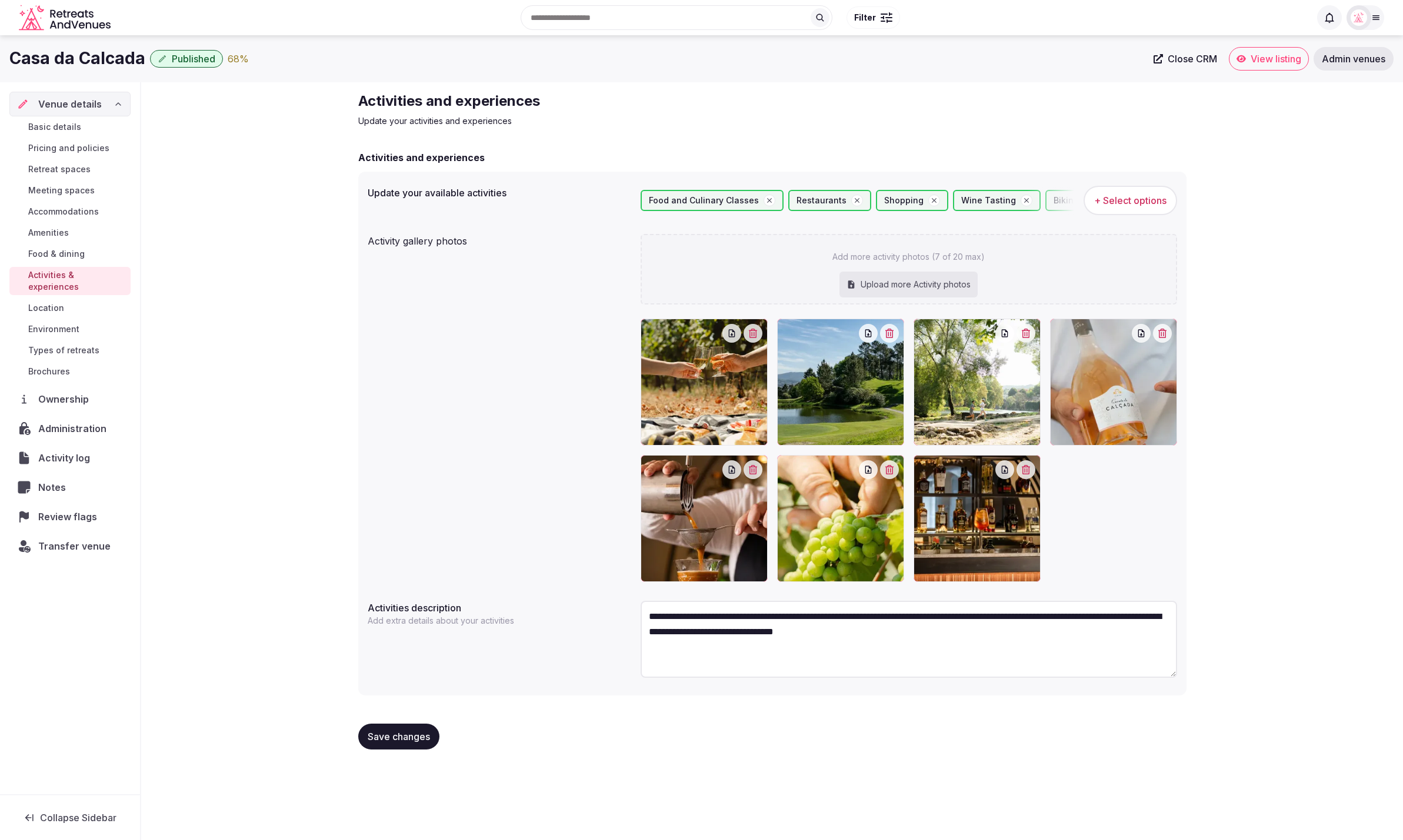
click at [81, 250] on span "Food & dining" at bounding box center [57, 253] width 57 height 12
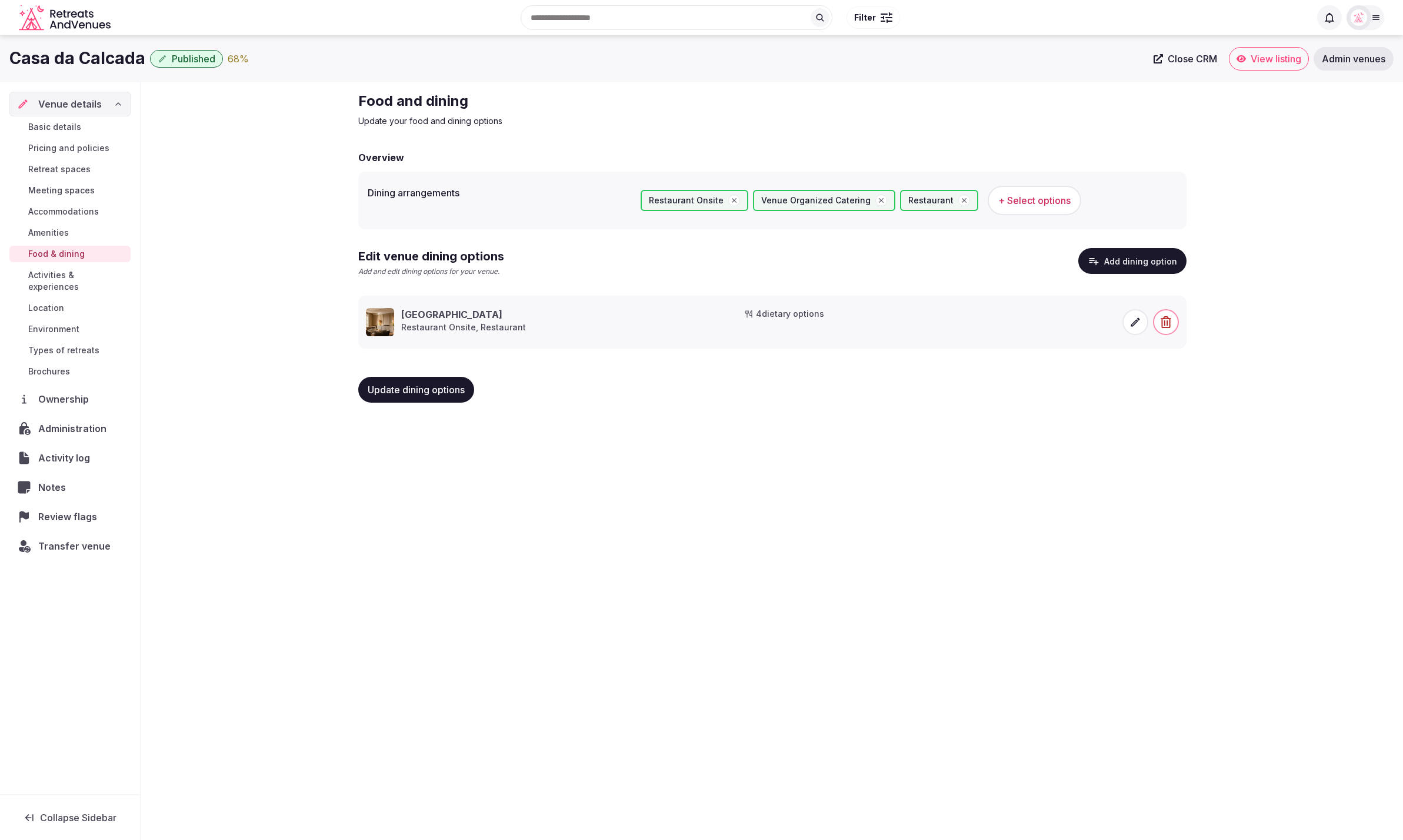
click at [80, 228] on link "Amenities" at bounding box center [70, 233] width 121 height 17
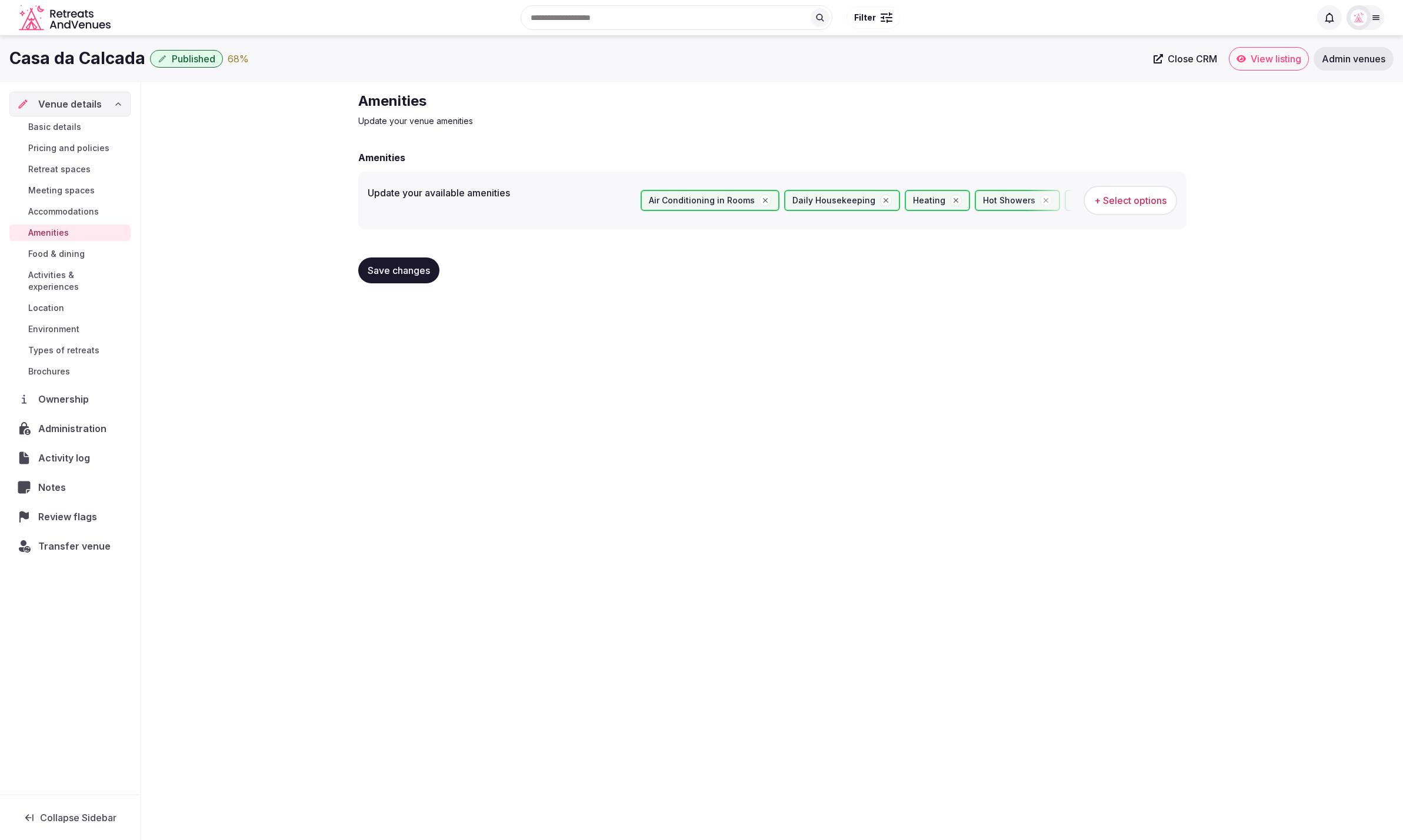
click at [85, 208] on span "Accommodations" at bounding box center [64, 212] width 71 height 12
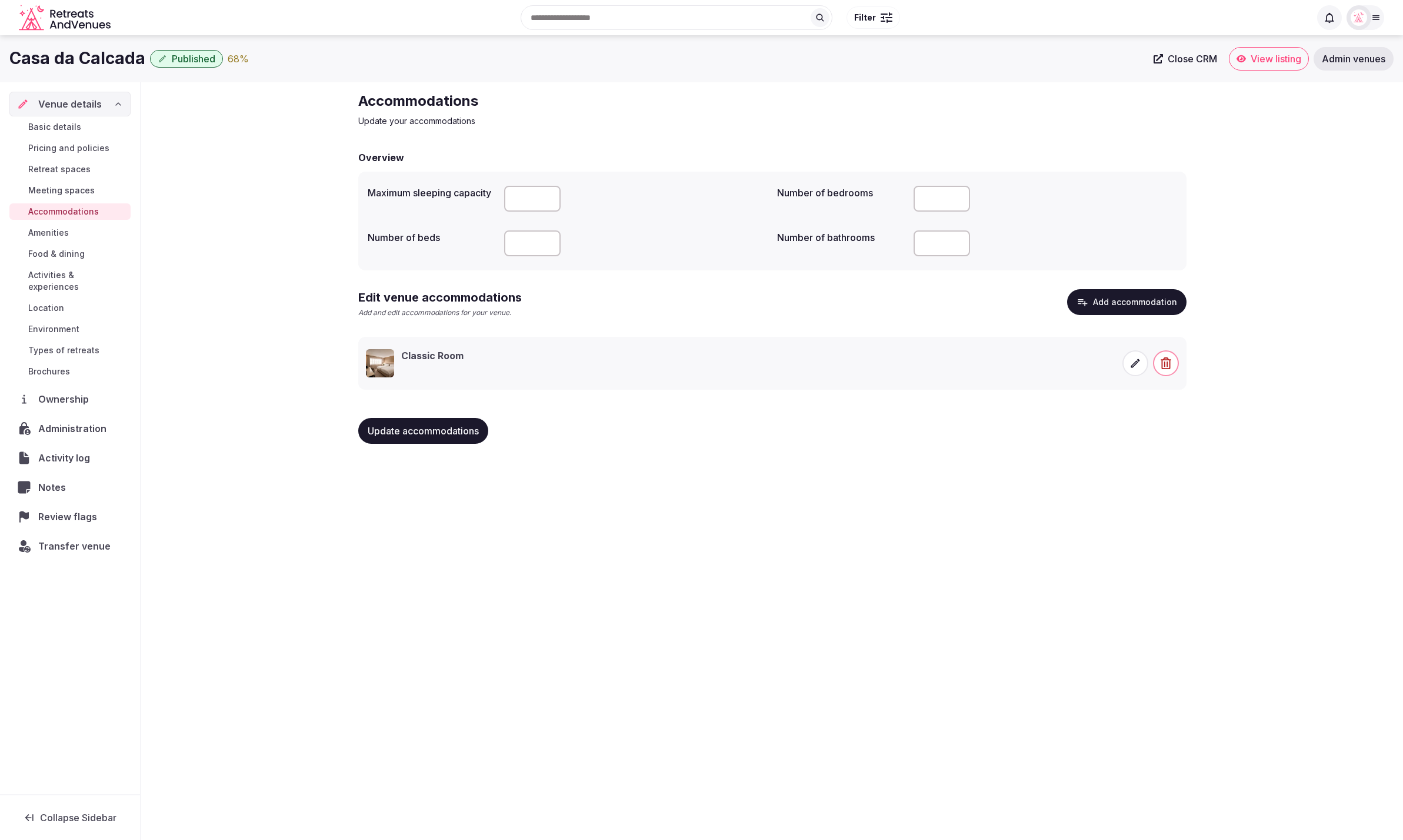
click at [58, 185] on span "Meeting spaces" at bounding box center [61, 190] width 66 height 12
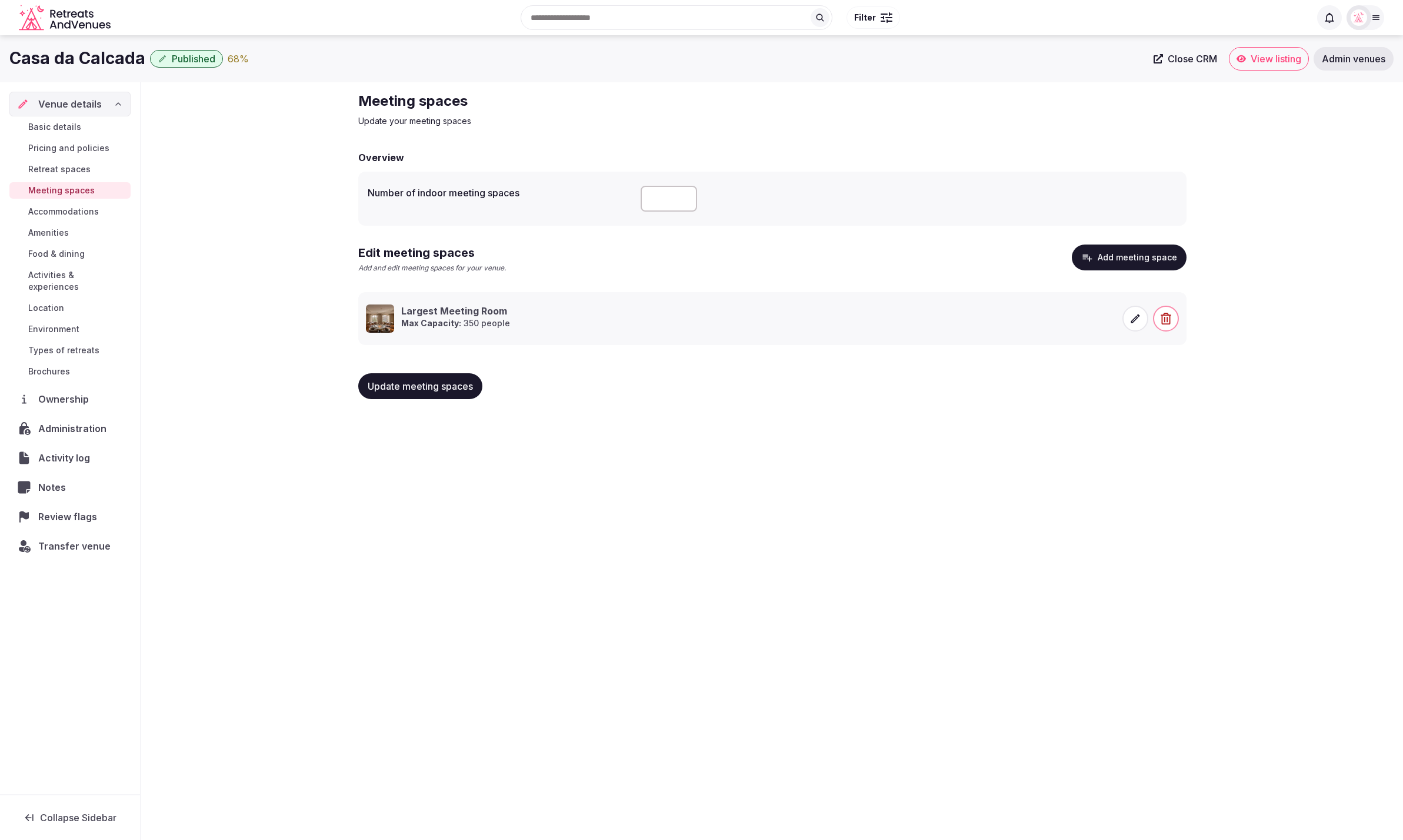
click at [77, 168] on span "Retreat spaces" at bounding box center [59, 169] width 62 height 12
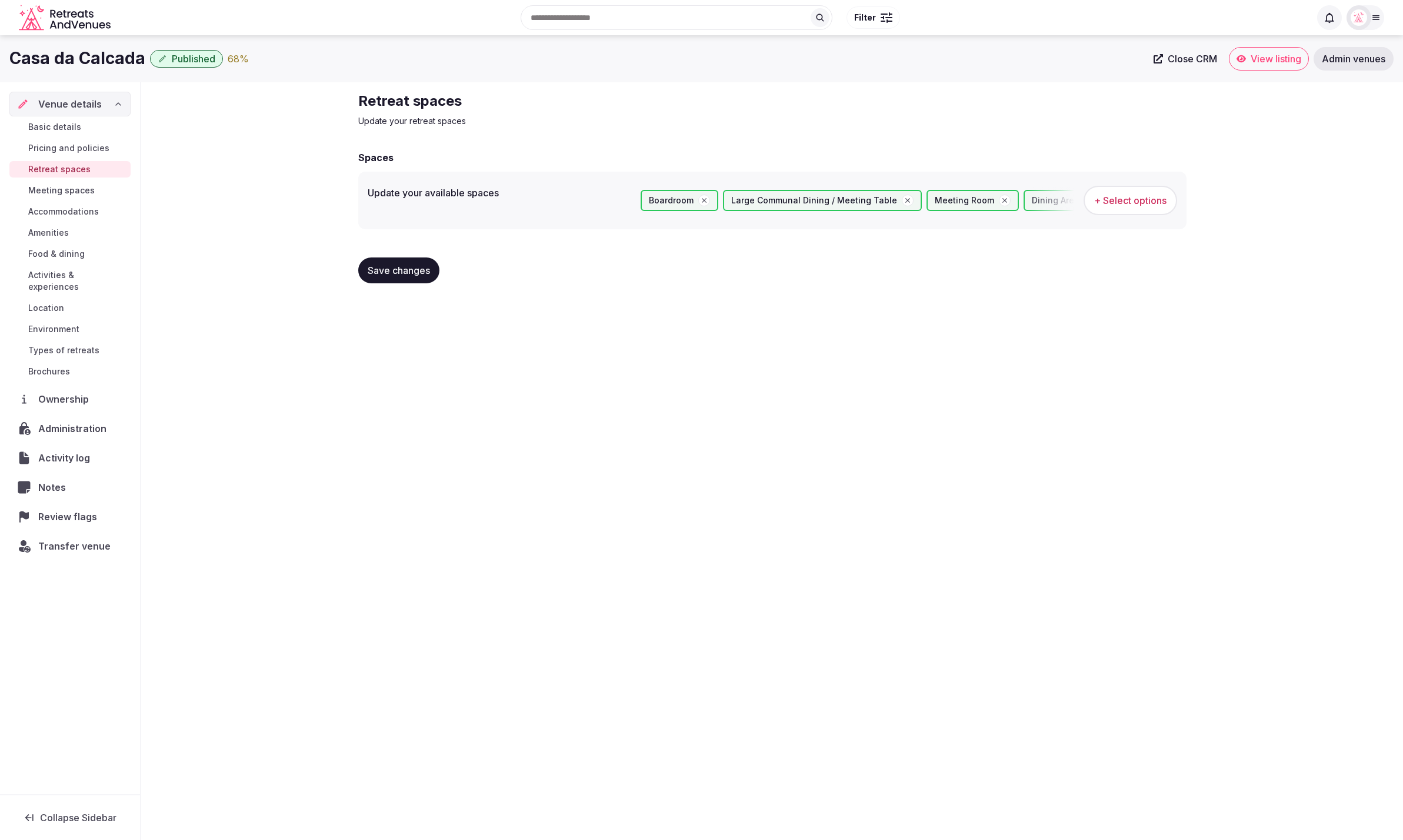
click at [82, 149] on span "Pricing and policies" at bounding box center [69, 148] width 81 height 12
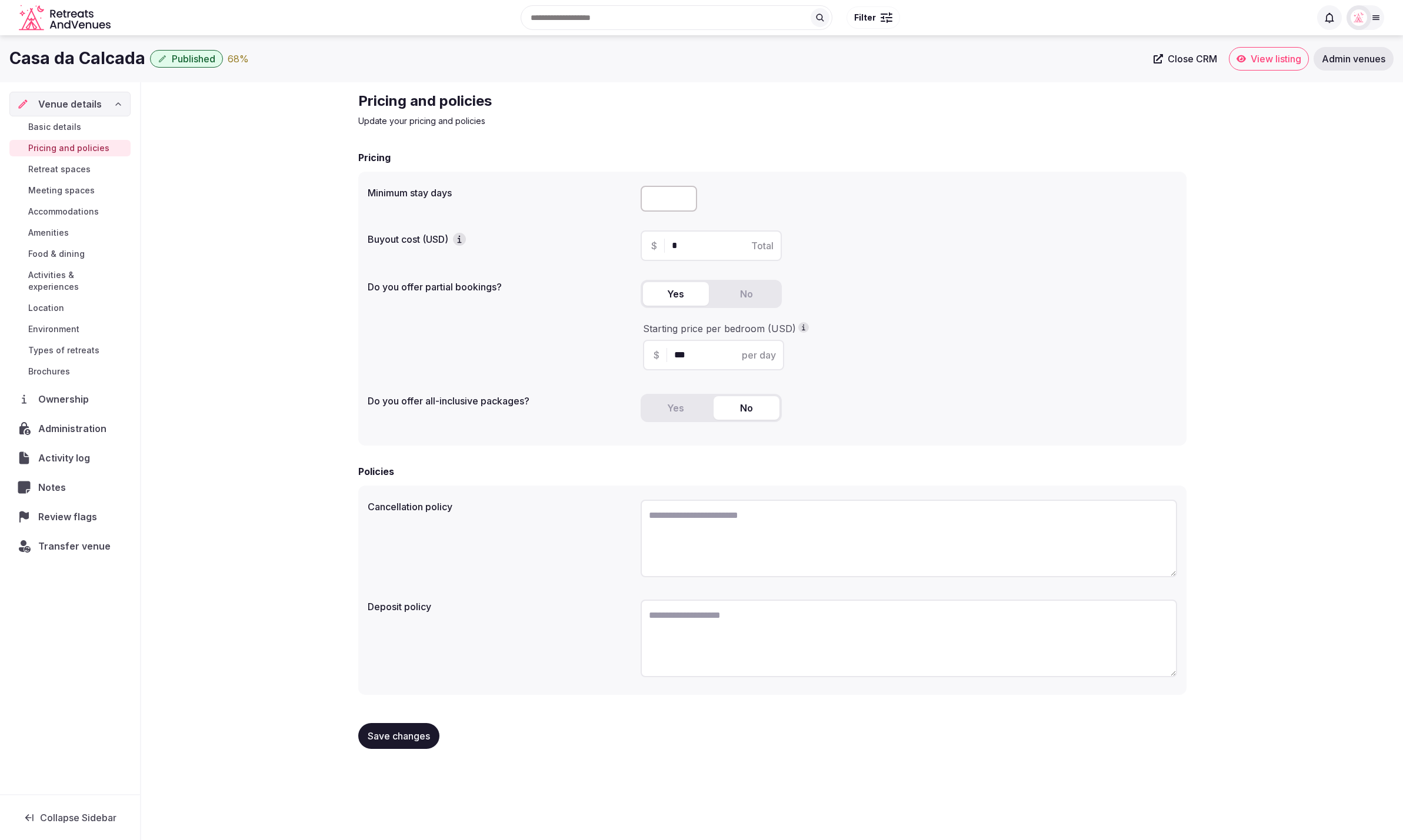
click at [50, 126] on span "Basic details" at bounding box center [55, 127] width 53 height 12
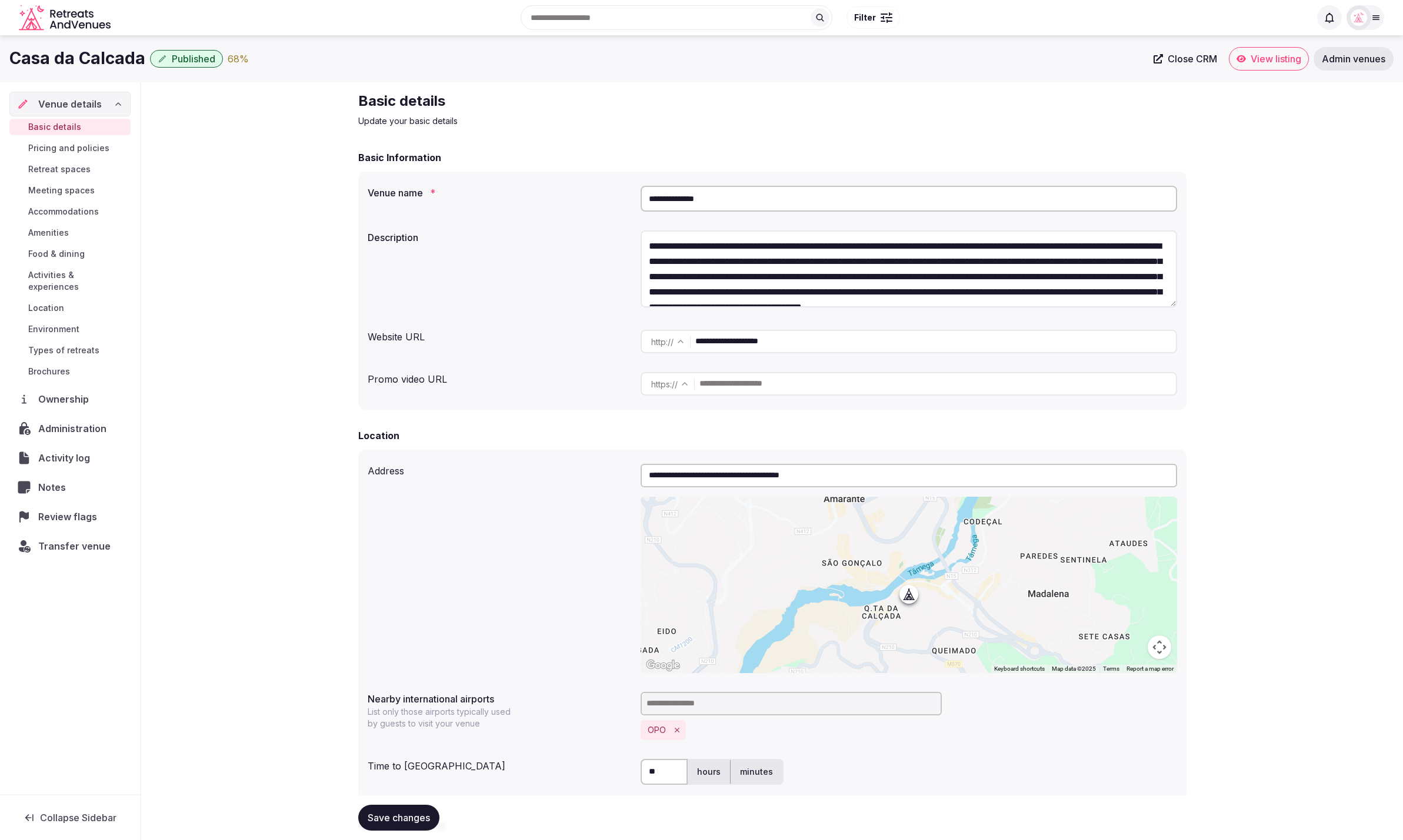
click at [557, 76] on div "Casa da Calcada Published 68 % Close CRM View listing Admin venues" at bounding box center [701, 58] width 1403 height 47
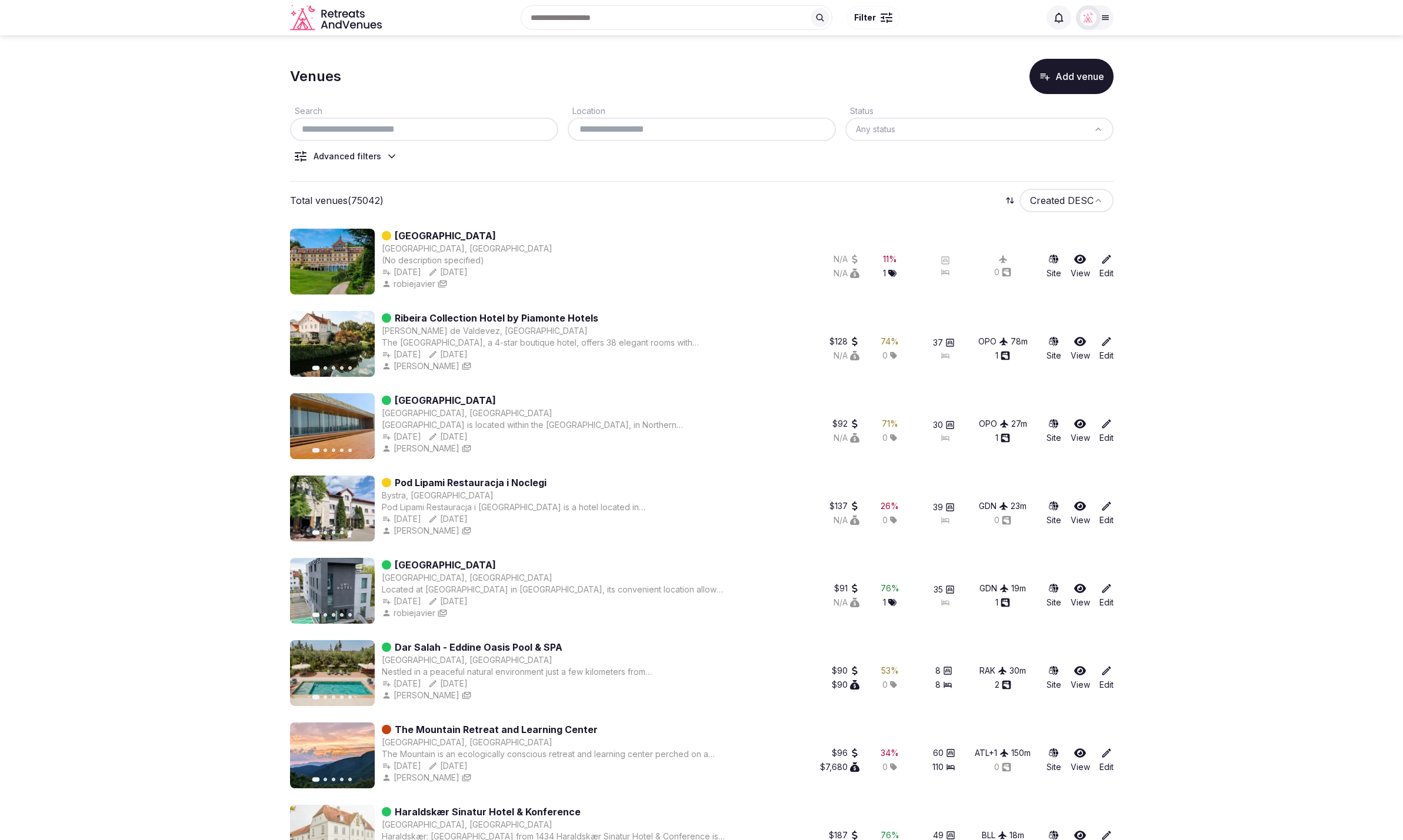
click at [448, 134] on input "text" at bounding box center [424, 129] width 258 height 14
paste input "**********"
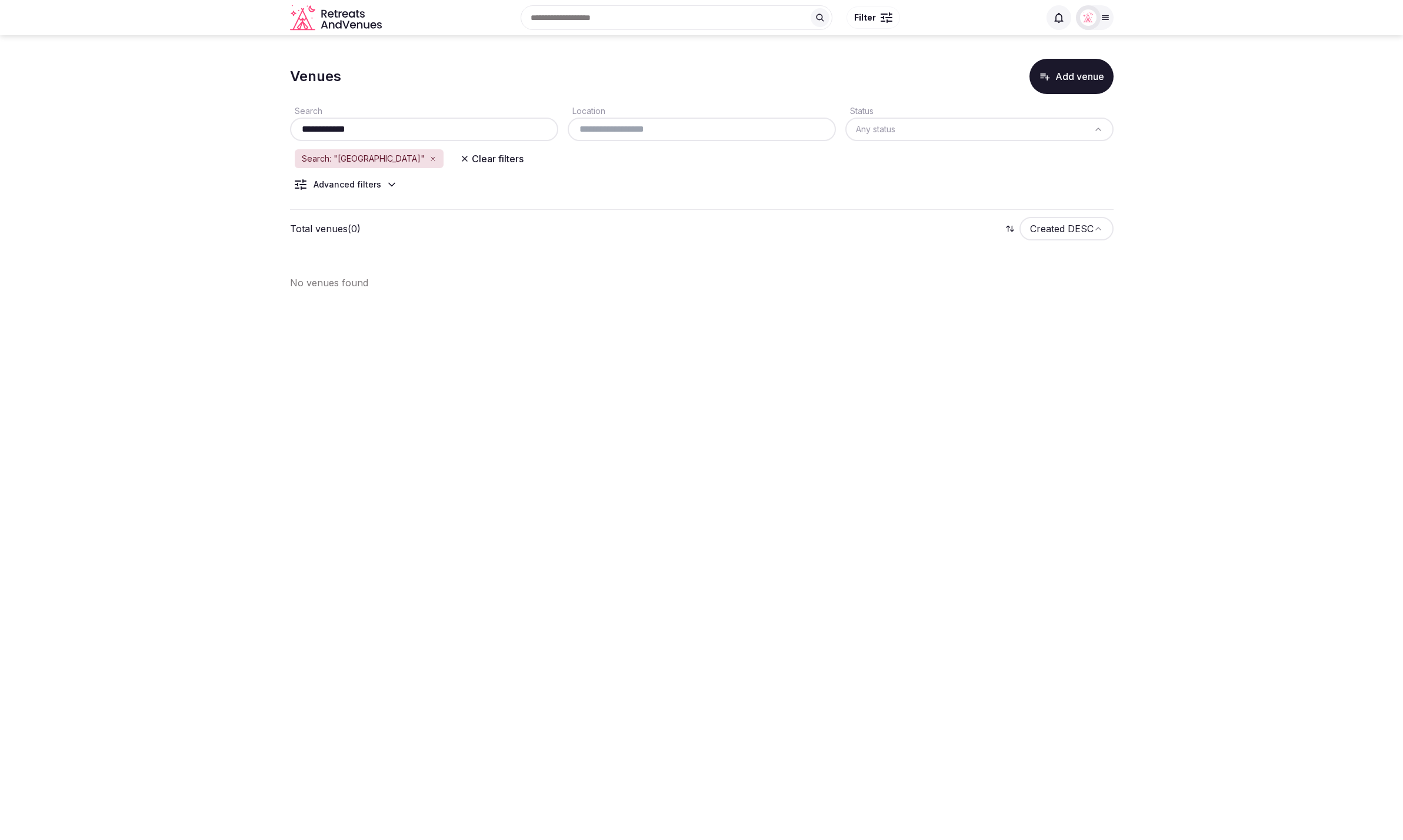
type input "**********"
click at [704, 373] on body "**********" at bounding box center [701, 420] width 1403 height 840
click at [1072, 81] on button "Add venue" at bounding box center [1071, 76] width 84 height 35
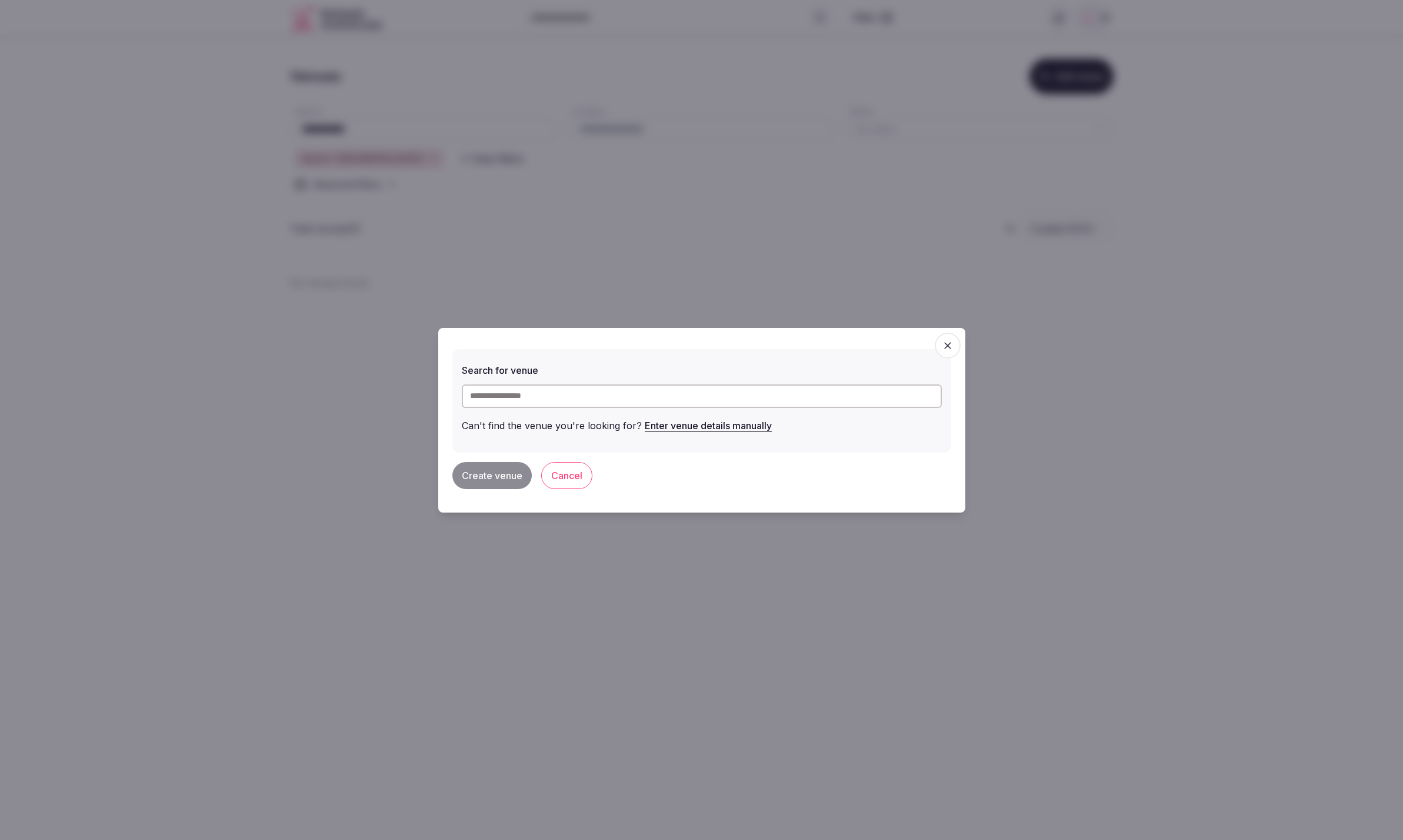
click at [619, 403] on input "text" at bounding box center [702, 397] width 480 height 24
paste input "**********"
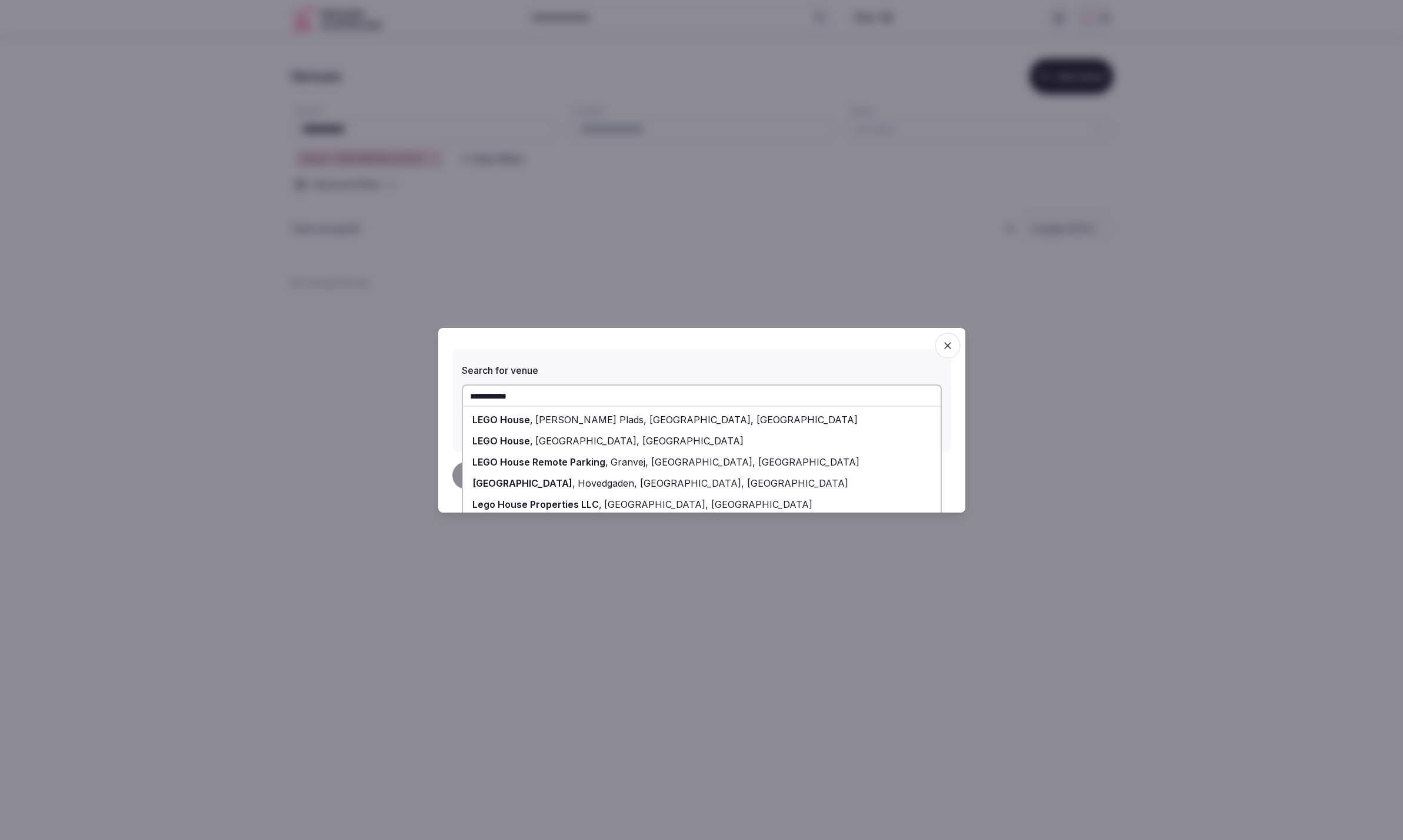
scroll to position [8, 0]
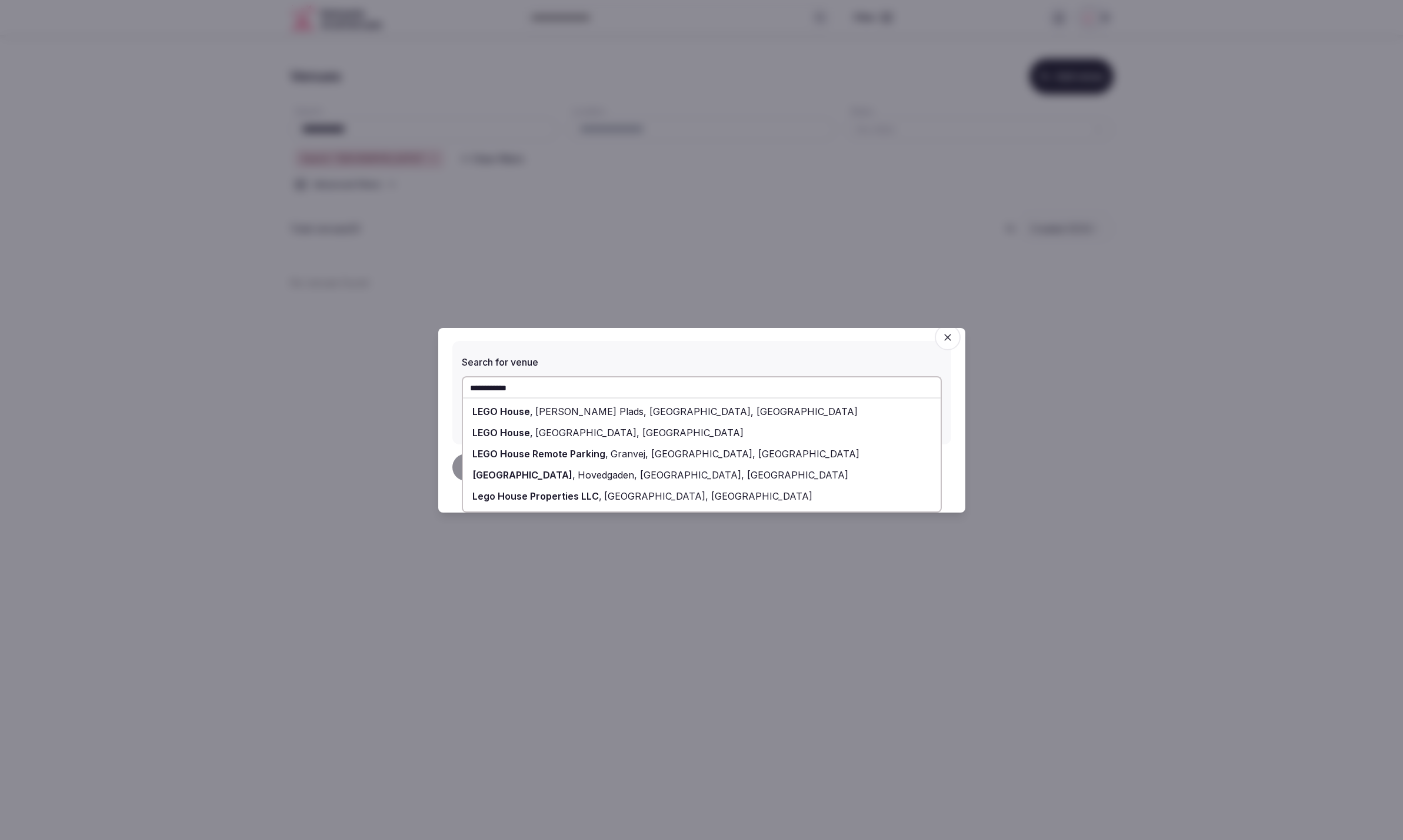
type input "**********"
click at [1275, 395] on div at bounding box center [701, 420] width 1403 height 840
